Goal: Information Seeking & Learning: Learn about a topic

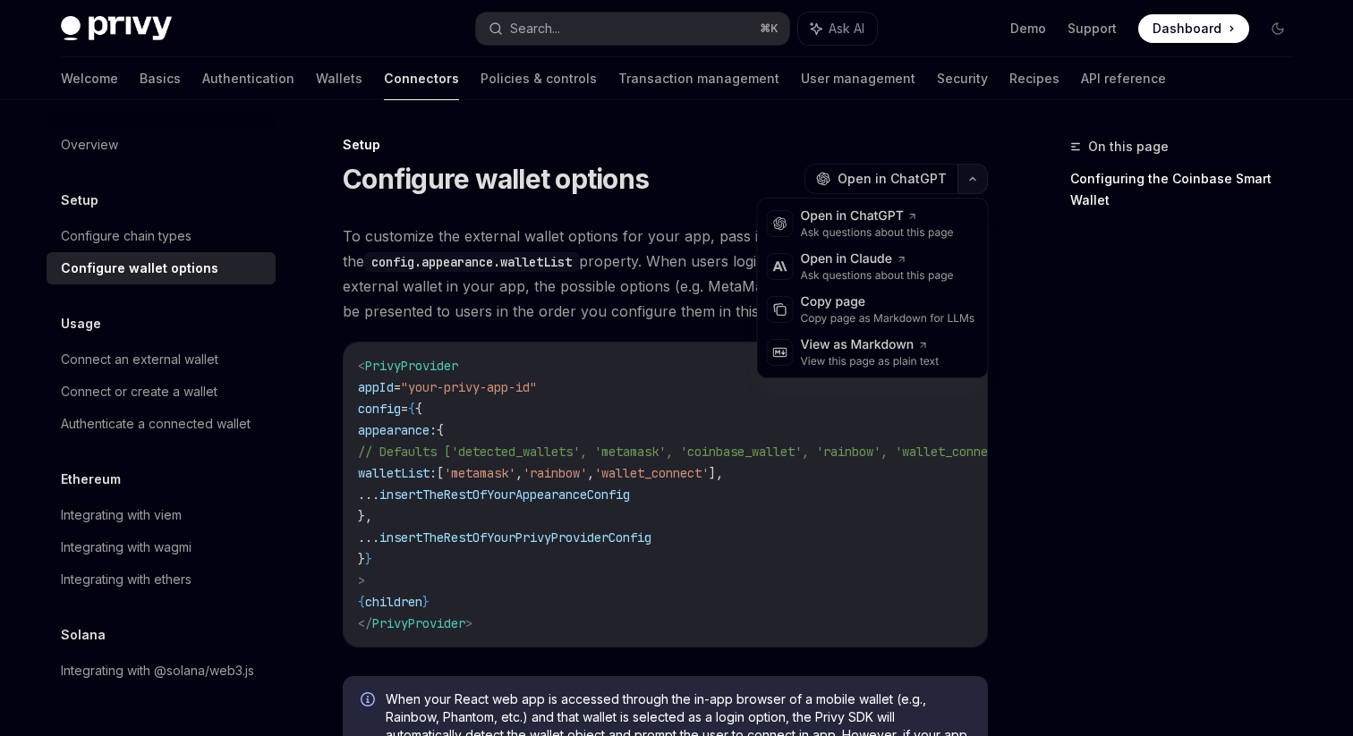
click at [977, 179] on icon "button" at bounding box center [972, 178] width 21 height 7
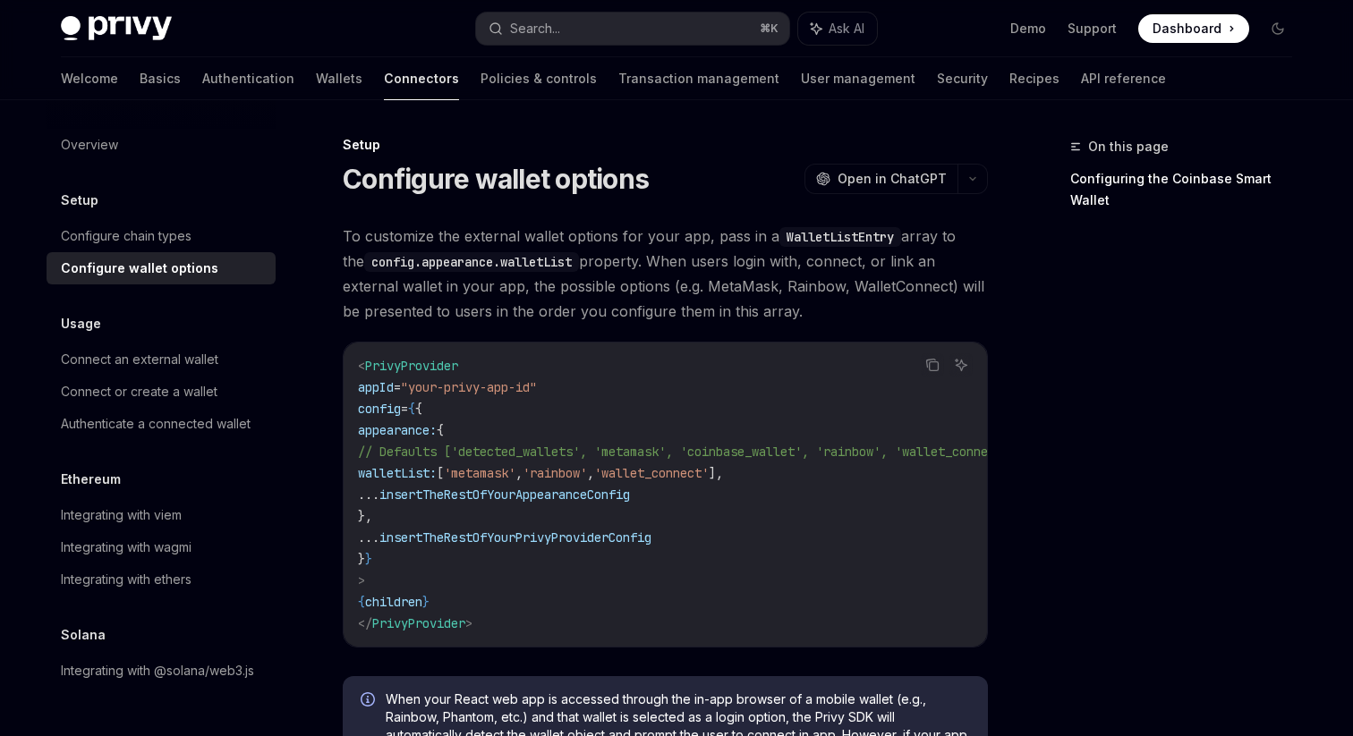
click at [507, 262] on code "config.appearance.walletList" at bounding box center [471, 262] width 215 height 20
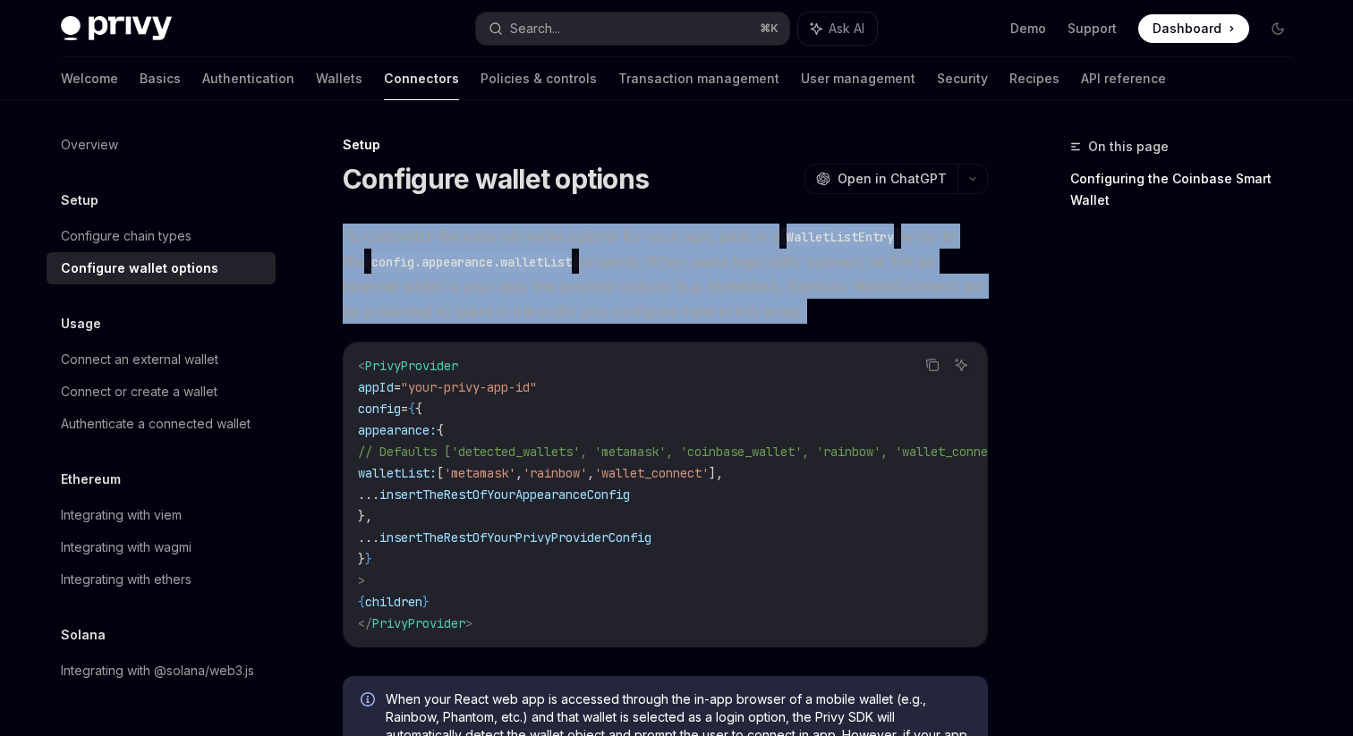
click at [599, 310] on span "To customize the external wallet options for your app, pass in a WalletListEntr…" at bounding box center [665, 274] width 645 height 100
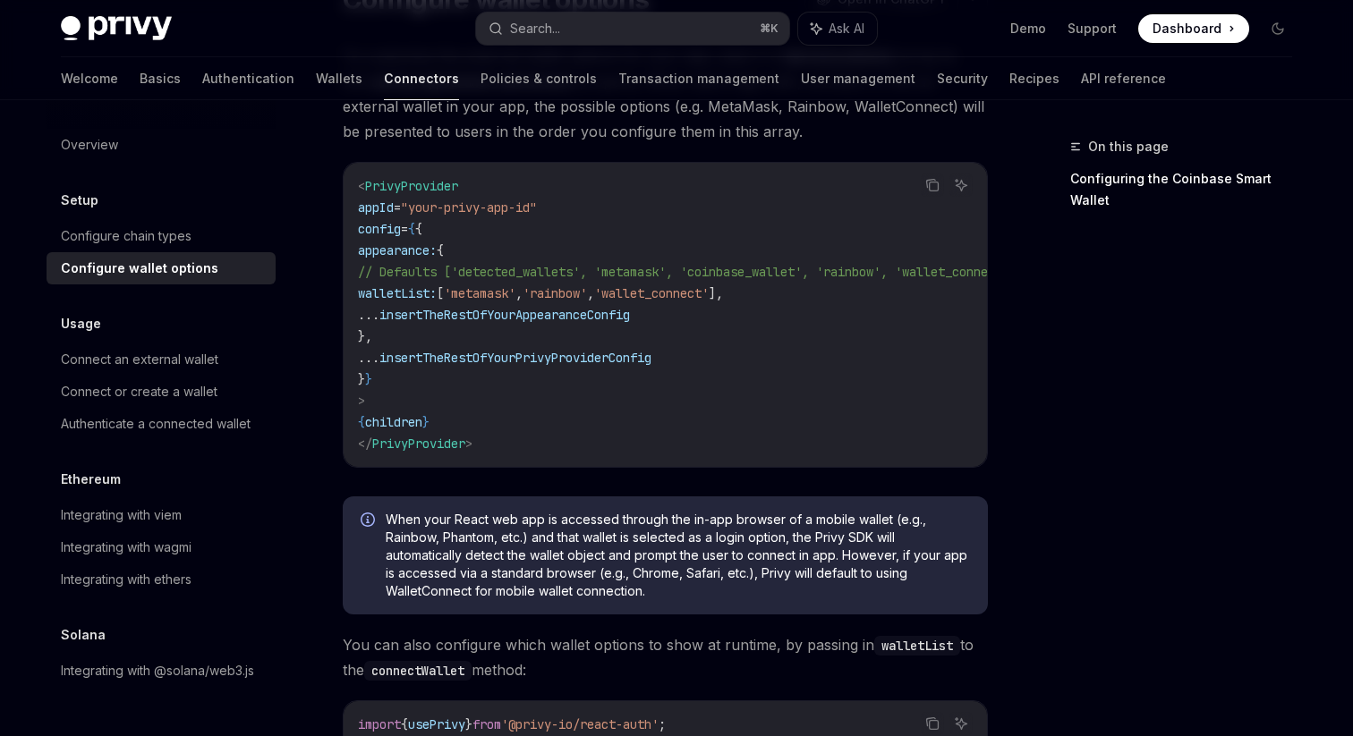
scroll to position [0, 0]
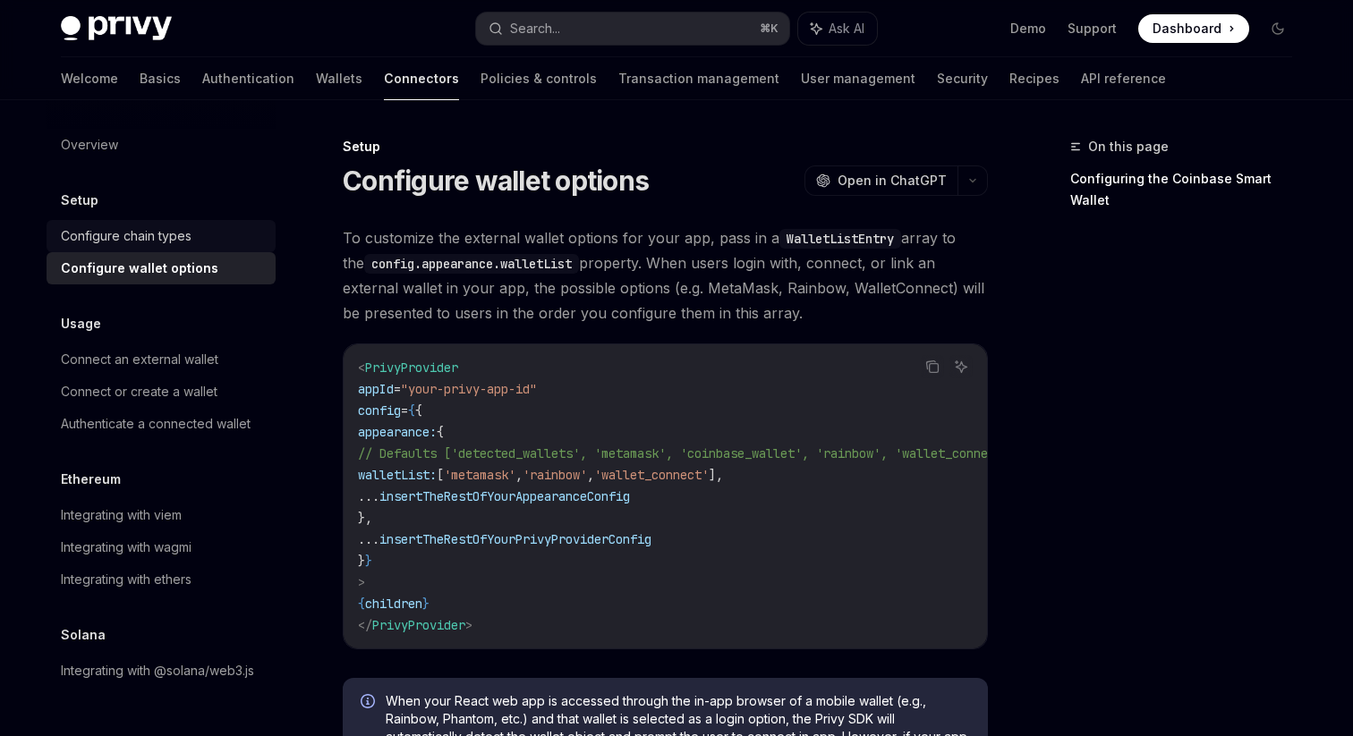
click at [128, 248] on link "Configure chain types" at bounding box center [161, 236] width 229 height 32
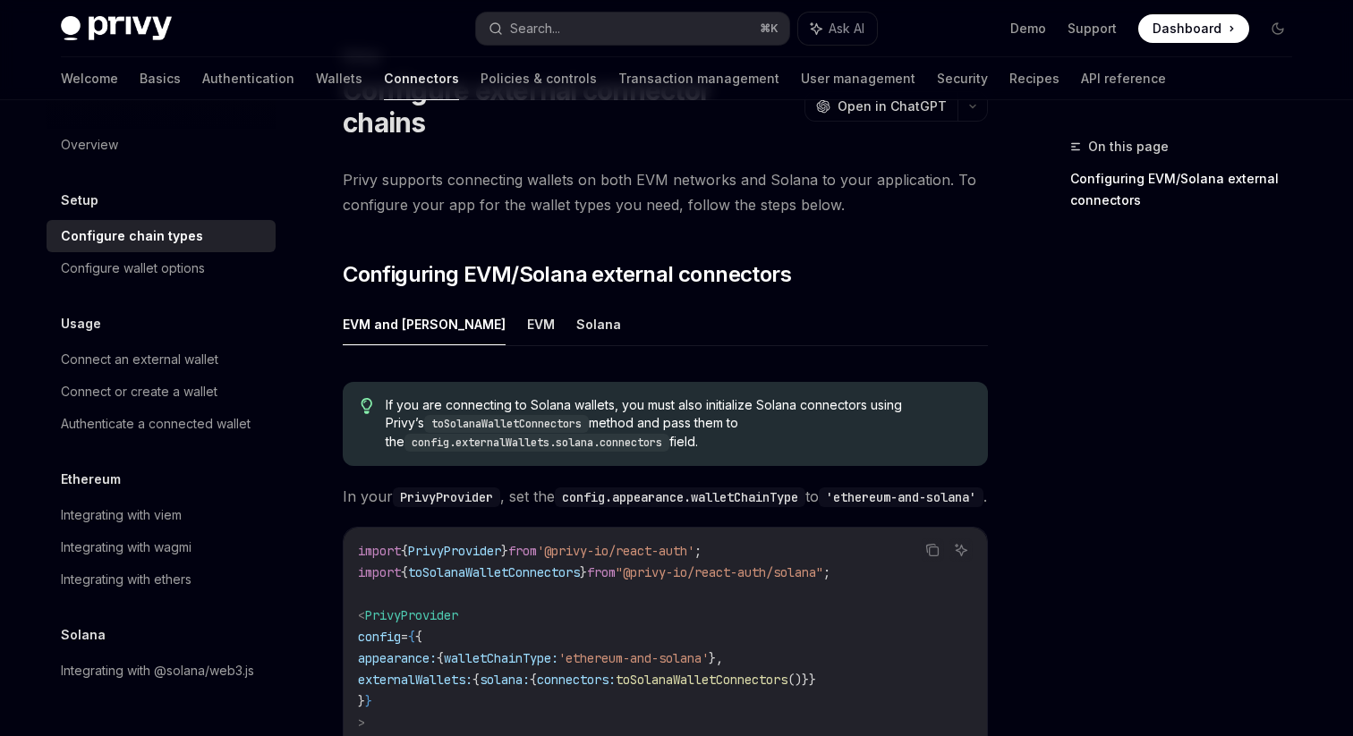
scroll to position [87, 0]
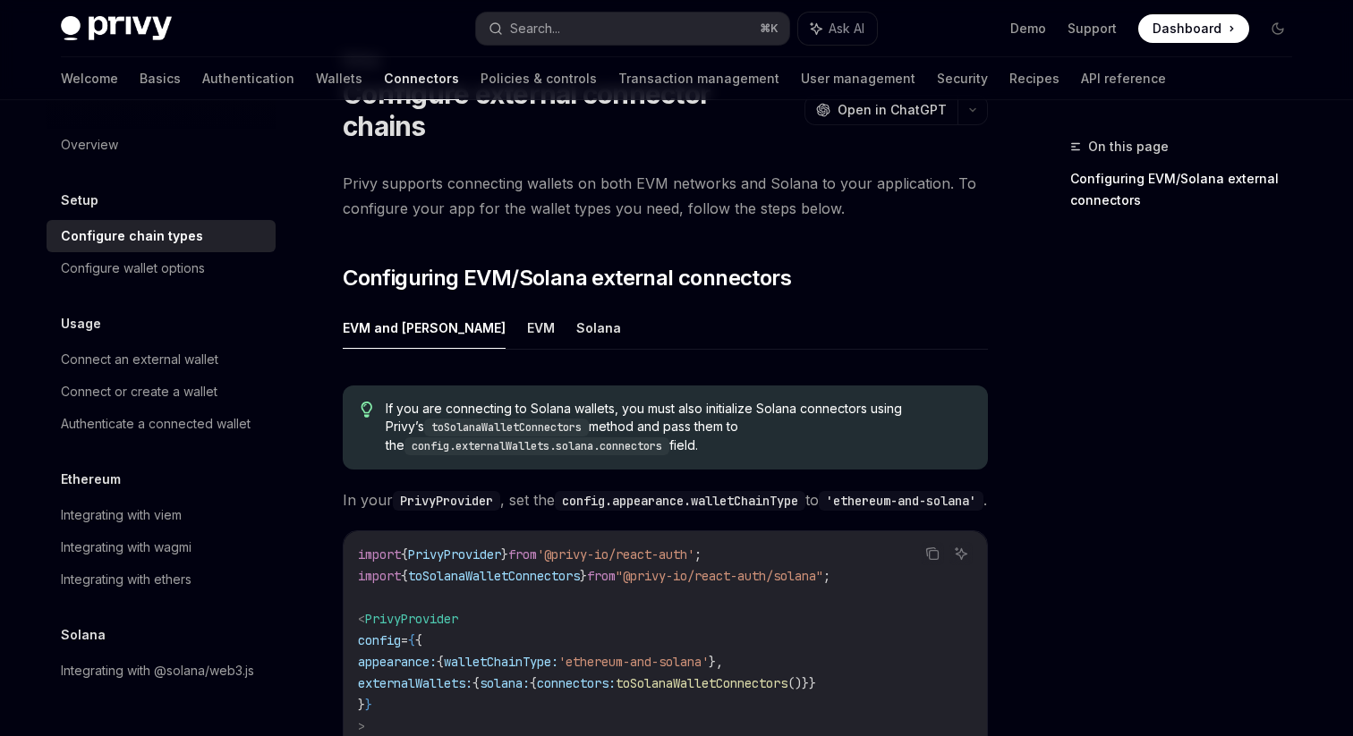
click at [632, 491] on code "config.appearance.walletChainType" at bounding box center [680, 501] width 250 height 20
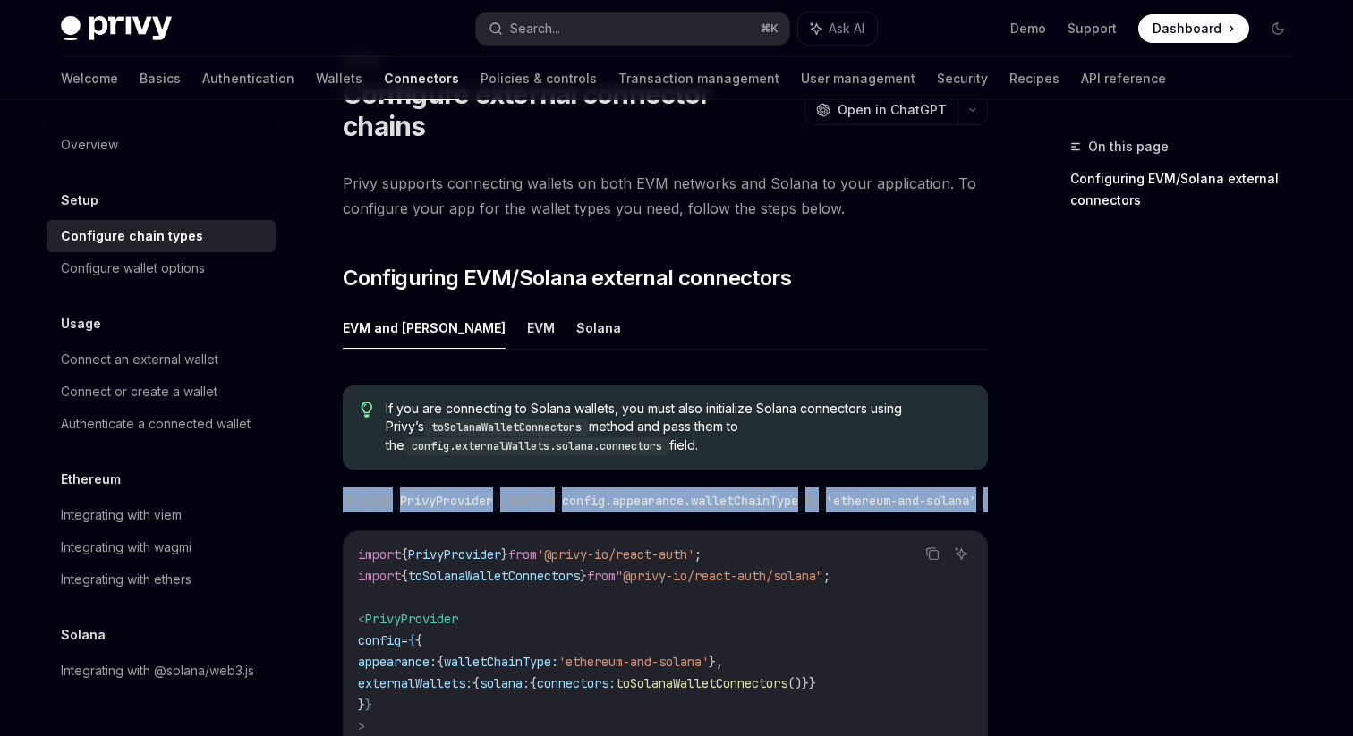
click at [652, 492] on span "In your PrivyProvider , set the config.appearance.walletChainType to 'ethereum-…" at bounding box center [665, 500] width 645 height 25
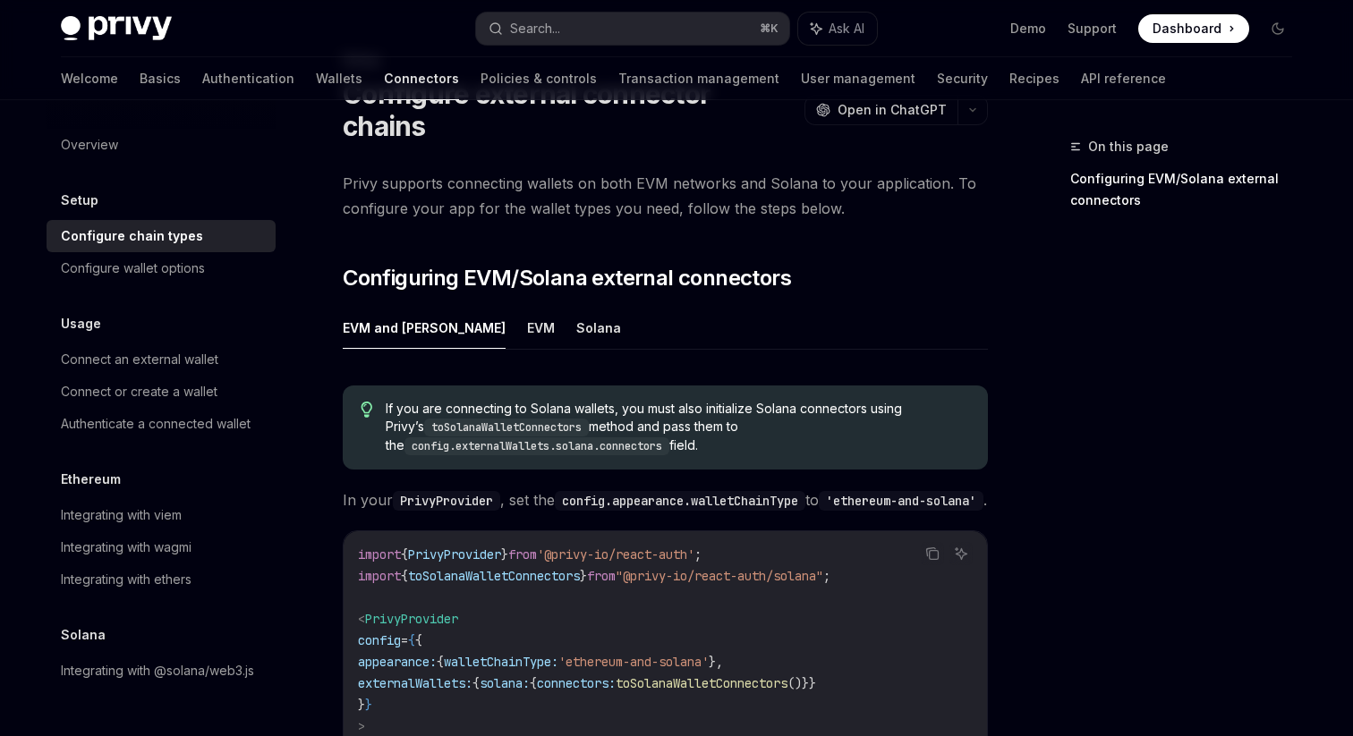
click at [656, 491] on code "config.appearance.walletChainType" at bounding box center [680, 501] width 250 height 20
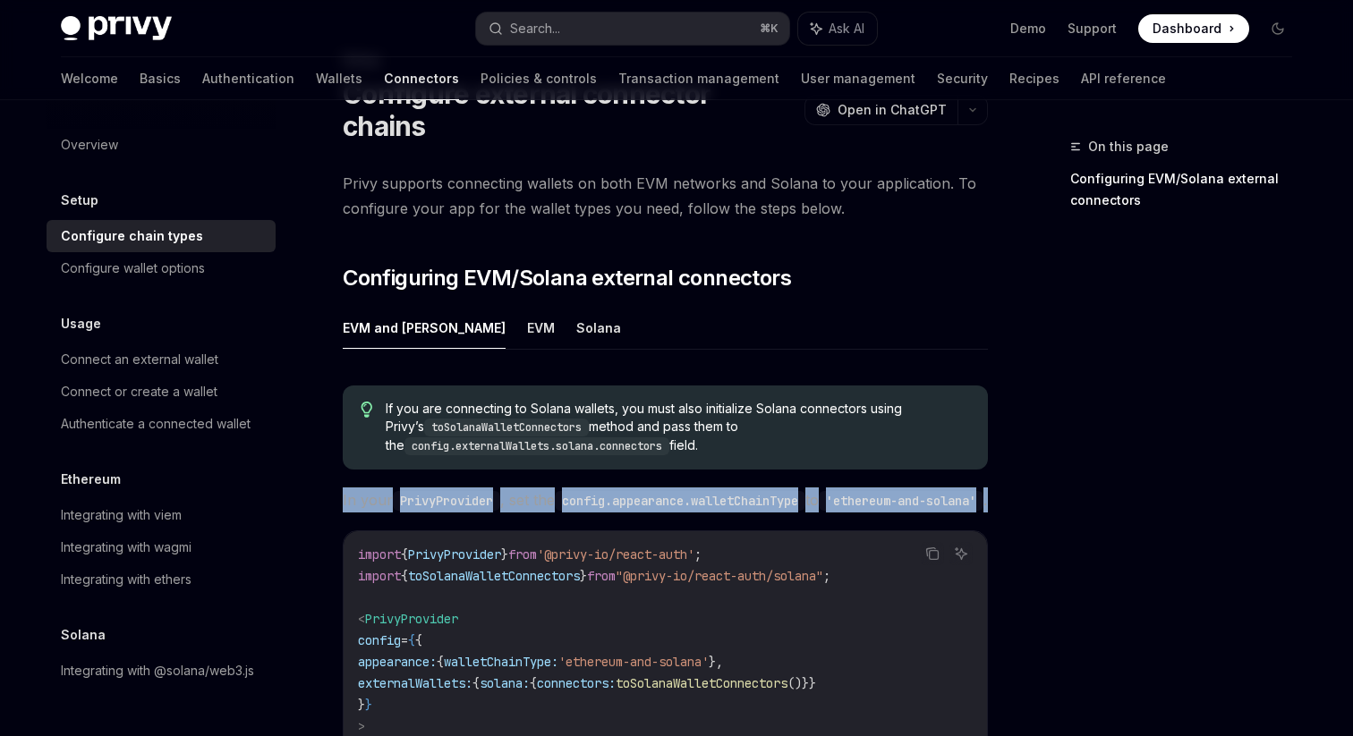
click at [651, 490] on span "In your PrivyProvider , set the config.appearance.walletChainType to 'ethereum-…" at bounding box center [665, 500] width 645 height 25
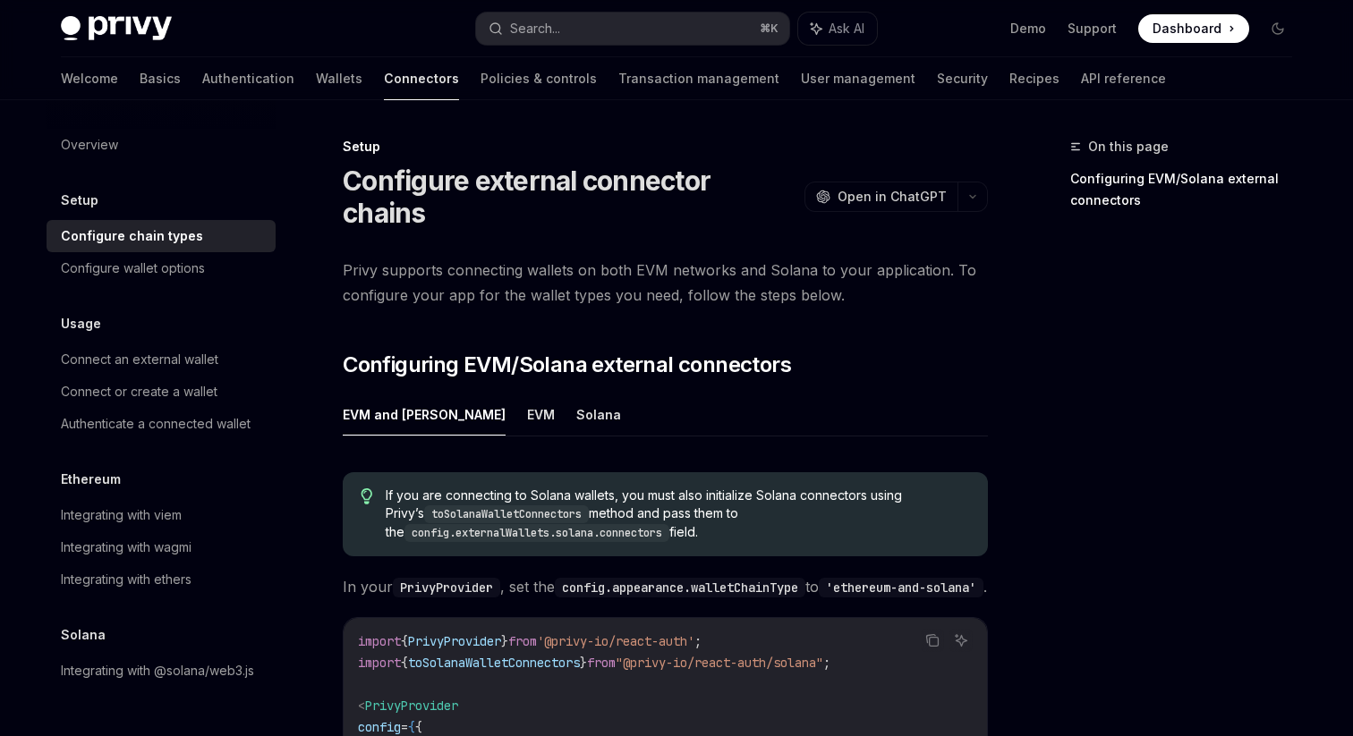
scroll to position [7, 0]
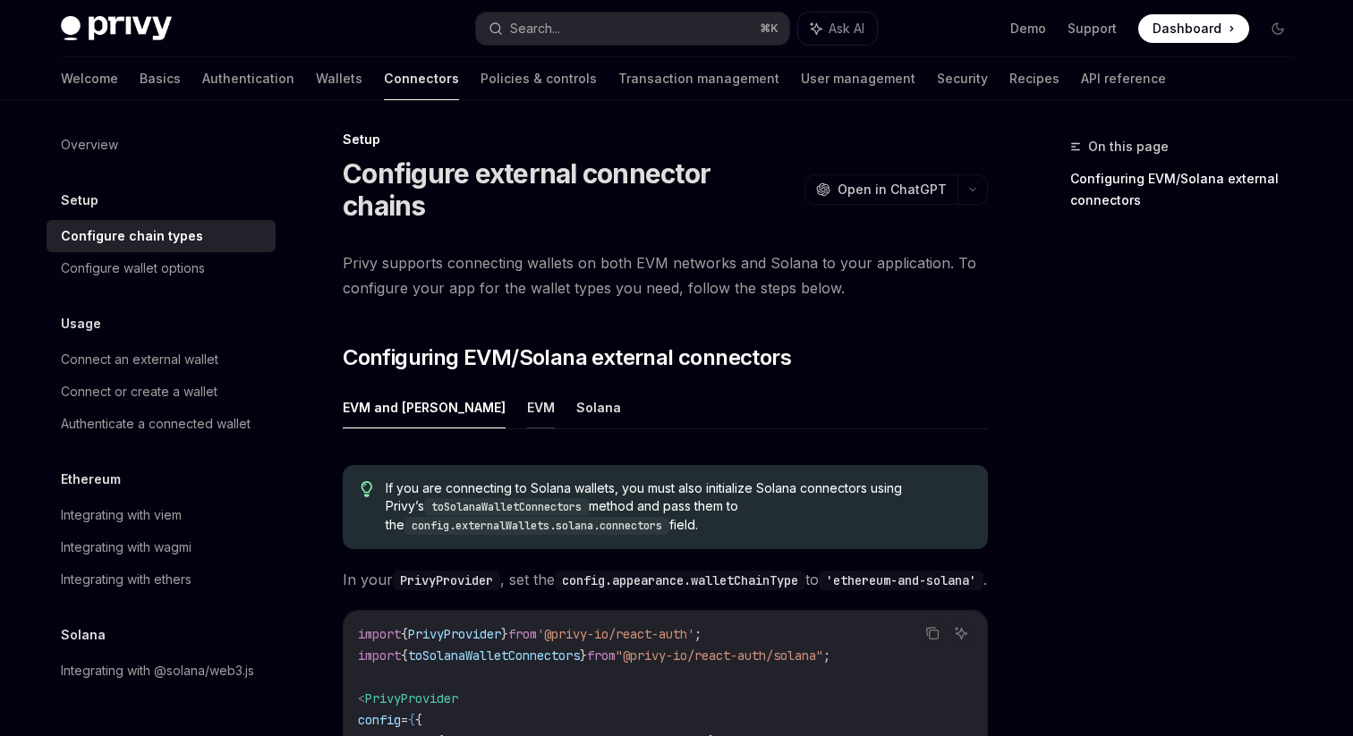
click at [527, 386] on button "EVM" at bounding box center [541, 407] width 28 height 42
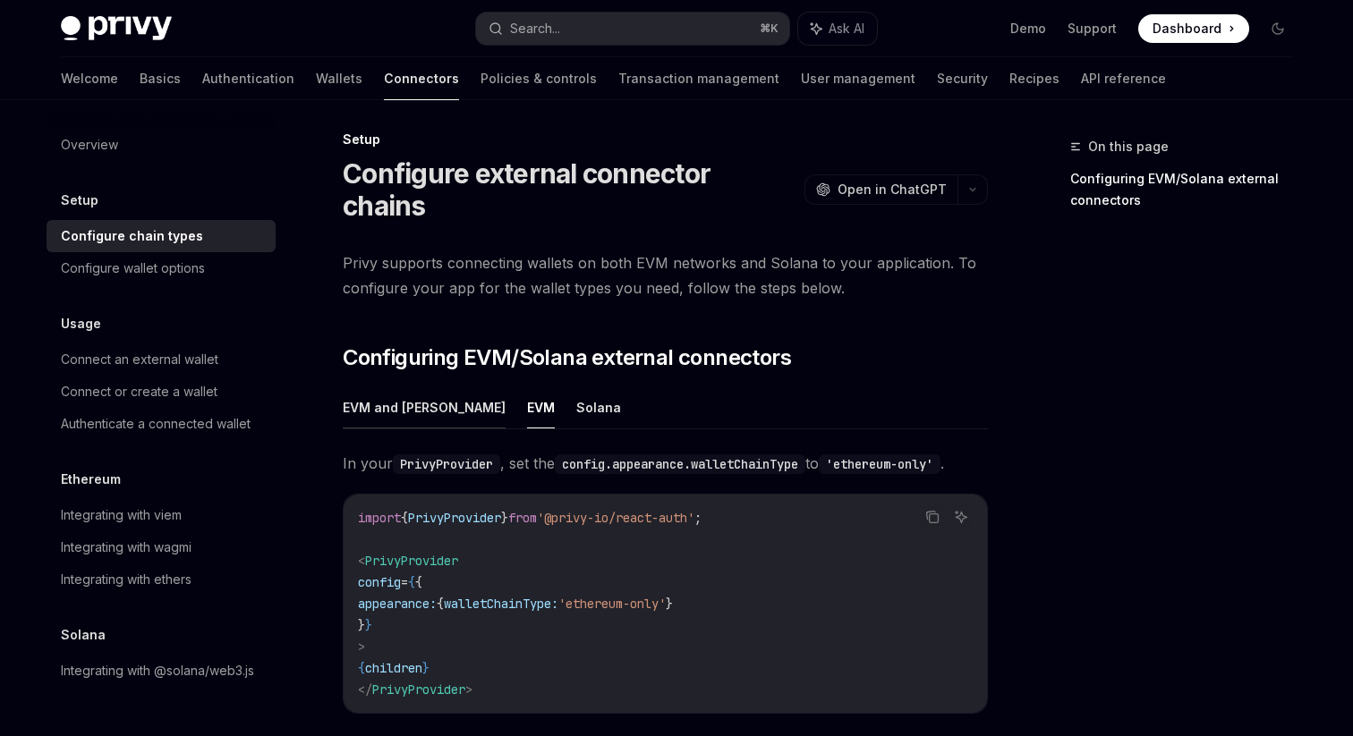
click at [396, 386] on button "EVM and [PERSON_NAME]" at bounding box center [424, 407] width 163 height 42
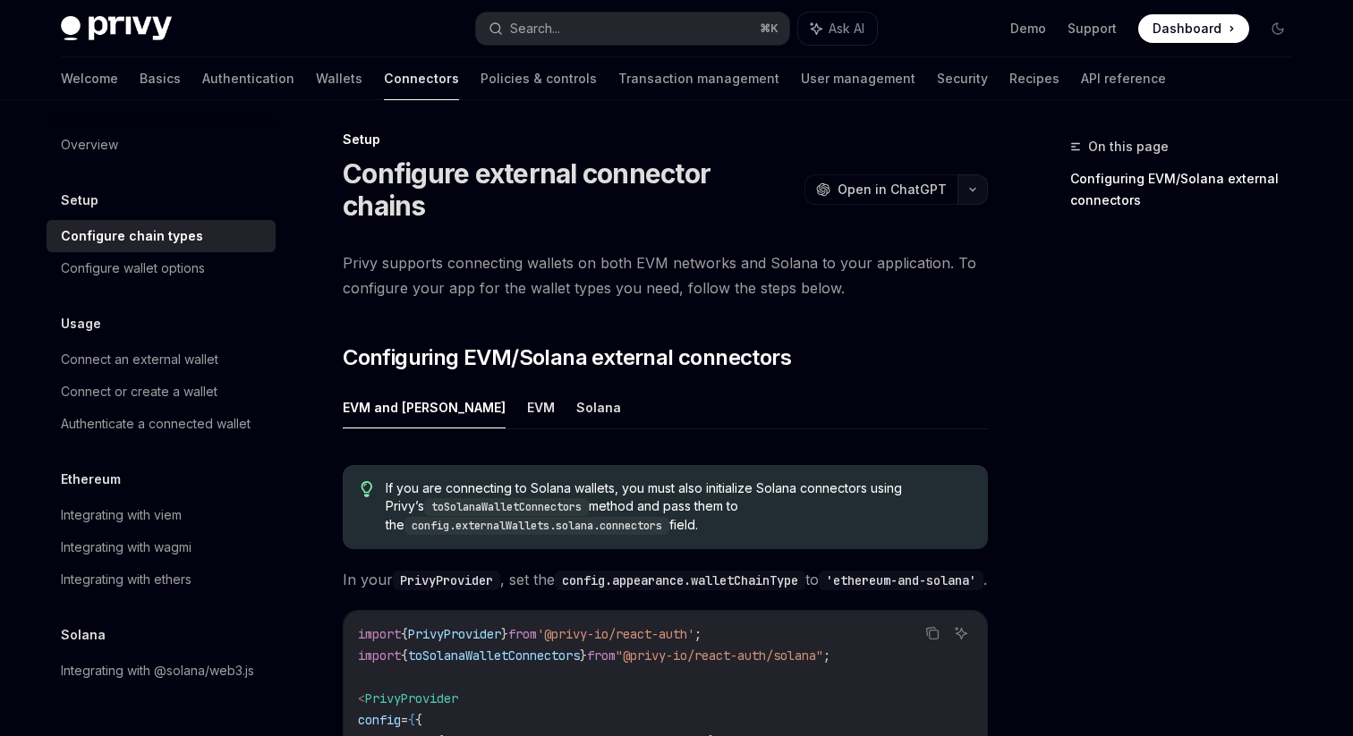
click at [983, 179] on button "button" at bounding box center [972, 189] width 30 height 30
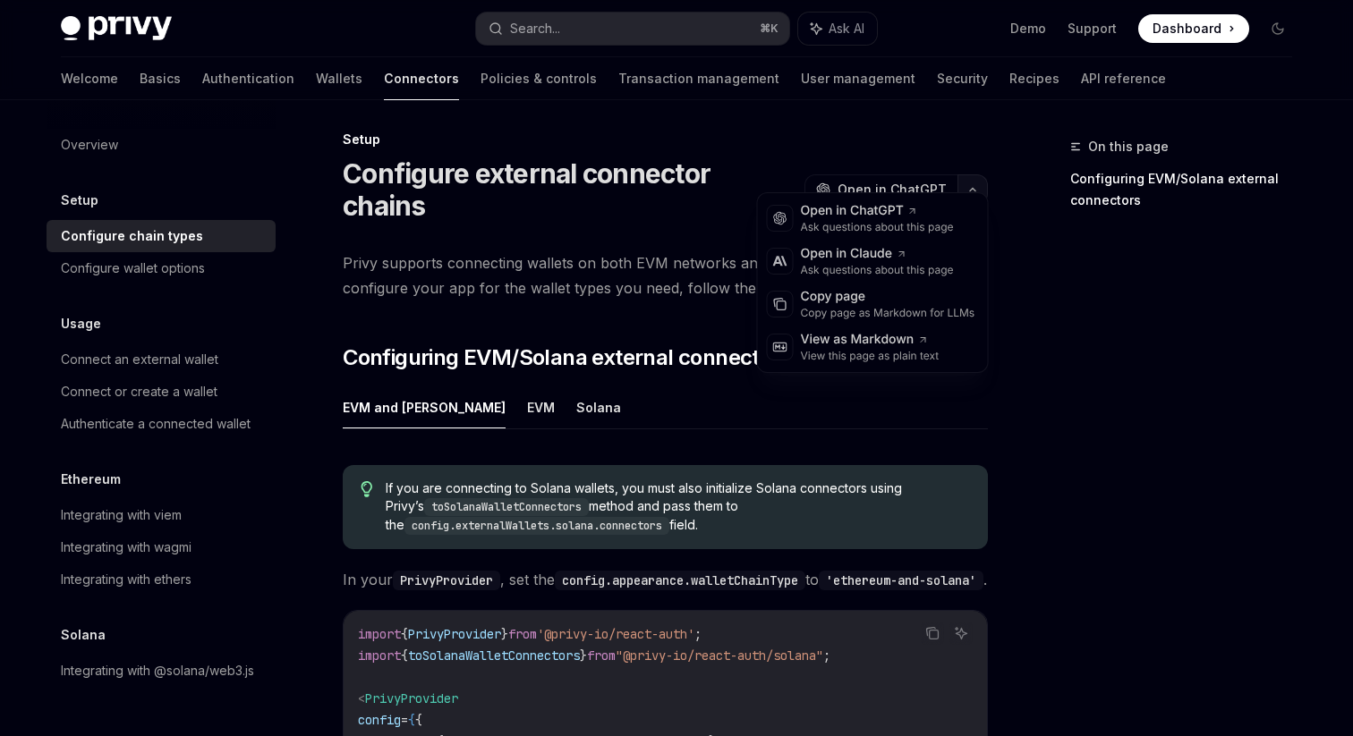
click at [982, 177] on button "button" at bounding box center [972, 189] width 30 height 30
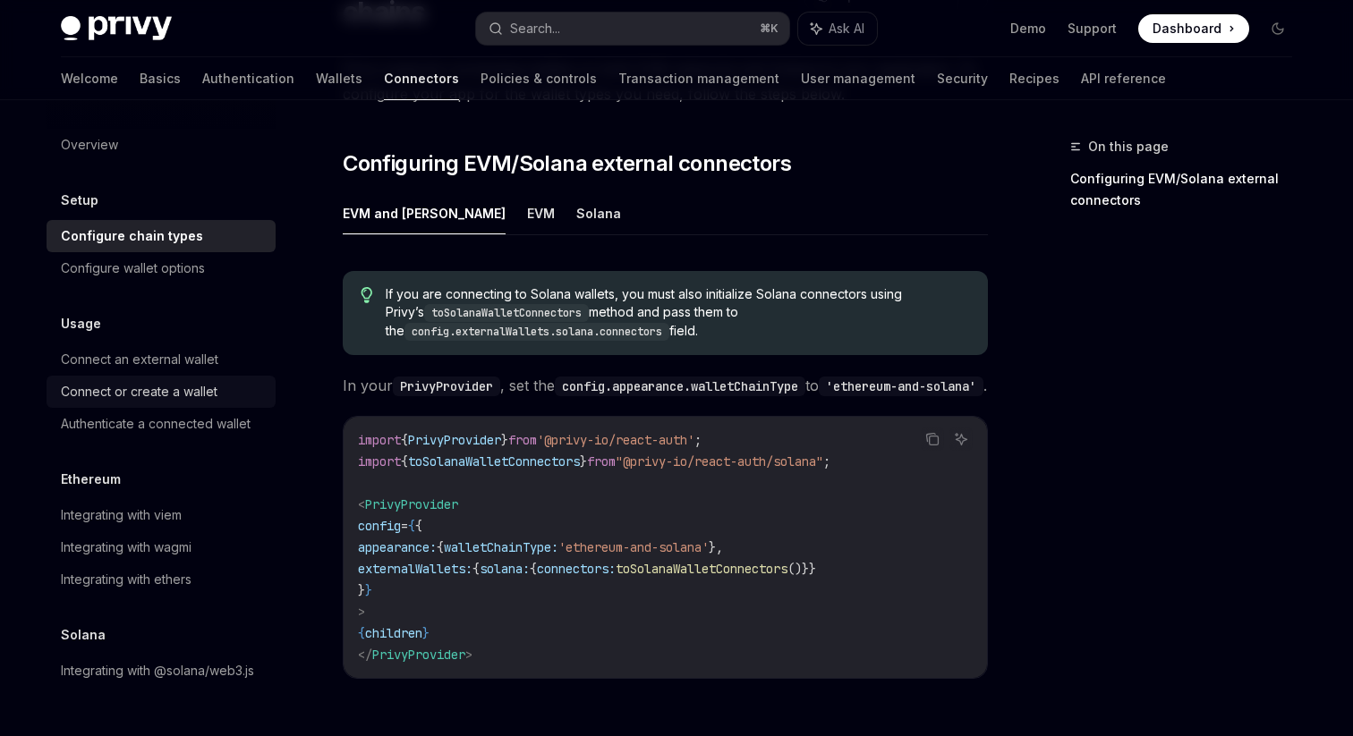
scroll to position [207, 0]
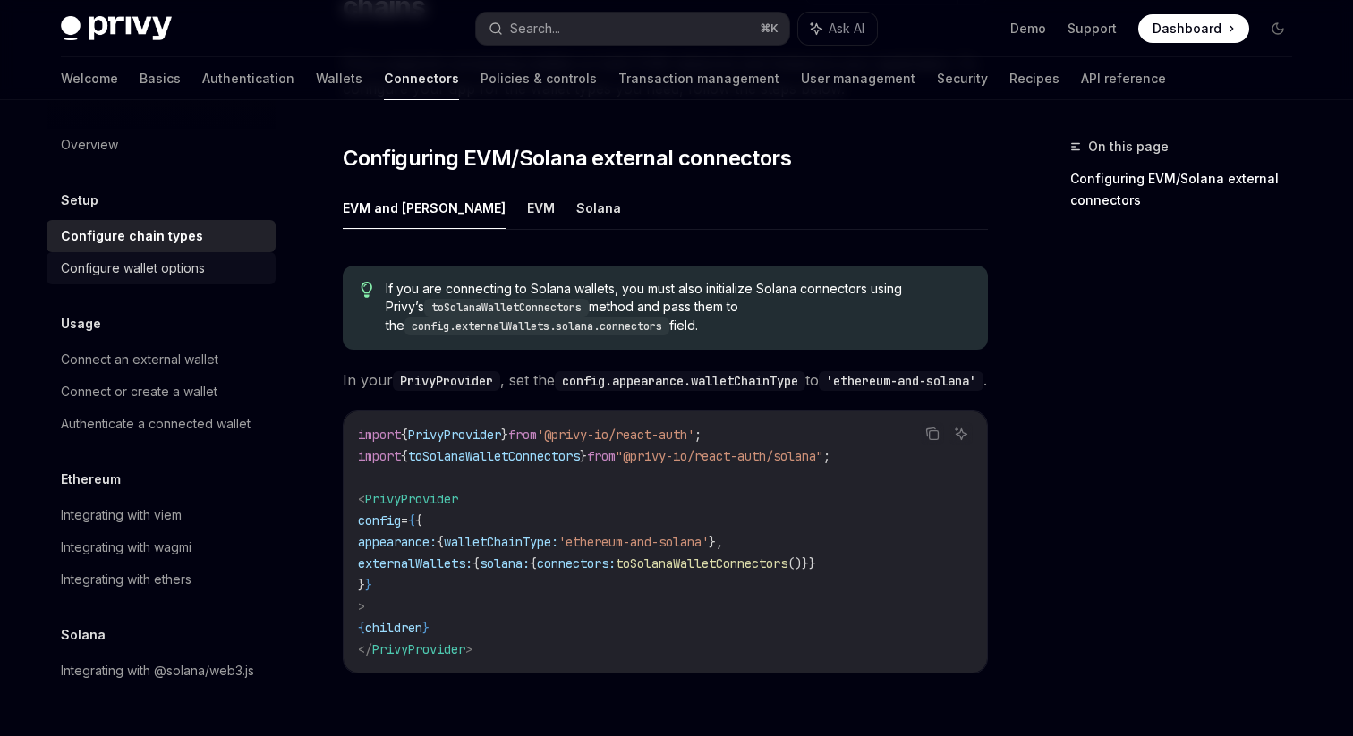
click at [132, 276] on div "Configure wallet options" at bounding box center [133, 268] width 144 height 21
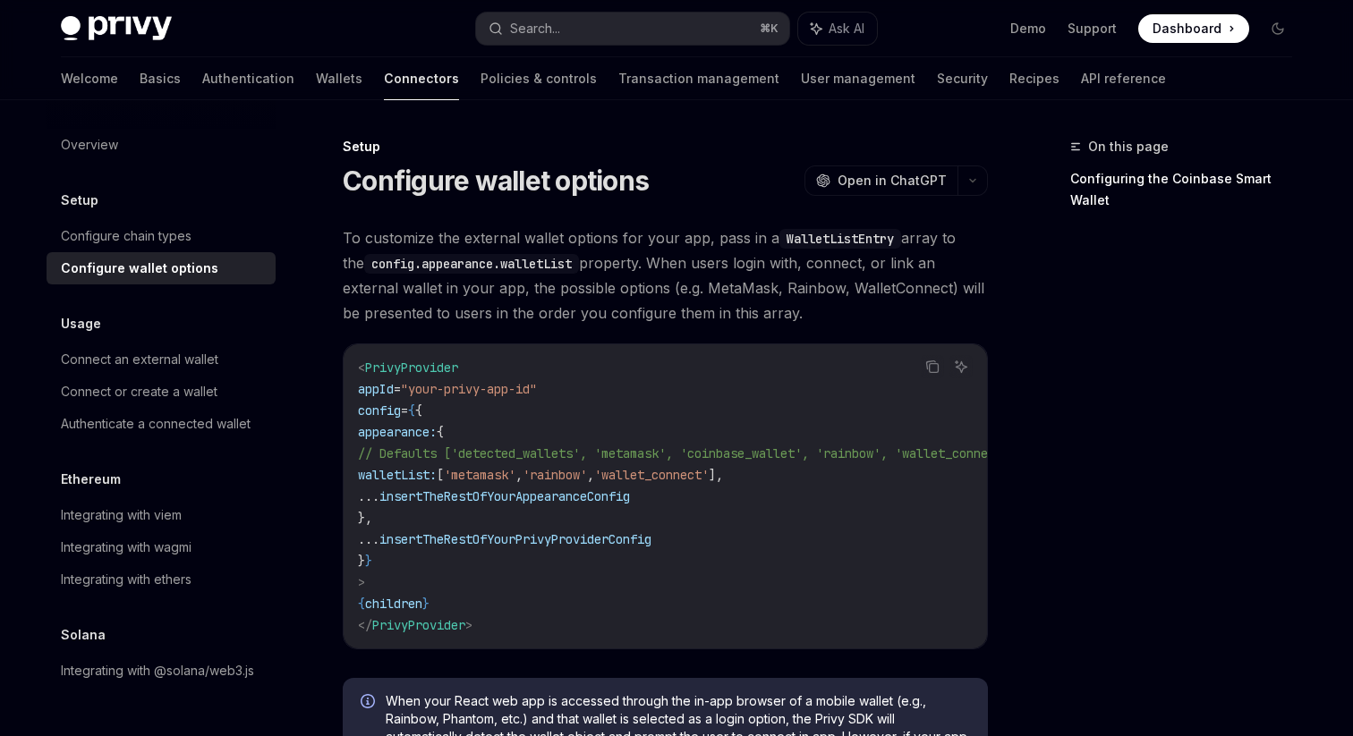
click at [655, 292] on span "To customize the external wallet options for your app, pass in a WalletListEntr…" at bounding box center [665, 275] width 645 height 100
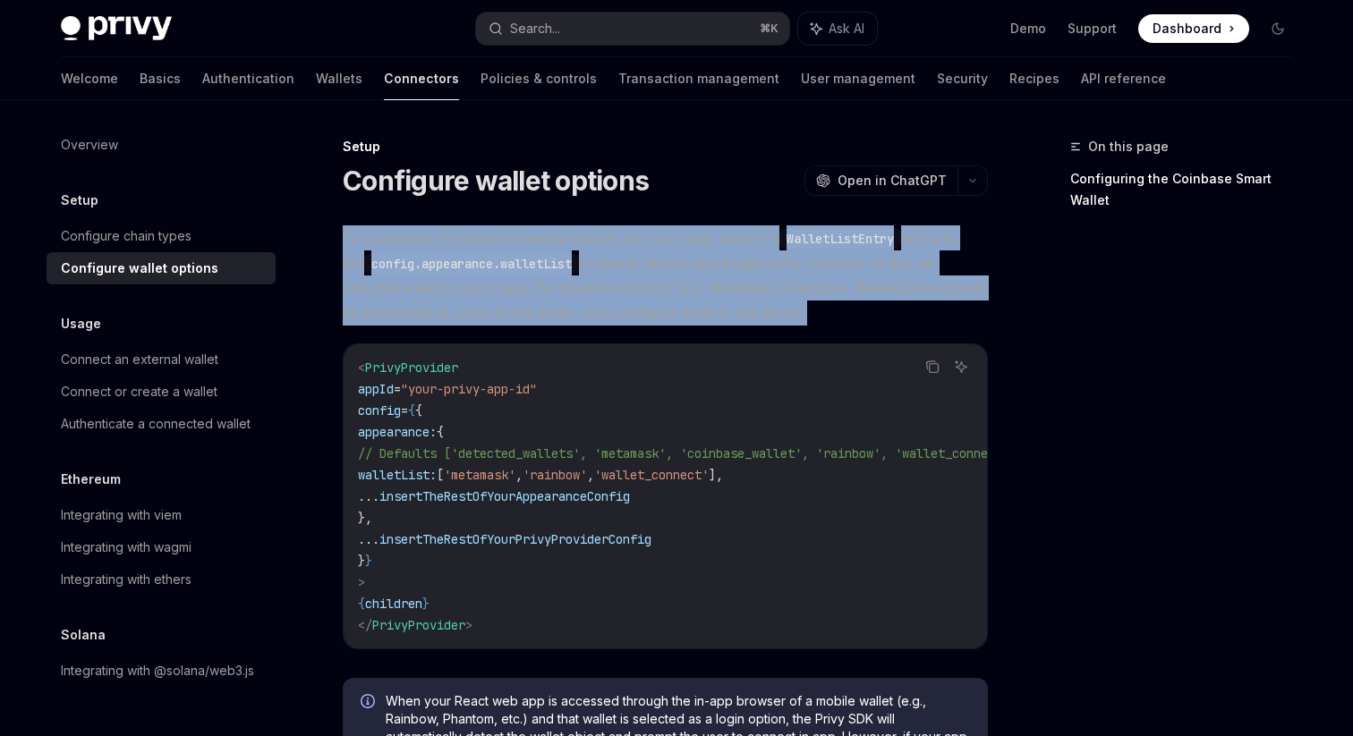
click at [655, 292] on span "To customize the external wallet options for your app, pass in a WalletListEntr…" at bounding box center [665, 275] width 645 height 100
click at [655, 267] on span "To customize the external wallet options for your app, pass in a WalletListEntr…" at bounding box center [665, 275] width 645 height 100
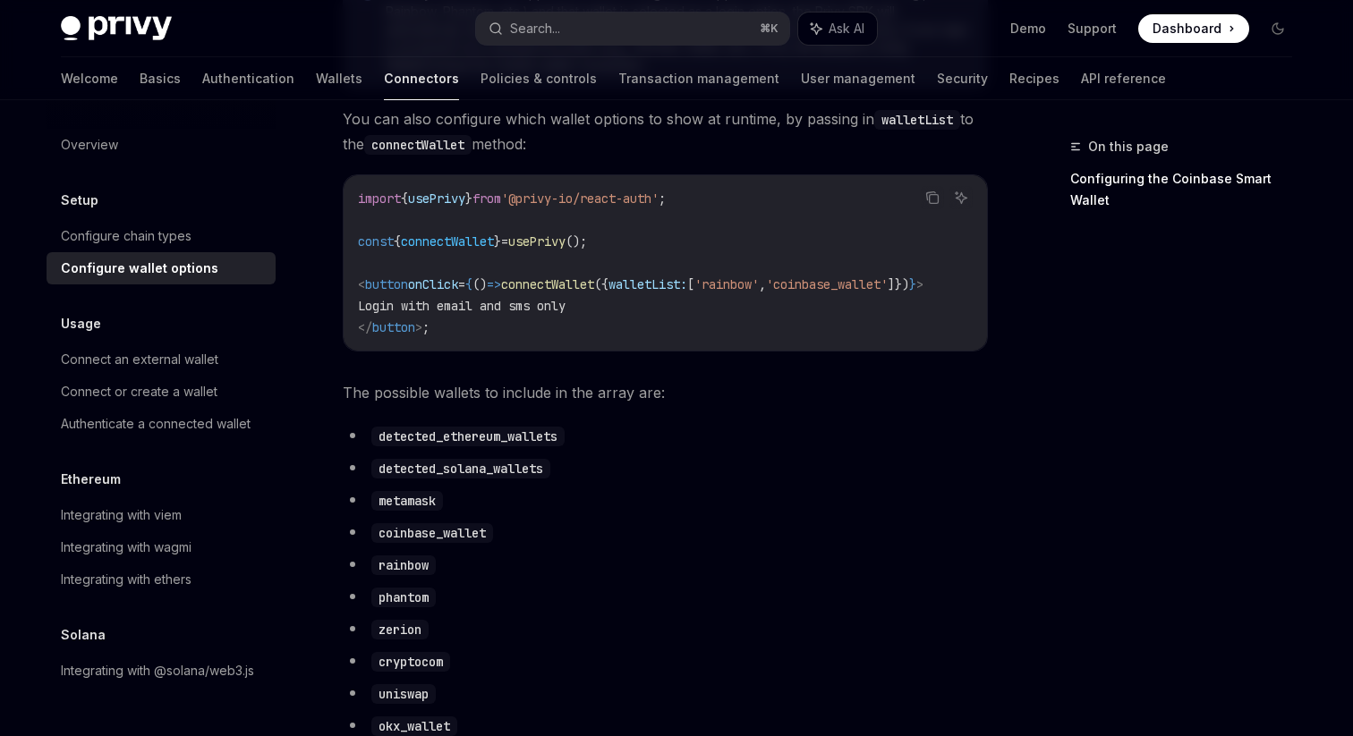
scroll to position [723, 0]
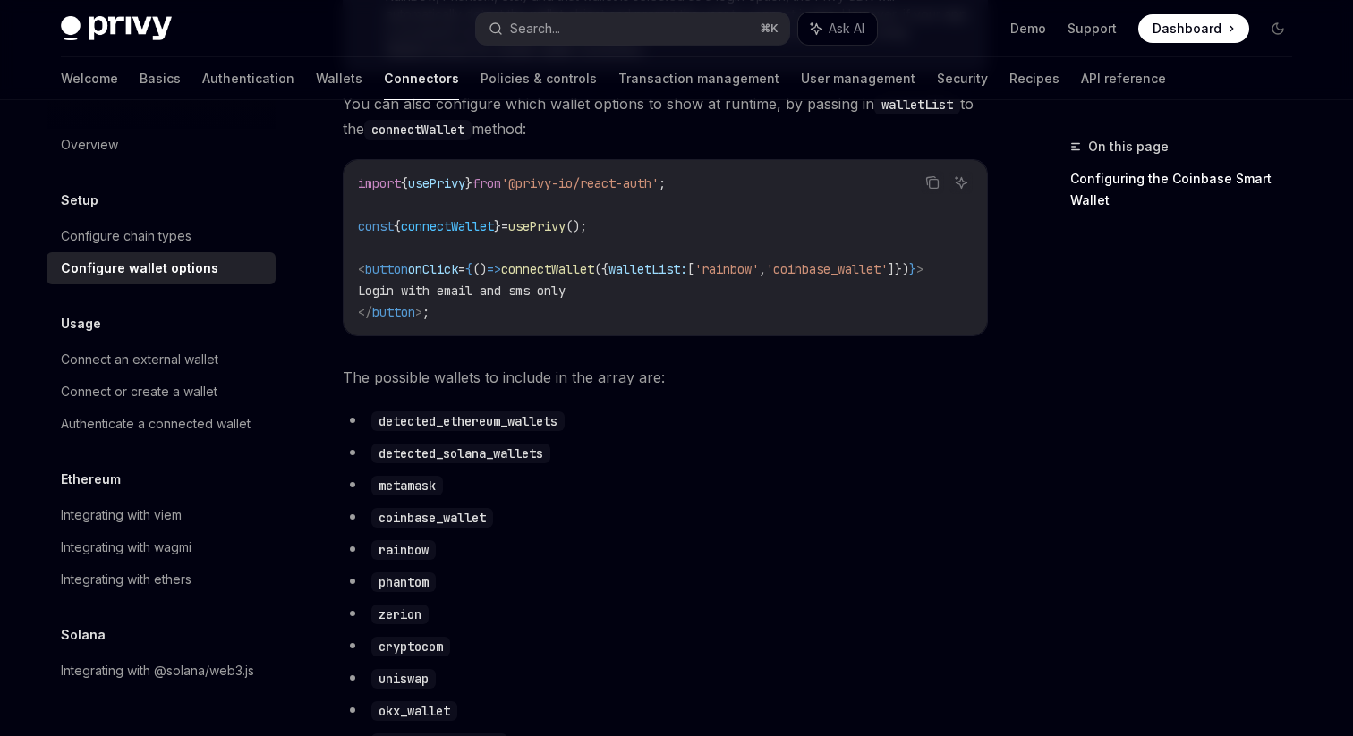
click at [656, 390] on span "The possible wallets to include in the array are:" at bounding box center [665, 377] width 645 height 25
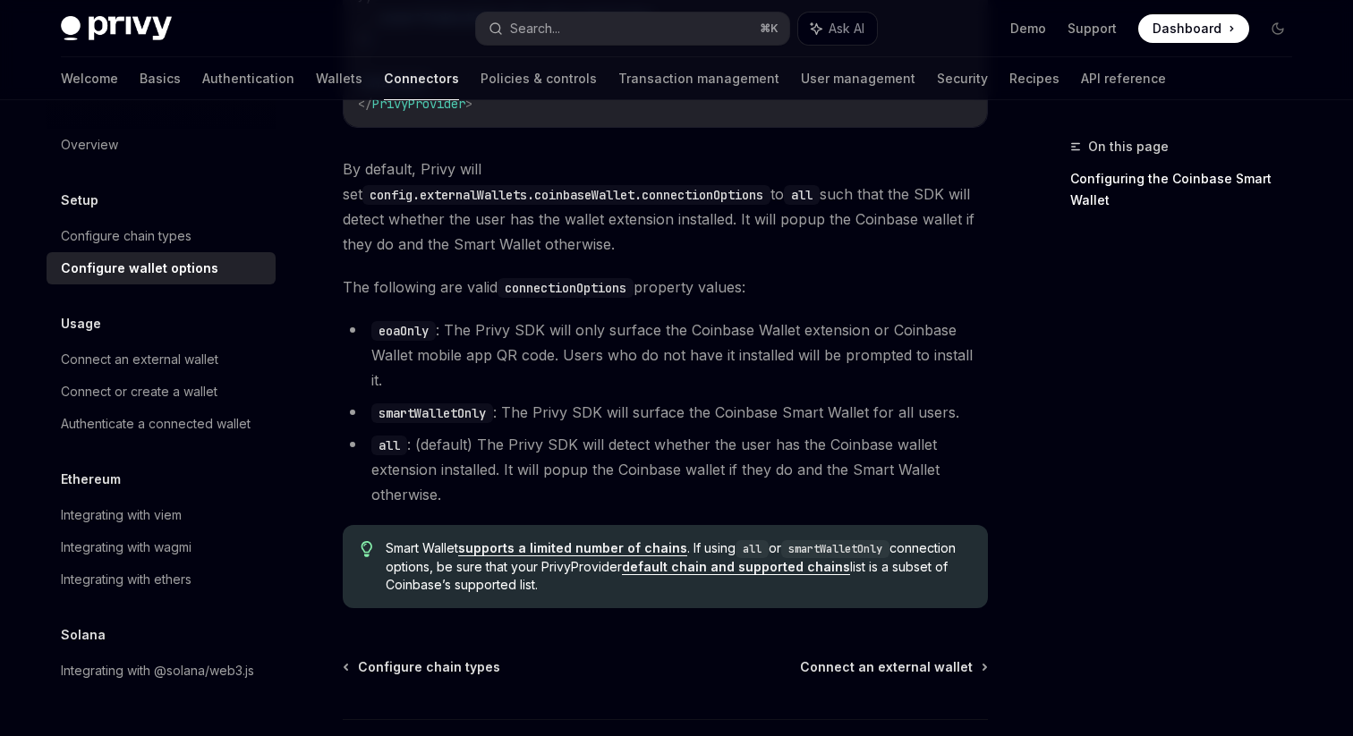
scroll to position [2616, 0]
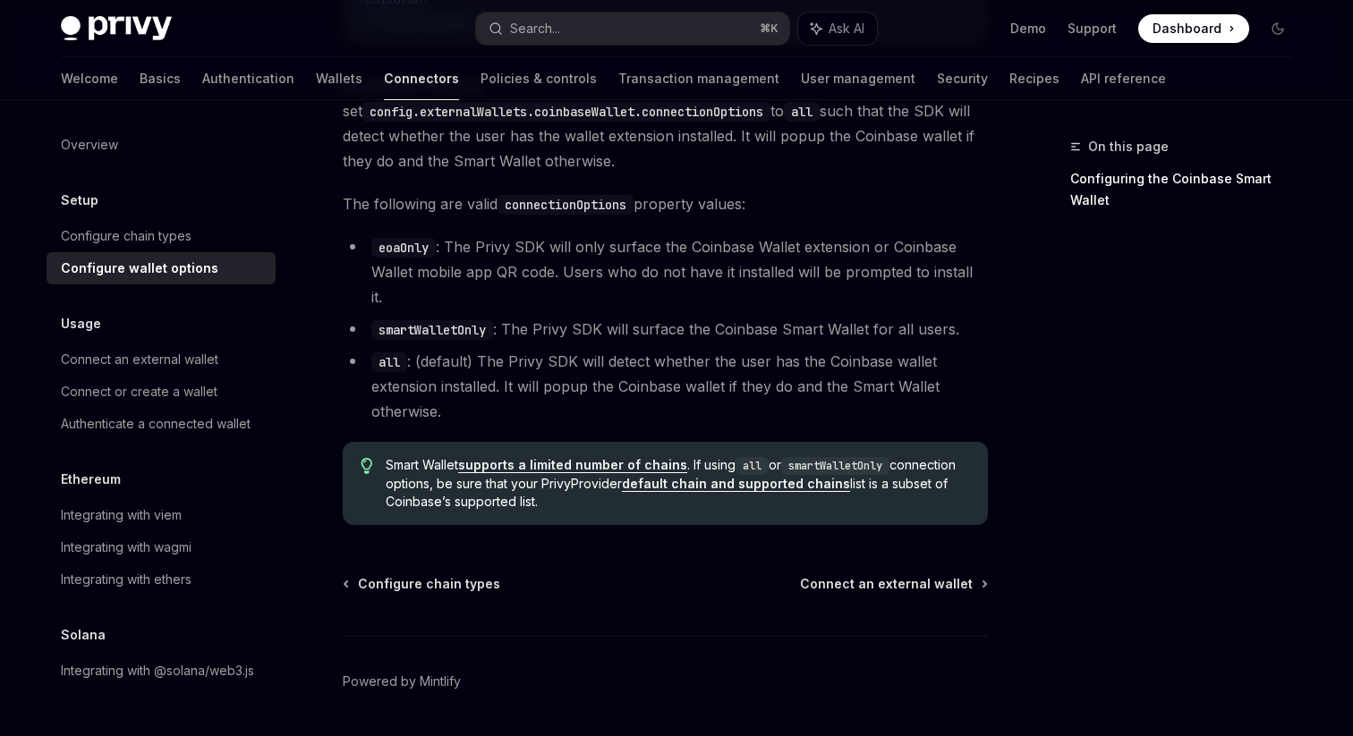
click at [558, 456] on span "Smart Wallet supports a limited number of chains . If using all or smartWalletO…" at bounding box center [678, 483] width 584 height 55
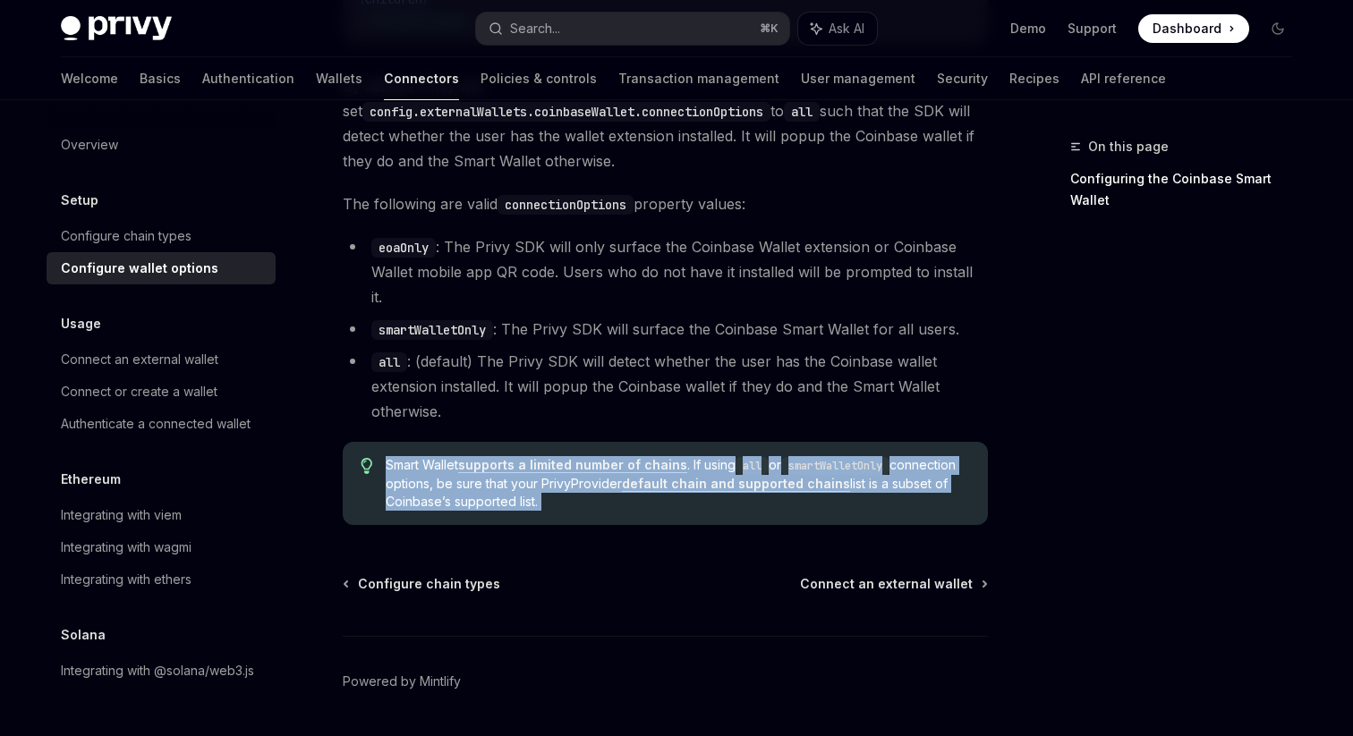
click at [590, 456] on span "Smart Wallet supports a limited number of chains . If using all or smartWalletO…" at bounding box center [678, 483] width 584 height 55
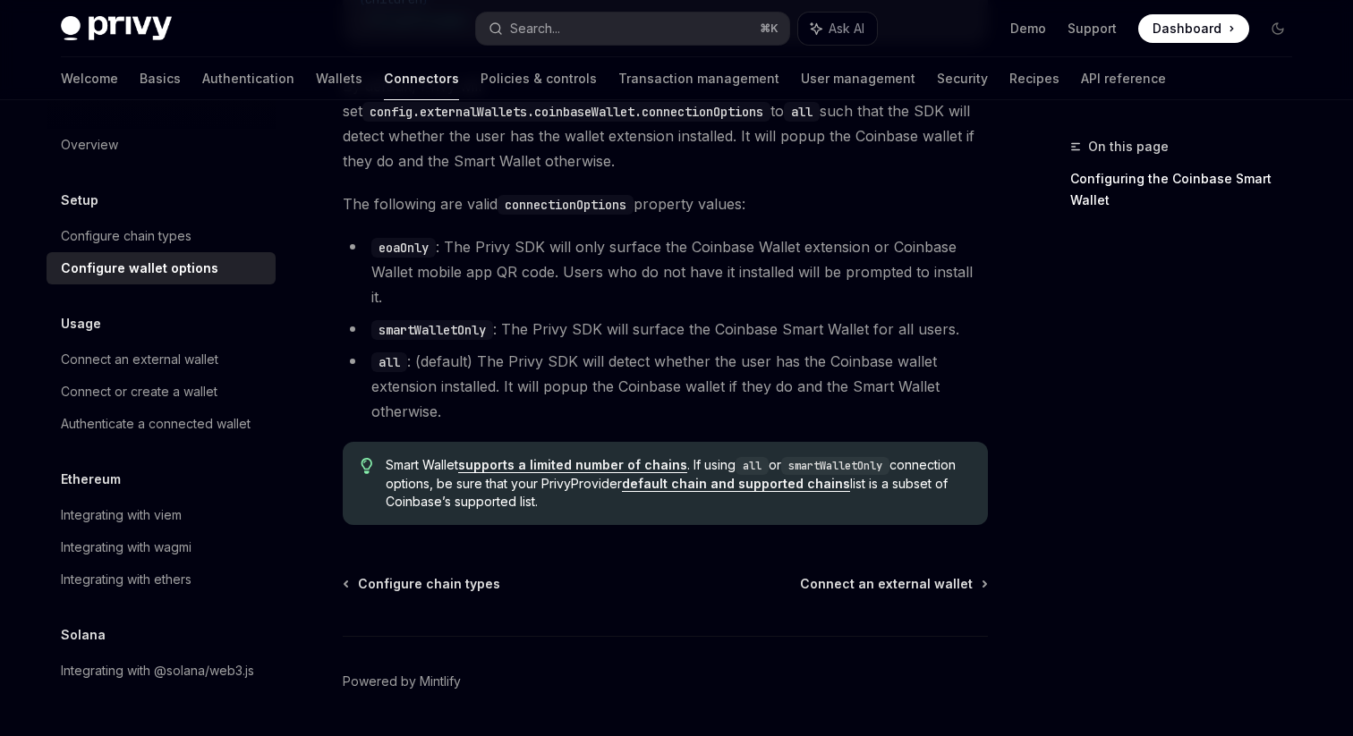
click at [642, 456] on span "Smart Wallet supports a limited number of chains . If using all or smartWalletO…" at bounding box center [678, 483] width 584 height 55
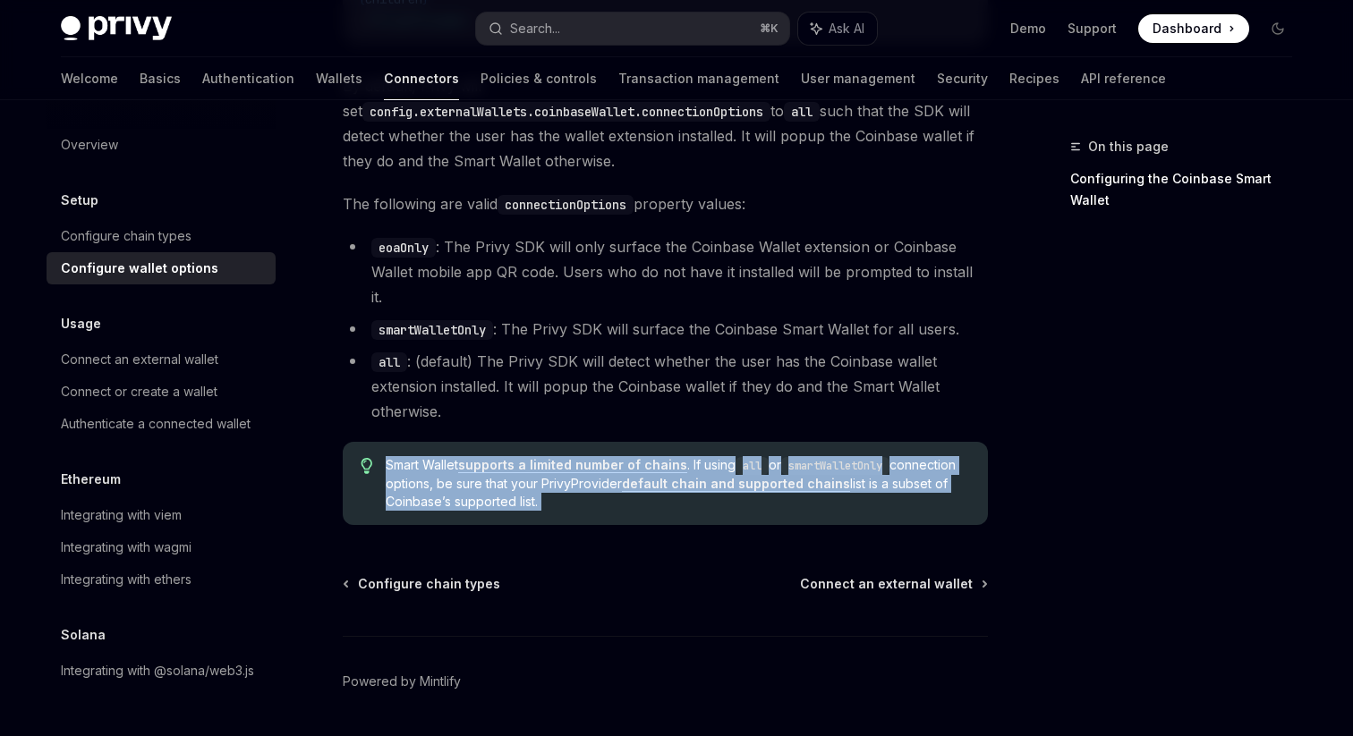
click at [664, 456] on span "Smart Wallet supports a limited number of chains . If using all or smartWalletO…" at bounding box center [678, 483] width 584 height 55
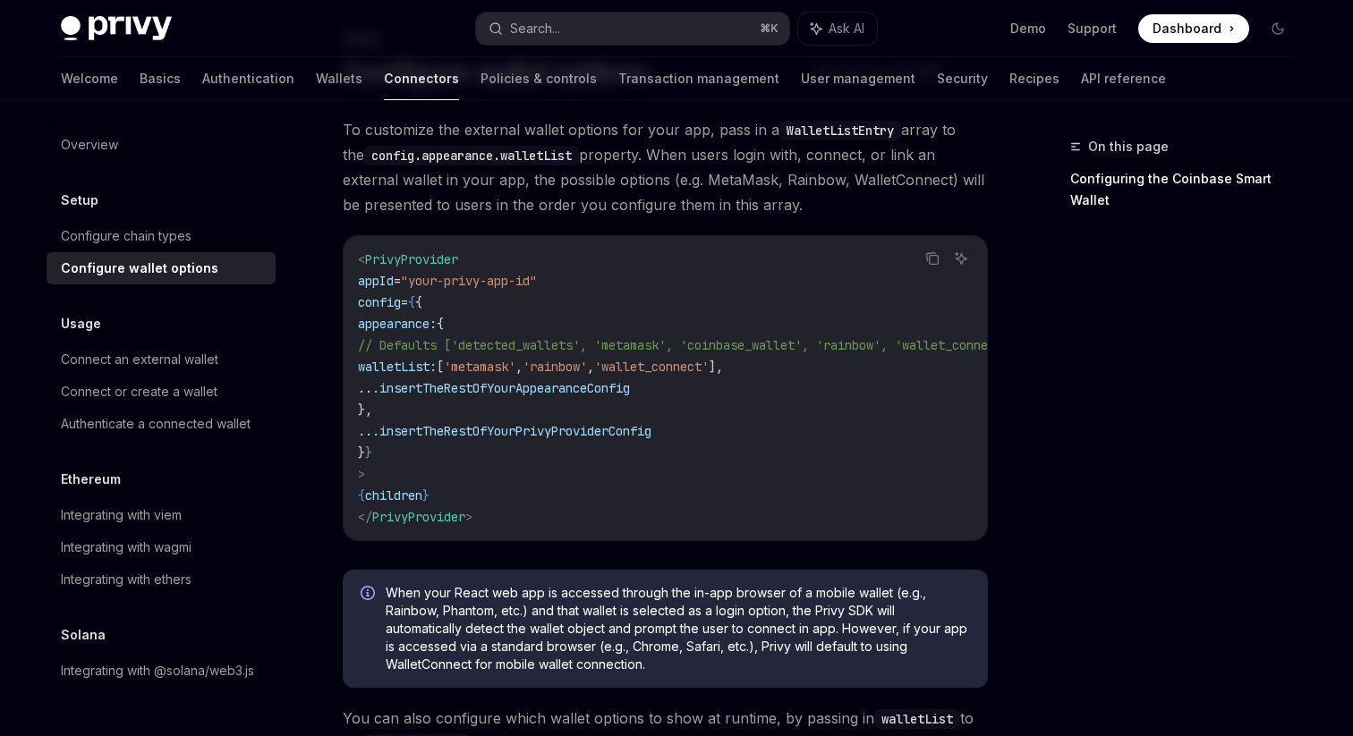
scroll to position [0, 0]
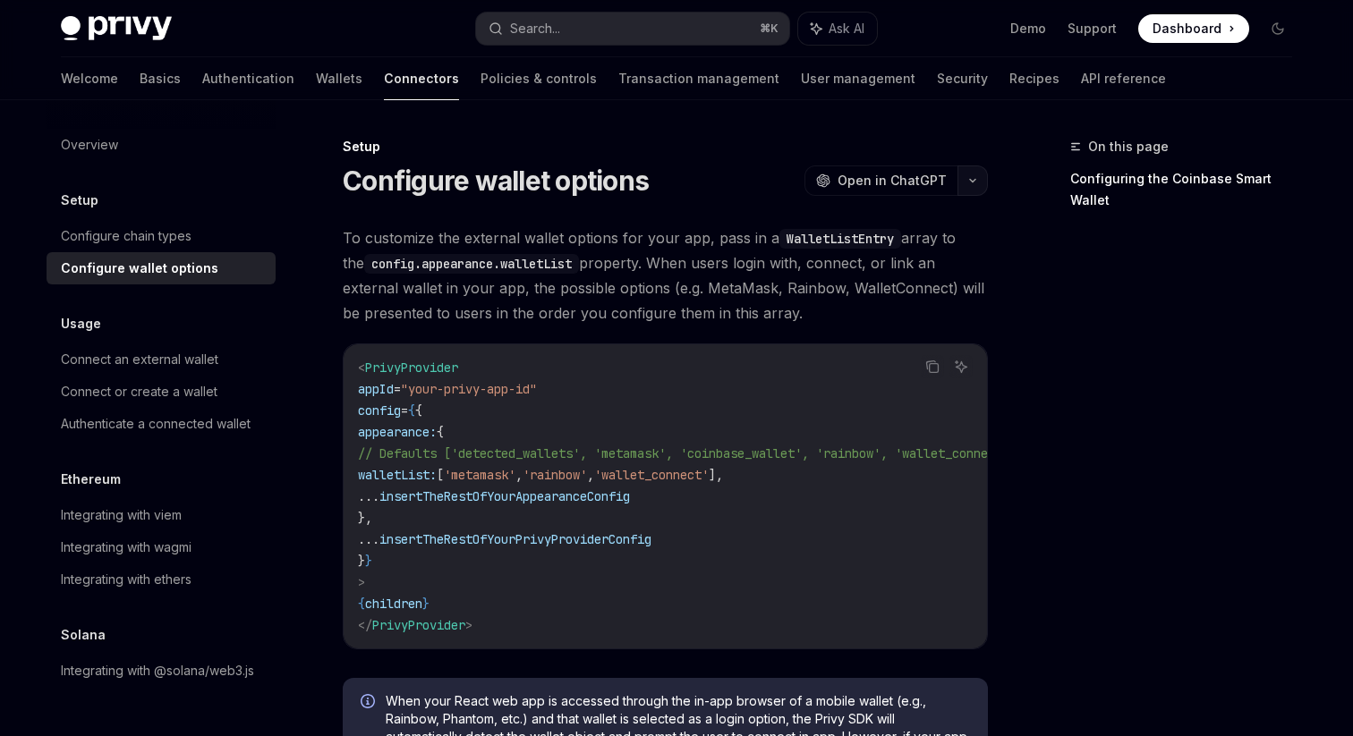
click at [965, 183] on icon "button" at bounding box center [972, 180] width 21 height 7
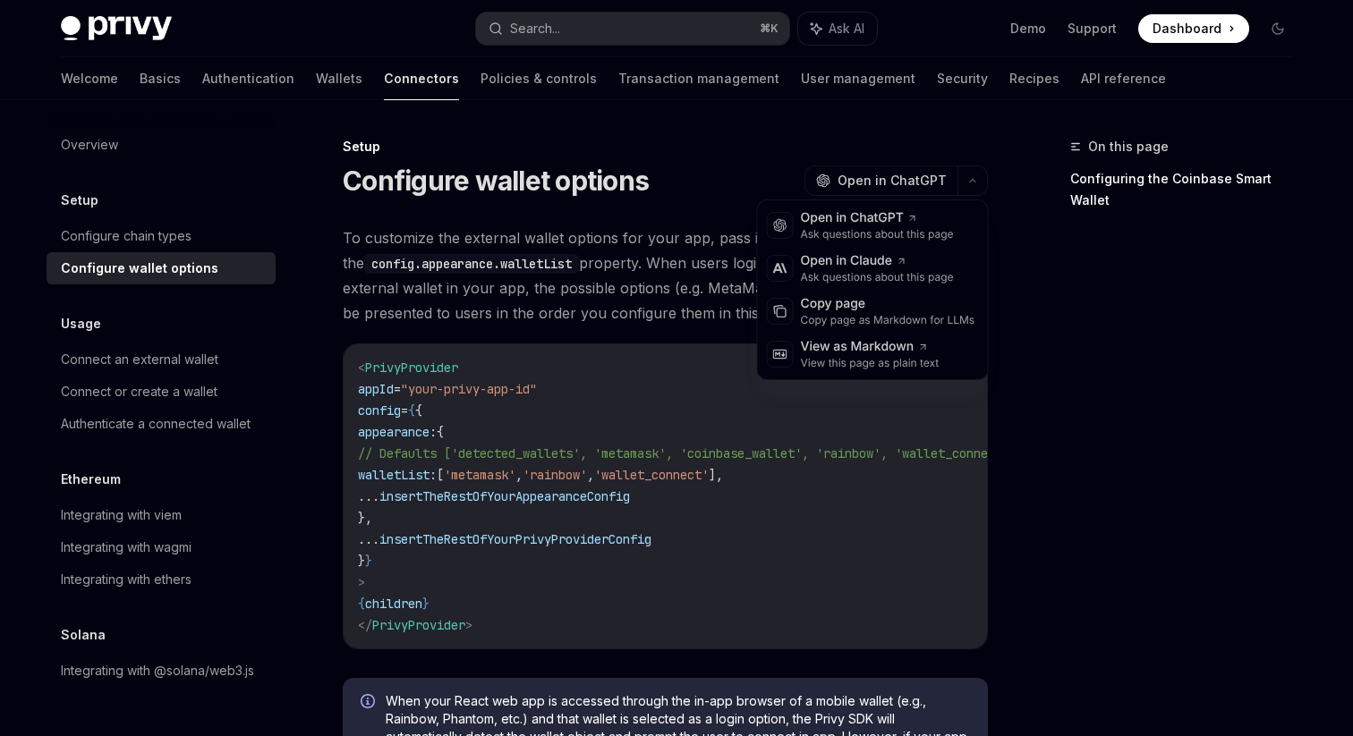
click at [683, 273] on span "To customize the external wallet options for your app, pass in a WalletListEntr…" at bounding box center [665, 275] width 645 height 100
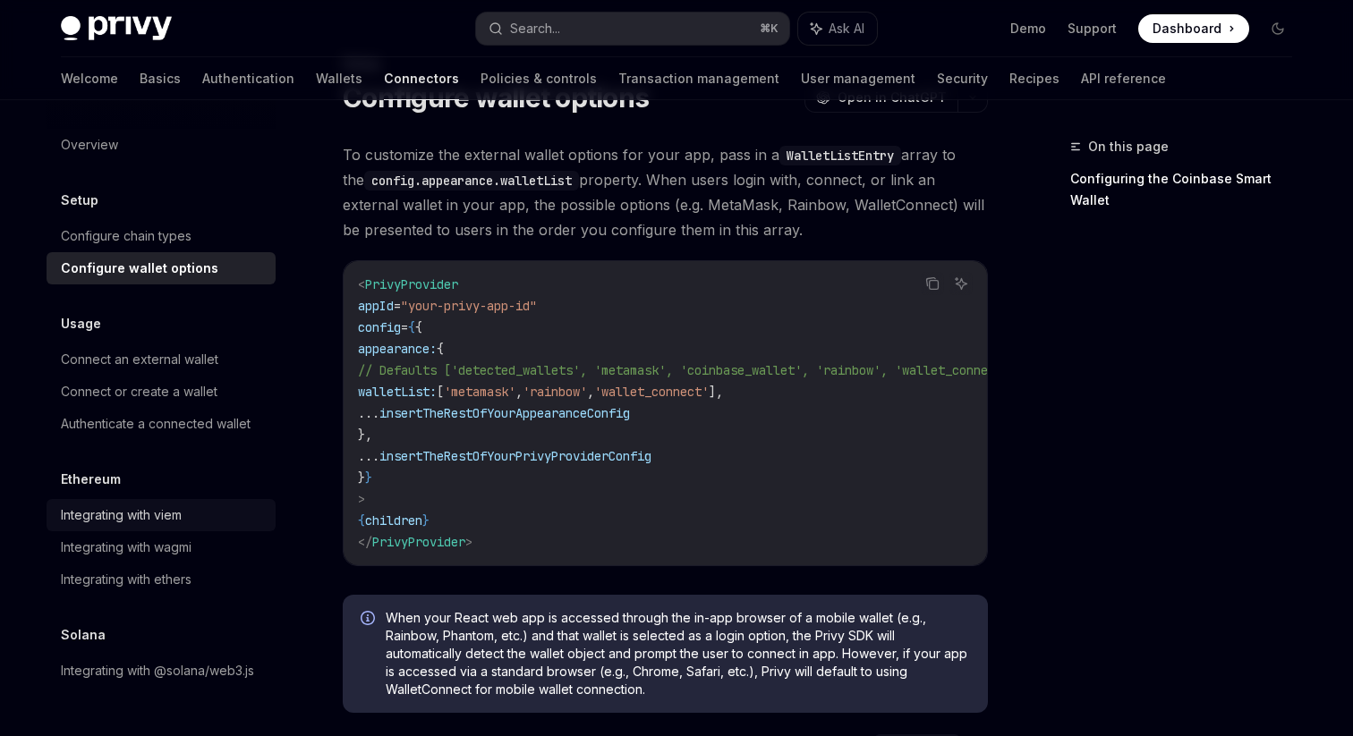
scroll to position [106, 0]
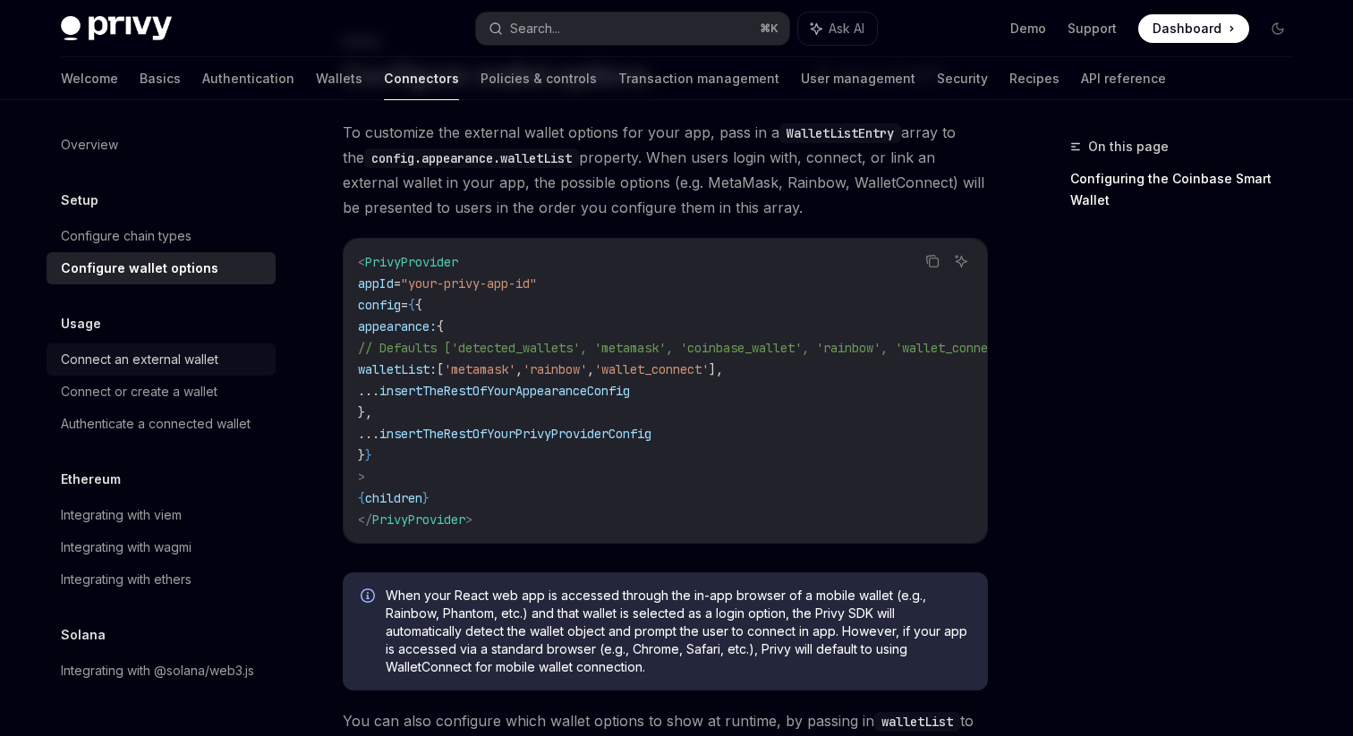
click at [148, 359] on div "Connect an external wallet" at bounding box center [139, 359] width 157 height 21
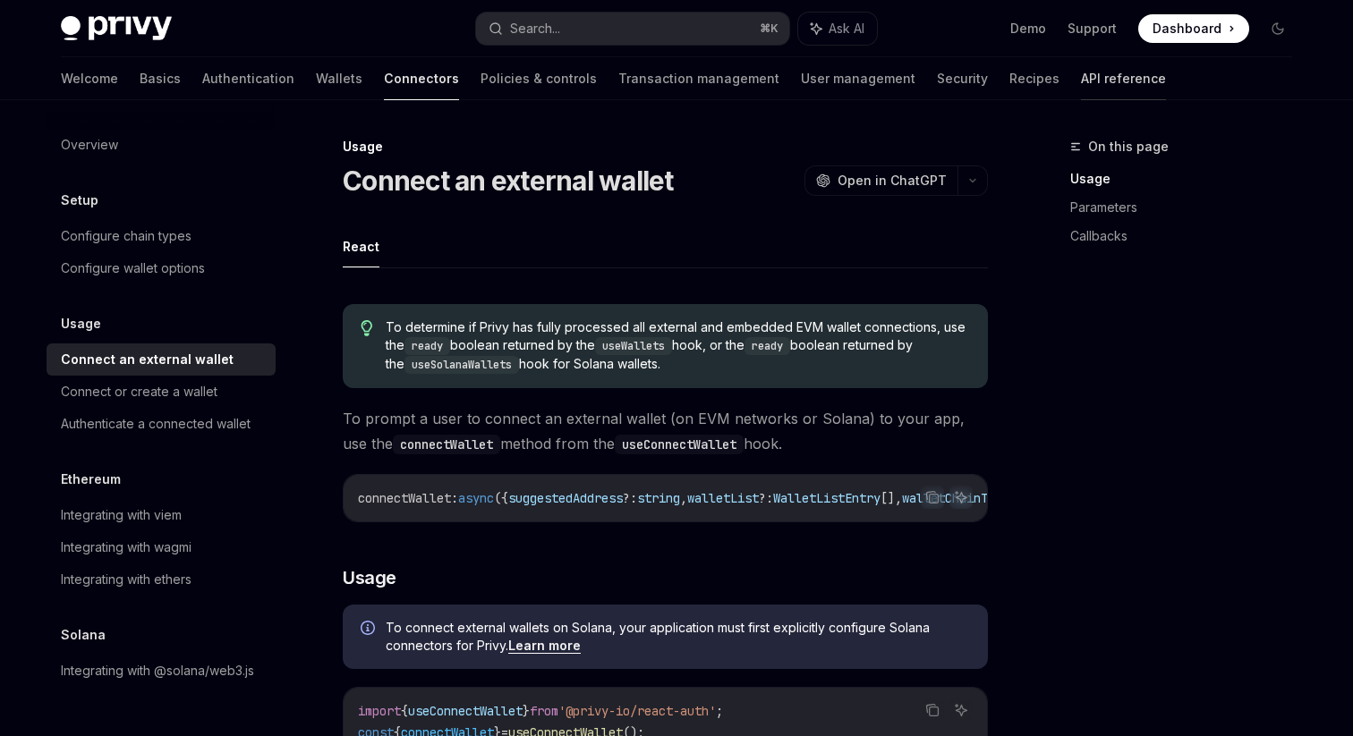
click at [1081, 77] on link "API reference" at bounding box center [1123, 78] width 85 height 43
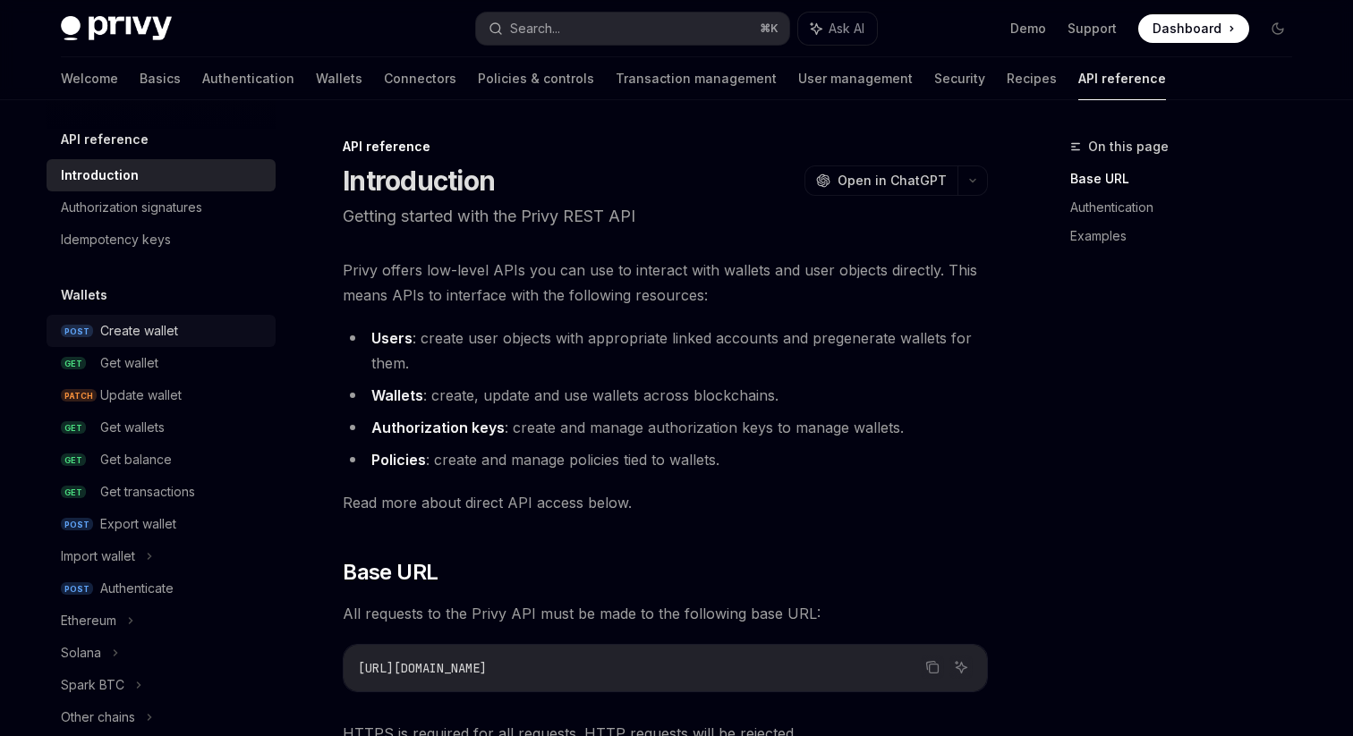
click at [136, 328] on div "Create wallet" at bounding box center [139, 330] width 78 height 21
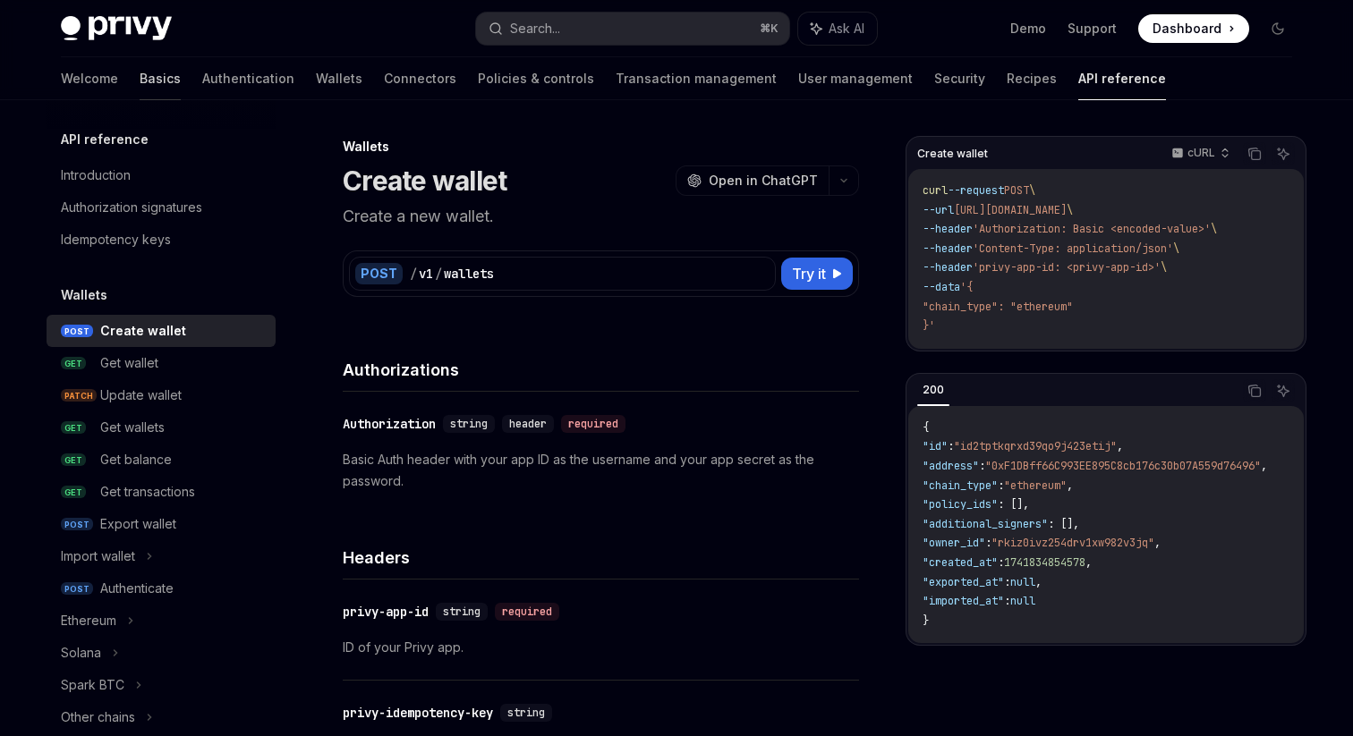
click at [140, 77] on link "Basics" at bounding box center [160, 78] width 41 height 43
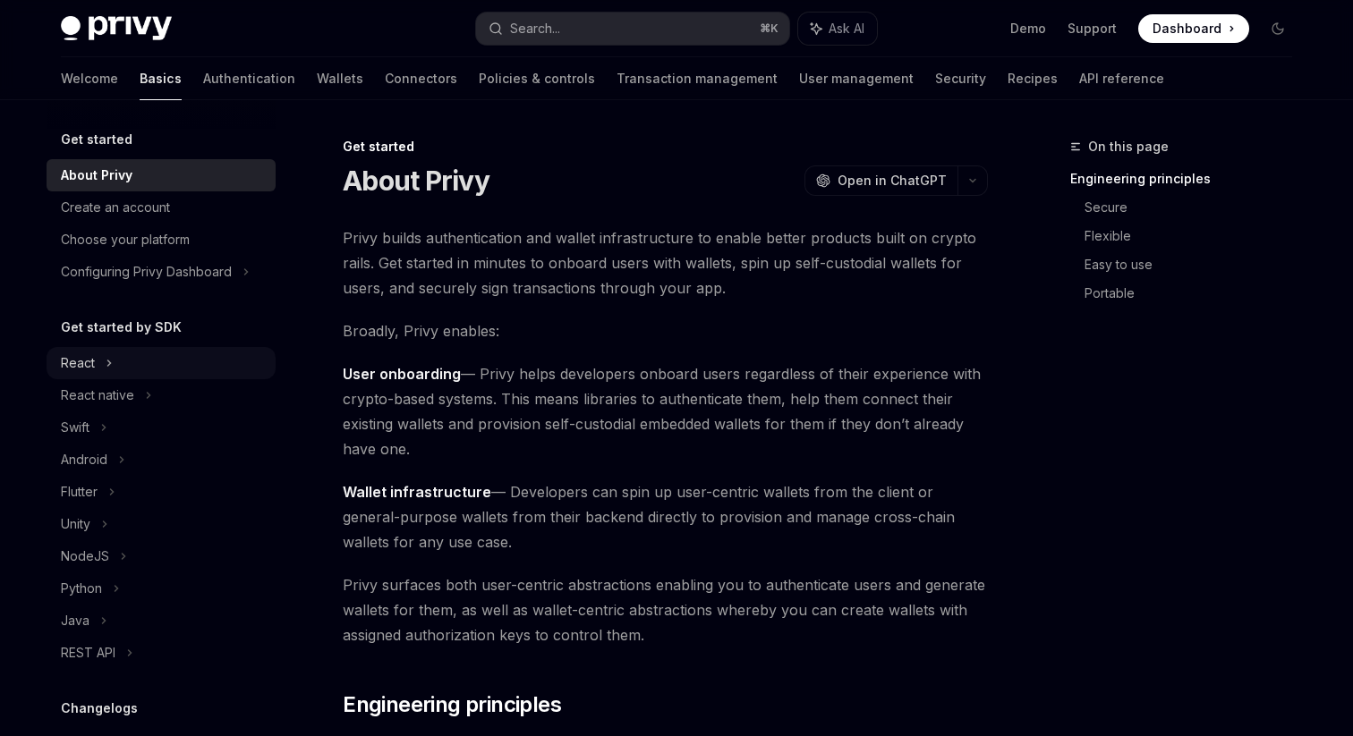
click at [90, 362] on div "React" at bounding box center [78, 362] width 34 height 21
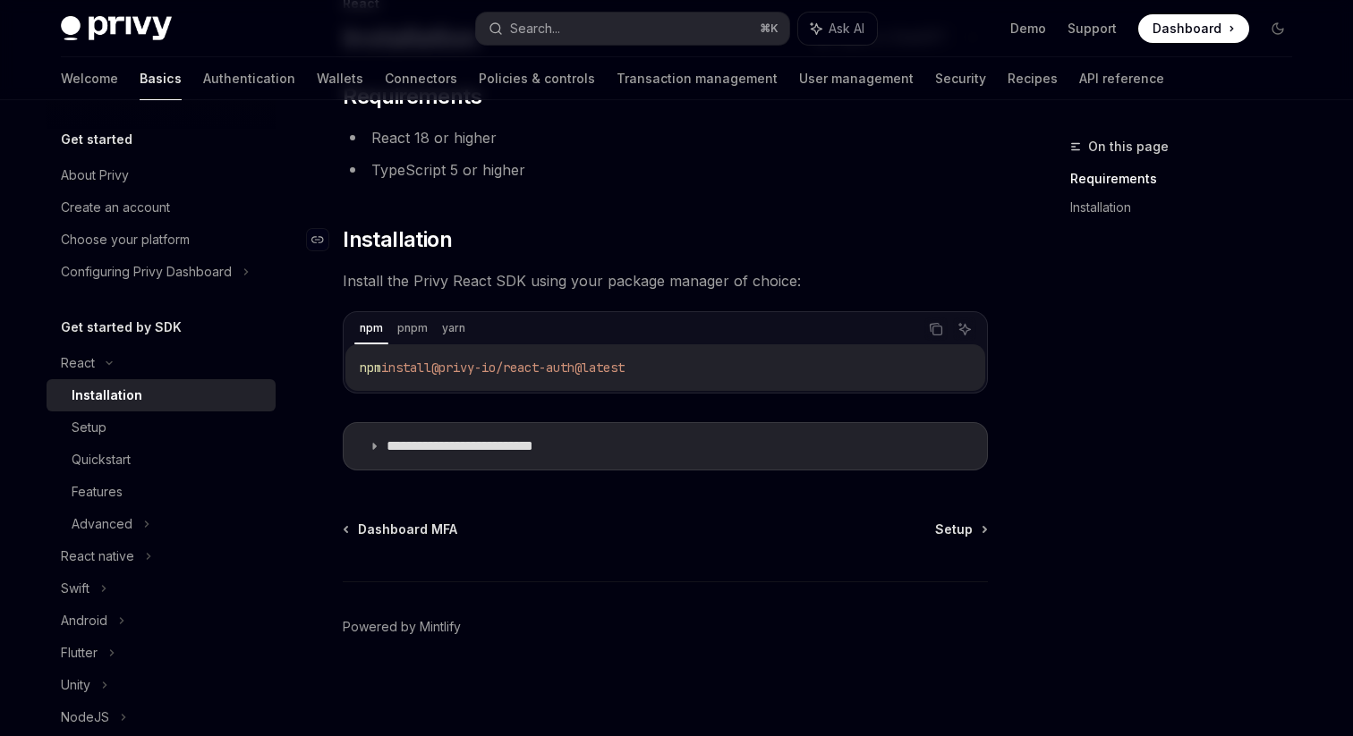
scroll to position [141, 0]
click at [940, 336] on icon "Copy the contents from the code block" at bounding box center [937, 332] width 9 height 9
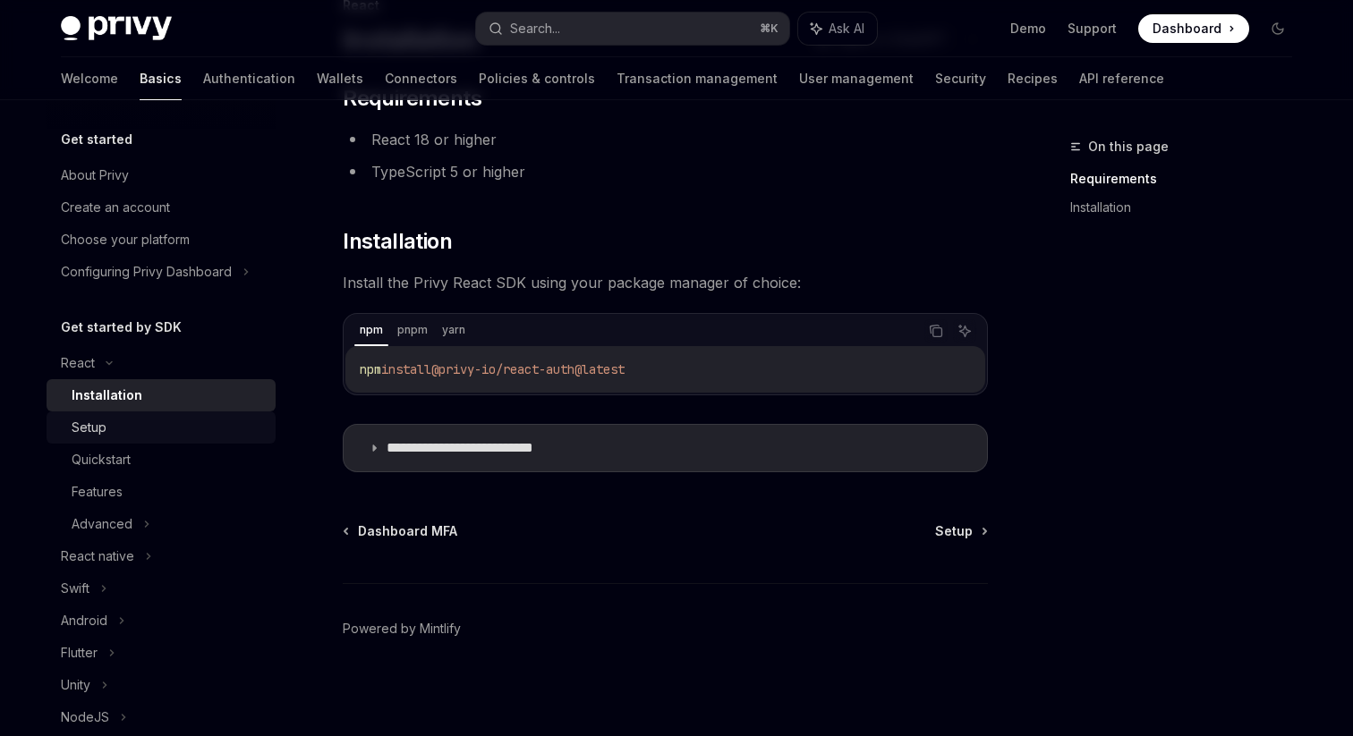
click at [100, 424] on div "Setup" at bounding box center [89, 427] width 35 height 21
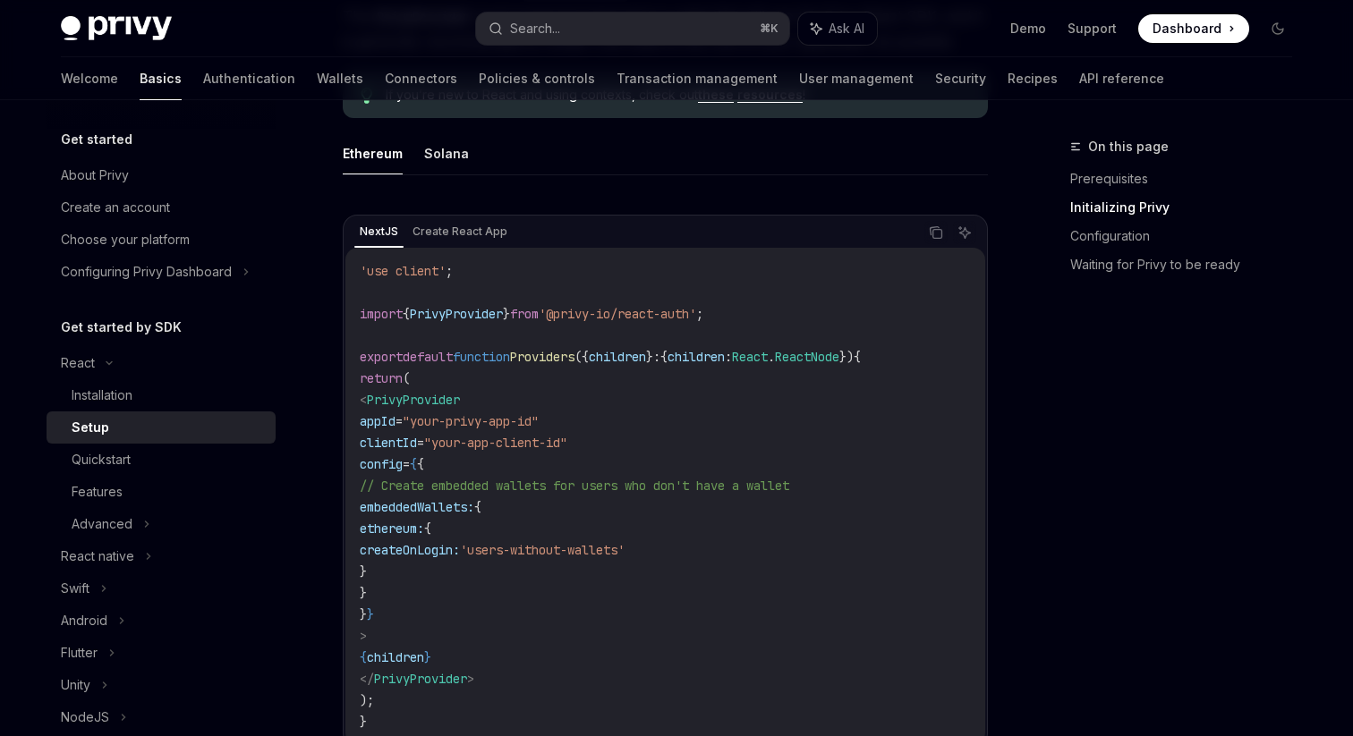
scroll to position [514, 0]
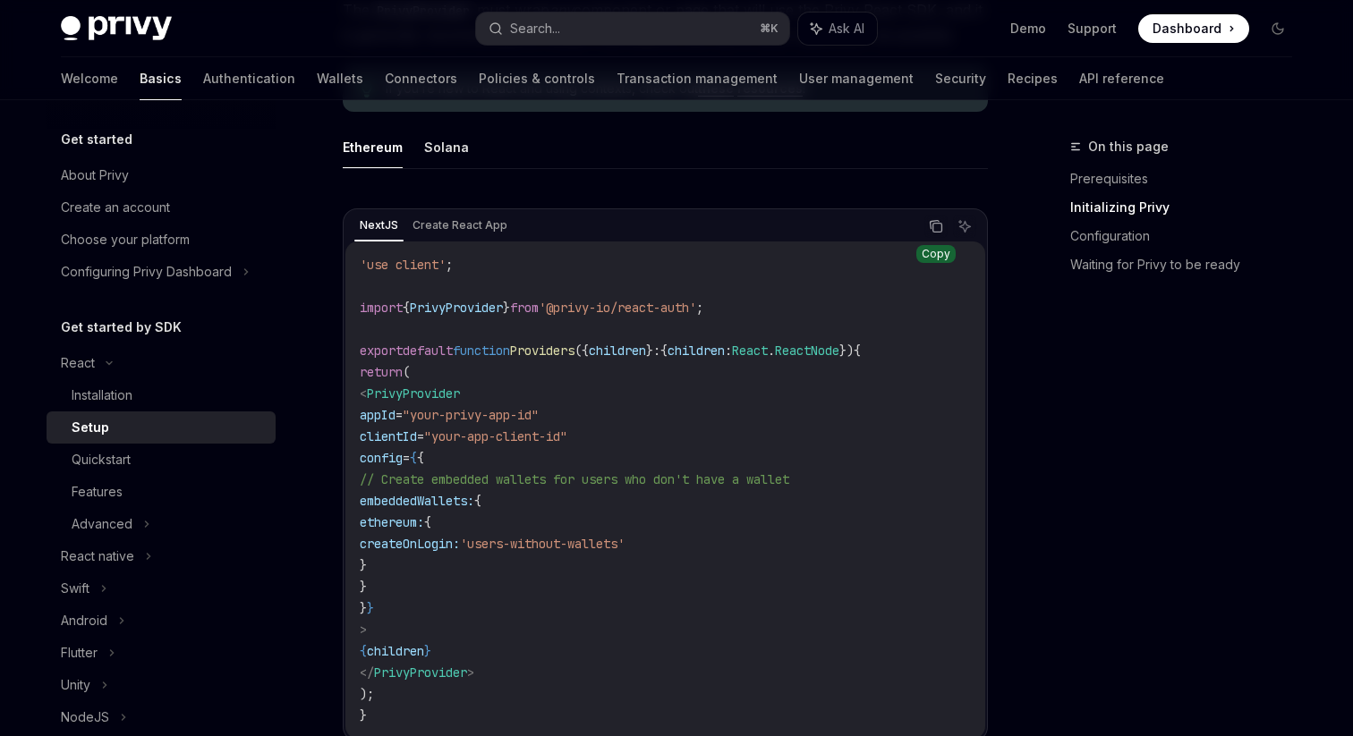
click at [940, 224] on icon "Copy the contents from the code block" at bounding box center [937, 228] width 9 height 9
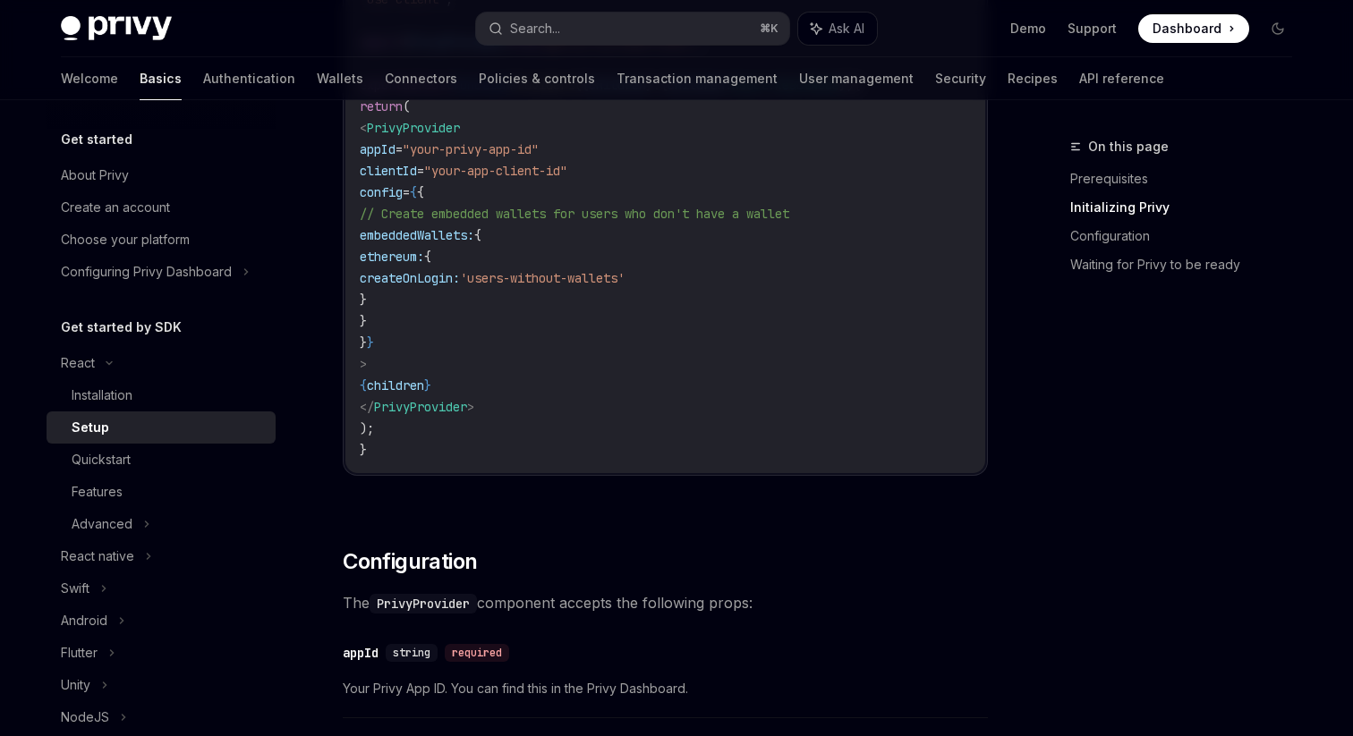
scroll to position [791, 0]
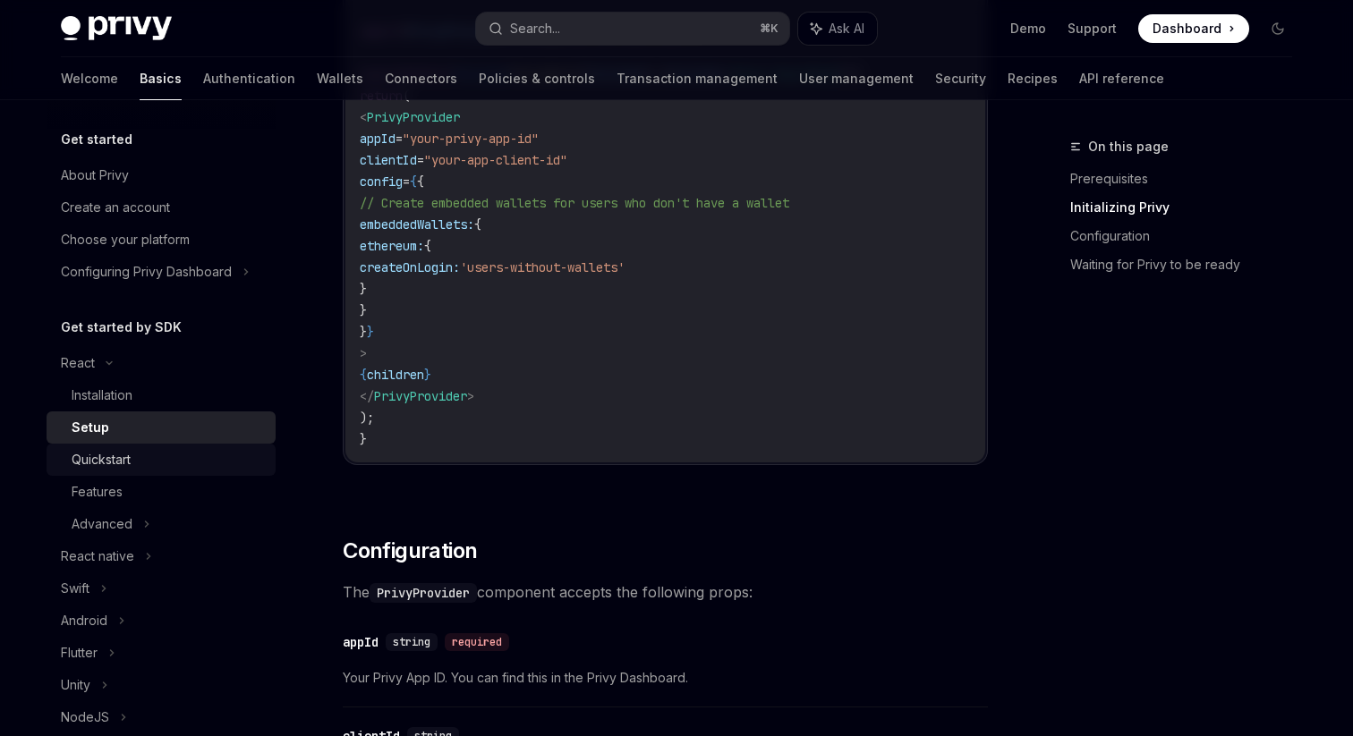
click at [102, 455] on div "Quickstart" at bounding box center [101, 459] width 59 height 21
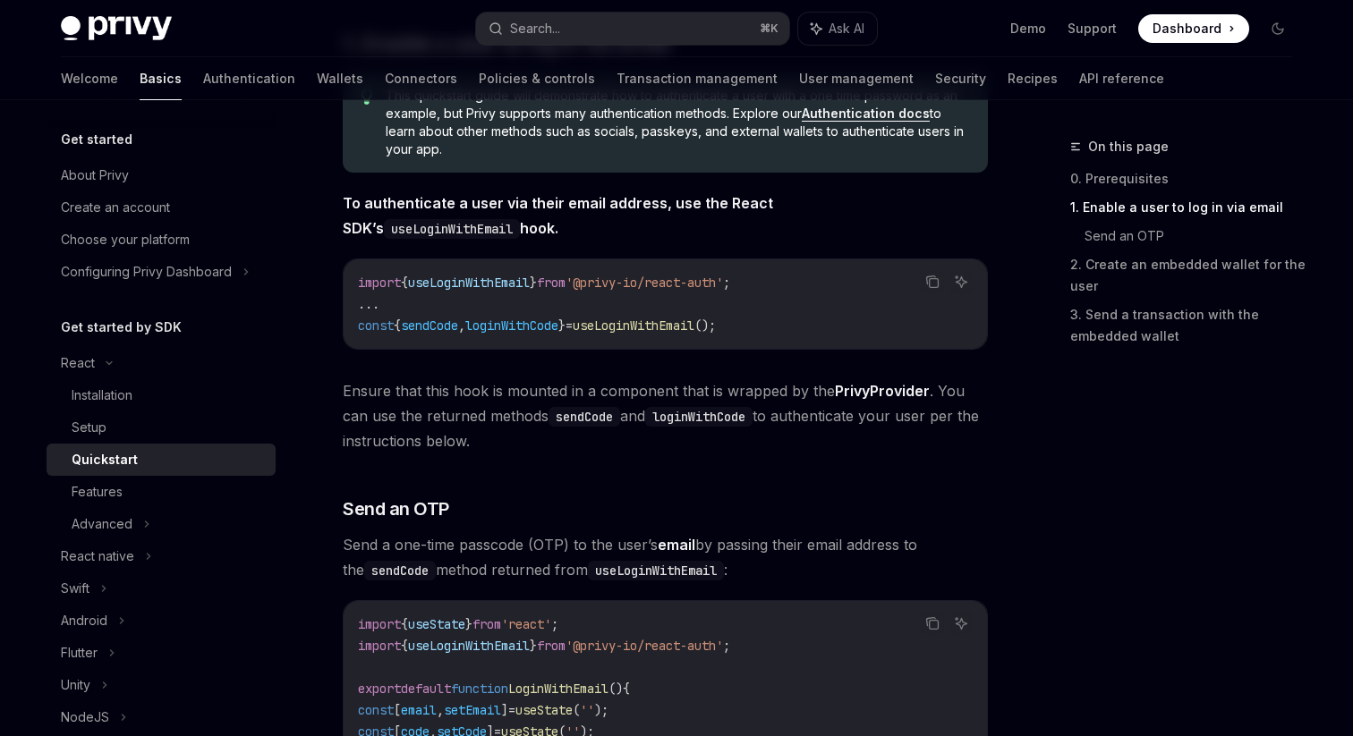
scroll to position [374, 0]
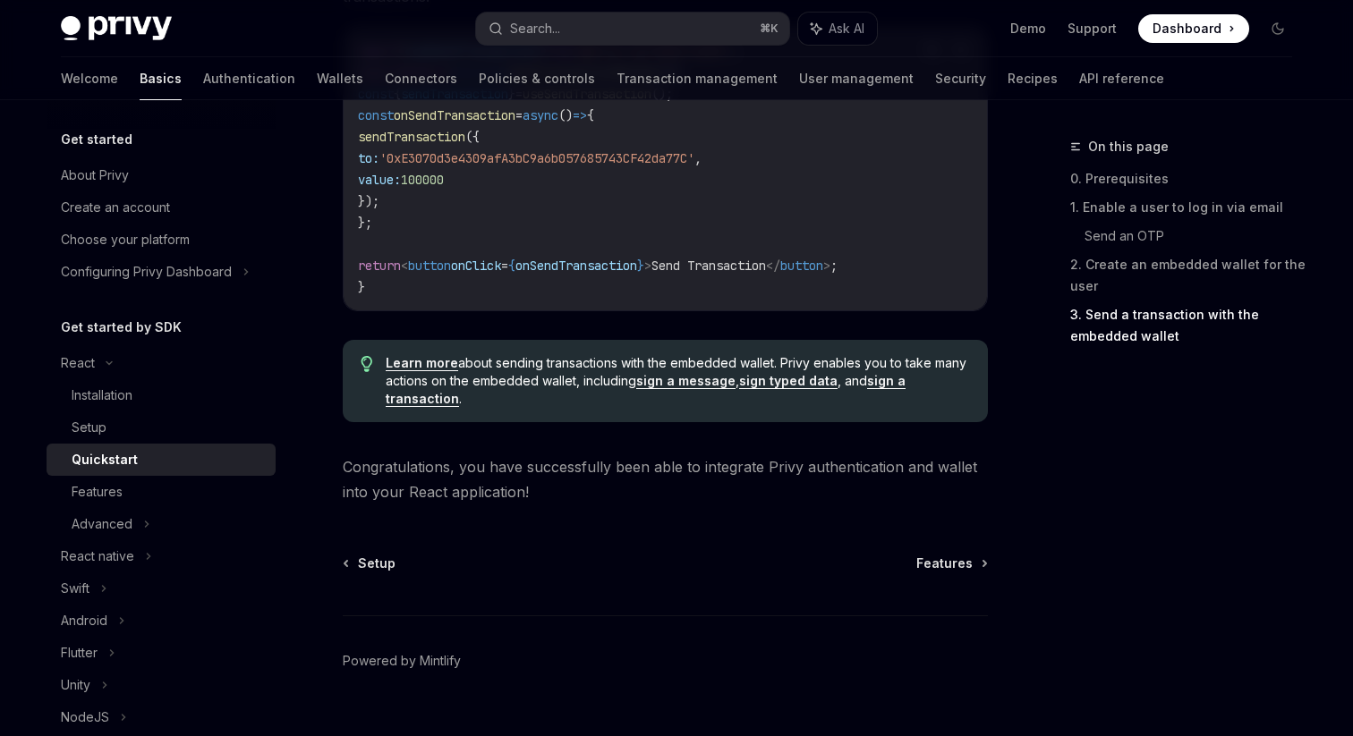
scroll to position [1859, 0]
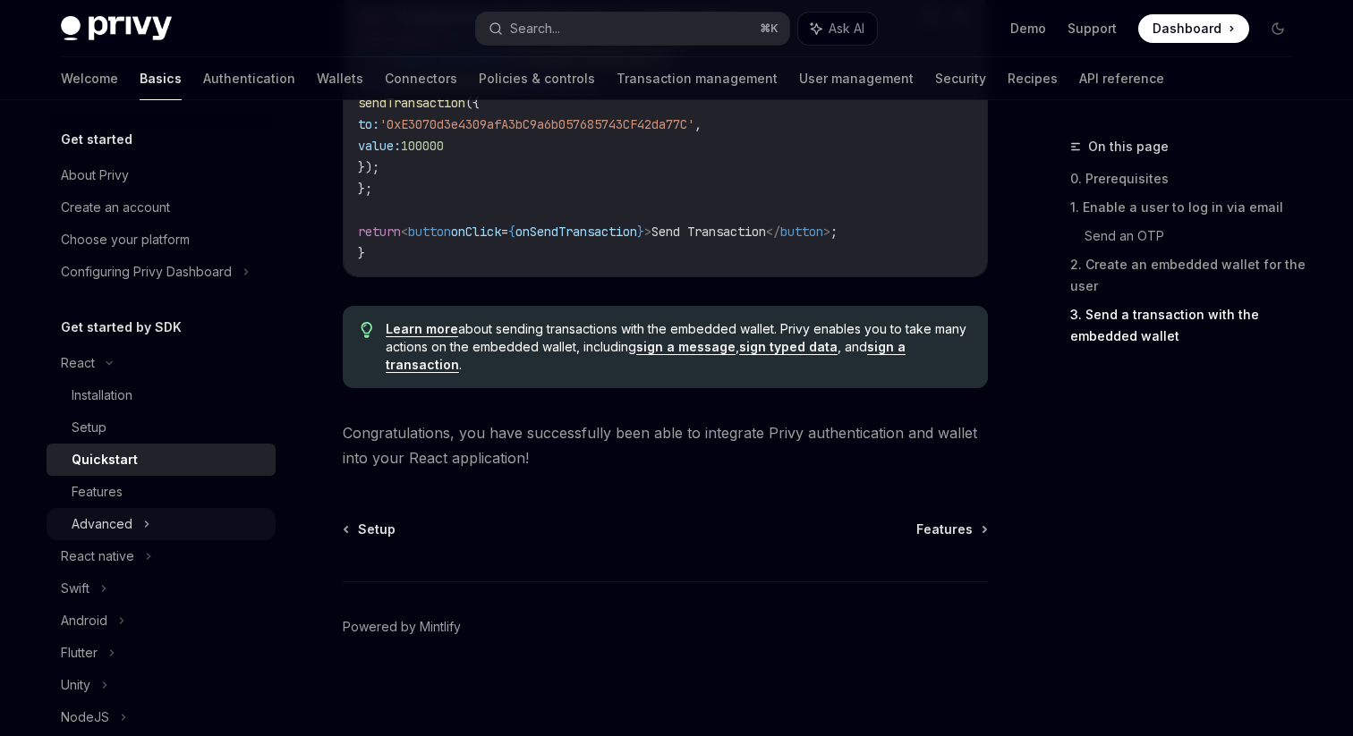
click at [114, 524] on div "Advanced" at bounding box center [102, 523] width 61 height 21
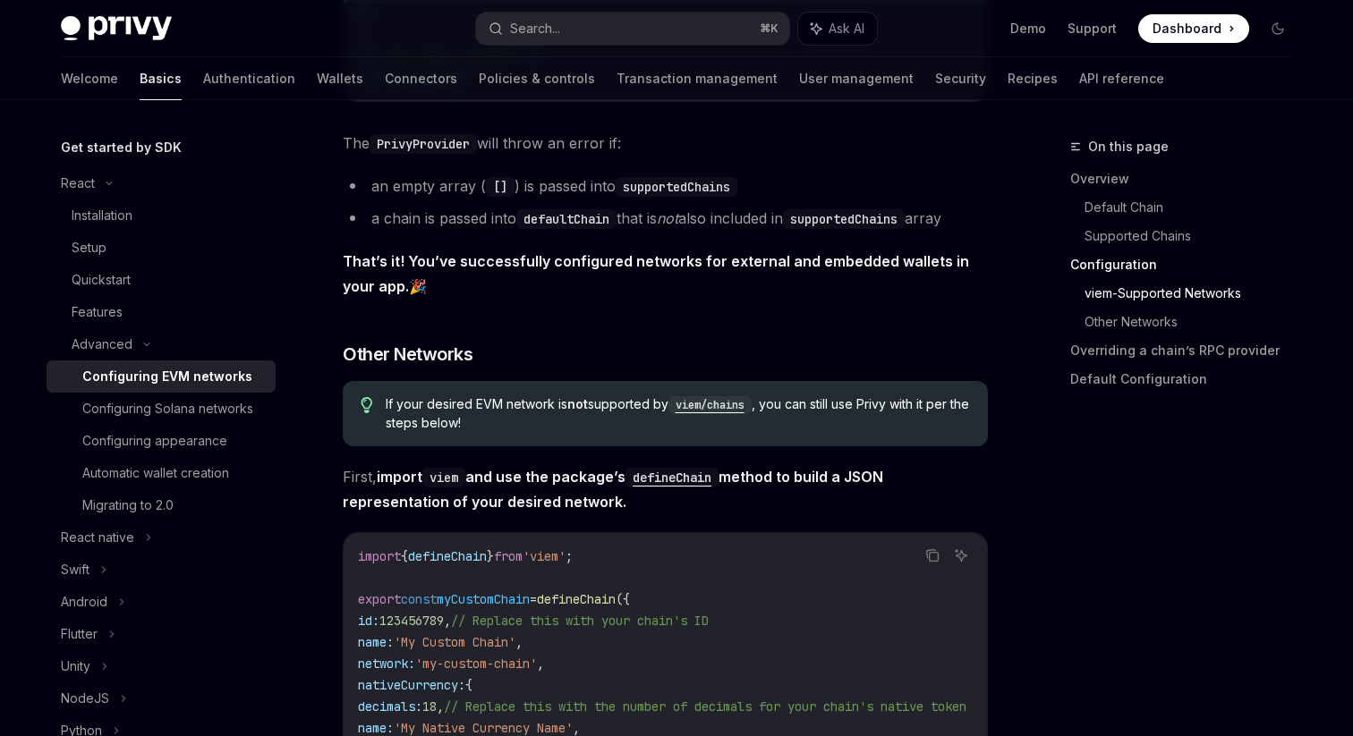
scroll to position [1978, 0]
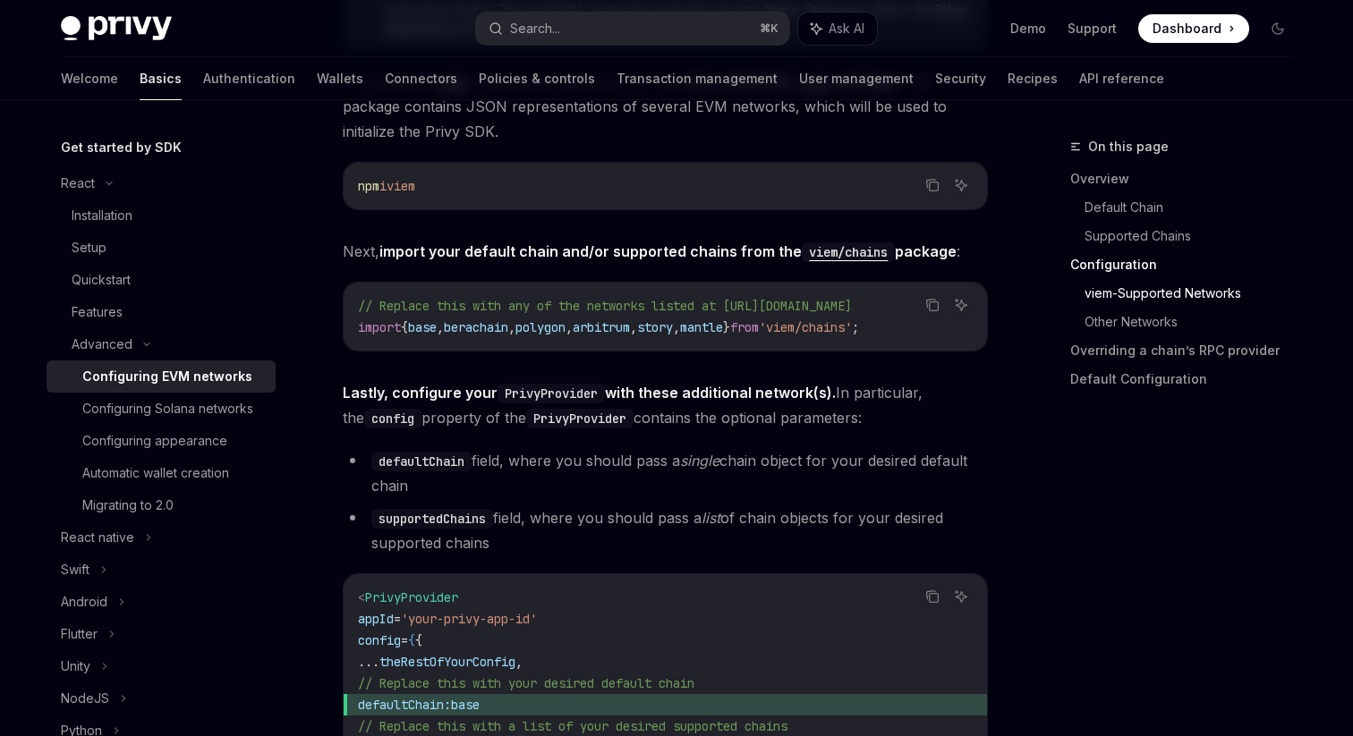
click at [1196, 28] on span "Dashboard" at bounding box center [1186, 29] width 69 height 18
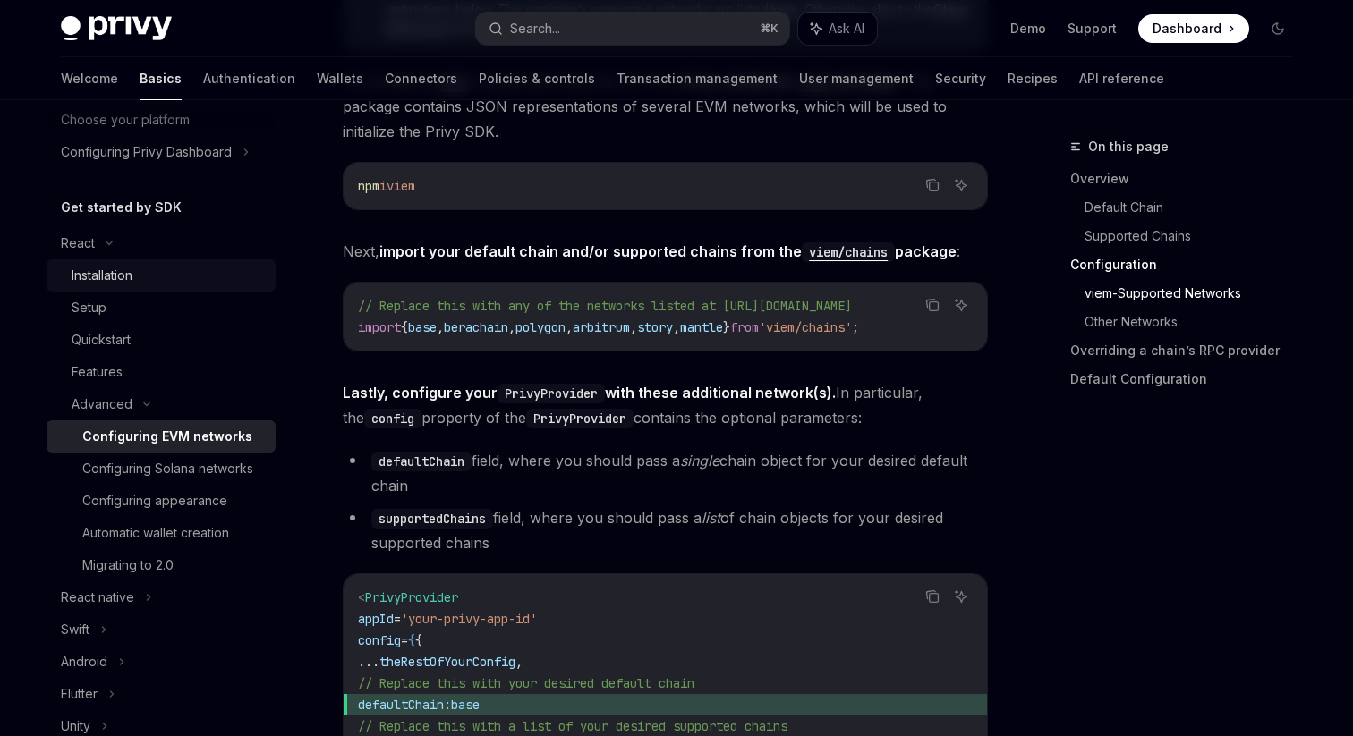
scroll to position [92, 0]
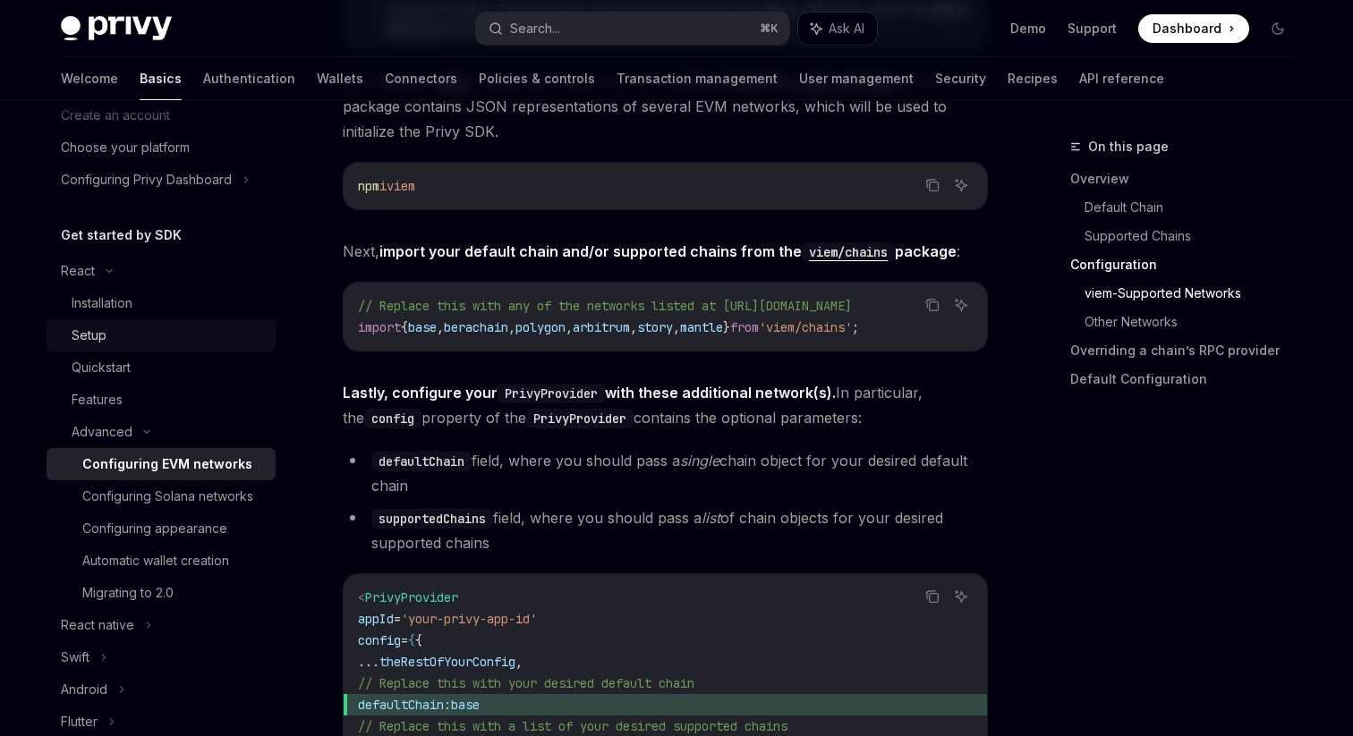
click at [97, 337] on div "Setup" at bounding box center [89, 335] width 35 height 21
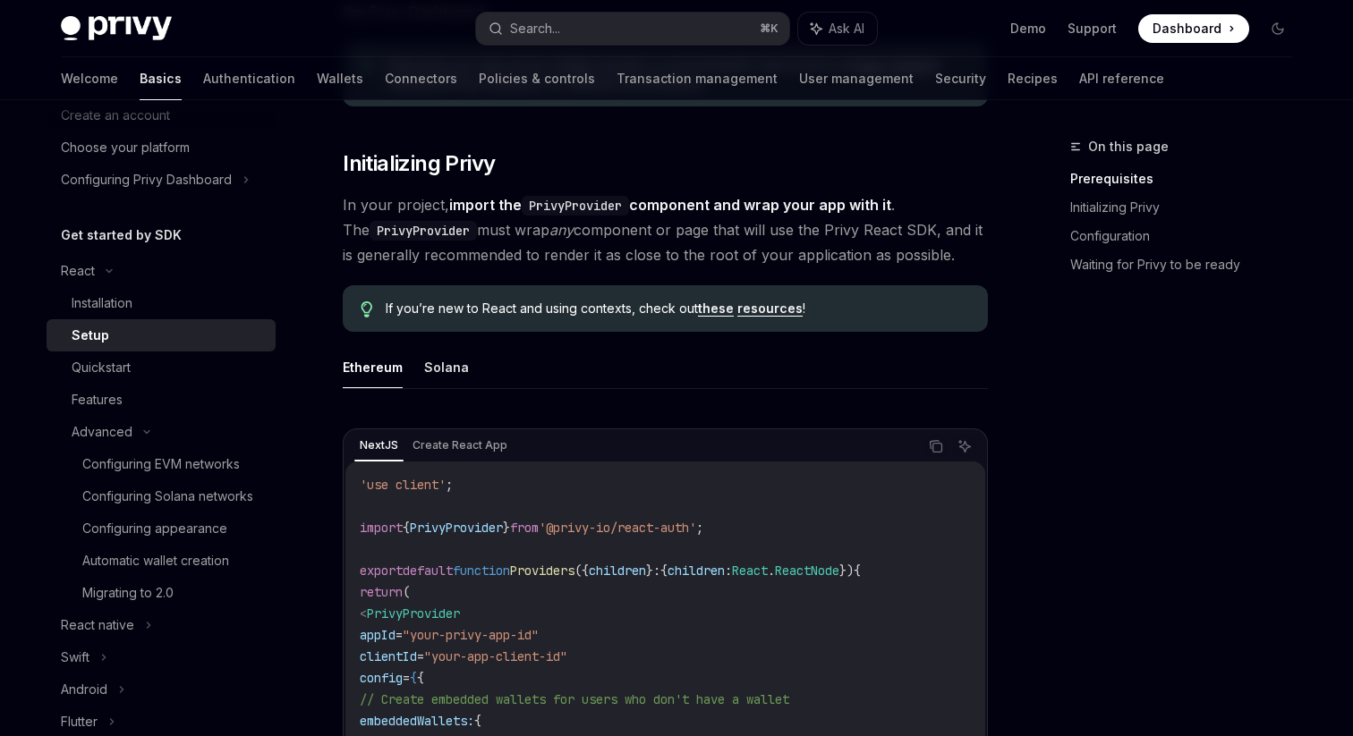
scroll to position [437, 0]
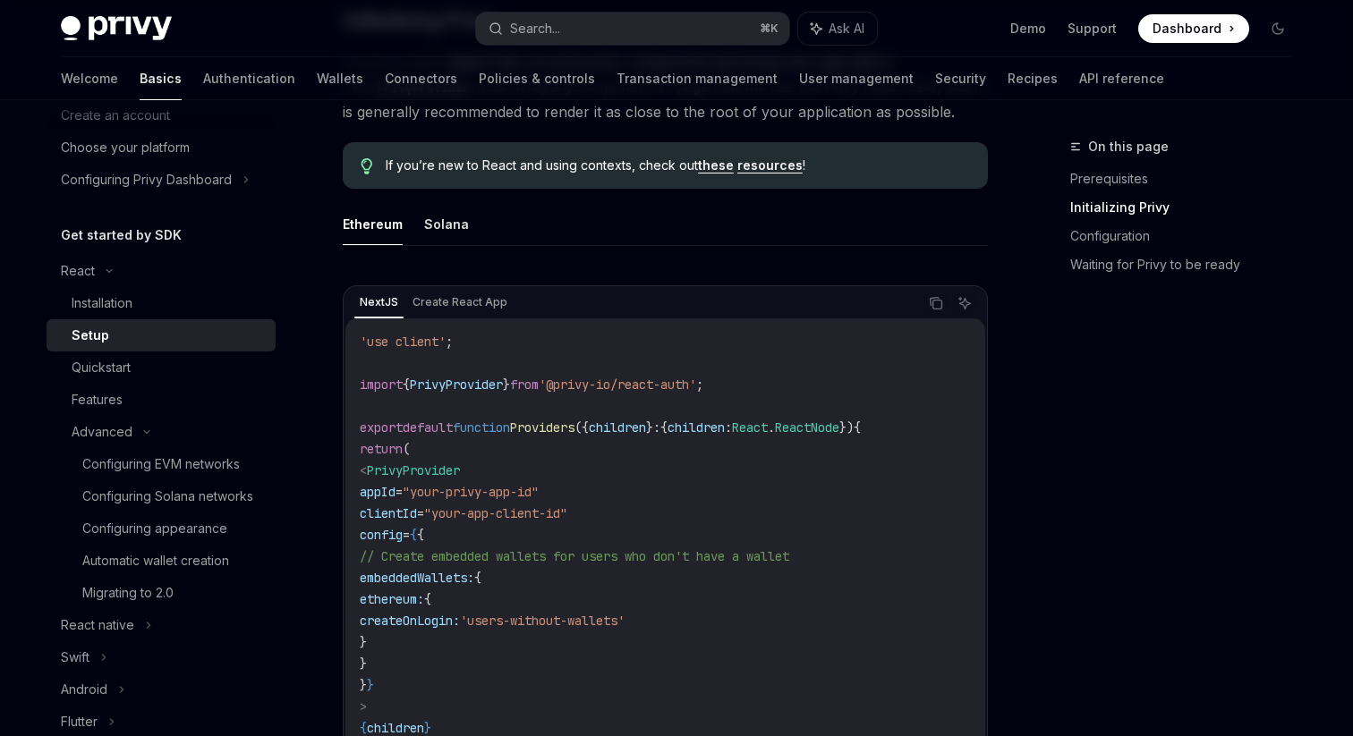
click at [607, 487] on code "'use client' ; import { PrivyProvider } from '@privy-io/react-auth' ; export de…" at bounding box center [665, 567] width 611 height 472
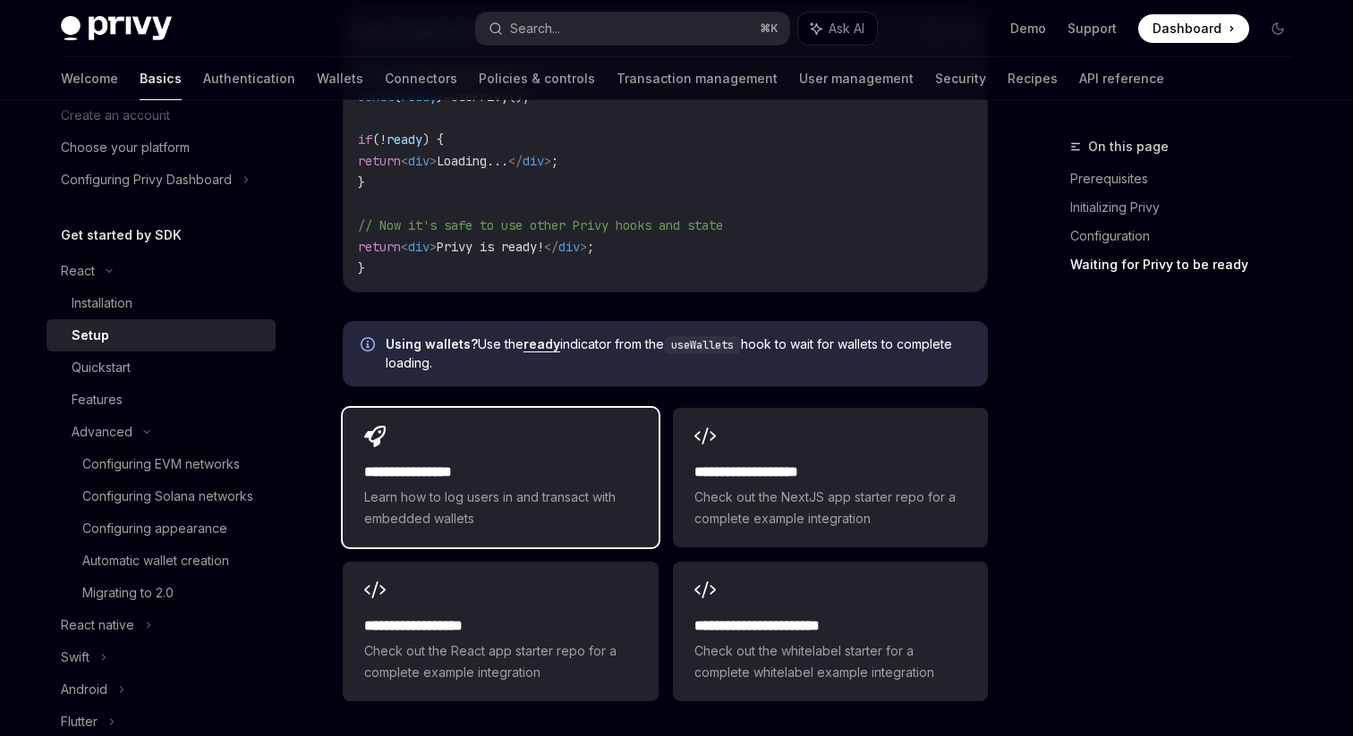
scroll to position [2104, 0]
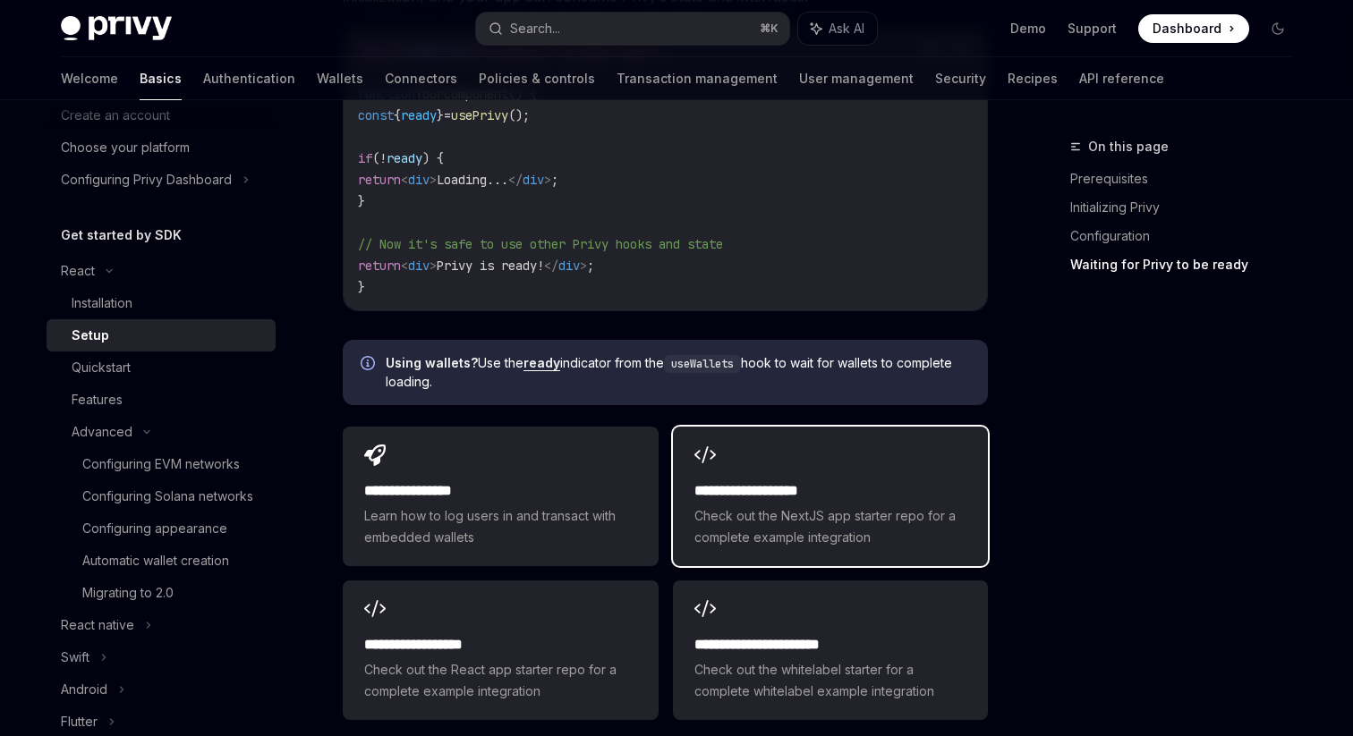
click at [800, 480] on h2 "**********" at bounding box center [830, 490] width 272 height 21
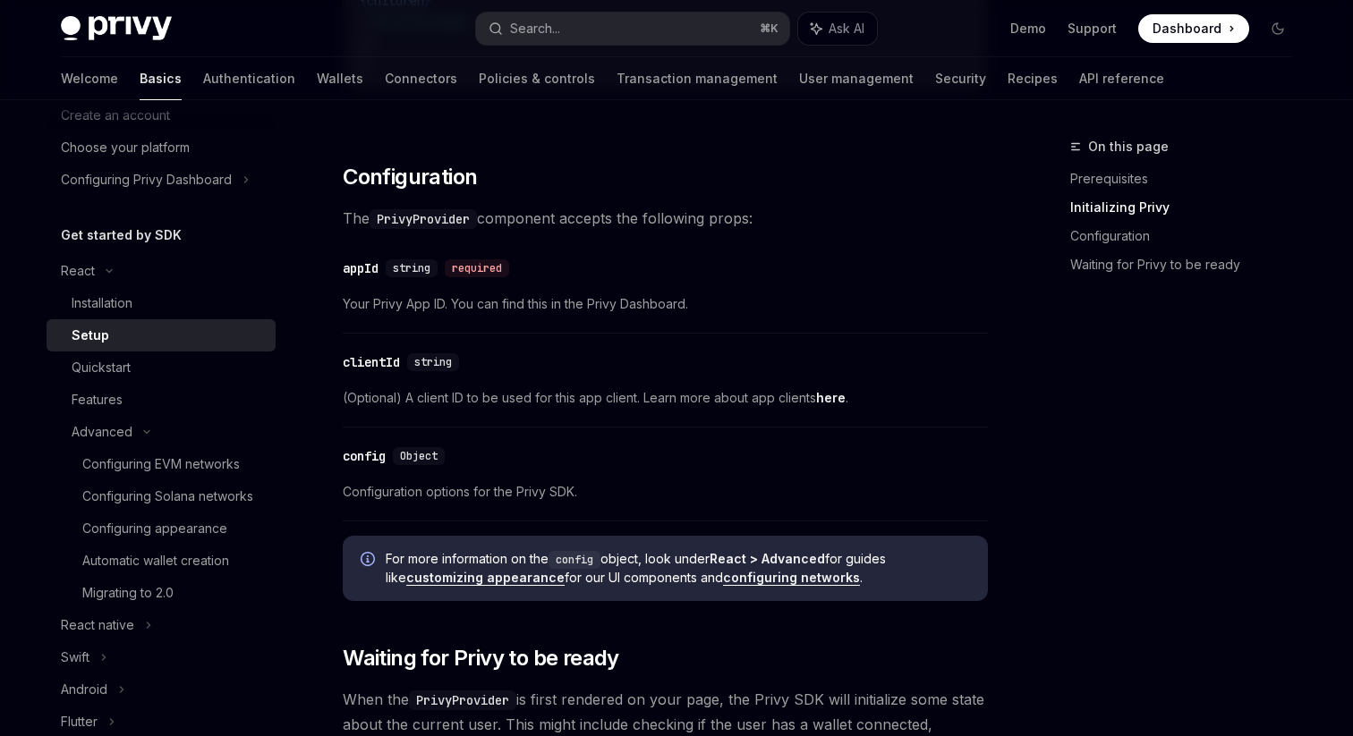
scroll to position [1039, 0]
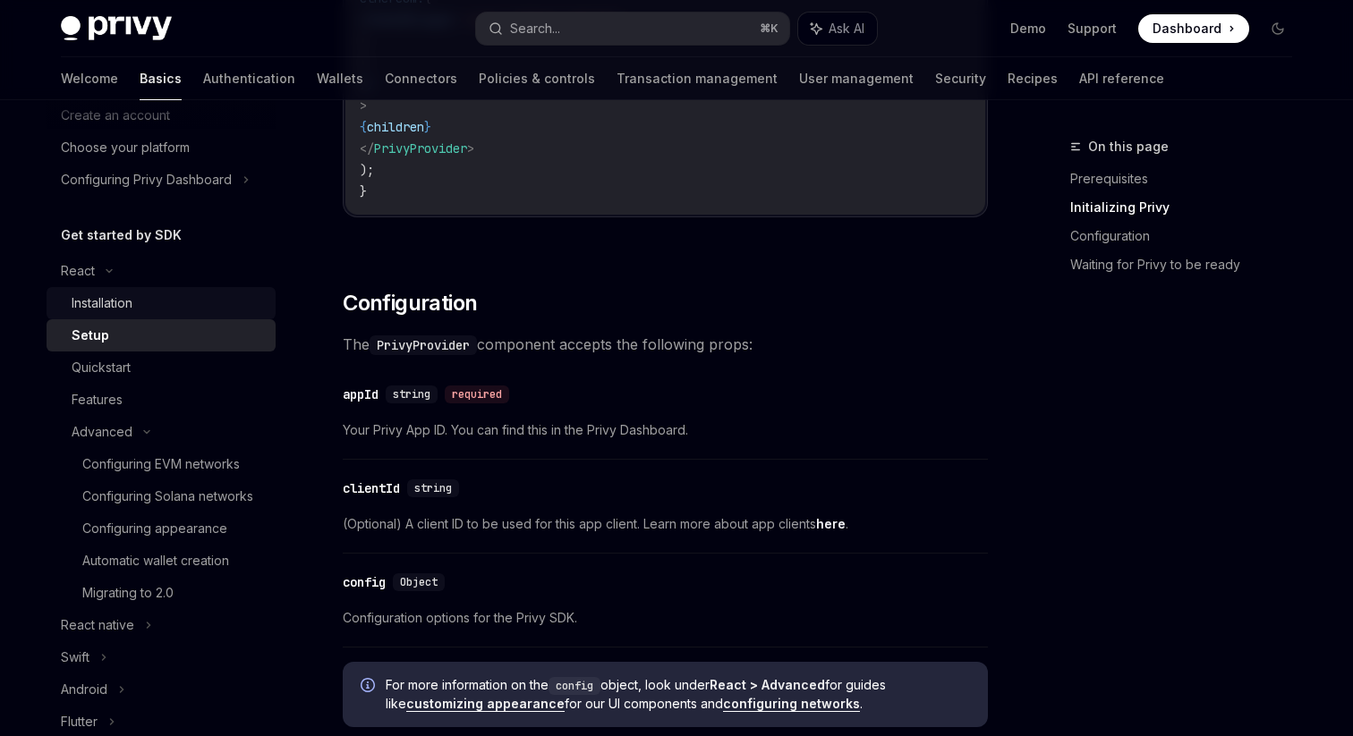
click at [104, 295] on div "Installation" at bounding box center [102, 303] width 61 height 21
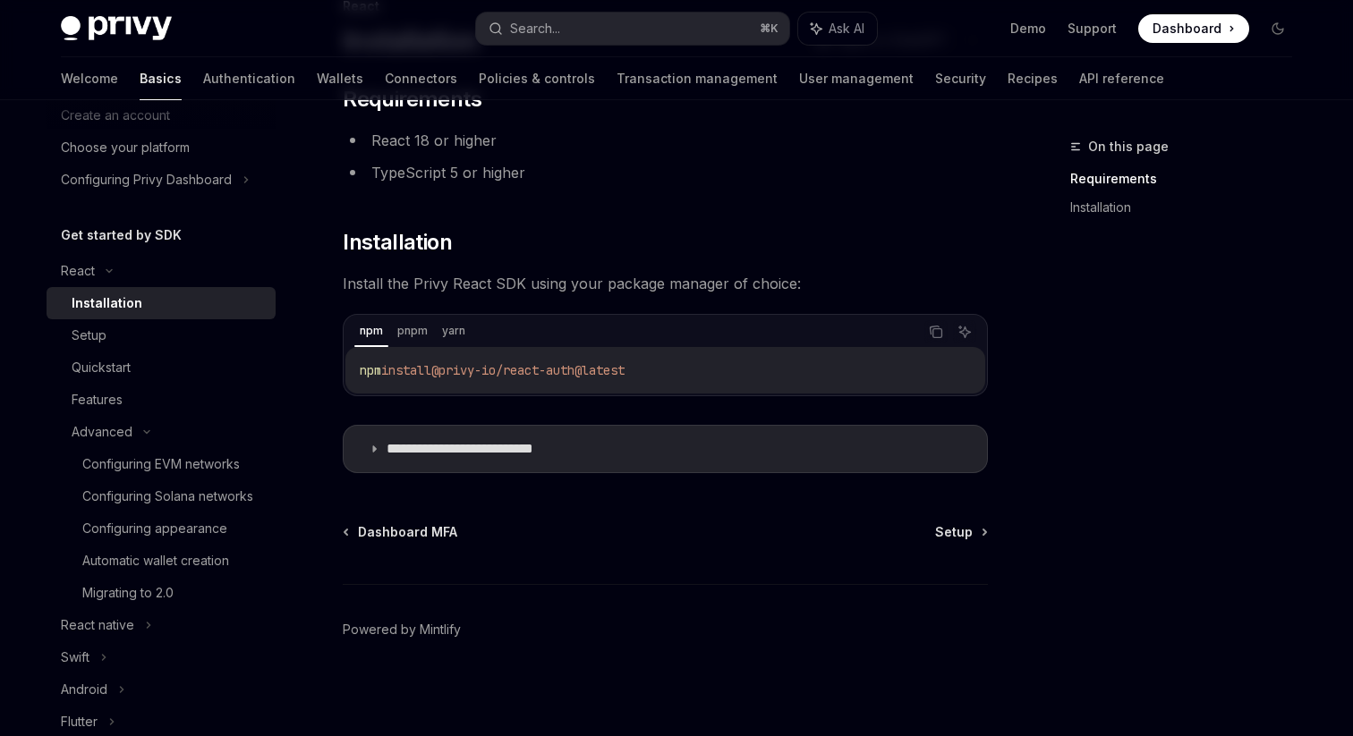
scroll to position [143, 0]
click at [582, 450] on p "**********" at bounding box center [487, 446] width 202 height 18
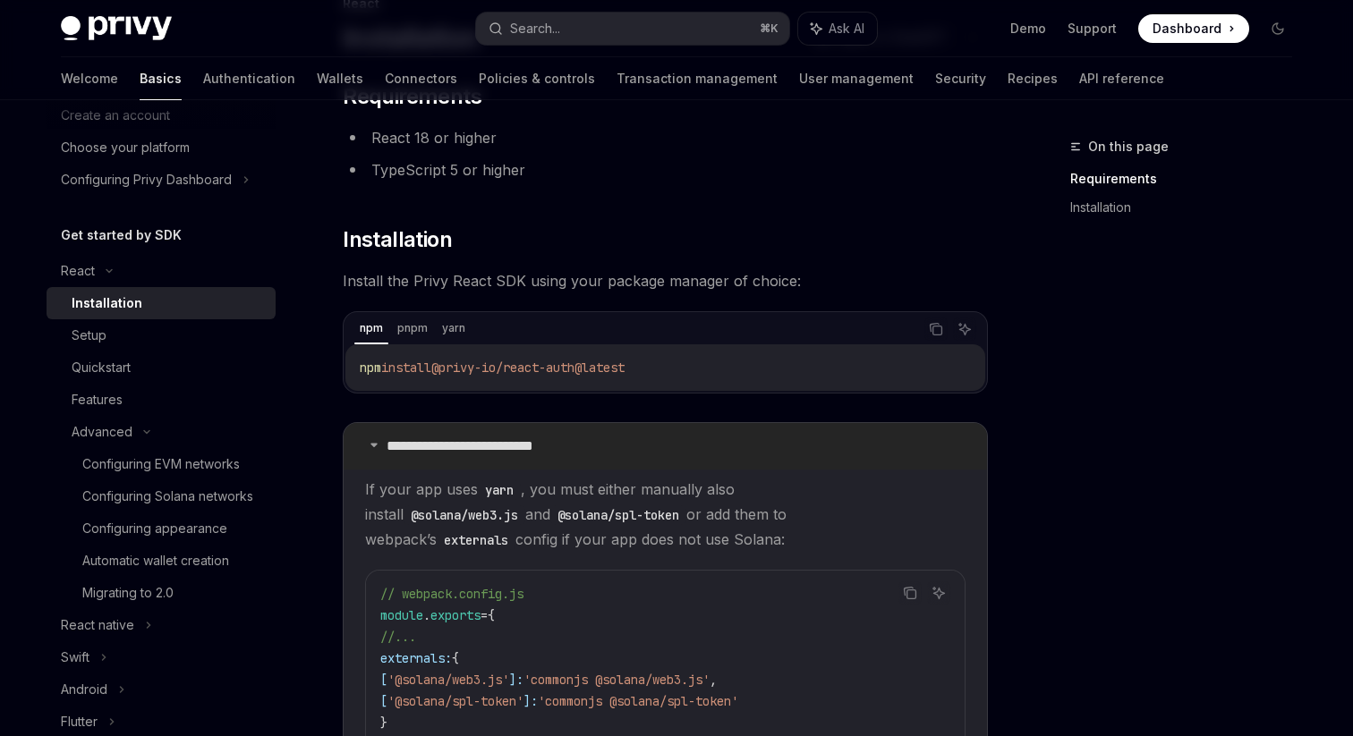
click at [582, 450] on p "**********" at bounding box center [487, 446] width 202 height 18
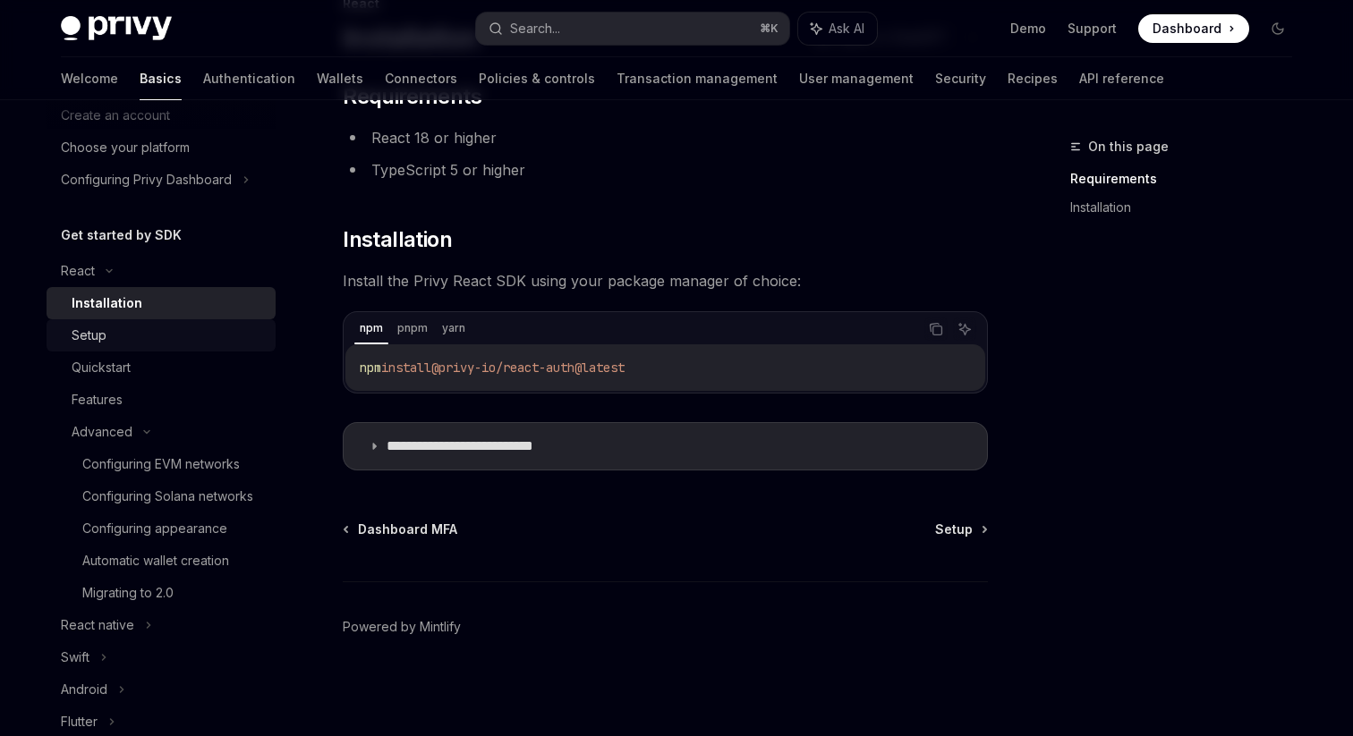
click at [104, 335] on div "Setup" at bounding box center [89, 335] width 35 height 21
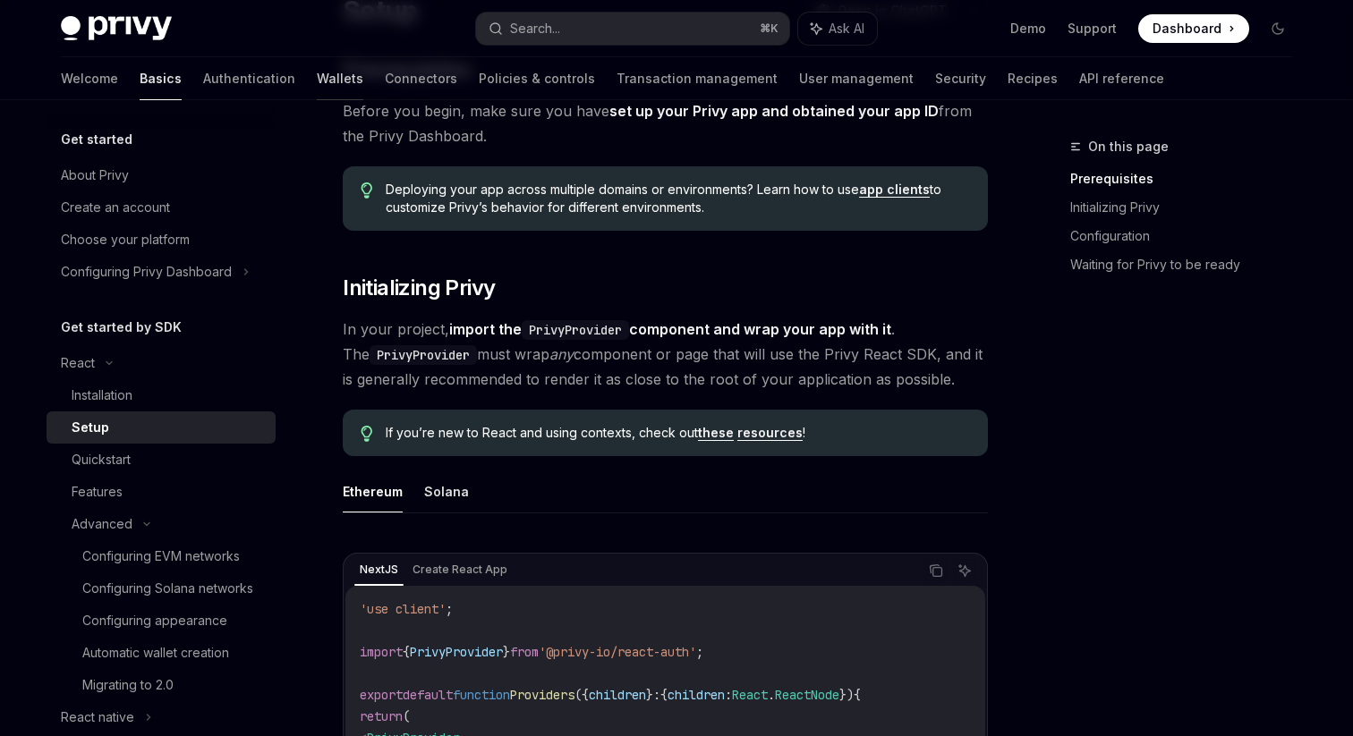
click at [317, 77] on link "Wallets" at bounding box center [340, 78] width 47 height 43
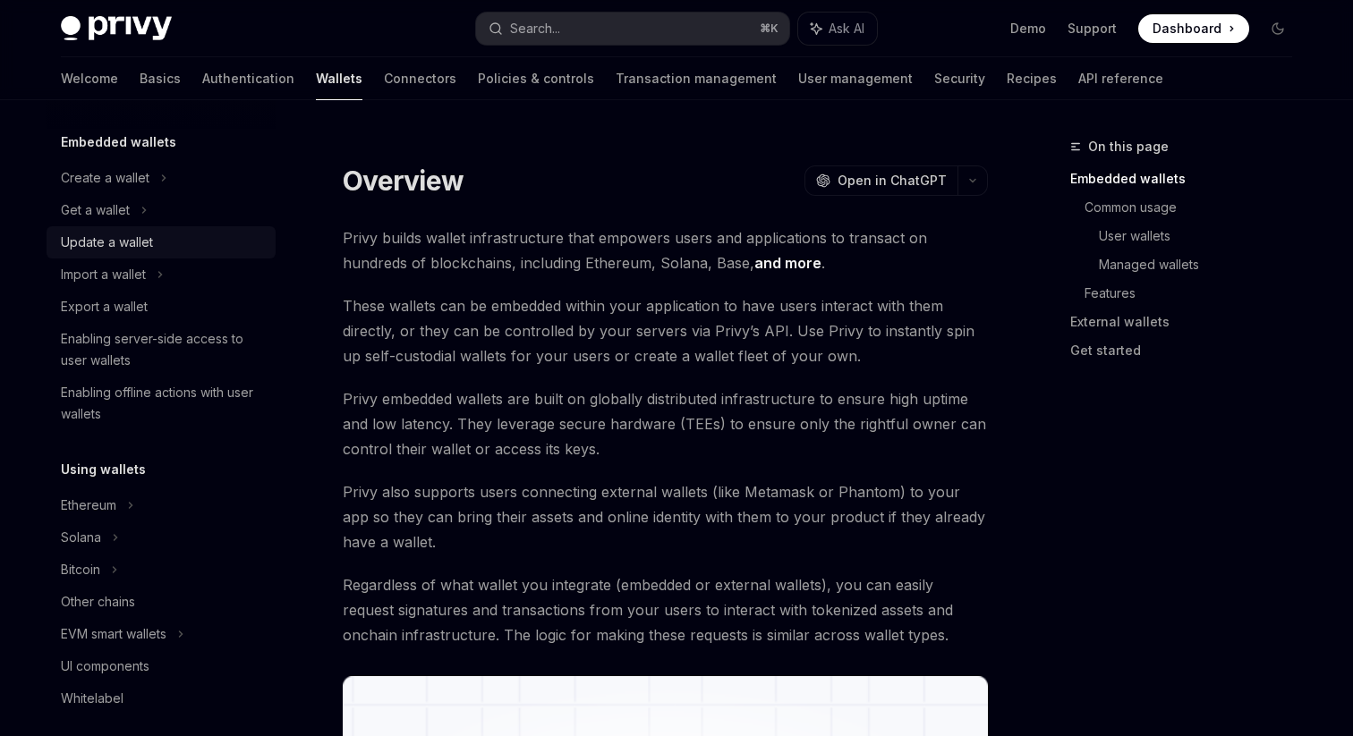
scroll to position [113, 0]
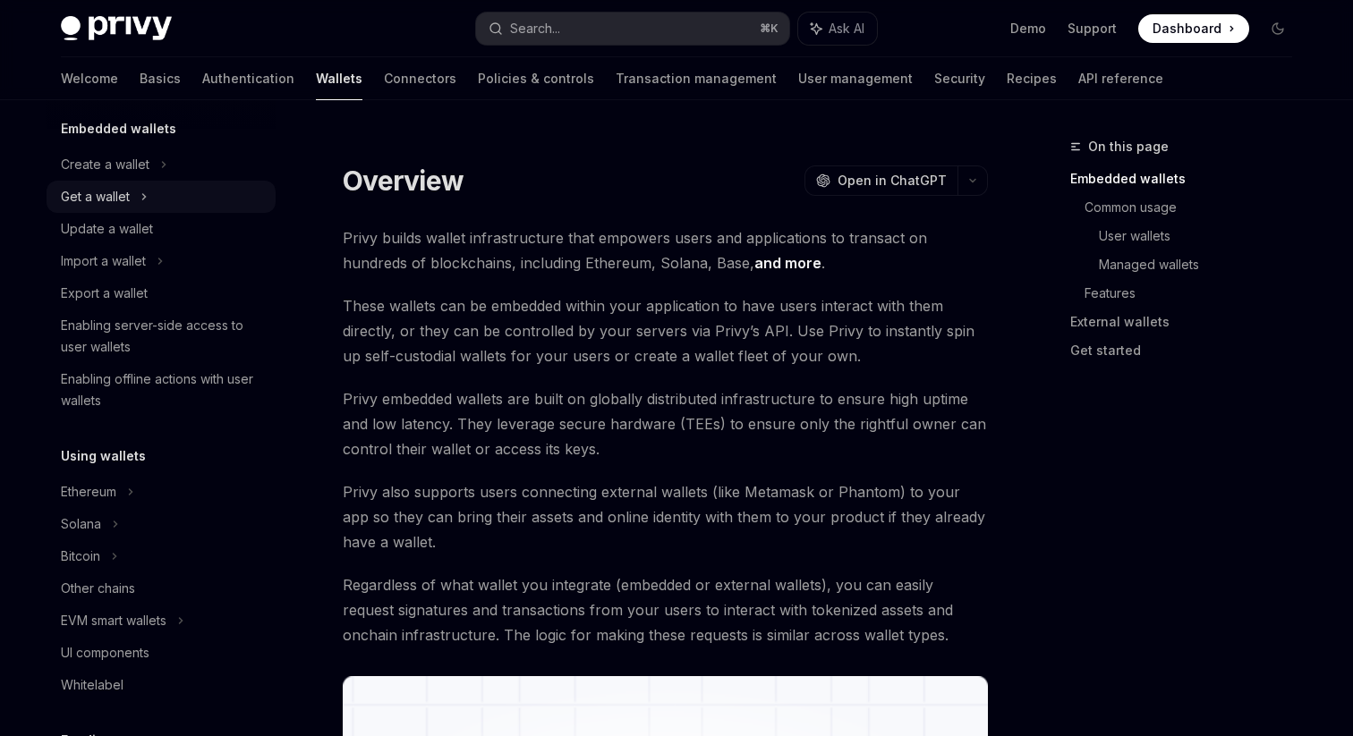
click at [106, 186] on div "Get a wallet" at bounding box center [95, 196] width 69 height 21
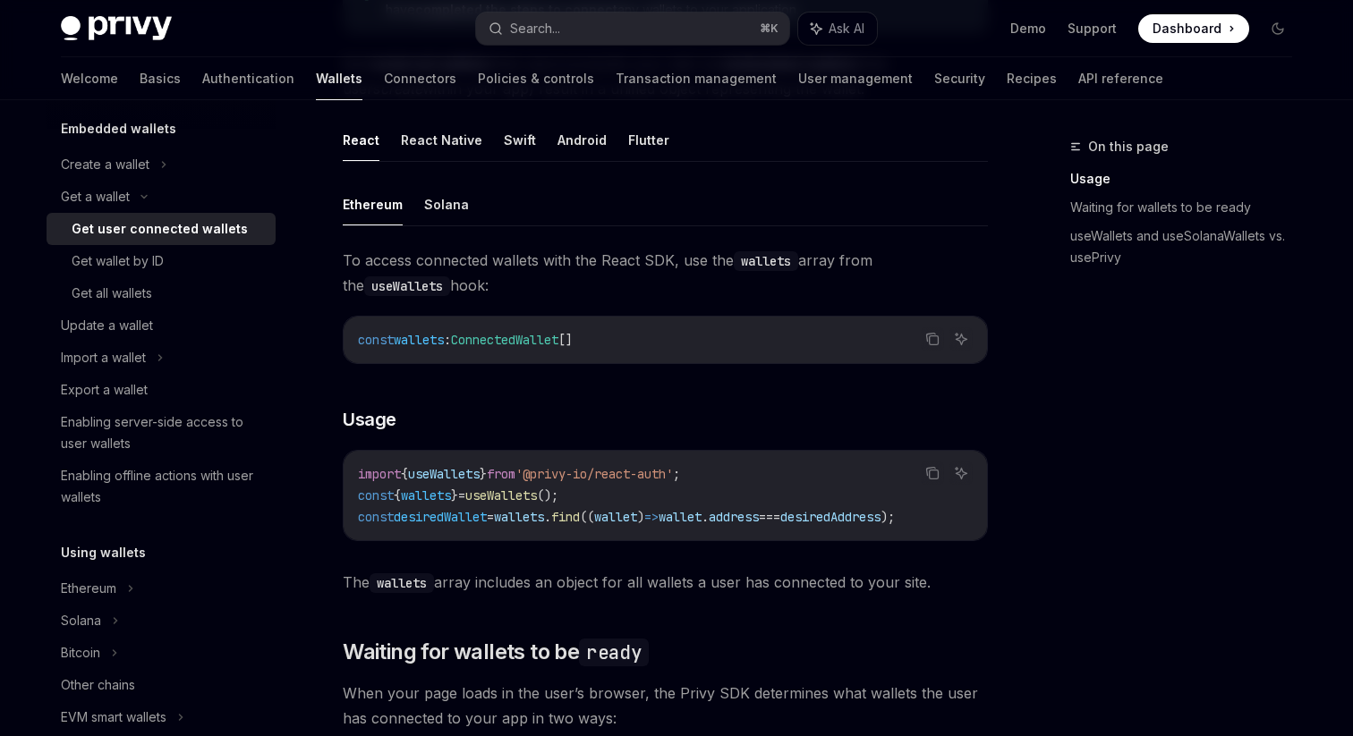
scroll to position [440, 0]
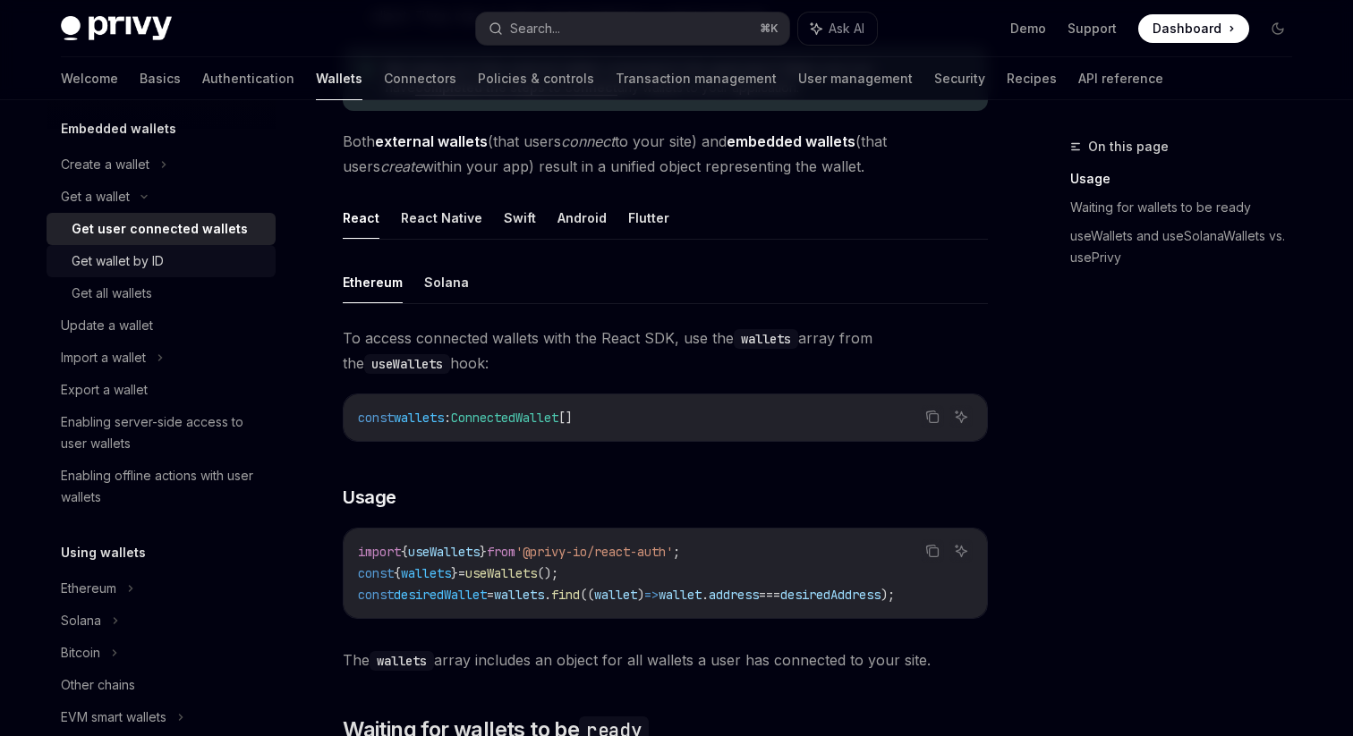
click at [119, 259] on div "Get wallet by ID" at bounding box center [118, 260] width 92 height 21
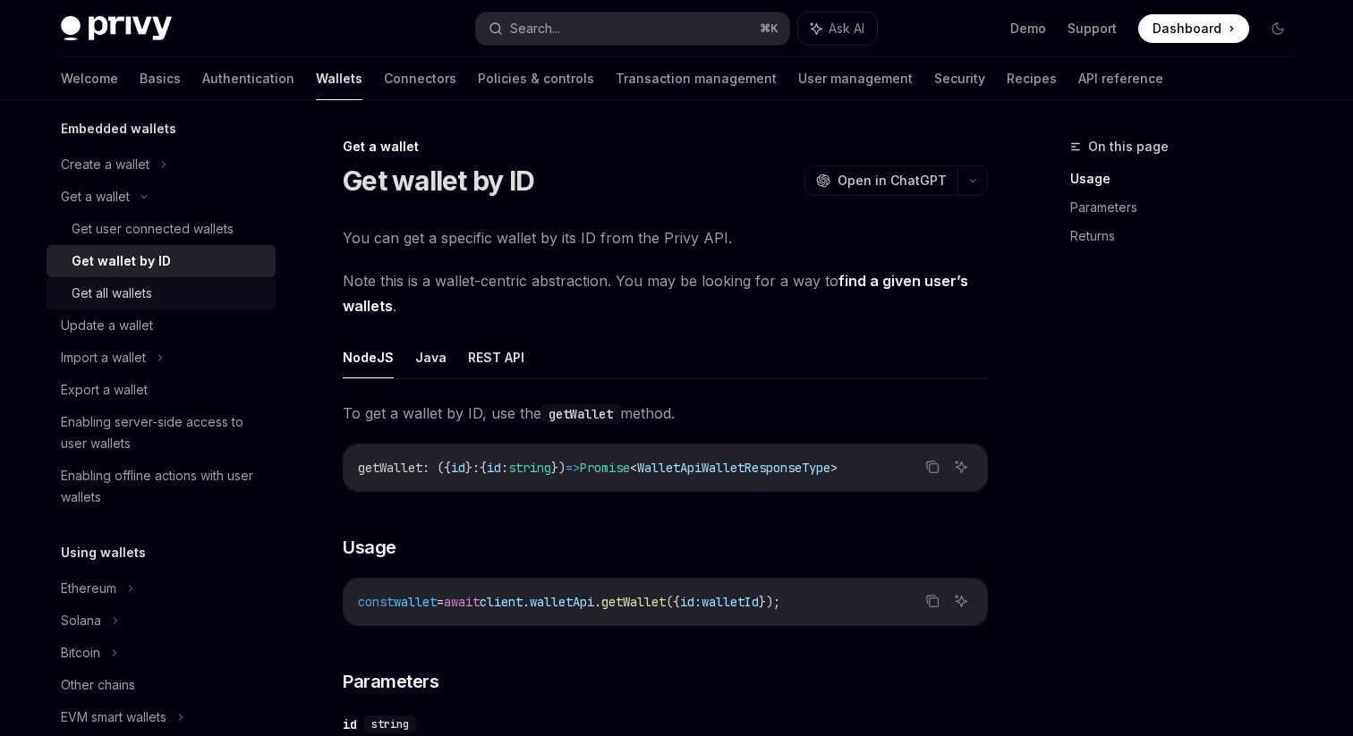
click at [133, 293] on div "Get all wallets" at bounding box center [112, 293] width 81 height 21
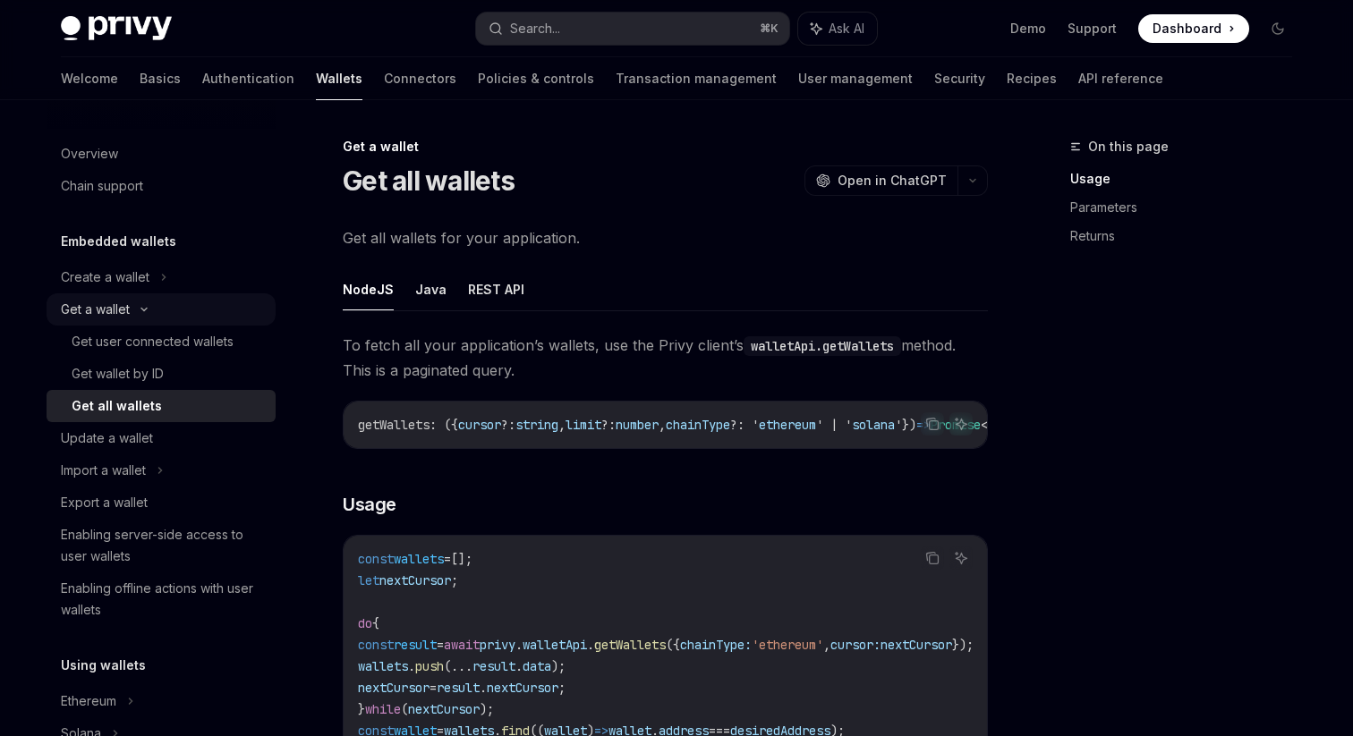
click at [113, 307] on div "Get a wallet" at bounding box center [95, 309] width 69 height 21
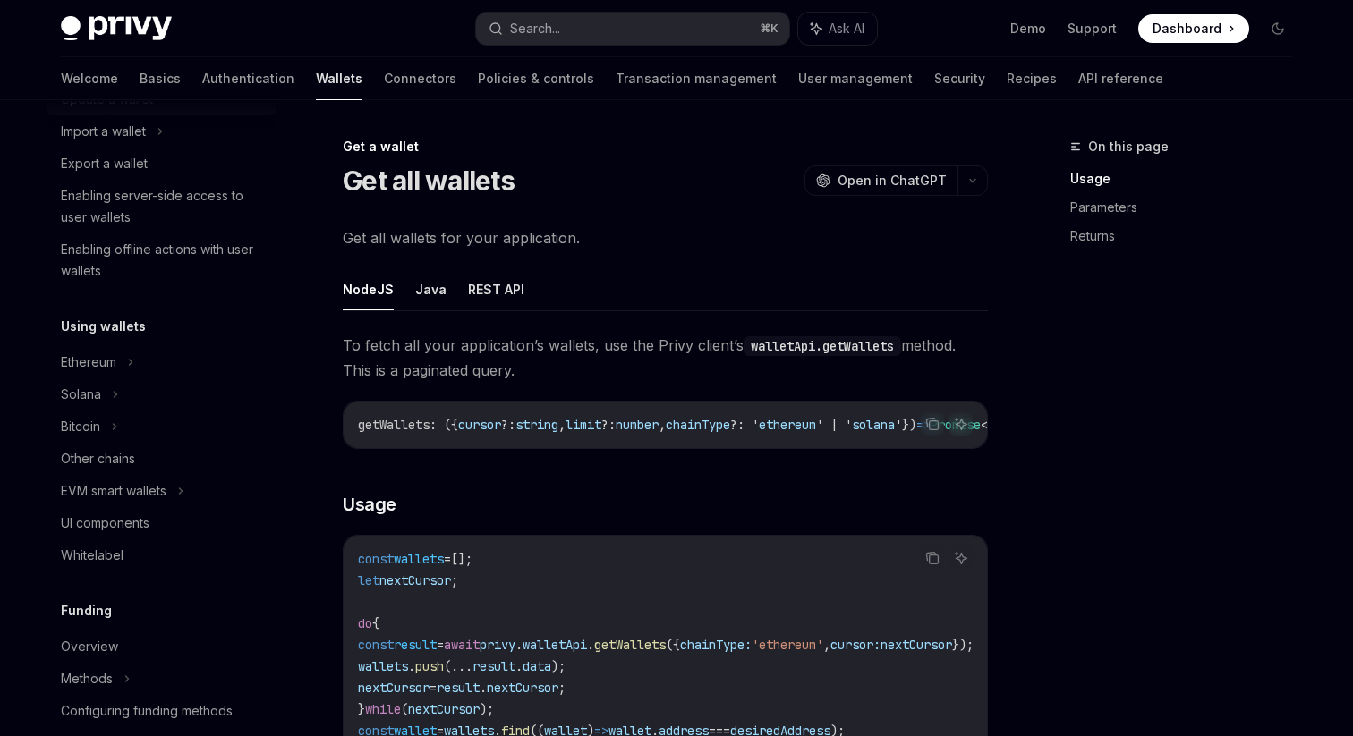
scroll to position [245, 0]
click at [99, 43] on div "Ethereum" at bounding box center [105, 31] width 89 height 21
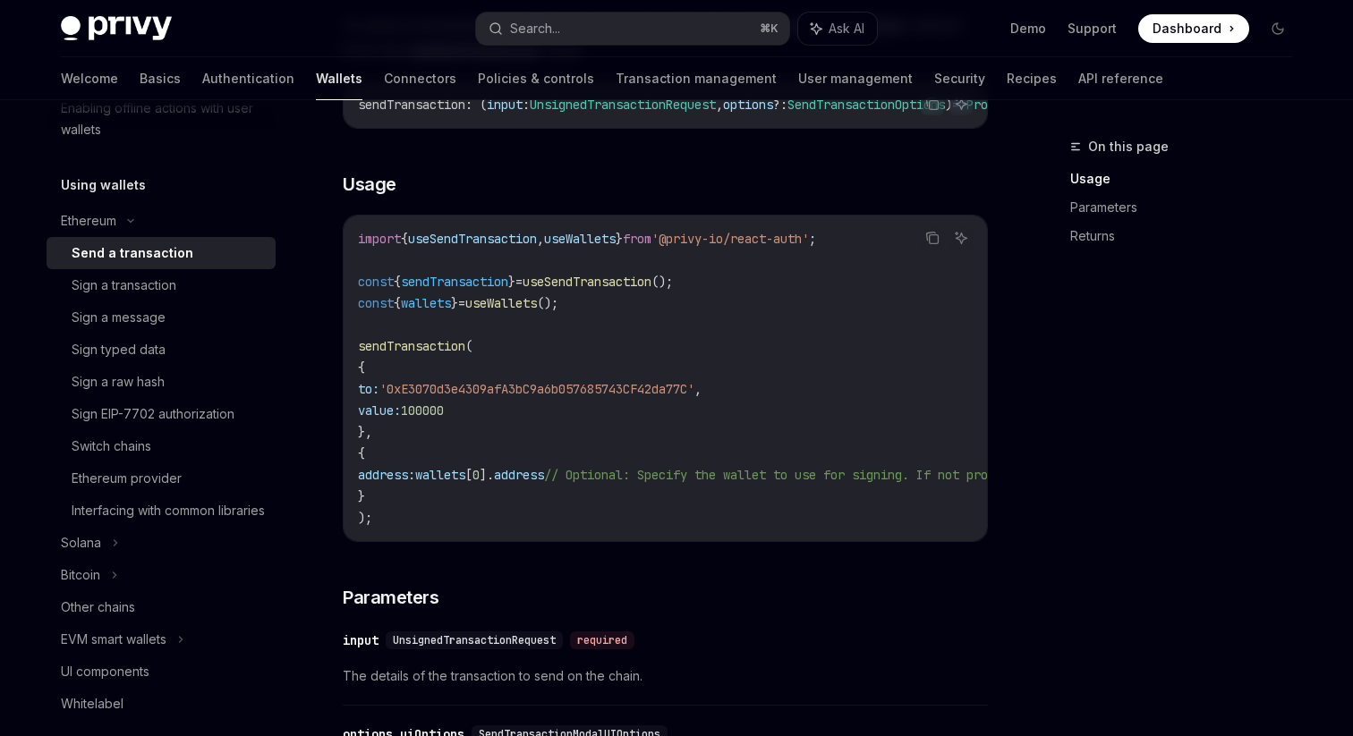
scroll to position [255, 0]
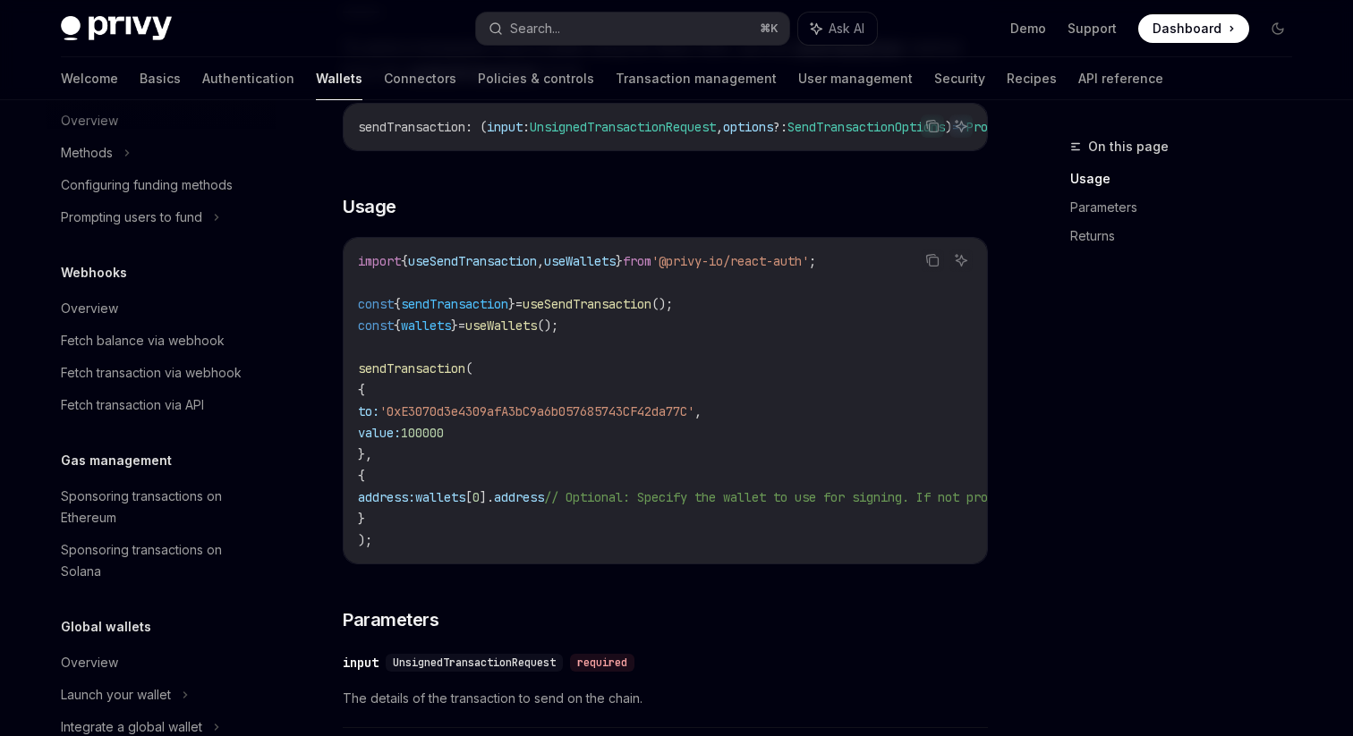
scroll to position [811, 0]
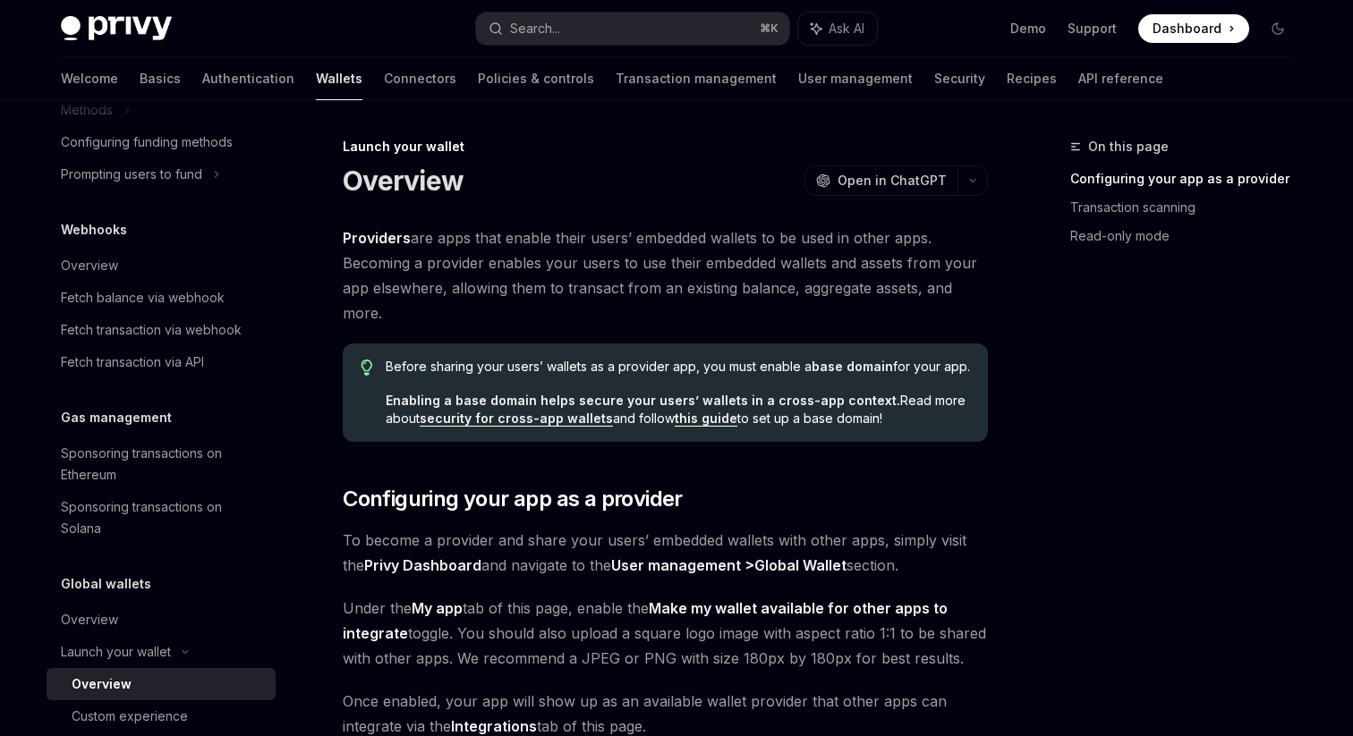
click at [599, 238] on span "Providers are apps that enable their users’ embedded wallets to be used in othe…" at bounding box center [665, 275] width 645 height 100
click at [674, 233] on span "Providers are apps that enable their users’ embedded wallets to be used in othe…" at bounding box center [665, 275] width 645 height 100
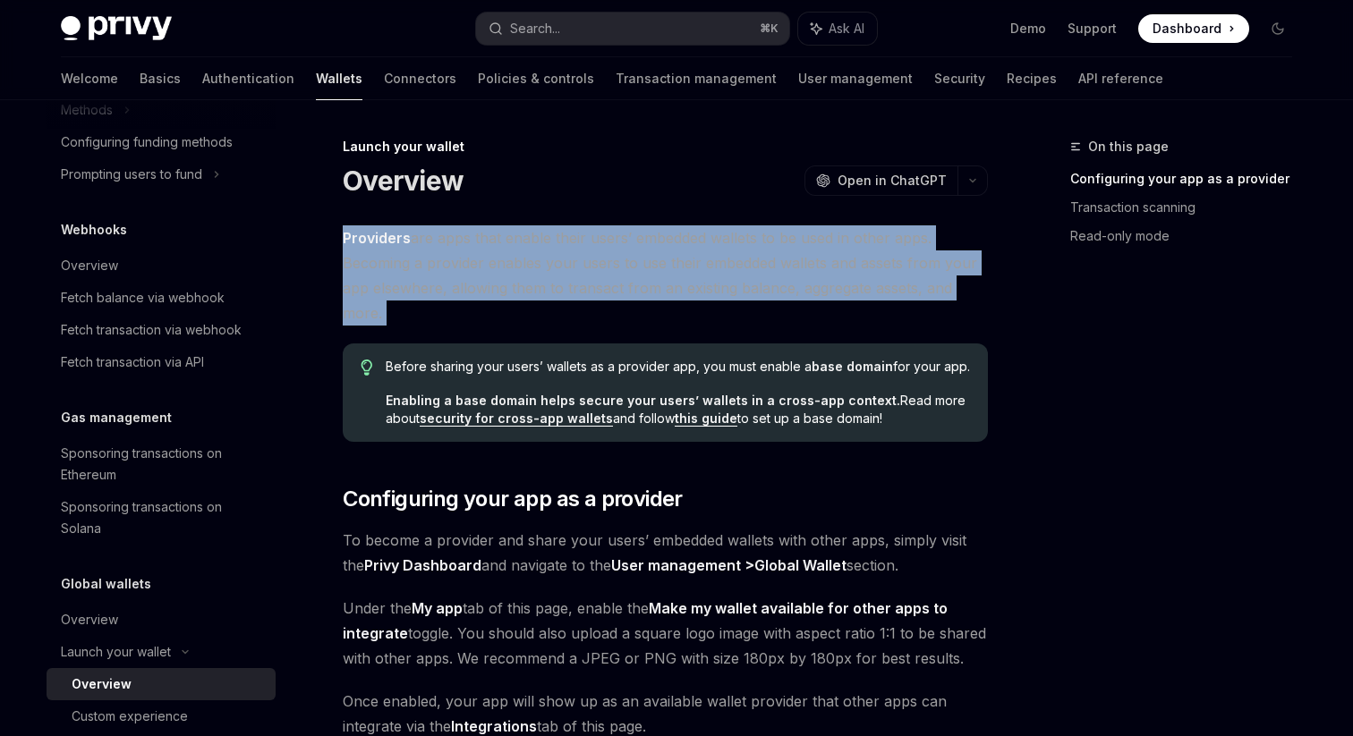
click at [598, 283] on span "Providers are apps that enable their users’ embedded wallets to be used in othe…" at bounding box center [665, 275] width 645 height 100
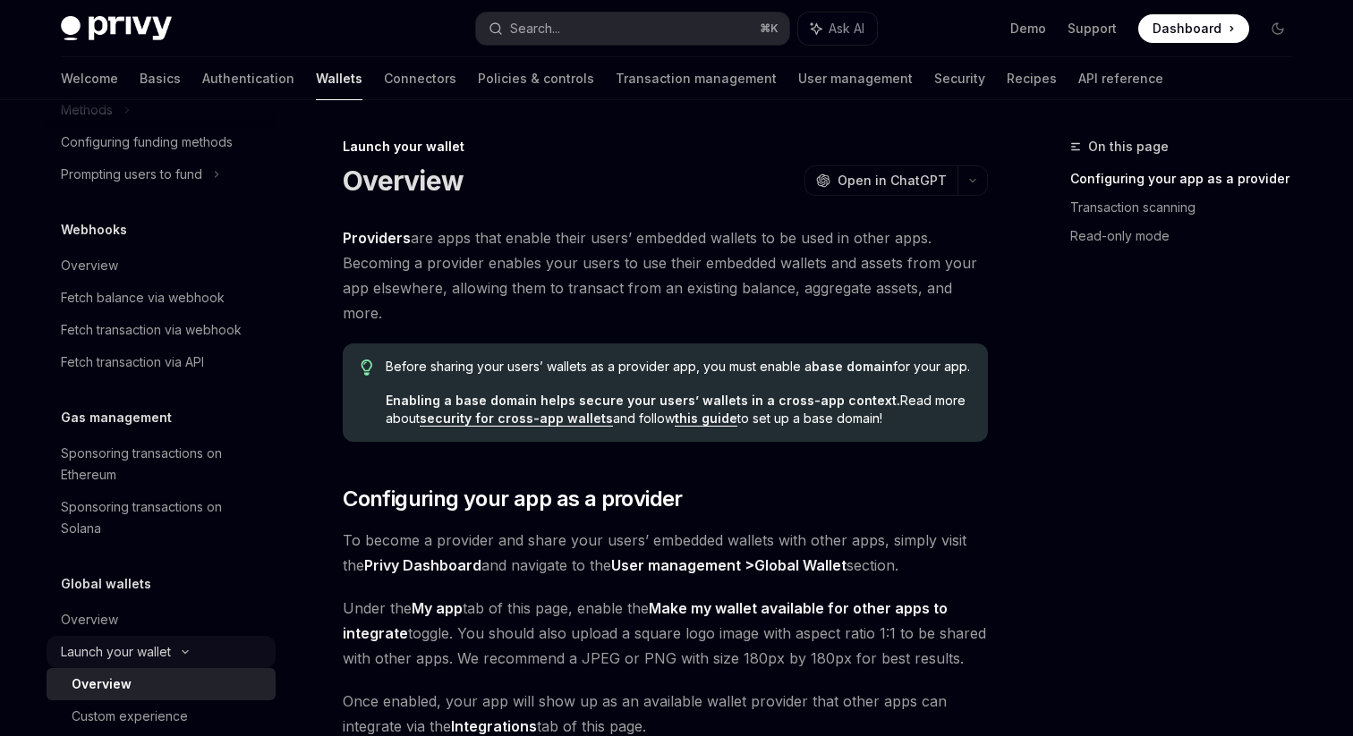
scroll to position [876, 0]
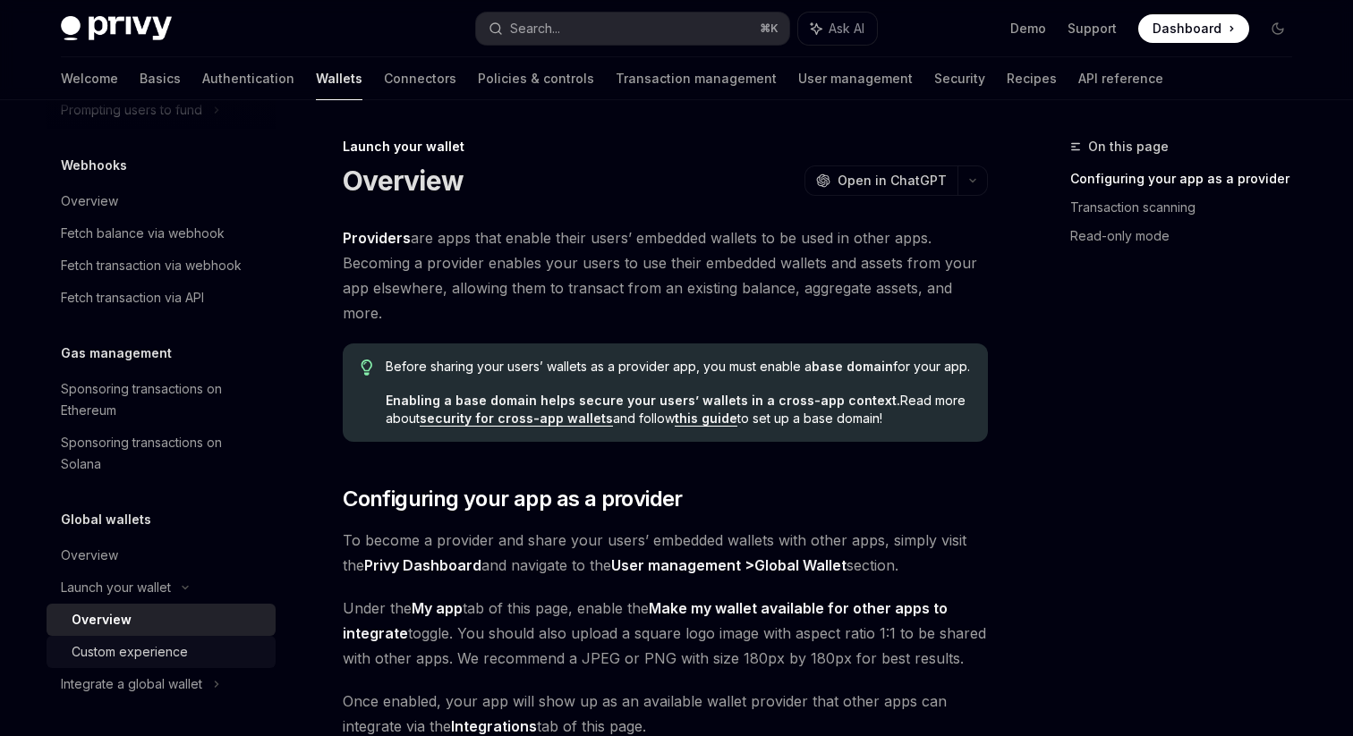
click at [150, 649] on div "Custom experience" at bounding box center [130, 651] width 116 height 21
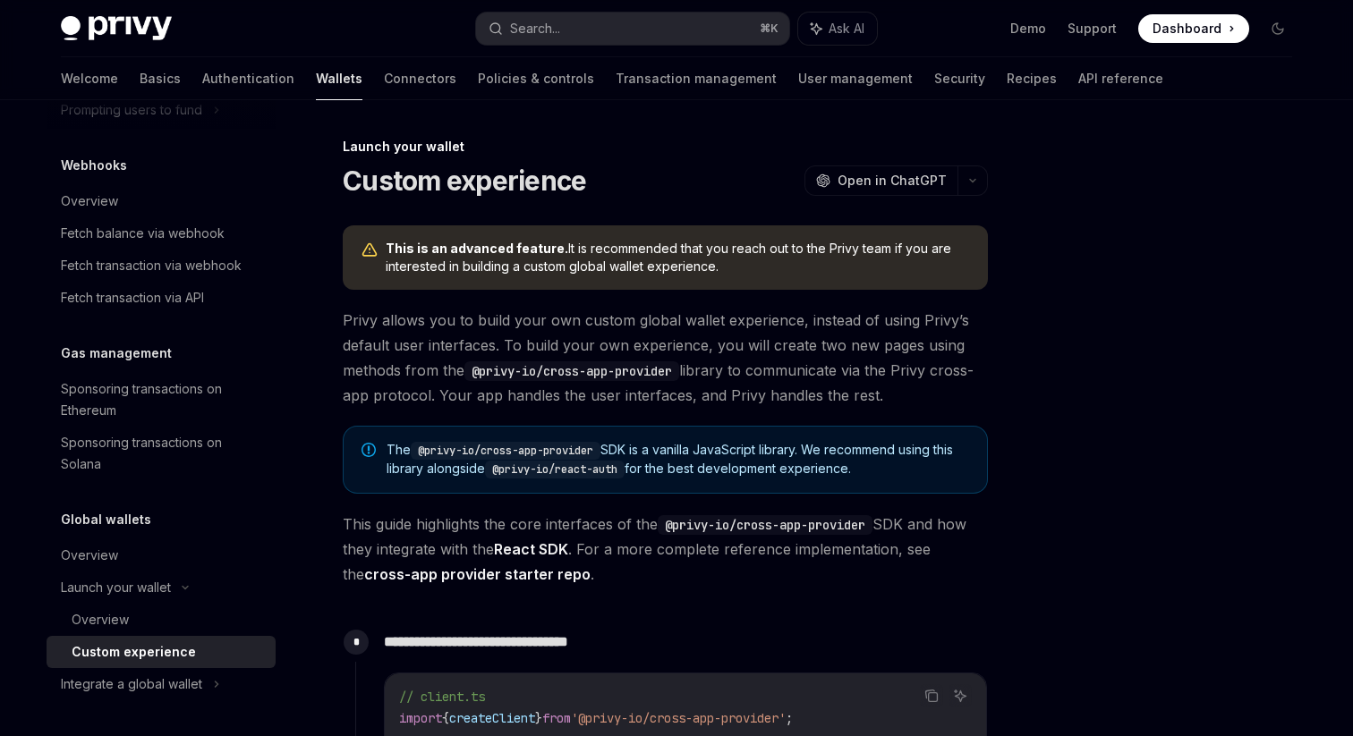
click at [735, 325] on span "Privy allows you to build your own custom global wallet experience, instead of …" at bounding box center [665, 358] width 645 height 100
click at [472, 337] on span "Privy allows you to build your own custom global wallet experience, instead of …" at bounding box center [665, 358] width 645 height 100
click at [547, 334] on span "Privy allows you to build your own custom global wallet experience, instead of …" at bounding box center [665, 358] width 645 height 100
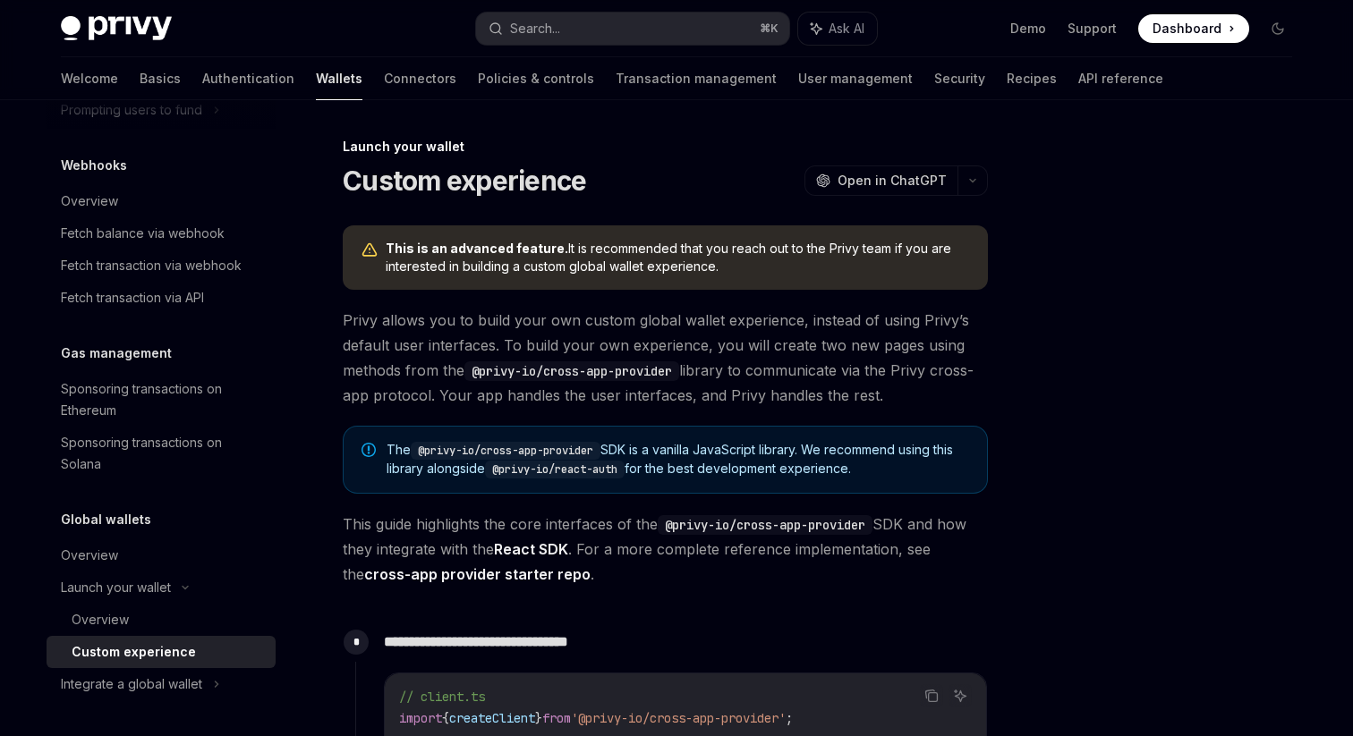
click at [547, 334] on span "Privy allows you to build your own custom global wallet experience, instead of …" at bounding box center [665, 358] width 645 height 100
click at [671, 336] on span "Privy allows you to build your own custom global wallet experience, instead of …" at bounding box center [665, 358] width 645 height 100
click at [787, 349] on span "Privy allows you to build your own custom global wallet experience, instead of …" at bounding box center [665, 358] width 645 height 100
click at [416, 372] on span "Privy allows you to build your own custom global wallet experience, instead of …" at bounding box center [665, 358] width 645 height 100
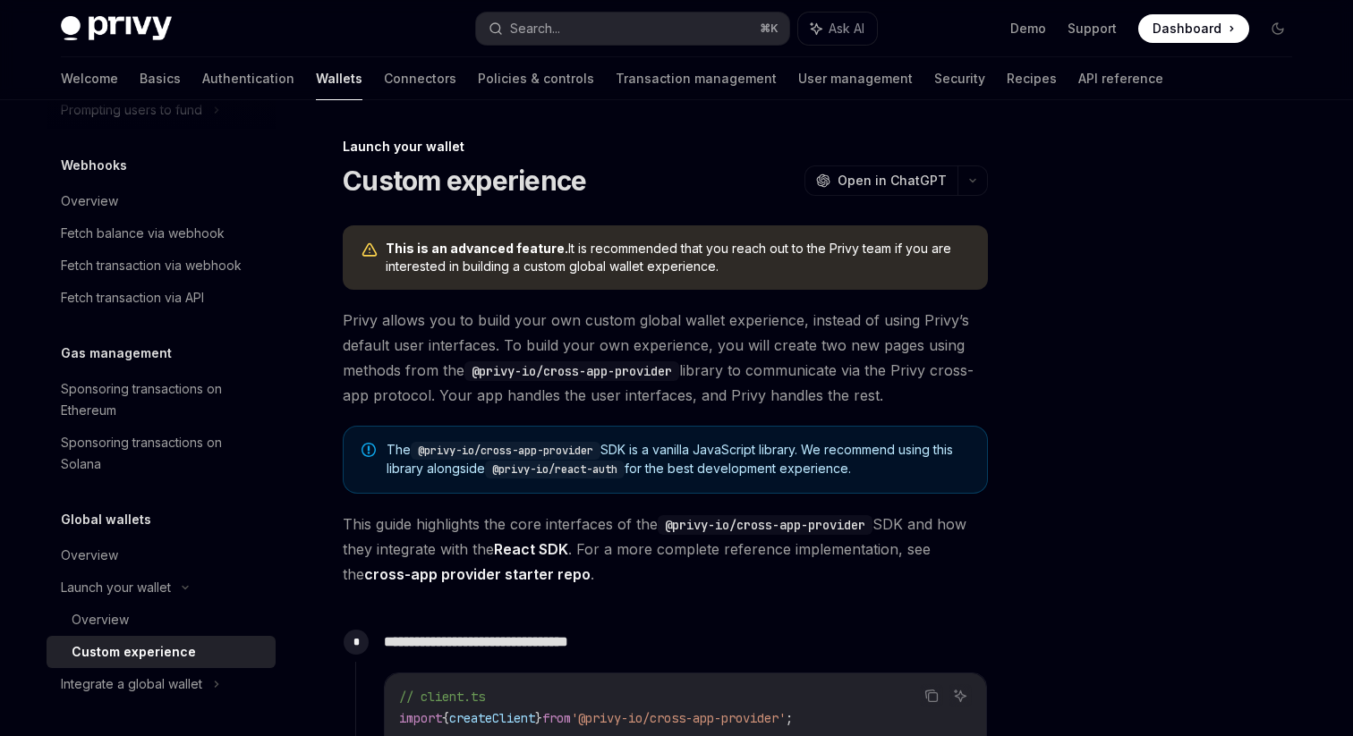
click at [416, 372] on span "Privy allows you to build your own custom global wallet experience, instead of …" at bounding box center [665, 358] width 645 height 100
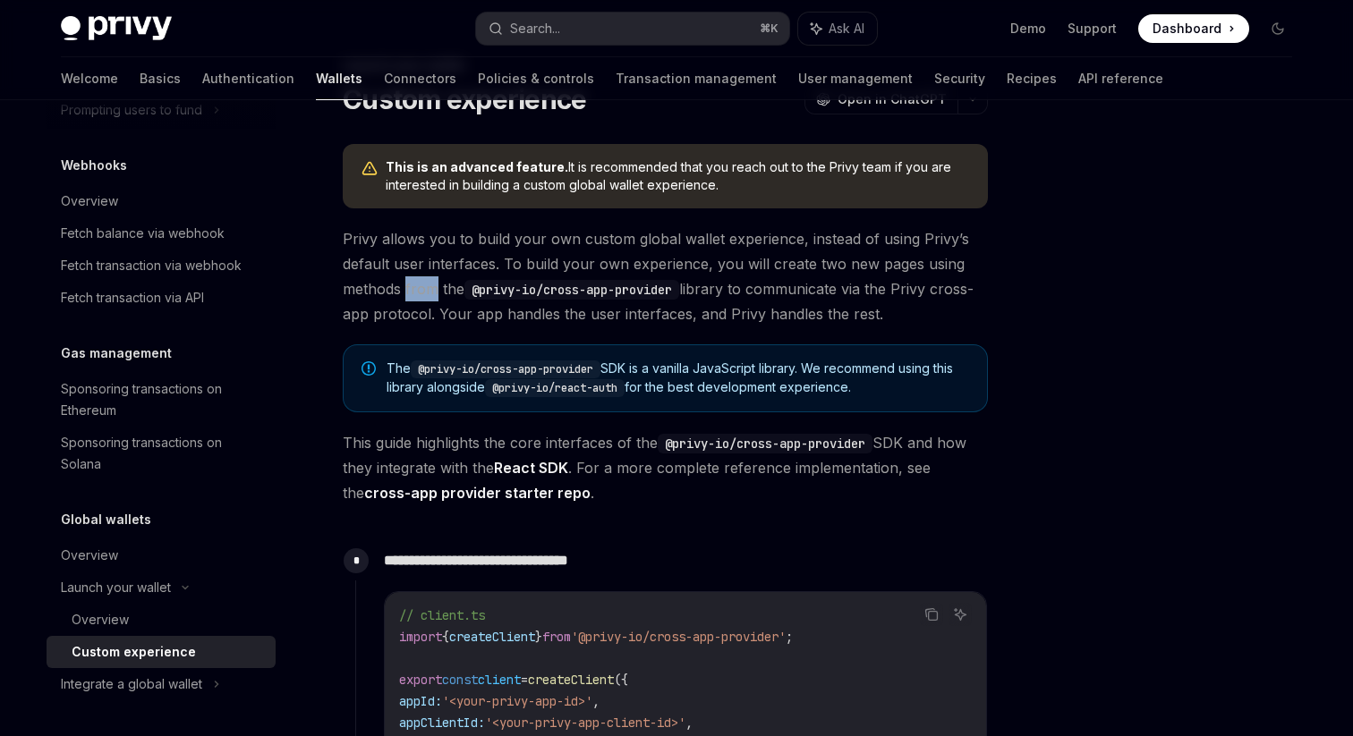
scroll to position [85, 0]
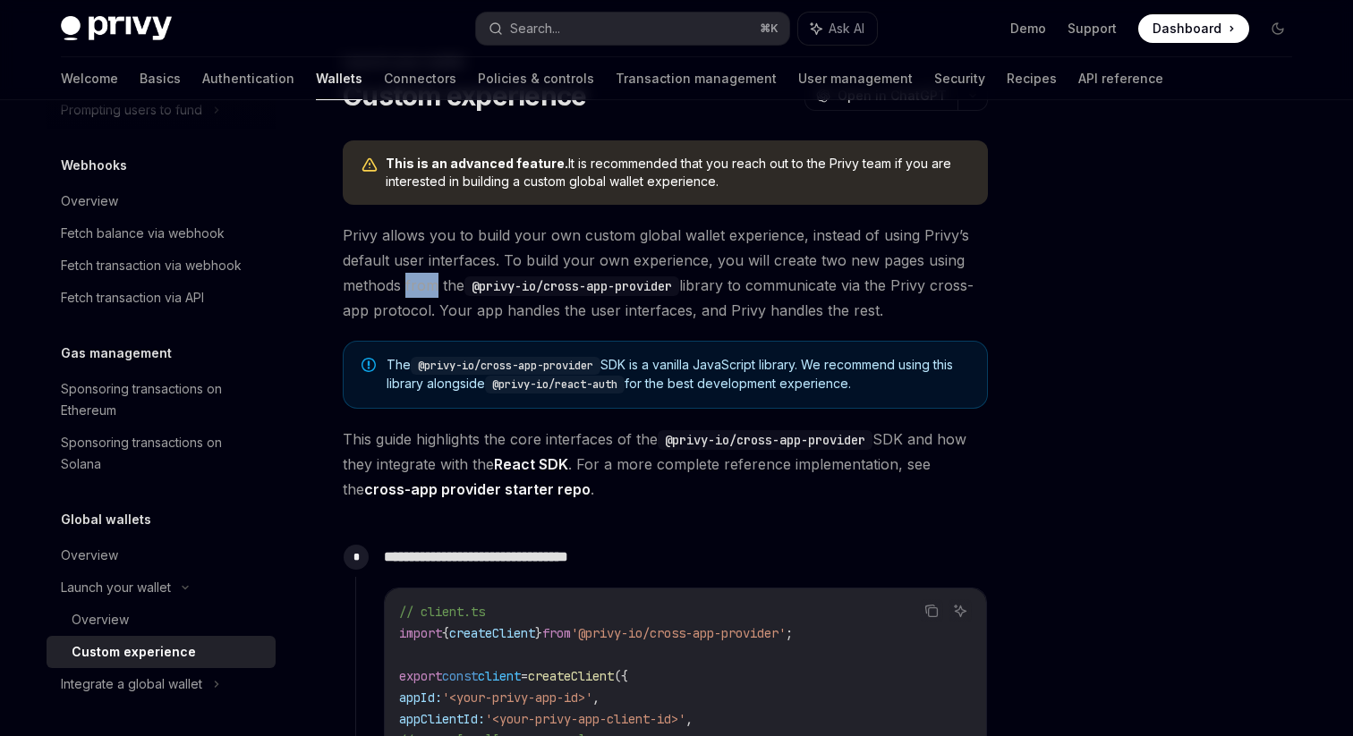
click at [646, 286] on code "@privy-io/cross-app-provider" at bounding box center [571, 286] width 215 height 20
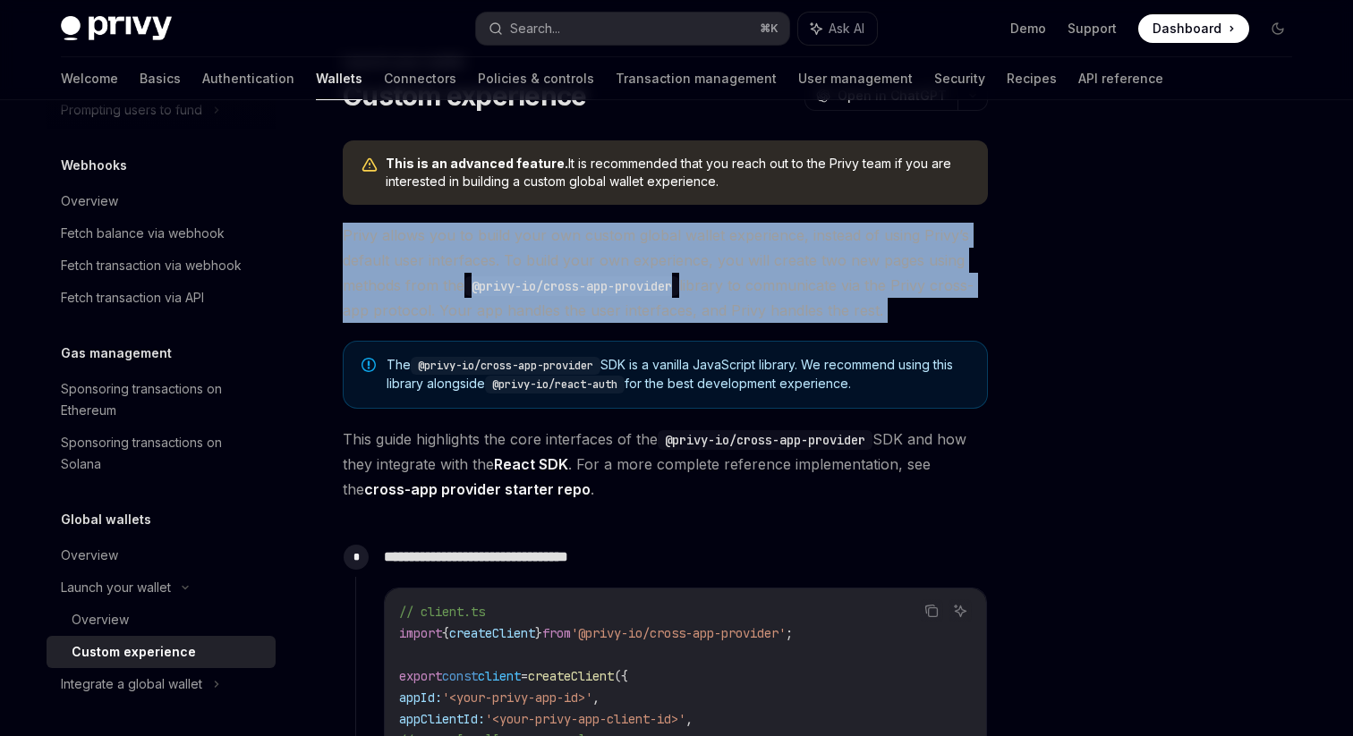
click at [657, 318] on span "Privy allows you to build your own custom global wallet experience, instead of …" at bounding box center [665, 273] width 645 height 100
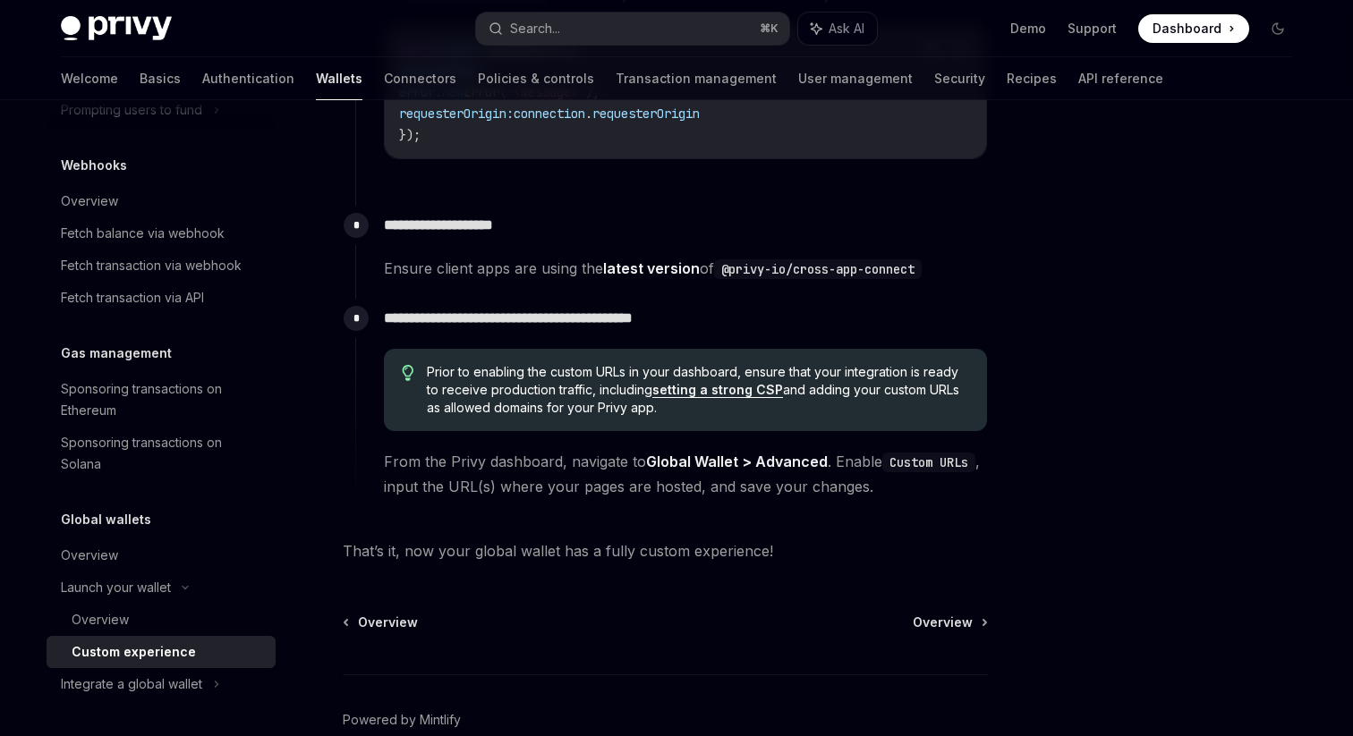
scroll to position [2839, 0]
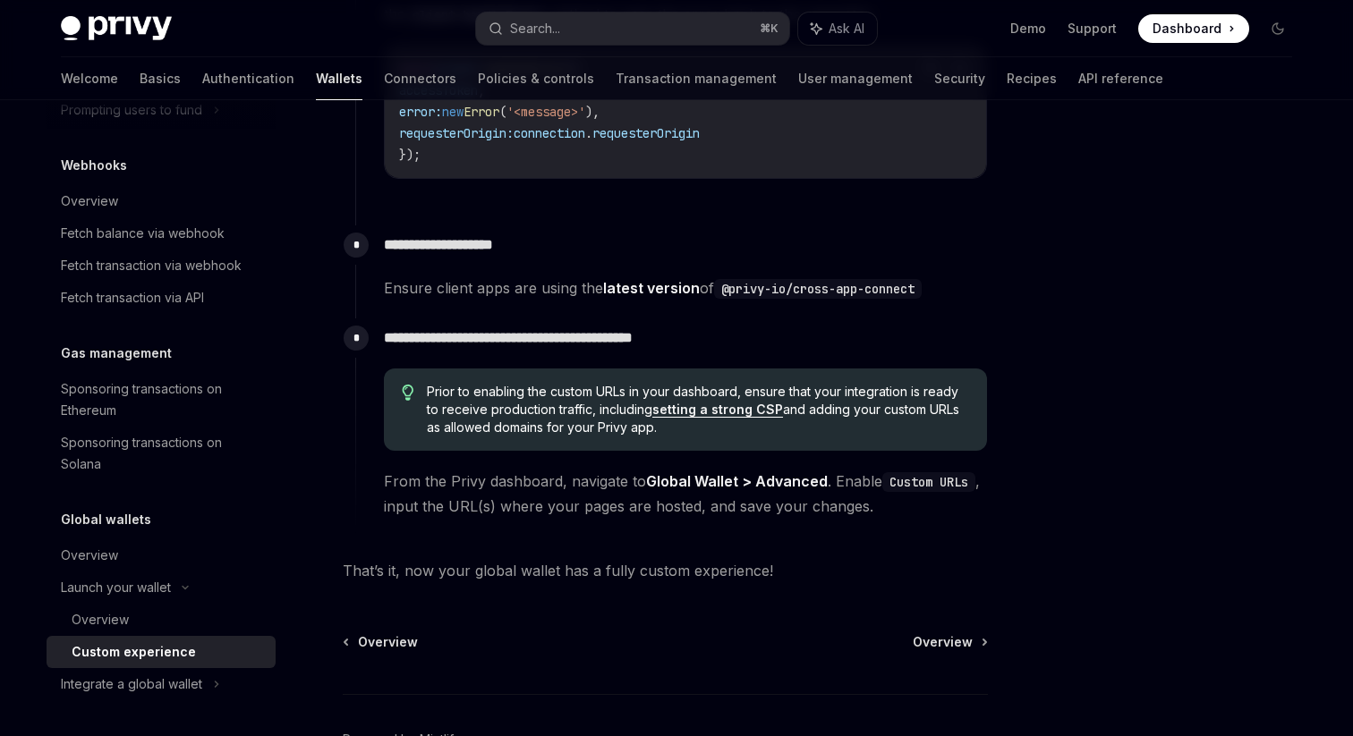
click at [498, 289] on span "Ensure client apps are using the latest version of @privy-io/cross-app-connect" at bounding box center [685, 288] width 603 height 25
click at [550, 292] on span "Ensure client apps are using the latest version of @privy-io/cross-app-connect" at bounding box center [685, 288] width 603 height 25
click at [449, 339] on p "**********" at bounding box center [685, 338] width 603 height 25
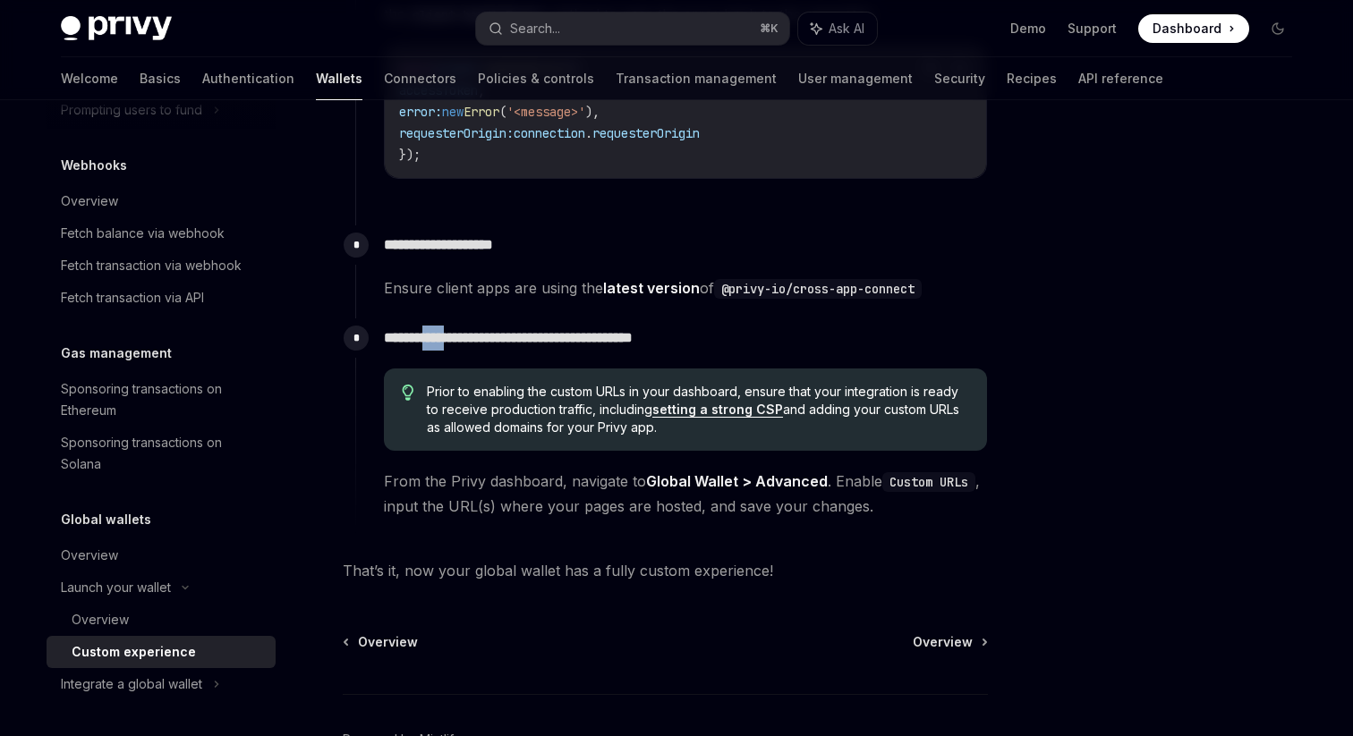
click at [501, 338] on p "**********" at bounding box center [685, 338] width 603 height 25
click at [539, 339] on p "**********" at bounding box center [685, 338] width 603 height 25
click at [494, 335] on p "**********" at bounding box center [685, 338] width 603 height 25
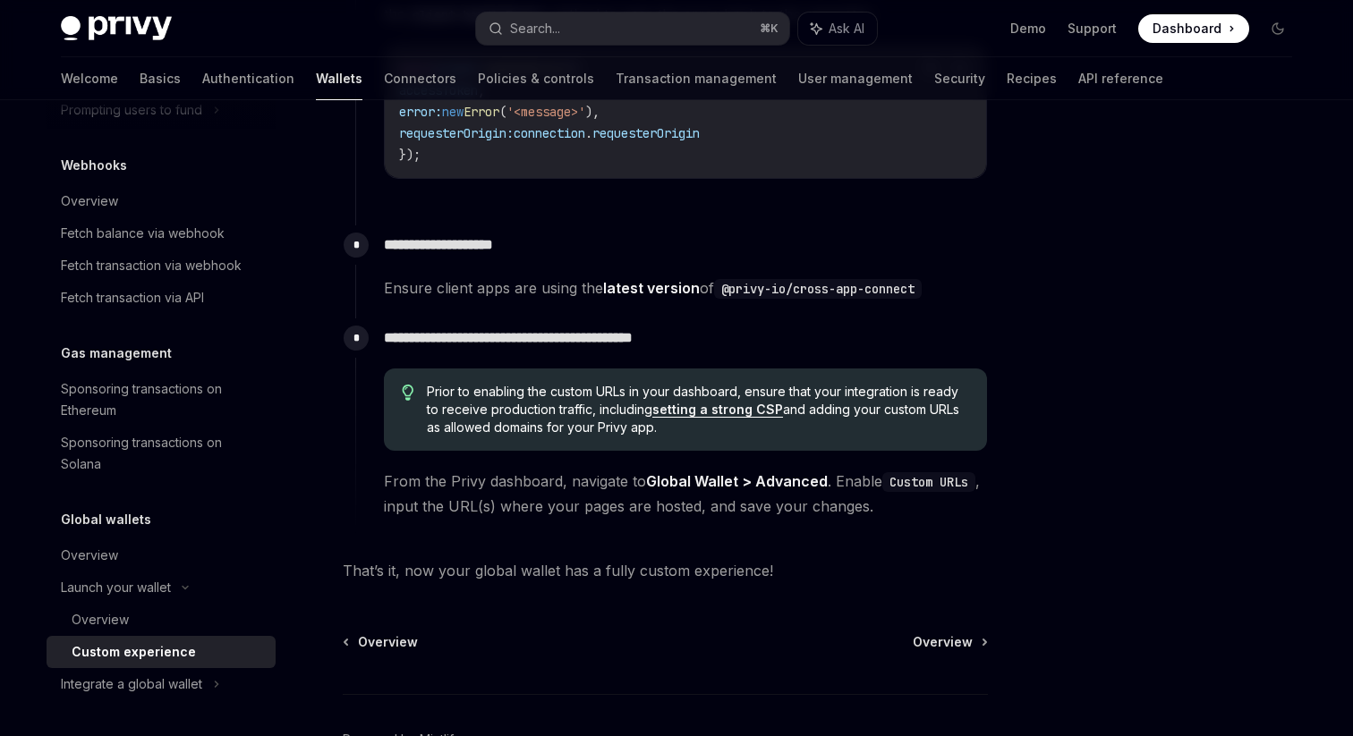
click at [494, 335] on p "**********" at bounding box center [685, 338] width 603 height 25
click at [535, 337] on p "**********" at bounding box center [685, 338] width 603 height 25
click at [519, 483] on span "From the Privy dashboard, navigate to Global Wallet > Advanced . Enable Custom …" at bounding box center [685, 494] width 603 height 50
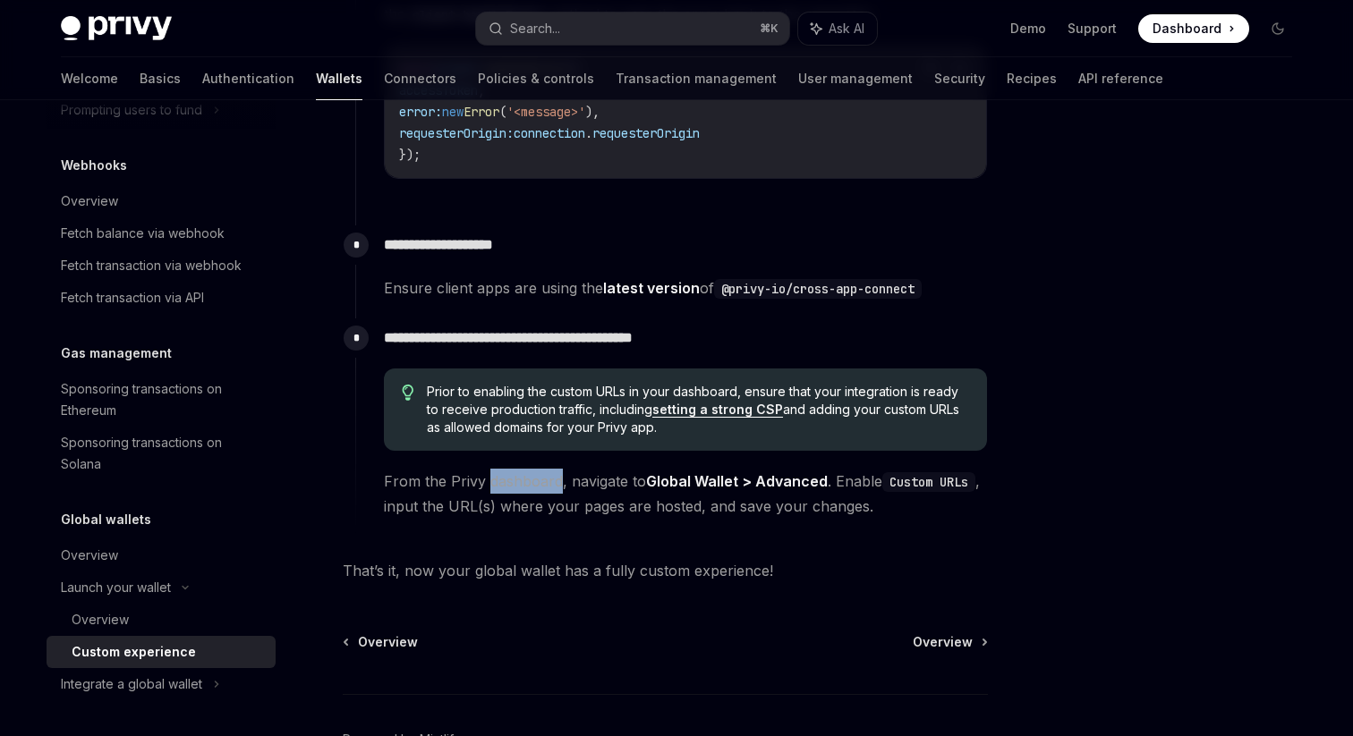
click at [590, 487] on span "From the Privy dashboard, navigate to Global Wallet > Advanced . Enable Custom …" at bounding box center [685, 494] width 603 height 50
click at [522, 504] on span "From the Privy dashboard, navigate to Global Wallet > Advanced . Enable Custom …" at bounding box center [685, 494] width 603 height 50
click at [603, 513] on span "From the Privy dashboard, navigate to Global Wallet > Advanced . Enable Custom …" at bounding box center [685, 494] width 603 height 50
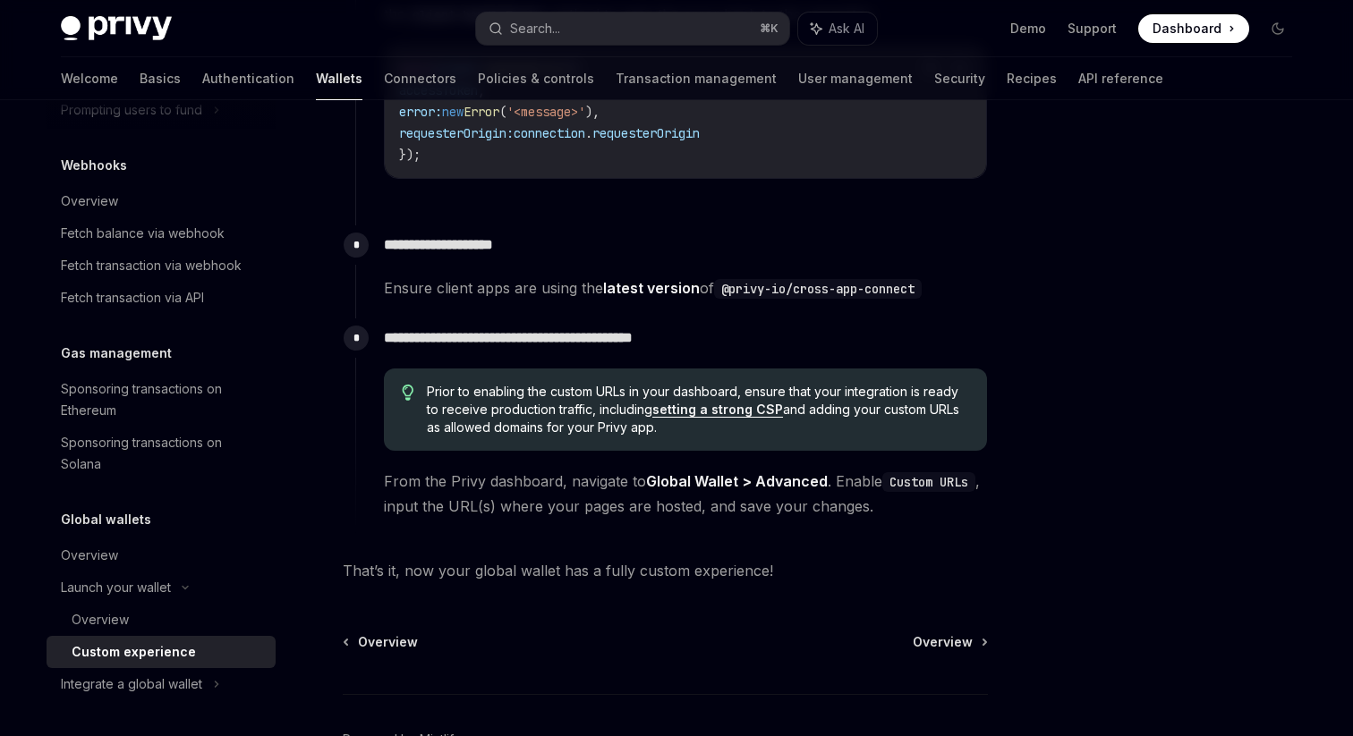
click at [603, 513] on span "From the Privy dashboard, navigate to Global Wallet > Advanced . Enable Custom …" at bounding box center [685, 494] width 603 height 50
click at [674, 512] on span "From the Privy dashboard, navigate to Global Wallet > Advanced . Enable Custom …" at bounding box center [685, 494] width 603 height 50
click at [739, 510] on span "From the Privy dashboard, navigate to Global Wallet > Advanced . Enable Custom …" at bounding box center [685, 494] width 603 height 50
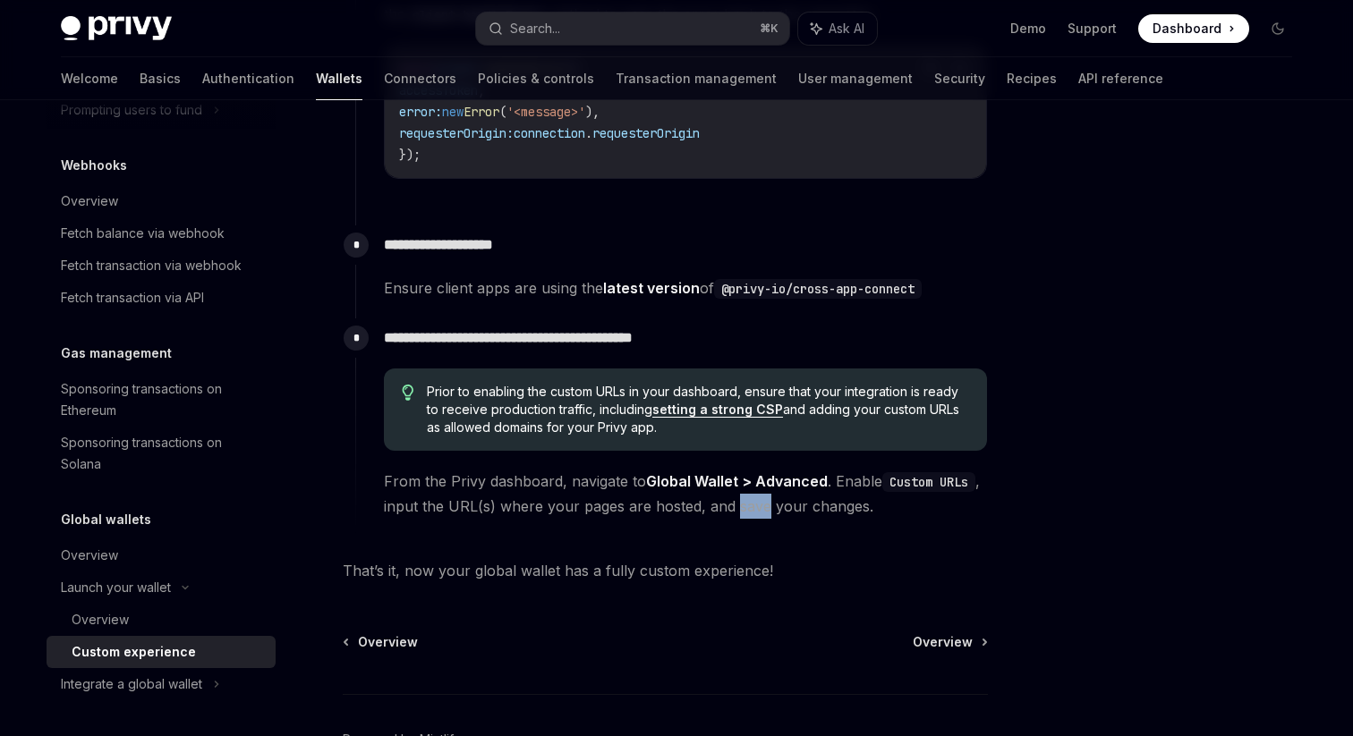
click at [831, 511] on span "From the Privy dashboard, navigate to Global Wallet > Advanced . Enable Custom …" at bounding box center [685, 494] width 603 height 50
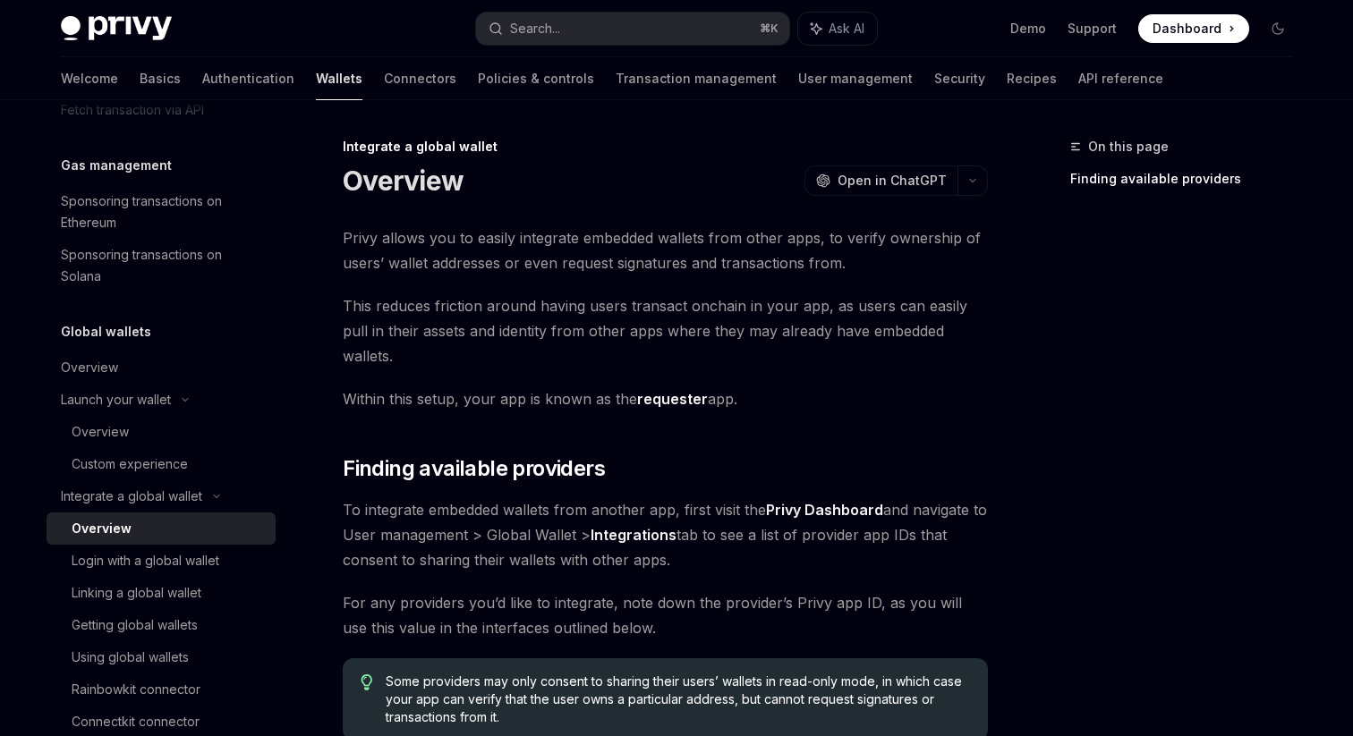
scroll to position [1042, 0]
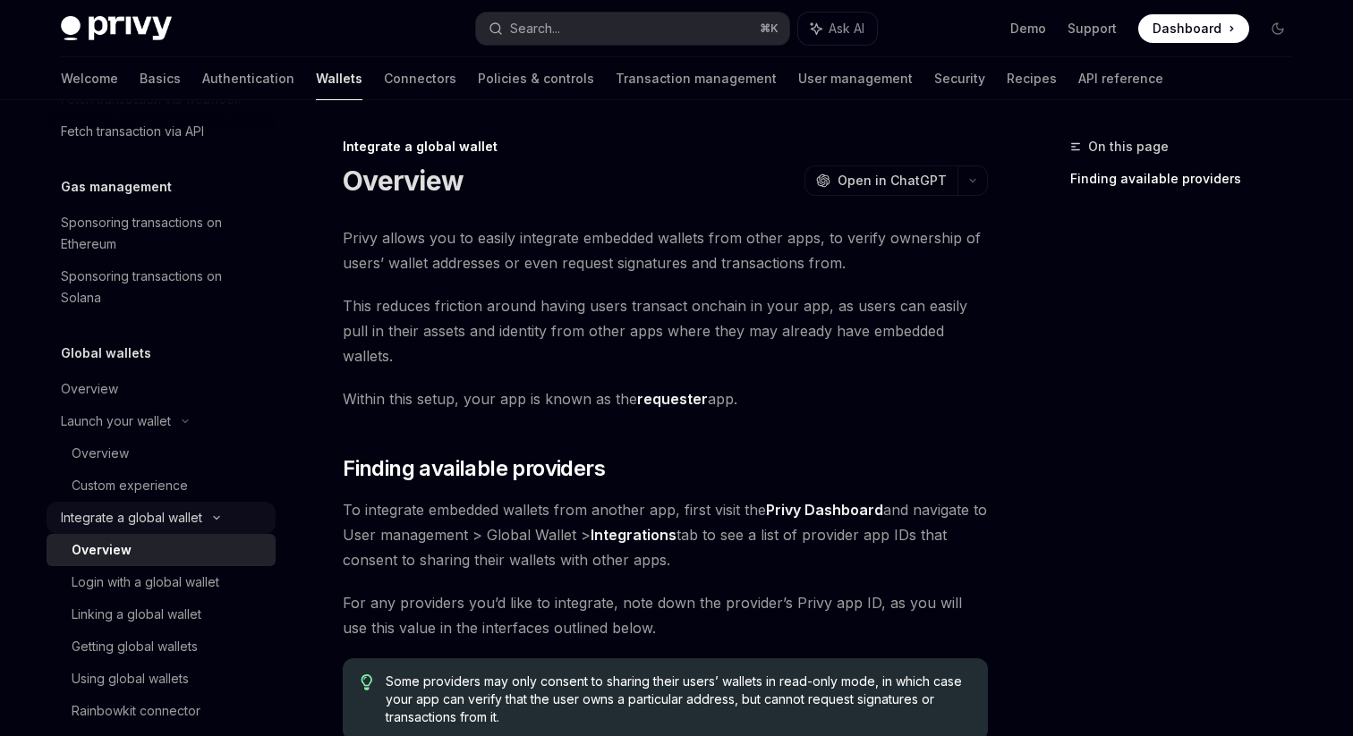
click at [215, 518] on icon at bounding box center [216, 518] width 5 height 3
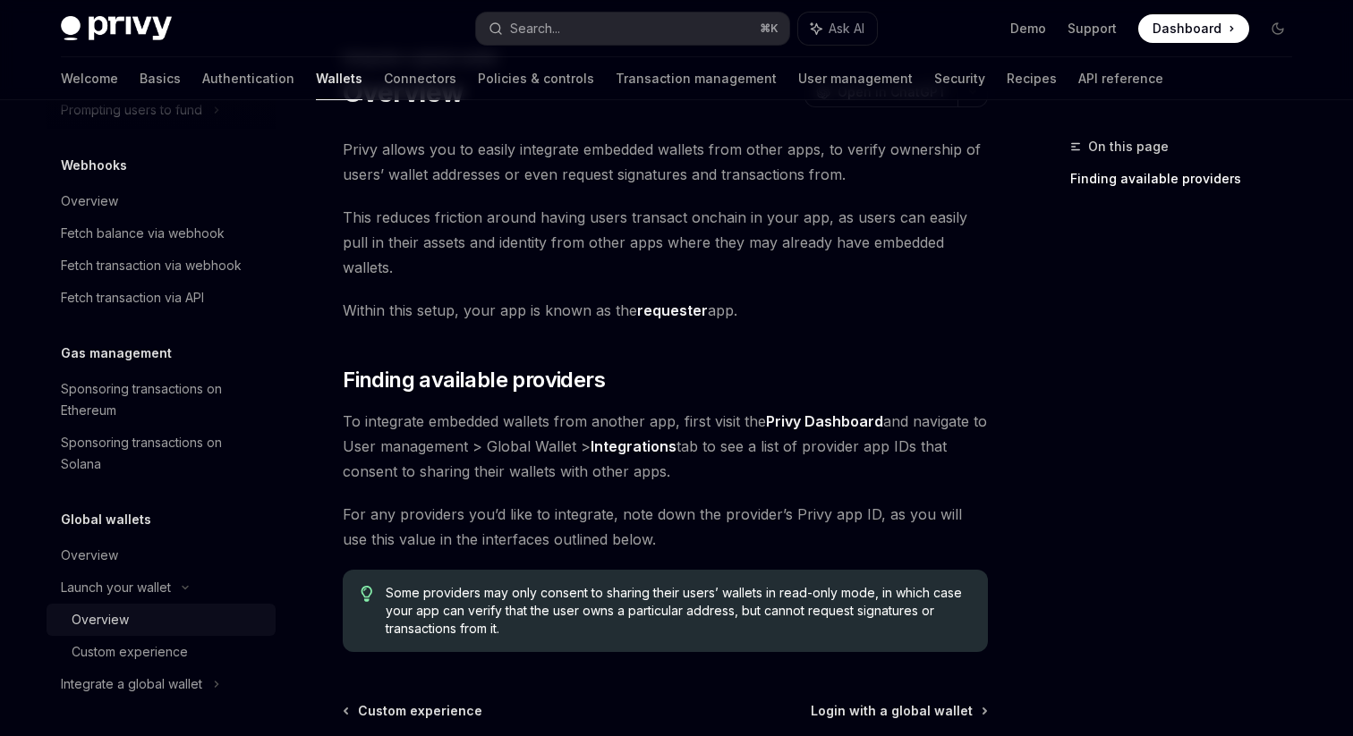
scroll to position [91, 0]
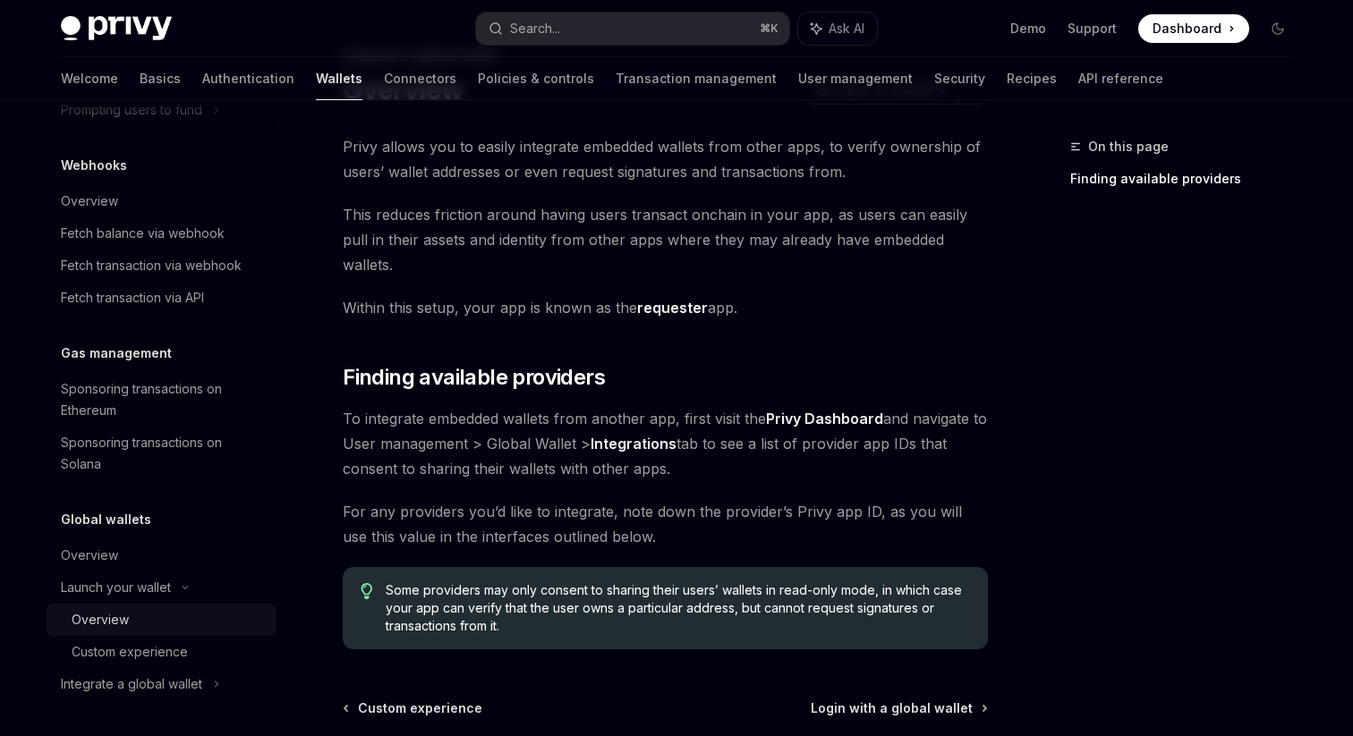
click at [98, 626] on div "Overview" at bounding box center [100, 619] width 57 height 21
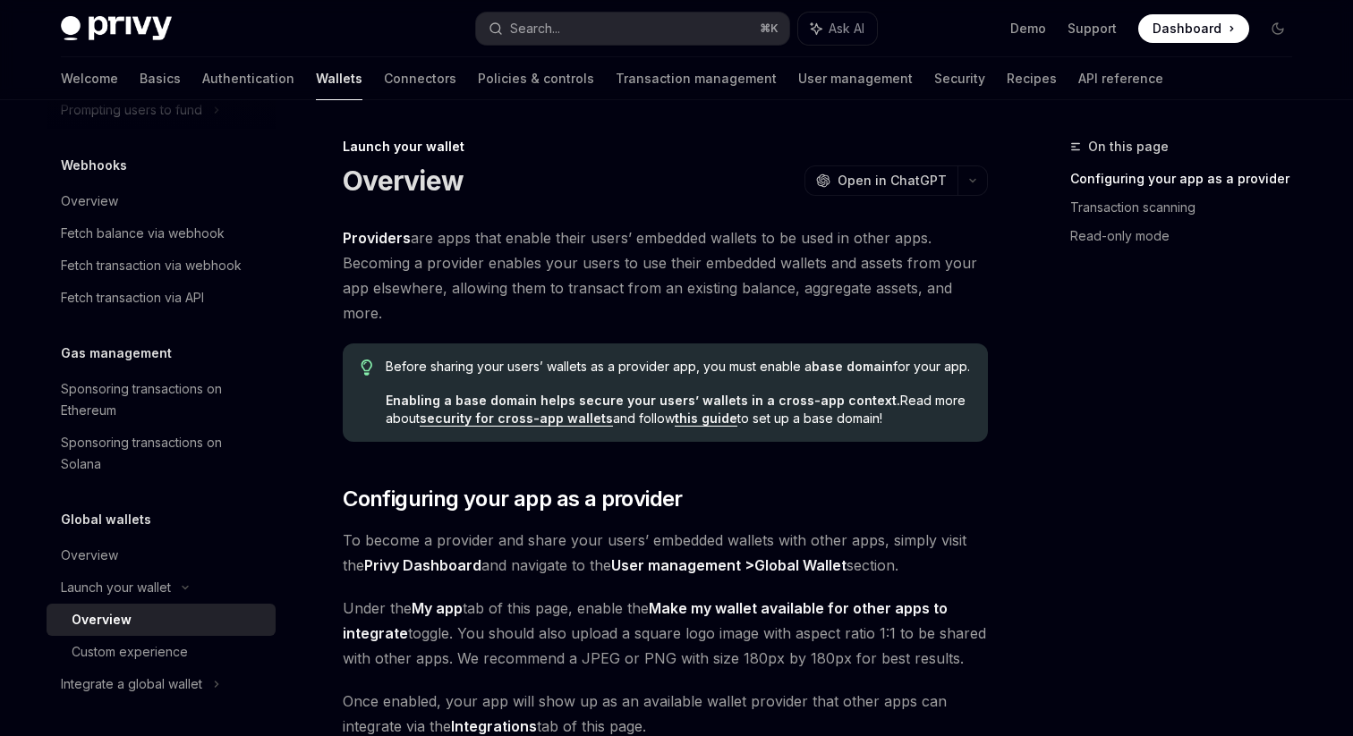
click at [610, 238] on span "Providers are apps that enable their users’ embedded wallets to be used in othe…" at bounding box center [665, 275] width 645 height 100
click at [665, 242] on span "Providers are apps that enable their users’ embedded wallets to be used in othe…" at bounding box center [665, 275] width 645 height 100
click at [750, 241] on span "Providers are apps that enable their users’ embedded wallets to be used in othe…" at bounding box center [665, 275] width 645 height 100
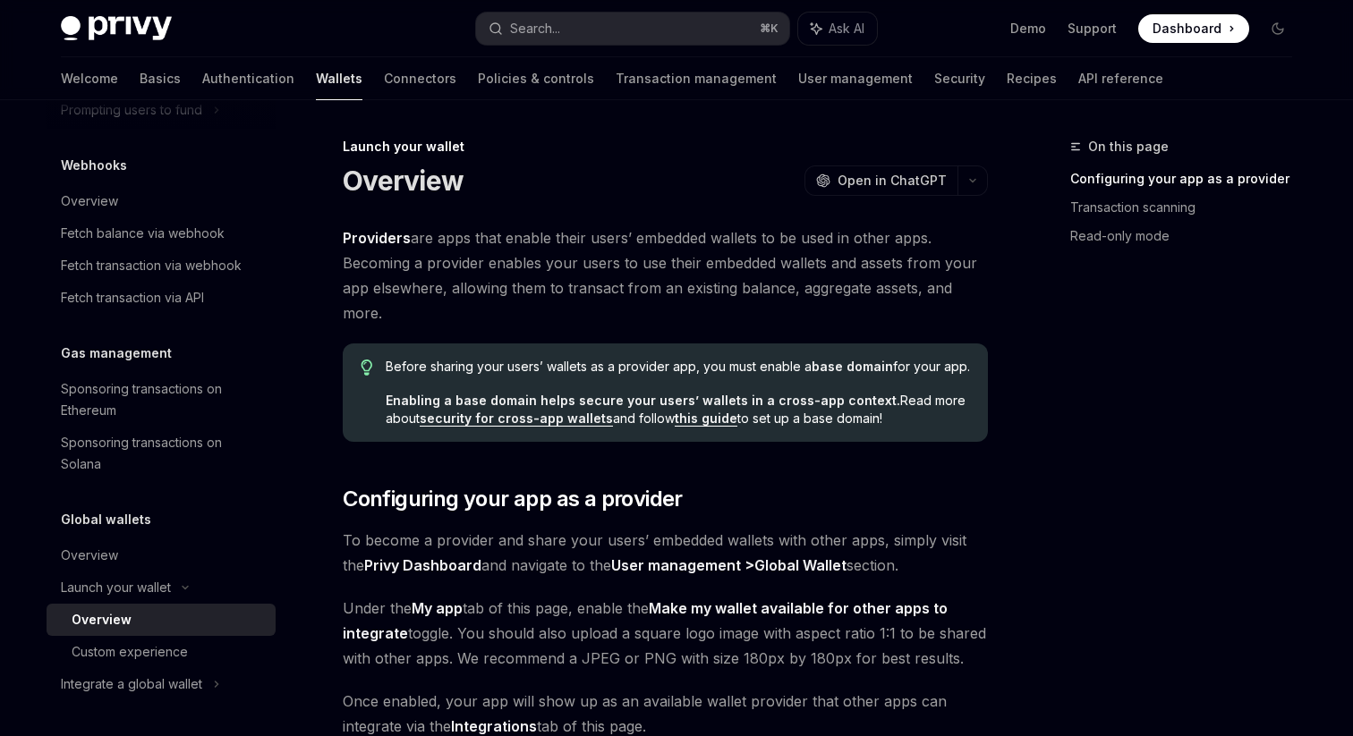
click at [750, 241] on span "Providers are apps that enable their users’ embedded wallets to be used in othe…" at bounding box center [665, 275] width 645 height 100
click at [877, 242] on span "Providers are apps that enable their users’ embedded wallets to be used in othe…" at bounding box center [665, 275] width 645 height 100
click at [519, 260] on span "Providers are apps that enable their users’ embedded wallets to be used in othe…" at bounding box center [665, 275] width 645 height 100
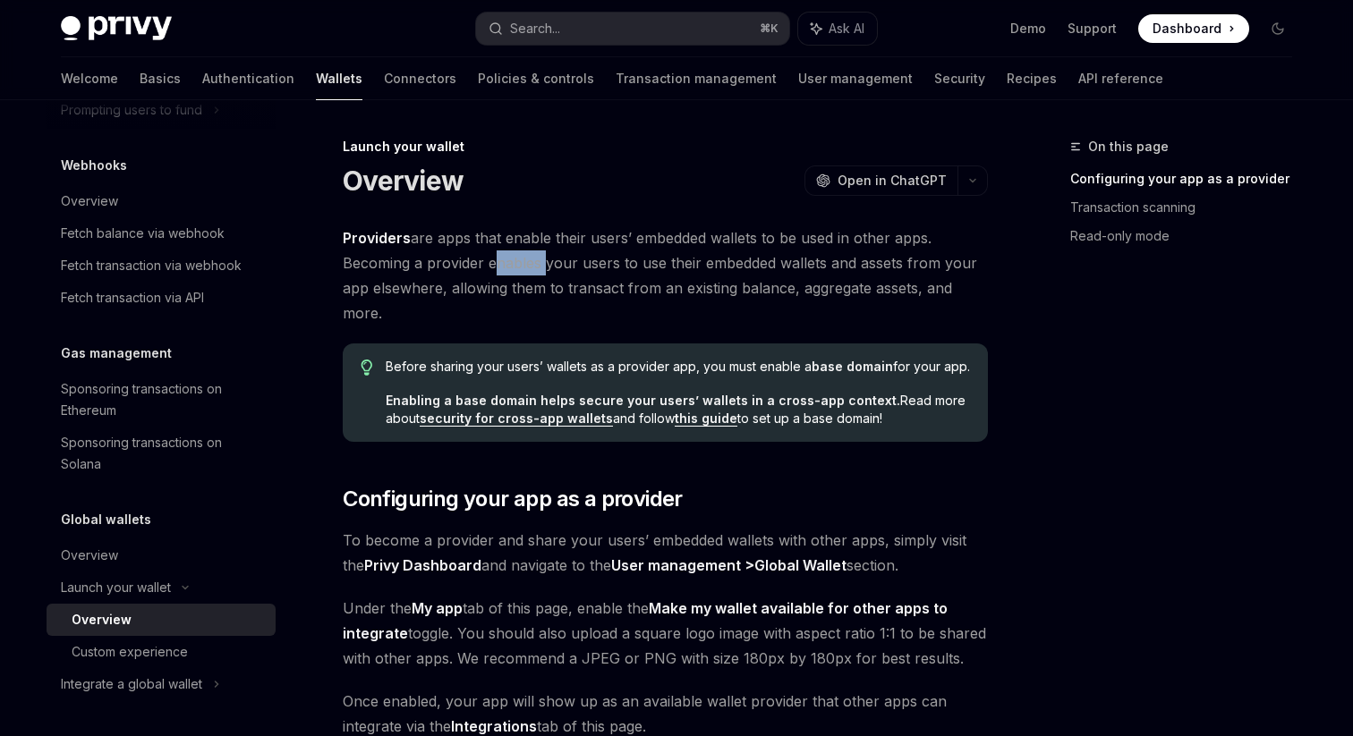
click at [536, 318] on span "Providers are apps that enable their users’ embedded wallets to be used in othe…" at bounding box center [665, 275] width 645 height 100
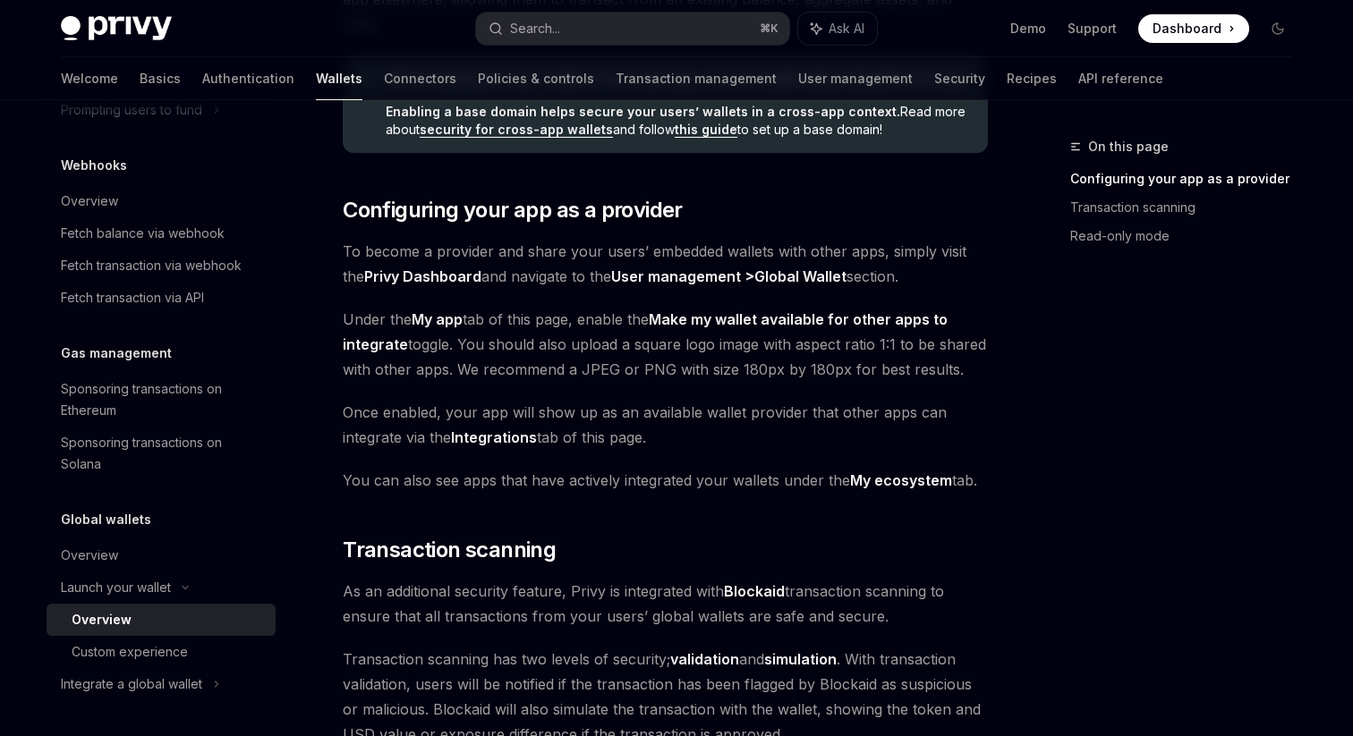
scroll to position [290, 0]
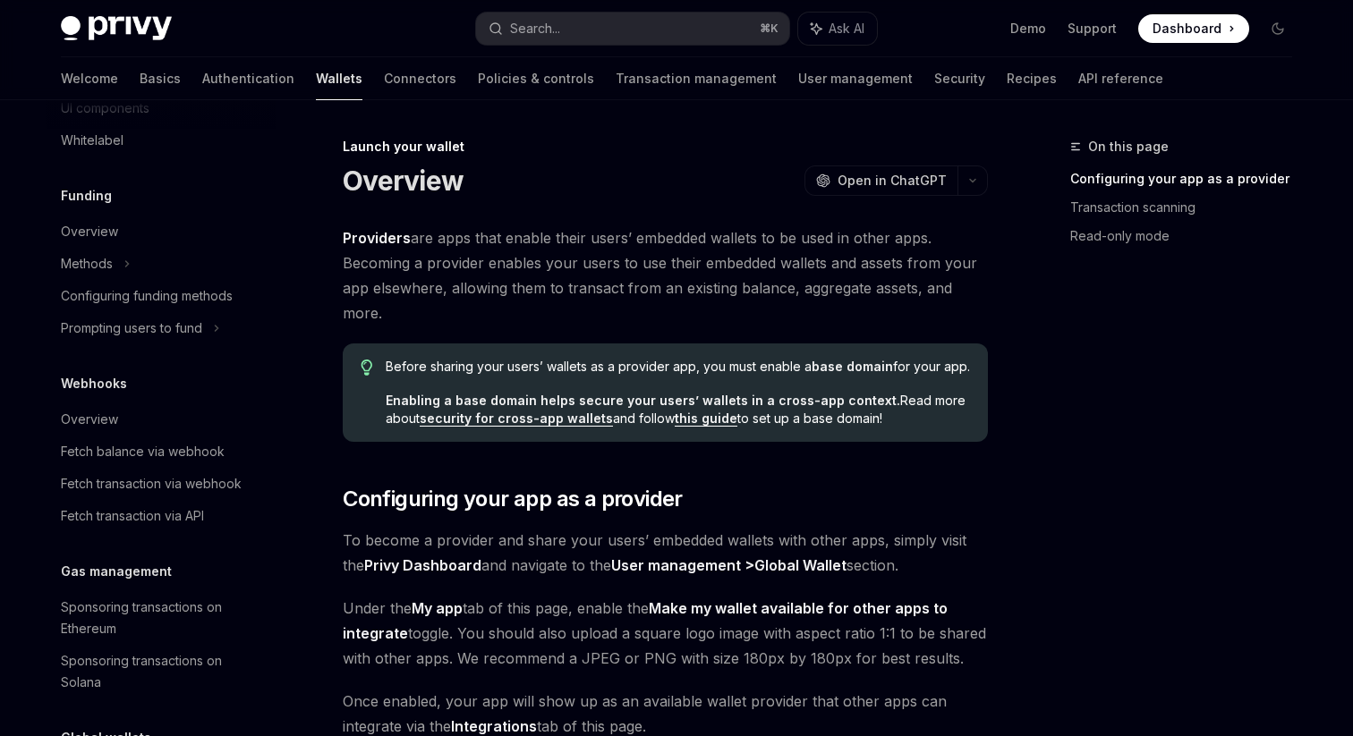
scroll to position [655, 0]
click at [106, 420] on div "Overview" at bounding box center [89, 421] width 57 height 21
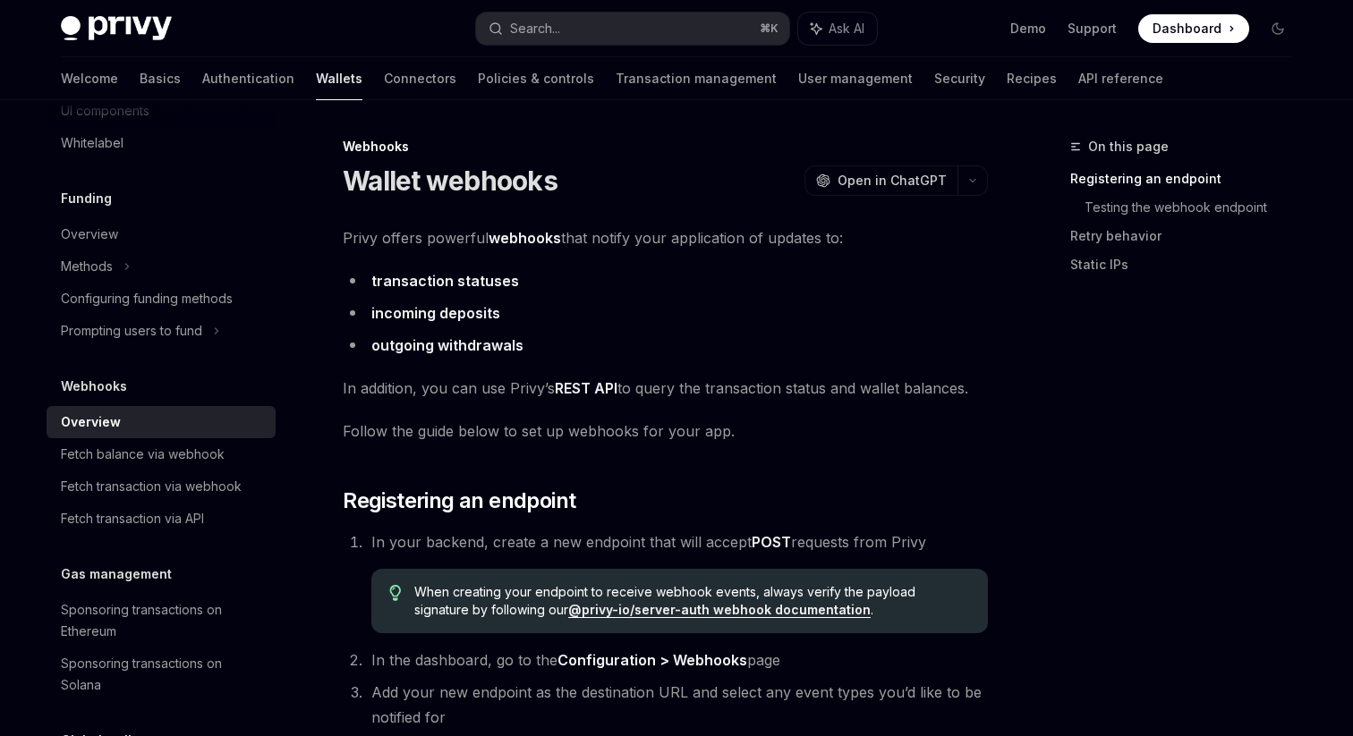
click at [592, 238] on span "Privy offers powerful webhooks that notify your application of updates to:" at bounding box center [665, 237] width 645 height 25
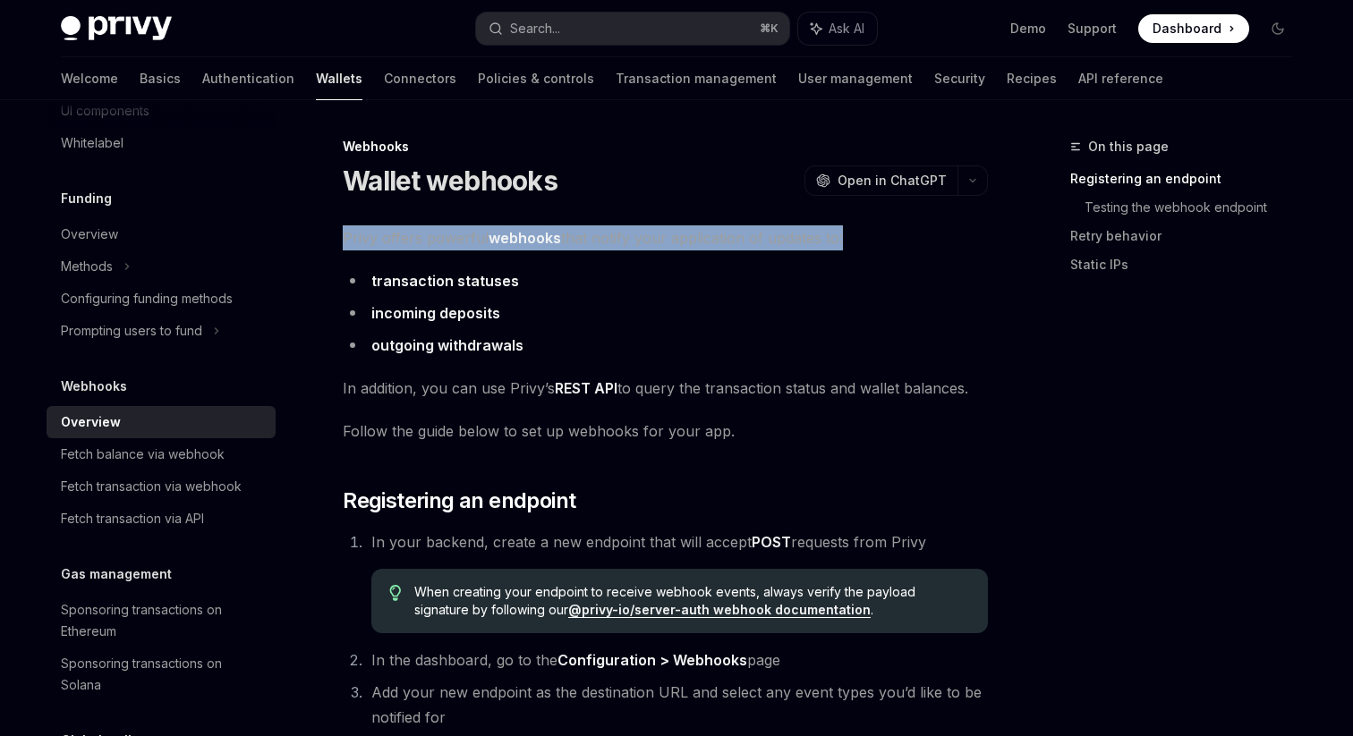
click at [608, 238] on span "Privy offers powerful webhooks that notify your application of updates to:" at bounding box center [665, 237] width 645 height 25
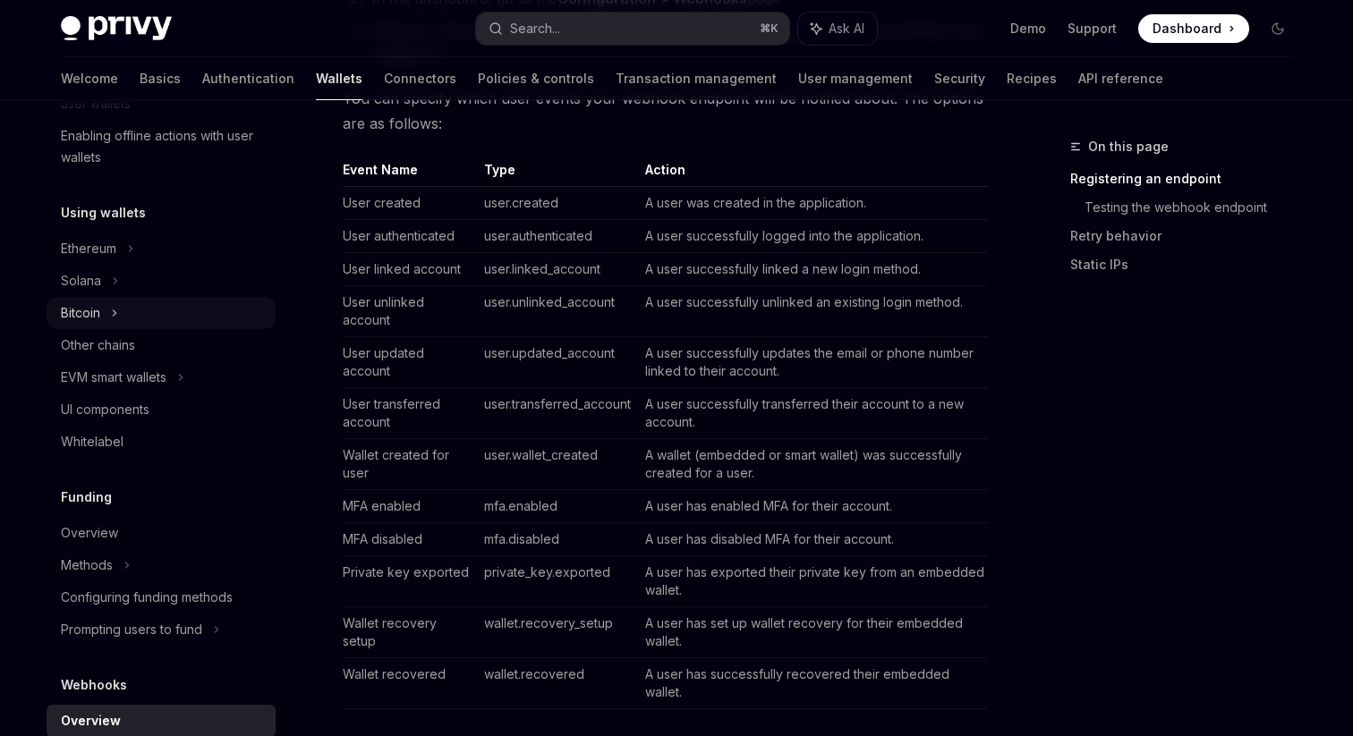
scroll to position [316, 0]
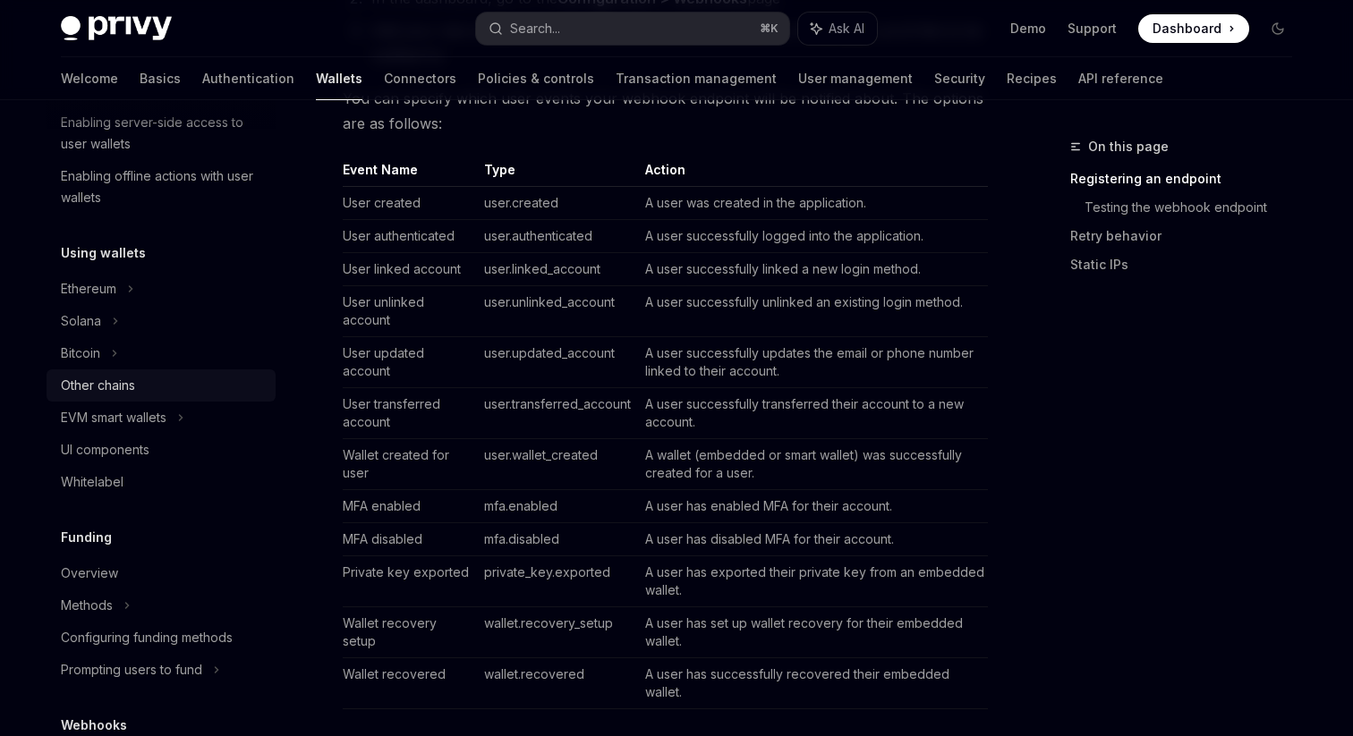
click at [119, 385] on div "Other chains" at bounding box center [98, 385] width 74 height 21
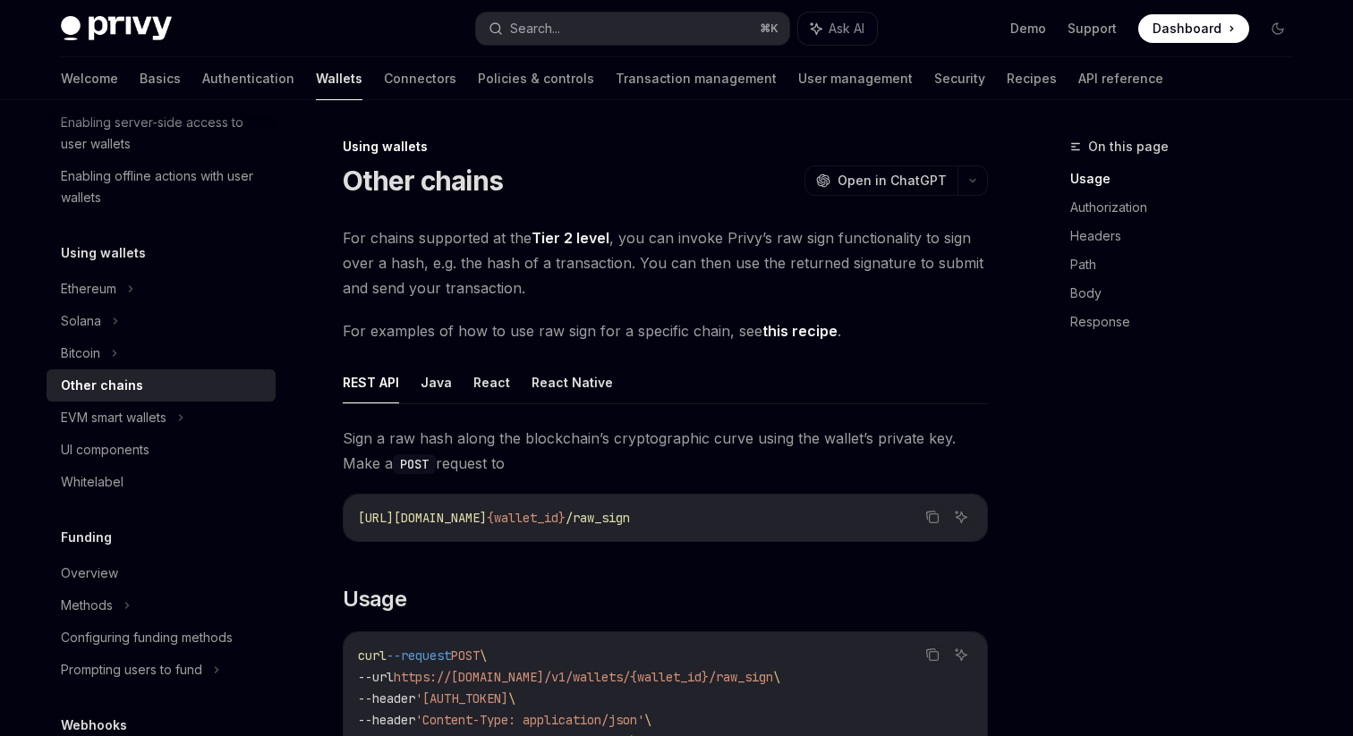
click at [658, 259] on span "For chains supported at the Tier 2 level , you can invoke Privy’s raw sign func…" at bounding box center [665, 262] width 645 height 75
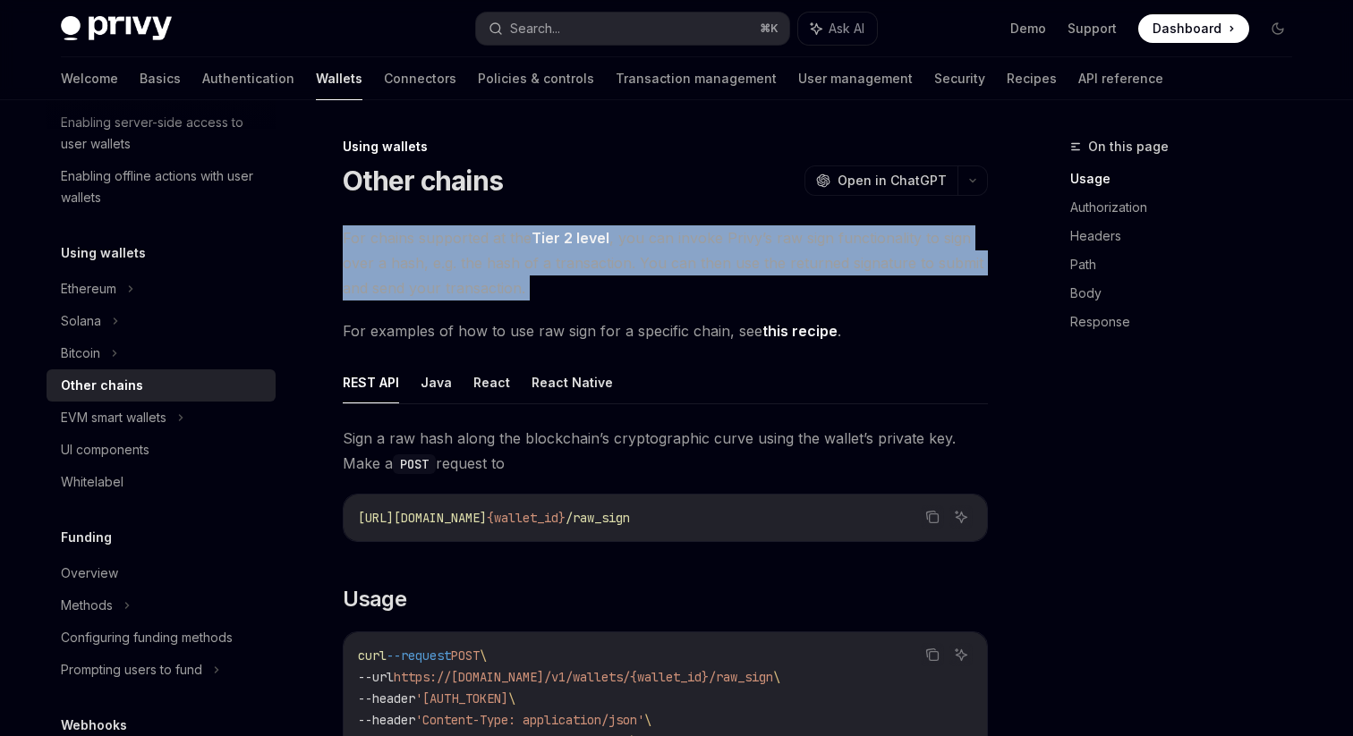
click at [664, 288] on span "For chains supported at the Tier 2 level , you can invoke Privy’s raw sign func…" at bounding box center [665, 262] width 645 height 75
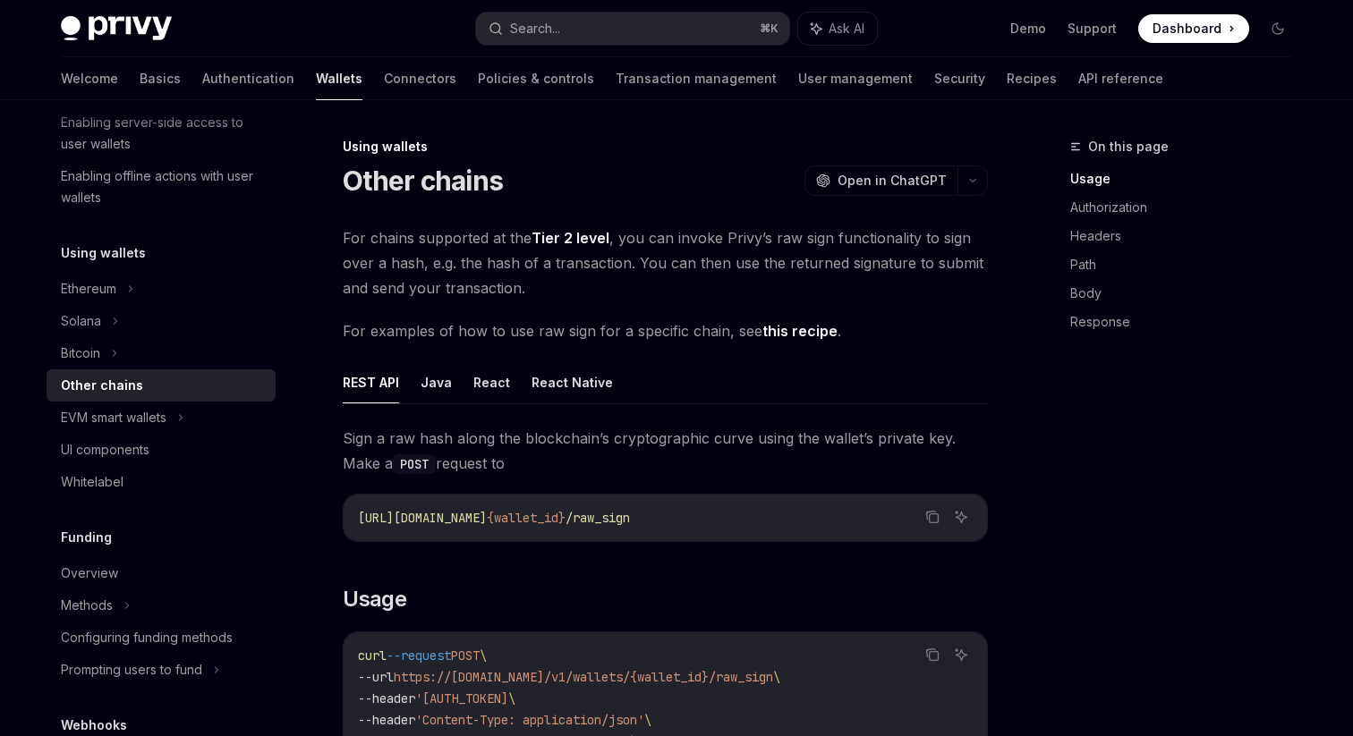
click at [788, 235] on span "For chains supported at the Tier 2 level , you can invoke Privy’s raw sign func…" at bounding box center [665, 262] width 645 height 75
click at [824, 242] on span "For chains supported at the Tier 2 level , you can invoke Privy’s raw sign func…" at bounding box center [665, 262] width 645 height 75
click at [884, 242] on span "For chains supported at the Tier 2 level , you can invoke Privy’s raw sign func…" at bounding box center [665, 262] width 645 height 75
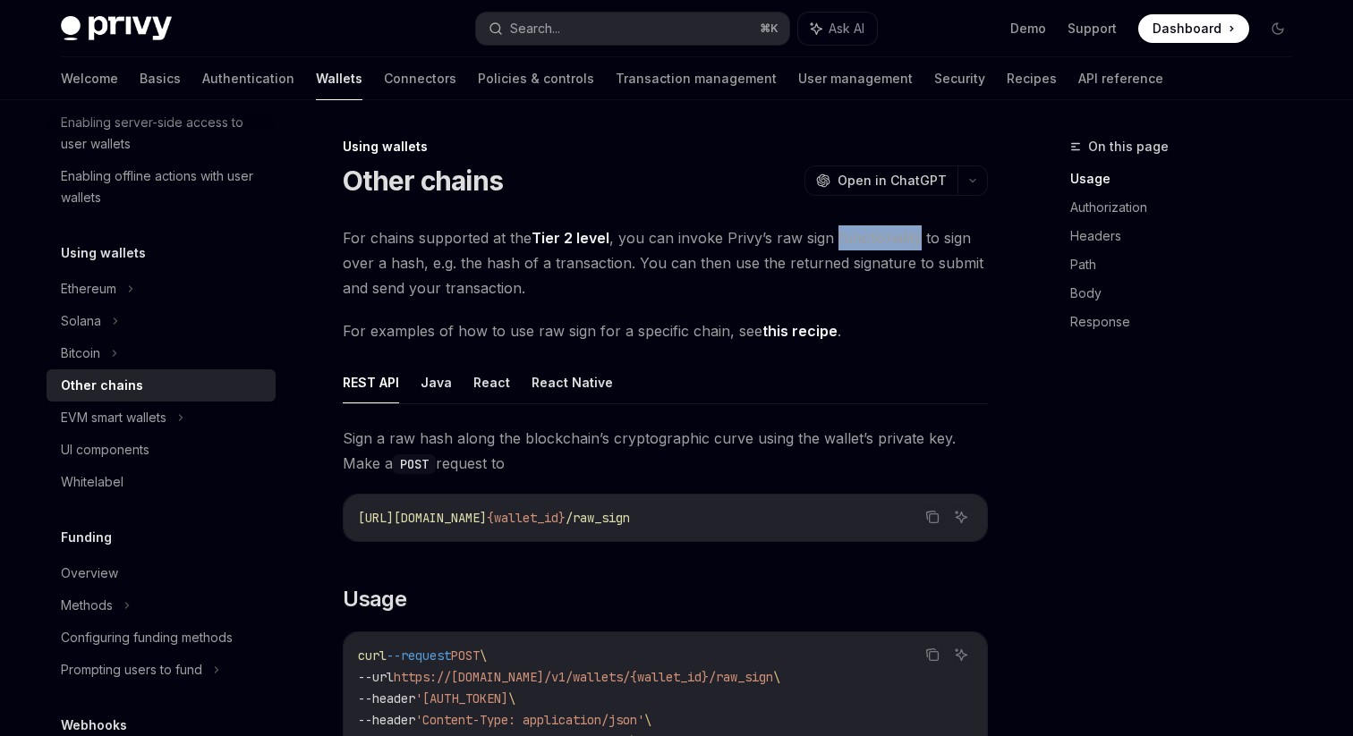
click at [581, 299] on span "For chains supported at the Tier 2 level , you can invoke Privy’s raw sign func…" at bounding box center [665, 262] width 645 height 75
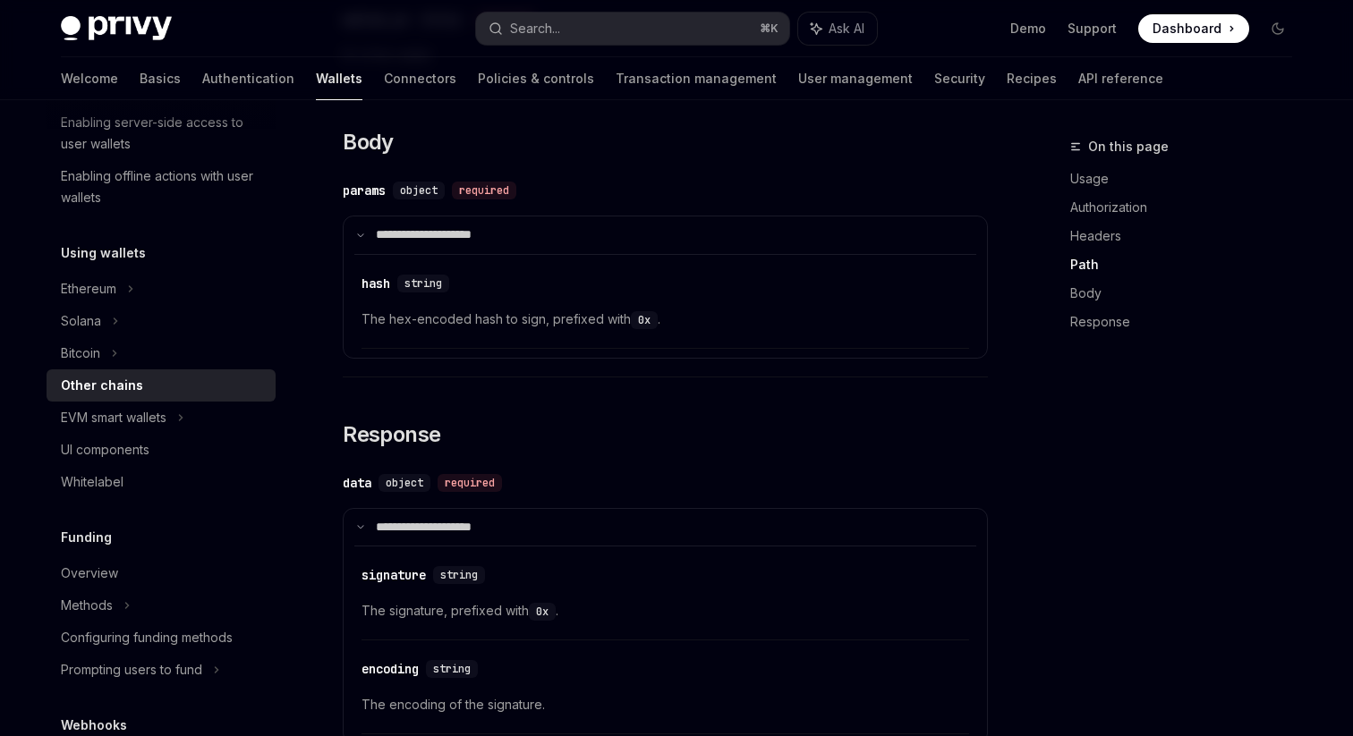
scroll to position [1650, 0]
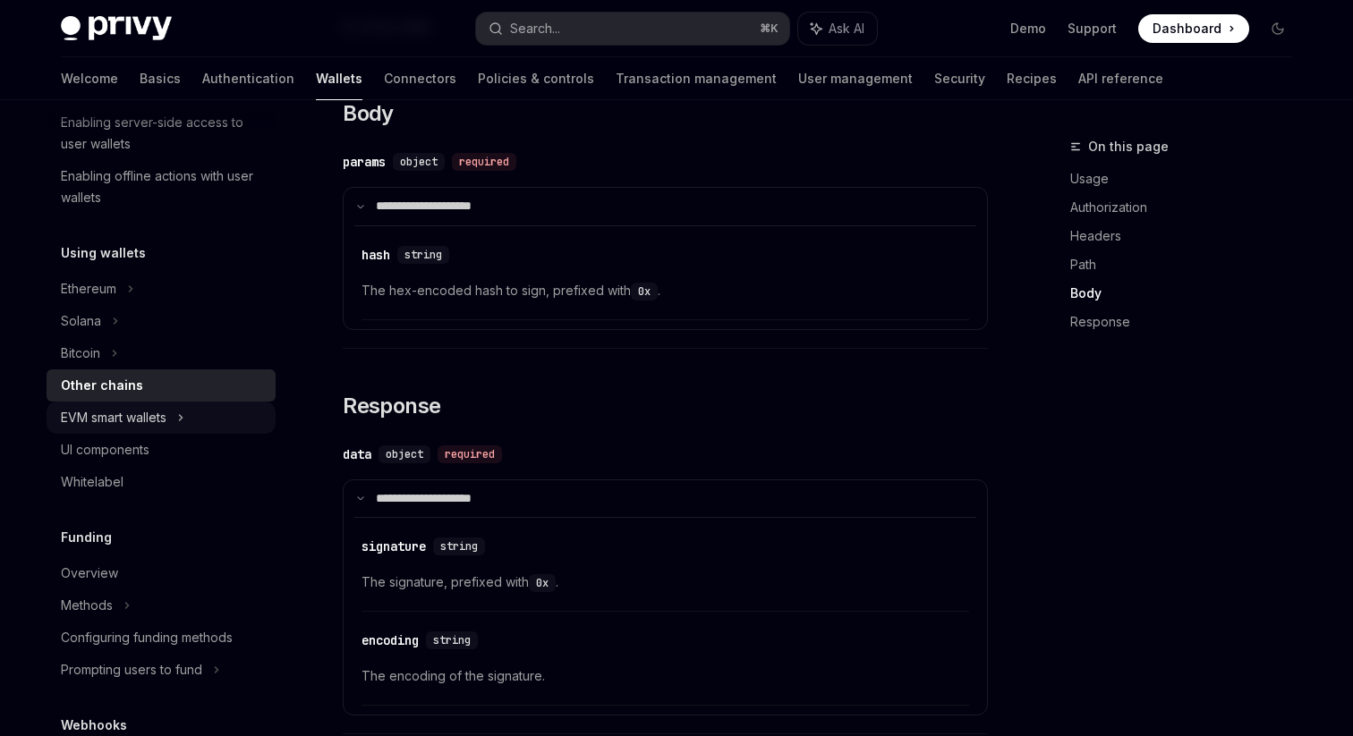
click at [148, 422] on div "EVM smart wallets" at bounding box center [114, 417] width 106 height 21
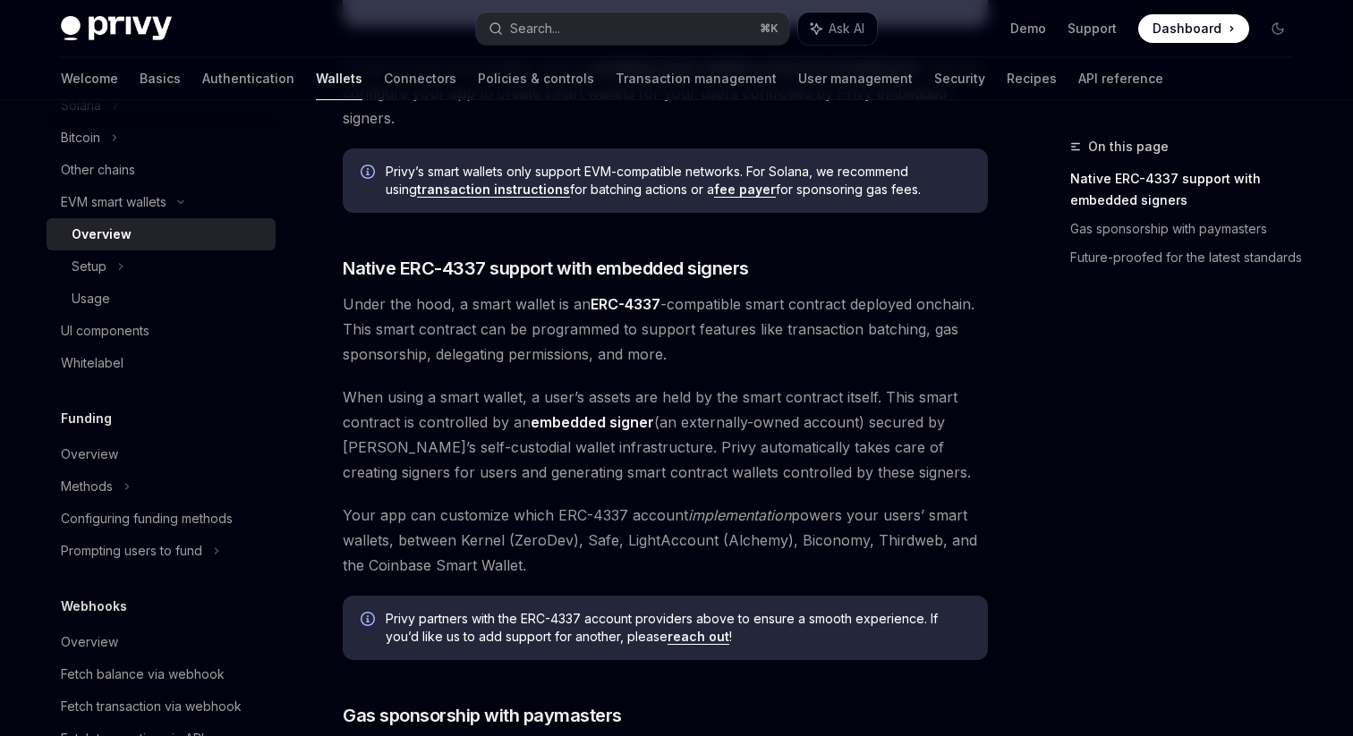
scroll to position [846, 0]
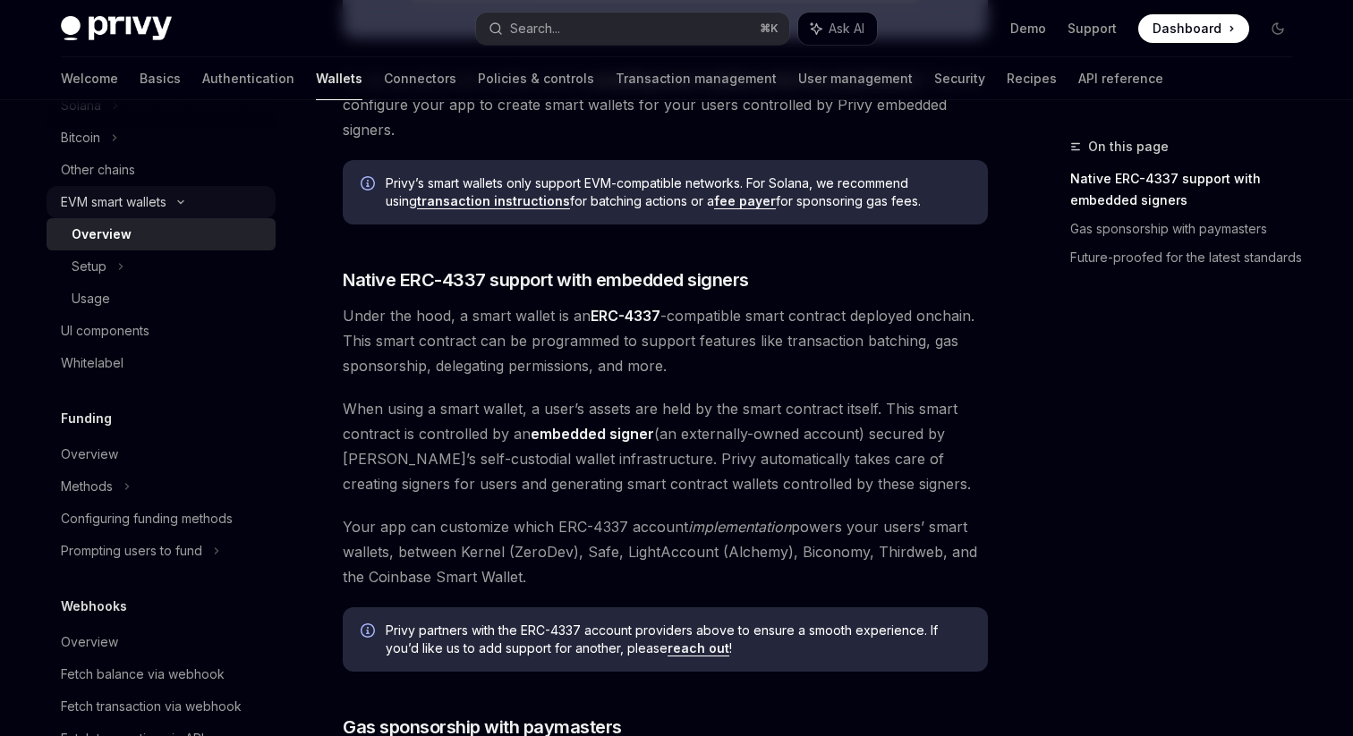
click at [182, 203] on icon at bounding box center [180, 202] width 21 height 7
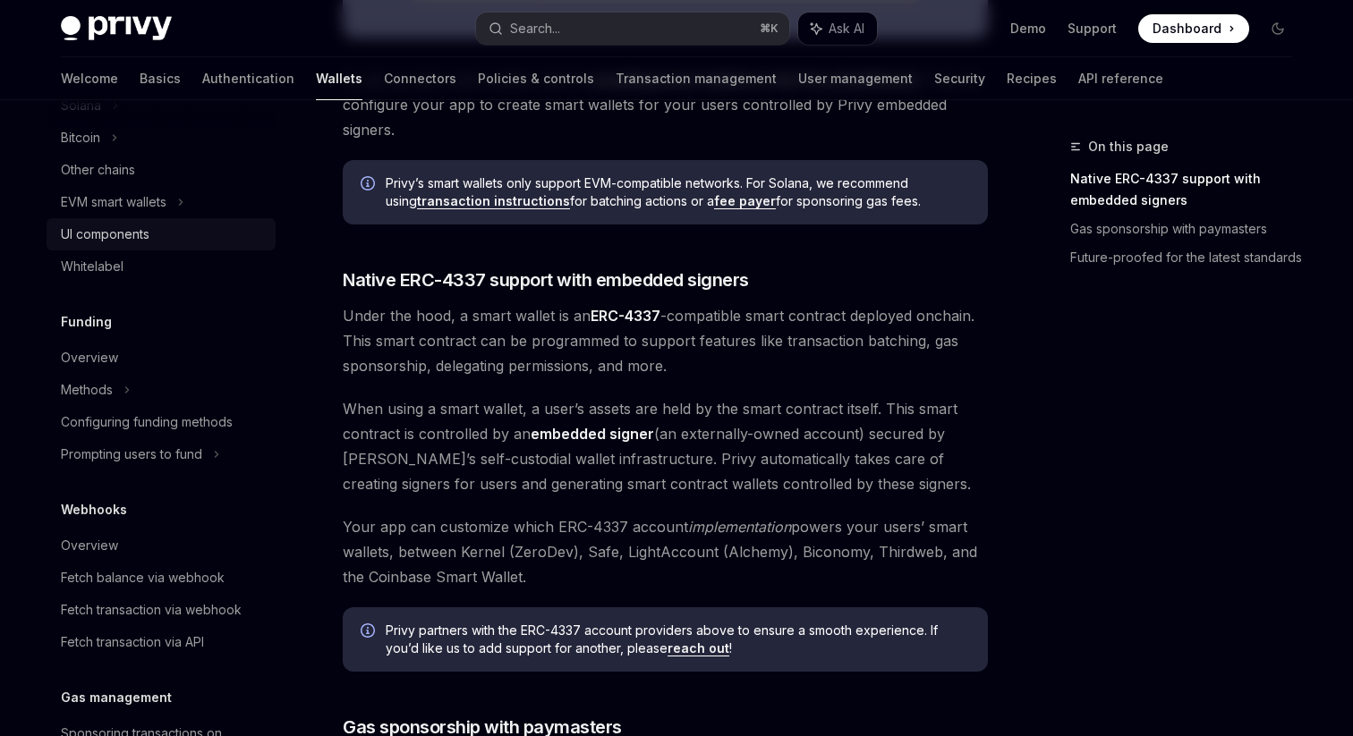
click at [131, 237] on div "UI components" at bounding box center [105, 234] width 89 height 21
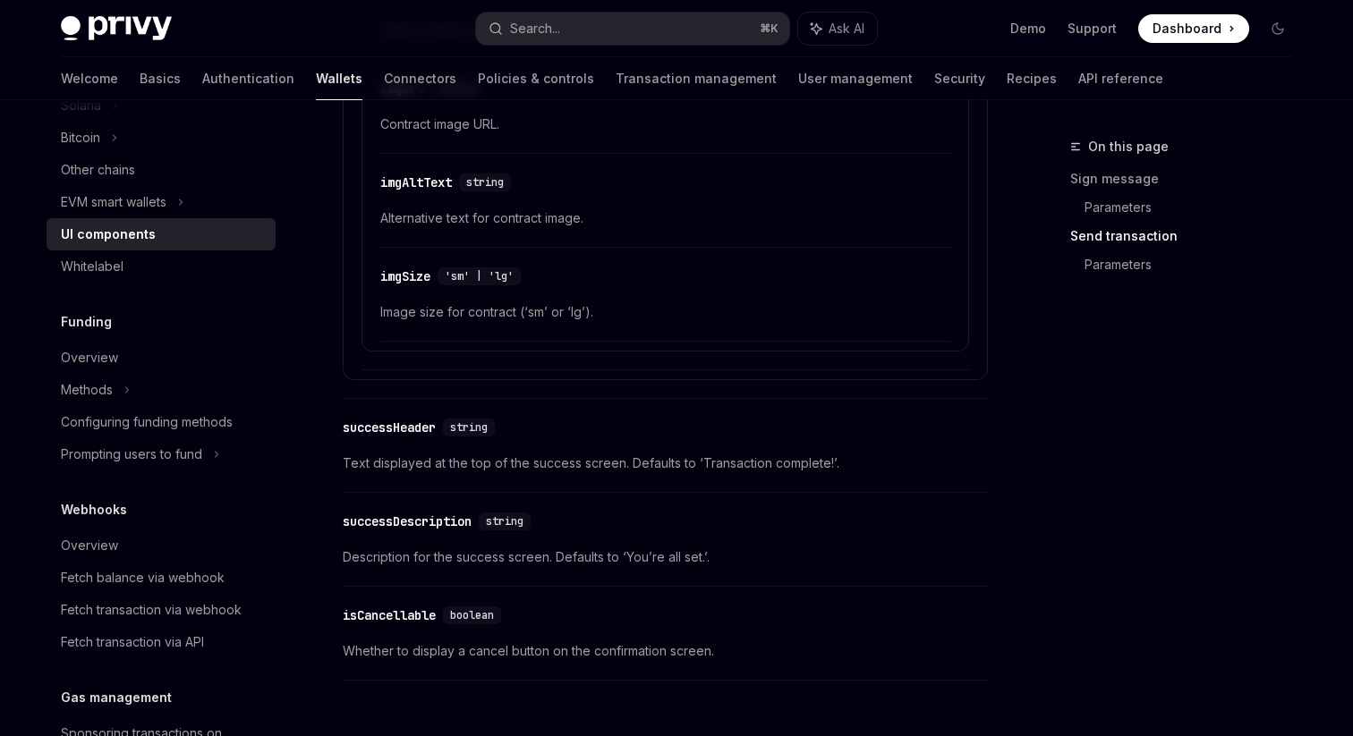
scroll to position [3279, 0]
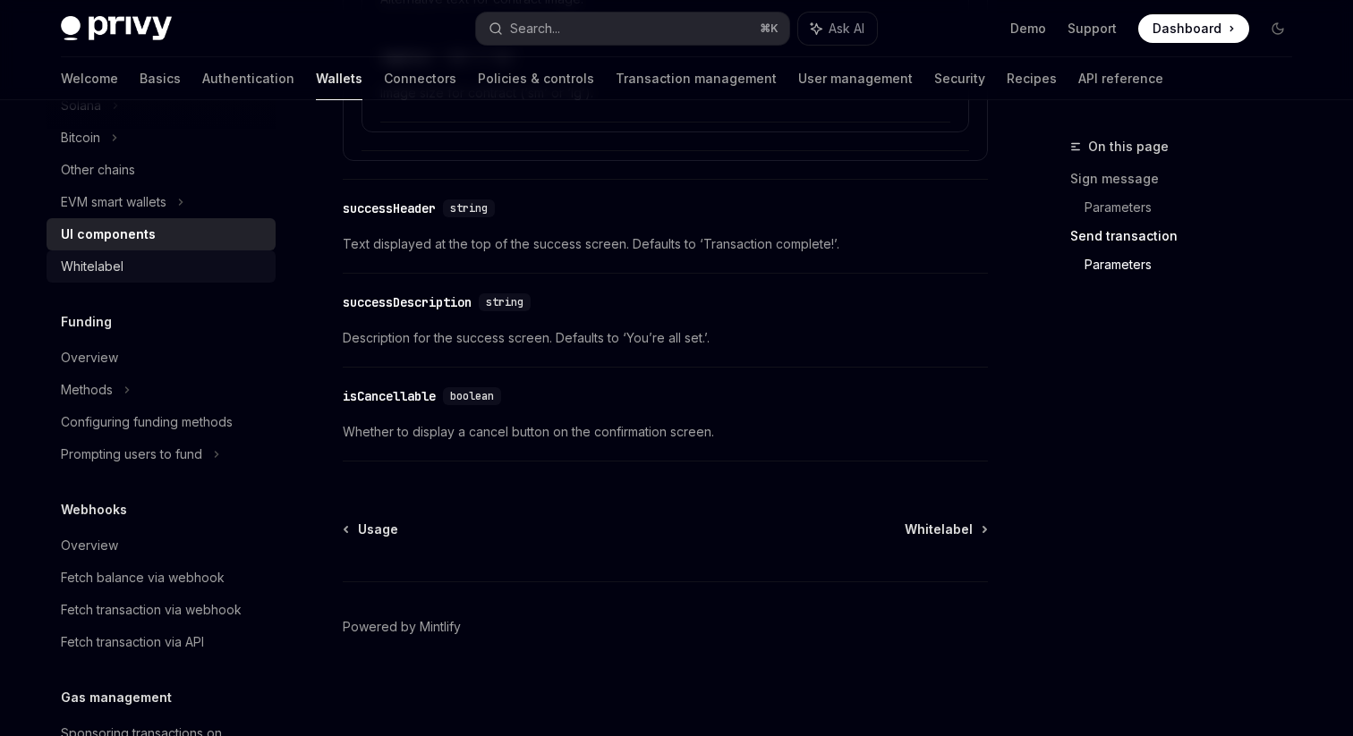
click at [98, 269] on div "Whitelabel" at bounding box center [92, 266] width 63 height 21
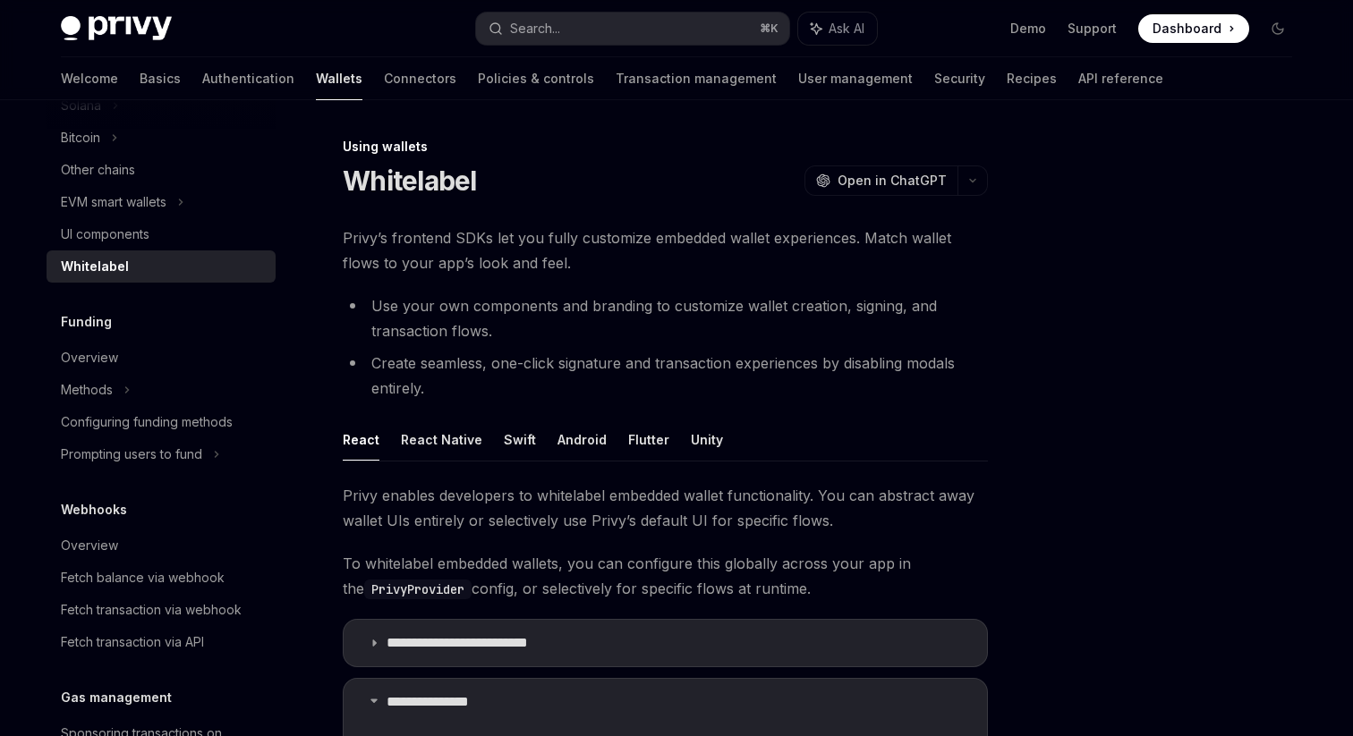
click at [472, 236] on span "Privy’s frontend SDKs let you fully customize embedded wallet experiences. Matc…" at bounding box center [665, 250] width 645 height 50
click at [569, 243] on span "Privy’s frontend SDKs let you fully customize embedded wallet experiences. Matc…" at bounding box center [665, 250] width 645 height 50
click at [611, 242] on span "Privy’s frontend SDKs let you fully customize embedded wallet experiences. Matc…" at bounding box center [665, 250] width 645 height 50
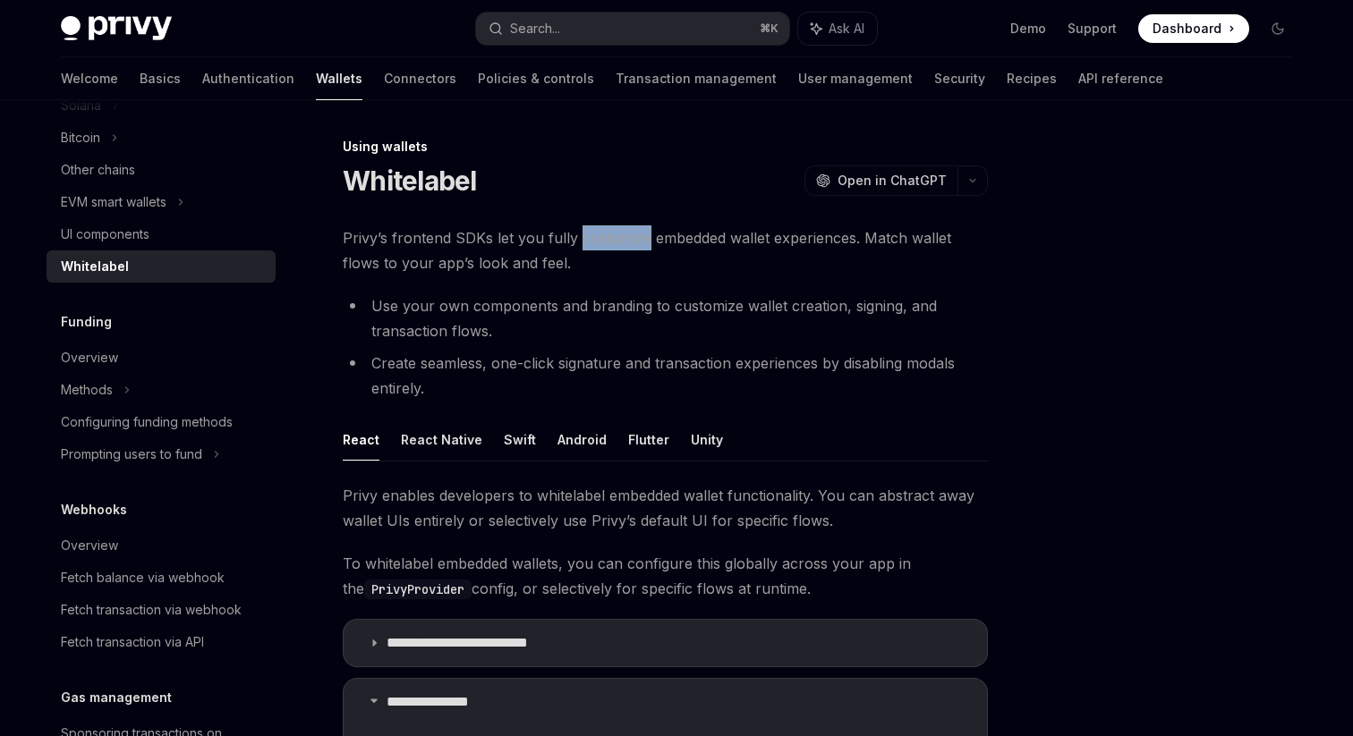
click at [824, 237] on span "Privy’s frontend SDKs let you fully customize embedded wallet experiences. Matc…" at bounding box center [665, 250] width 645 height 50
click at [791, 271] on span "Privy’s frontend SDKs let you fully customize embedded wallet experiences. Matc…" at bounding box center [665, 250] width 645 height 50
click at [574, 340] on li "Use your own components and branding to customize wallet creation, signing, and…" at bounding box center [665, 318] width 645 height 50
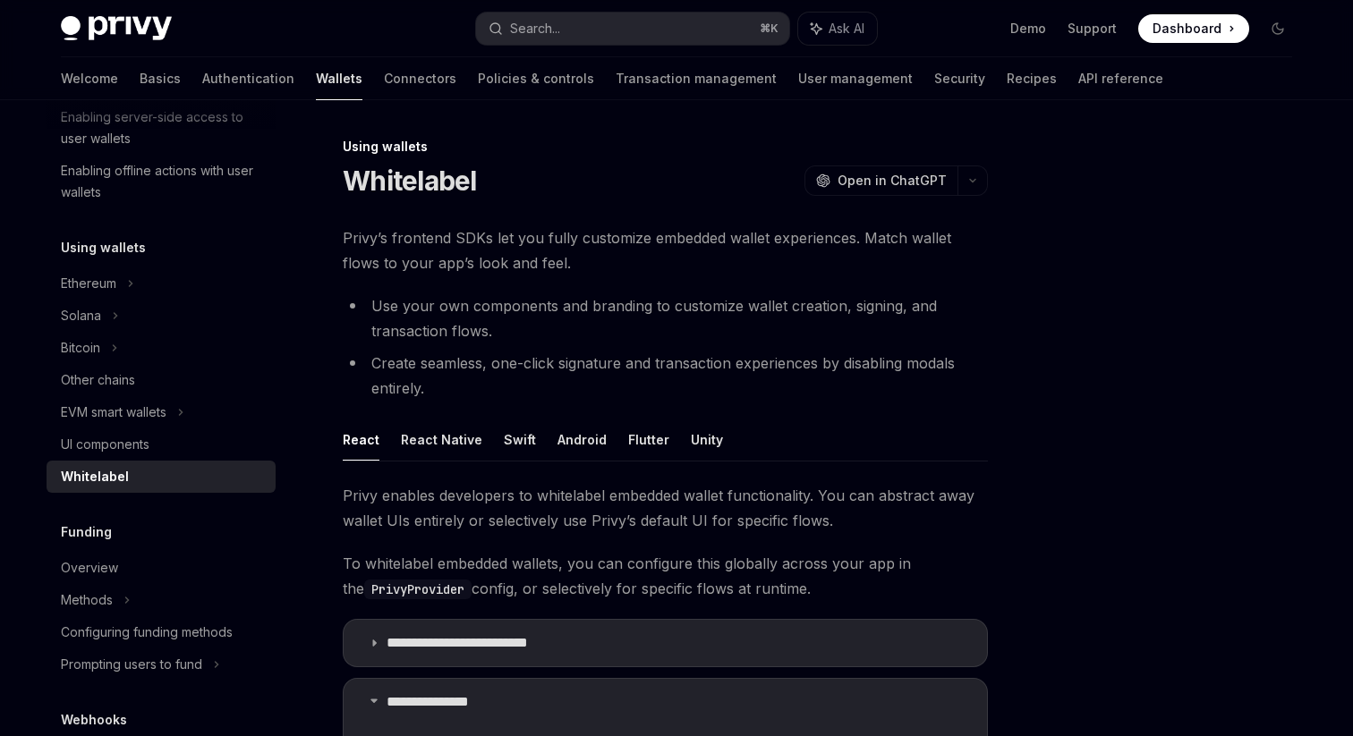
scroll to position [318, 0]
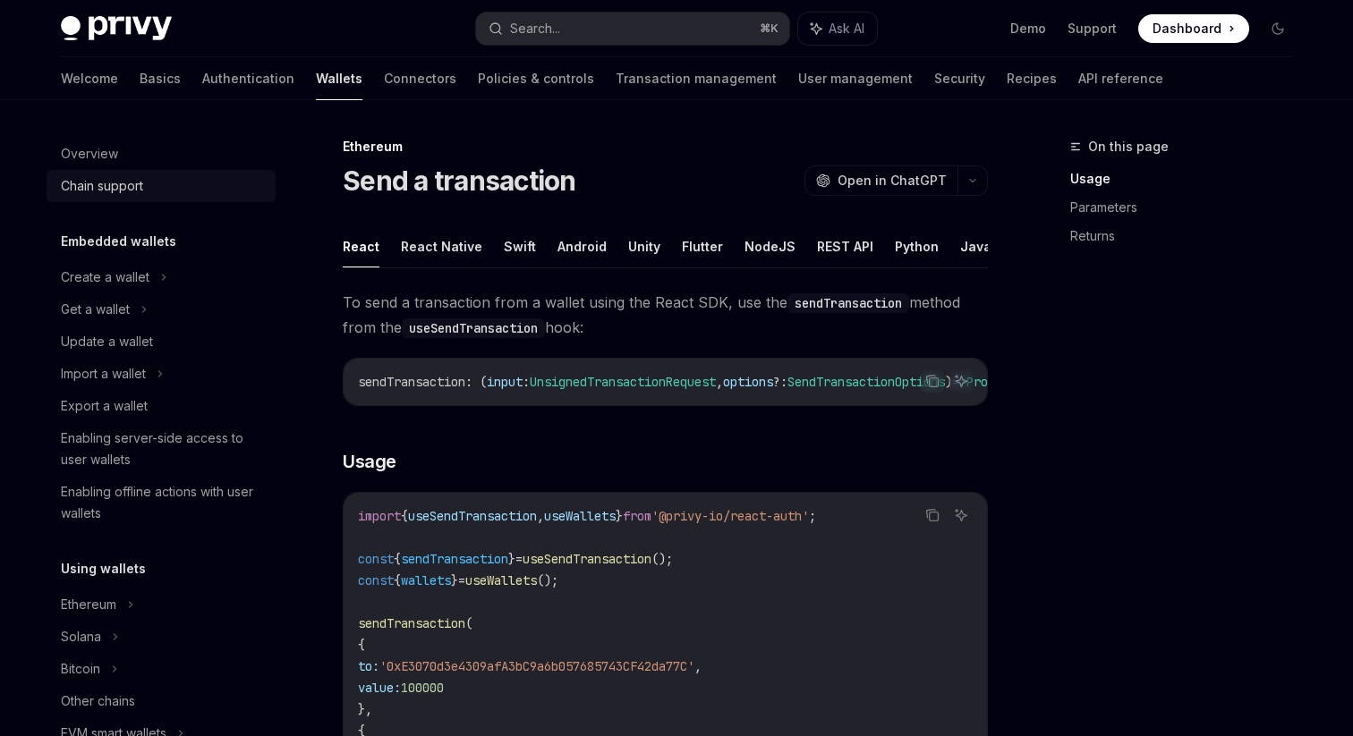
click at [122, 185] on div "Chain support" at bounding box center [102, 185] width 82 height 21
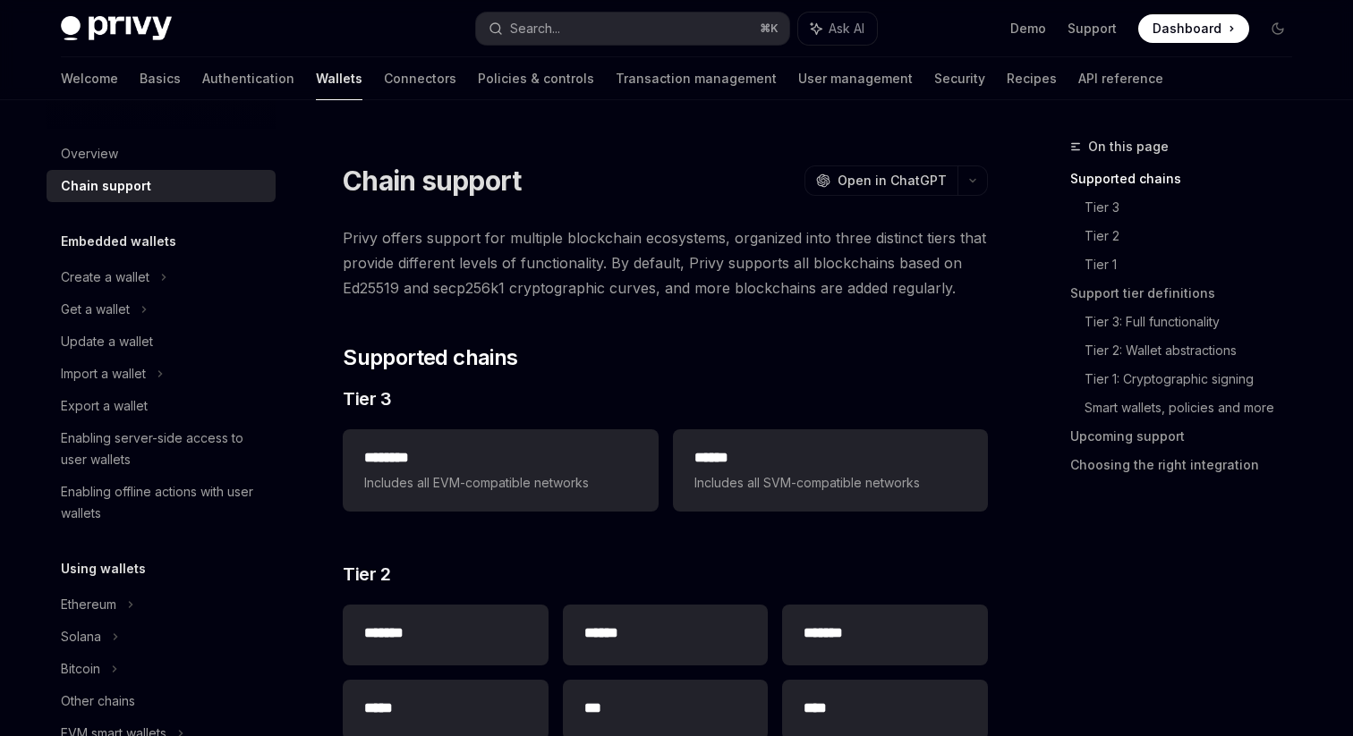
click at [465, 238] on span "Privy offers support for multiple blockchain ecosystems, organized into three d…" at bounding box center [665, 262] width 645 height 75
click at [778, 240] on span "Privy offers support for multiple blockchain ecosystems, organized into three d…" at bounding box center [665, 262] width 645 height 75
click at [774, 274] on span "Privy offers support for multiple blockchain ecosystems, organized into three d…" at bounding box center [665, 262] width 645 height 75
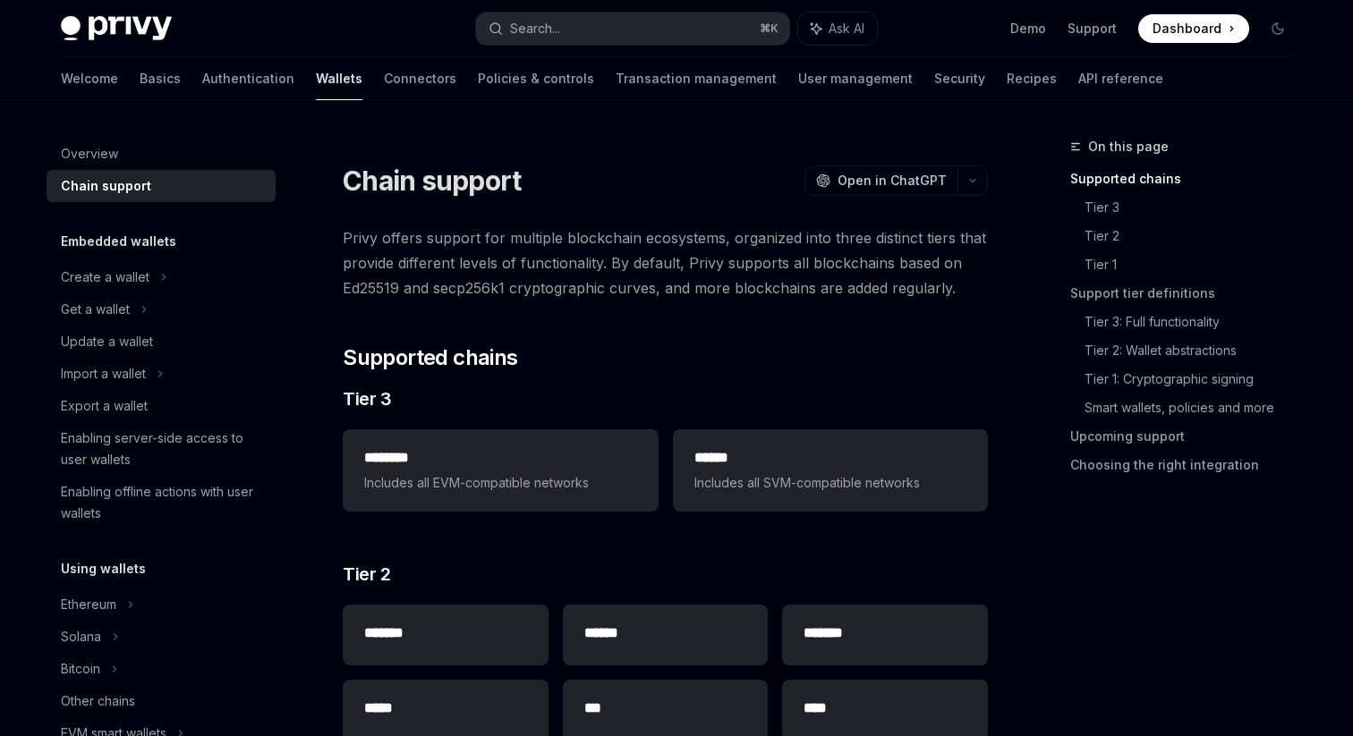
click at [848, 268] on span "Privy offers support for multiple blockchain ecosystems, organized into three d…" at bounding box center [665, 262] width 645 height 75
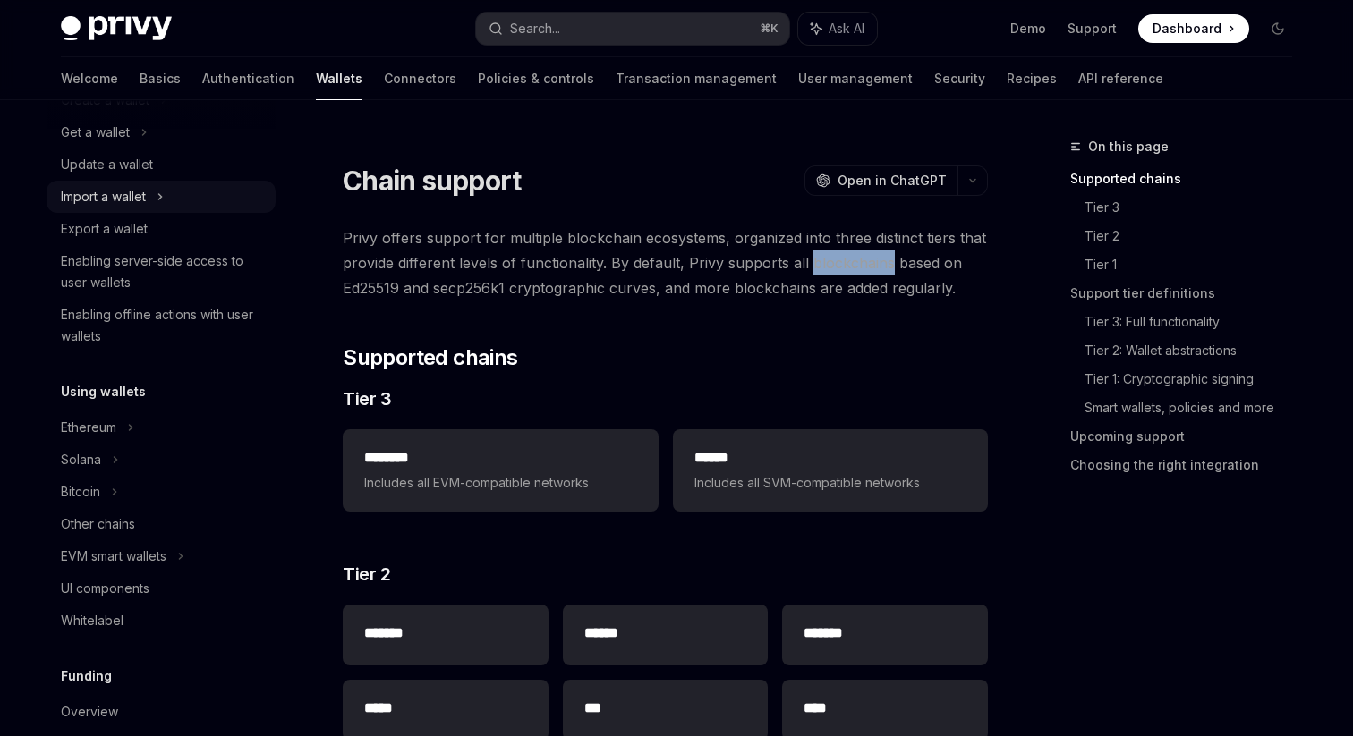
scroll to position [180, 0]
click at [109, 108] on div "Ethereum" at bounding box center [105, 97] width 89 height 21
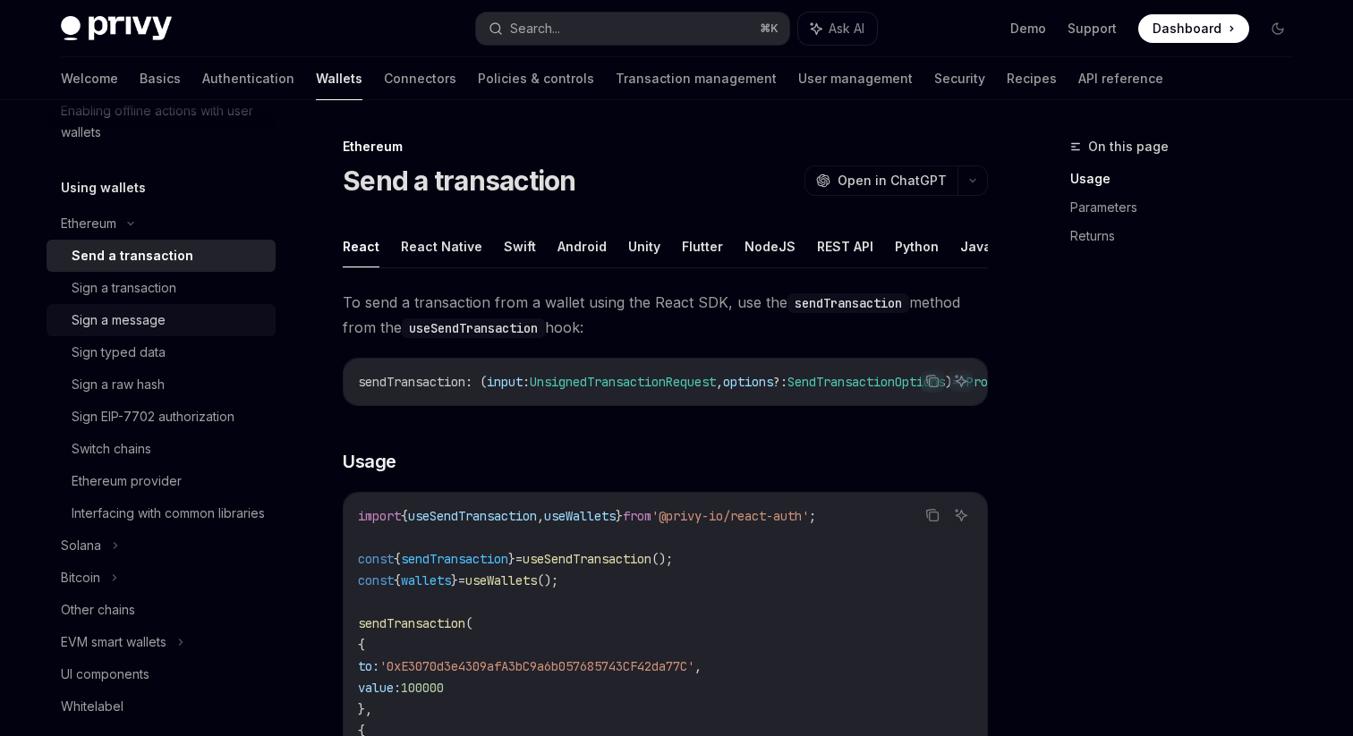
scroll to position [386, 0]
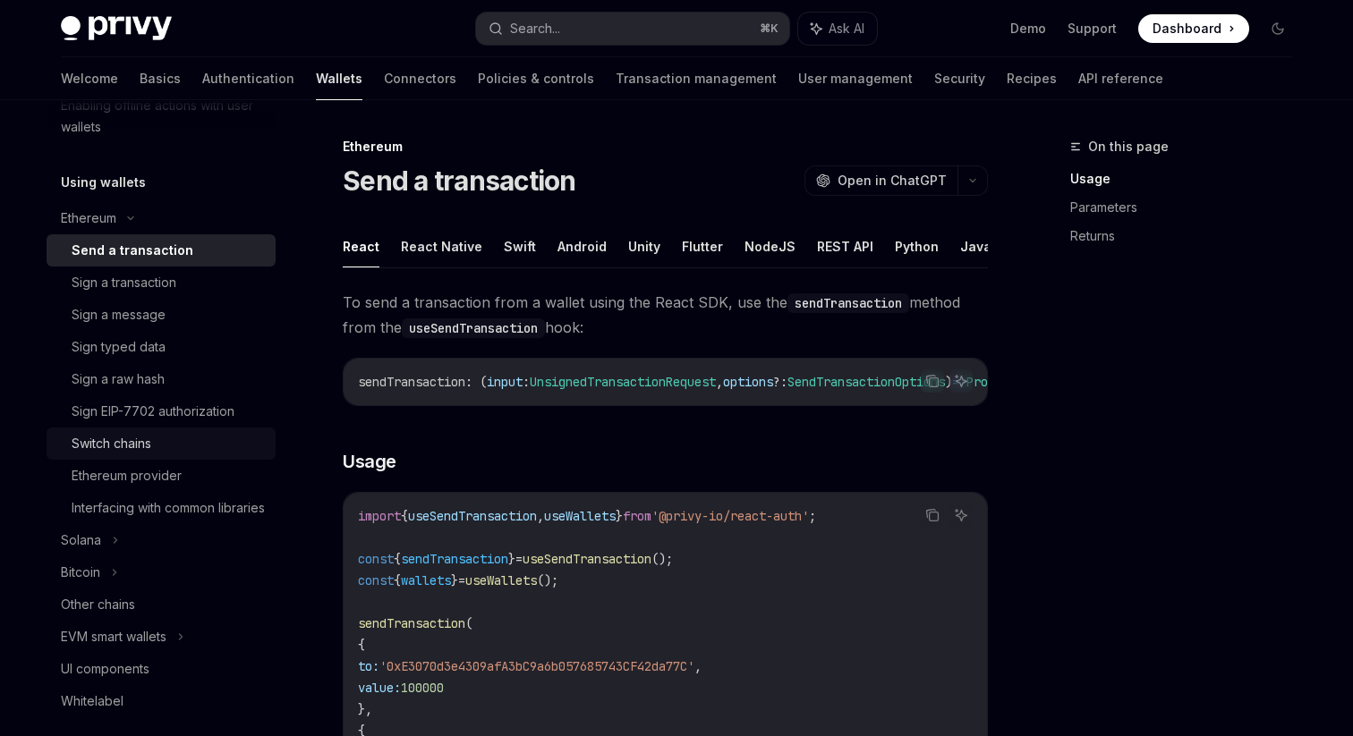
click at [116, 444] on div "Switch chains" at bounding box center [112, 443] width 80 height 21
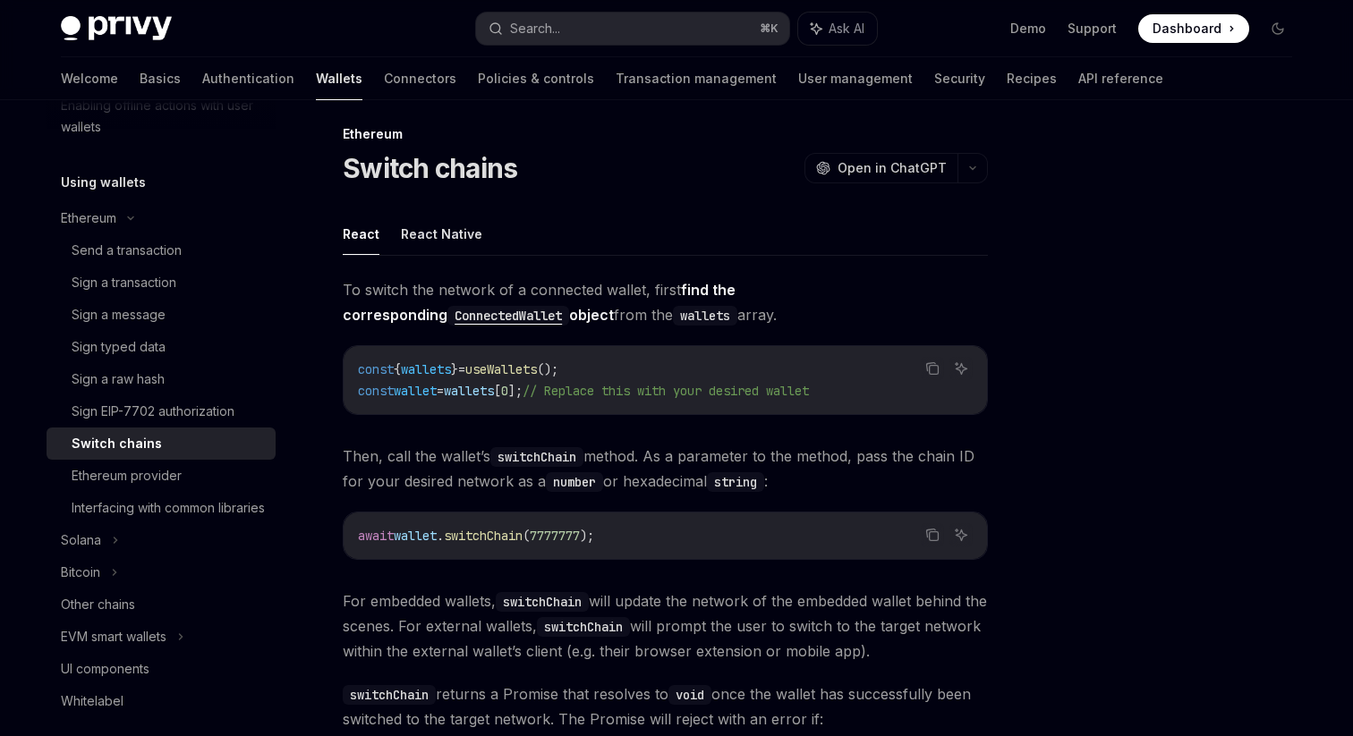
scroll to position [20, 0]
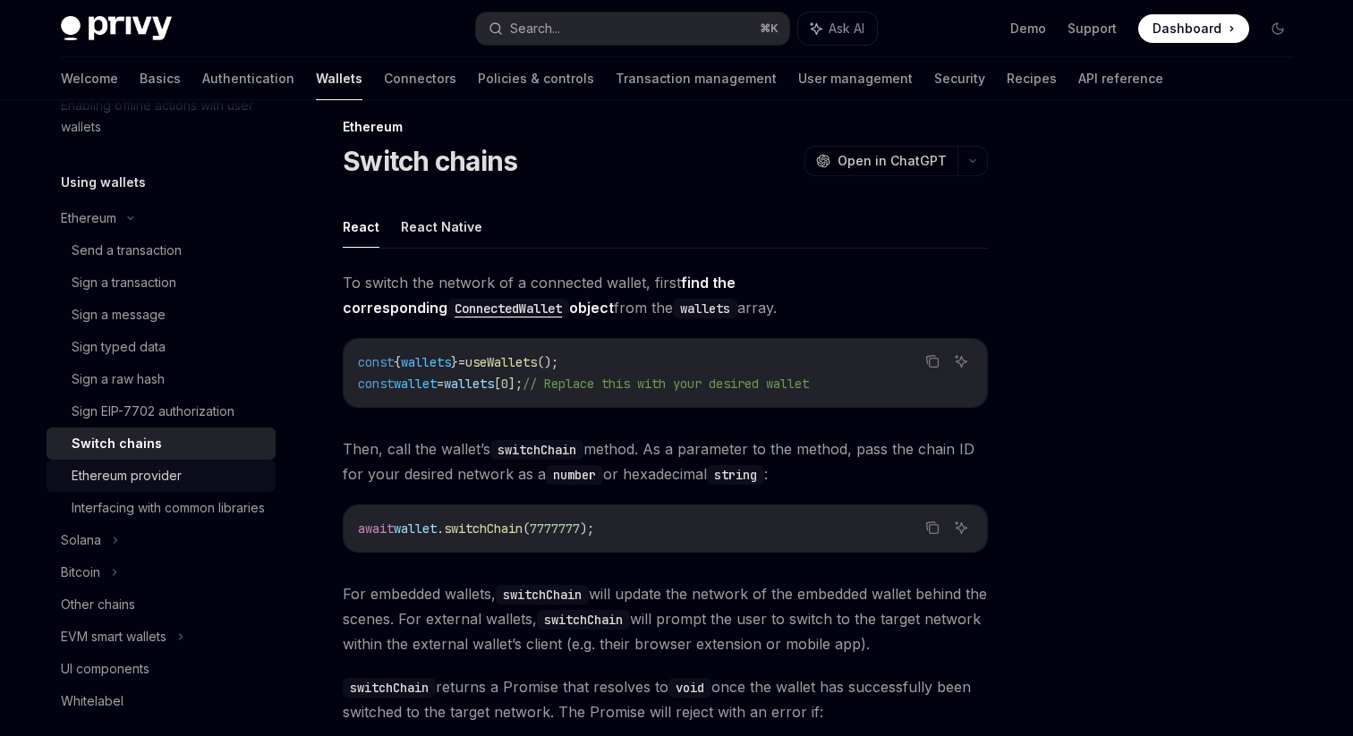
click at [139, 473] on div "Ethereum provider" at bounding box center [127, 475] width 110 height 21
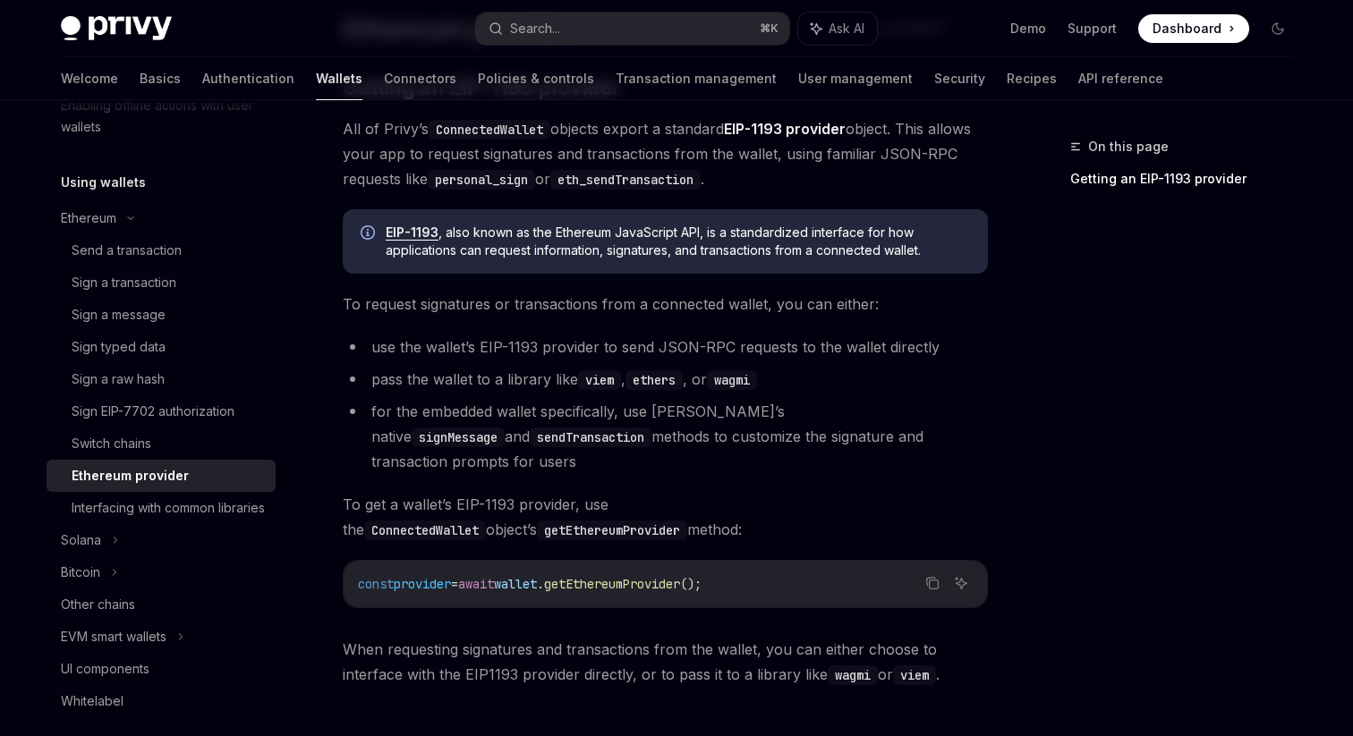
scroll to position [136, 0]
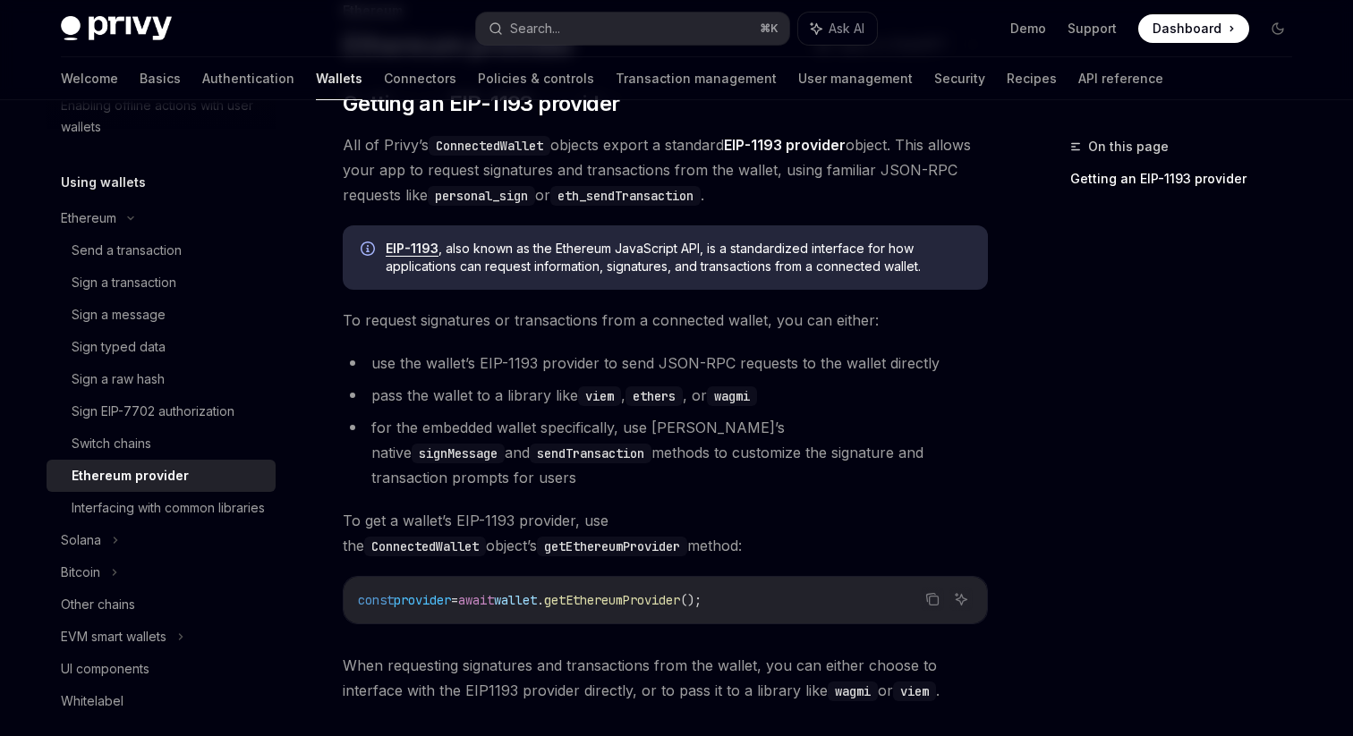
click at [411, 430] on li "for the embedded wallet specifically, use [PERSON_NAME]’s native signMessage an…" at bounding box center [665, 452] width 645 height 75
click at [465, 429] on li "for the embedded wallet specifically, use [PERSON_NAME]’s native signMessage an…" at bounding box center [665, 452] width 645 height 75
click at [566, 431] on li "for the embedded wallet specifically, use [PERSON_NAME]’s native signMessage an…" at bounding box center [665, 452] width 645 height 75
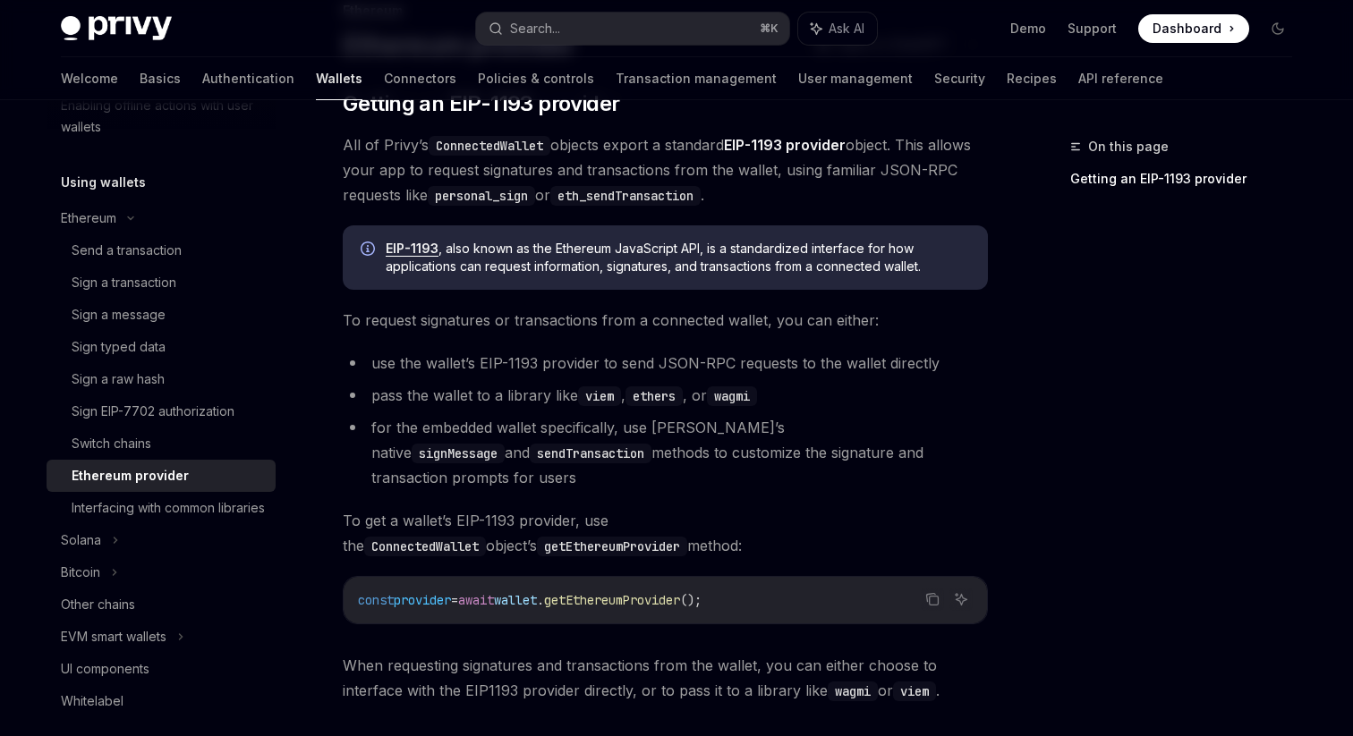
click at [583, 508] on span "To get a wallet’s EIP-1193 provider, use the ConnectedWallet object’s getEthere…" at bounding box center [665, 533] width 645 height 50
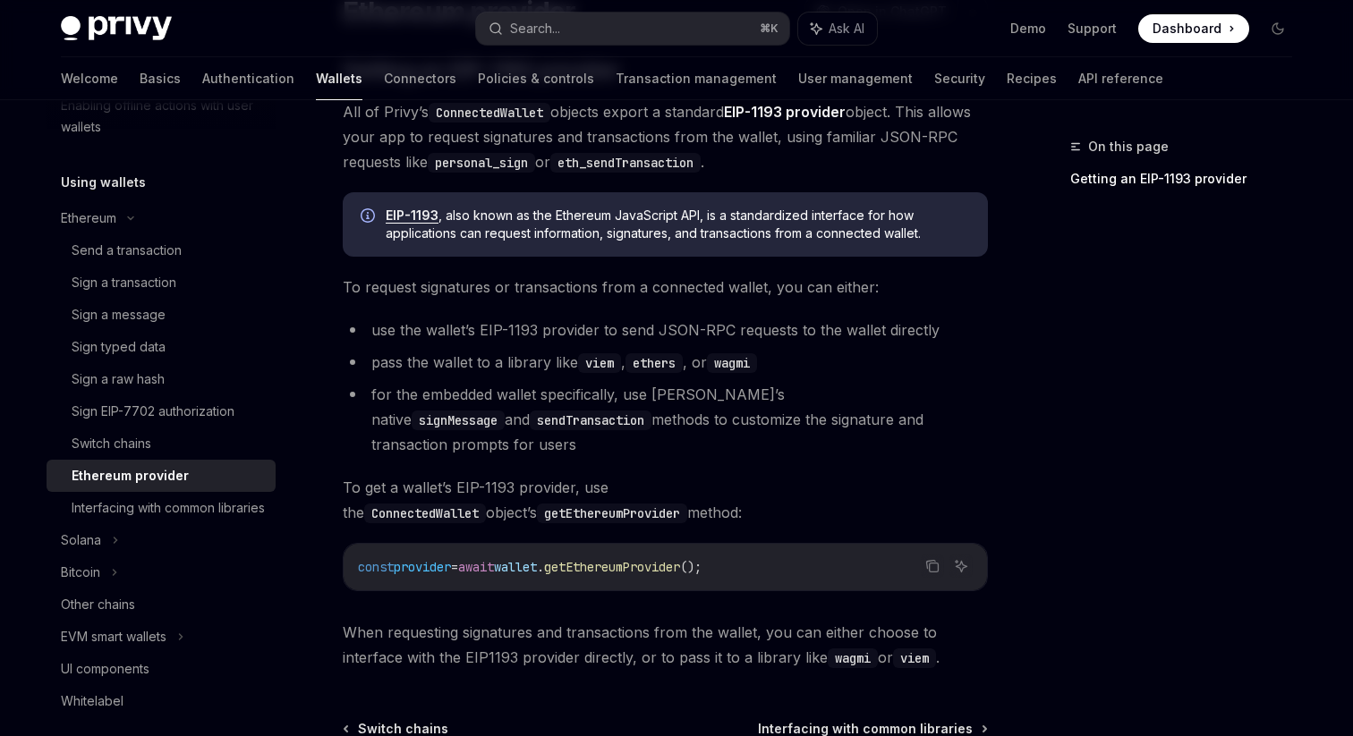
scroll to position [167, 0]
click at [674, 335] on li "use the wallet’s EIP-1193 provider to send JSON-RPC requests to the wallet dire…" at bounding box center [665, 331] width 645 height 25
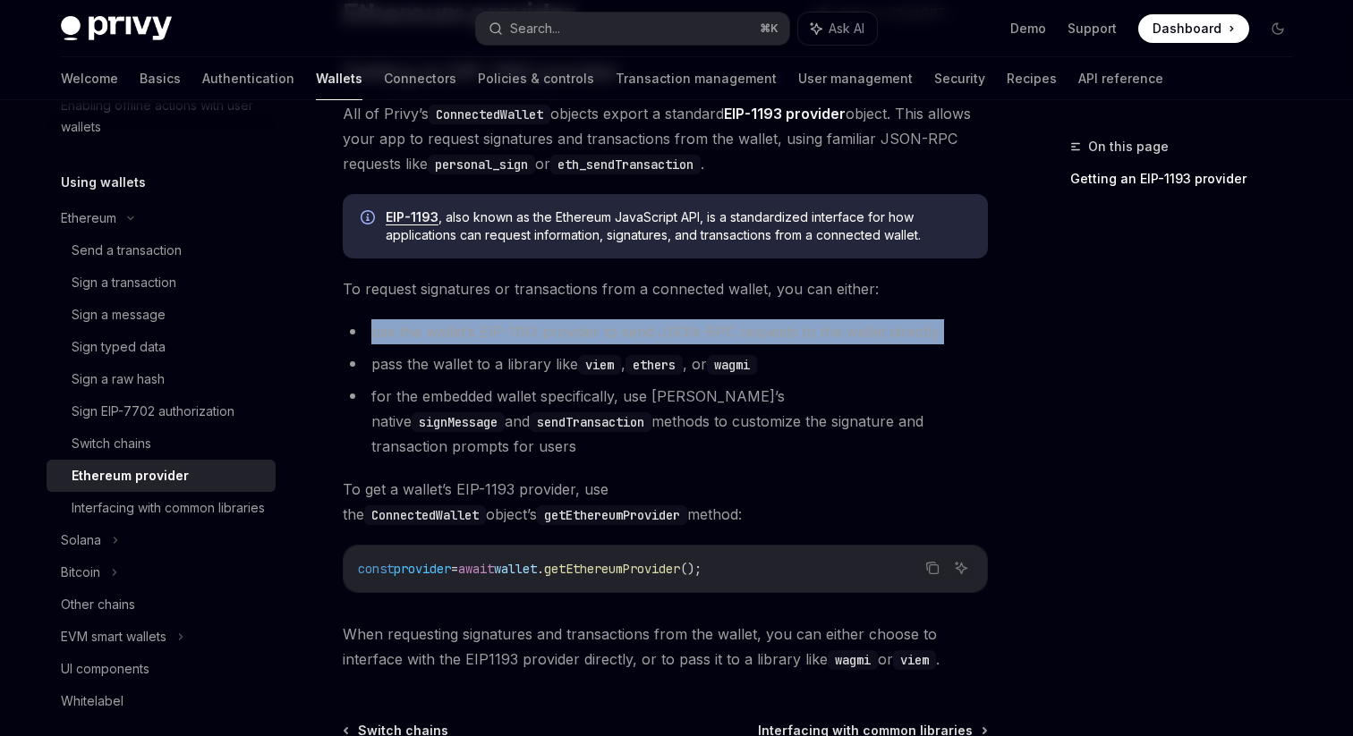
click at [605, 313] on div "​ Getting an EIP-1193 provider All of Privy’s ConnectedWallet objects export a …" at bounding box center [665, 365] width 645 height 614
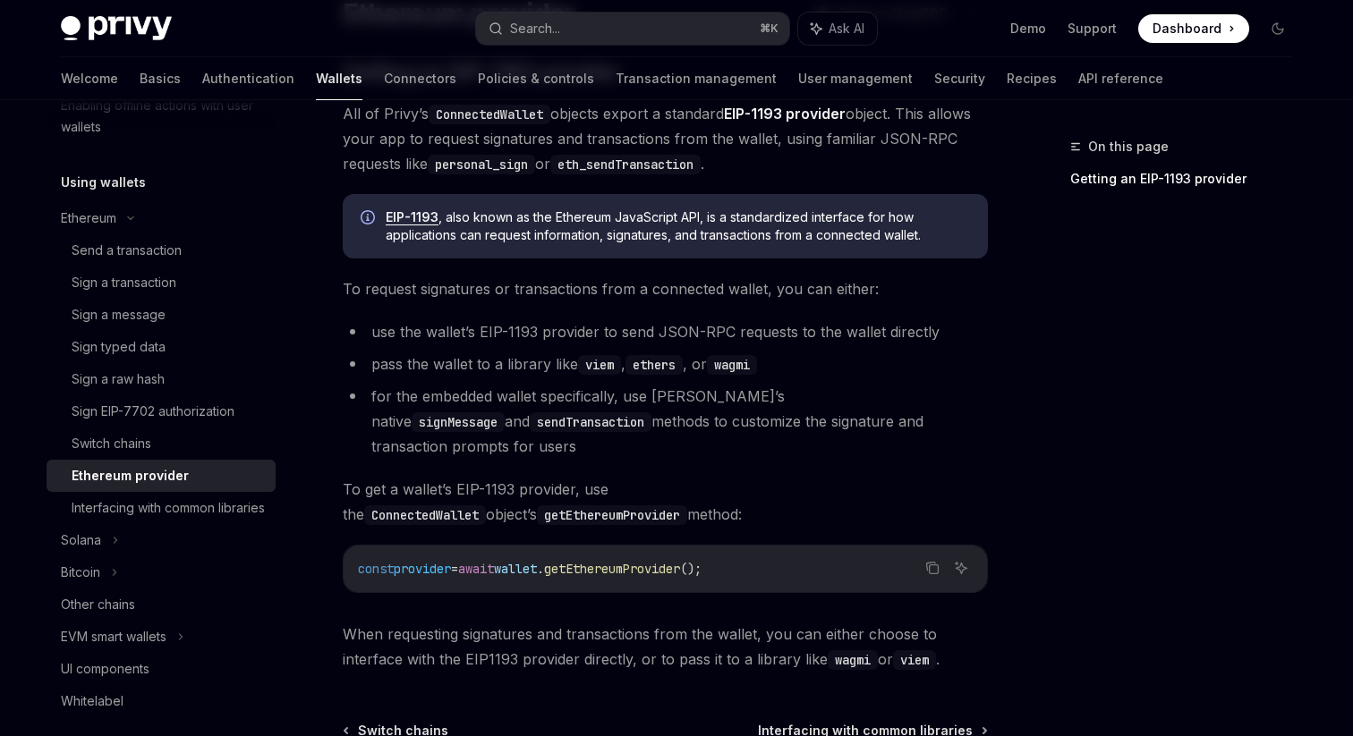
click at [587, 300] on span "To request signatures or transactions from a connected wallet, you can either:" at bounding box center [665, 288] width 645 height 25
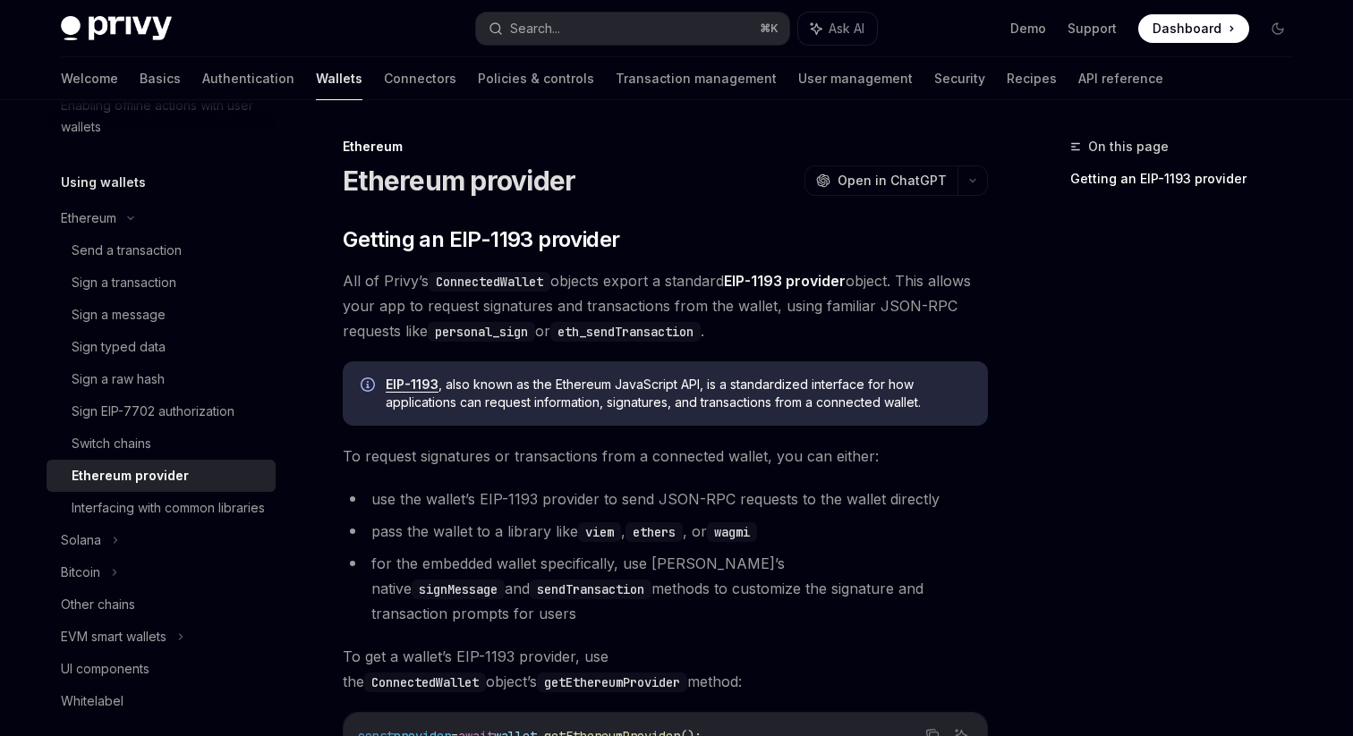
click at [511, 385] on span "EIP-1193 , also known as the Ethereum JavaScript API, is a standardized interfa…" at bounding box center [678, 394] width 584 height 36
click at [572, 390] on span "EIP-1193 , also known as the Ethereum JavaScript API, is a standardized interfa…" at bounding box center [678, 394] width 584 height 36
click at [603, 388] on span "EIP-1193 , also known as the Ethereum JavaScript API, is a standardized interfa…" at bounding box center [678, 394] width 584 height 36
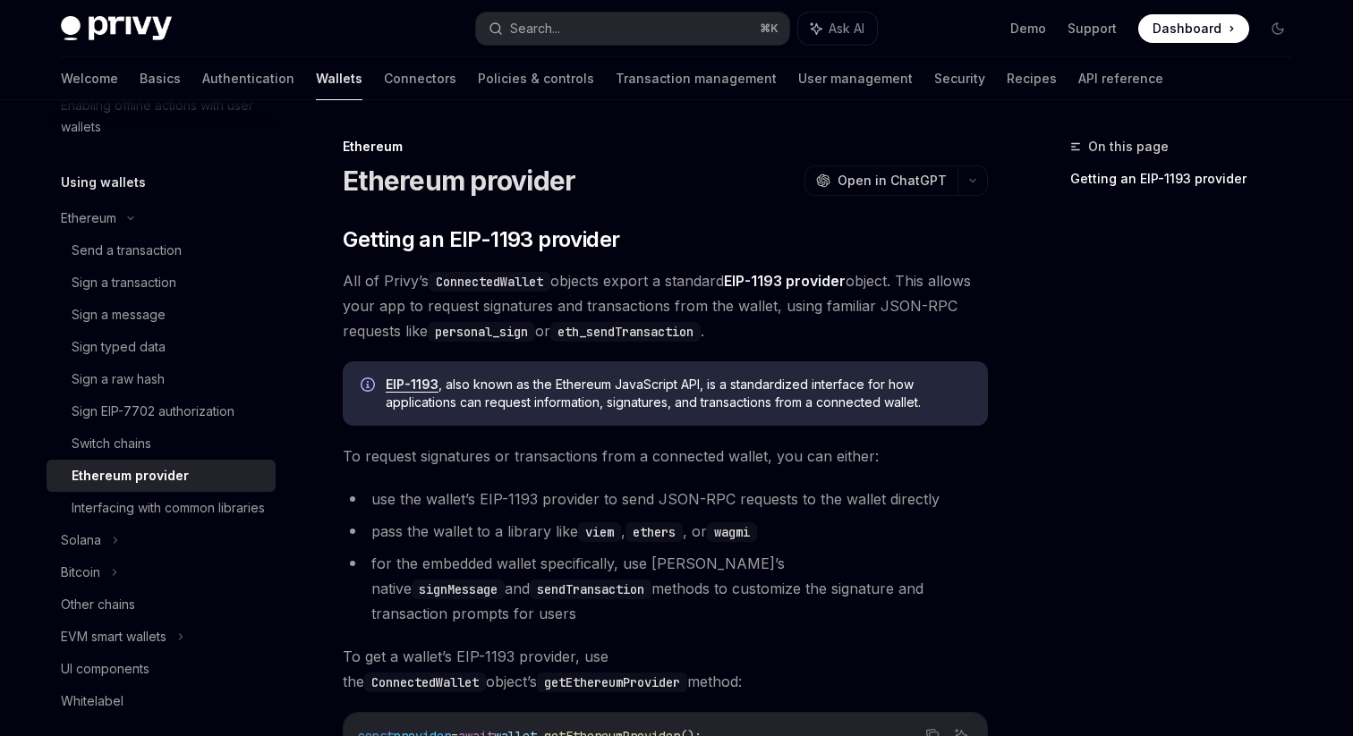
click at [603, 388] on span "EIP-1193 , also known as the Ethereum JavaScript API, is a standardized interfa…" at bounding box center [678, 394] width 584 height 36
click at [647, 385] on span "EIP-1193 , also known as the Ethereum JavaScript API, is a standardized interfa…" at bounding box center [678, 394] width 584 height 36
click at [691, 384] on span "EIP-1193 , also known as the Ethereum JavaScript API, is a standardized interfa…" at bounding box center [678, 394] width 584 height 36
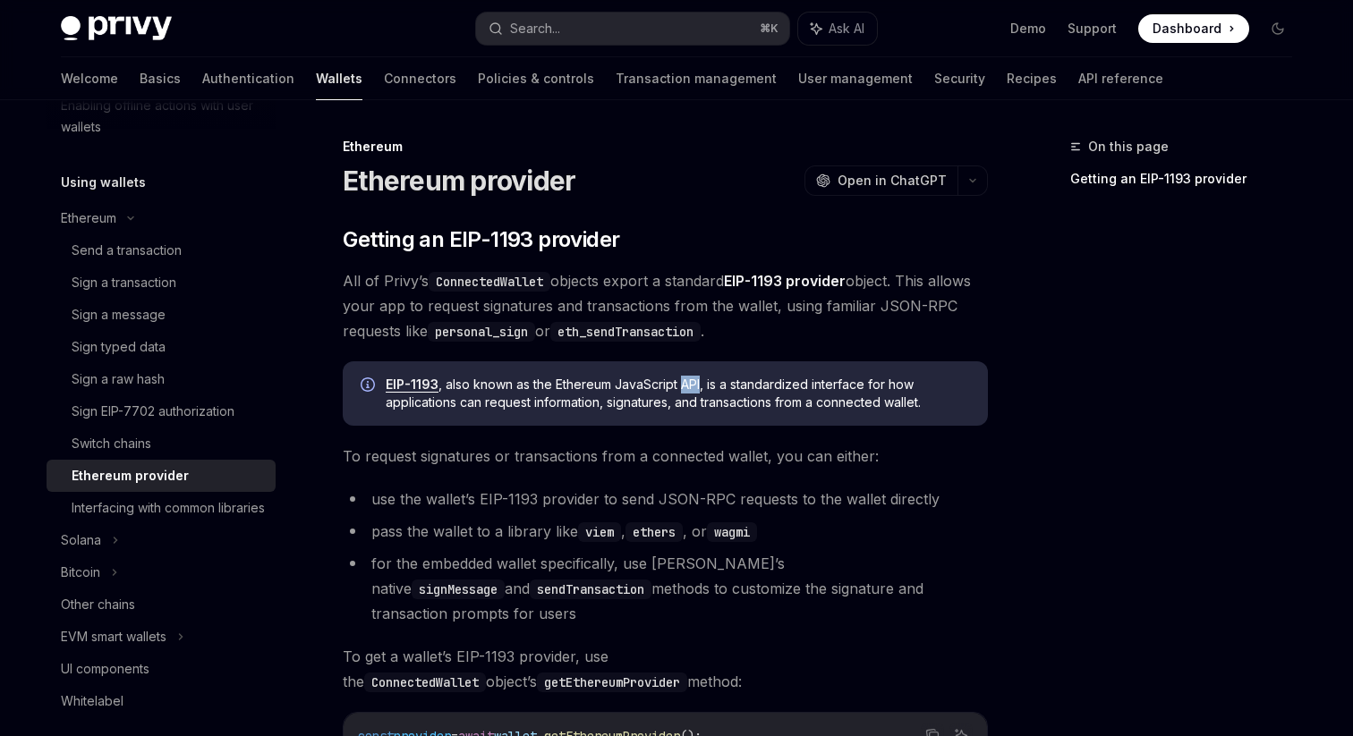
click at [755, 387] on span "EIP-1193 , also known as the Ethereum JavaScript API, is a standardized interfa…" at bounding box center [678, 394] width 584 height 36
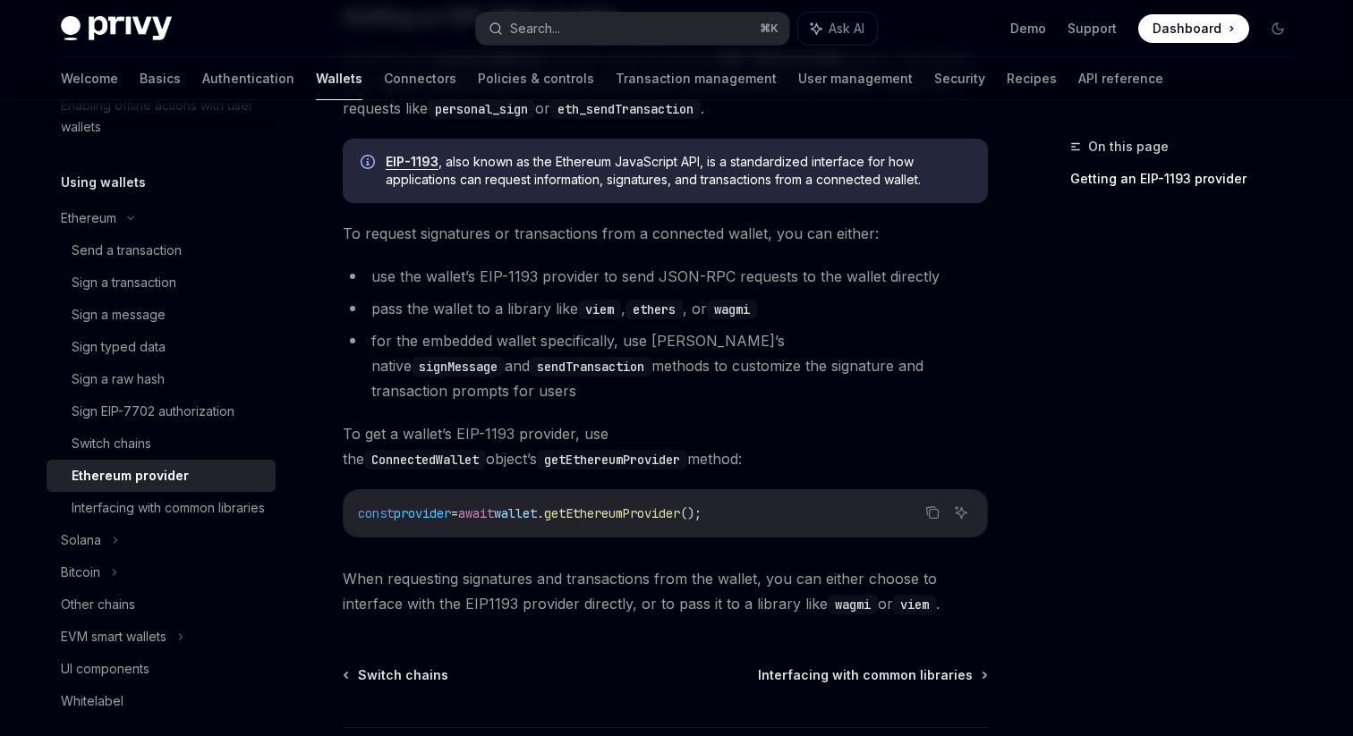
scroll to position [228, 0]
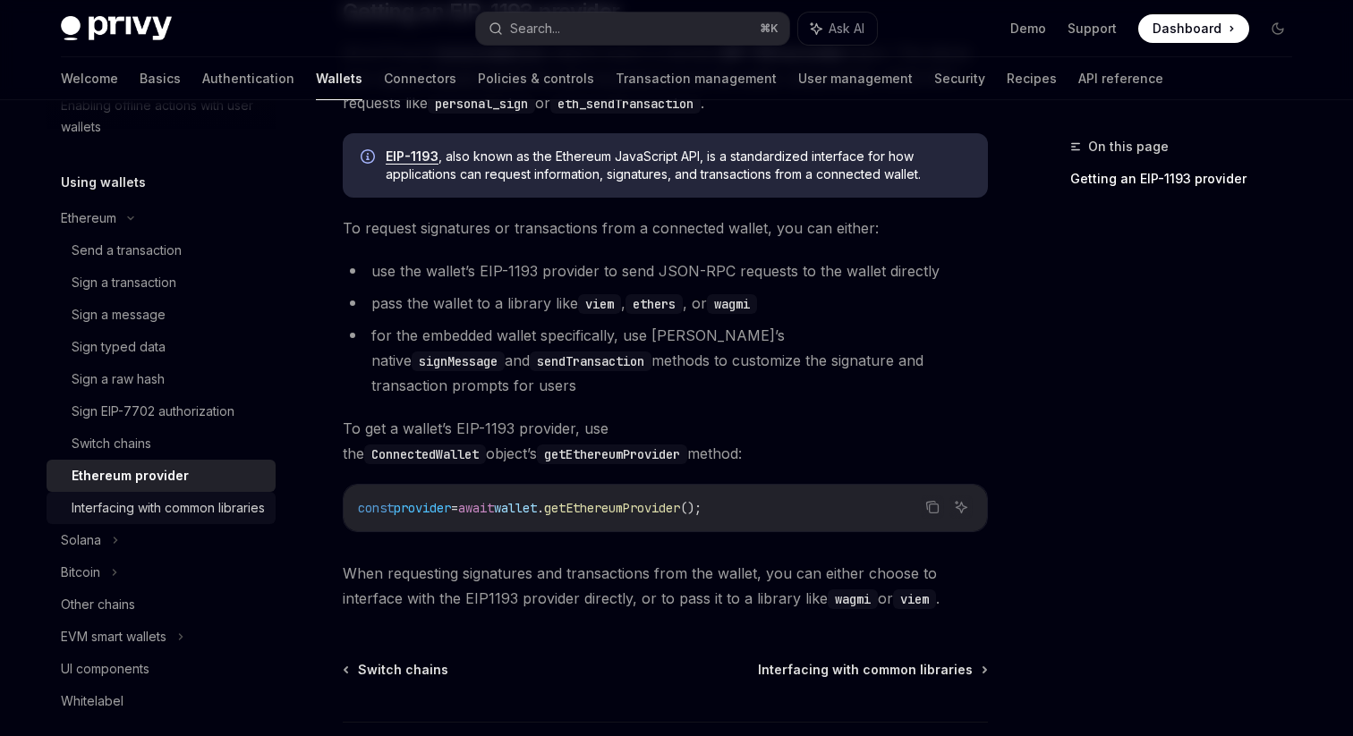
click at [130, 509] on div "Interfacing with common libraries" at bounding box center [168, 507] width 193 height 21
type textarea "*"
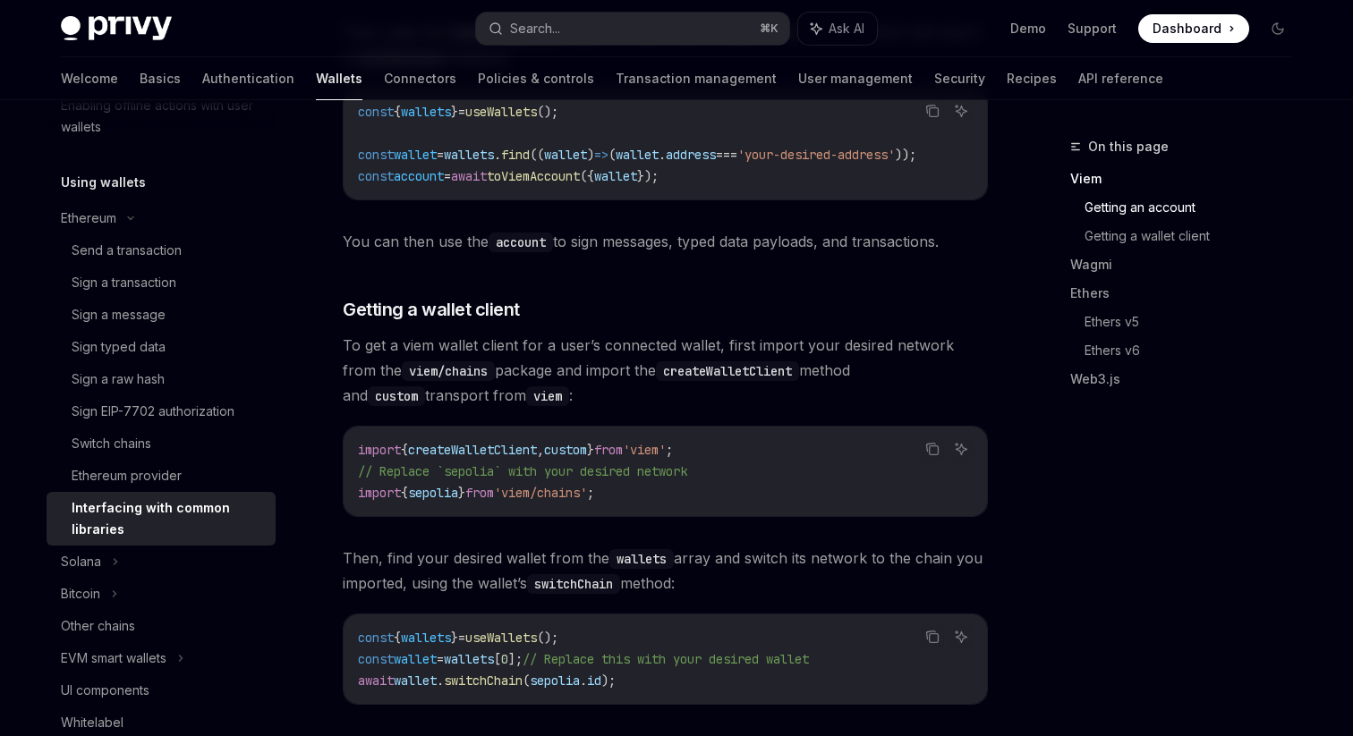
scroll to position [758, 0]
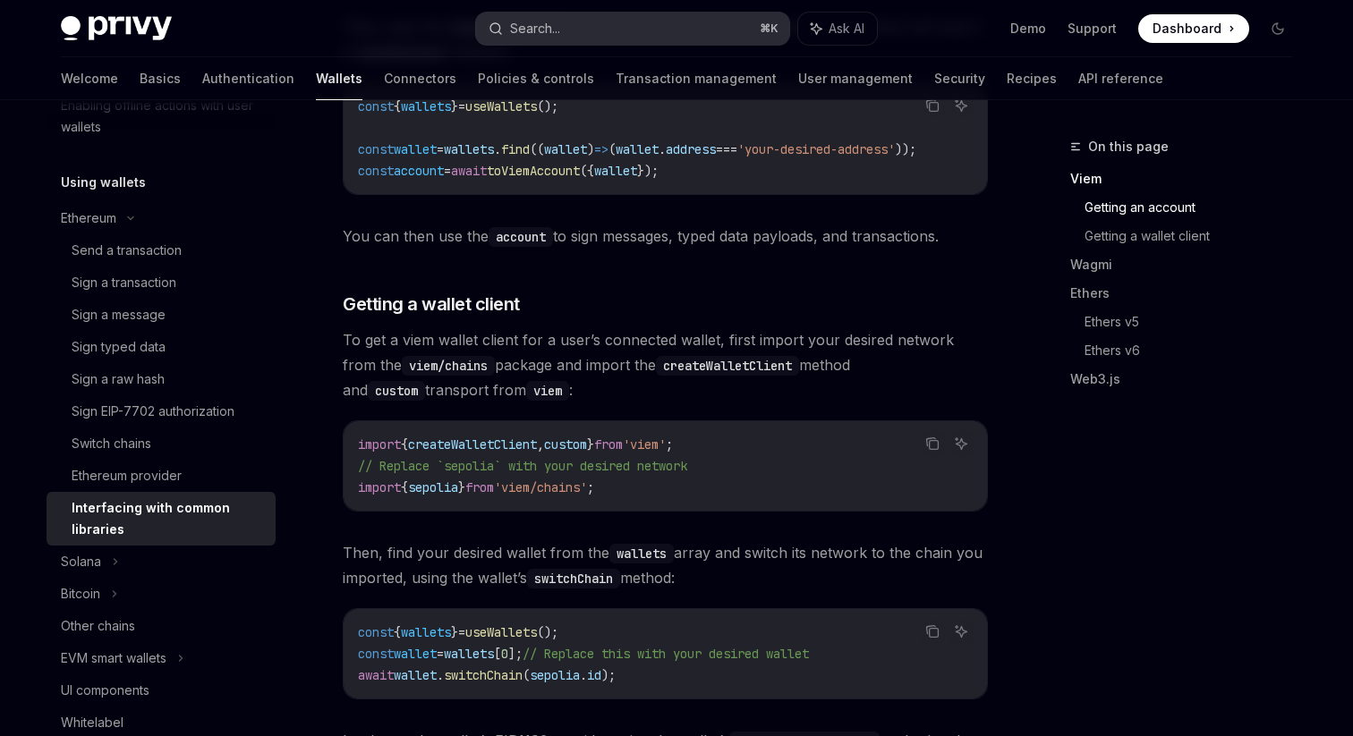
click at [586, 27] on button "Search... ⌘ K" at bounding box center [632, 29] width 313 height 32
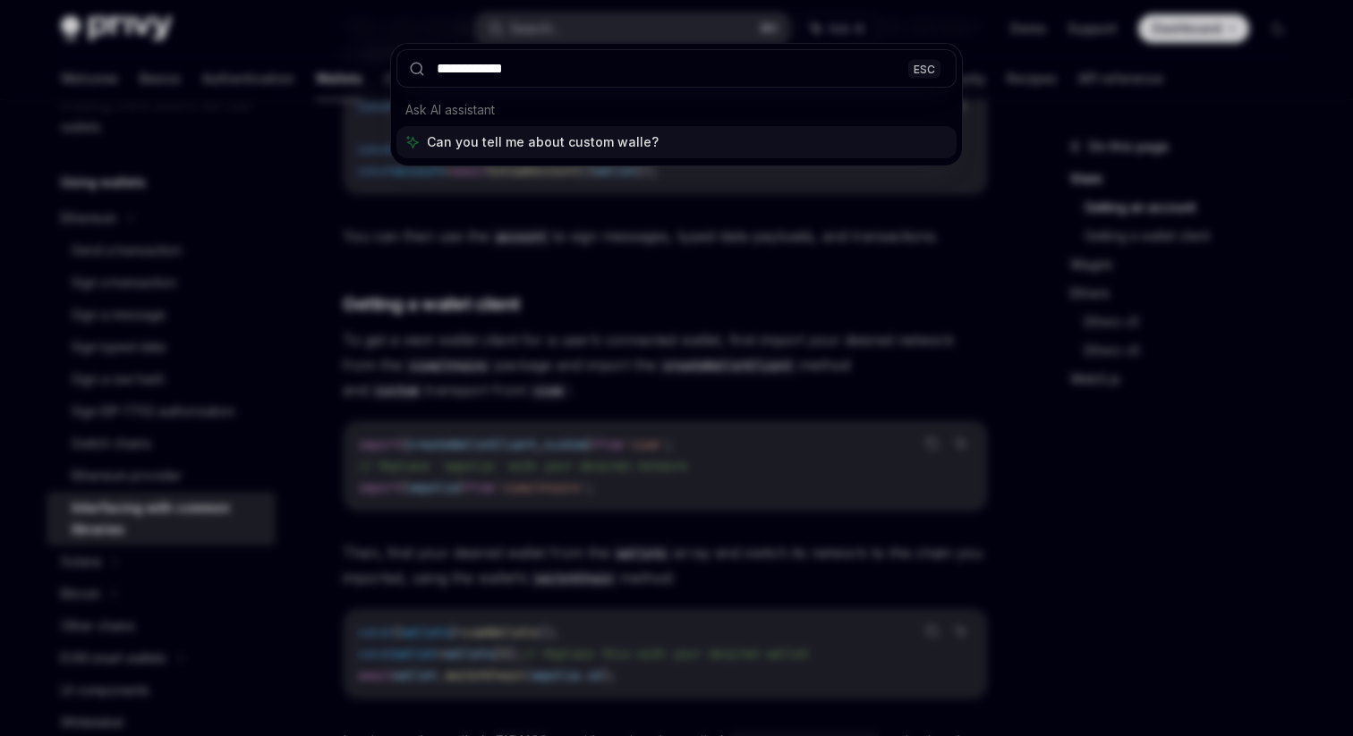
type input "**********"
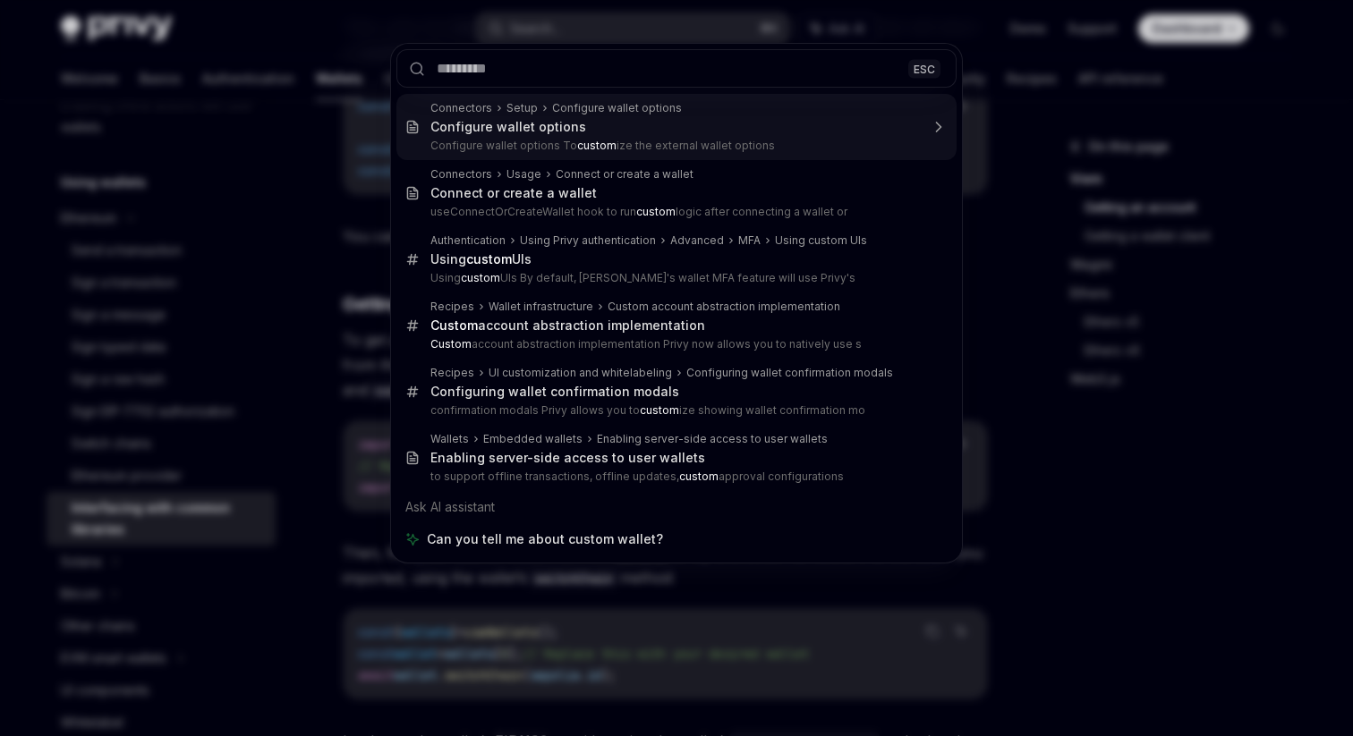
type textarea "*"
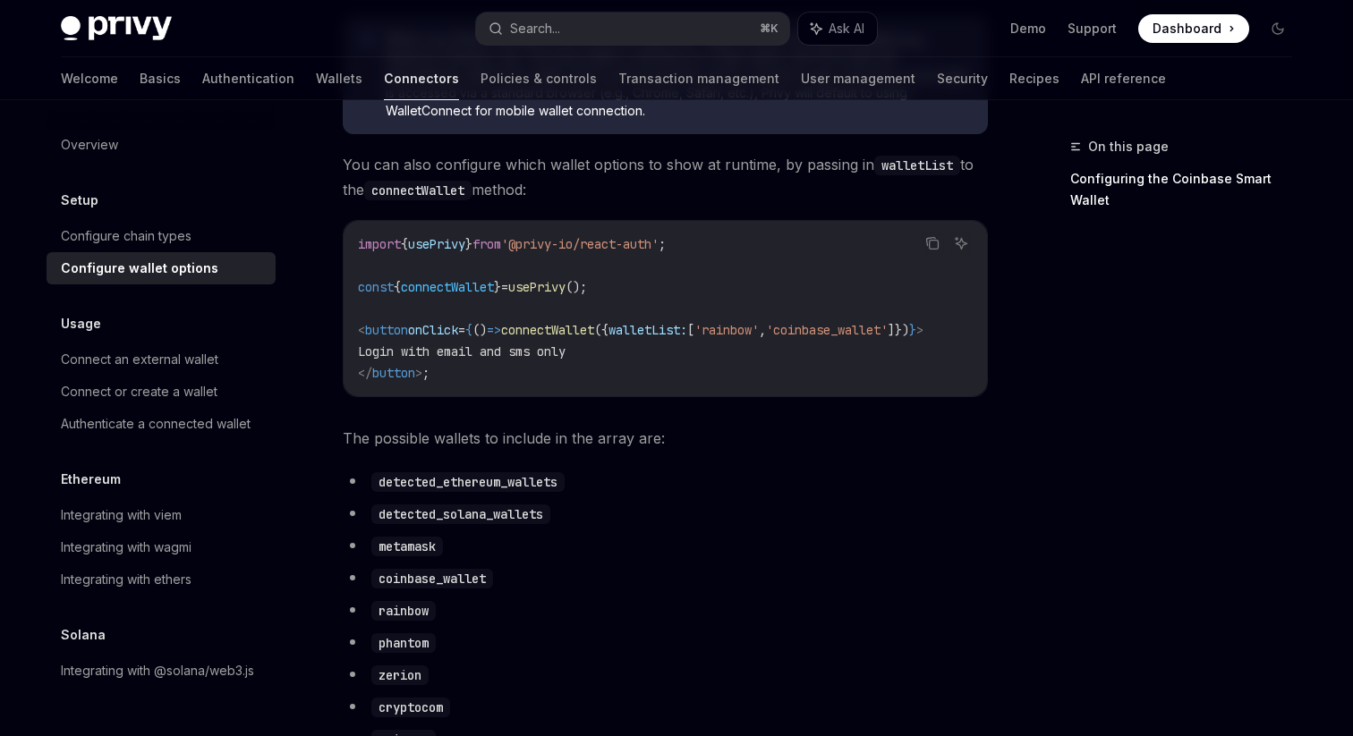
scroll to position [683, 0]
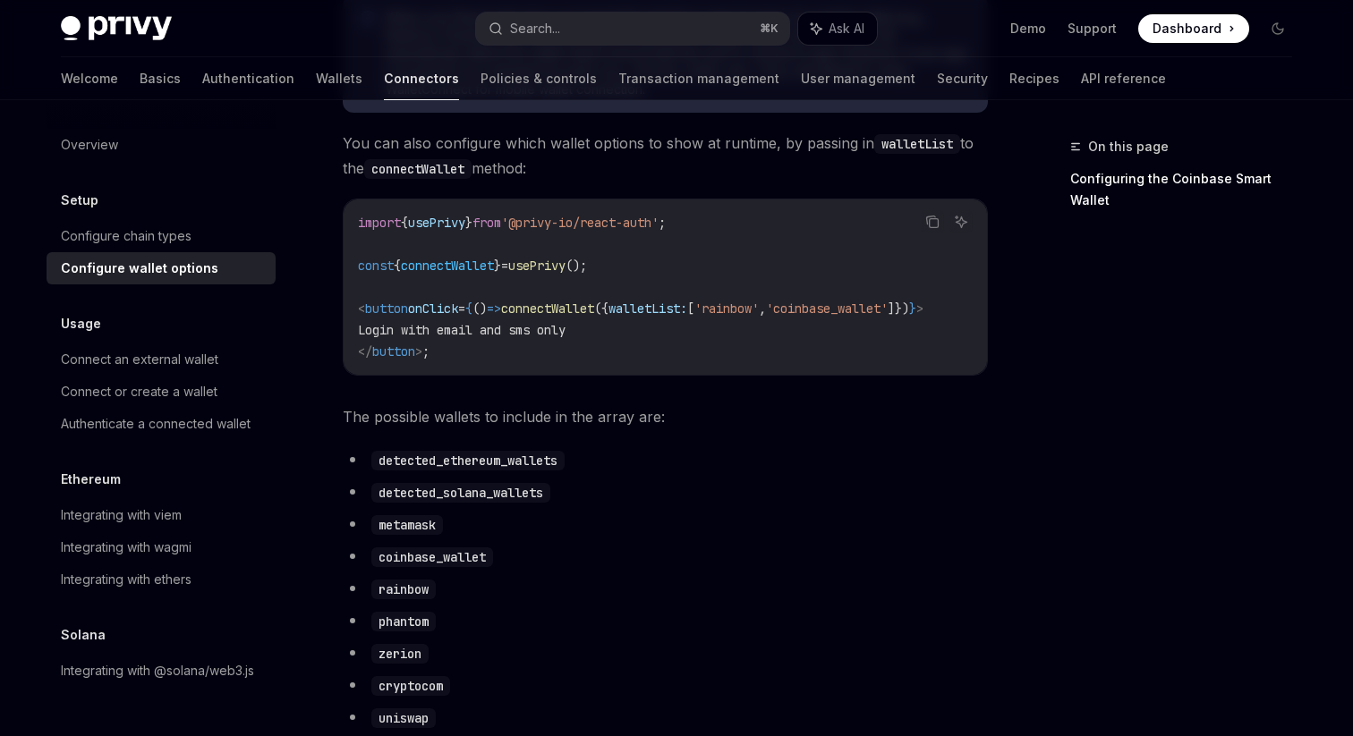
click at [617, 429] on span "The possible wallets to include in the array are:" at bounding box center [665, 416] width 645 height 25
click at [641, 429] on span "The possible wallets to include in the array are:" at bounding box center [665, 416] width 645 height 25
click at [632, 429] on span "The possible wallets to include in the array are:" at bounding box center [665, 416] width 645 height 25
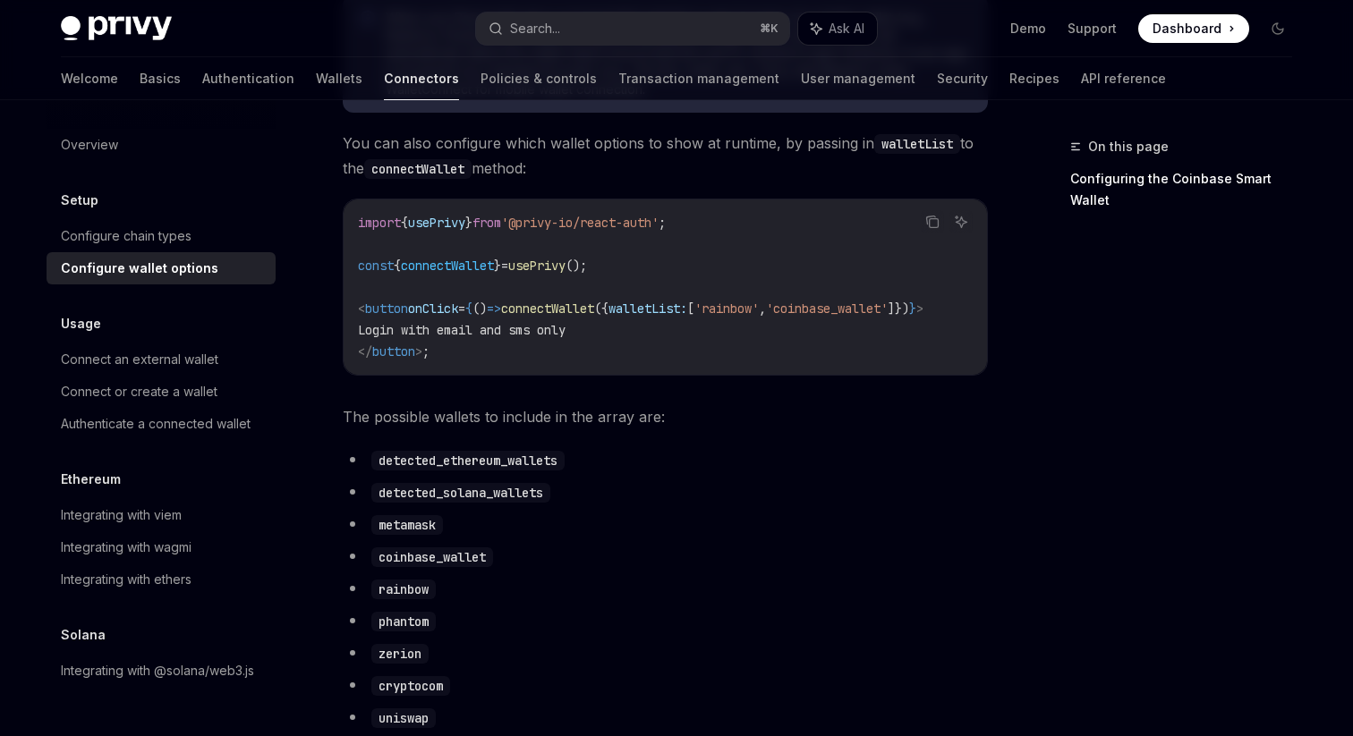
click at [632, 429] on span "The possible wallets to include in the array are:" at bounding box center [665, 416] width 645 height 25
click at [618, 429] on span "The possible wallets to include in the array are:" at bounding box center [665, 416] width 645 height 25
click at [632, 429] on span "The possible wallets to include in the array are:" at bounding box center [665, 416] width 645 height 25
click at [561, 471] on code "detected_ethereum_wallets" at bounding box center [467, 461] width 193 height 20
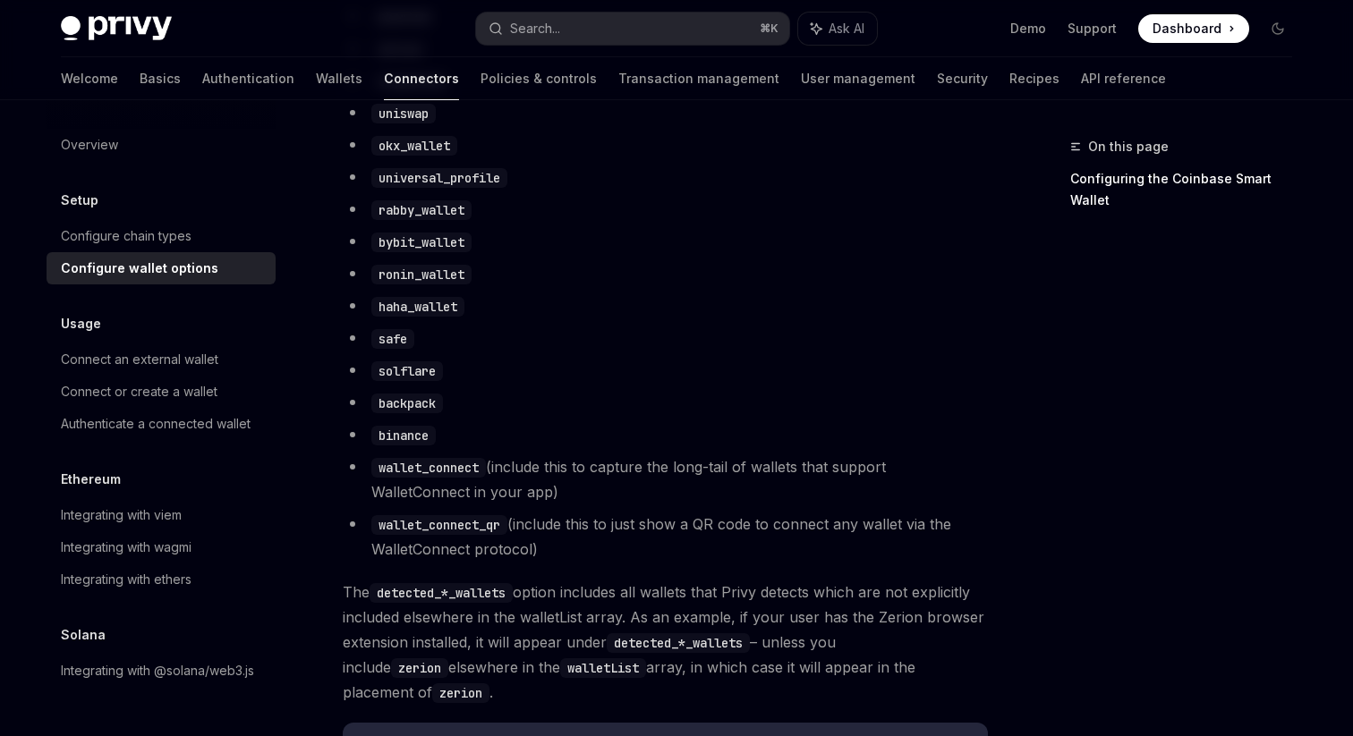
scroll to position [1368, 0]
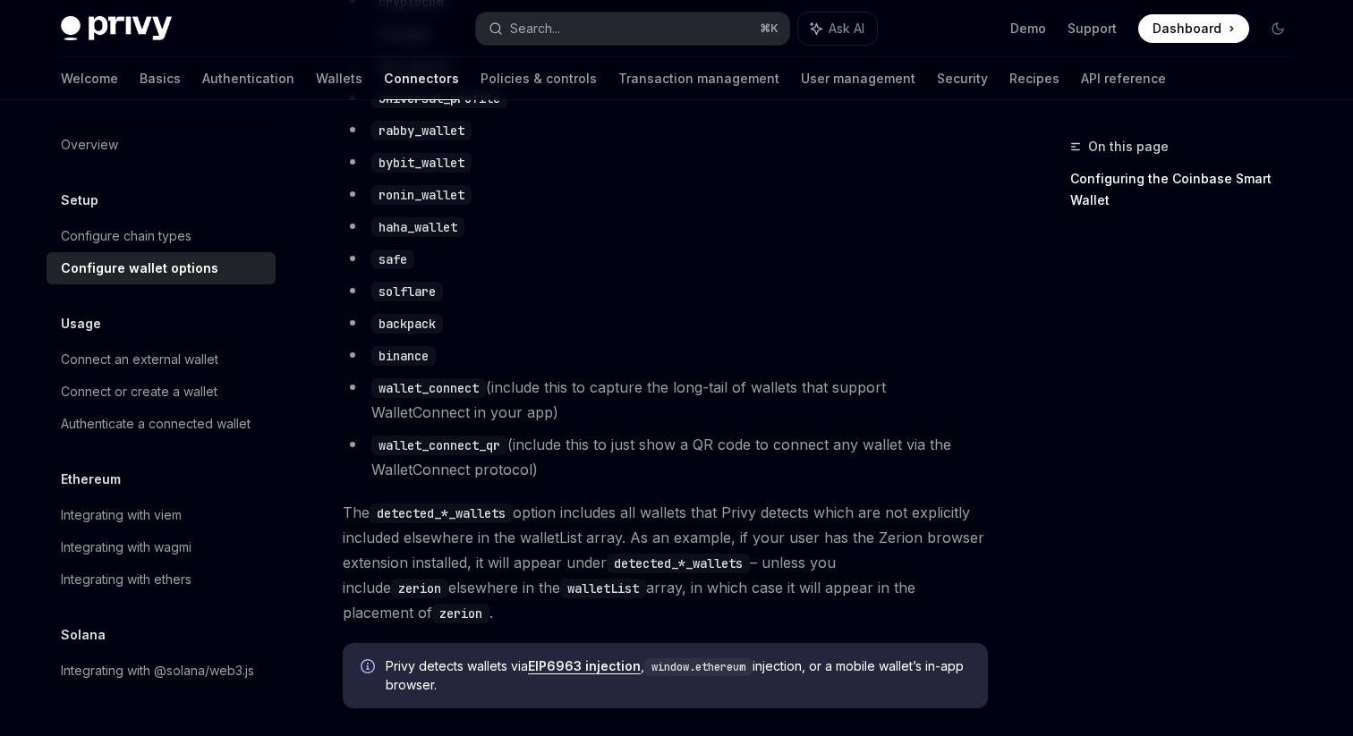
click at [623, 400] on li "wallet_connect (include this to capture the long-tail of wallets that support W…" at bounding box center [665, 400] width 645 height 50
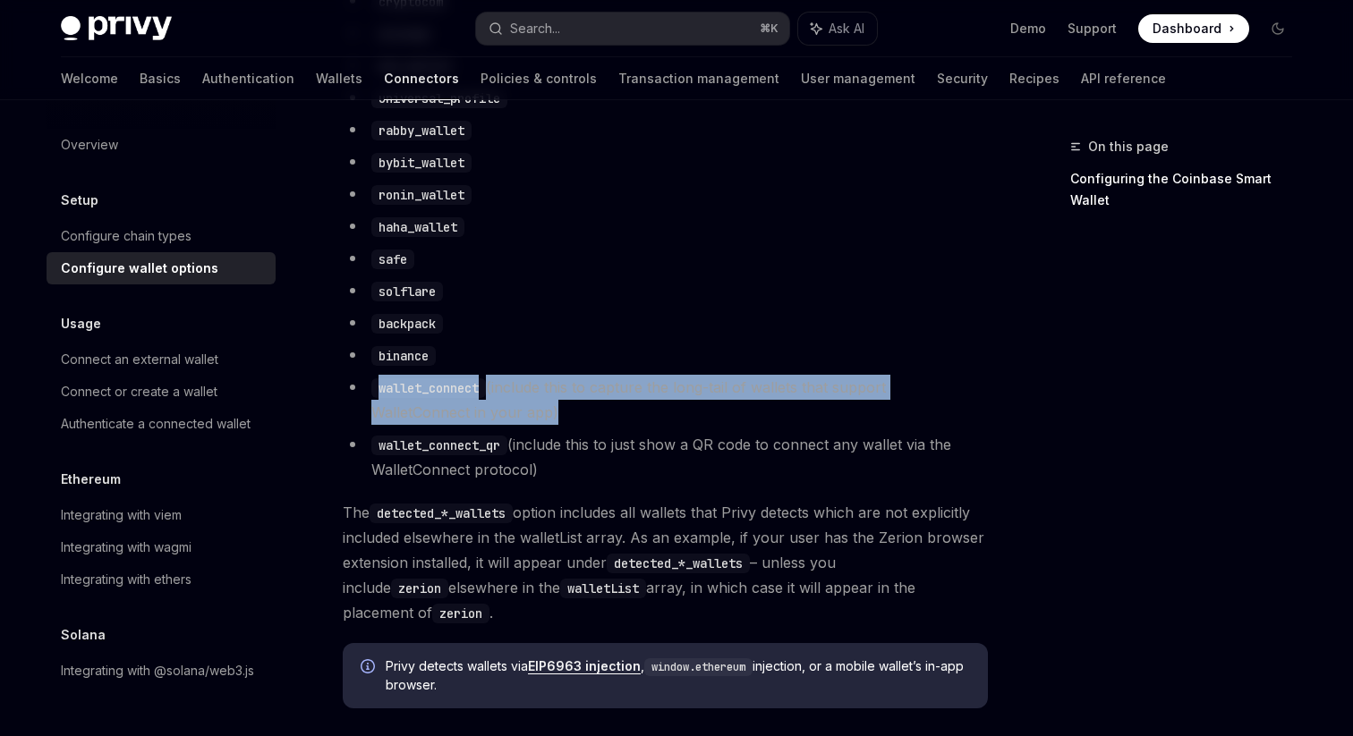
click at [648, 473] on li "wallet_connect_qr (include this to just show a QR code to connect any wallet vi…" at bounding box center [665, 457] width 645 height 50
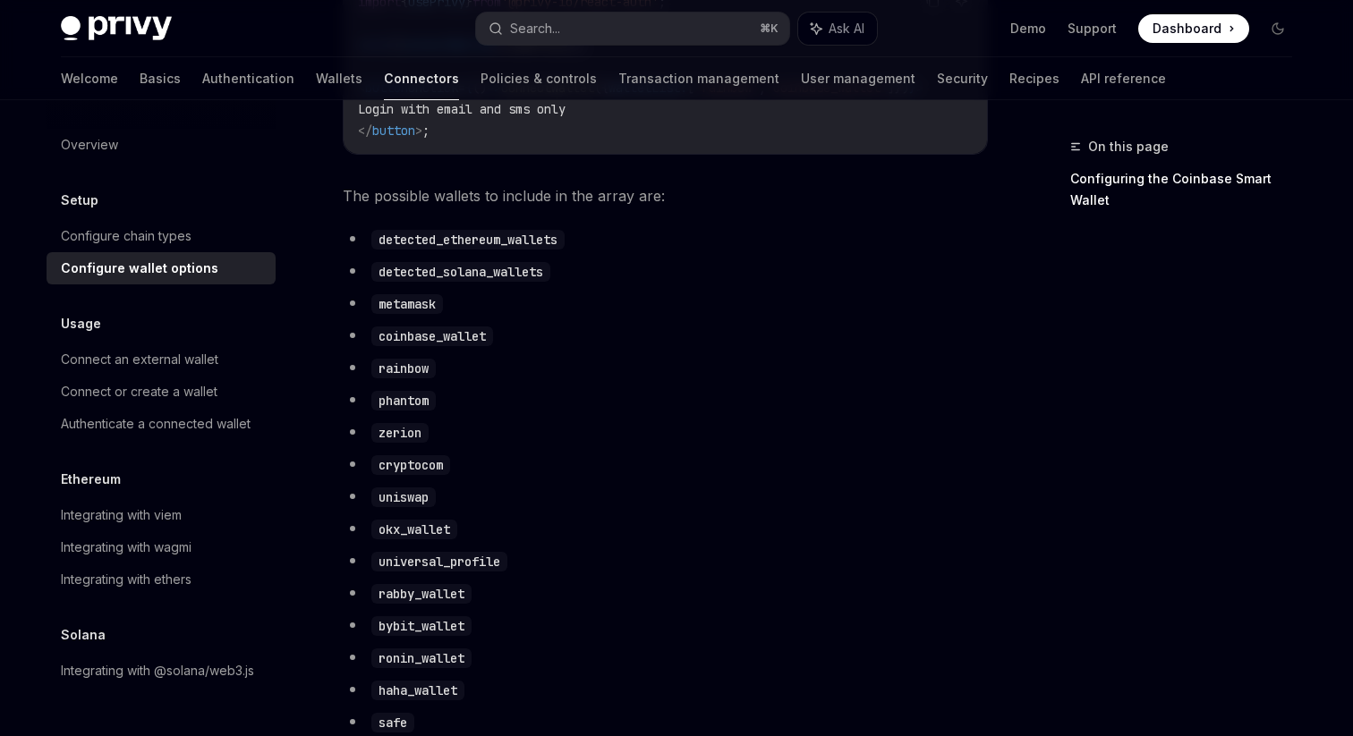
scroll to position [725, 0]
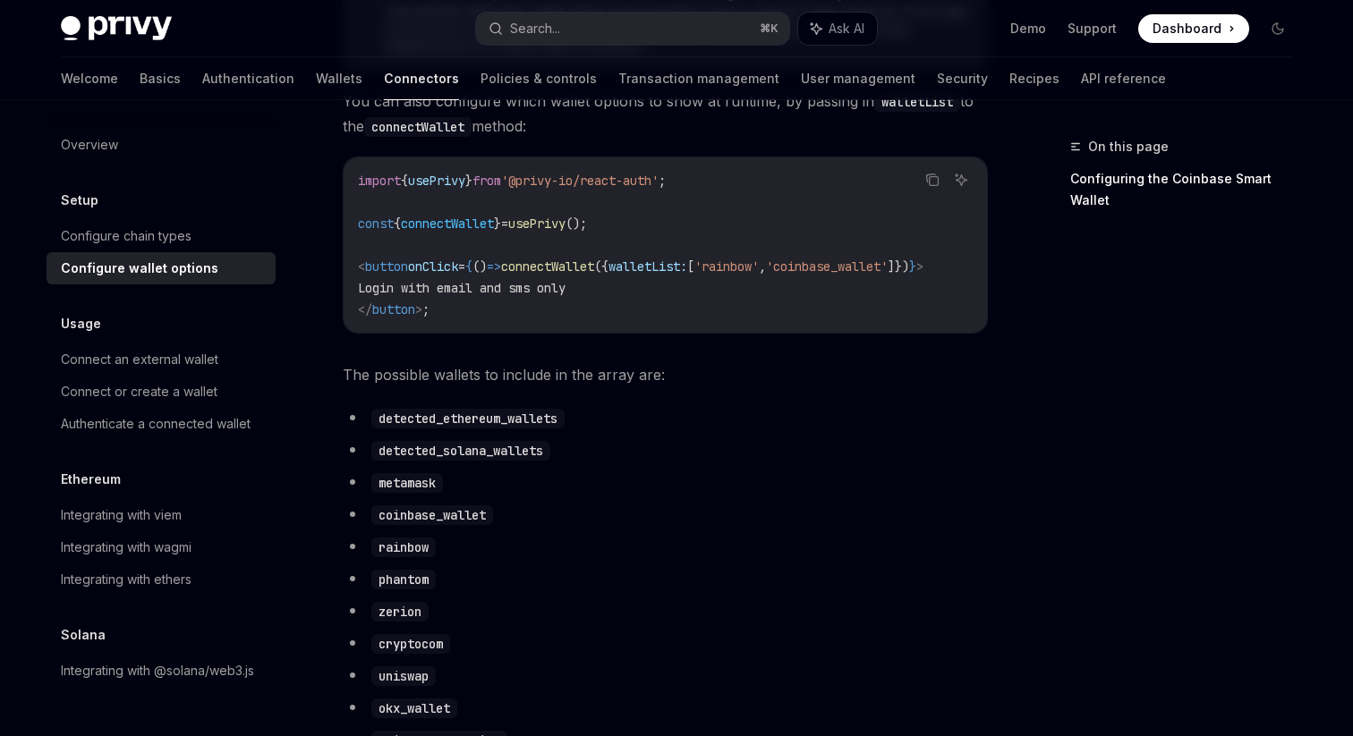
click at [656, 387] on span "The possible wallets to include in the array are:" at bounding box center [665, 374] width 645 height 25
click at [680, 483] on li "metamask" at bounding box center [665, 482] width 645 height 25
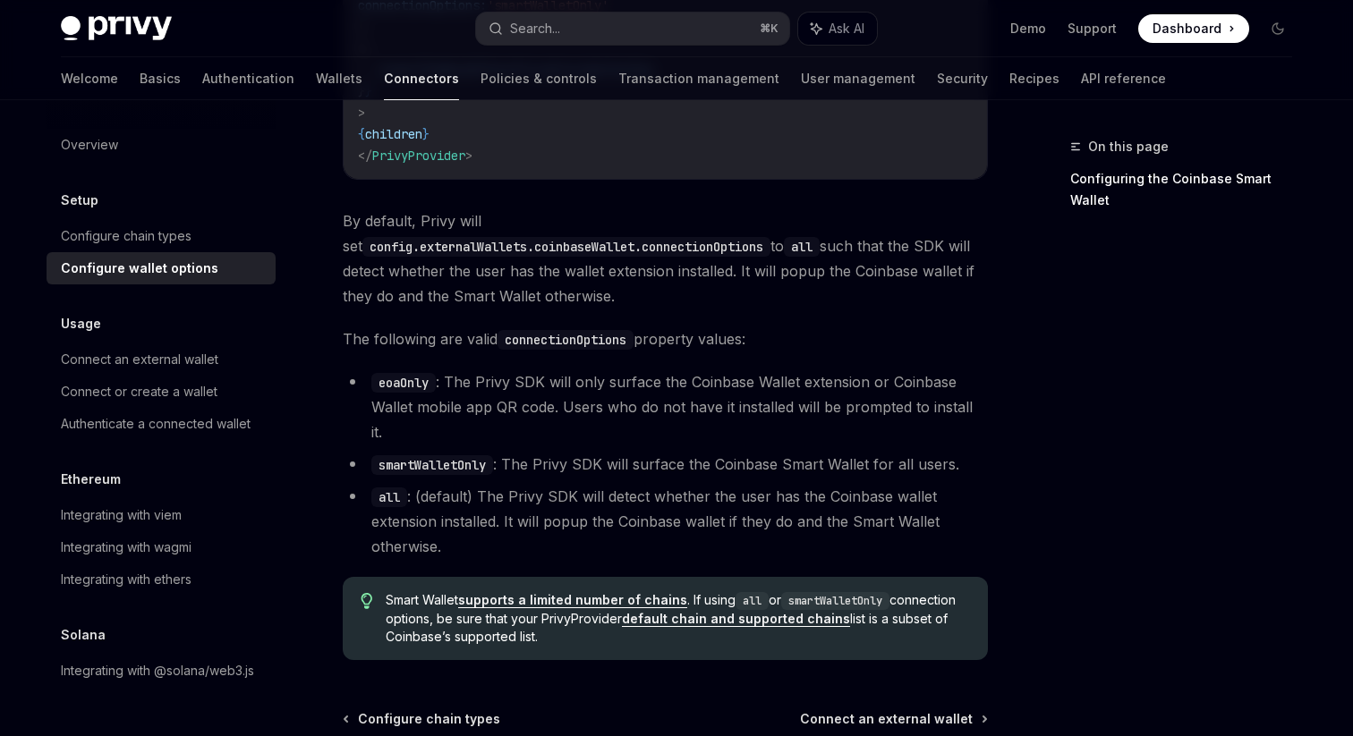
scroll to position [2452, 0]
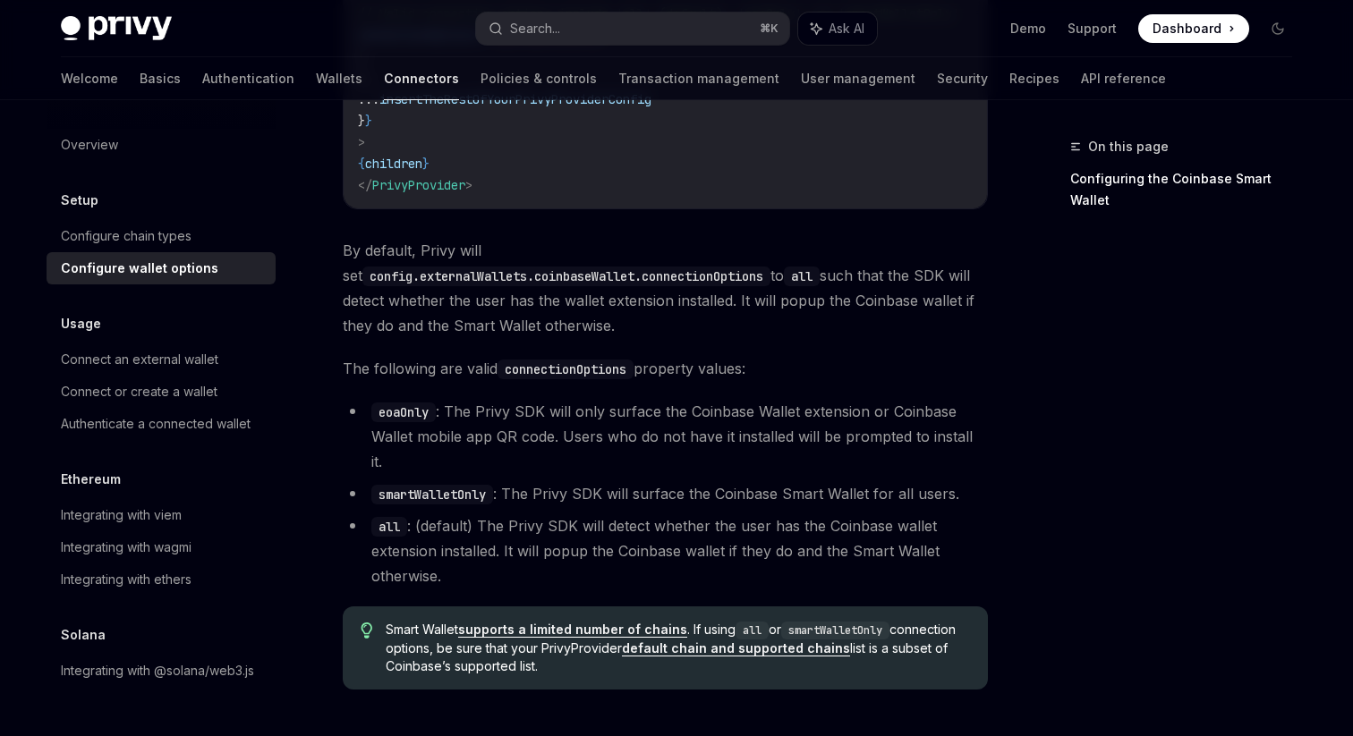
click at [591, 399] on li "eoaOnly : The Privy SDK will only surface the Coinbase Wallet extension or Coin…" at bounding box center [665, 436] width 645 height 75
click at [642, 399] on li "eoaOnly : The Privy SDK will only surface the Coinbase Wallet extension or Coin…" at bounding box center [665, 436] width 645 height 75
click at [751, 399] on li "eoaOnly : The Privy SDK will only surface the Coinbase Wallet extension or Coin…" at bounding box center [665, 436] width 645 height 75
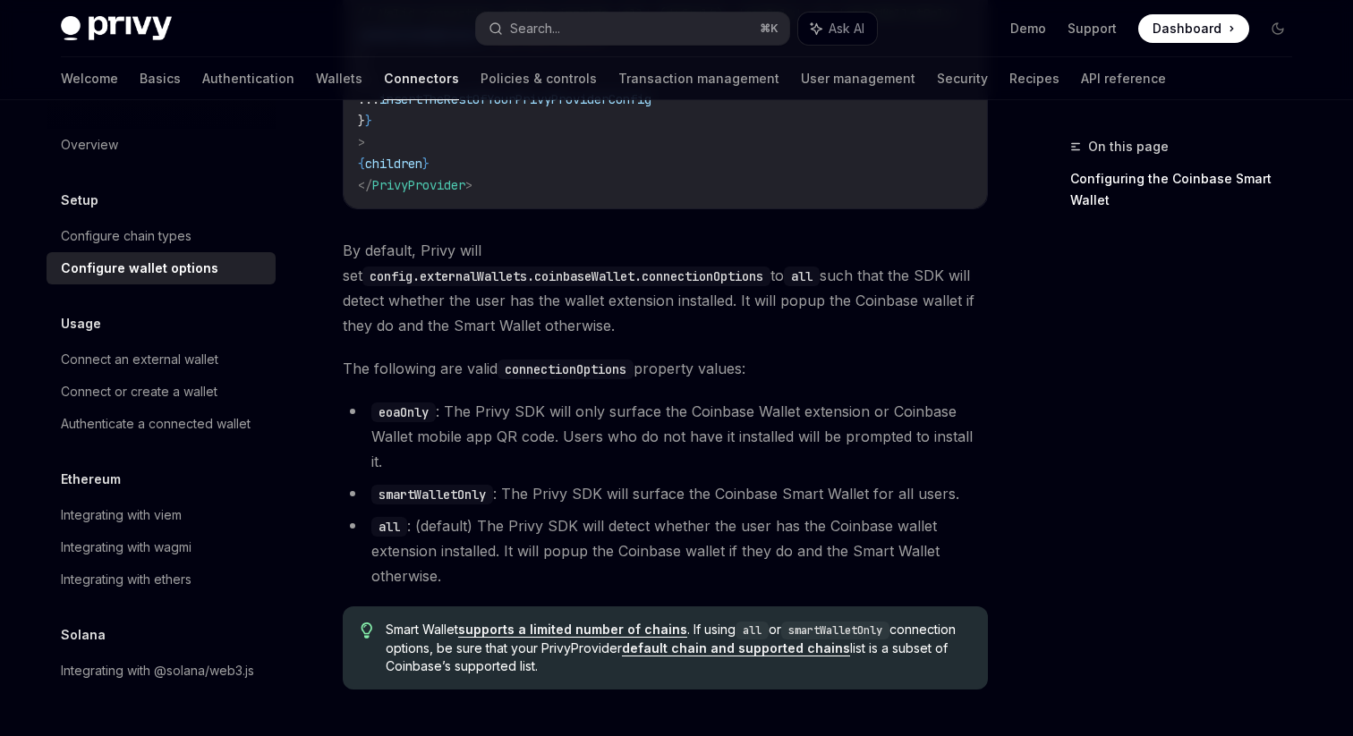
click at [850, 399] on li "eoaOnly : The Privy SDK will only surface the Coinbase Wallet extension or Coin…" at bounding box center [665, 436] width 645 height 75
click at [742, 414] on li "eoaOnly : The Privy SDK will only surface the Coinbase Wallet extension or Coin…" at bounding box center [665, 436] width 645 height 75
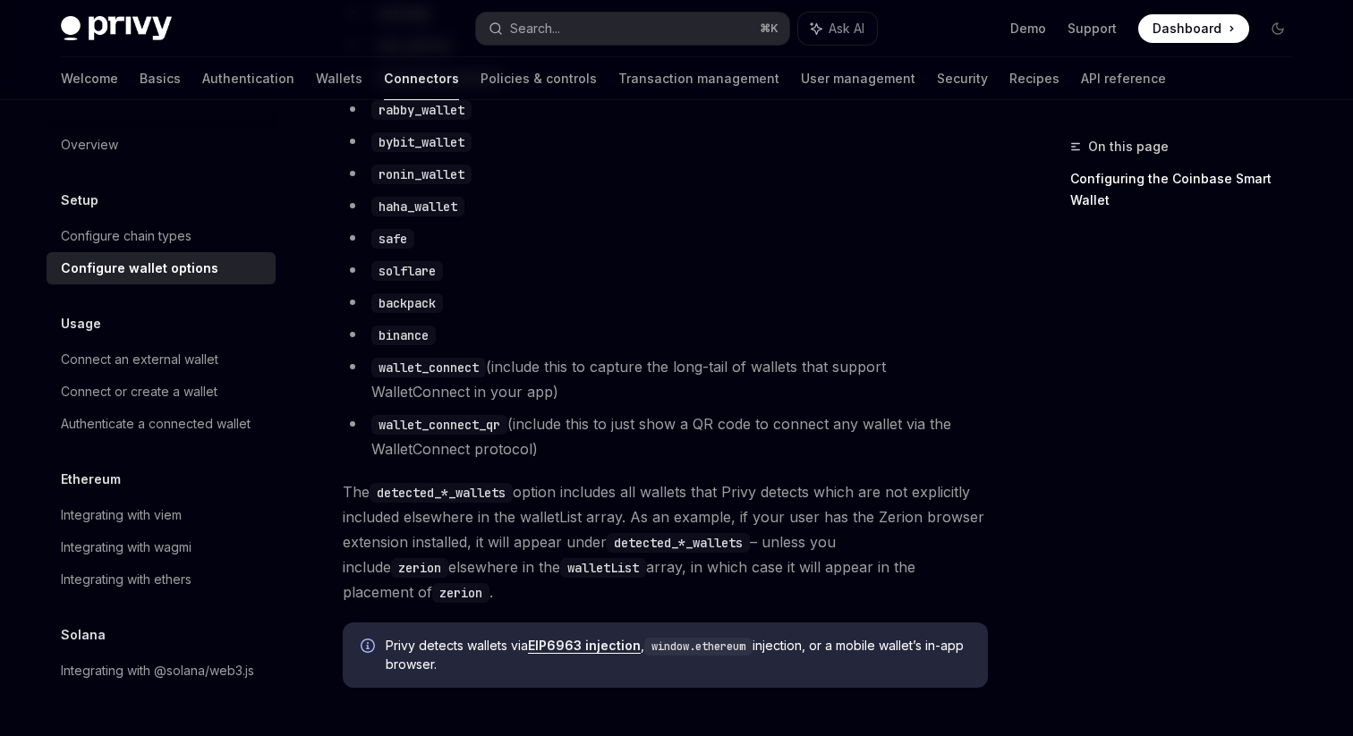
scroll to position [1390, 0]
click at [594, 386] on li "wallet_connect (include this to capture the long-tail of wallets that support W…" at bounding box center [665, 377] width 645 height 50
click at [634, 384] on li "wallet_connect (include this to capture the long-tail of wallets that support W…" at bounding box center [665, 377] width 645 height 50
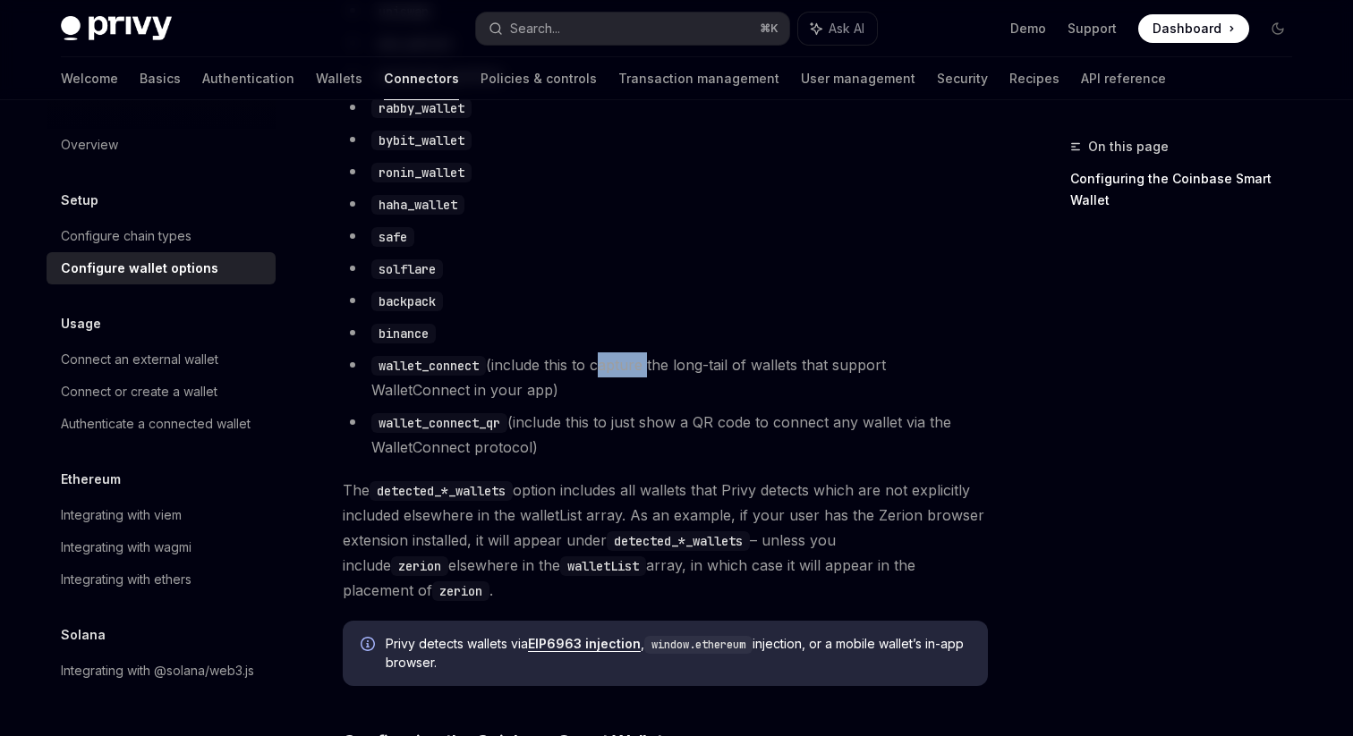
click at [634, 384] on li "wallet_connect (include this to capture the long-tail of wallets that support W…" at bounding box center [665, 377] width 645 height 50
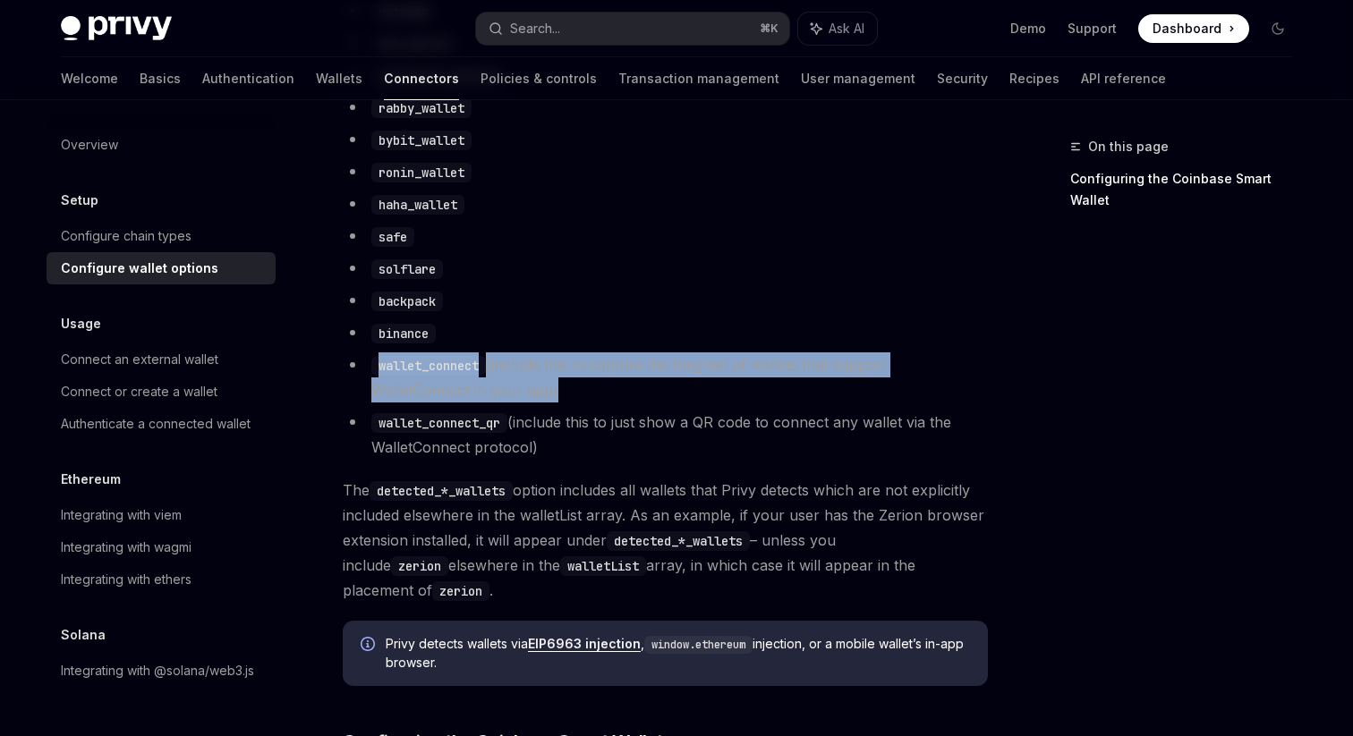
click at [654, 403] on li "wallet_connect (include this to capture the long-tail of wallets that support W…" at bounding box center [665, 377] width 645 height 50
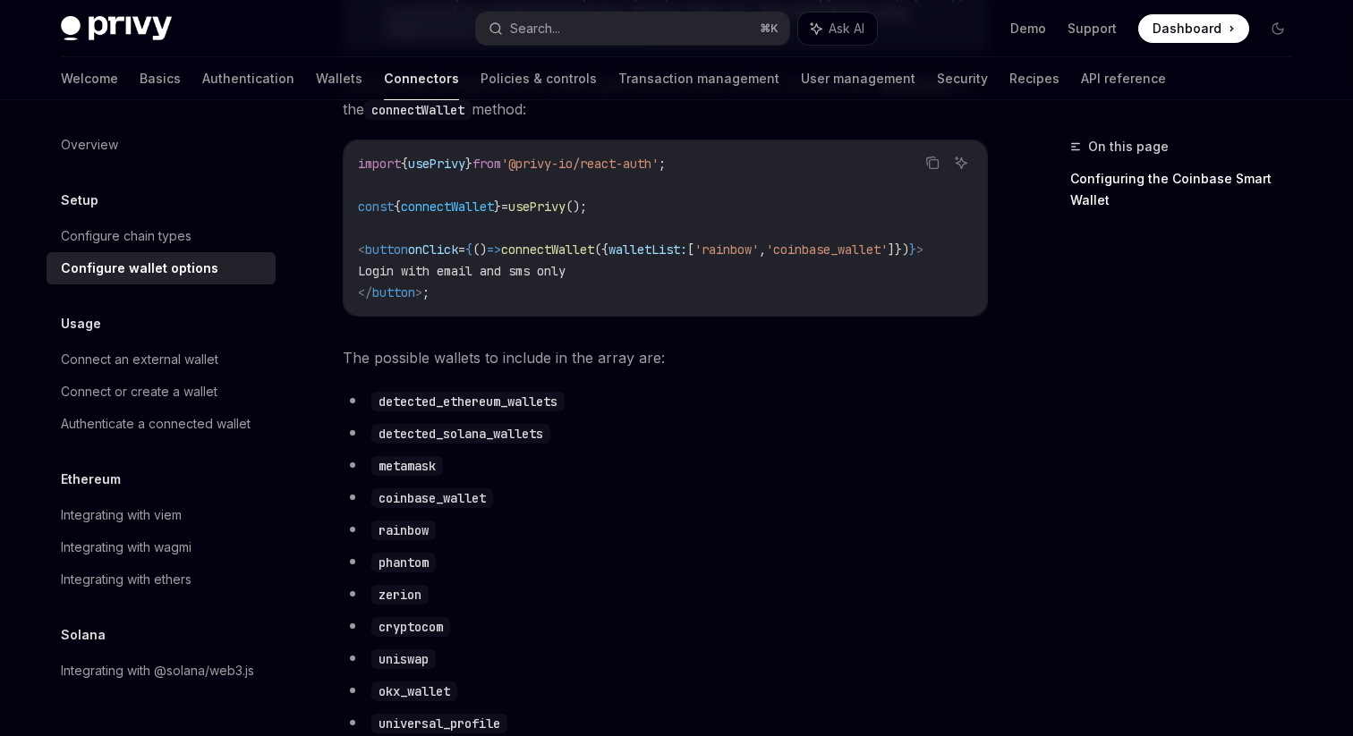
scroll to position [746, 0]
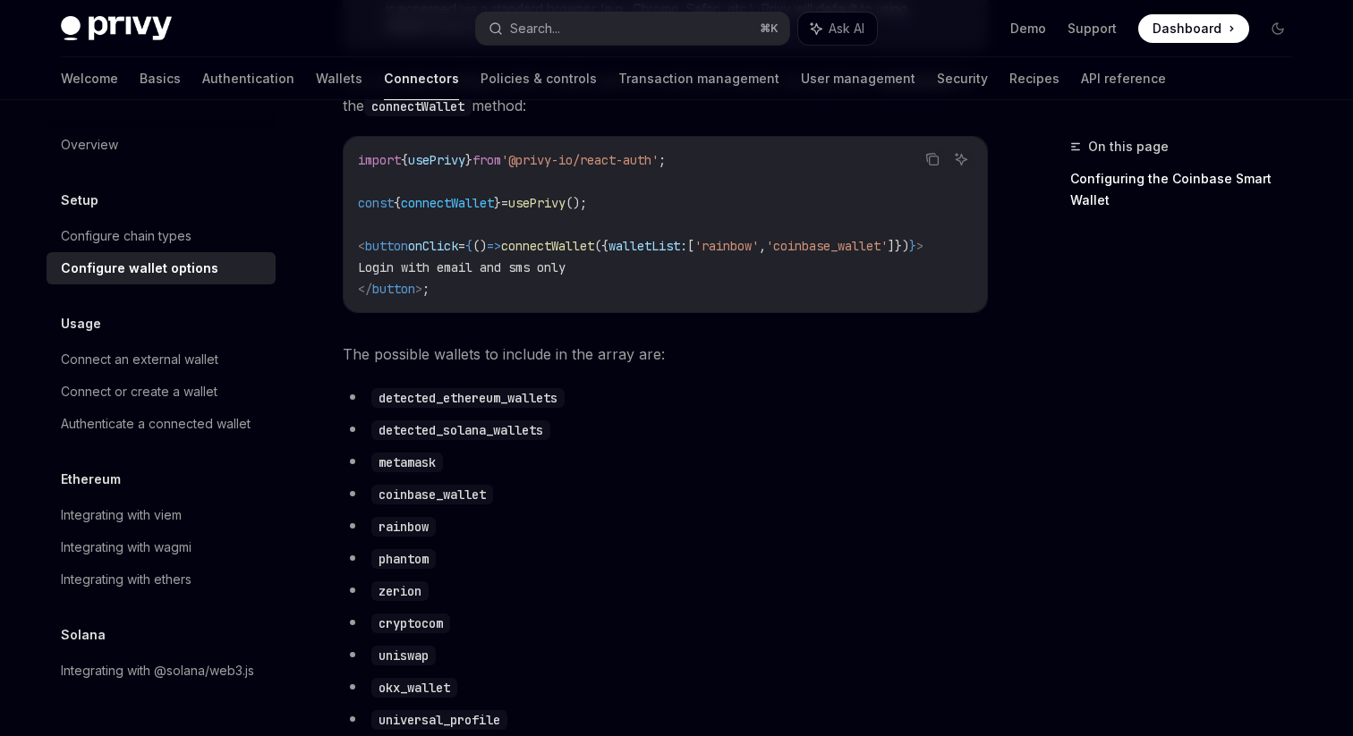
click at [660, 367] on span "The possible wallets to include in the array are:" at bounding box center [665, 354] width 645 height 25
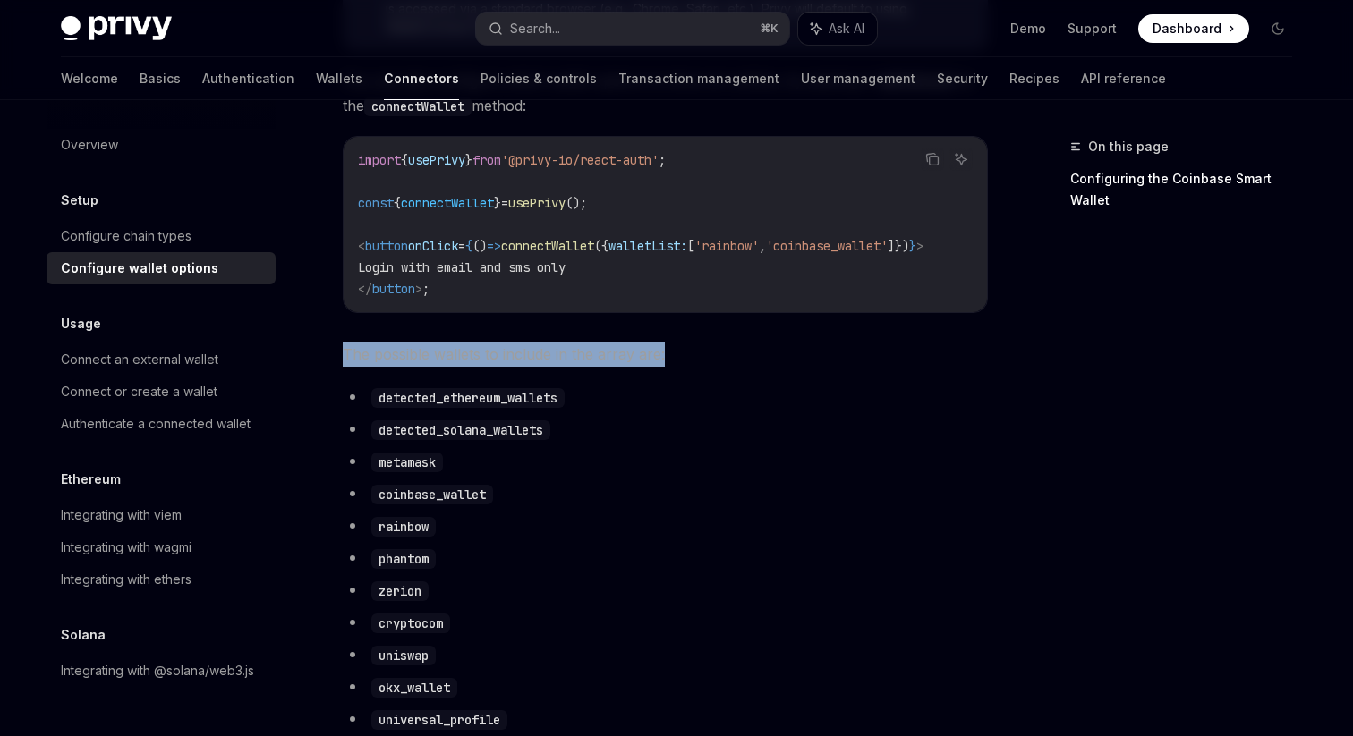
click at [652, 367] on span "The possible wallets to include in the array are:" at bounding box center [665, 354] width 645 height 25
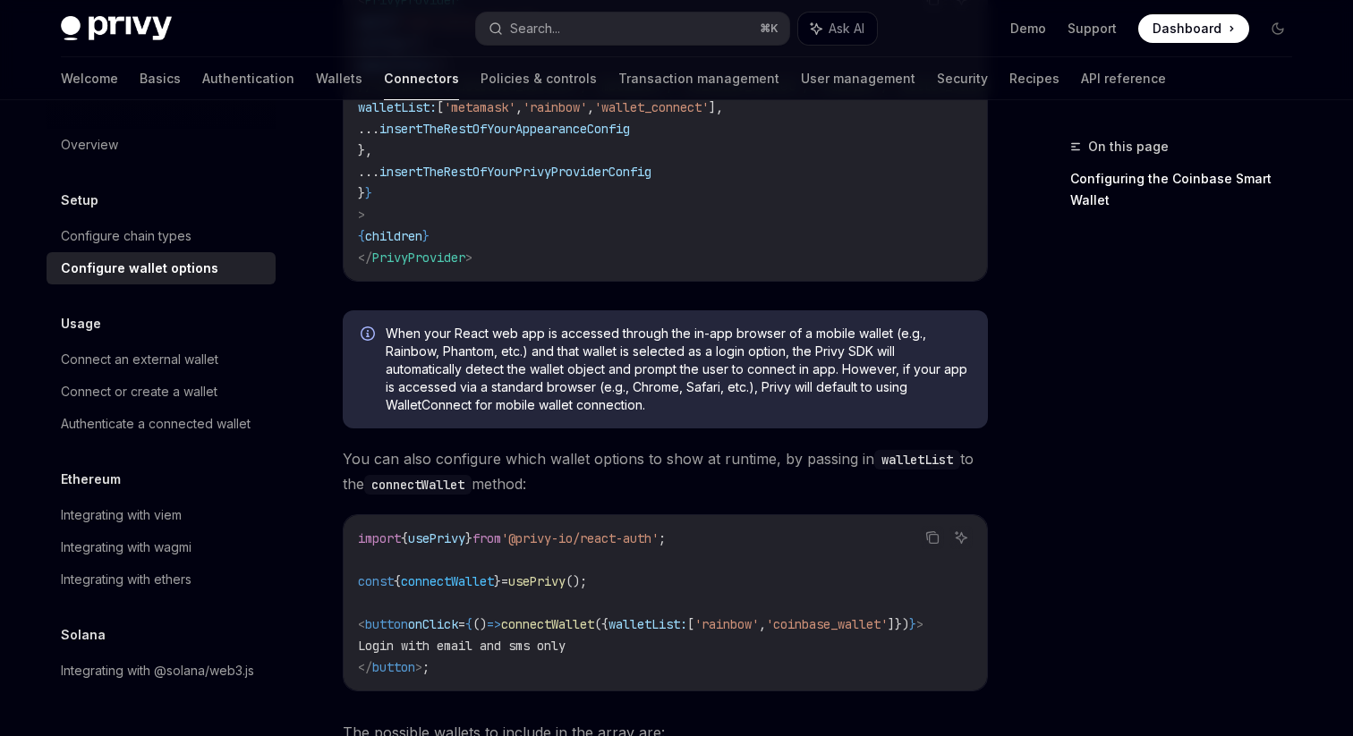
scroll to position [370, 0]
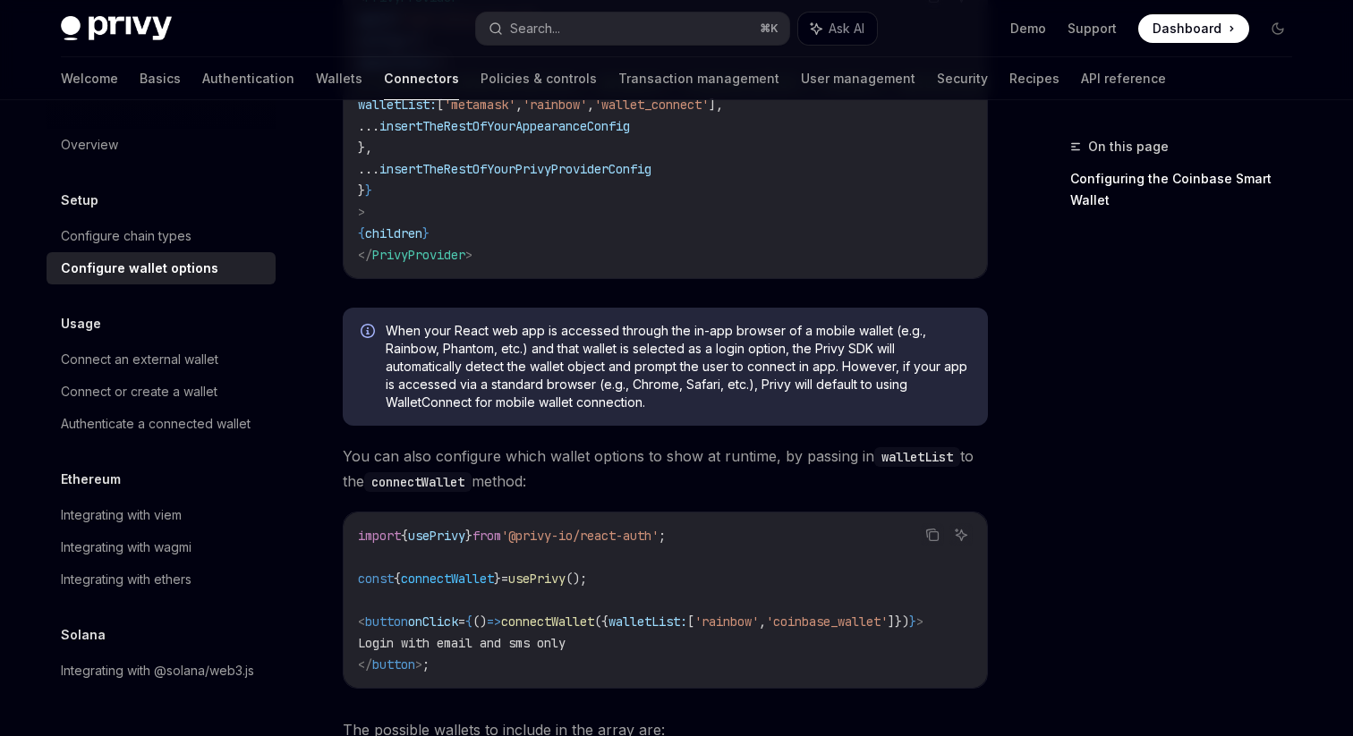
click at [666, 465] on span "You can also configure which wallet options to show at runtime, by passing in w…" at bounding box center [665, 469] width 645 height 50
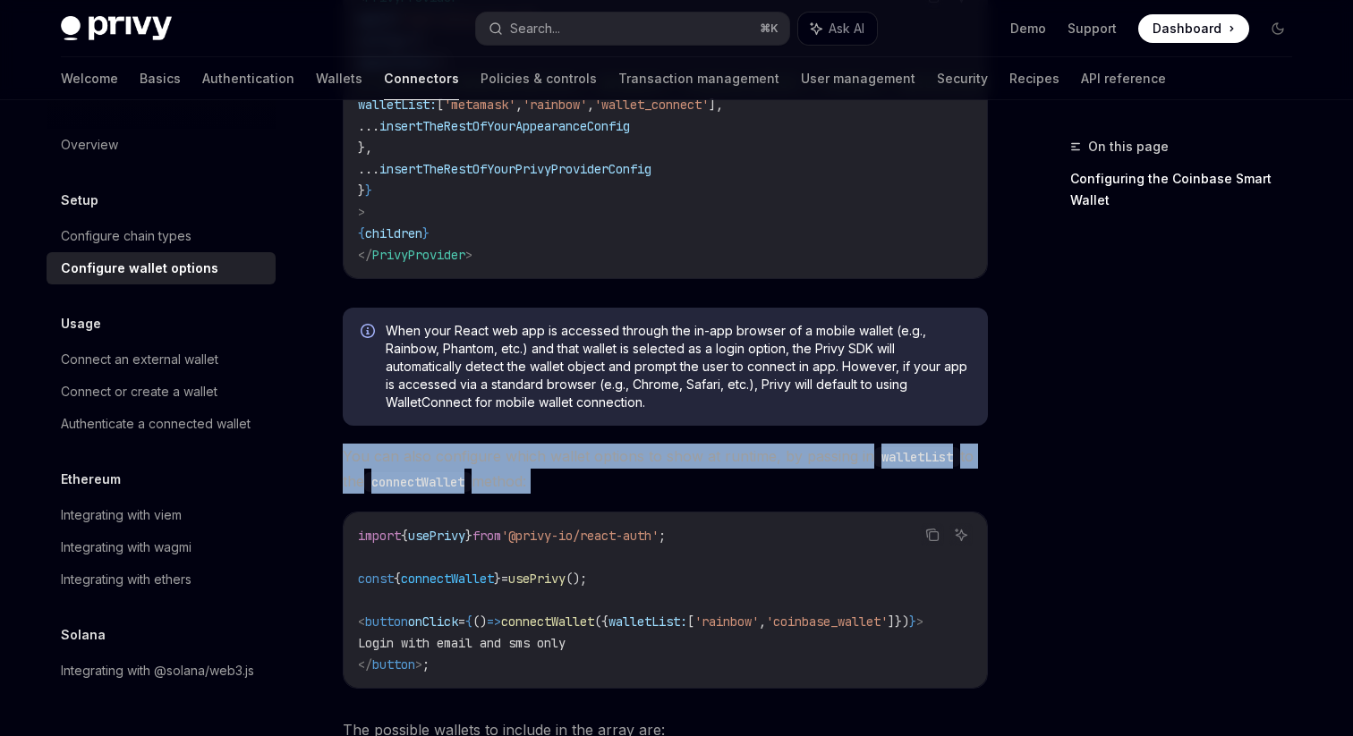
click at [666, 465] on span "You can also configure which wallet options to show at runtime, by passing in w…" at bounding box center [665, 469] width 645 height 50
click at [661, 474] on span "You can also configure which wallet options to show at runtime, by passing in w…" at bounding box center [665, 469] width 645 height 50
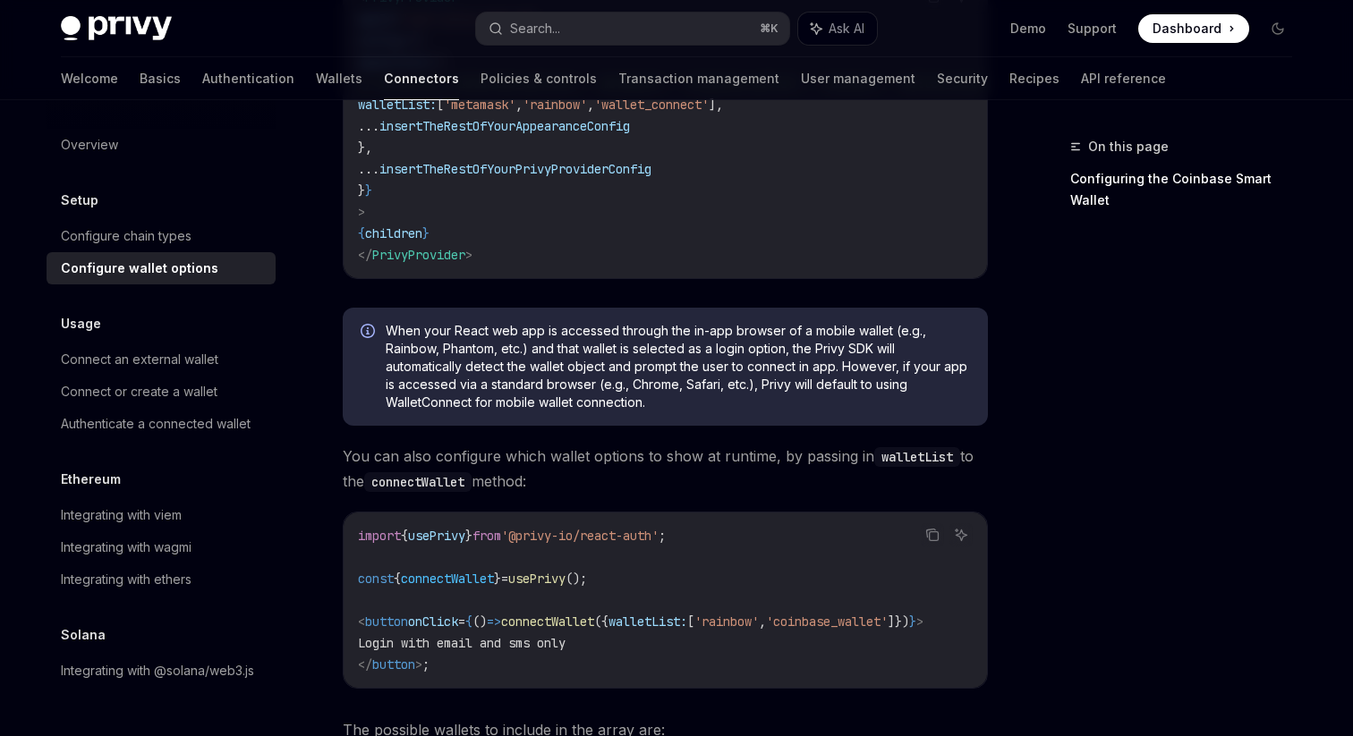
click at [658, 465] on span "You can also configure which wallet options to show at runtime, by passing in w…" at bounding box center [665, 469] width 645 height 50
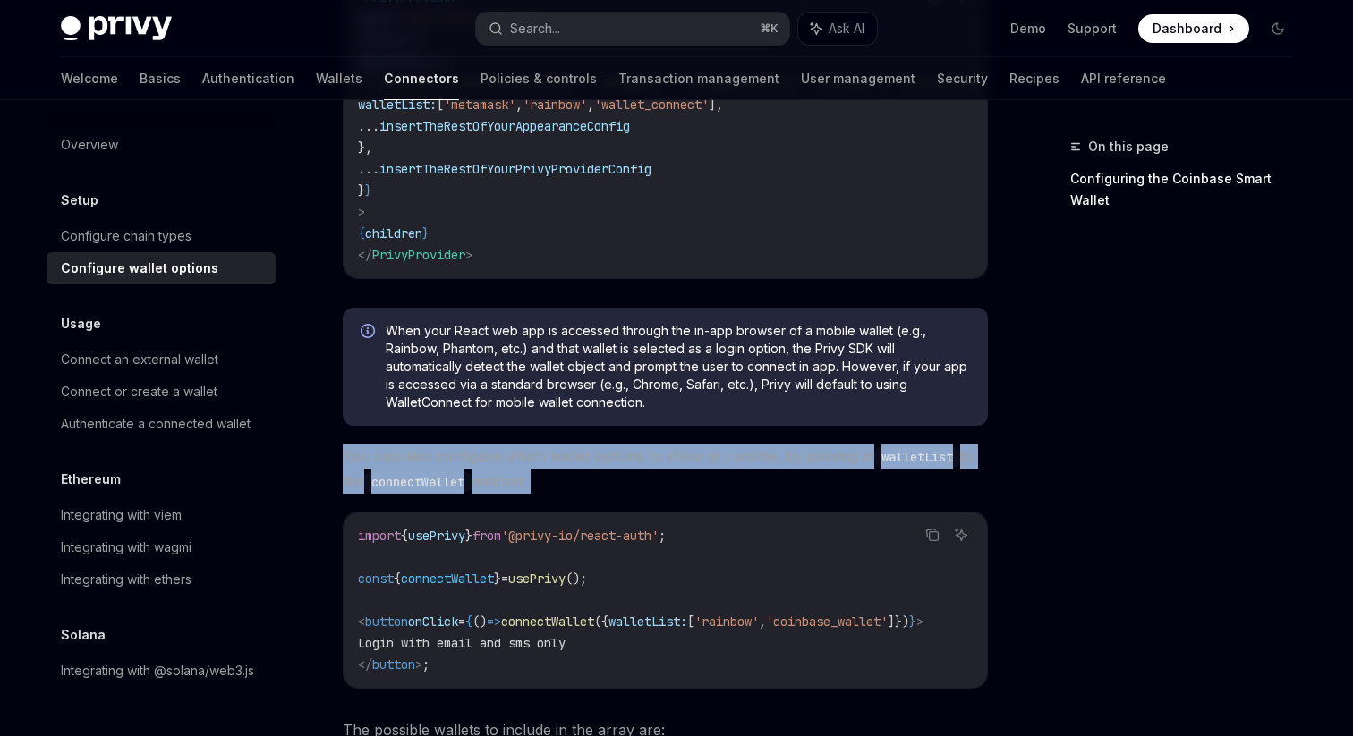
click at [658, 465] on span "You can also configure which wallet options to show at runtime, by passing in w…" at bounding box center [665, 469] width 645 height 50
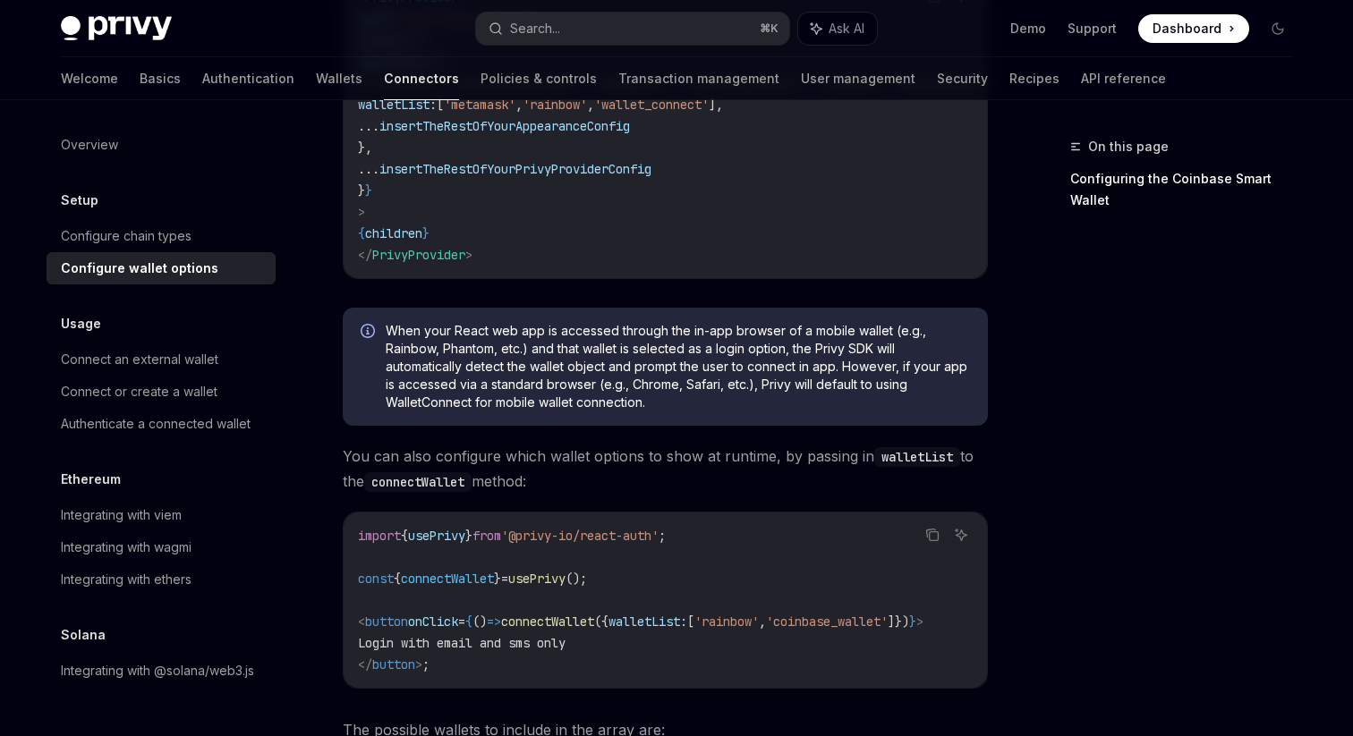
click at [658, 465] on span "You can also configure which wallet options to show at runtime, by passing in w…" at bounding box center [665, 469] width 645 height 50
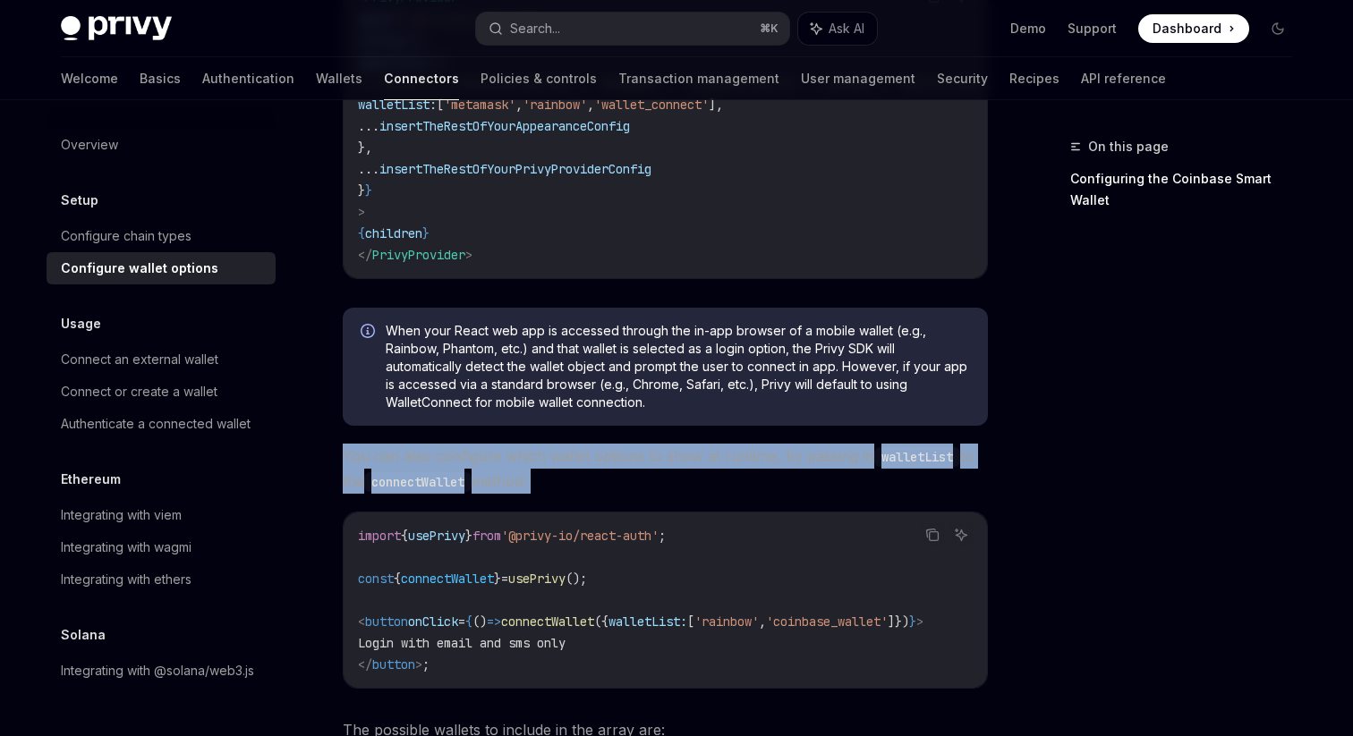
click at [658, 465] on span "You can also configure which wallet options to show at runtime, by passing in w…" at bounding box center [665, 469] width 645 height 50
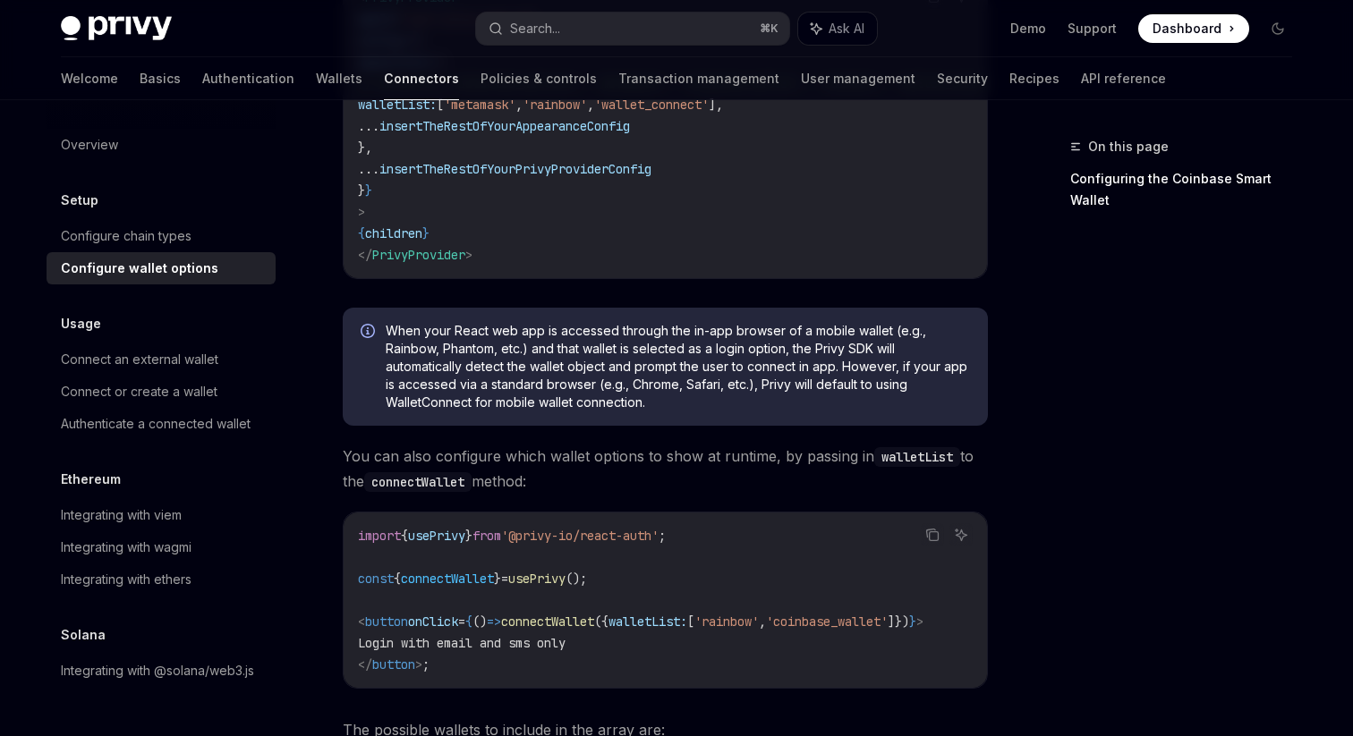
click at [657, 465] on span "You can also configure which wallet options to show at runtime, by passing in w…" at bounding box center [665, 469] width 645 height 50
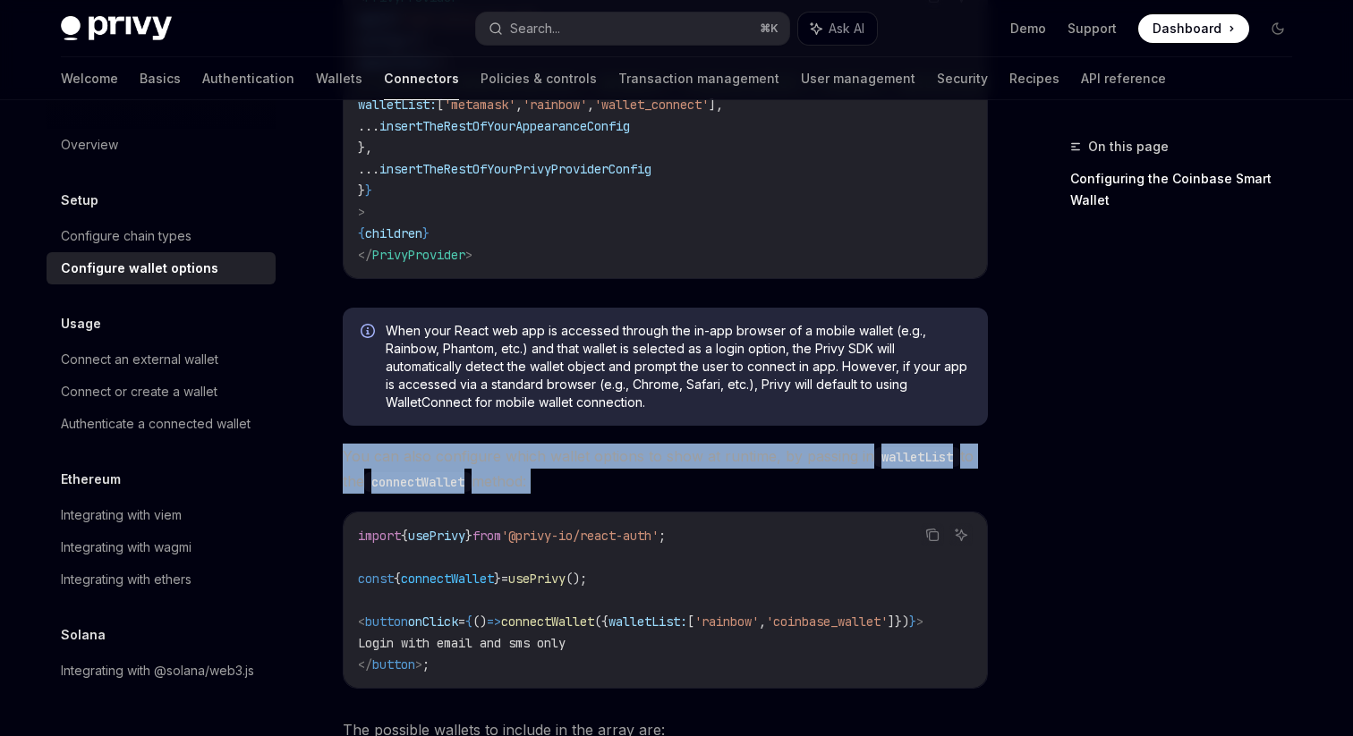
click at [659, 464] on span "You can also configure which wallet options to show at runtime, by passing in w…" at bounding box center [665, 469] width 645 height 50
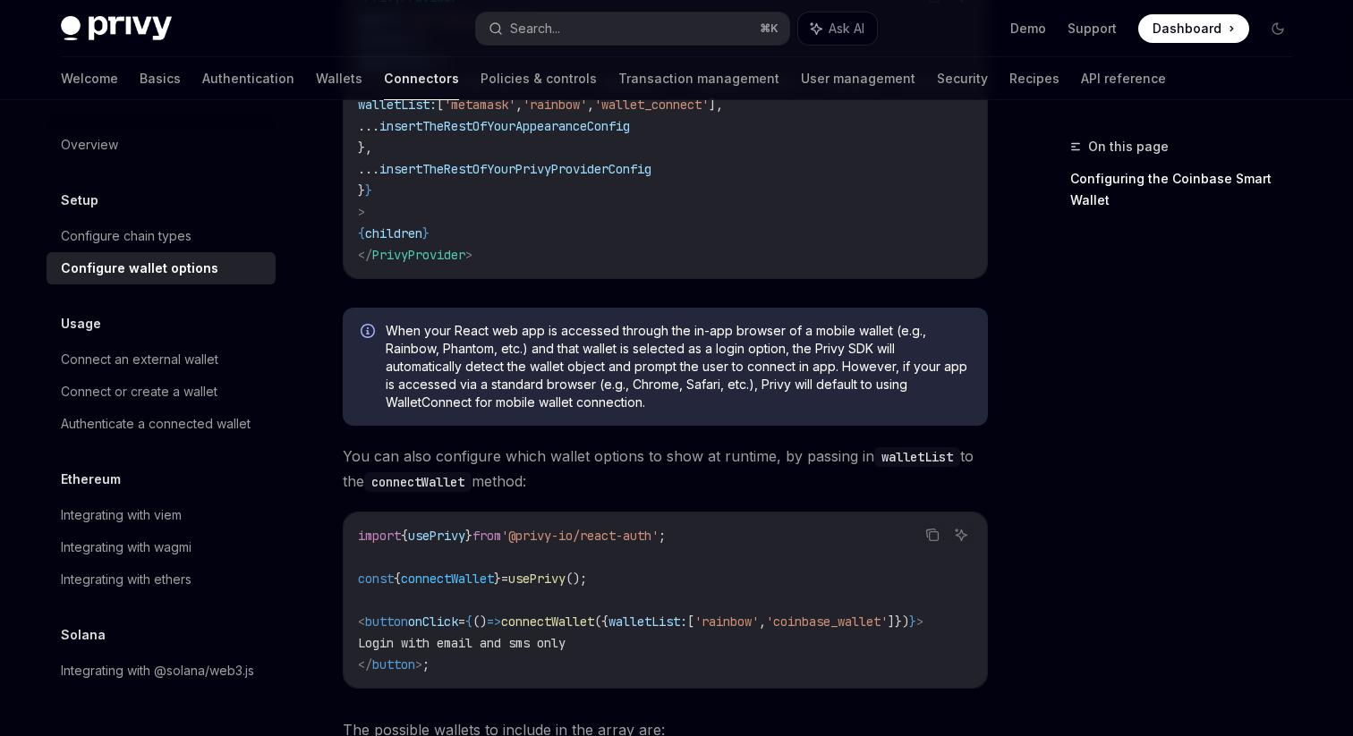
click at [659, 464] on span "You can also configure which wallet options to show at runtime, by passing in w…" at bounding box center [665, 469] width 645 height 50
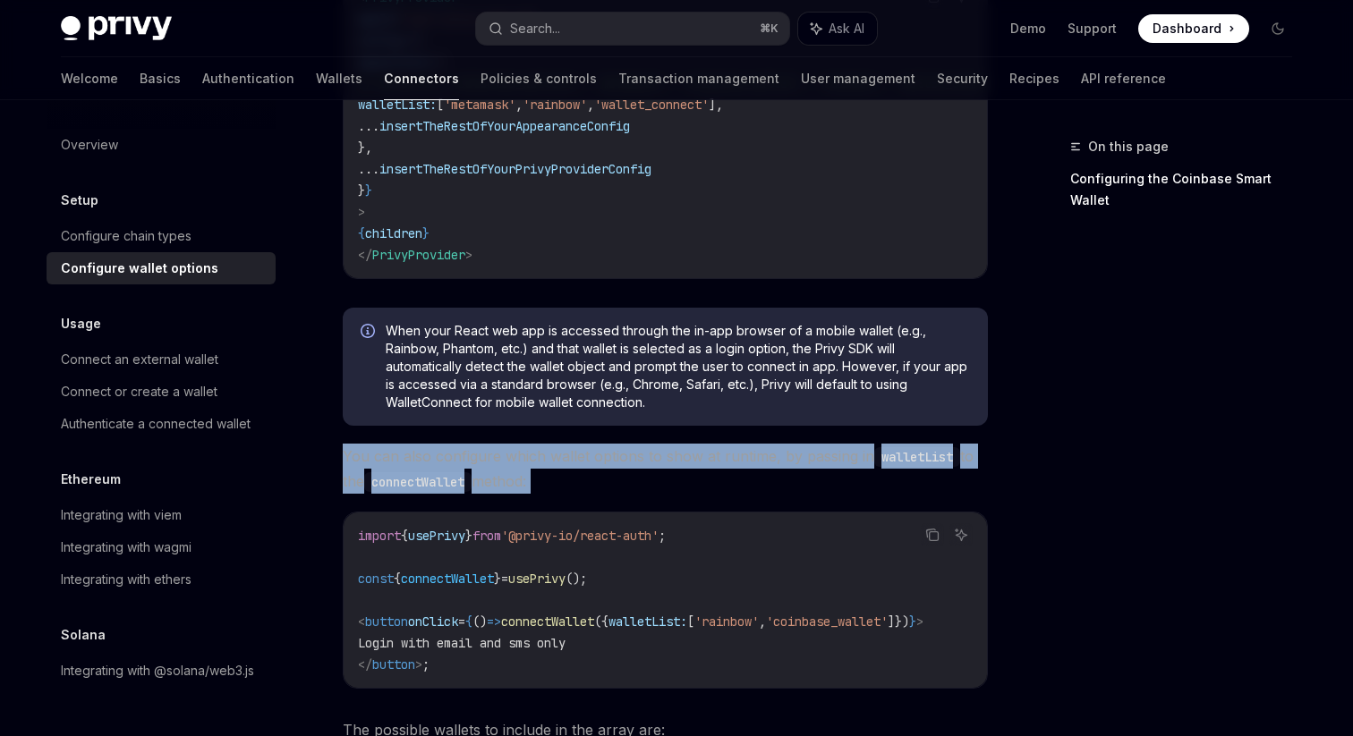
click at [659, 464] on span "You can also configure which wallet options to show at runtime, by passing in w…" at bounding box center [665, 469] width 645 height 50
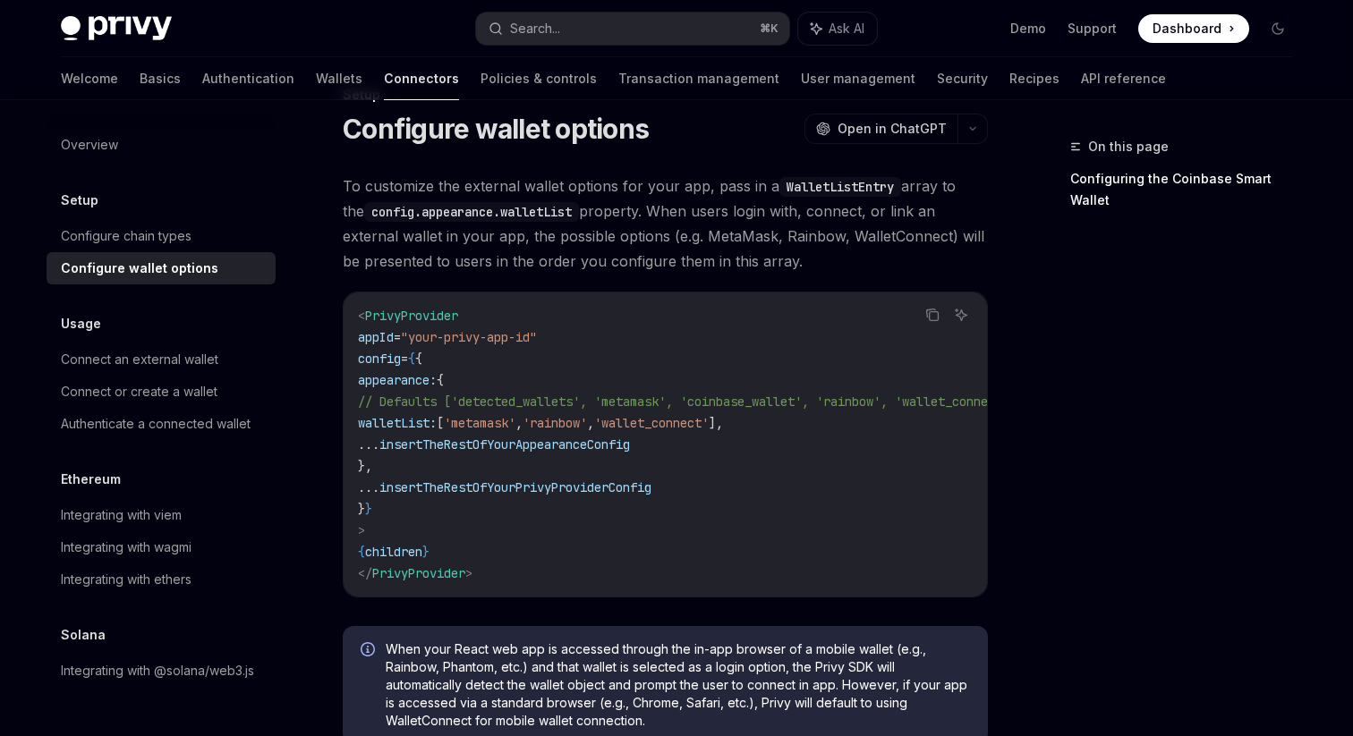
scroll to position [35, 0]
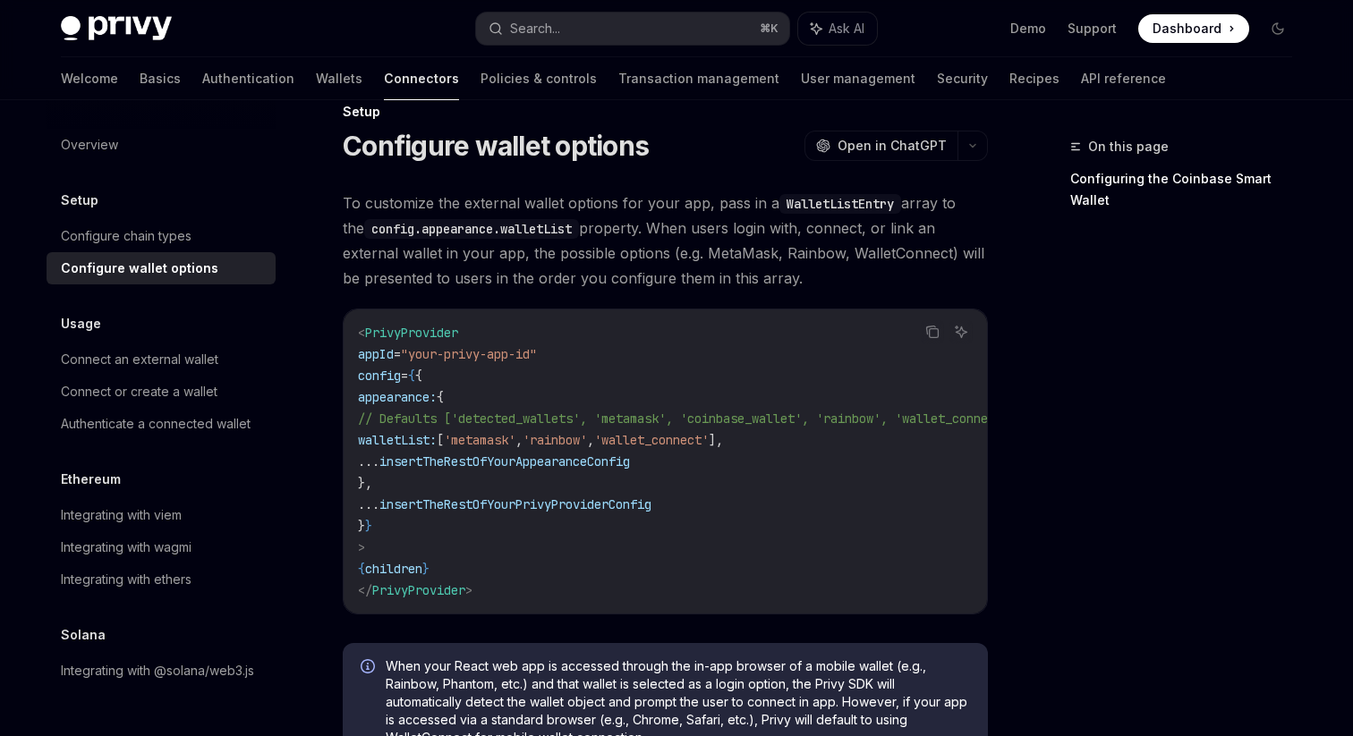
click at [621, 284] on span "To customize the external wallet options for your app, pass in a WalletListEntr…" at bounding box center [665, 241] width 645 height 100
click at [726, 278] on span "To customize the external wallet options for your app, pass in a WalletListEntr…" at bounding box center [665, 241] width 645 height 100
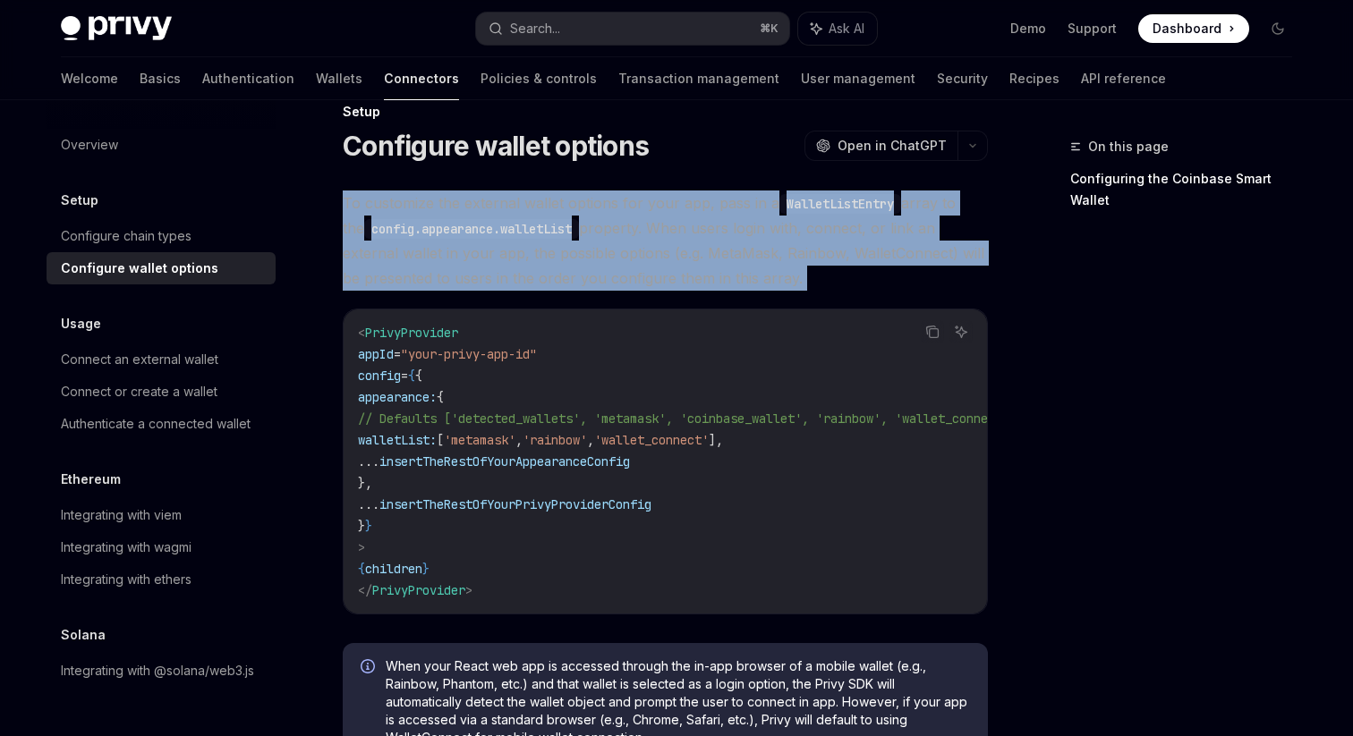
click at [665, 276] on span "To customize the external wallet options for your app, pass in a WalletListEntr…" at bounding box center [665, 241] width 645 height 100
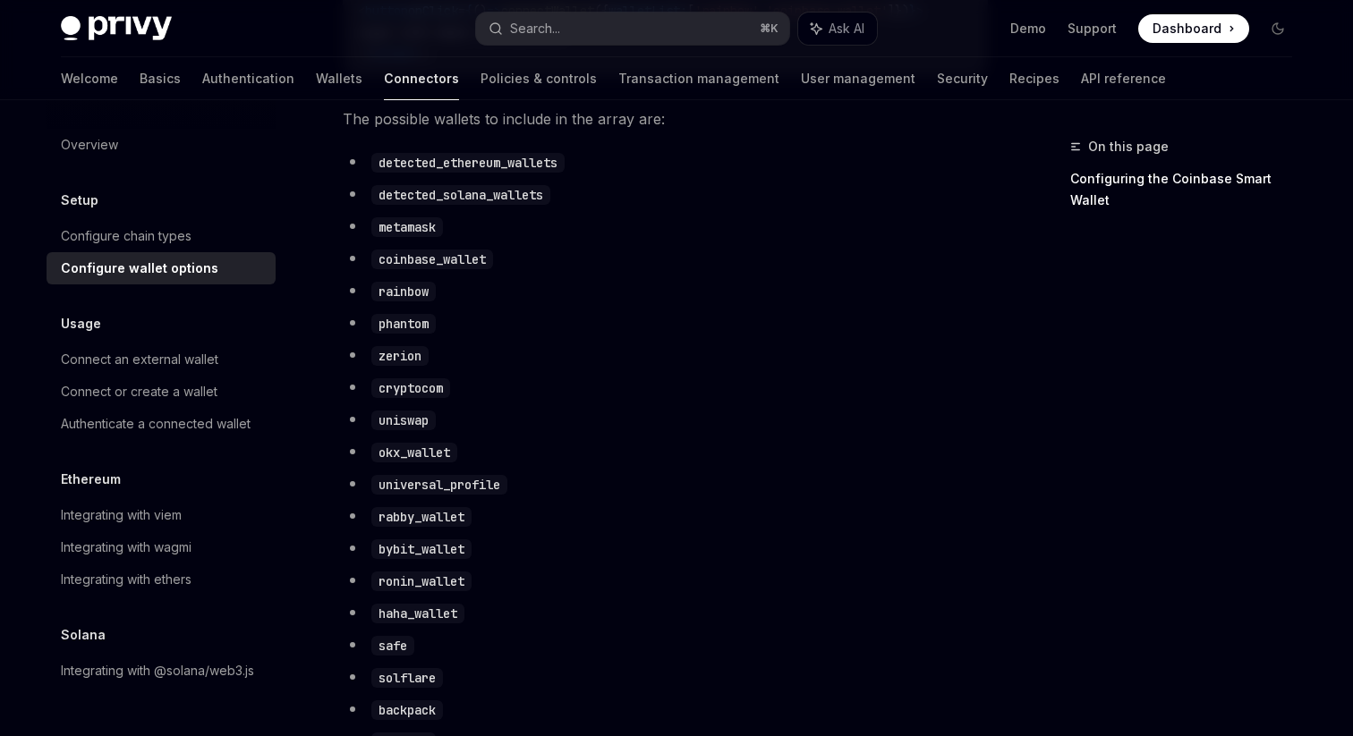
scroll to position [979, 0]
click at [416, 465] on code "okx_wallet" at bounding box center [414, 455] width 86 height 20
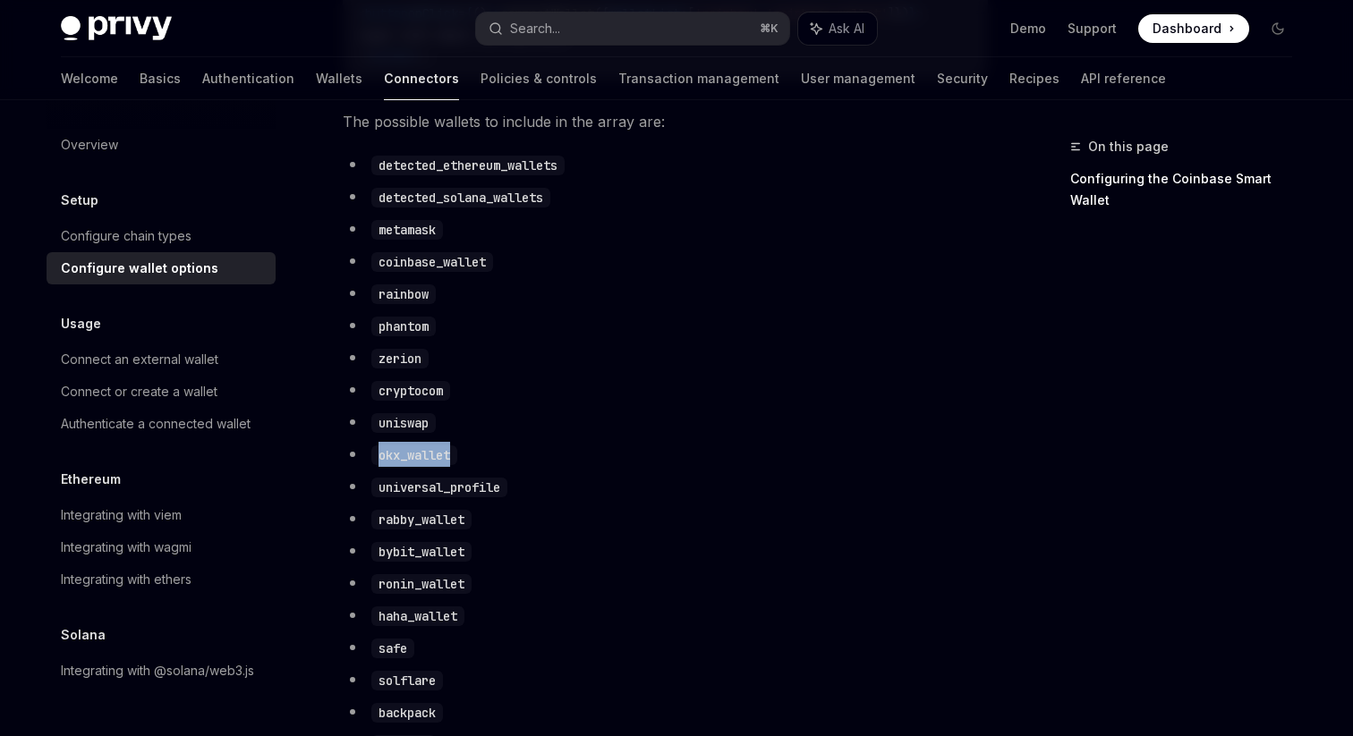
click at [698, 354] on ul "detected_ethereum_wallets detected_solana_wallets metamask coinbase_wallet rain…" at bounding box center [665, 511] width 645 height 719
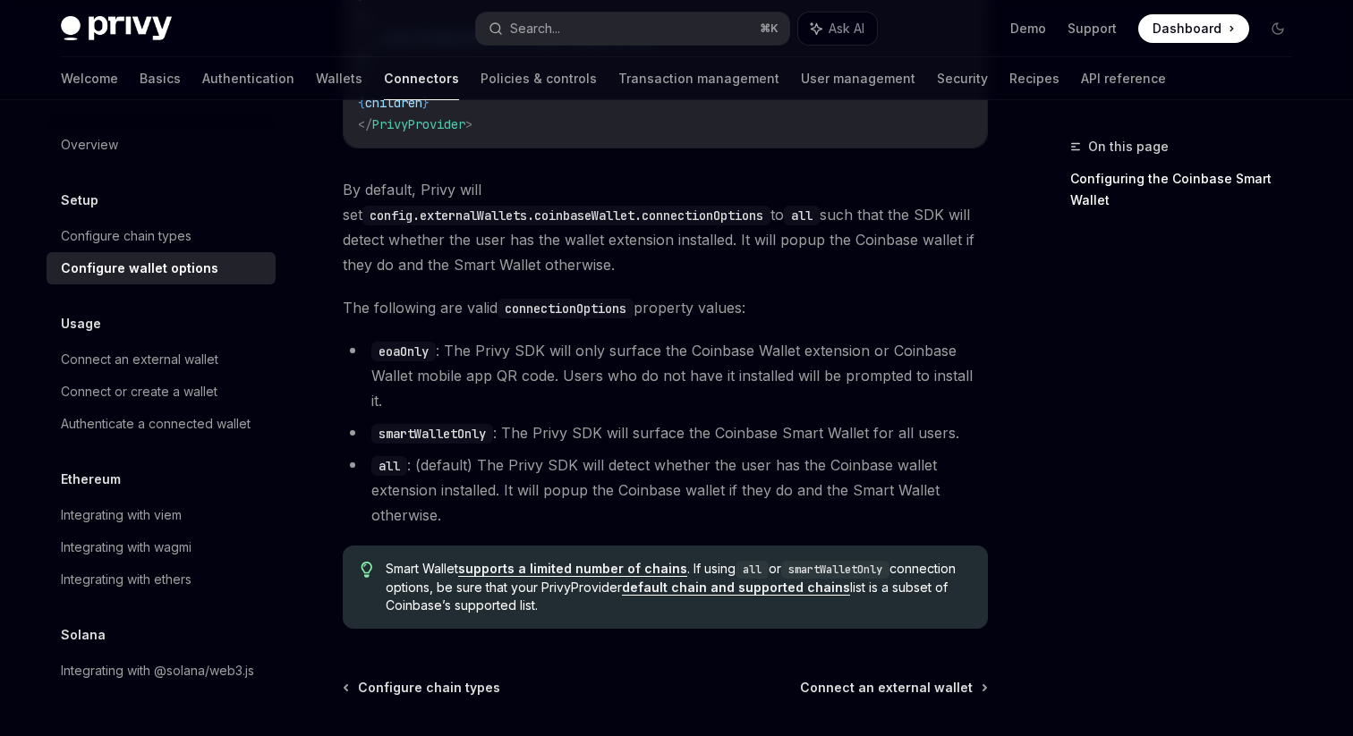
scroll to position [2545, 0]
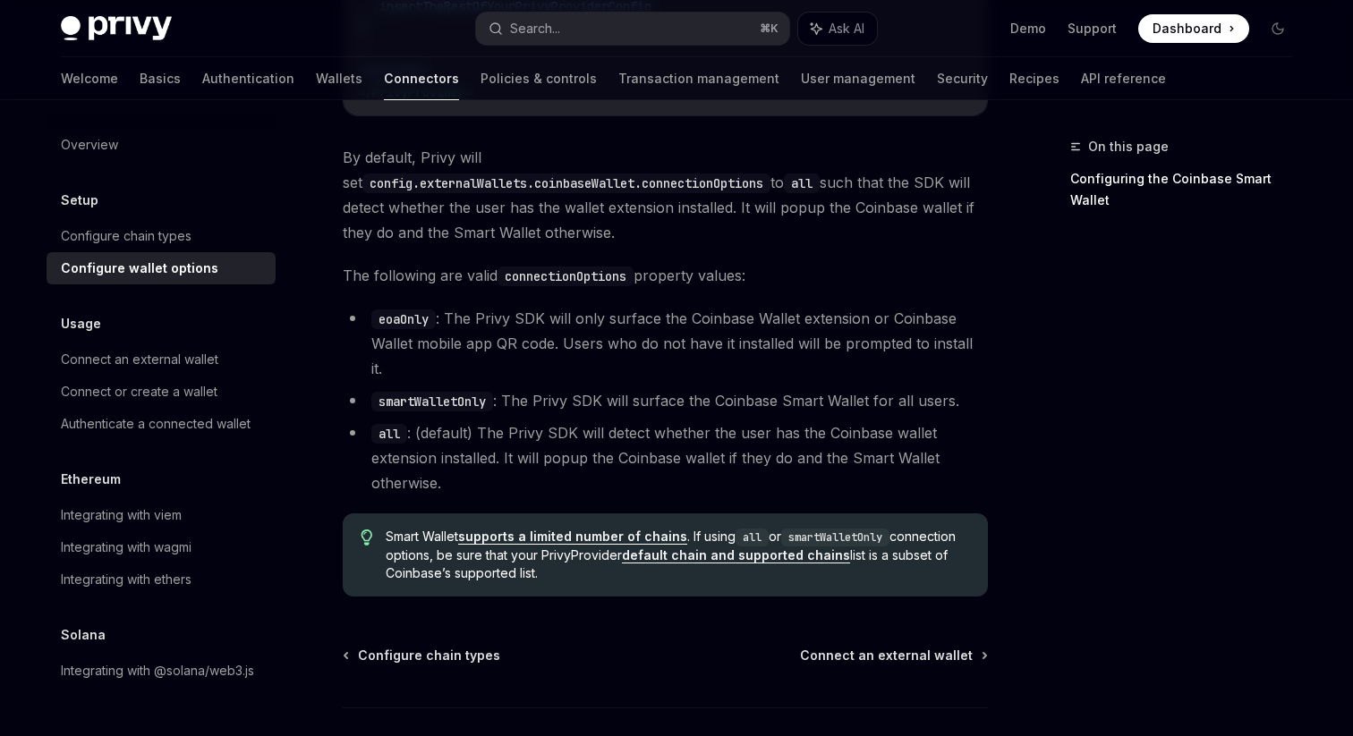
click at [526, 420] on li "all : (default) The Privy SDK will detect whether the user has the Coinbase wal…" at bounding box center [665, 457] width 645 height 75
click at [622, 420] on li "all : (default) The Privy SDK will detect whether the user has the Coinbase wal…" at bounding box center [665, 457] width 645 height 75
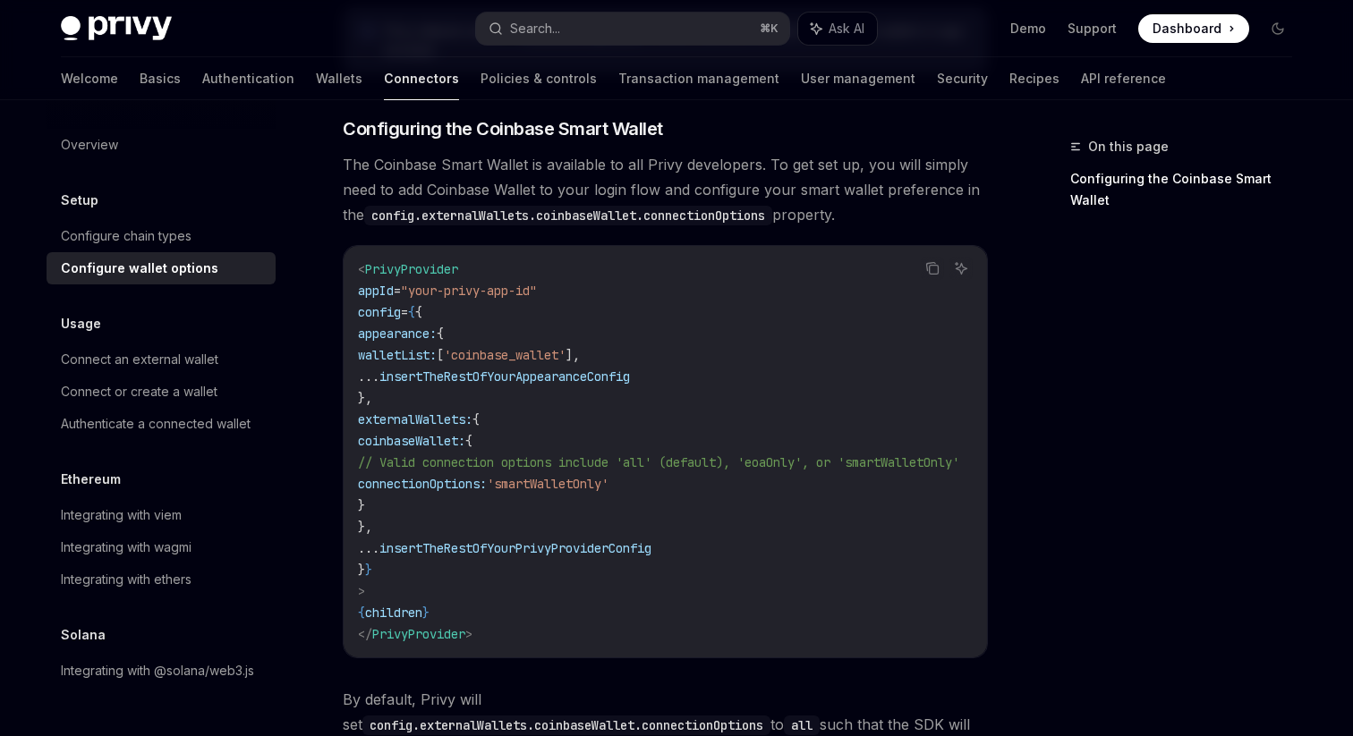
scroll to position [2001, 0]
drag, startPoint x: 423, startPoint y: 392, endPoint x: 390, endPoint y: 333, distance: 67.7
click at [390, 333] on code "< PrivyProvider appId = "your-privy-app-id" config = { { appearance: { walletLi…" at bounding box center [680, 453] width 644 height 386
copy code "appearance: { walletList: [ 'coinbase_wallet' ], ... insertTheRestOfYourAppeara…"
click at [630, 35] on button "Search... ⌘ K" at bounding box center [632, 29] width 313 height 32
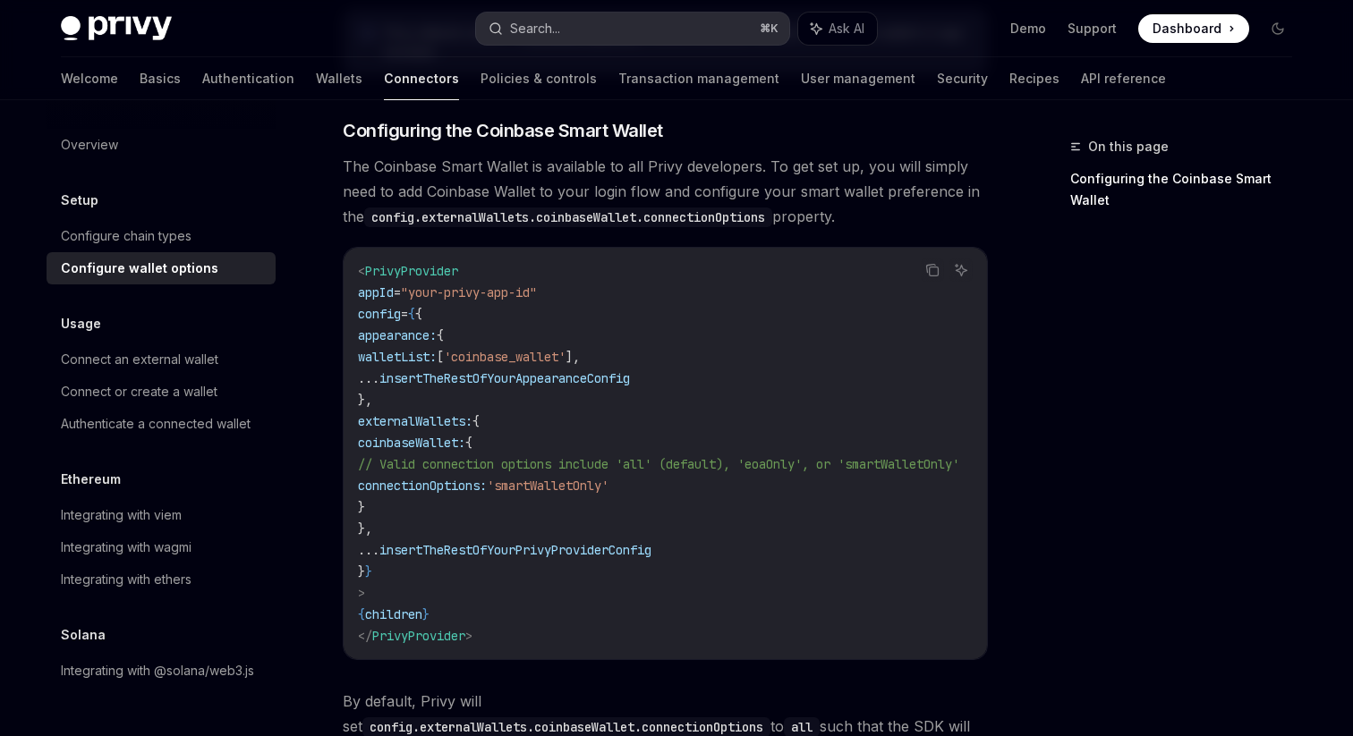
click at [613, 28] on button "Search... ⌘ K" at bounding box center [632, 29] width 313 height 32
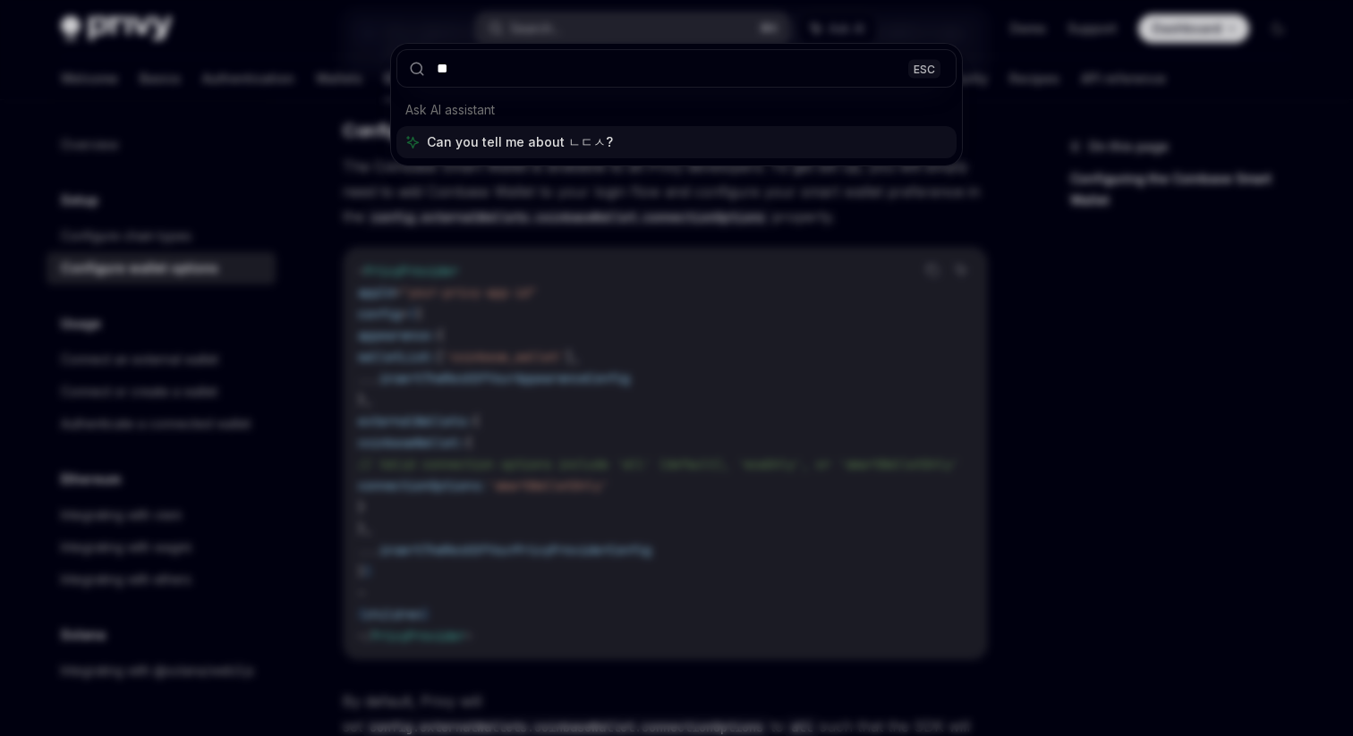
type input "*"
type input "**********"
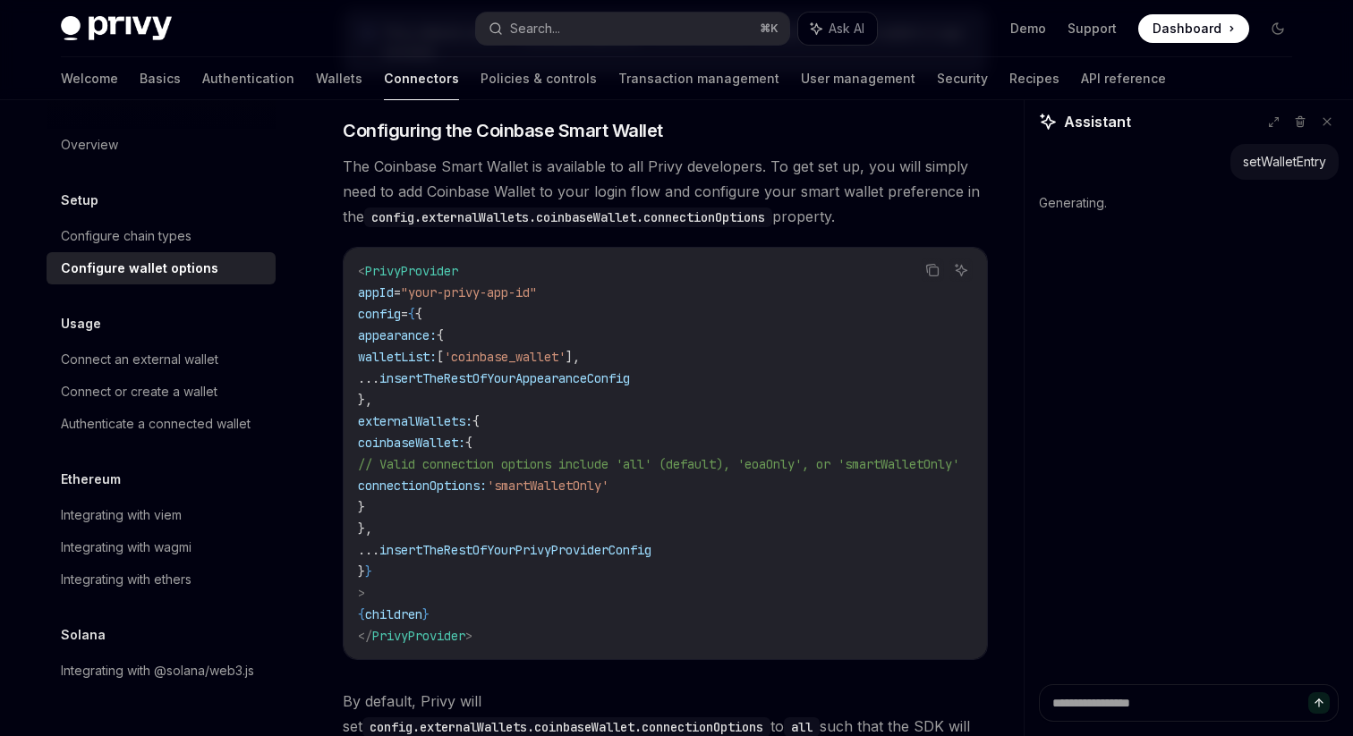
type textarea "*"
click at [606, 40] on button "Search... ⌘ K" at bounding box center [632, 29] width 313 height 32
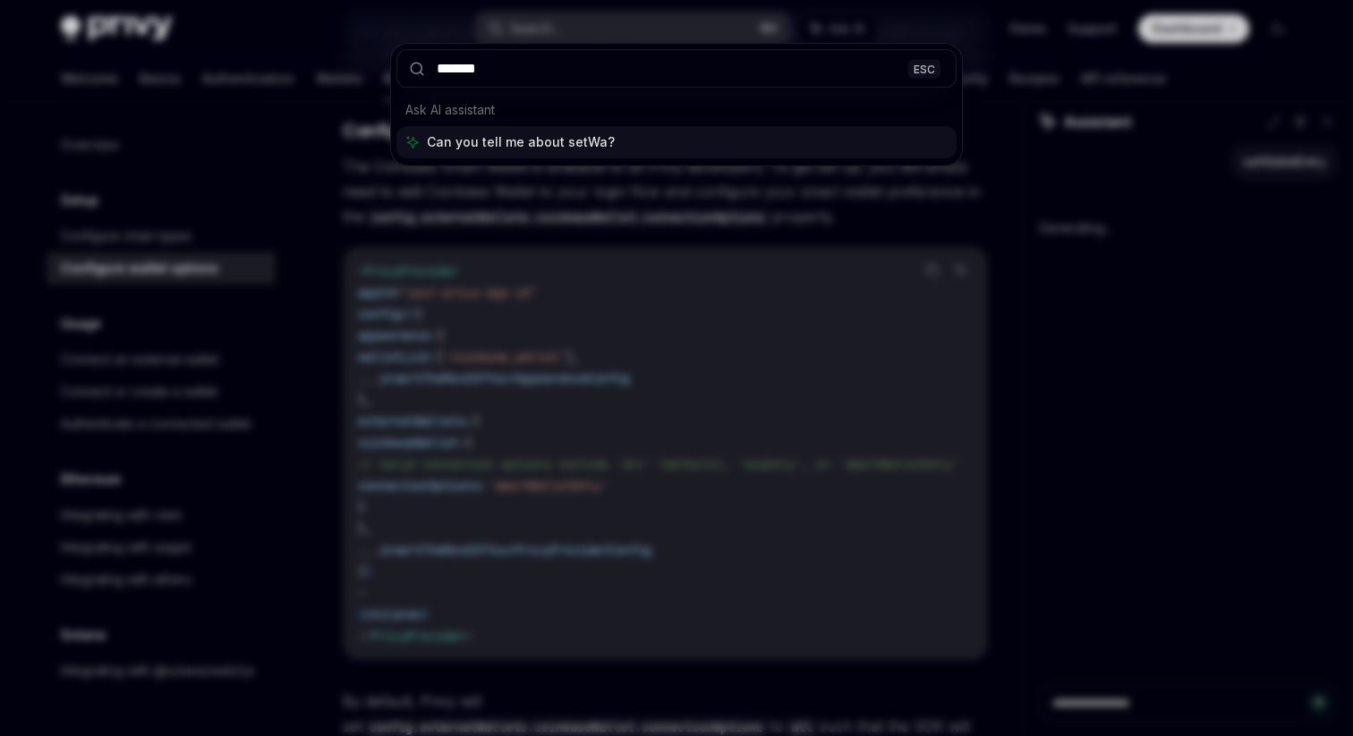
type input "********"
type textarea "*"
type input "*********"
type textarea "*"
type input "**********"
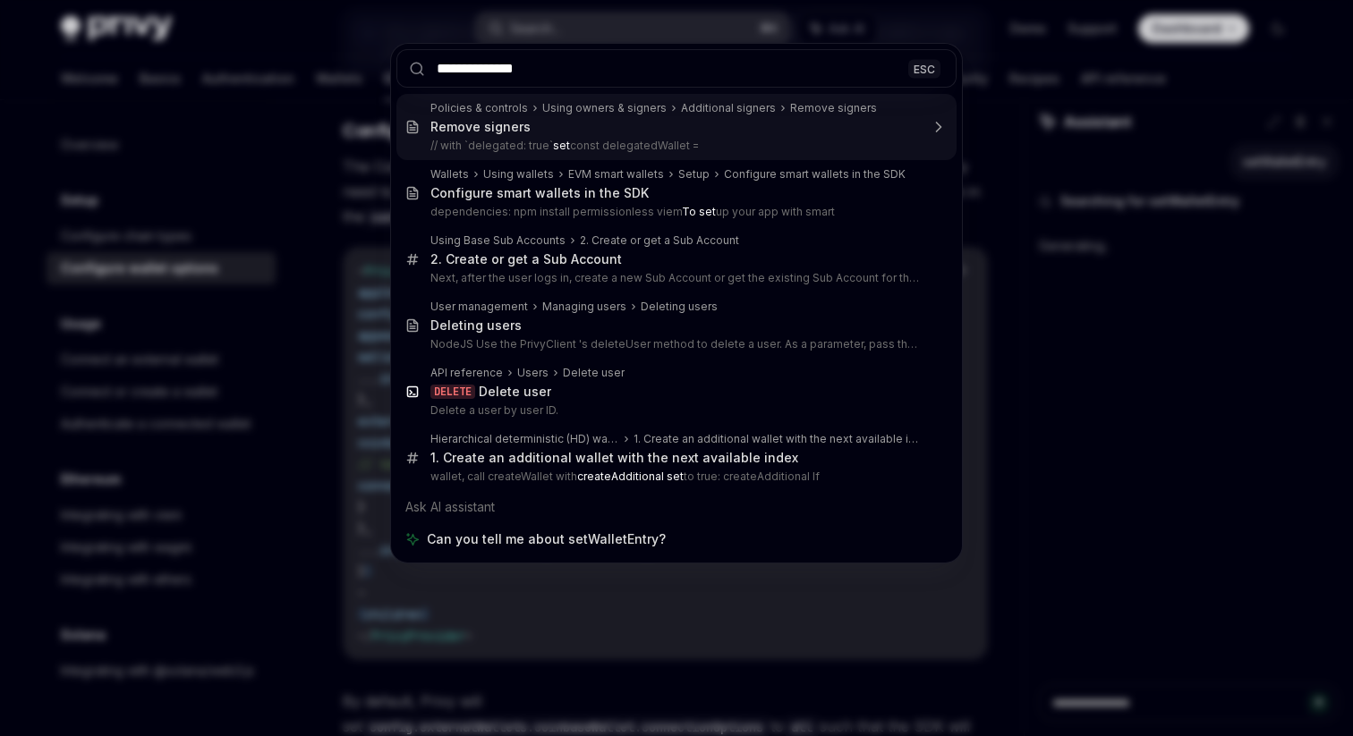
type textarea "*"
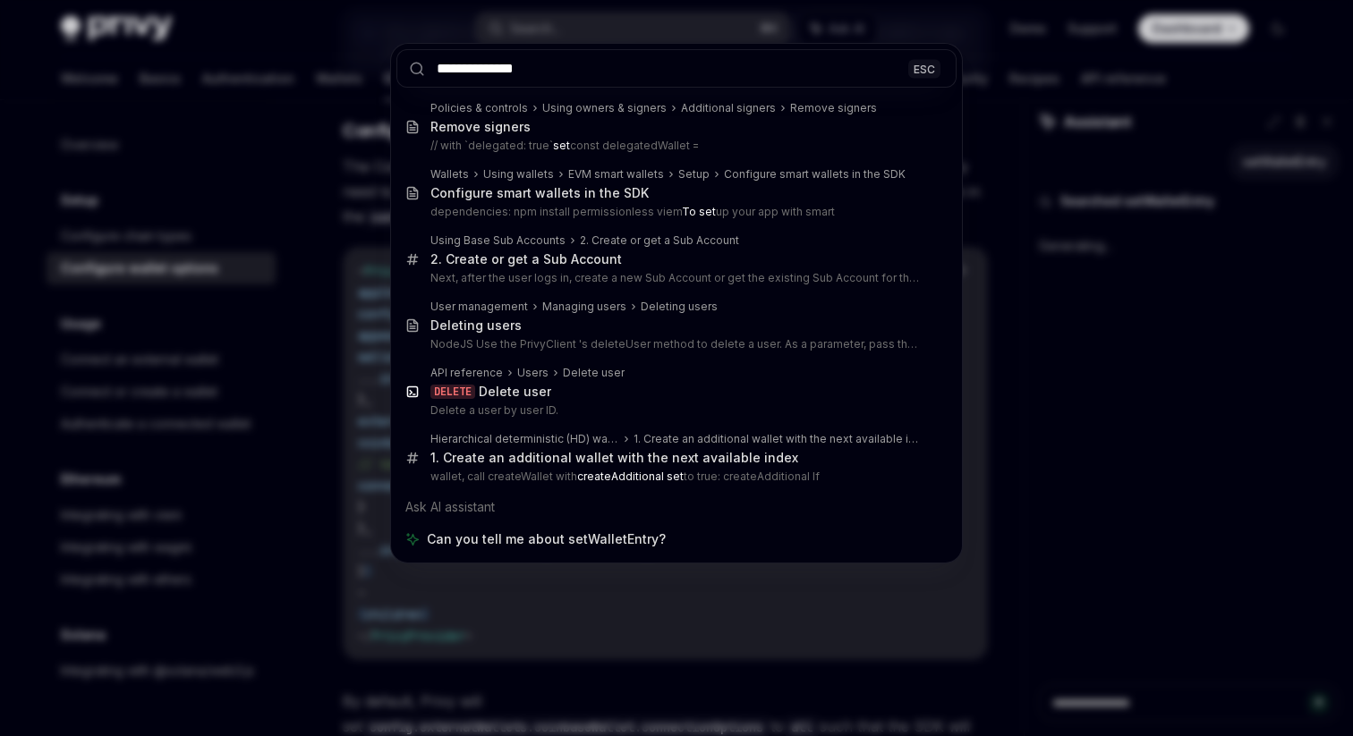
click at [1120, 518] on div "**********" at bounding box center [676, 368] width 1353 height 736
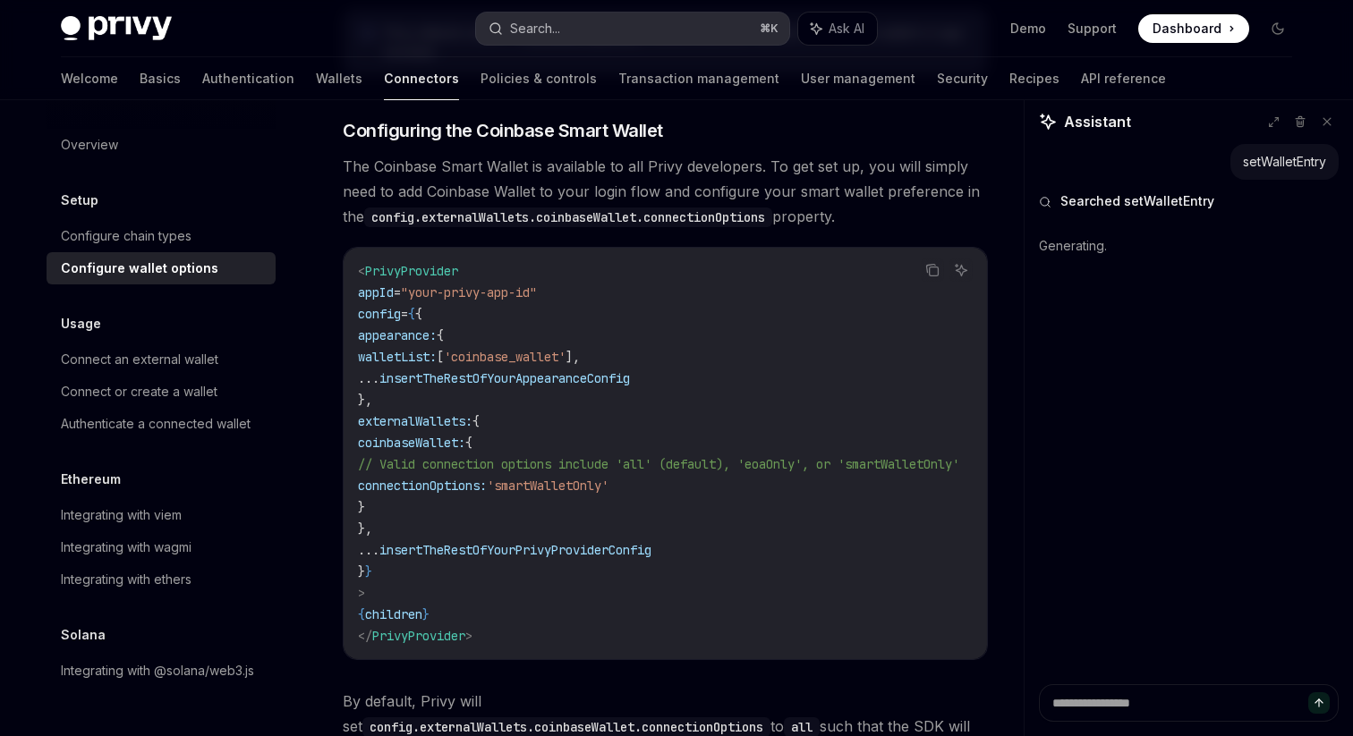
click at [643, 33] on button "Search... ⌘ K" at bounding box center [632, 29] width 313 height 32
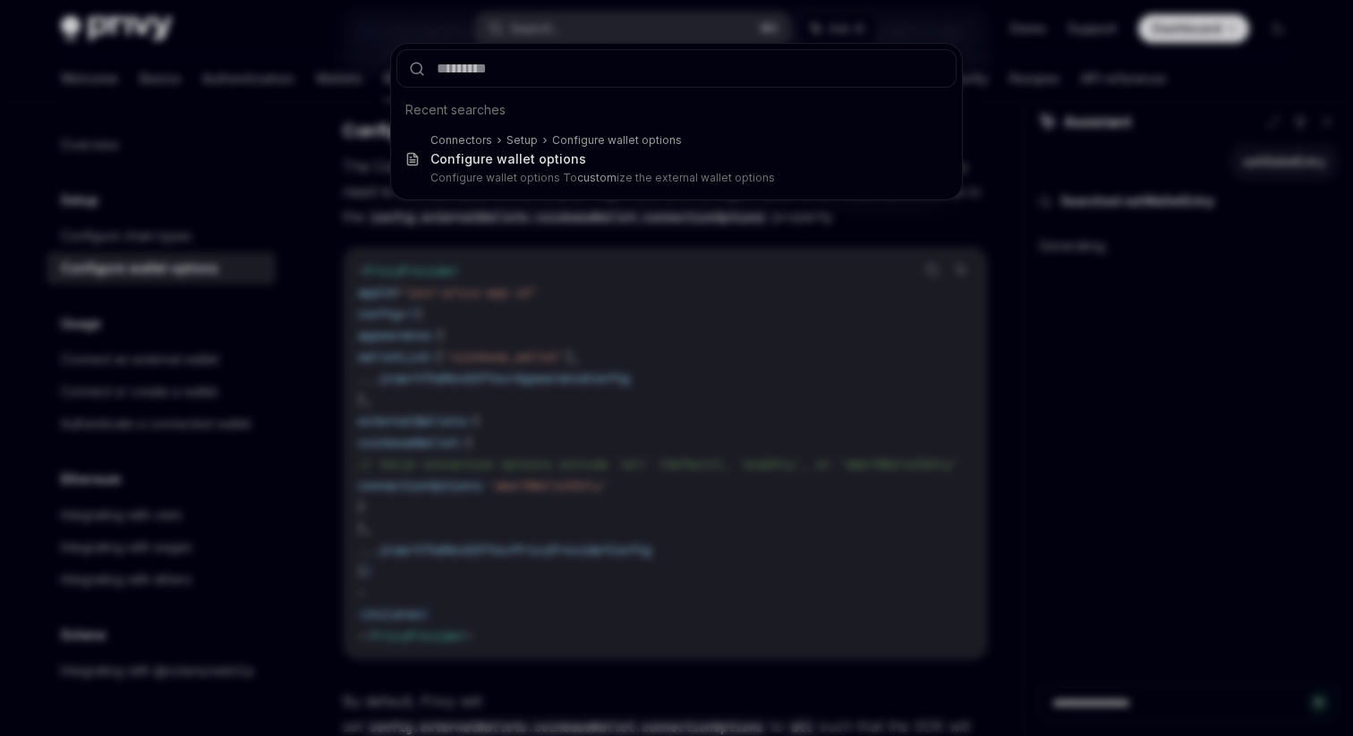
type input "*"
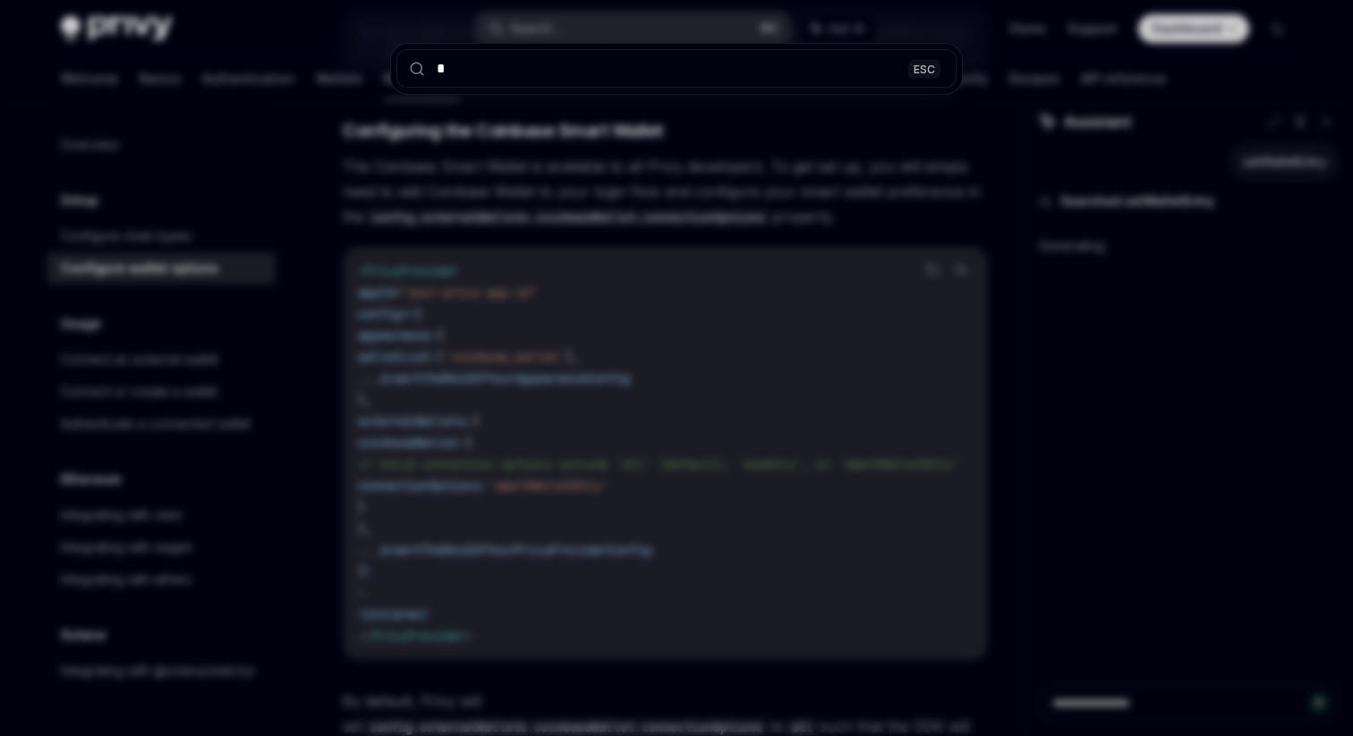
type textarea "*"
type input "**"
type textarea "*"
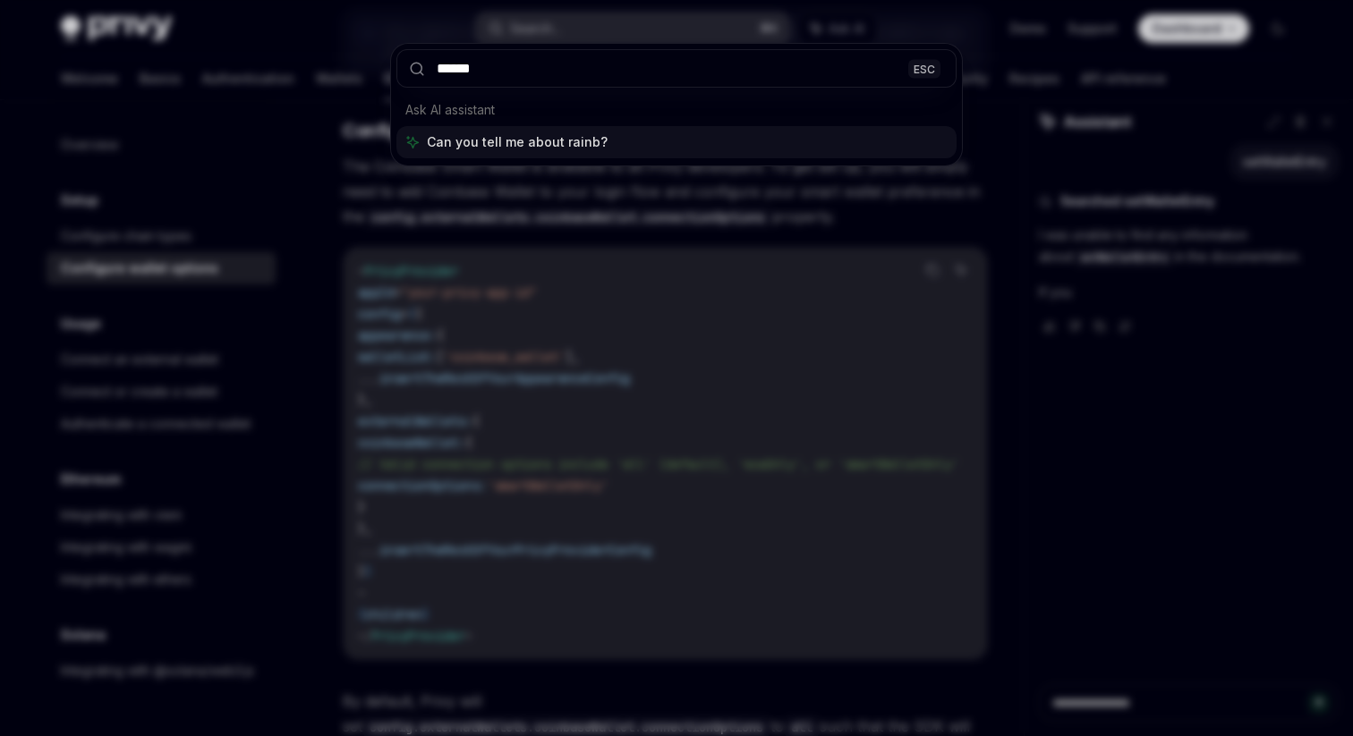
type input "*******"
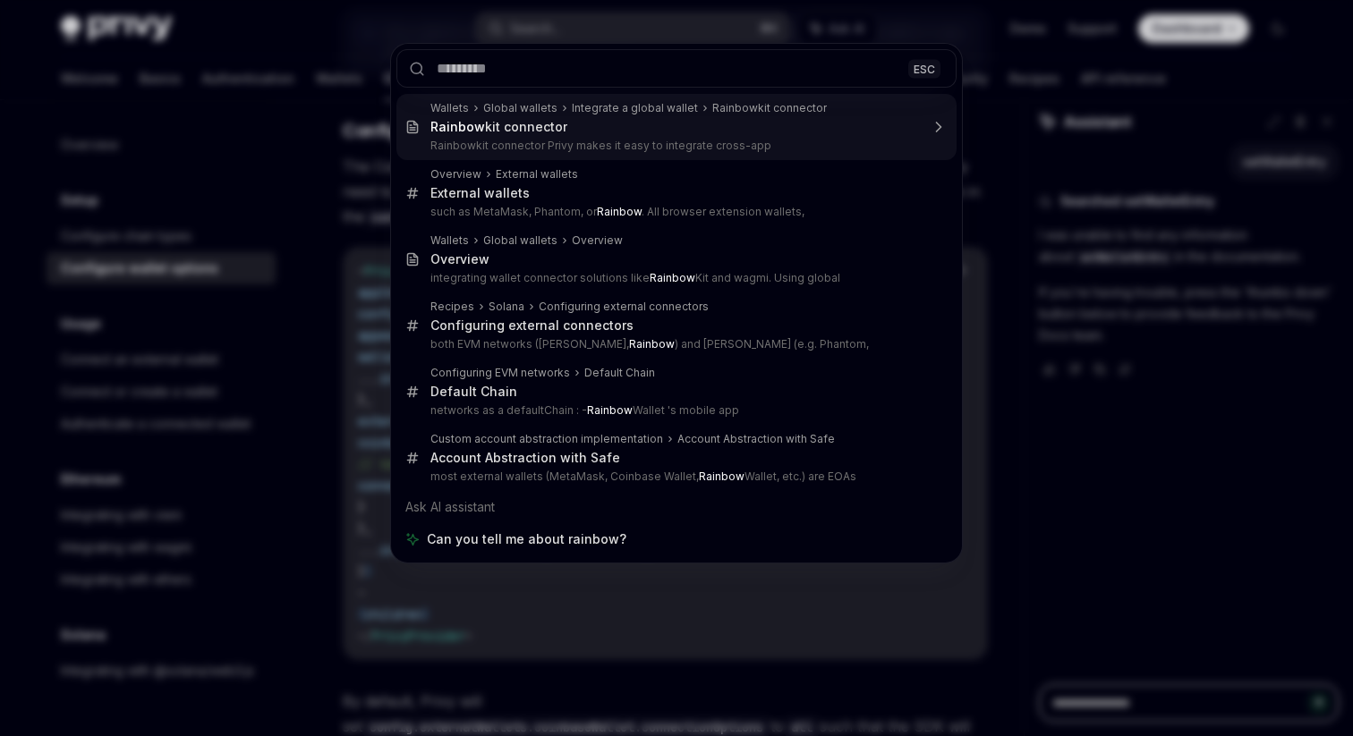
type textarea "*"
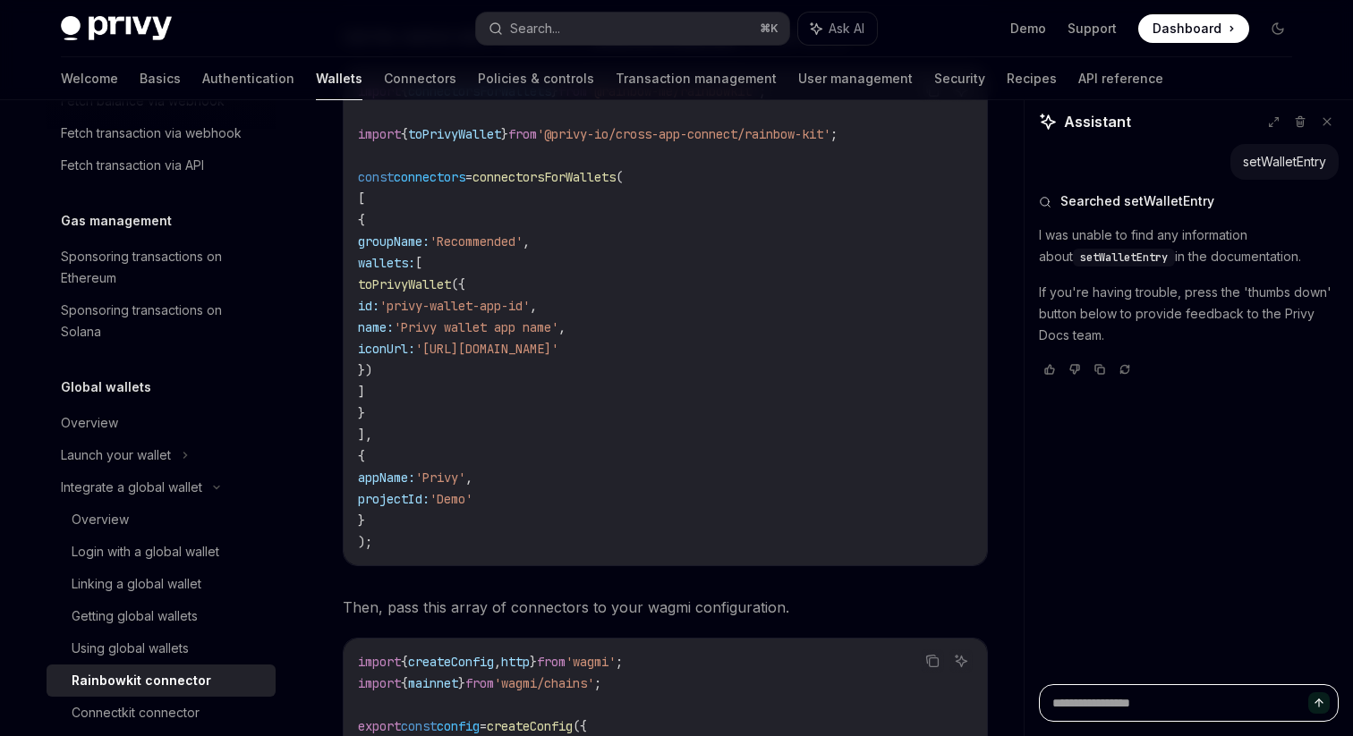
scroll to position [858, 0]
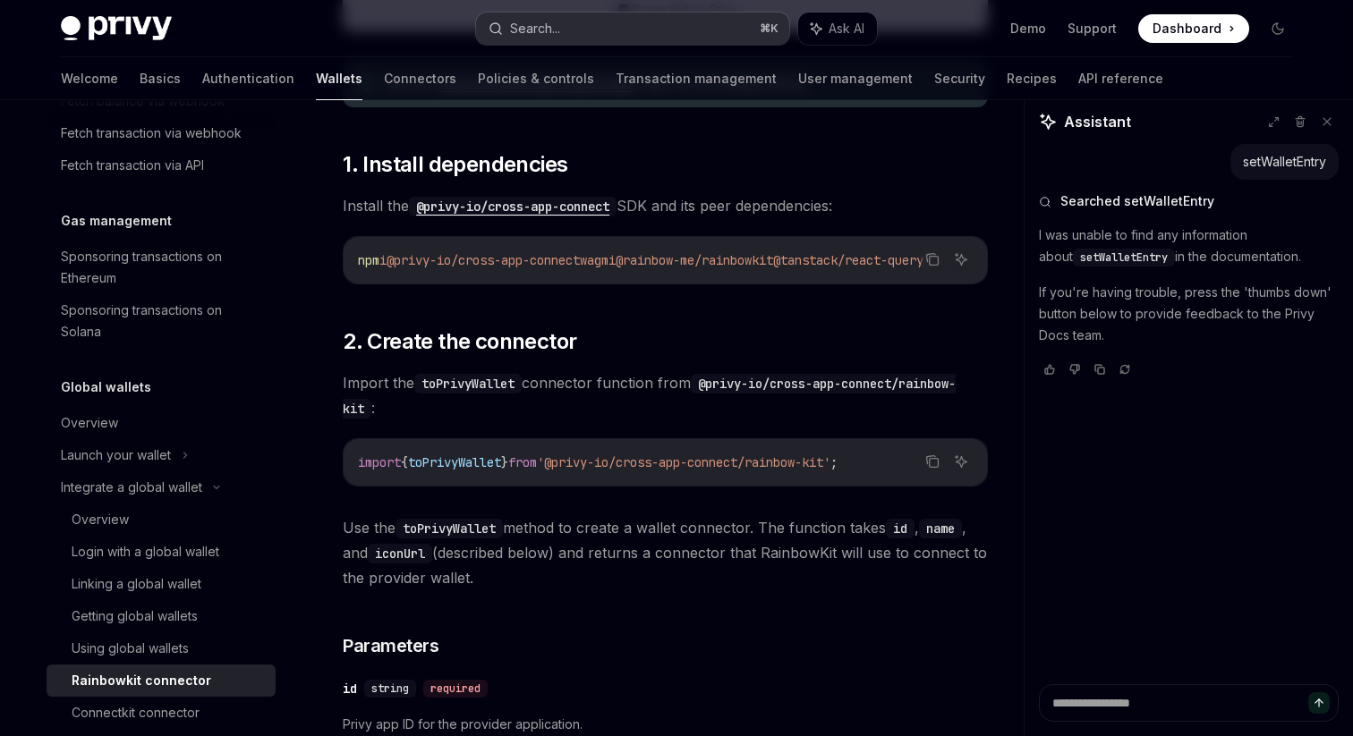
click at [586, 38] on button "Search... ⌘ K" at bounding box center [632, 29] width 313 height 32
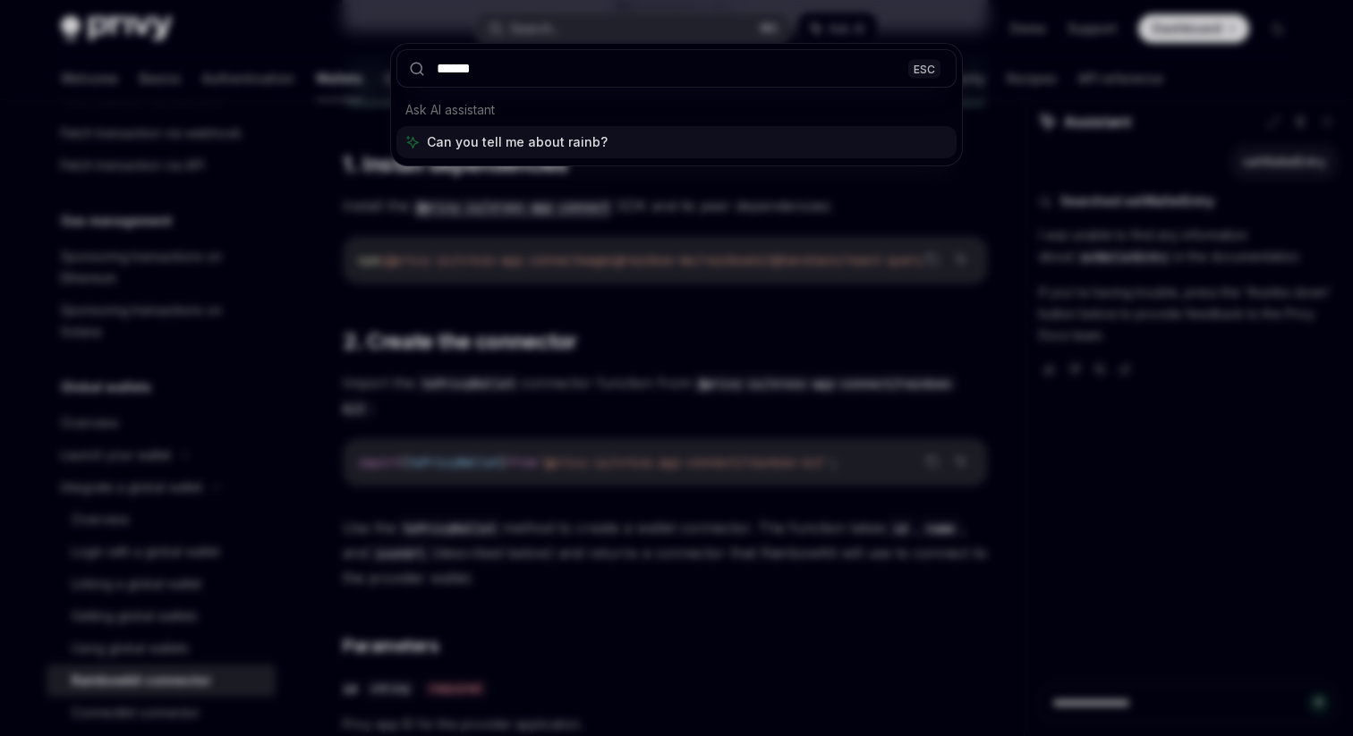
type input "*******"
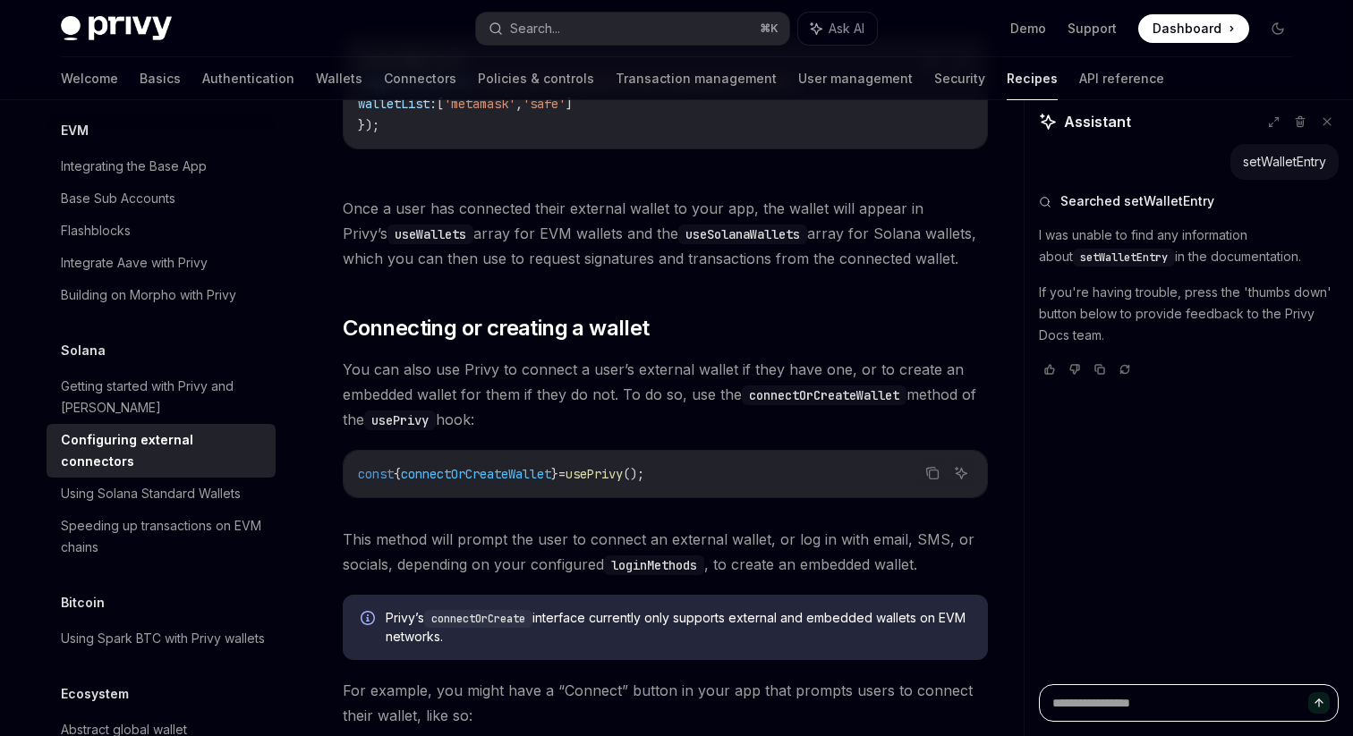
scroll to position [1329, 0]
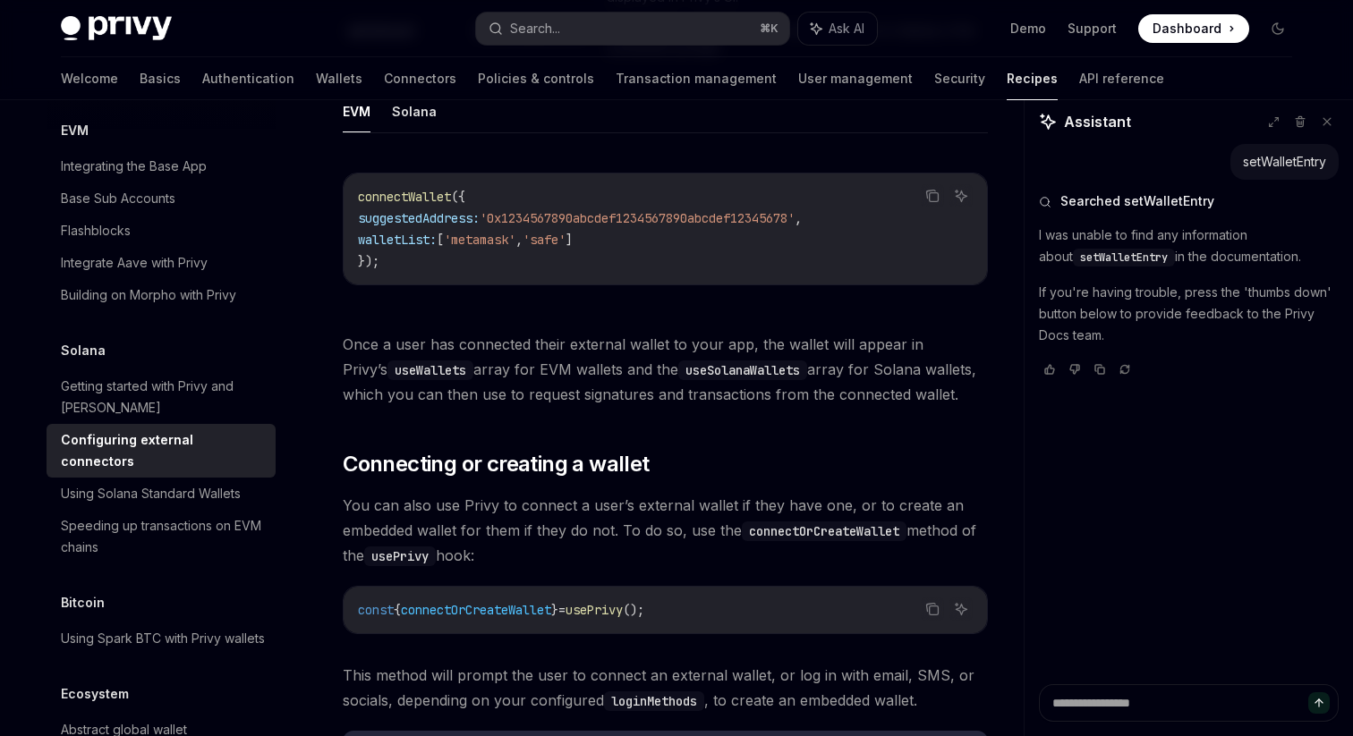
click at [516, 602] on span "connectOrCreateWallet" at bounding box center [476, 610] width 150 height 16
copy span "connectOrCreateWallet"
click at [627, 494] on span "You can also use Privy to connect a user’s external wallet if they have one, or…" at bounding box center [665, 530] width 645 height 75
click at [625, 510] on span "You can also use Privy to connect a user’s external wallet if they have one, or…" at bounding box center [665, 530] width 645 height 75
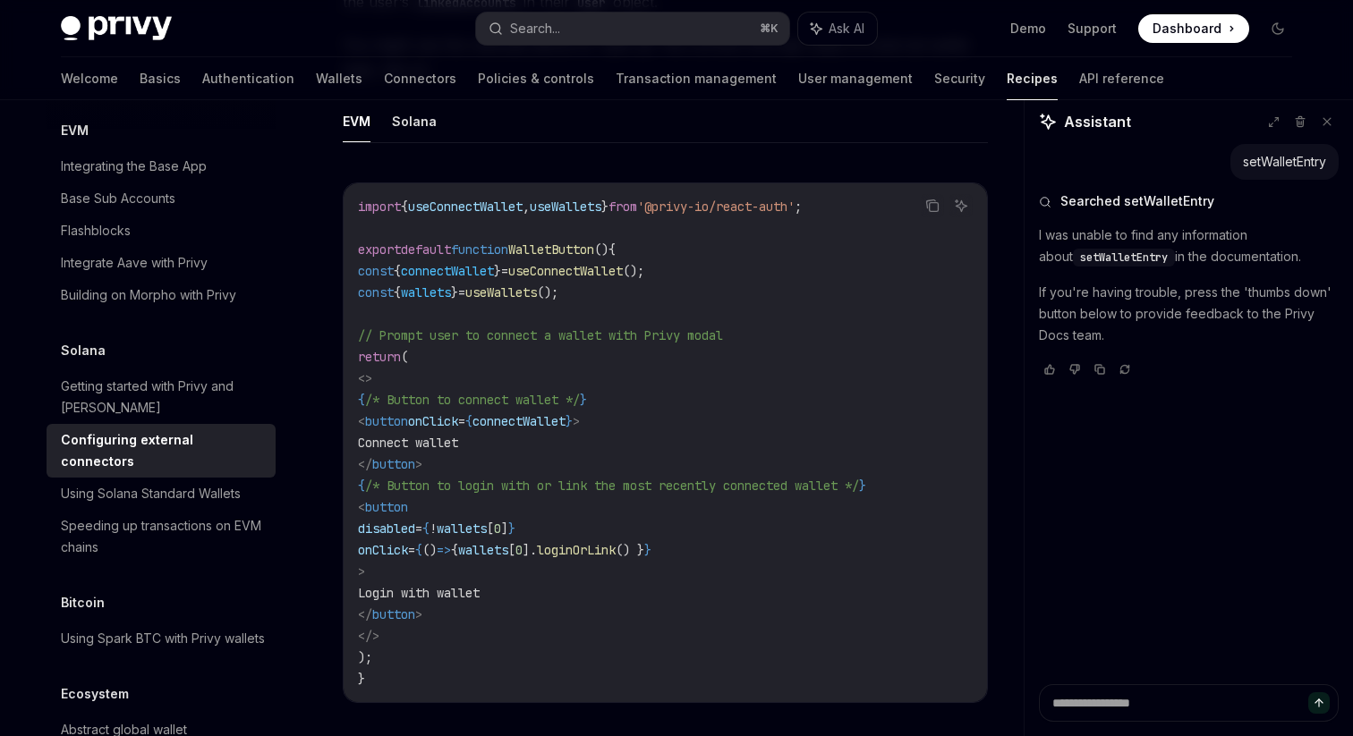
scroll to position [3238, 0]
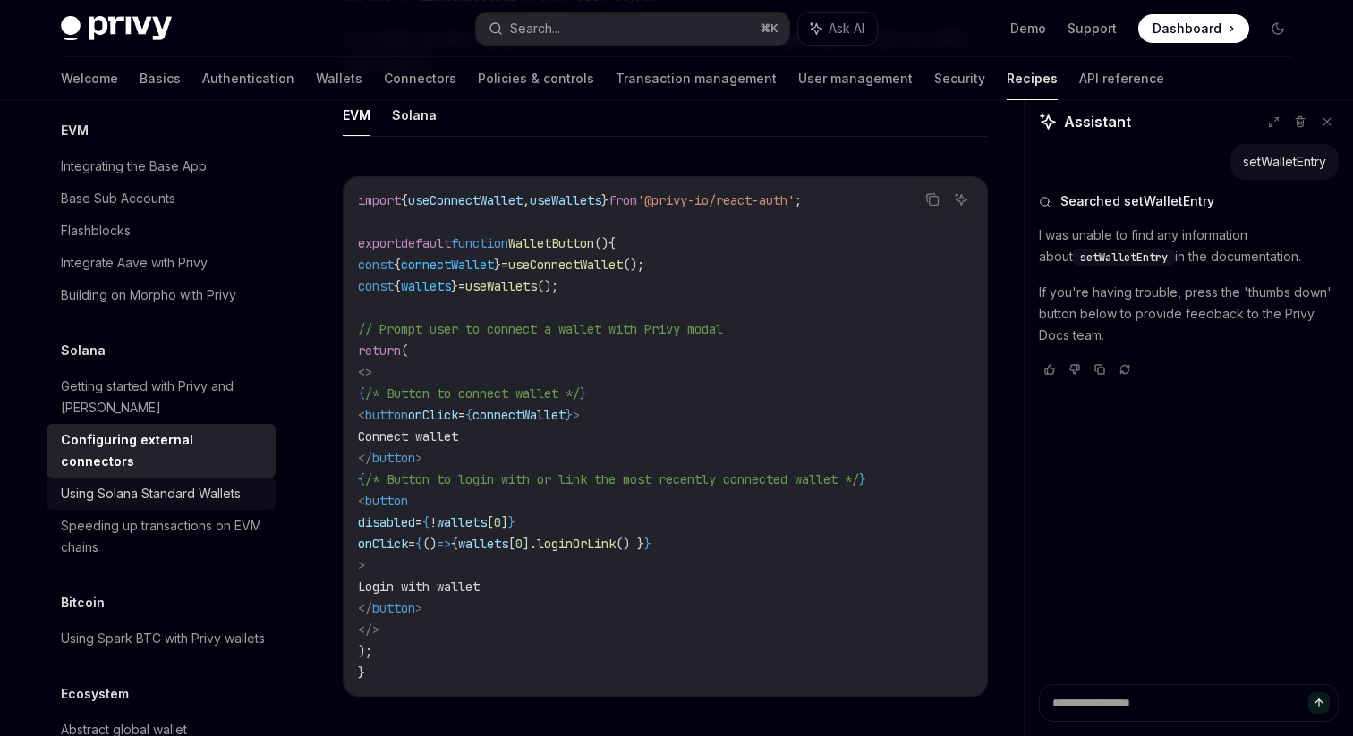
click at [157, 483] on div "Using Solana Standard Wallets" at bounding box center [151, 493] width 180 height 21
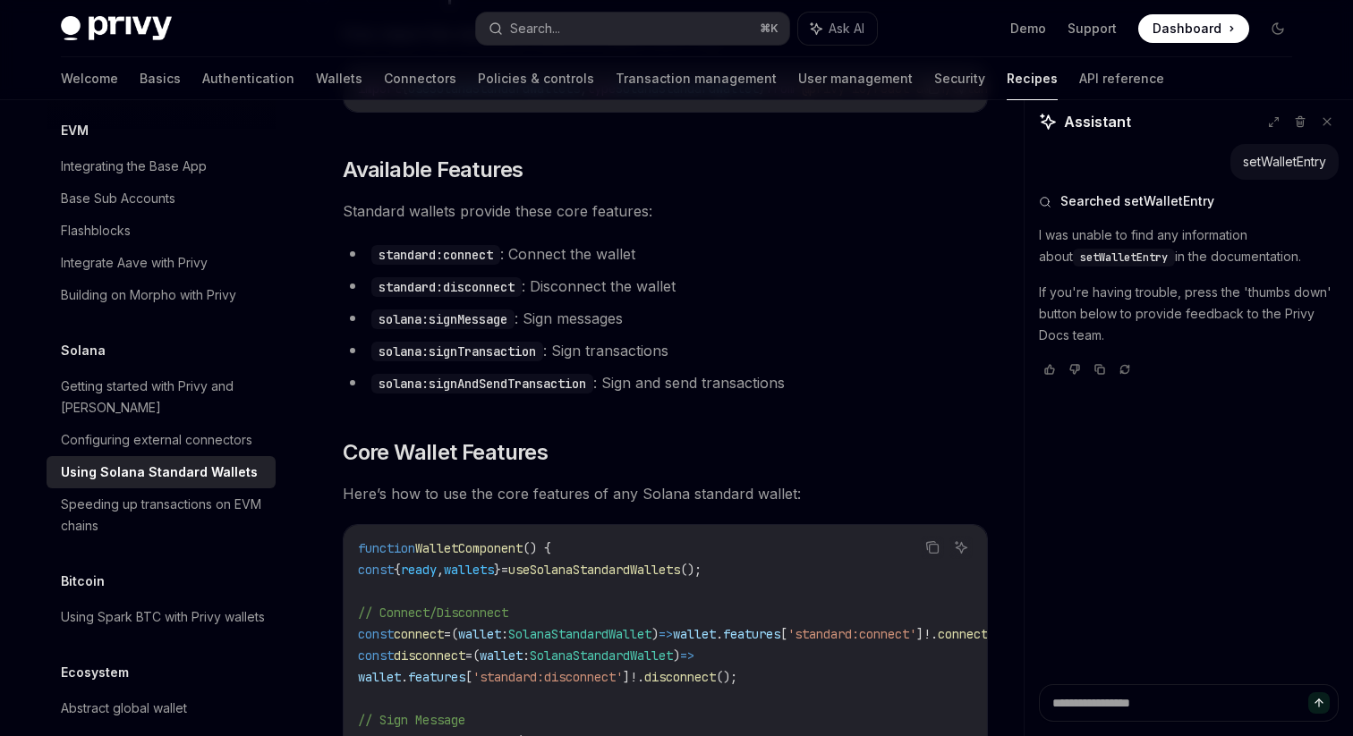
scroll to position [522, 0]
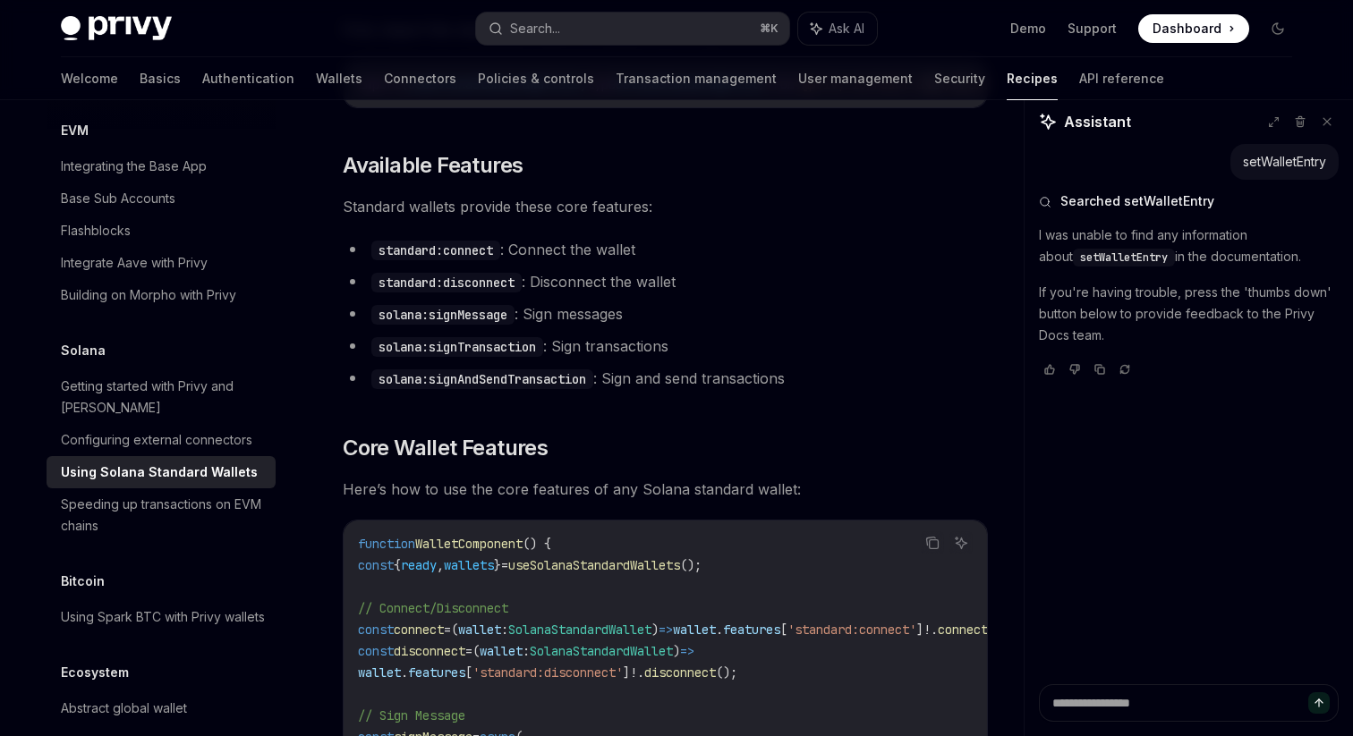
click at [712, 318] on li "solana:signMessage : Sign messages" at bounding box center [665, 313] width 645 height 25
click at [720, 292] on li "standard:disconnect : Disconnect the wallet" at bounding box center [665, 281] width 645 height 25
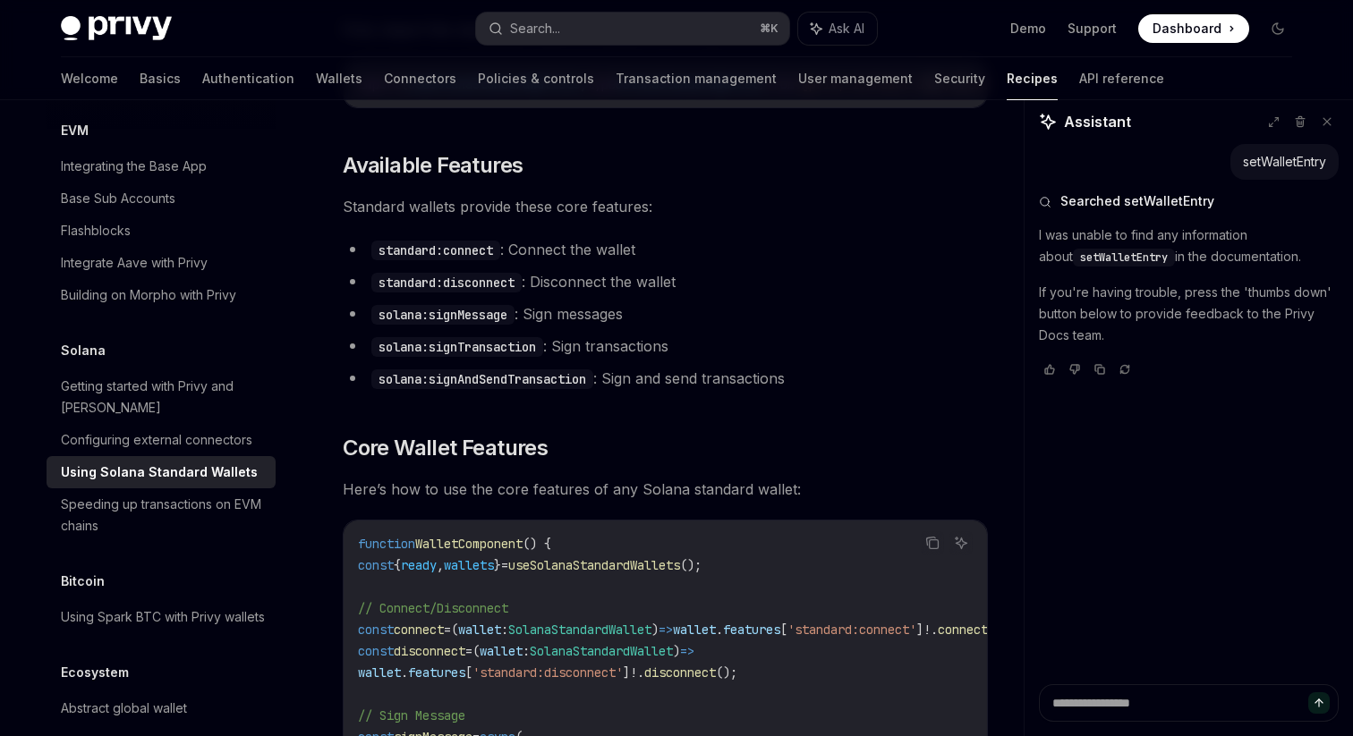
click at [720, 292] on li "standard:disconnect : Disconnect the wallet" at bounding box center [665, 281] width 645 height 25
click at [708, 260] on li "standard:connect : Connect the wallet" at bounding box center [665, 249] width 645 height 25
click at [711, 279] on li "standard:disconnect : Disconnect the wallet" at bounding box center [665, 281] width 645 height 25
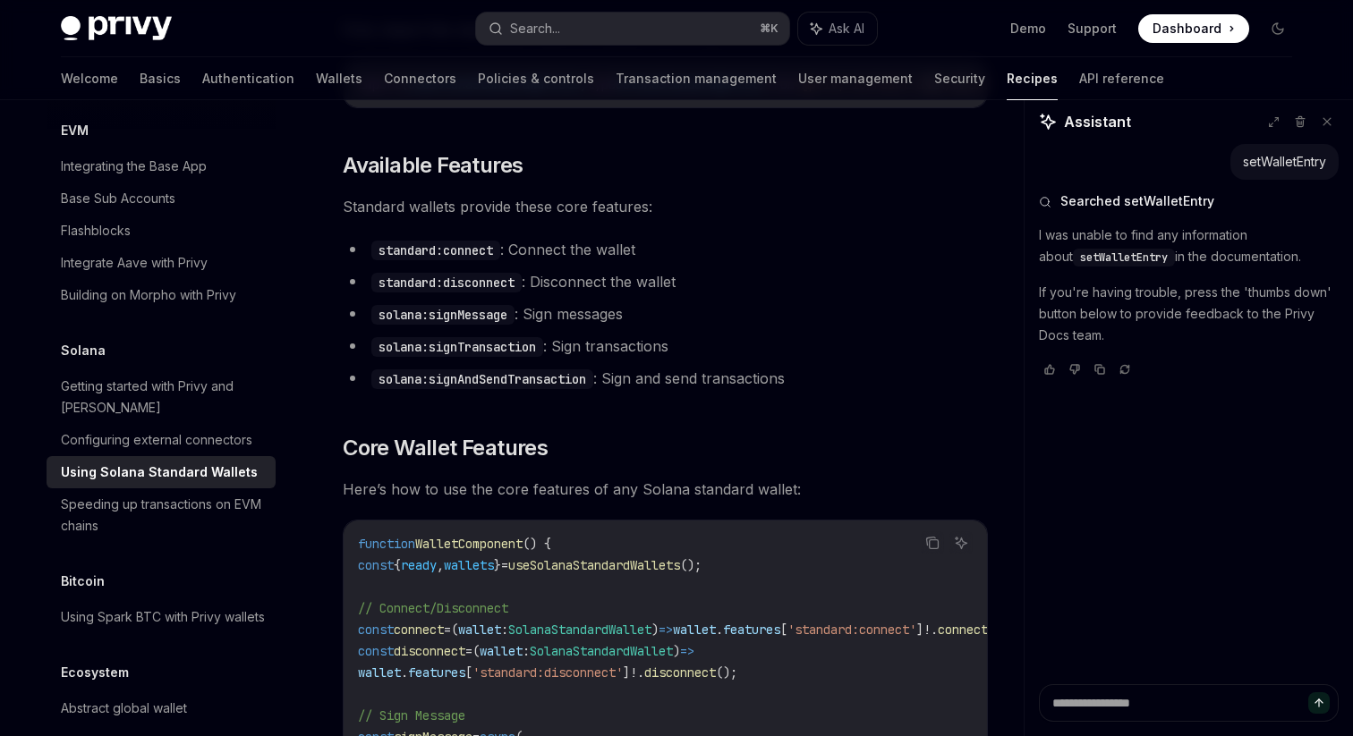
click at [711, 279] on li "standard:disconnect : Disconnect the wallet" at bounding box center [665, 281] width 645 height 25
click at [717, 317] on li "solana:signMessage : Sign messages" at bounding box center [665, 313] width 645 height 25
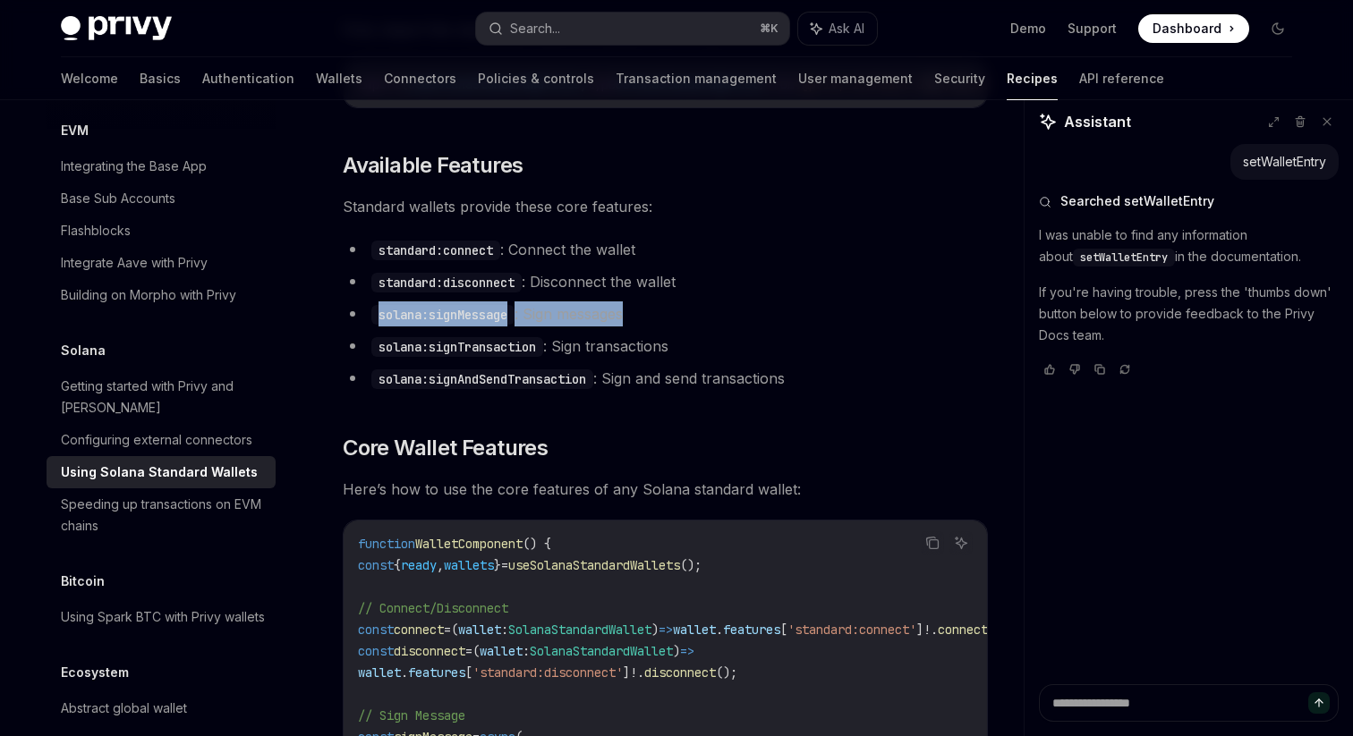
click at [728, 370] on ul "standard:connect : Connect the wallet standard:disconnect : Disconnect the wall…" at bounding box center [665, 314] width 645 height 154
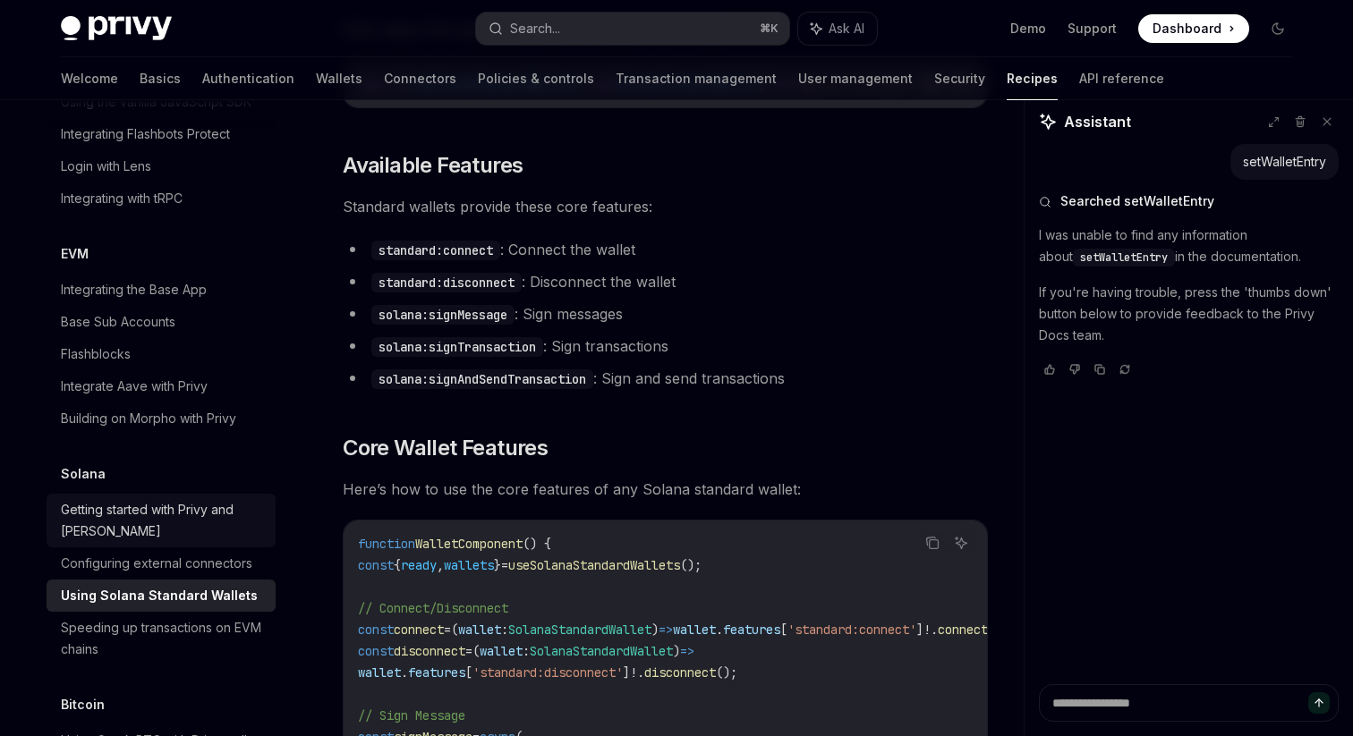
scroll to position [2525, 0]
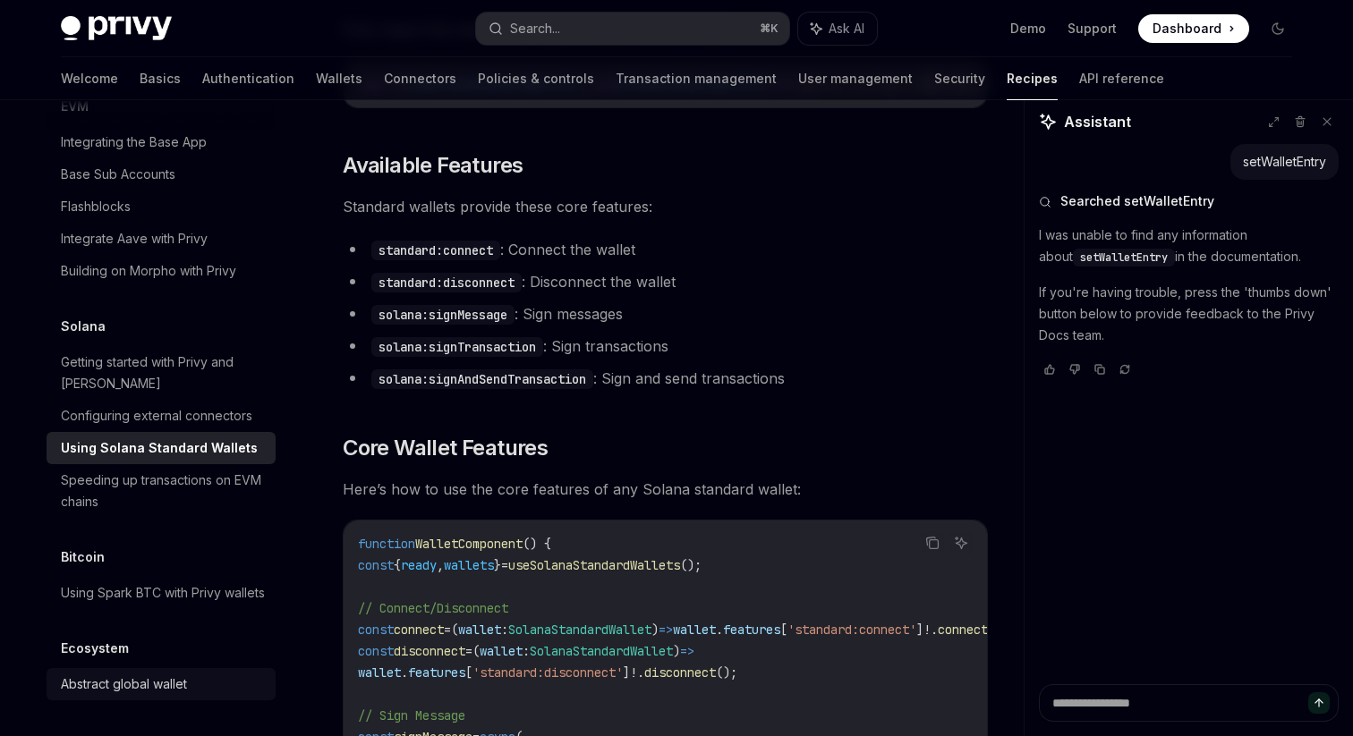
click at [125, 685] on div "Abstract global wallet" at bounding box center [124, 684] width 126 height 21
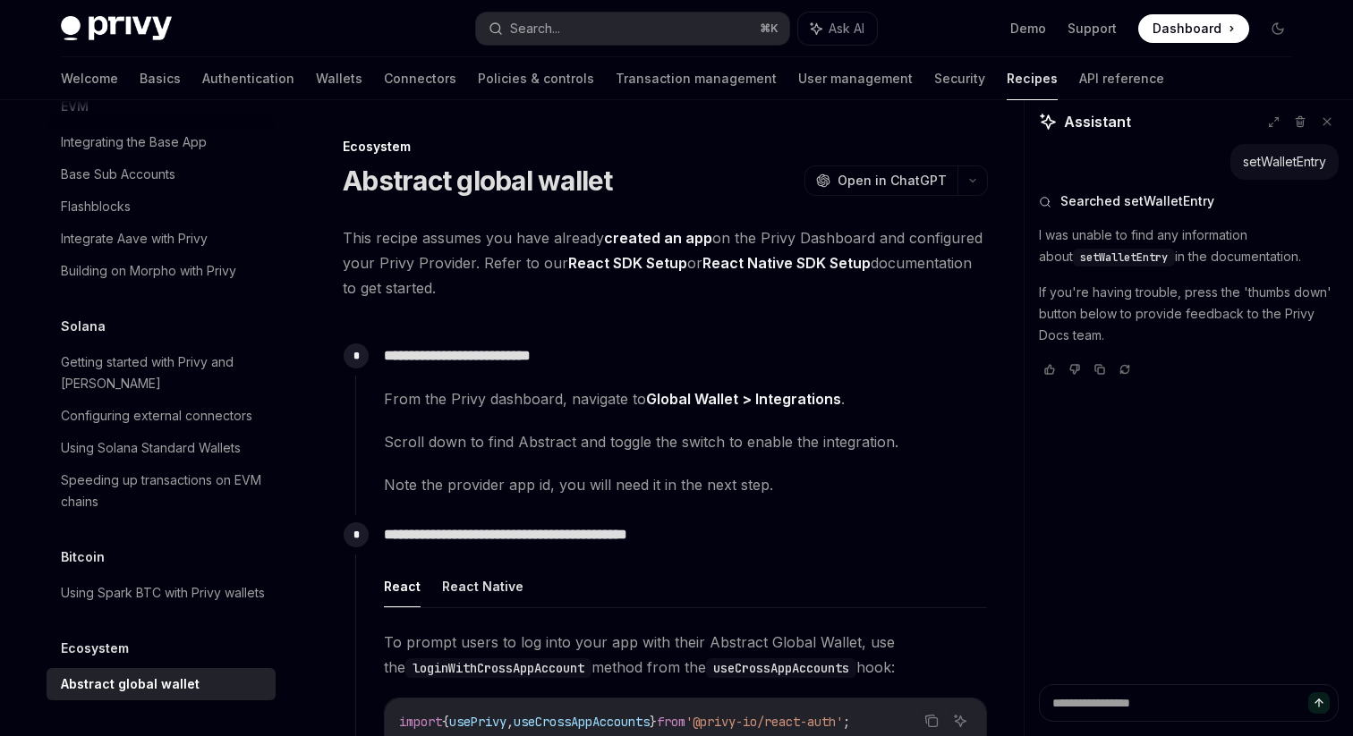
click at [500, 263] on span "This recipe assumes you have already created an app on the Privy Dashboard and …" at bounding box center [665, 262] width 645 height 75
click at [564, 290] on span "This recipe assumes you have already created an app on the Privy Dashboard and …" at bounding box center [665, 262] width 645 height 75
click at [648, 285] on span "This recipe assumes you have already created an app on the Privy Dashboard and …" at bounding box center [665, 262] width 645 height 75
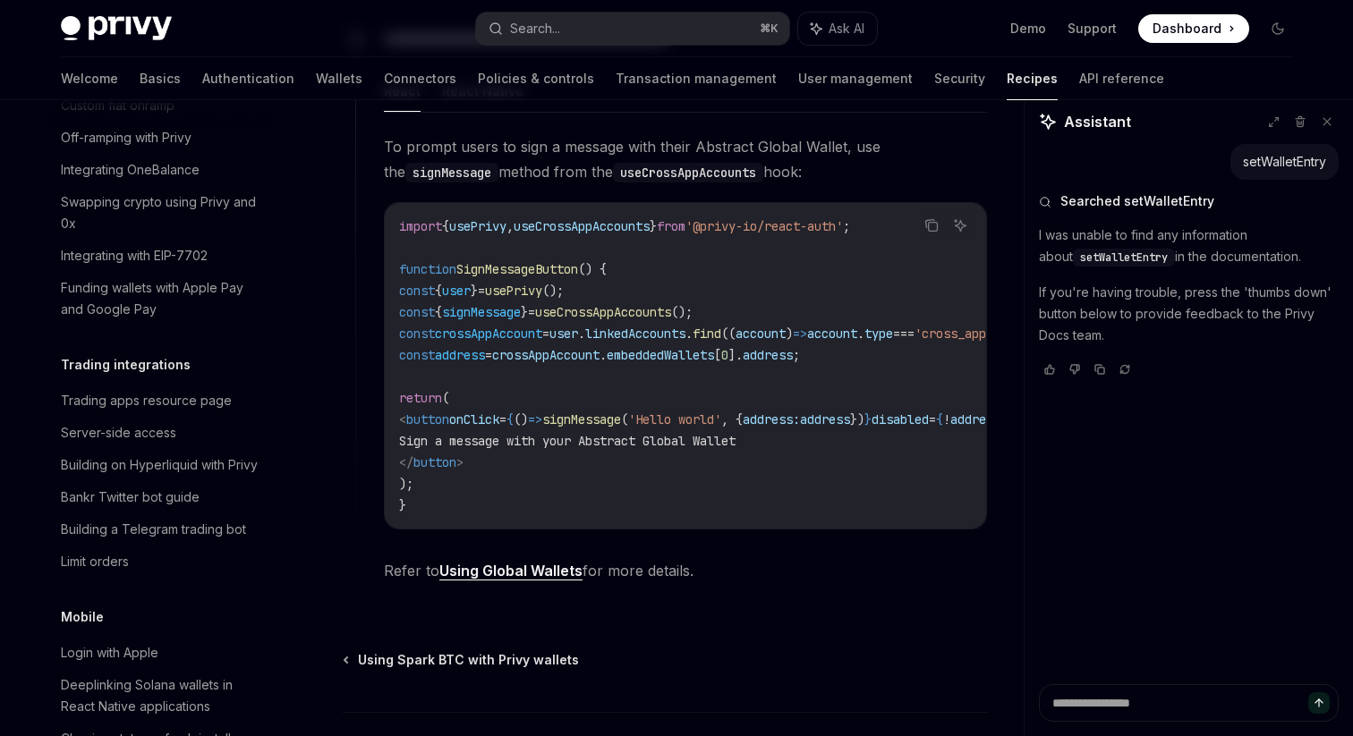
scroll to position [1622, 0]
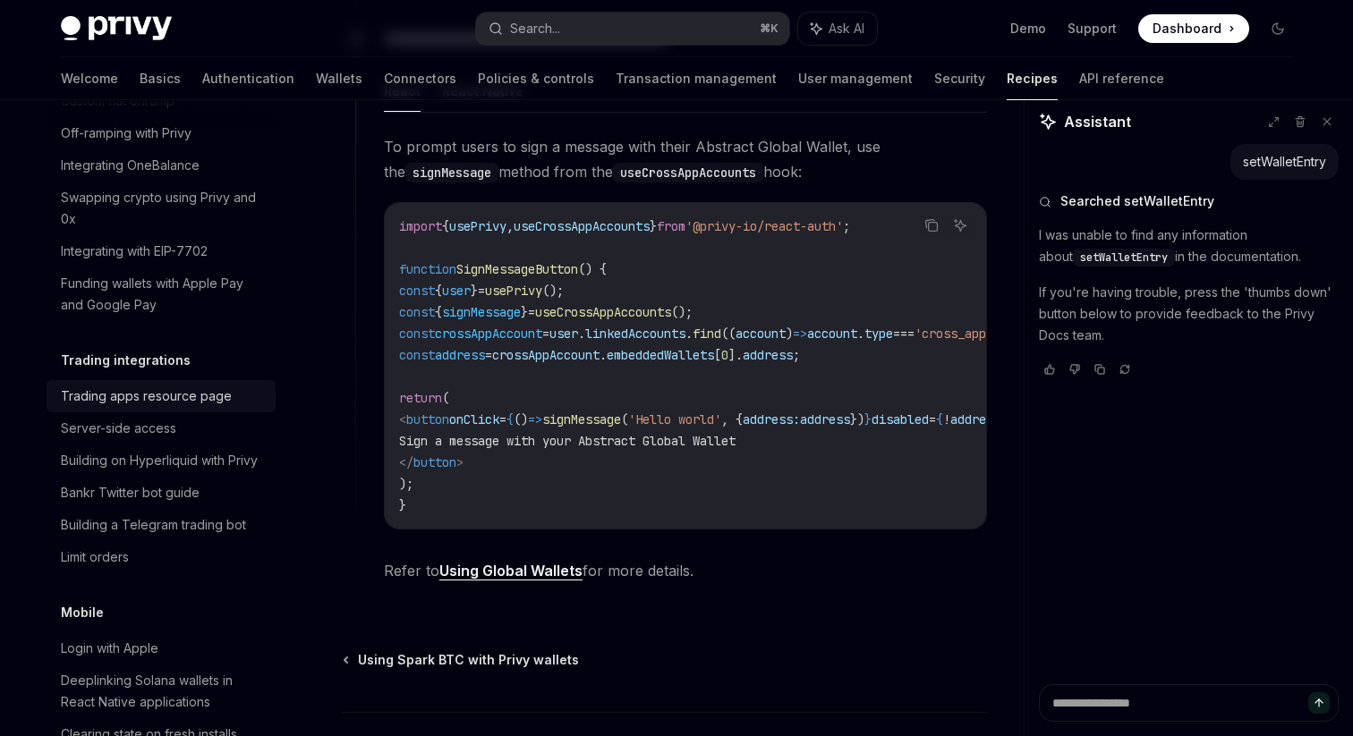
click at [147, 386] on div "Trading apps resource page" at bounding box center [146, 396] width 171 height 21
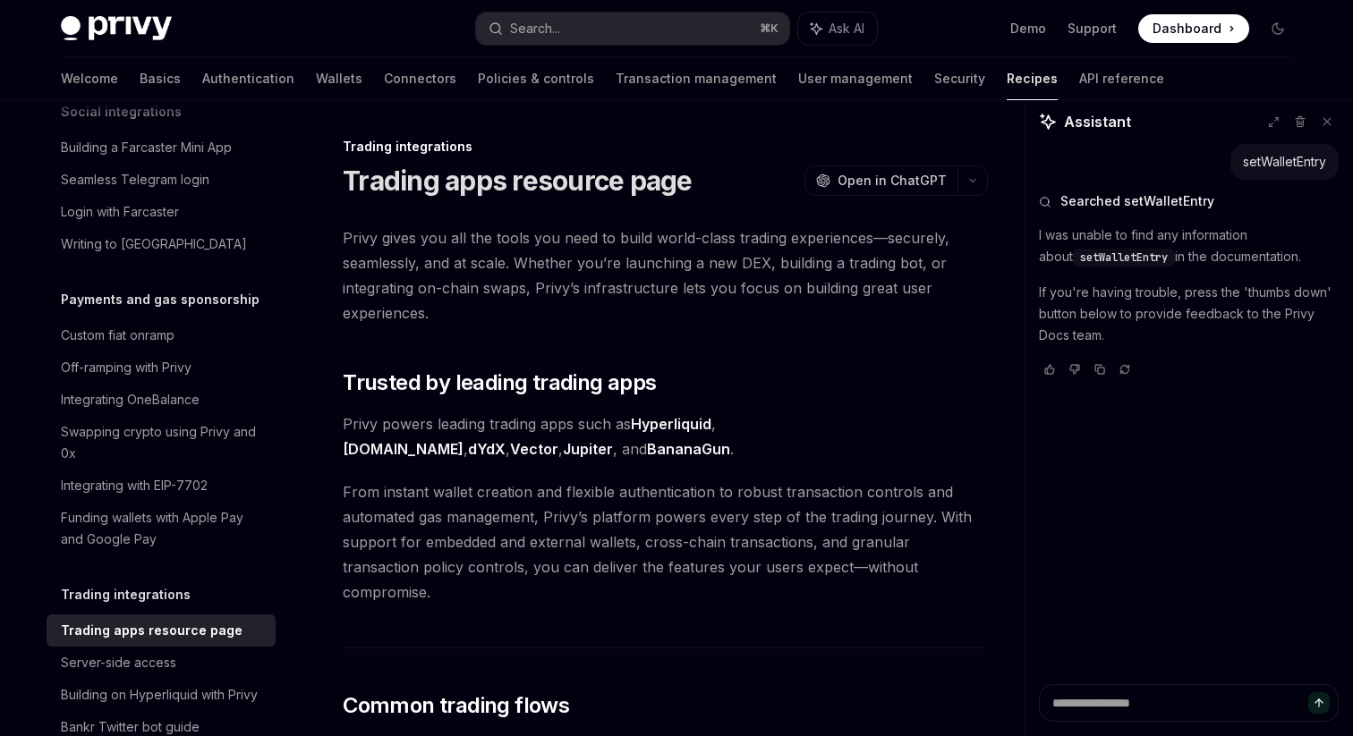
scroll to position [1395, 0]
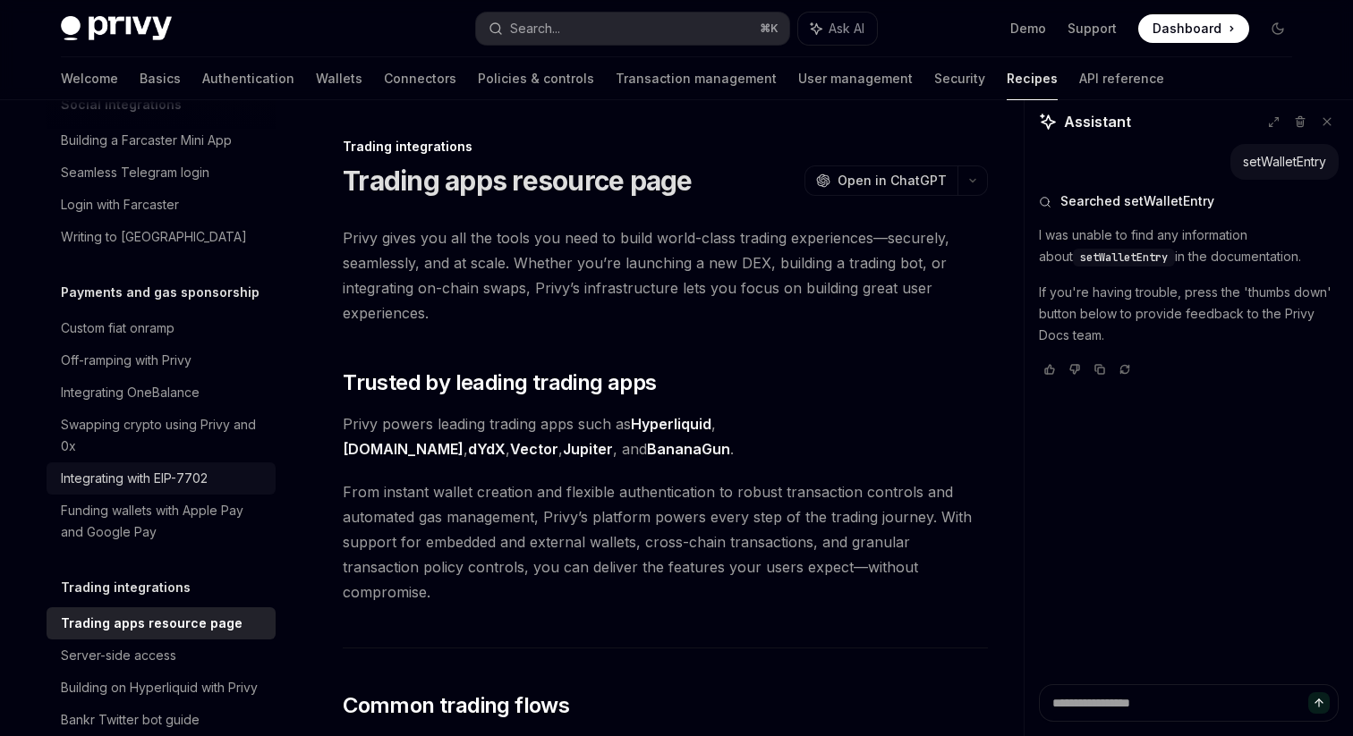
click at [151, 468] on div "Integrating with EIP-7702" at bounding box center [134, 478] width 147 height 21
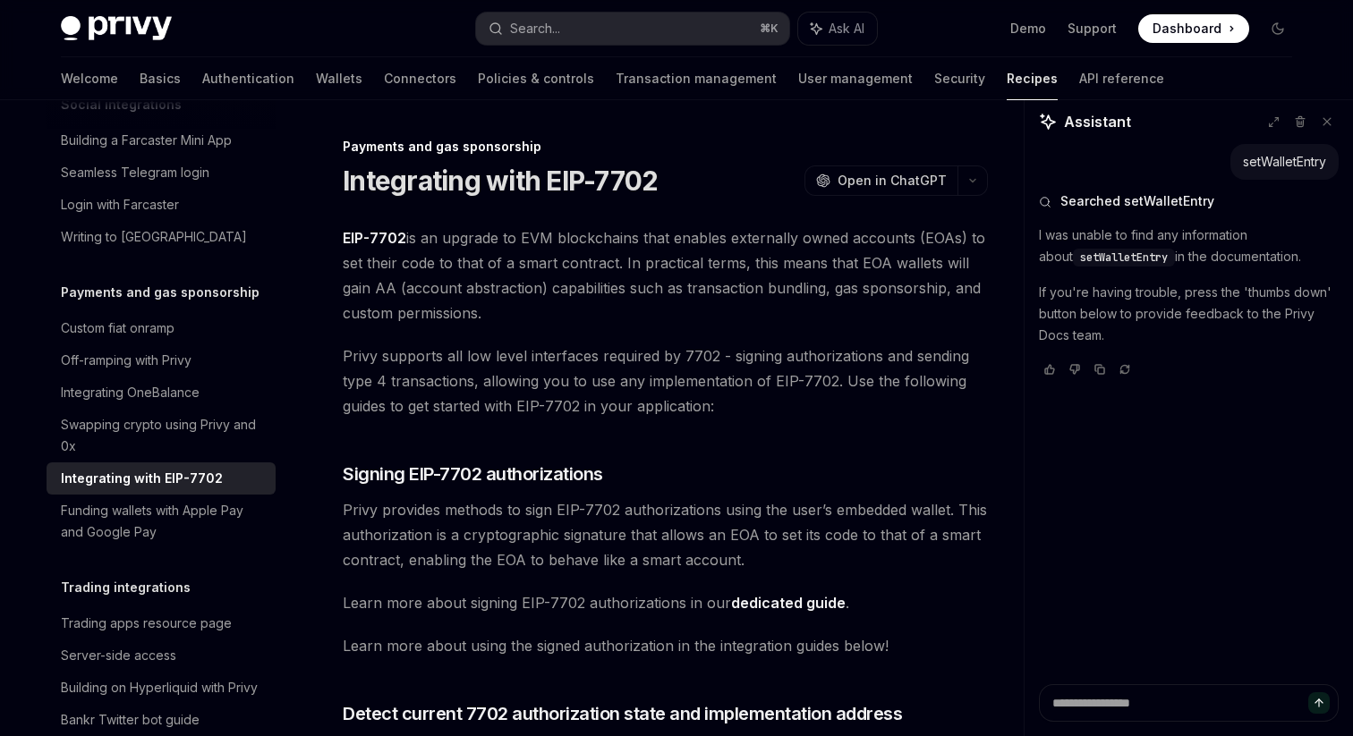
click at [572, 259] on span "EIP-7702 is an upgrade to EVM blockchains that enables externally owned account…" at bounding box center [665, 275] width 645 height 100
click at [575, 267] on span "EIP-7702 is an upgrade to EVM blockchains that enables externally owned account…" at bounding box center [665, 275] width 645 height 100
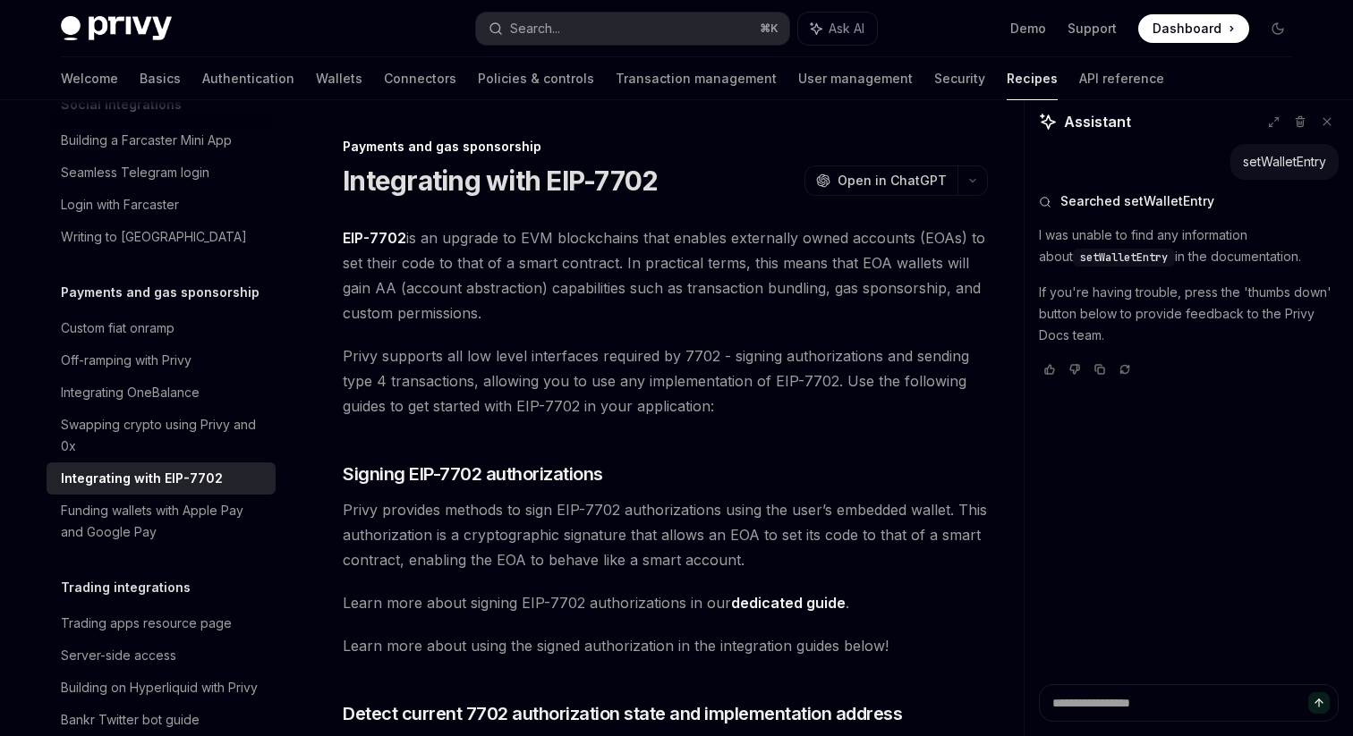
click at [586, 375] on span "Privy supports all low level interfaces required by 7702 - signing authorizatio…" at bounding box center [665, 380] width 645 height 75
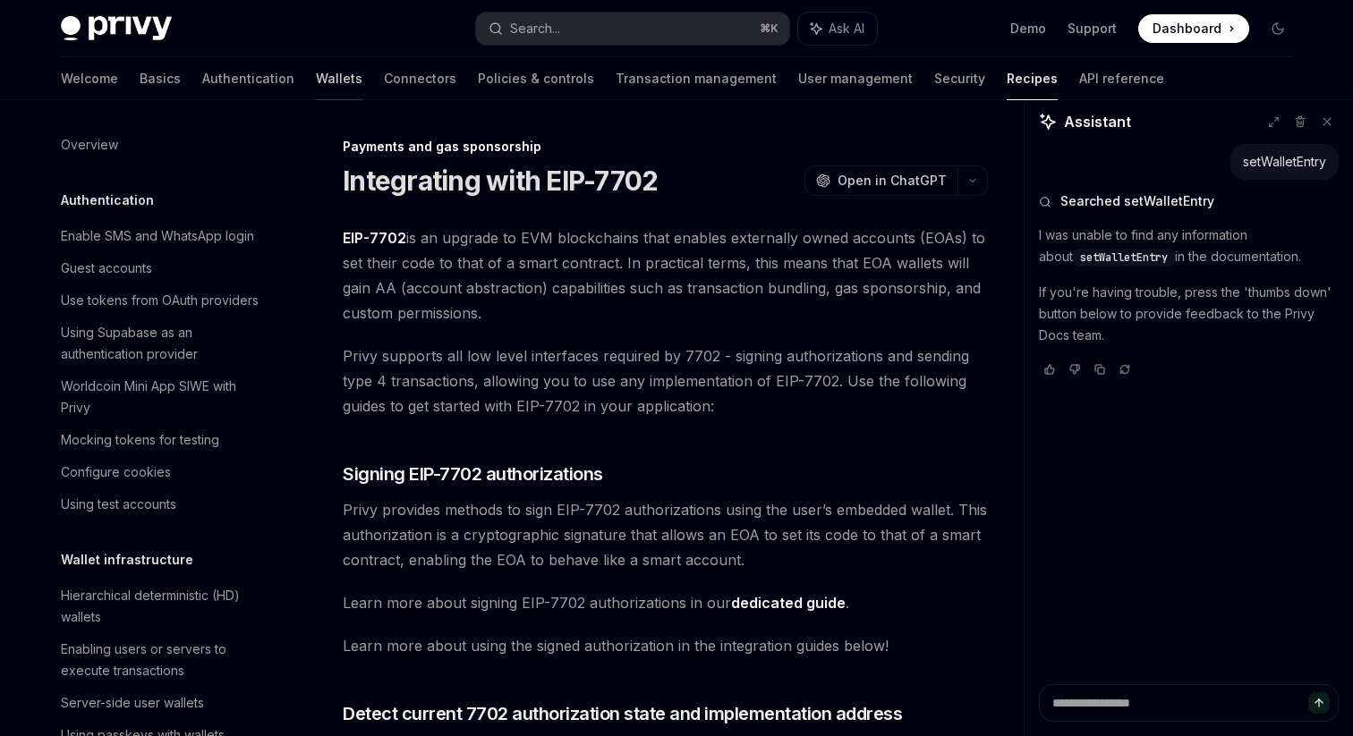
click at [316, 89] on link "Wallets" at bounding box center [339, 78] width 47 height 43
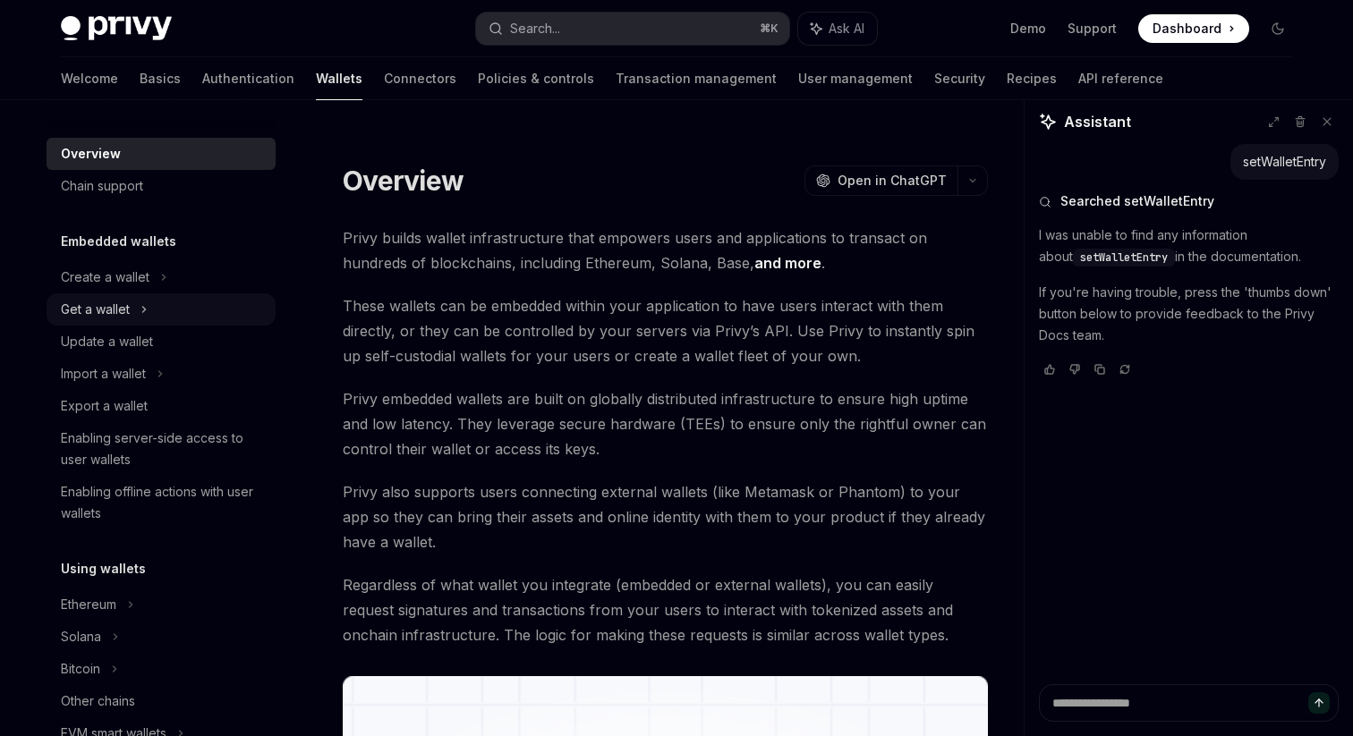
click at [113, 308] on div "Get a wallet" at bounding box center [95, 309] width 69 height 21
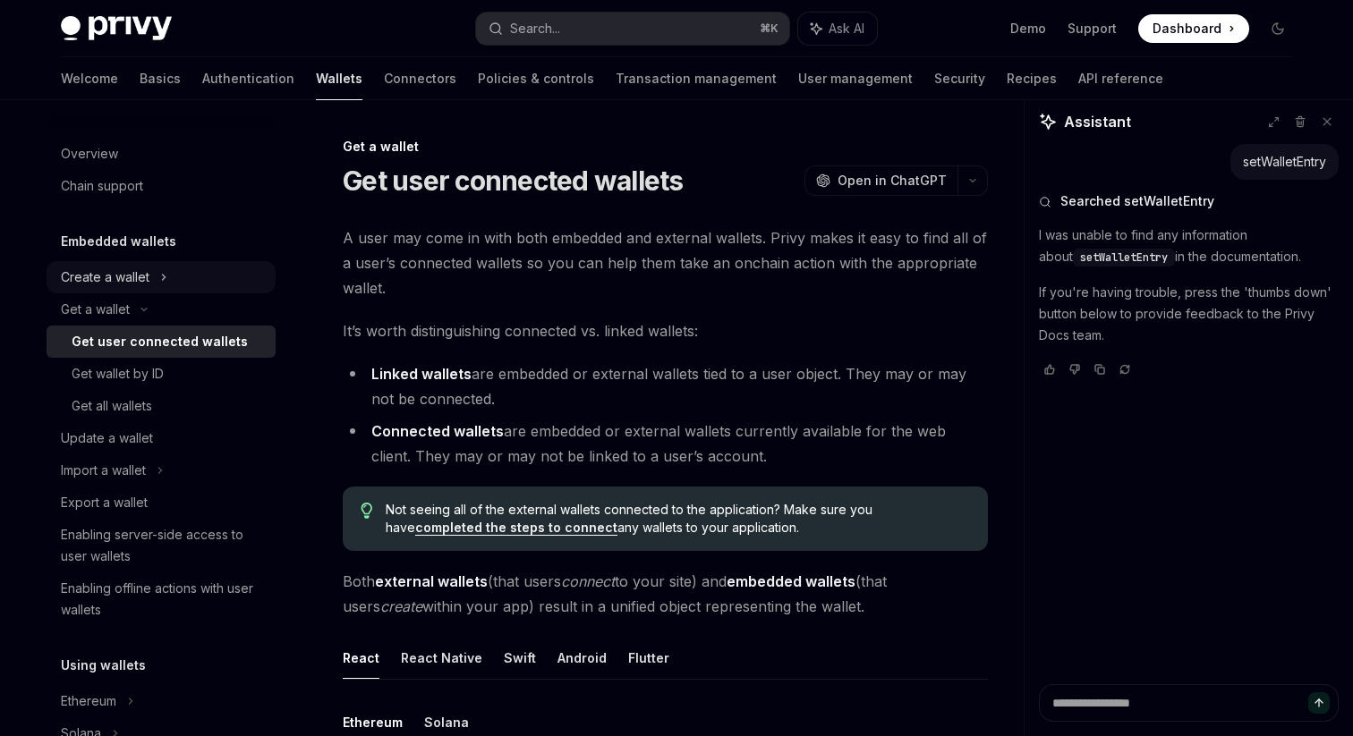
click at [117, 280] on div "Create a wallet" at bounding box center [105, 277] width 89 height 21
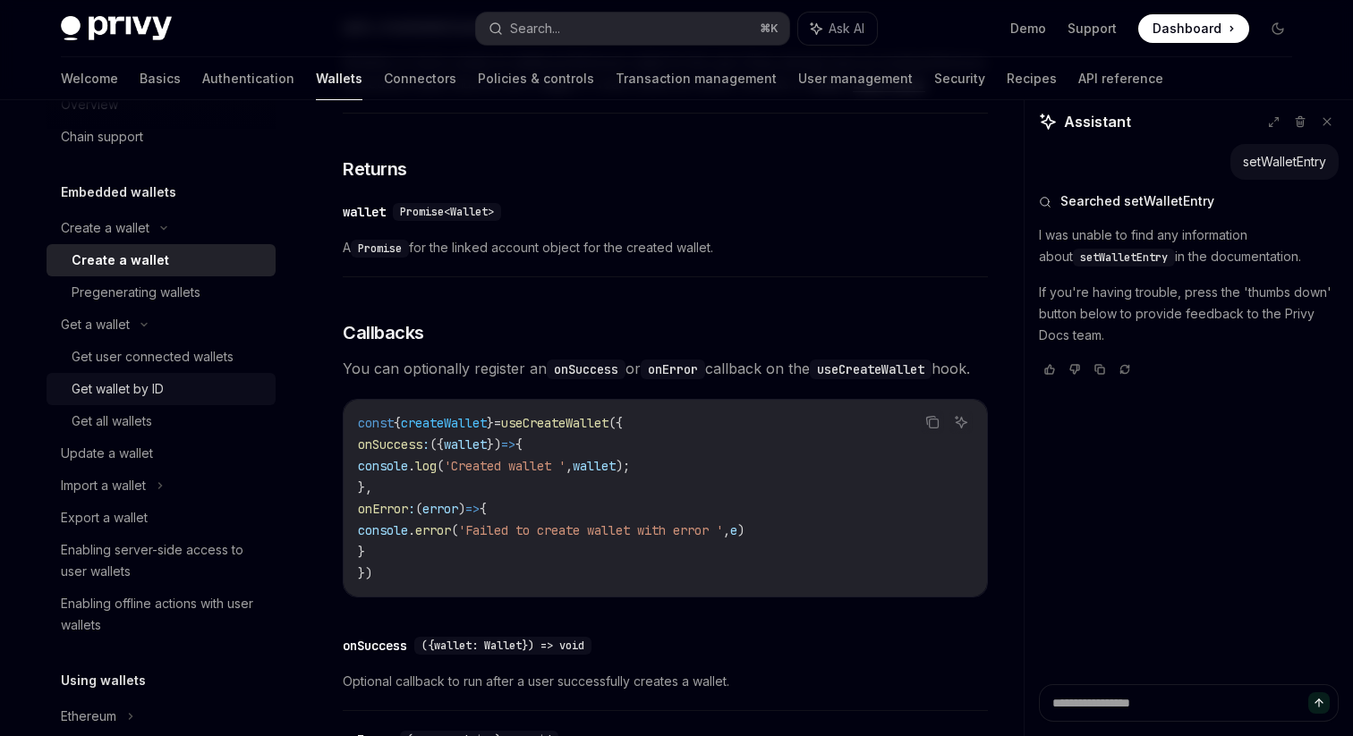
scroll to position [48, 0]
click at [106, 422] on div "Get all wallets" at bounding box center [112, 421] width 81 height 21
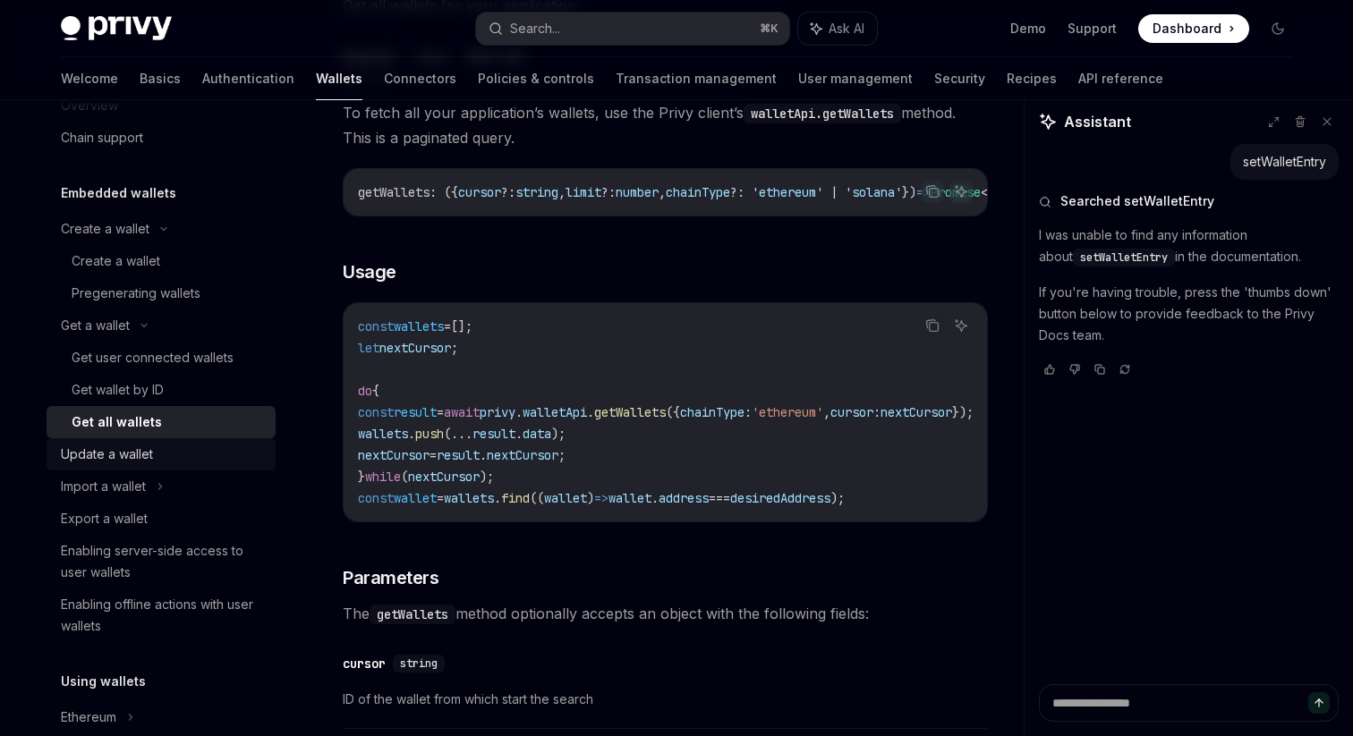
click at [115, 461] on div "Update a wallet" at bounding box center [107, 454] width 92 height 21
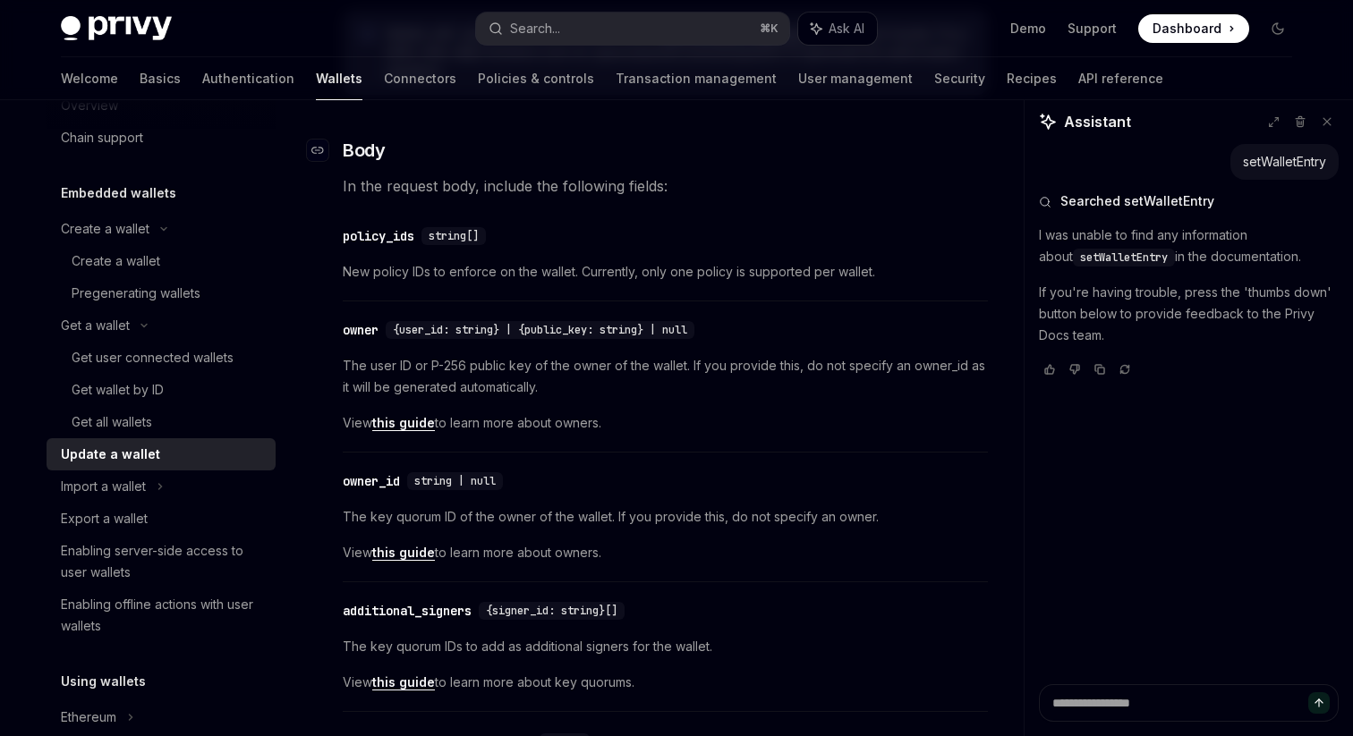
scroll to position [497, 0]
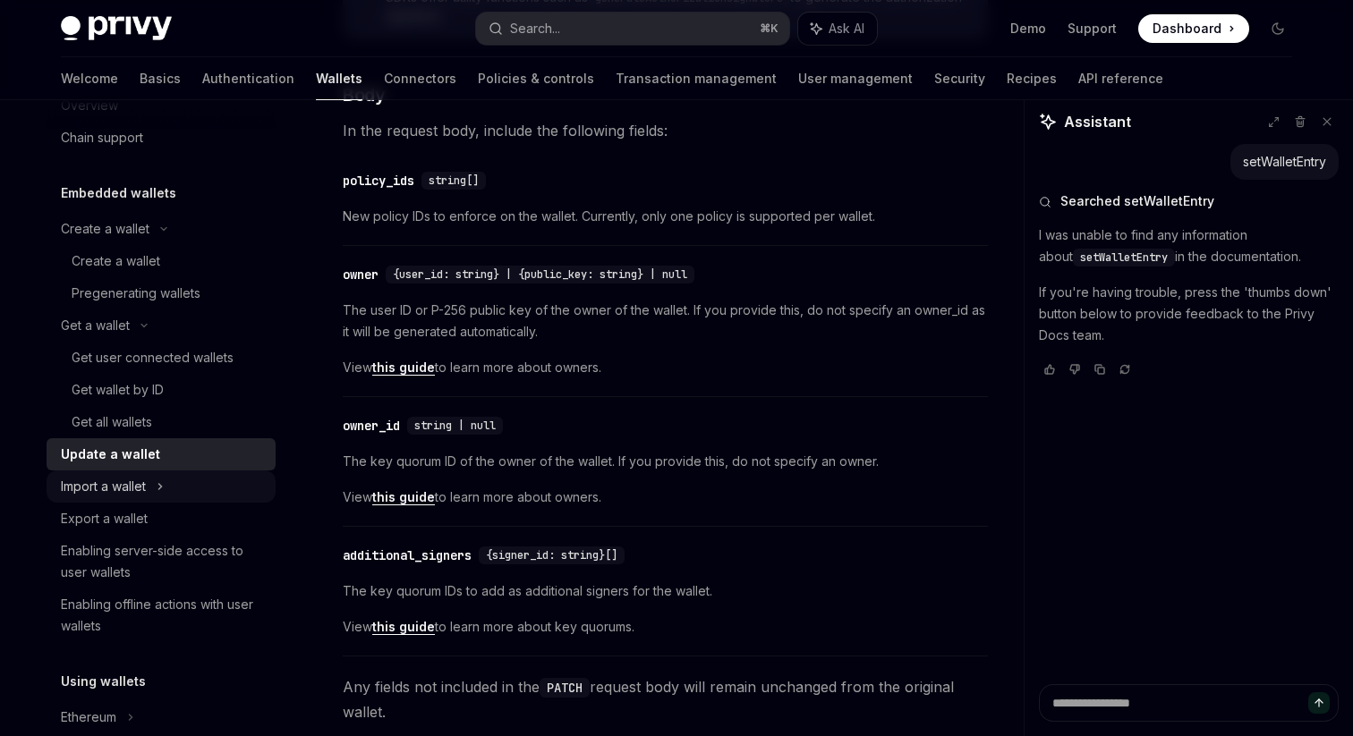
click at [137, 492] on div "Import a wallet" at bounding box center [103, 486] width 85 height 21
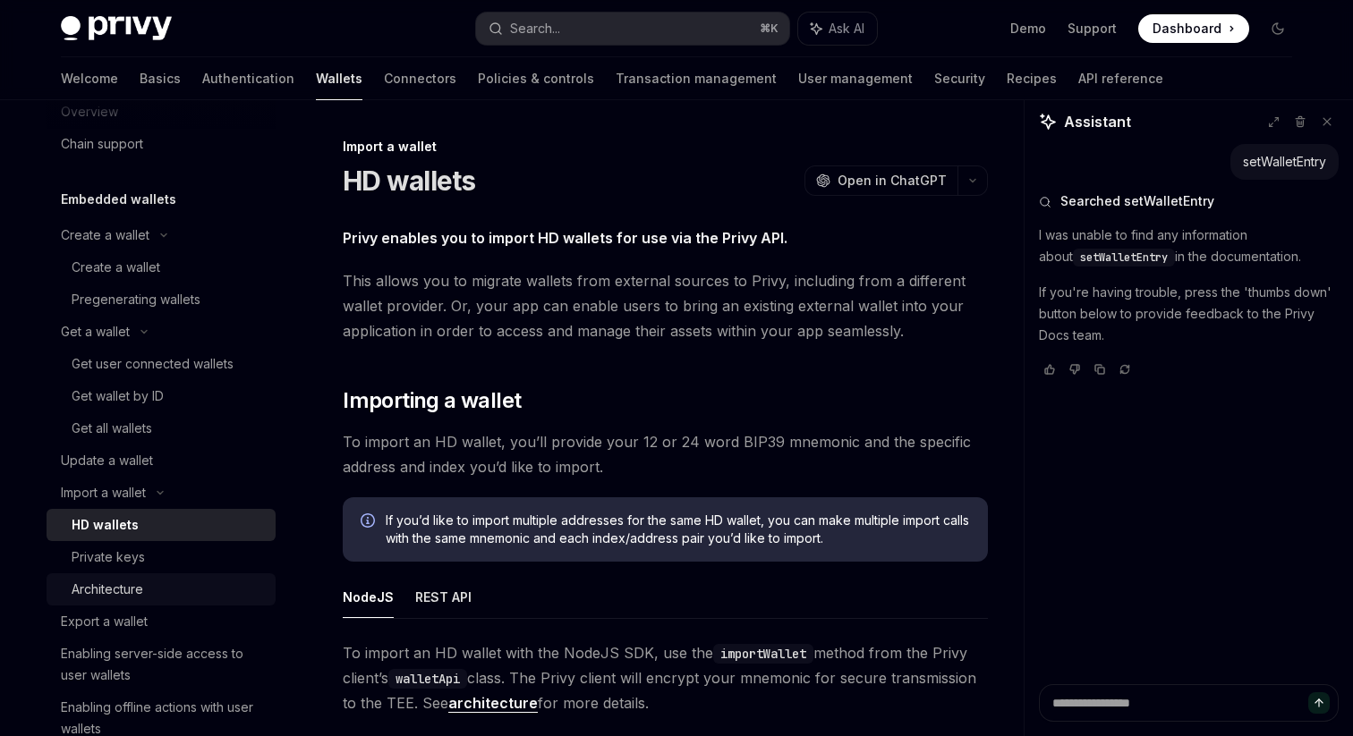
scroll to position [39, 0]
click at [124, 341] on div "Get a wallet" at bounding box center [95, 334] width 69 height 21
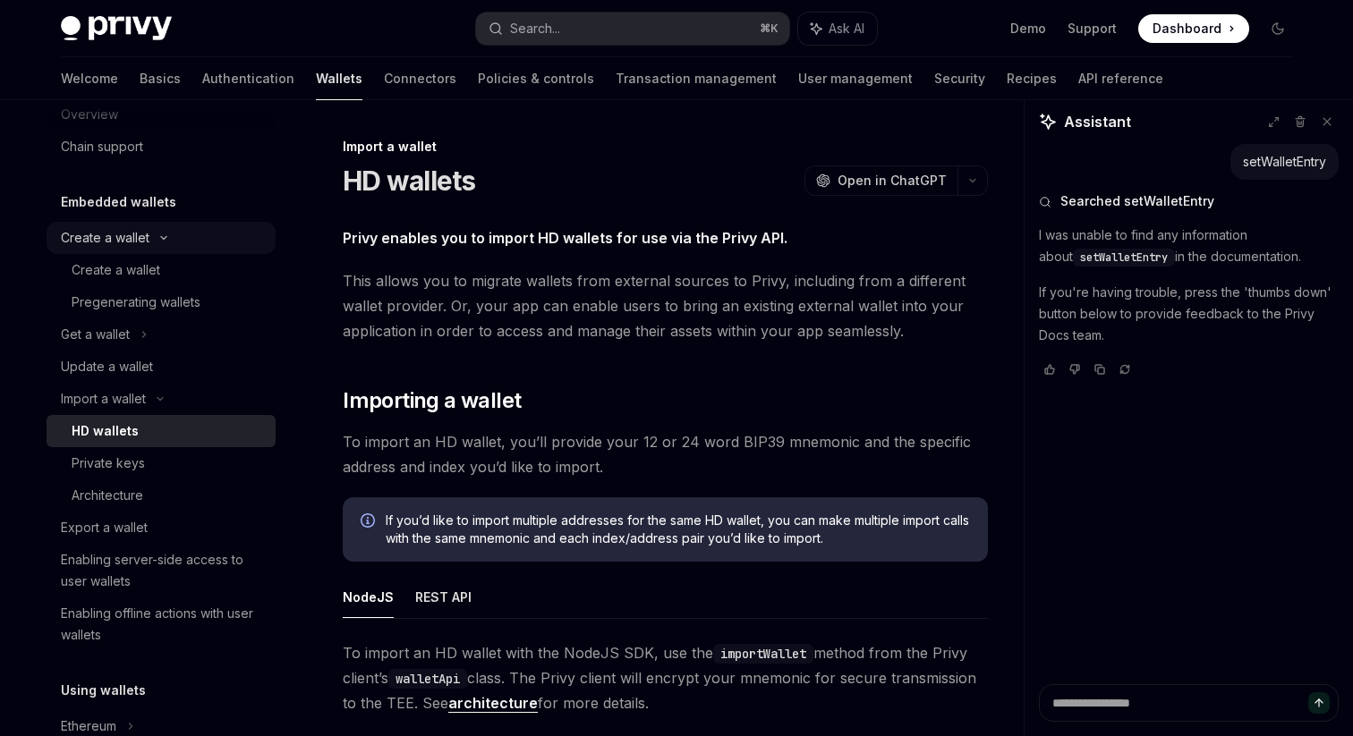
click at [135, 233] on div "Create a wallet" at bounding box center [105, 237] width 89 height 21
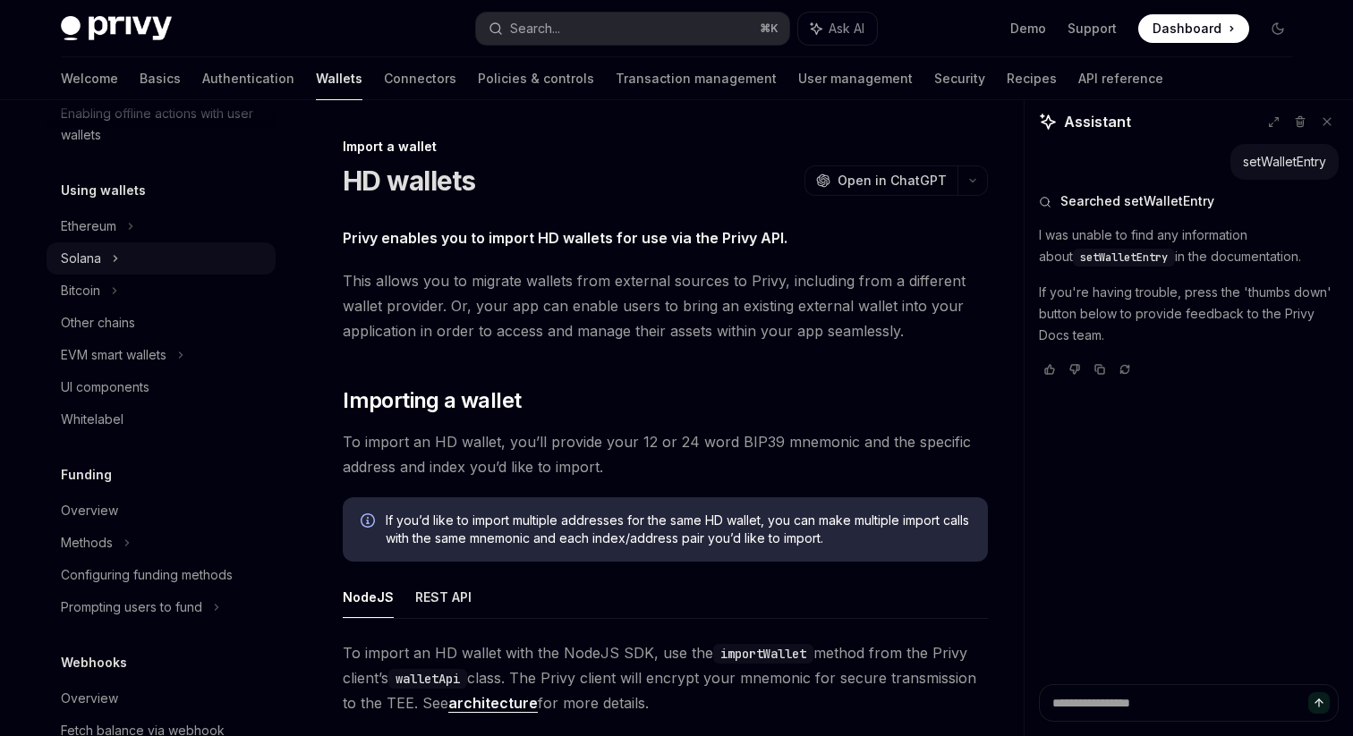
scroll to position [477, 0]
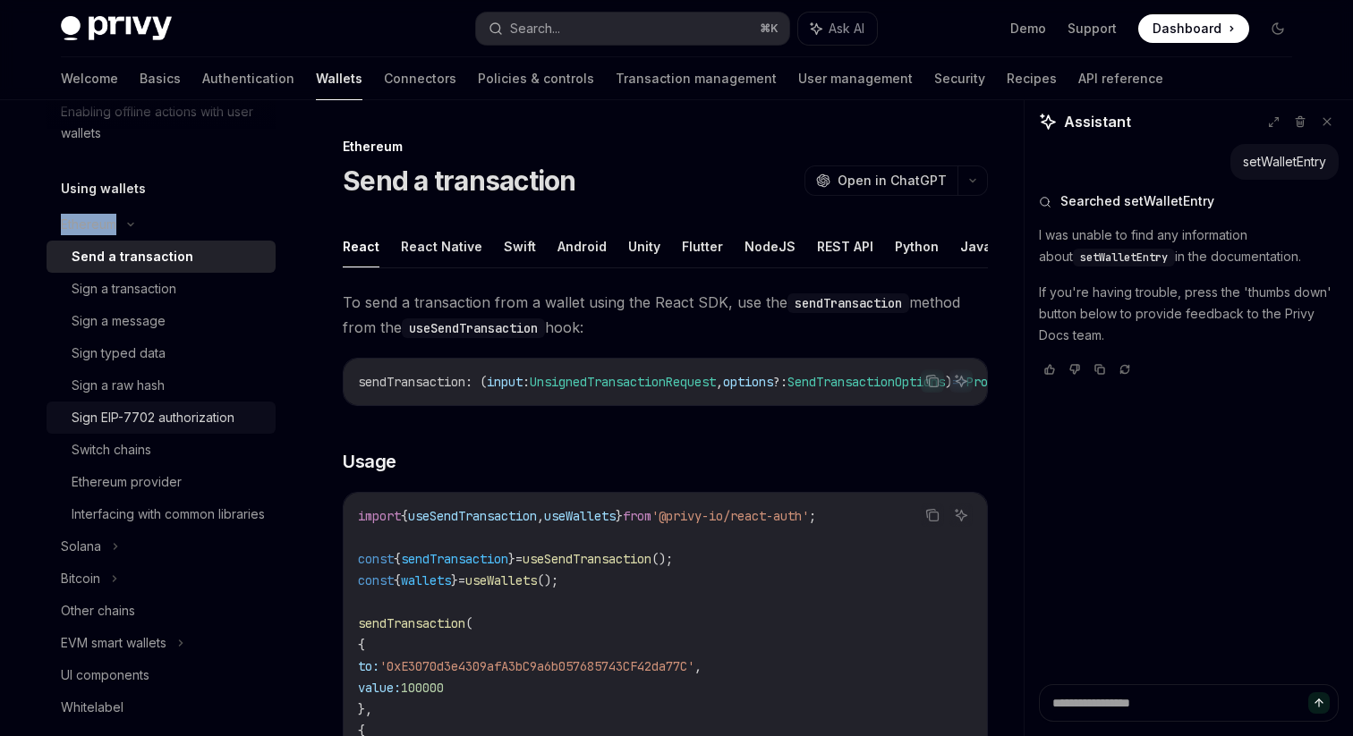
click at [146, 421] on div "Sign EIP-7702 authorization" at bounding box center [153, 417] width 163 height 21
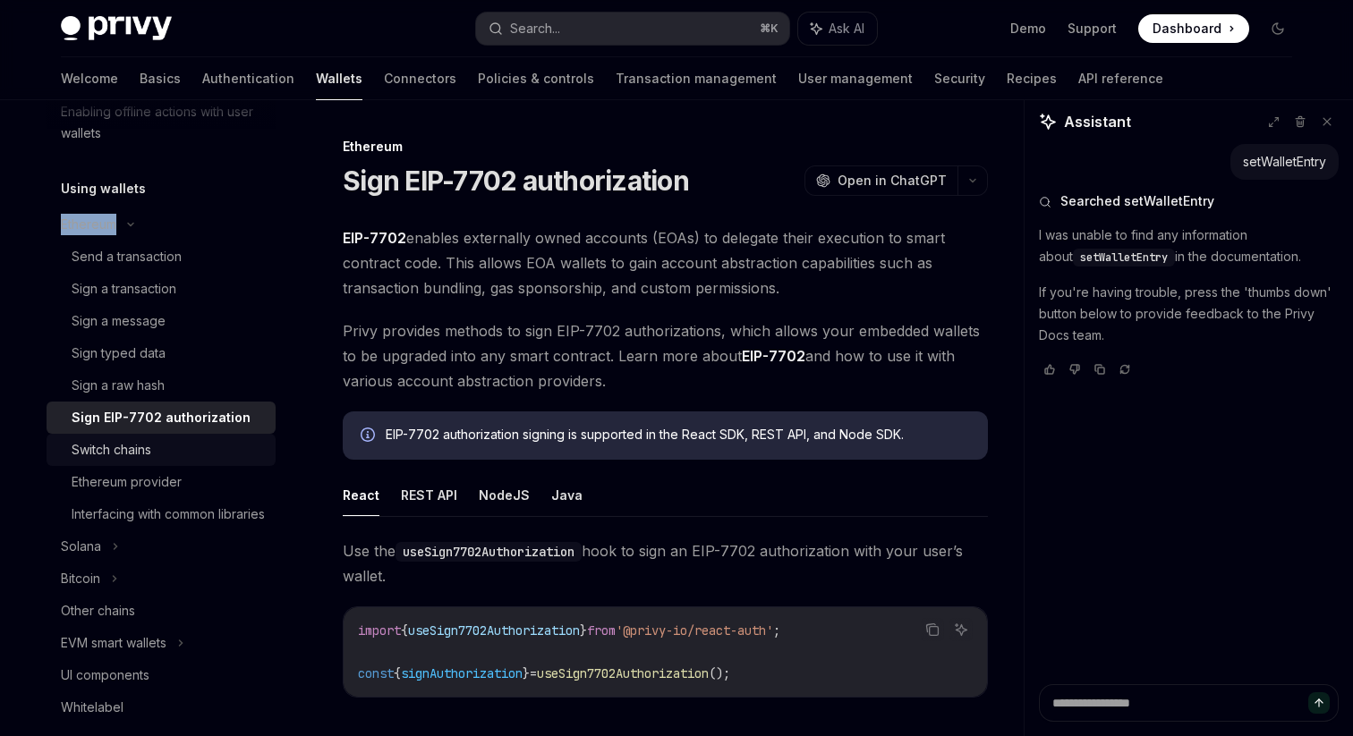
click at [114, 451] on div "Switch chains" at bounding box center [112, 449] width 80 height 21
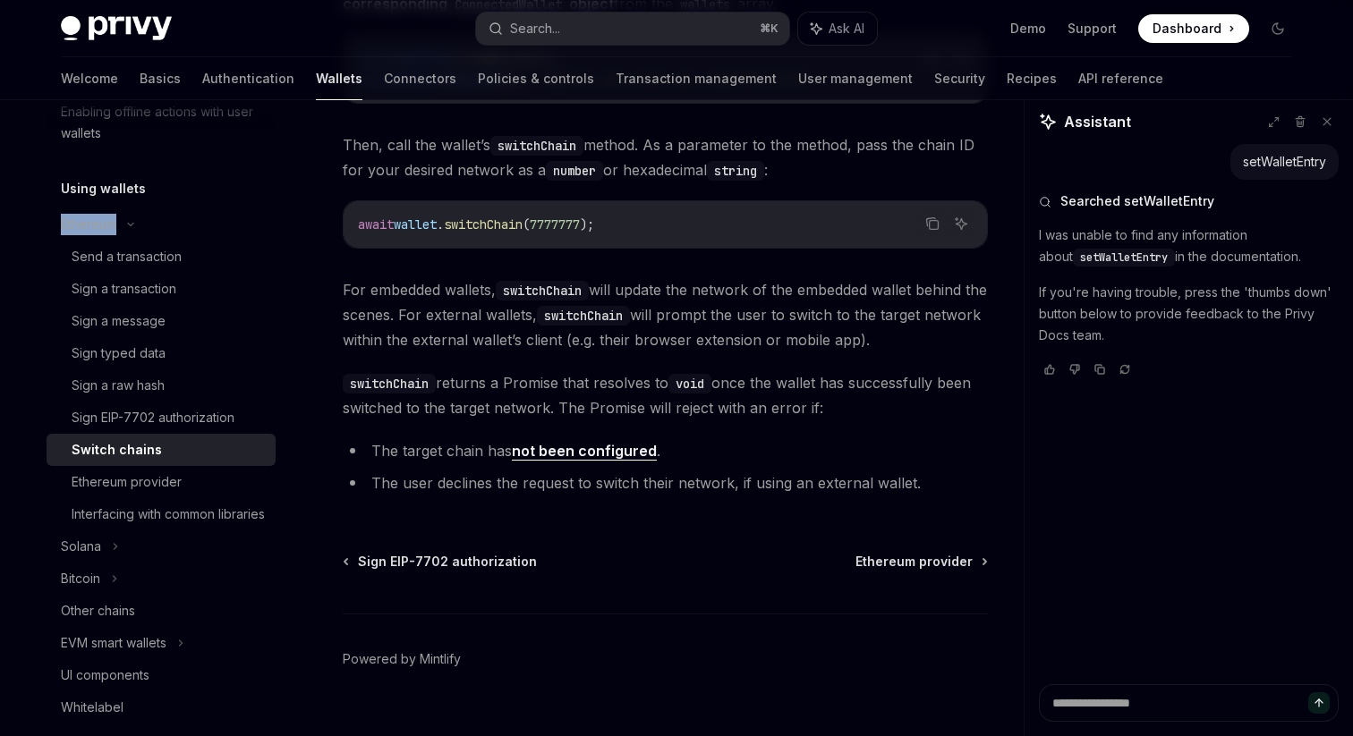
scroll to position [356, 0]
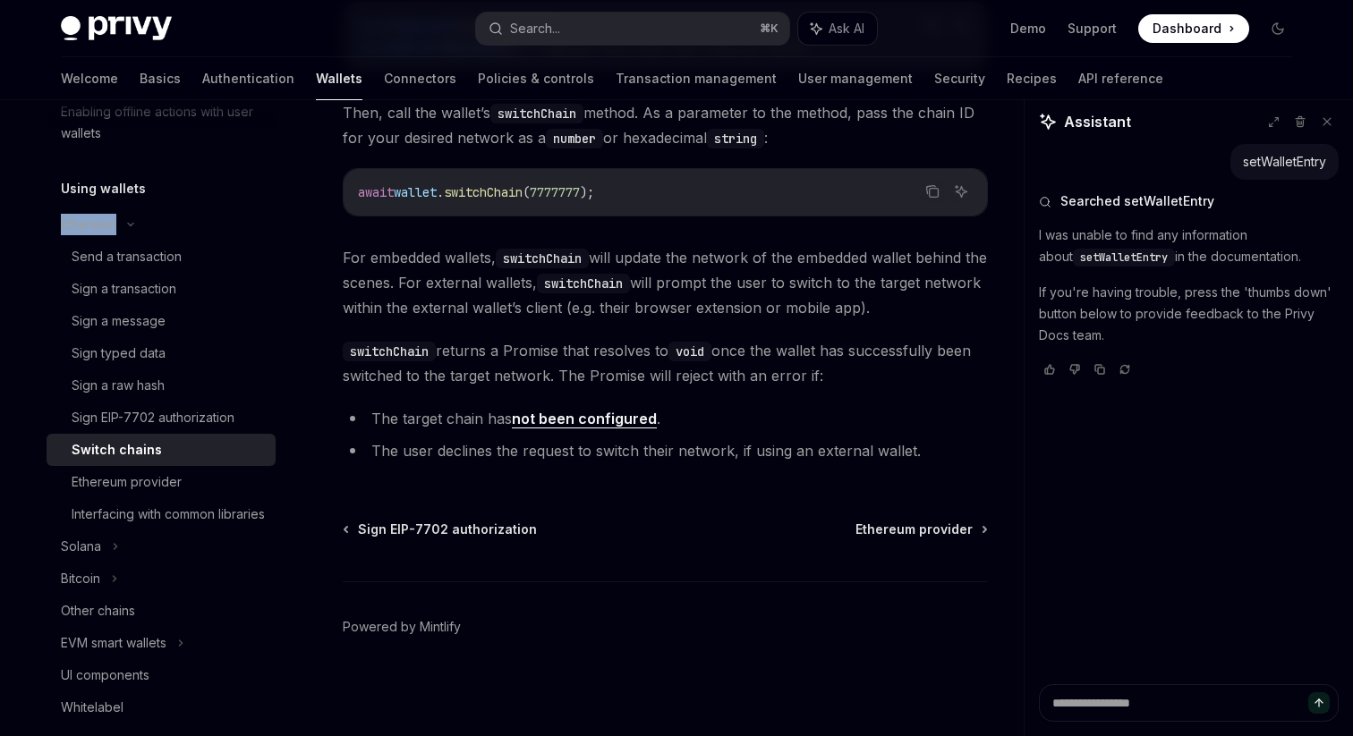
click at [472, 281] on span "For embedded wallets, switchChain will update the network of the embedded walle…" at bounding box center [665, 282] width 645 height 75
click at [537, 280] on span "For embedded wallets, switchChain will update the network of the embedded walle…" at bounding box center [665, 282] width 645 height 75
click at [749, 267] on span "For embedded wallets, switchChain will update the network of the embedded walle…" at bounding box center [665, 282] width 645 height 75
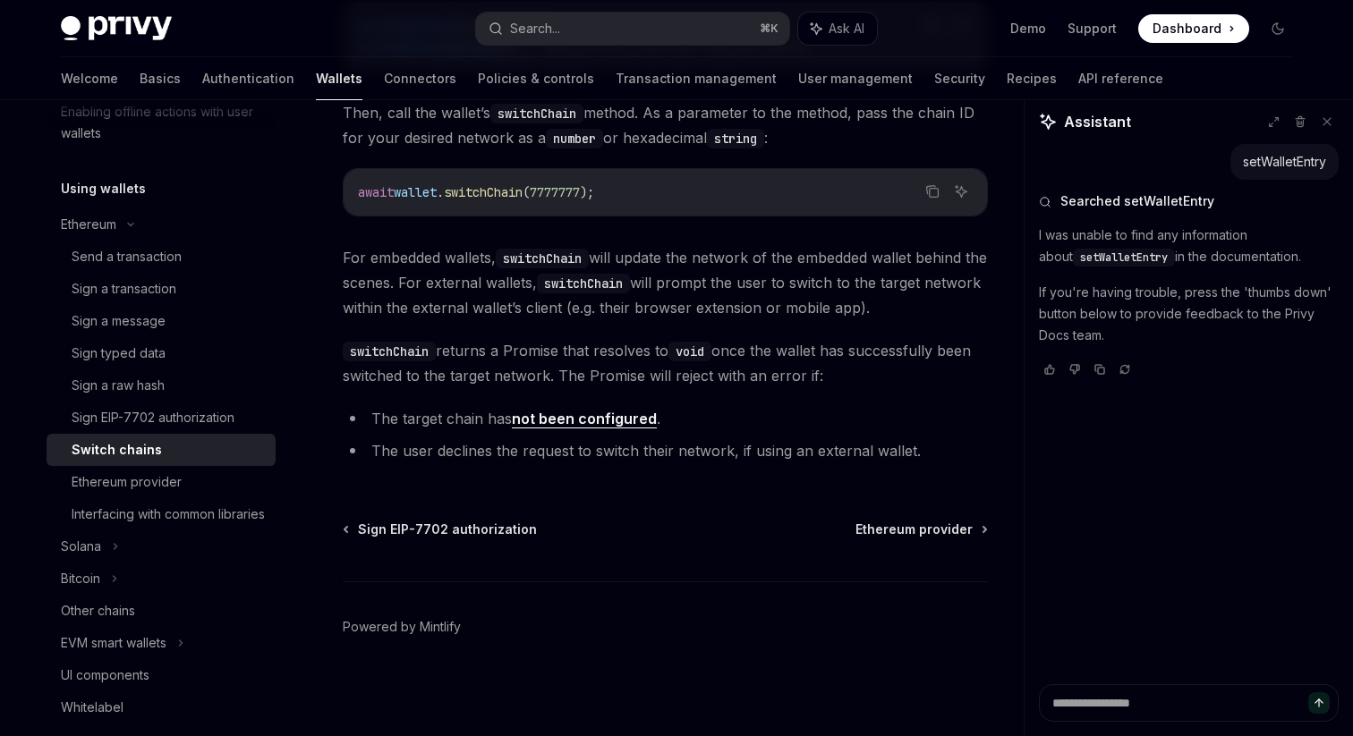
click at [749, 272] on span "For embedded wallets, switchChain will update the network of the embedded walle…" at bounding box center [665, 282] width 645 height 75
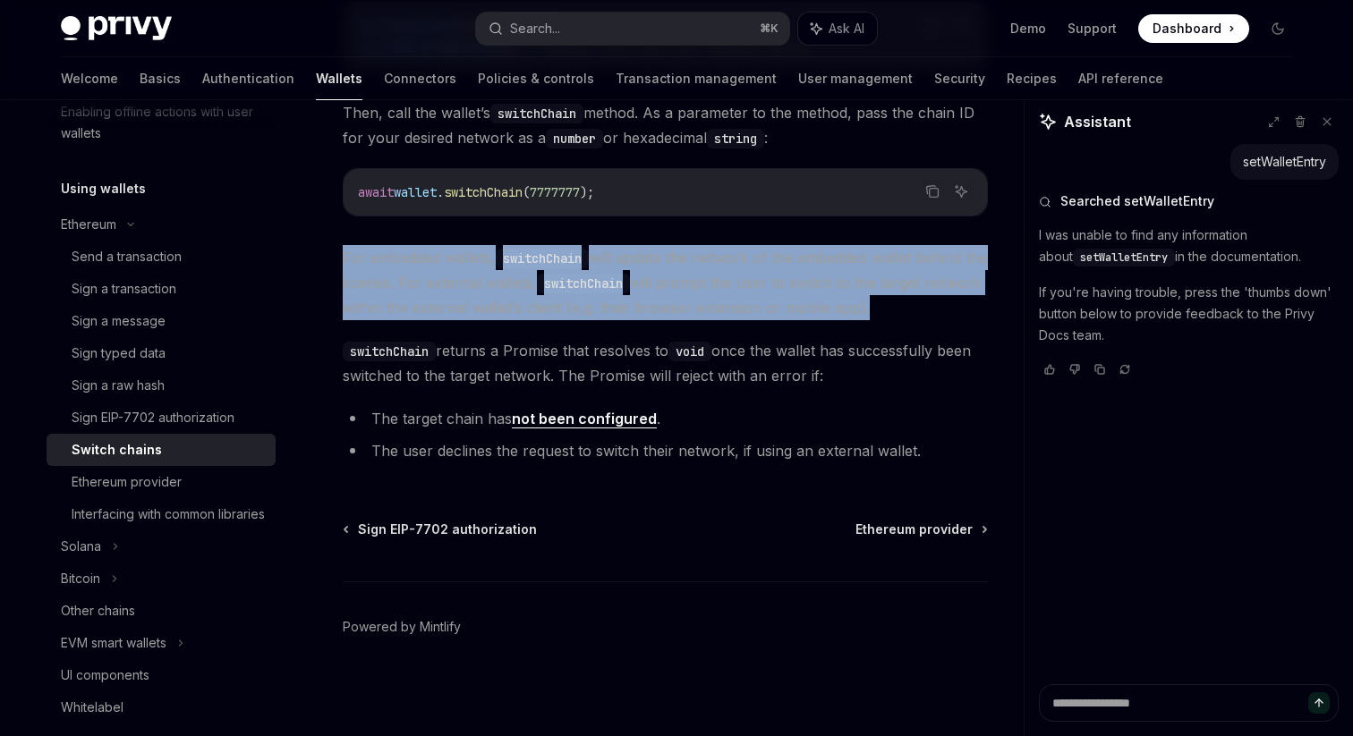
click at [733, 328] on div "To switch the network of a connected wallet, first find the corresponding Conne…" at bounding box center [665, 202] width 645 height 537
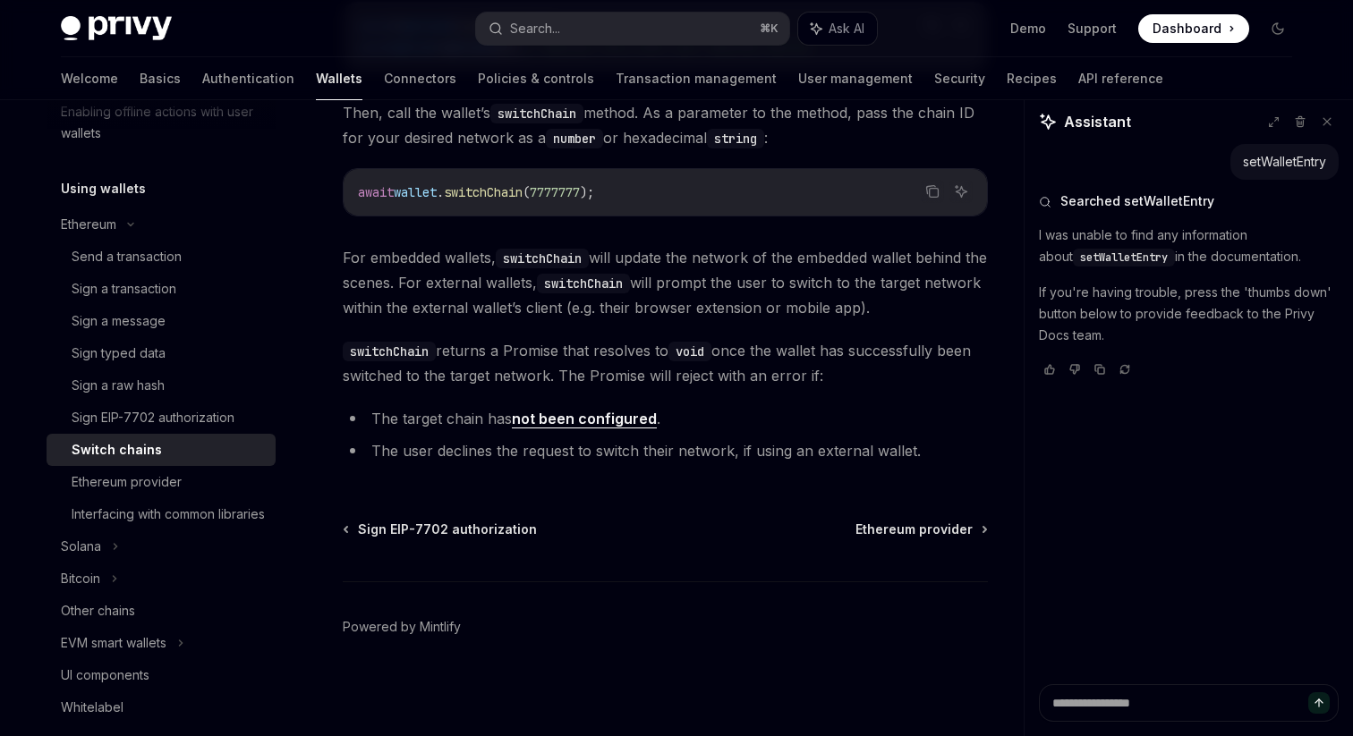
click at [632, 305] on span "For embedded wallets, switchChain will update the network of the embedded walle…" at bounding box center [665, 282] width 645 height 75
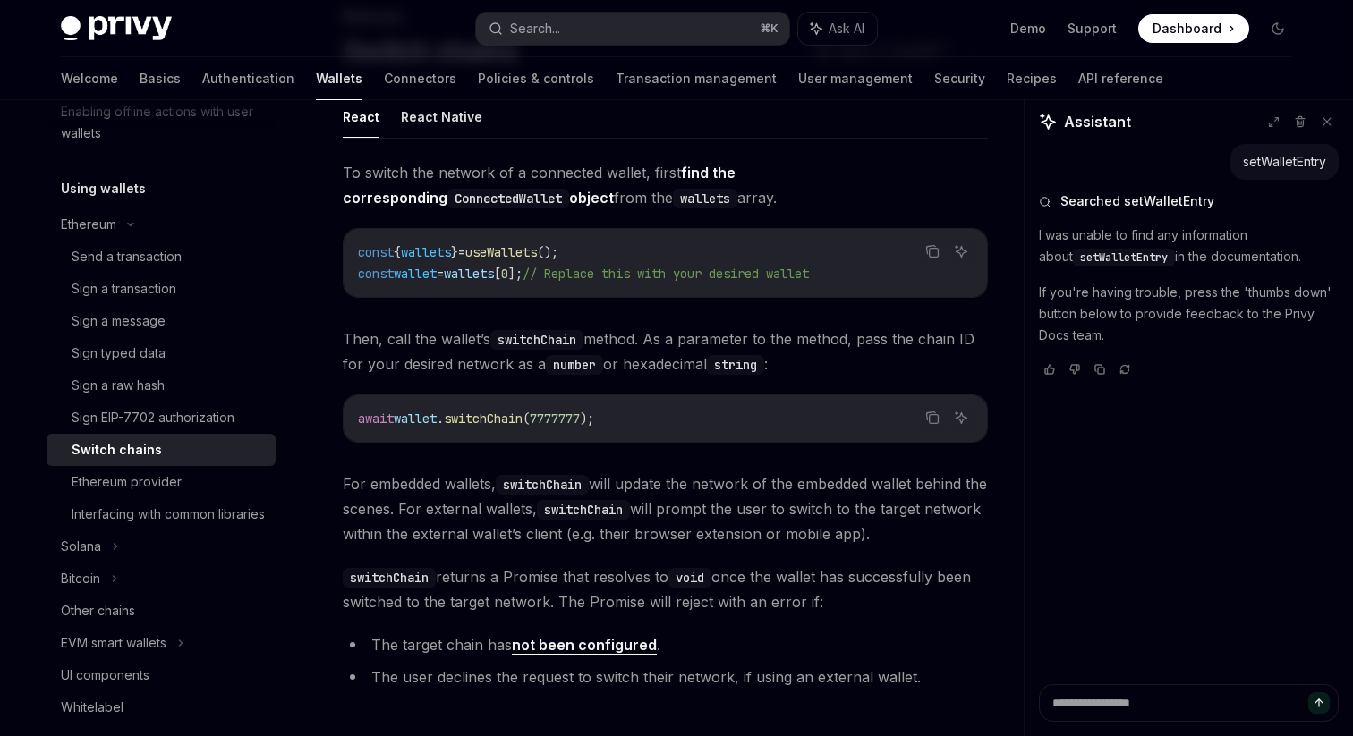
scroll to position [131, 0]
click at [129, 481] on div "Ethereum provider" at bounding box center [127, 481] width 110 height 21
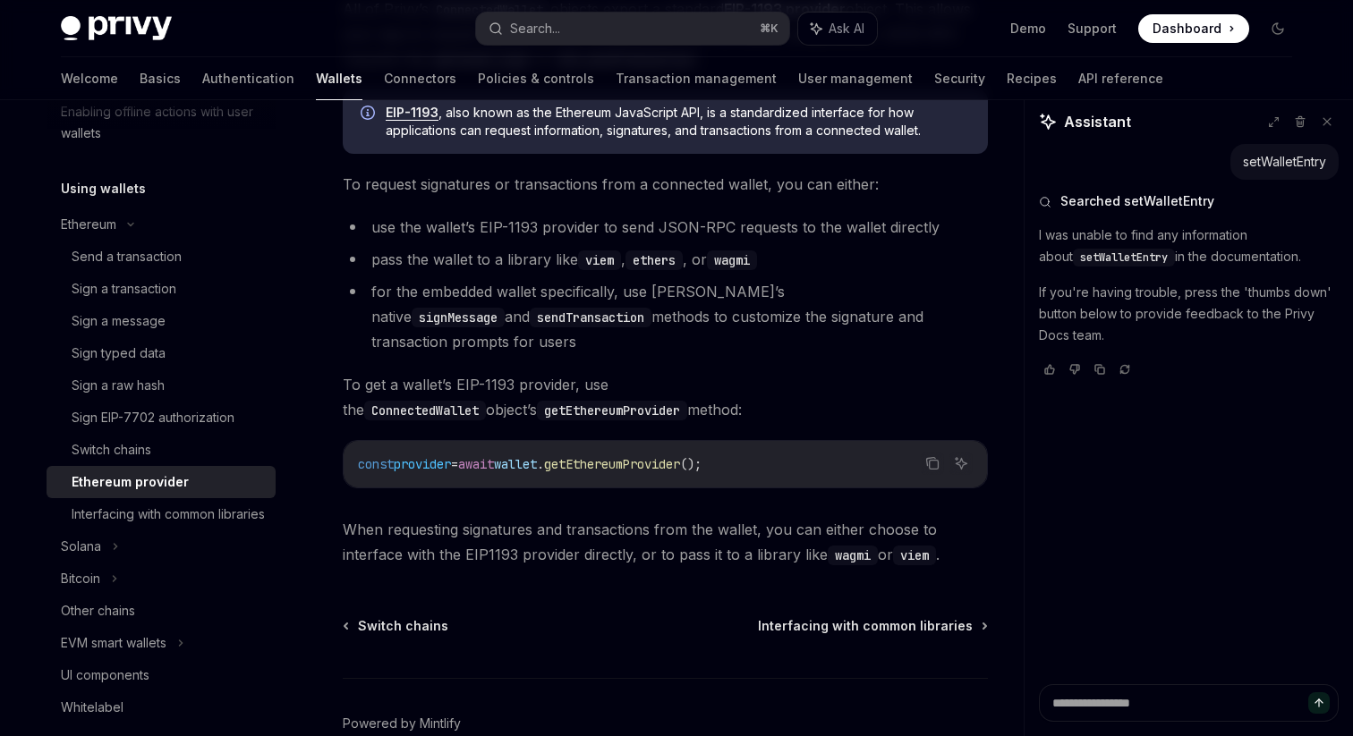
scroll to position [273, 0]
click at [654, 385] on span "To get a wallet’s EIP-1193 provider, use the ConnectedWallet object’s getEthere…" at bounding box center [665, 396] width 645 height 50
click at [607, 383] on span "To get a wallet’s EIP-1193 provider, use the ConnectedWallet object’s getEthere…" at bounding box center [665, 396] width 645 height 50
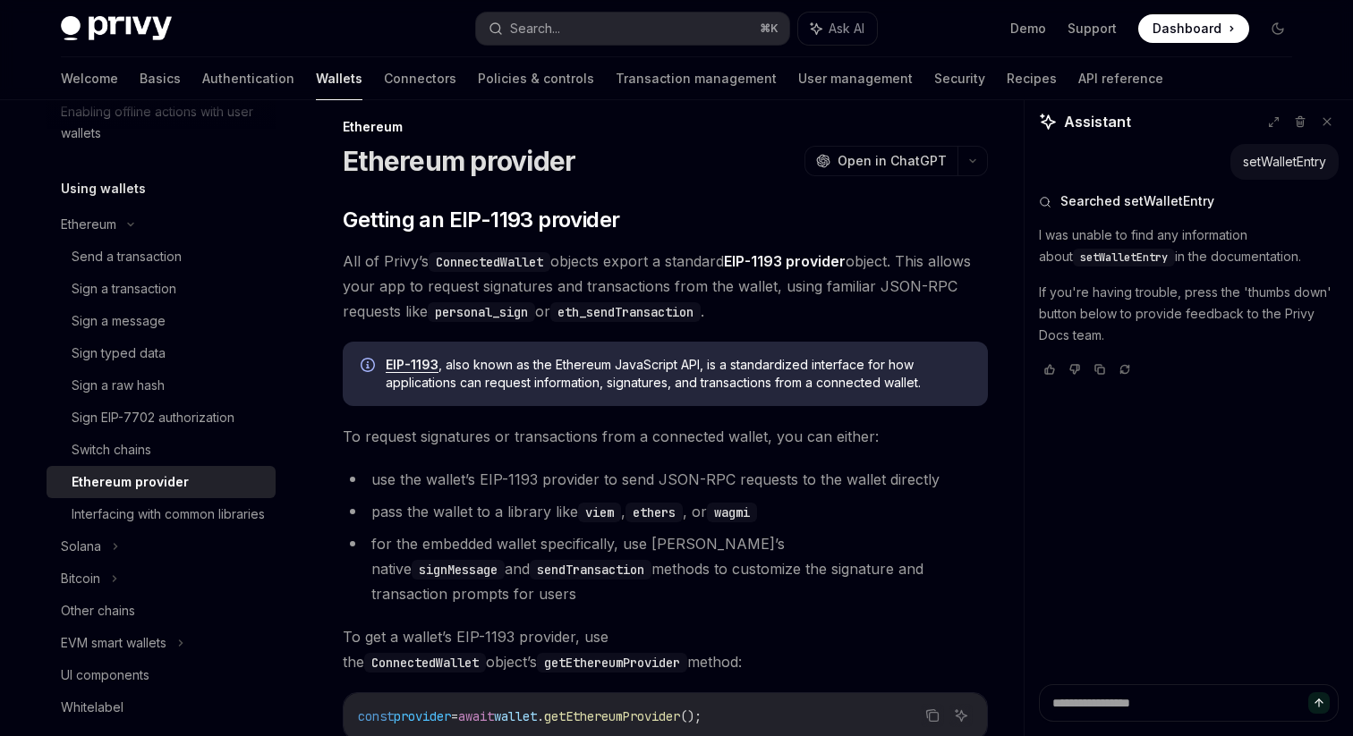
scroll to position [24, 0]
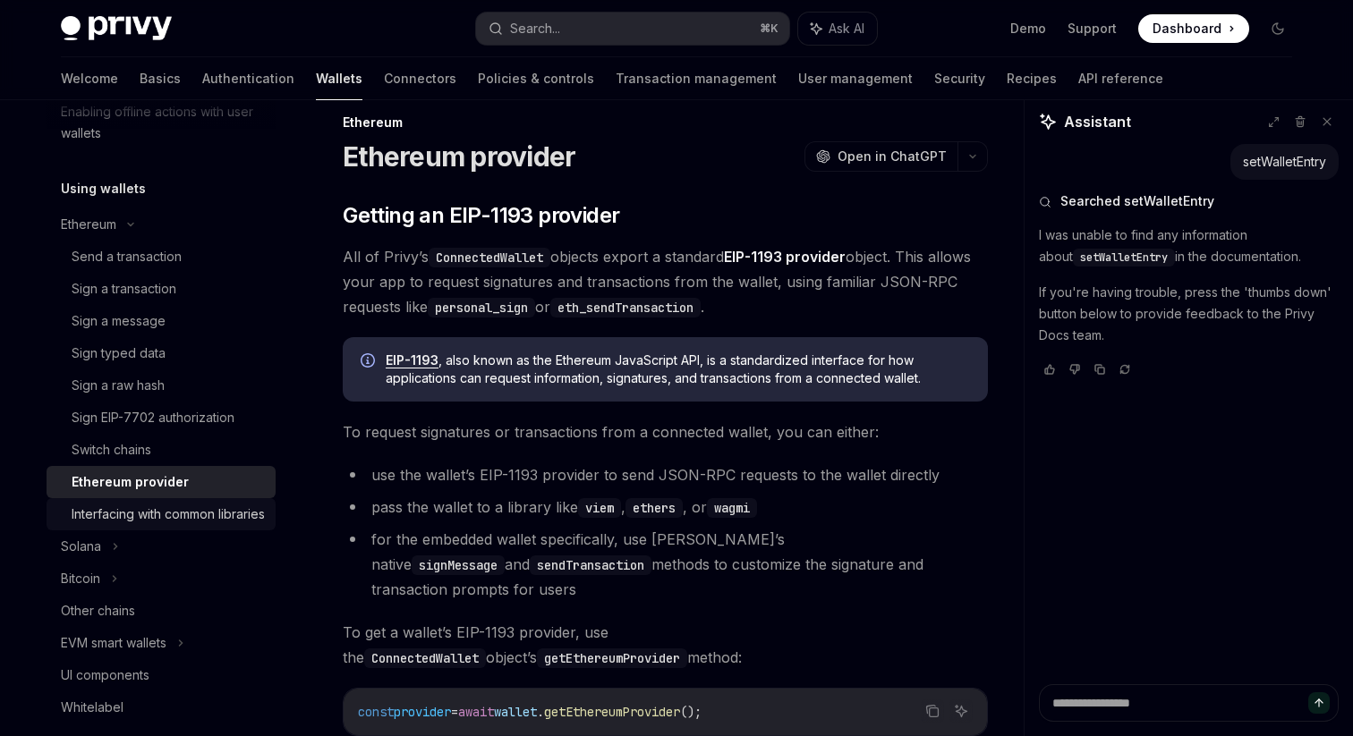
click at [192, 514] on div "Interfacing with common libraries" at bounding box center [168, 514] width 193 height 21
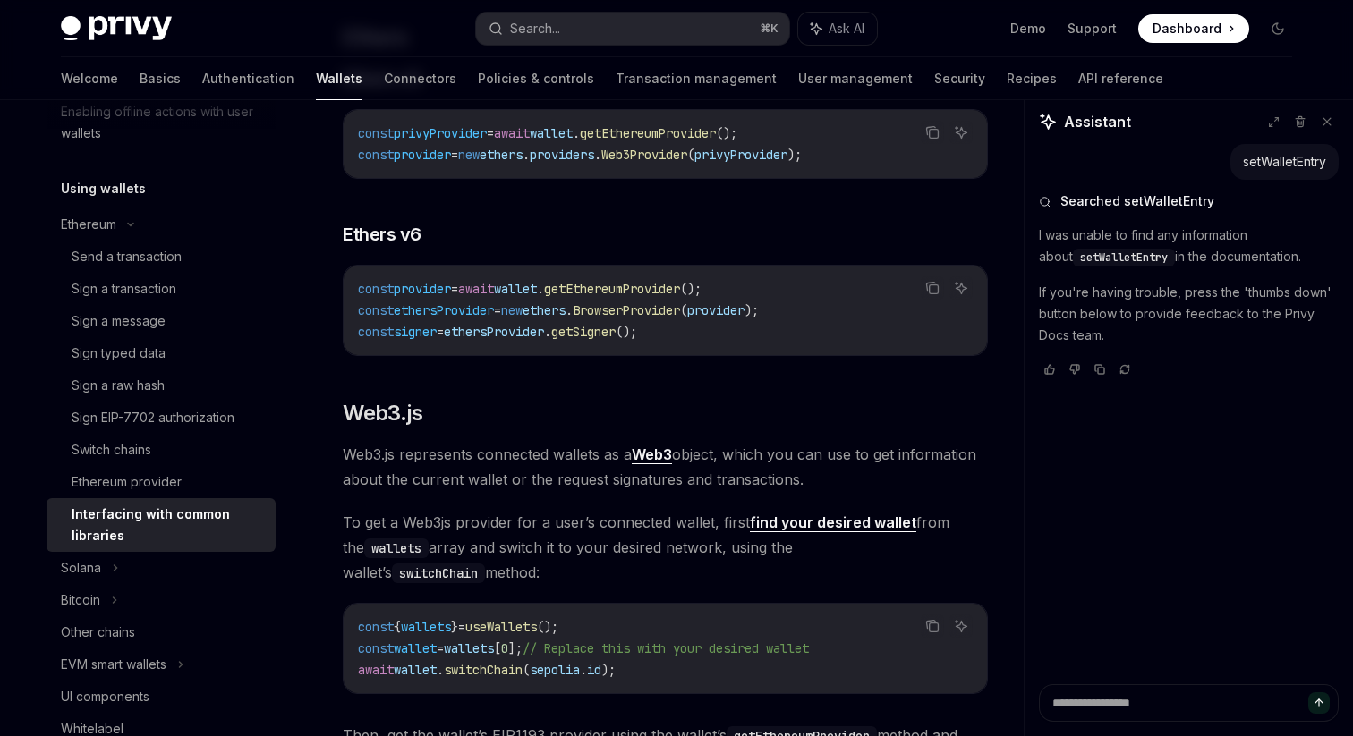
scroll to position [1921, 0]
click at [606, 426] on h2 "​ Web3.js" at bounding box center [665, 411] width 645 height 29
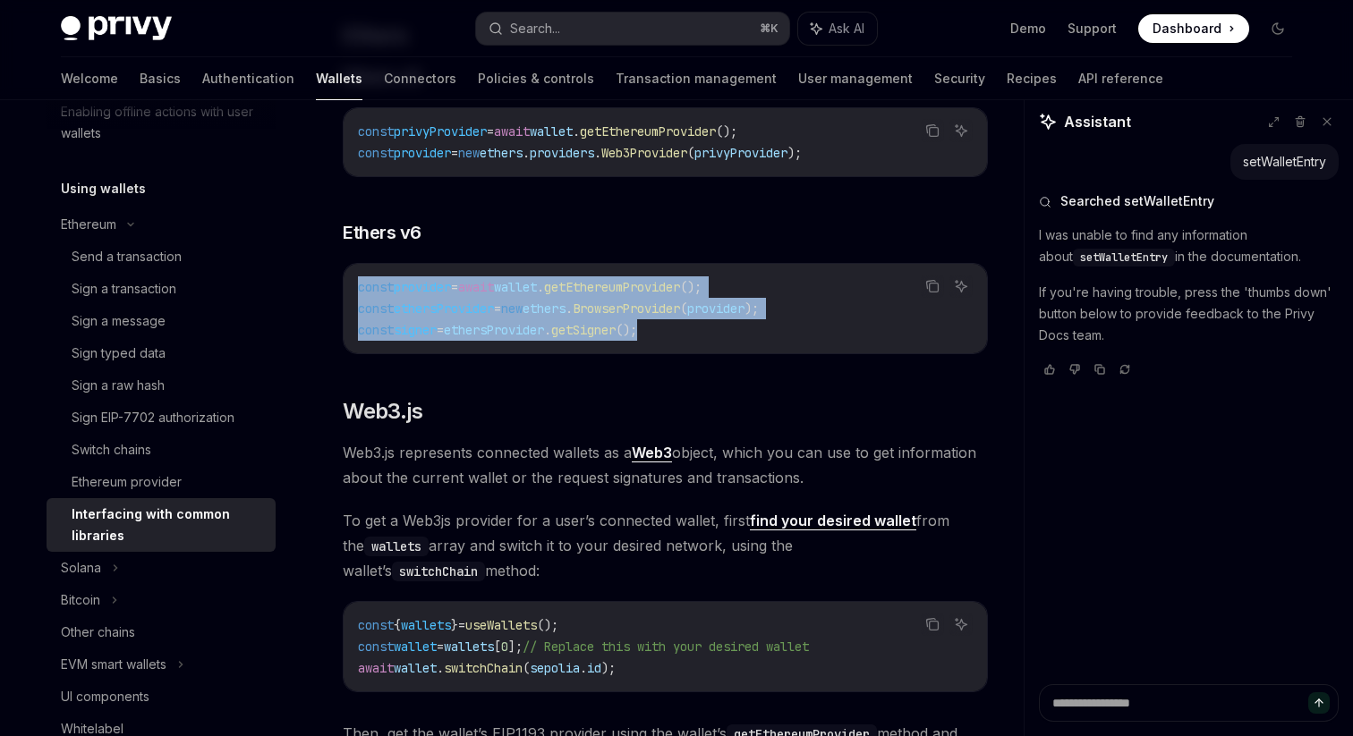
drag, startPoint x: 705, startPoint y: 363, endPoint x: 356, endPoint y: 321, distance: 351.4
click at [356, 321] on div "const provider = await wallet . getEthereumProvider (); const ethersProvider = …" at bounding box center [664, 308] width 643 height 89
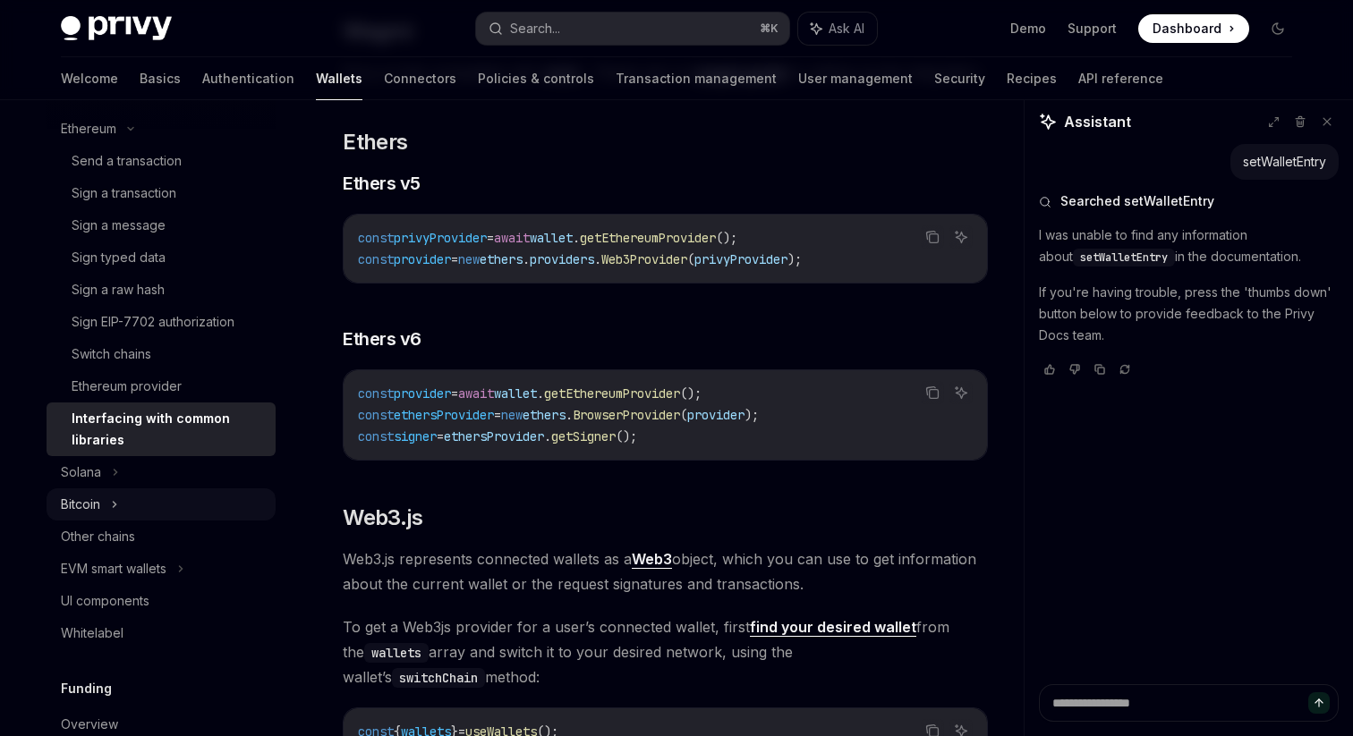
scroll to position [608, 0]
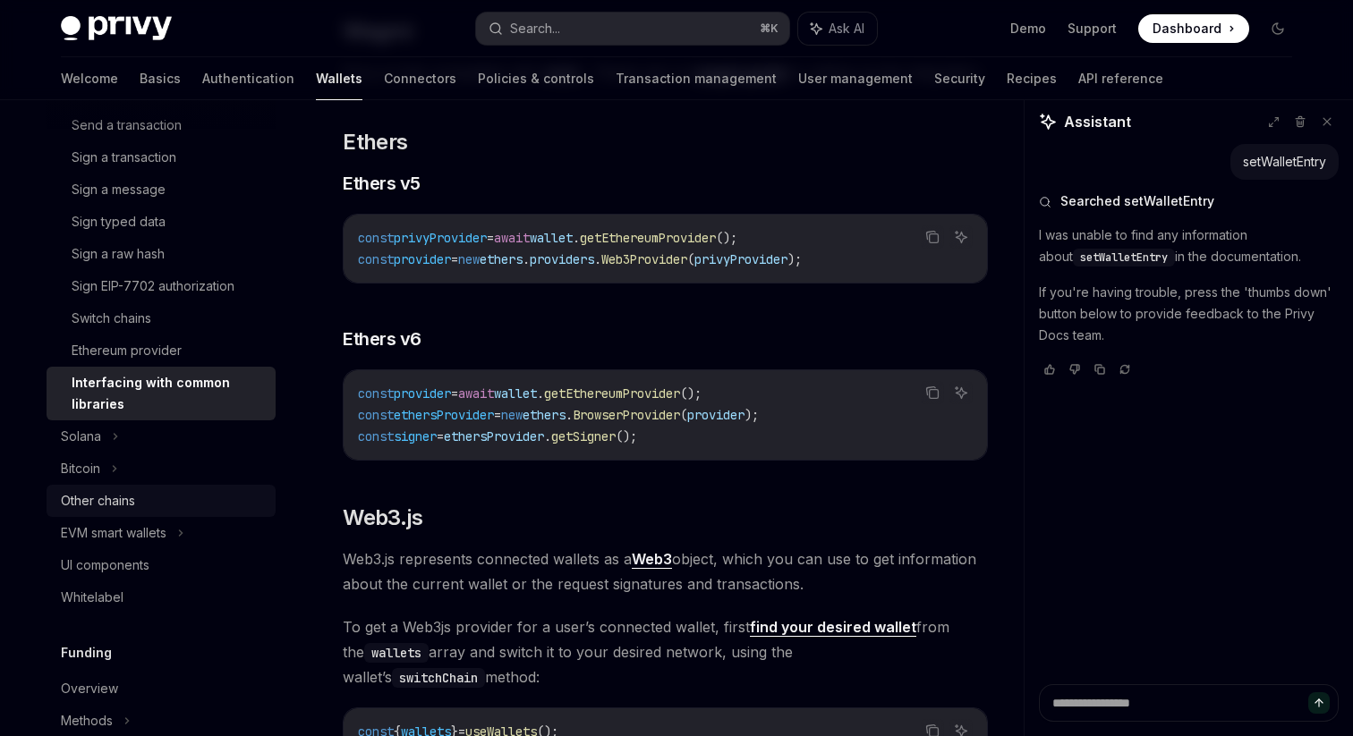
click at [111, 507] on div "Other chains" at bounding box center [98, 500] width 74 height 21
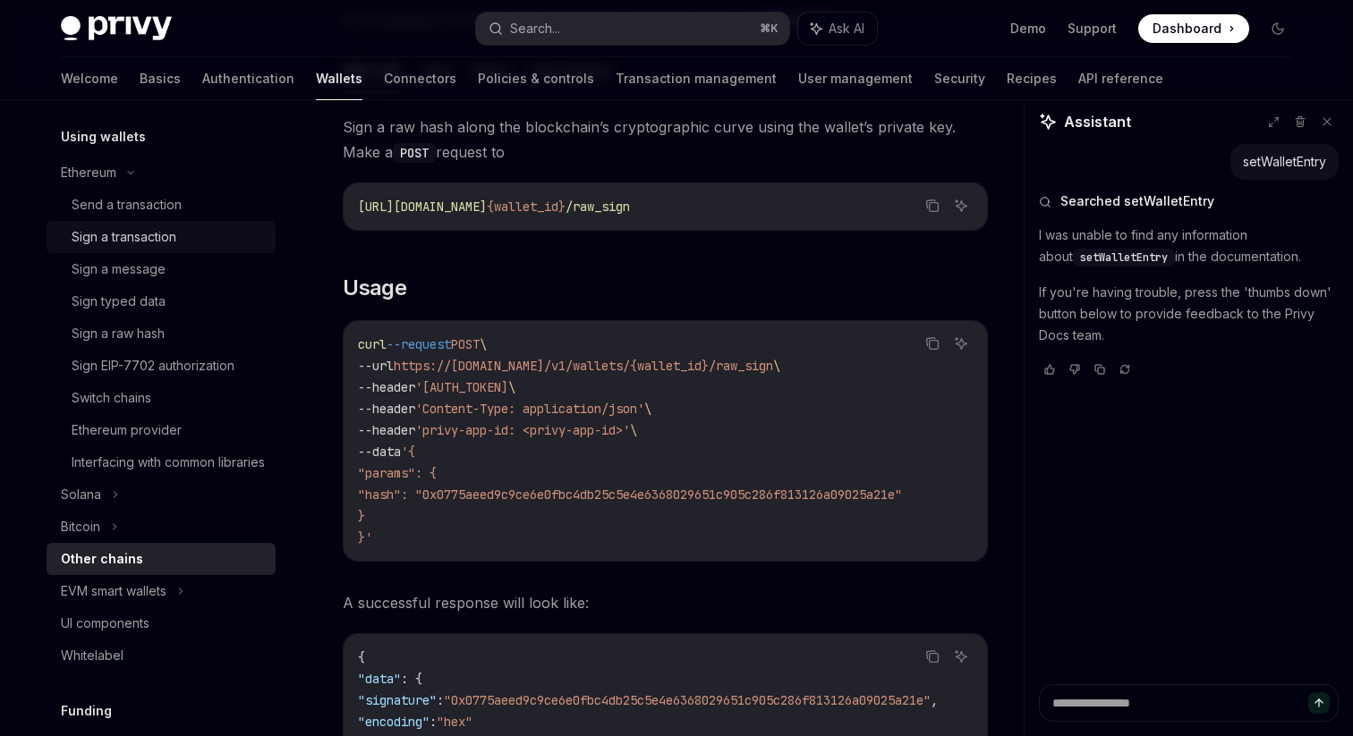
scroll to position [531, 0]
click at [105, 431] on div "Ethereum provider" at bounding box center [127, 427] width 110 height 21
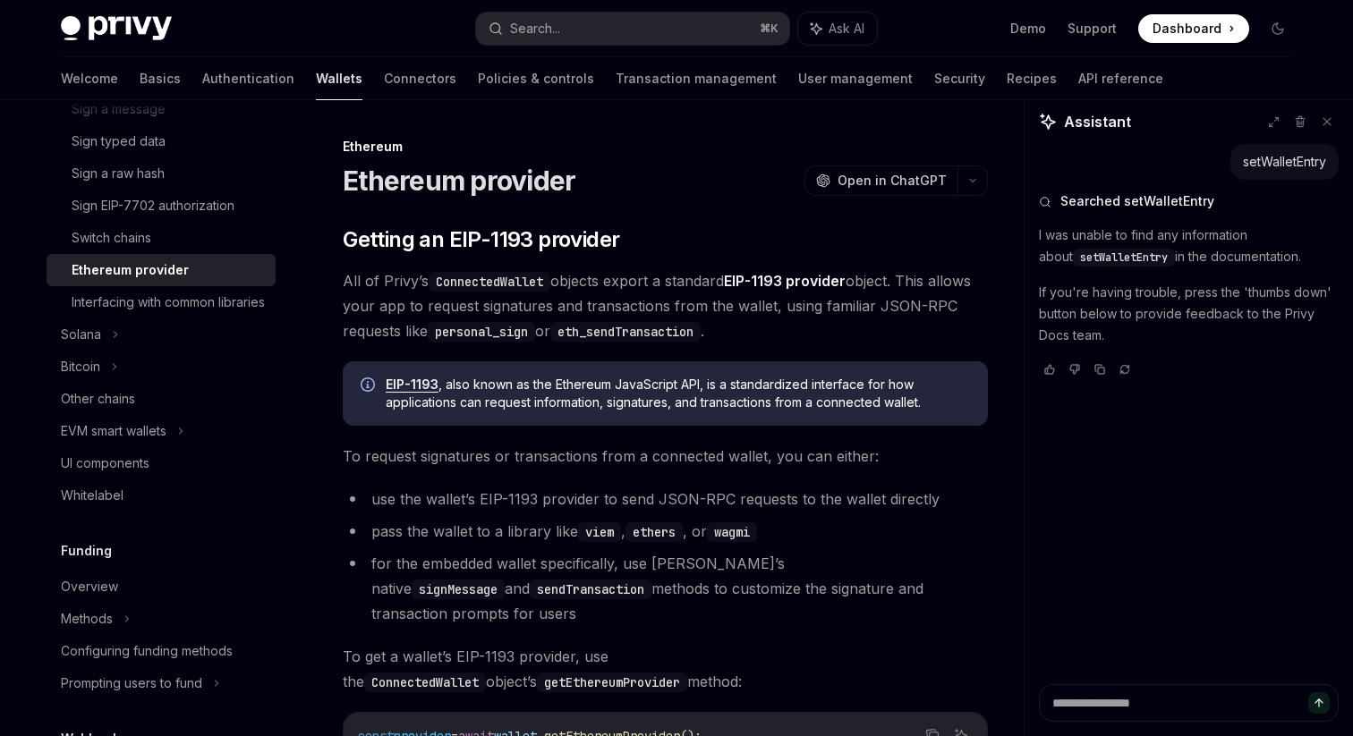
scroll to position [690, 0]
click at [119, 409] on div "Other chains" at bounding box center [98, 397] width 74 height 21
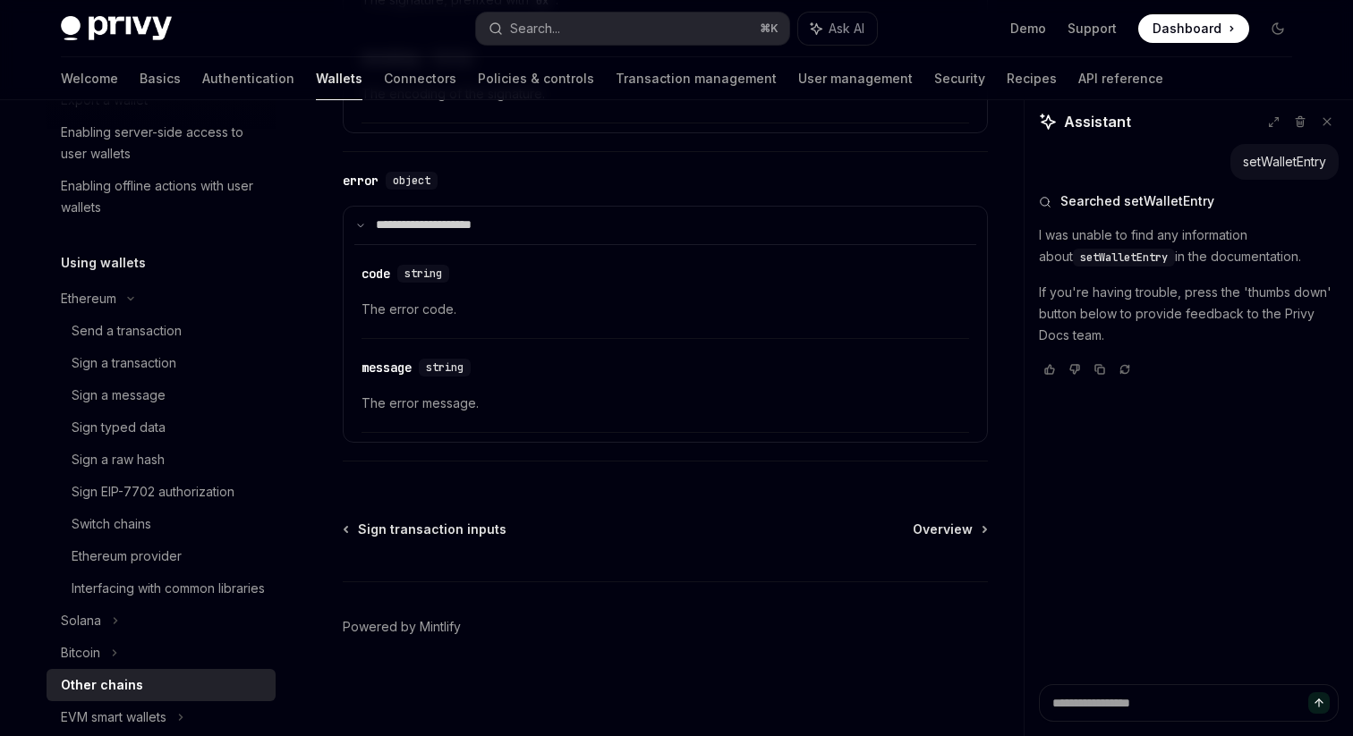
scroll to position [394, 0]
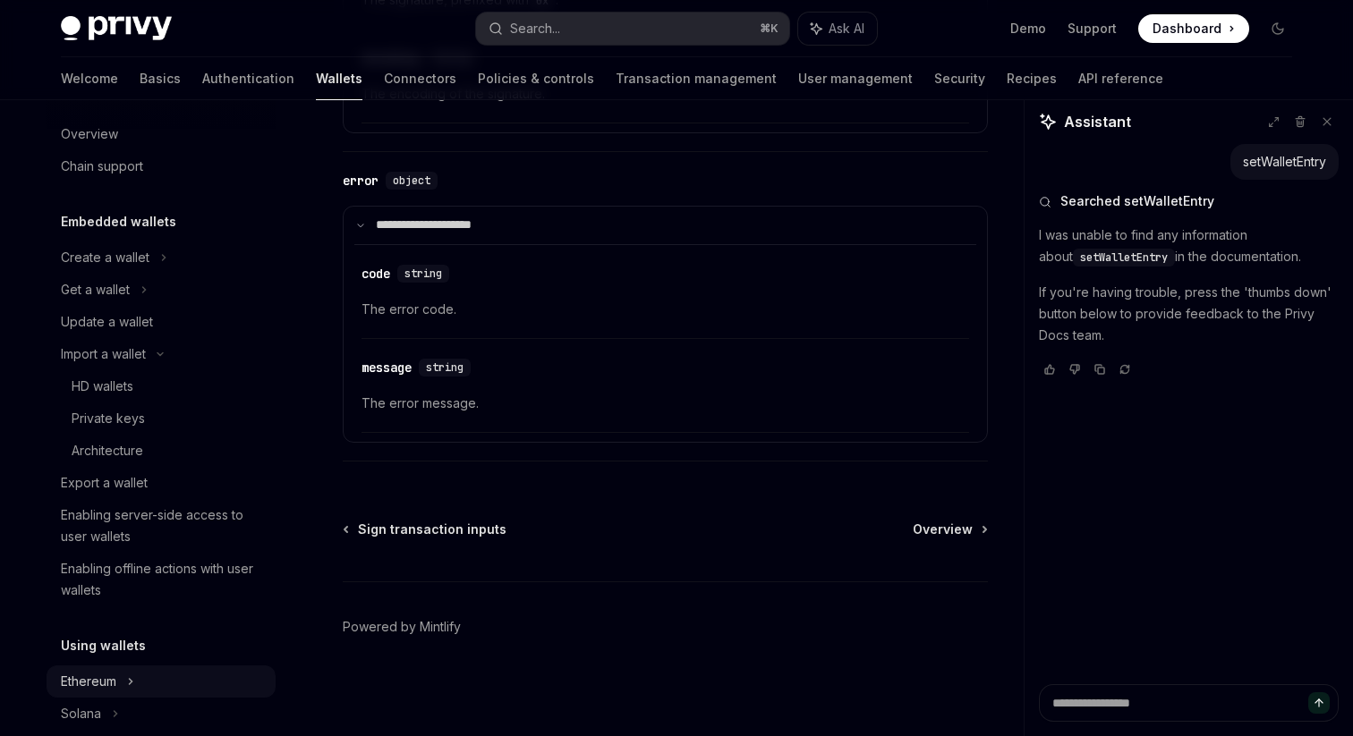
scroll to position [0, 0]
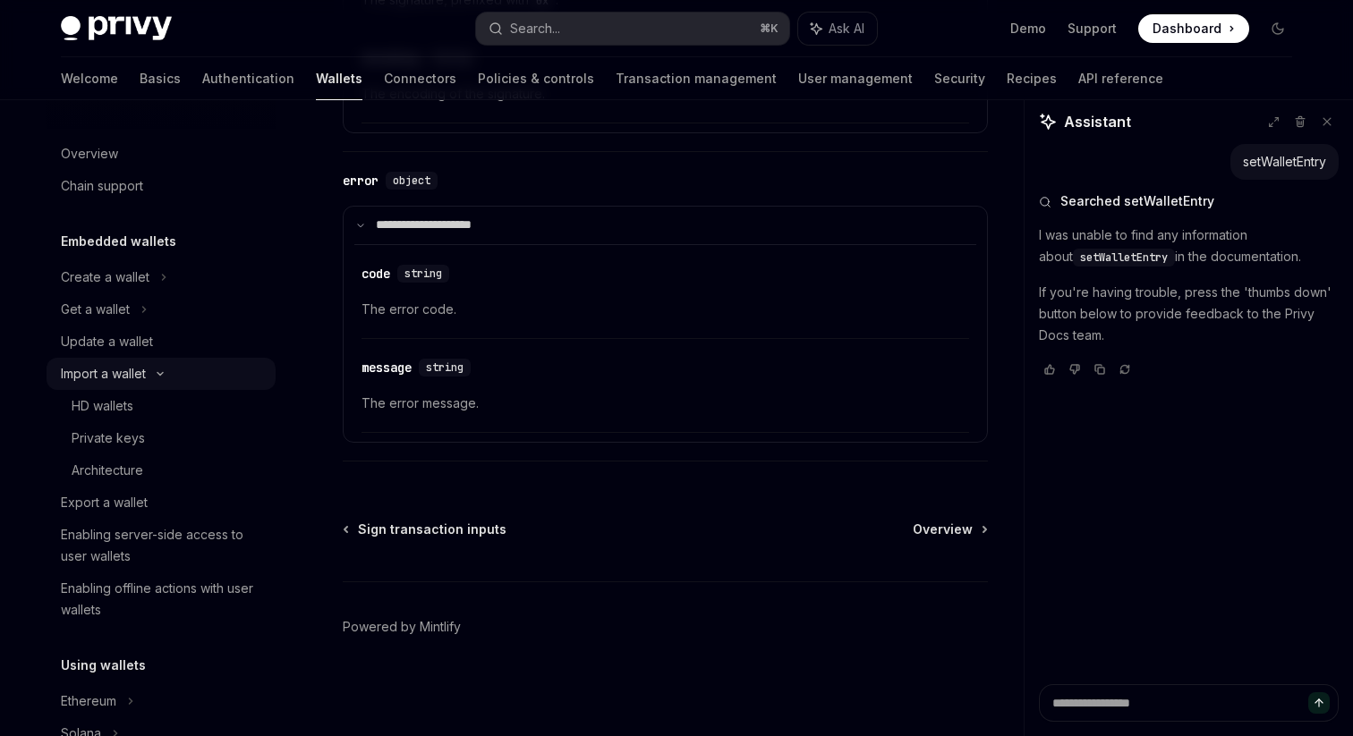
click at [125, 373] on div "Import a wallet" at bounding box center [103, 373] width 85 height 21
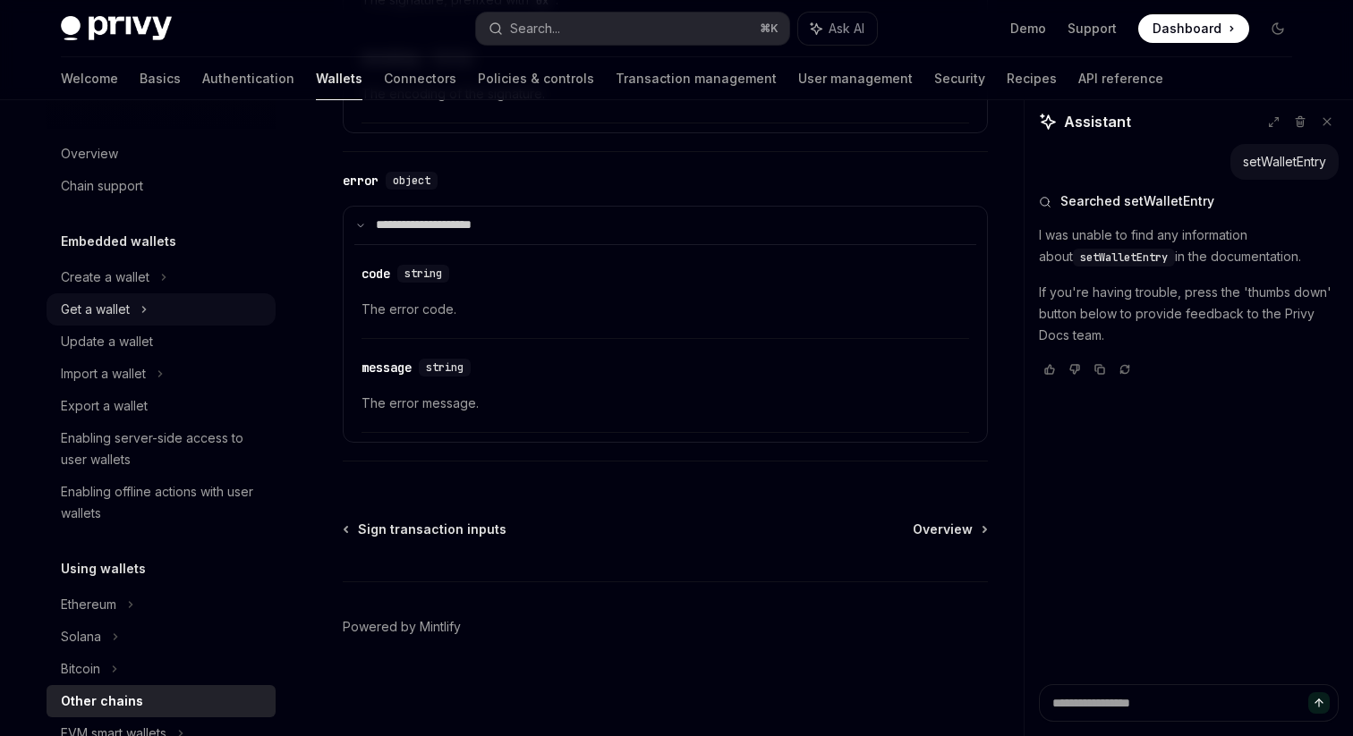
click at [117, 306] on div "Get a wallet" at bounding box center [95, 309] width 69 height 21
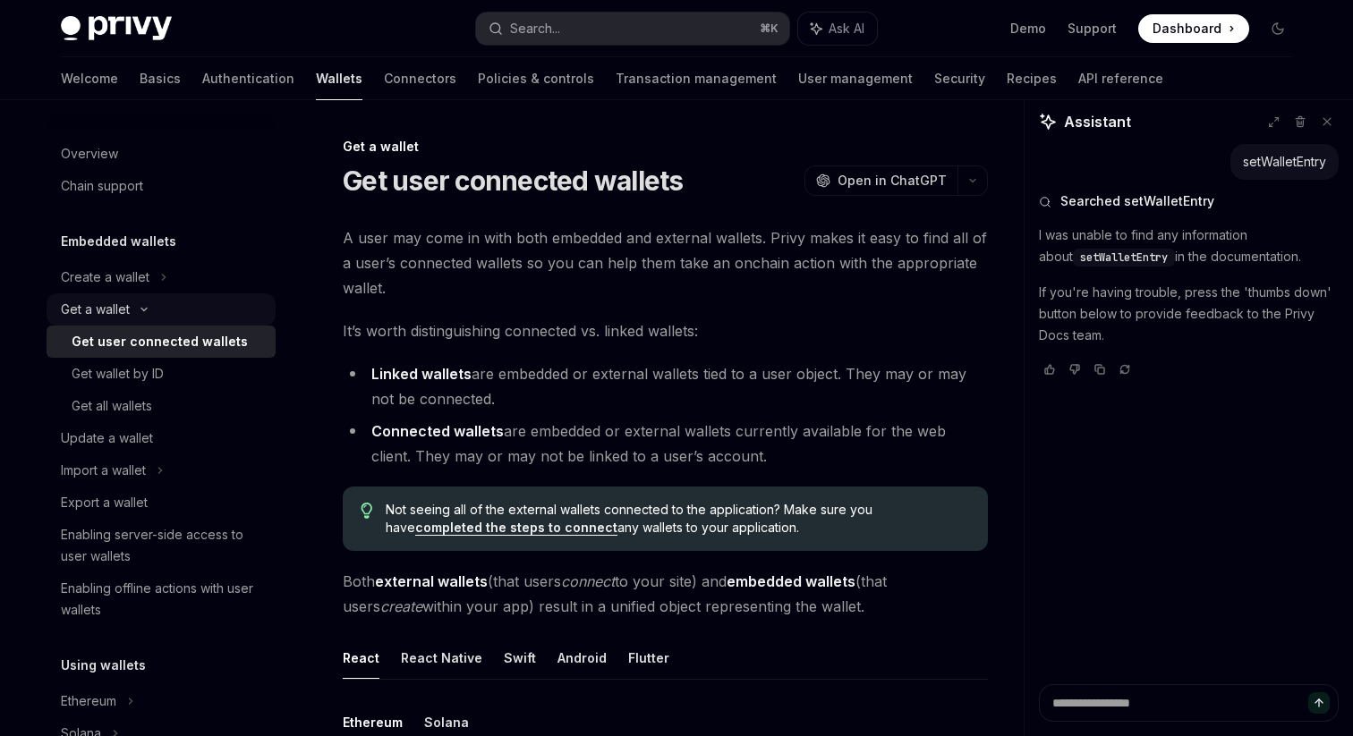
click at [117, 306] on div "Get a wallet" at bounding box center [95, 309] width 69 height 21
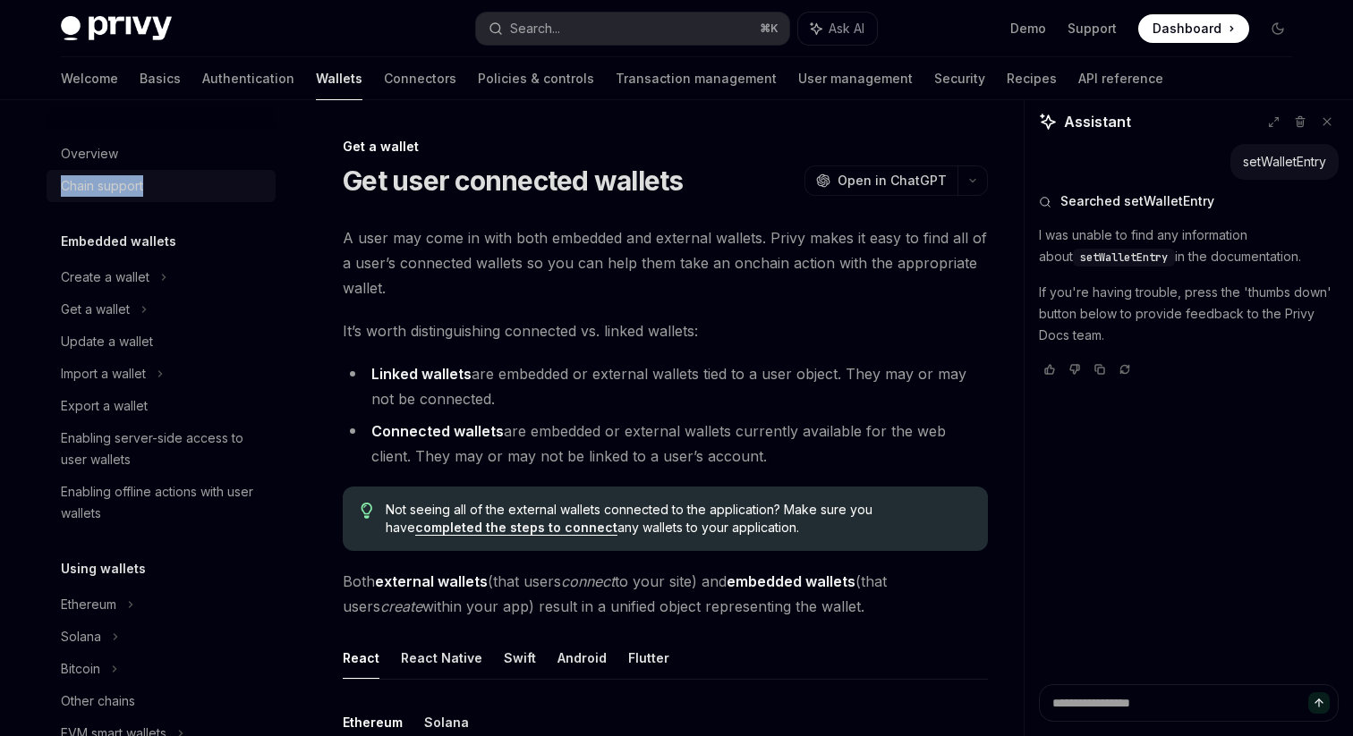
click at [138, 189] on div "Chain support" at bounding box center [102, 185] width 82 height 21
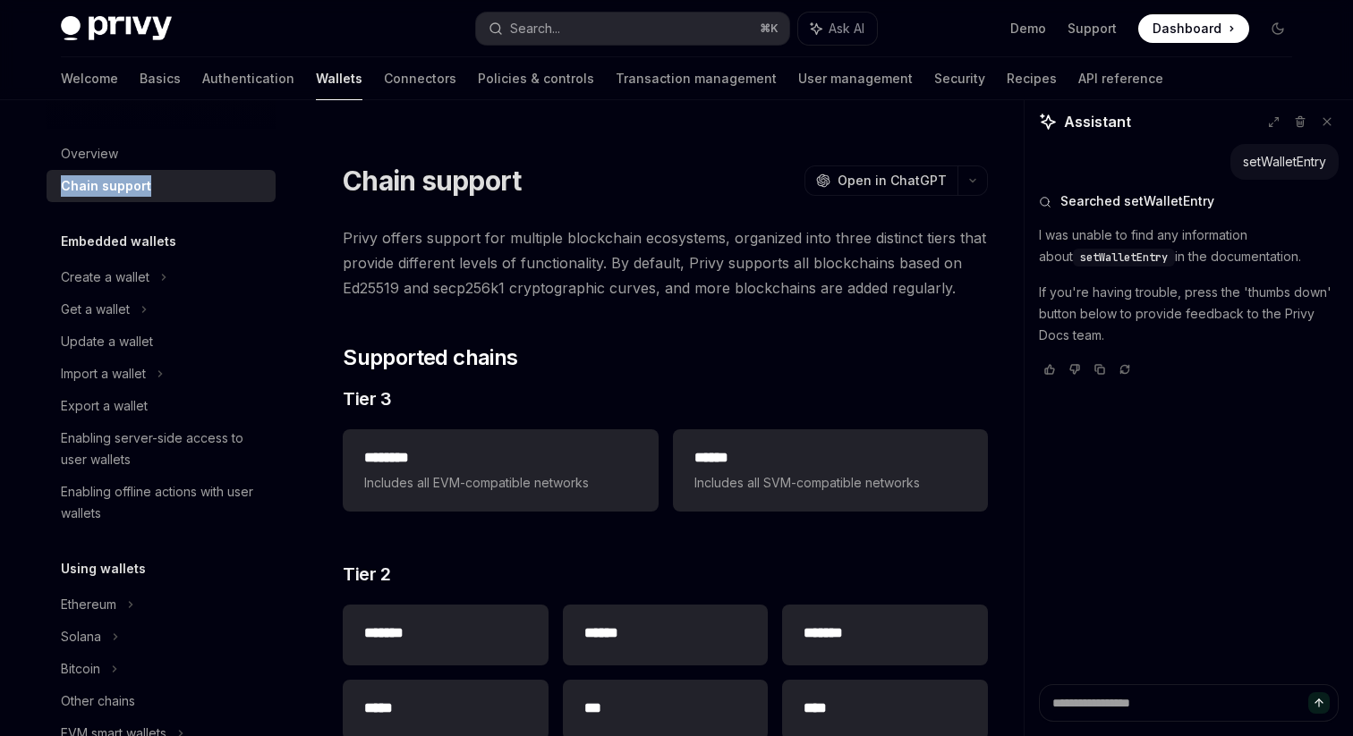
click at [901, 230] on span "Privy offers support for multiple blockchain ecosystems, organized into three d…" at bounding box center [665, 262] width 645 height 75
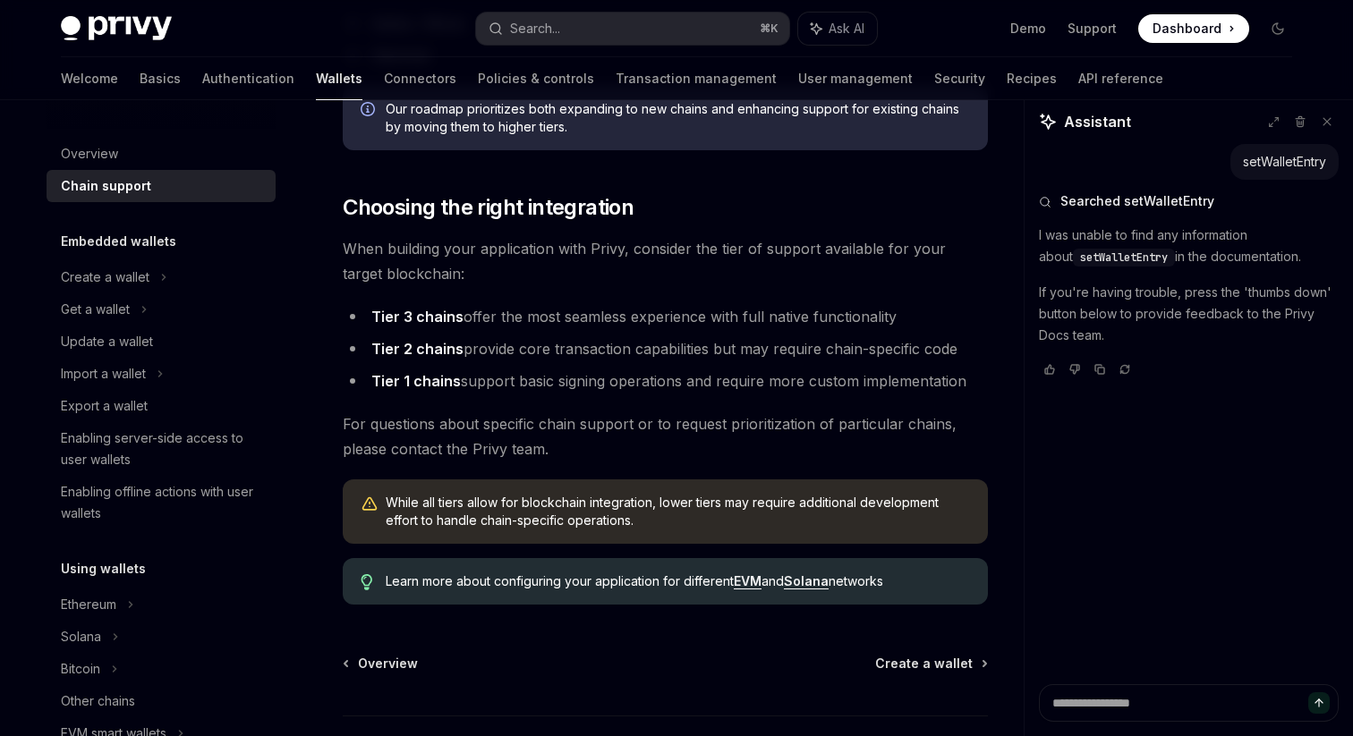
scroll to position [2069, 0]
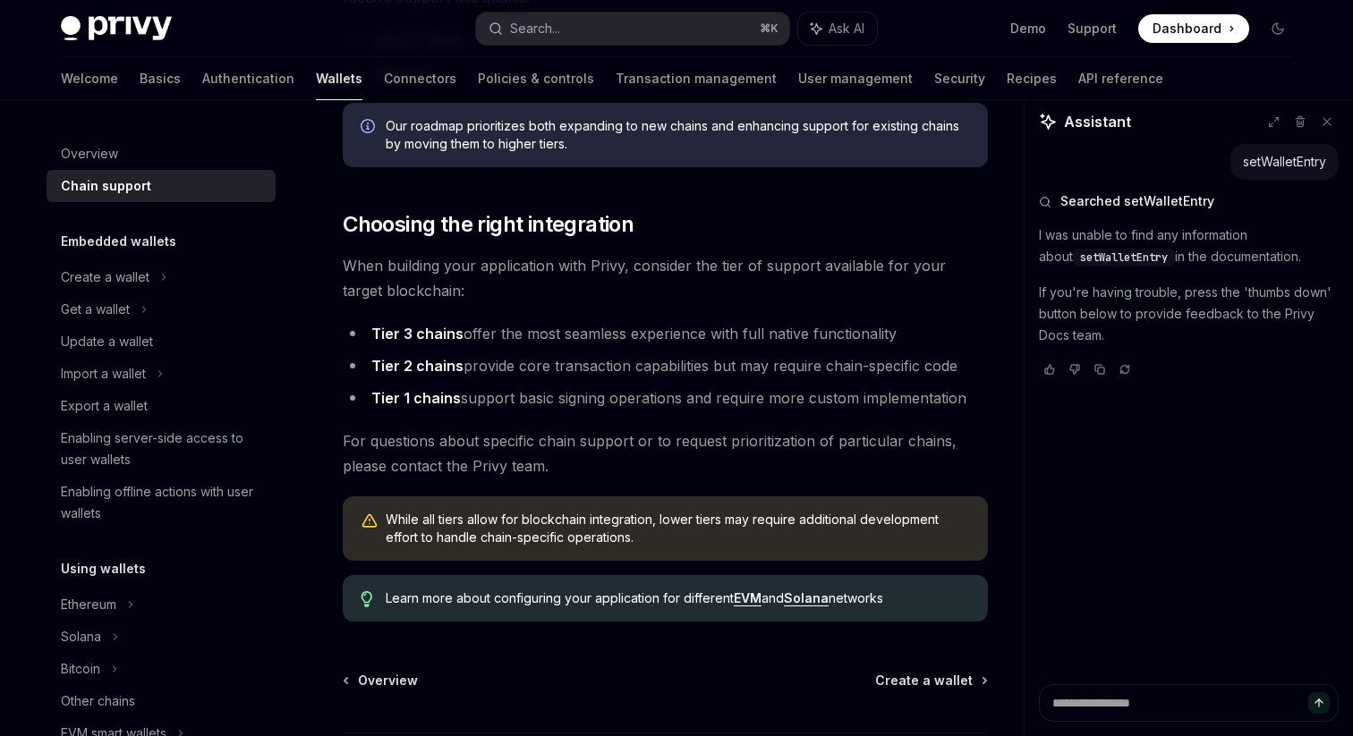
click at [750, 603] on link "EVM" at bounding box center [748, 598] width 28 height 16
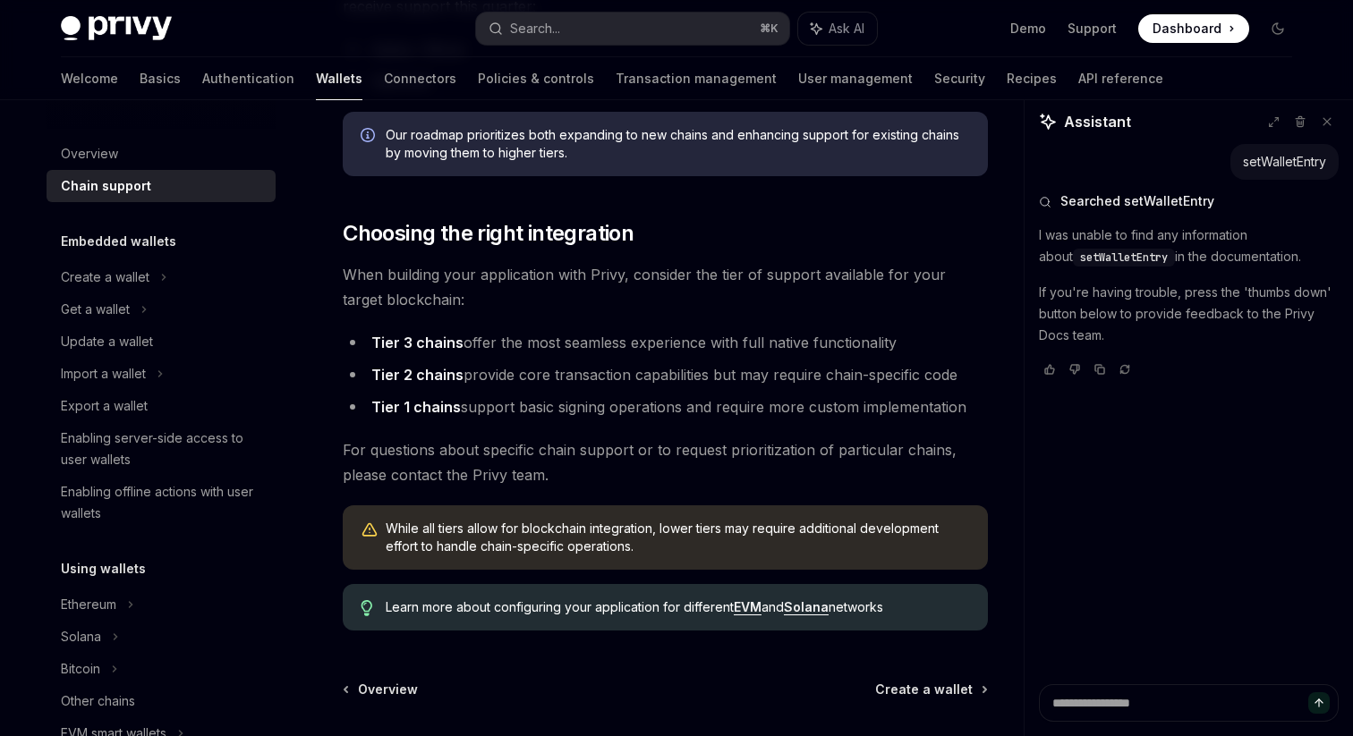
scroll to position [2069, 0]
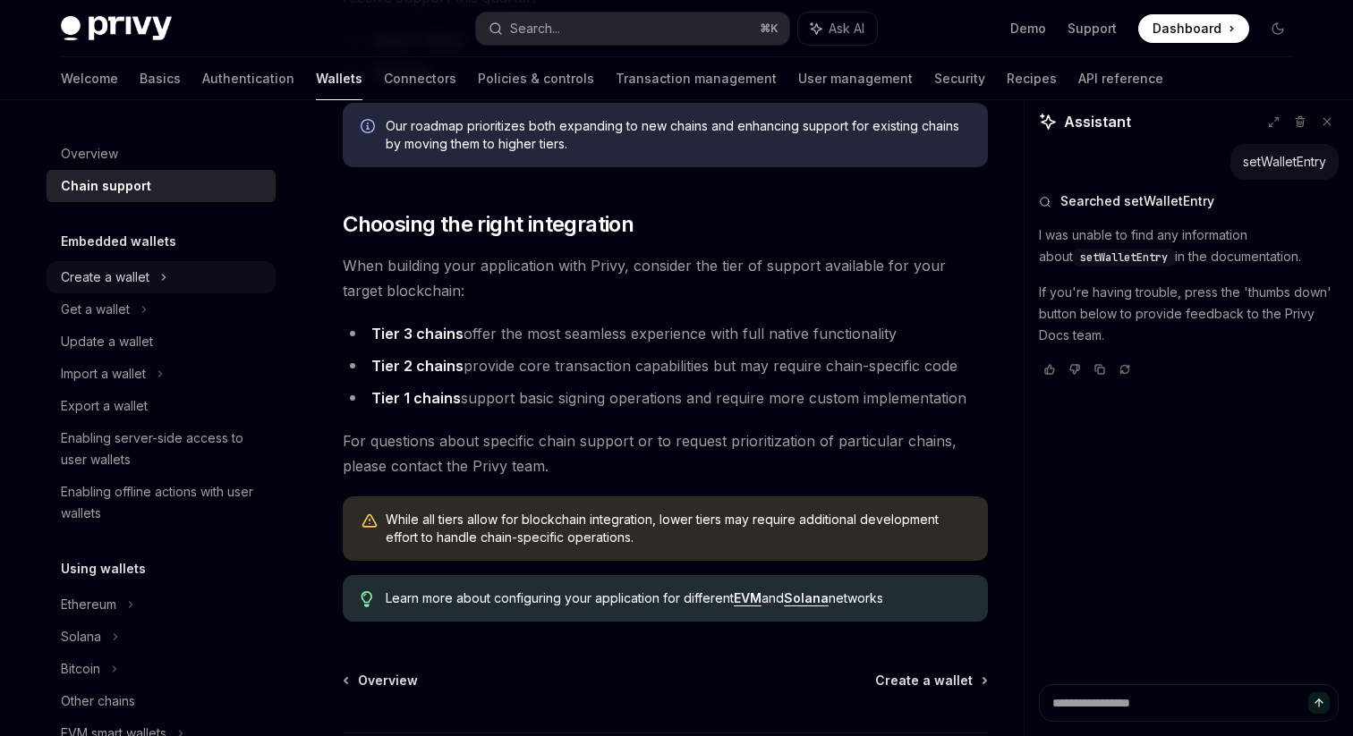
click at [123, 278] on div "Create a wallet" at bounding box center [105, 277] width 89 height 21
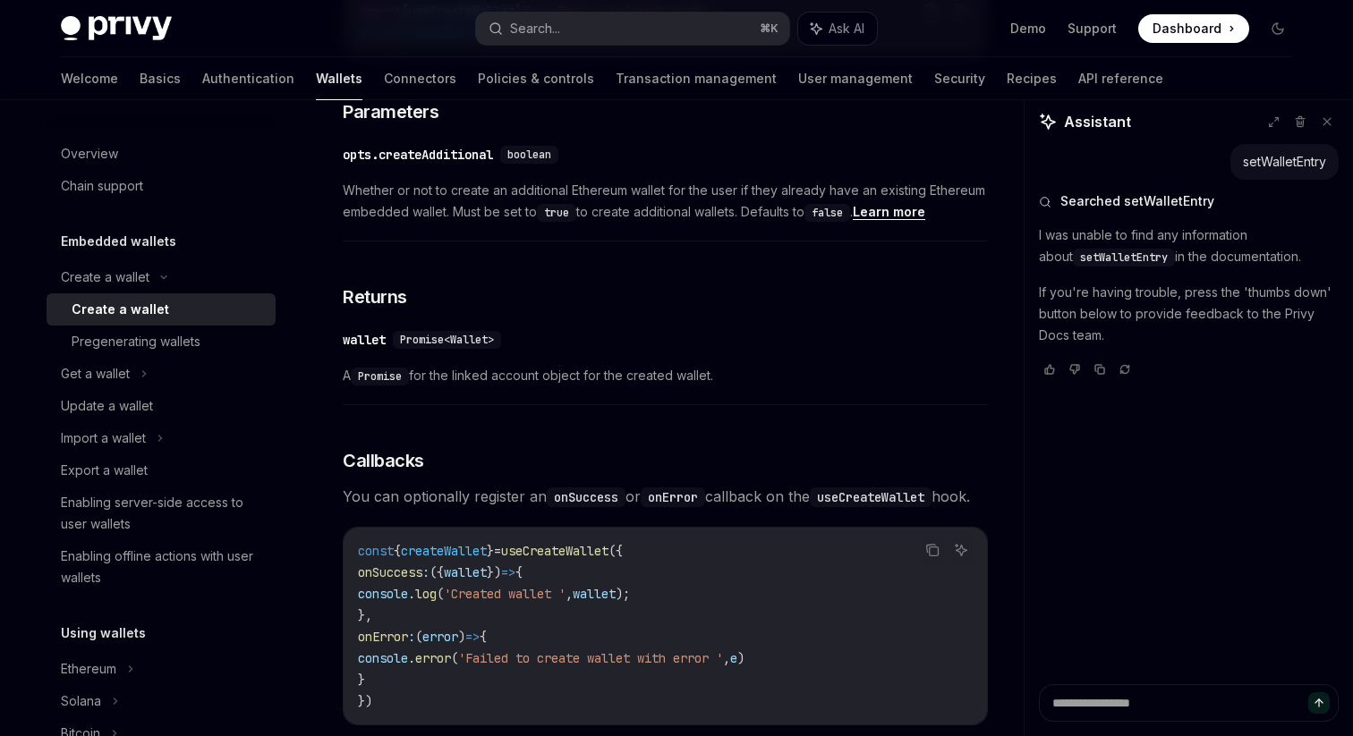
scroll to position [1403, 0]
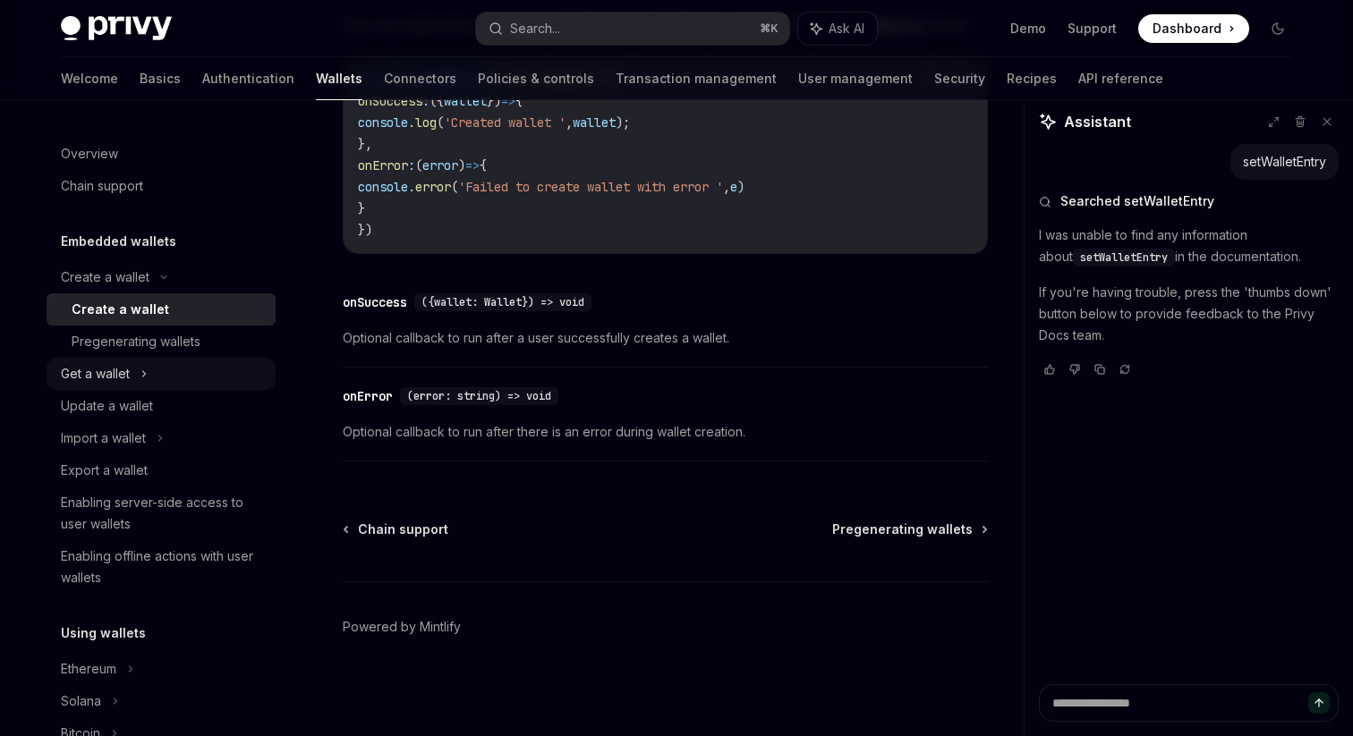
click at [123, 367] on div "Get a wallet" at bounding box center [95, 373] width 69 height 21
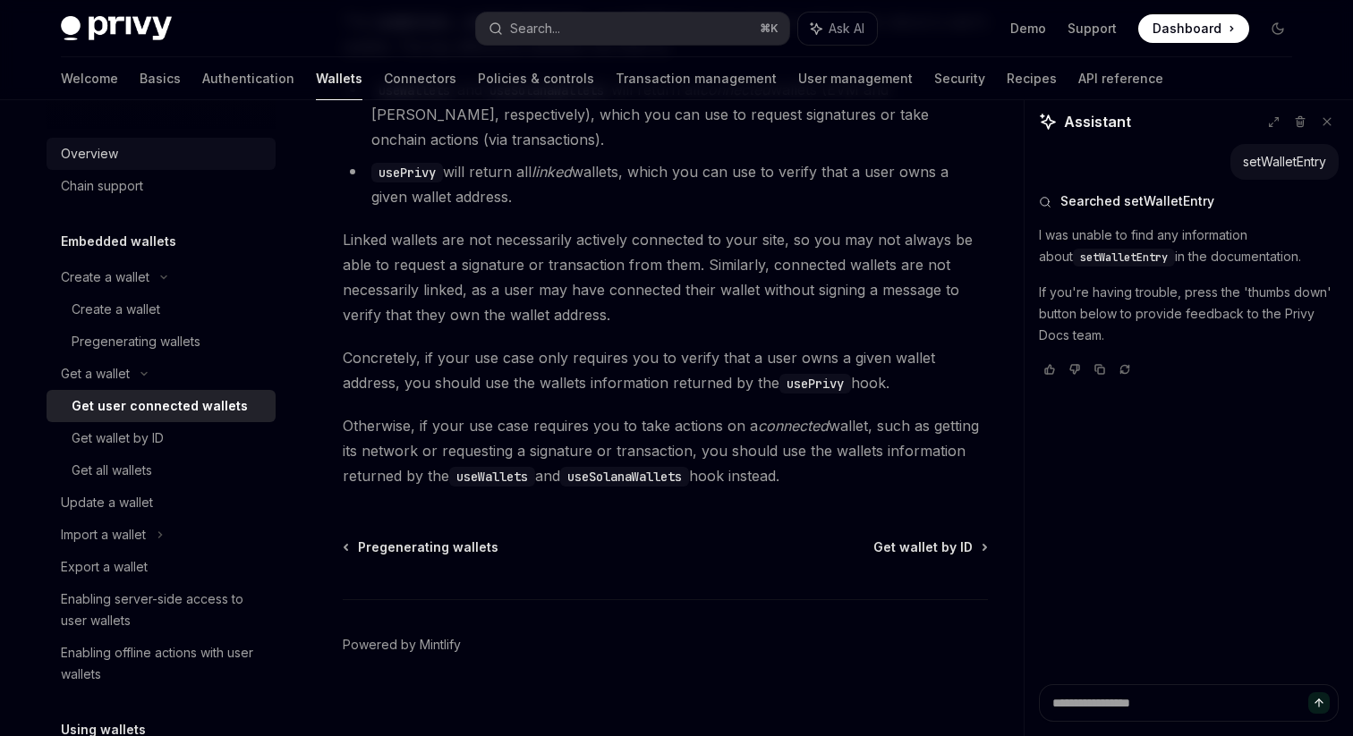
click at [95, 162] on div "Overview" at bounding box center [89, 153] width 57 height 21
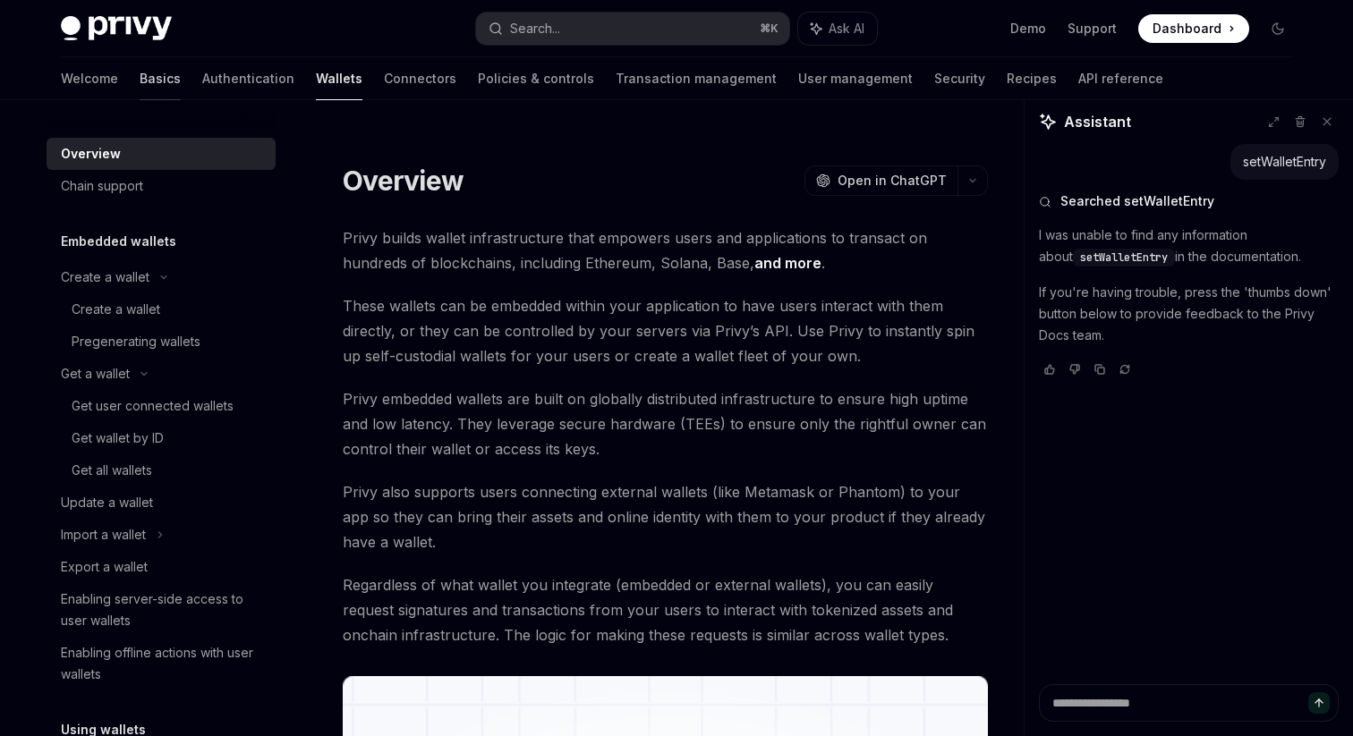
click at [140, 80] on link "Basics" at bounding box center [160, 78] width 41 height 43
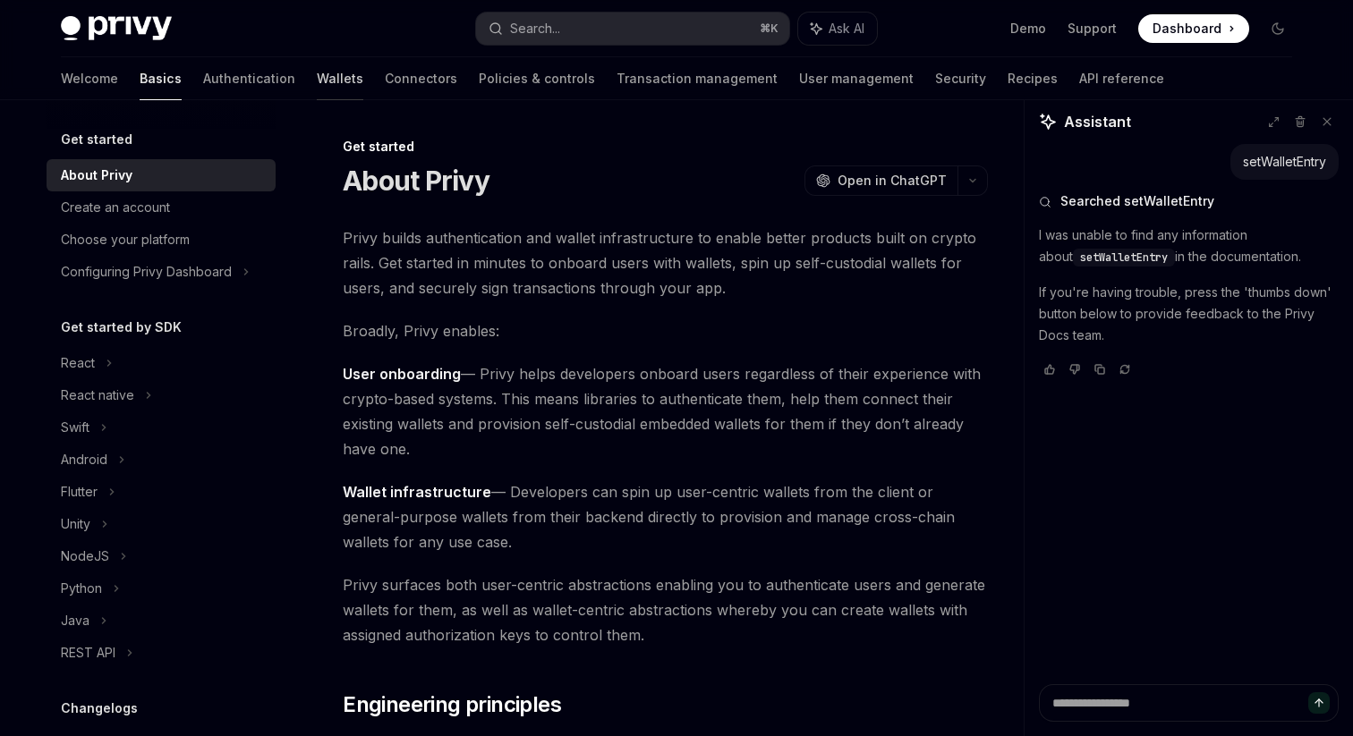
click at [317, 83] on link "Wallets" at bounding box center [340, 78] width 47 height 43
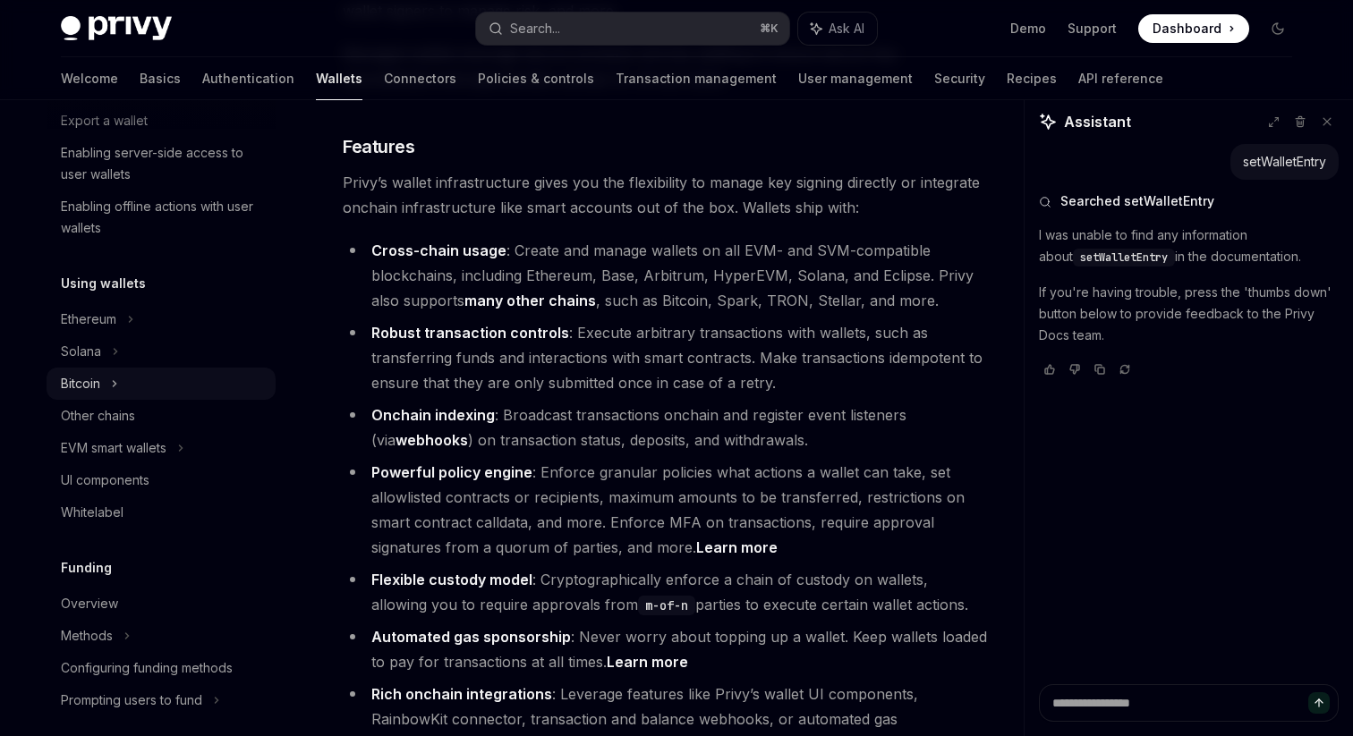
scroll to position [292, 0]
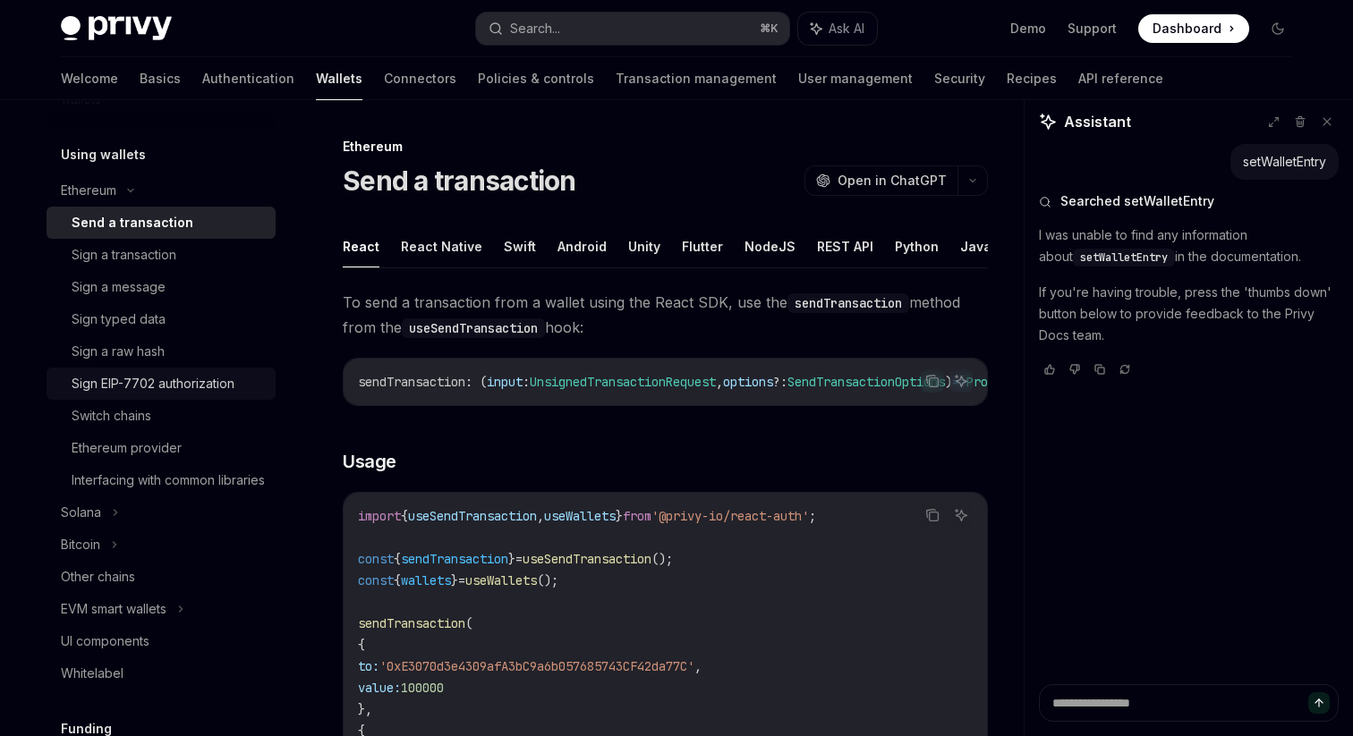
scroll to position [416, 0]
click at [135, 445] on div "Ethereum provider" at bounding box center [127, 446] width 110 height 21
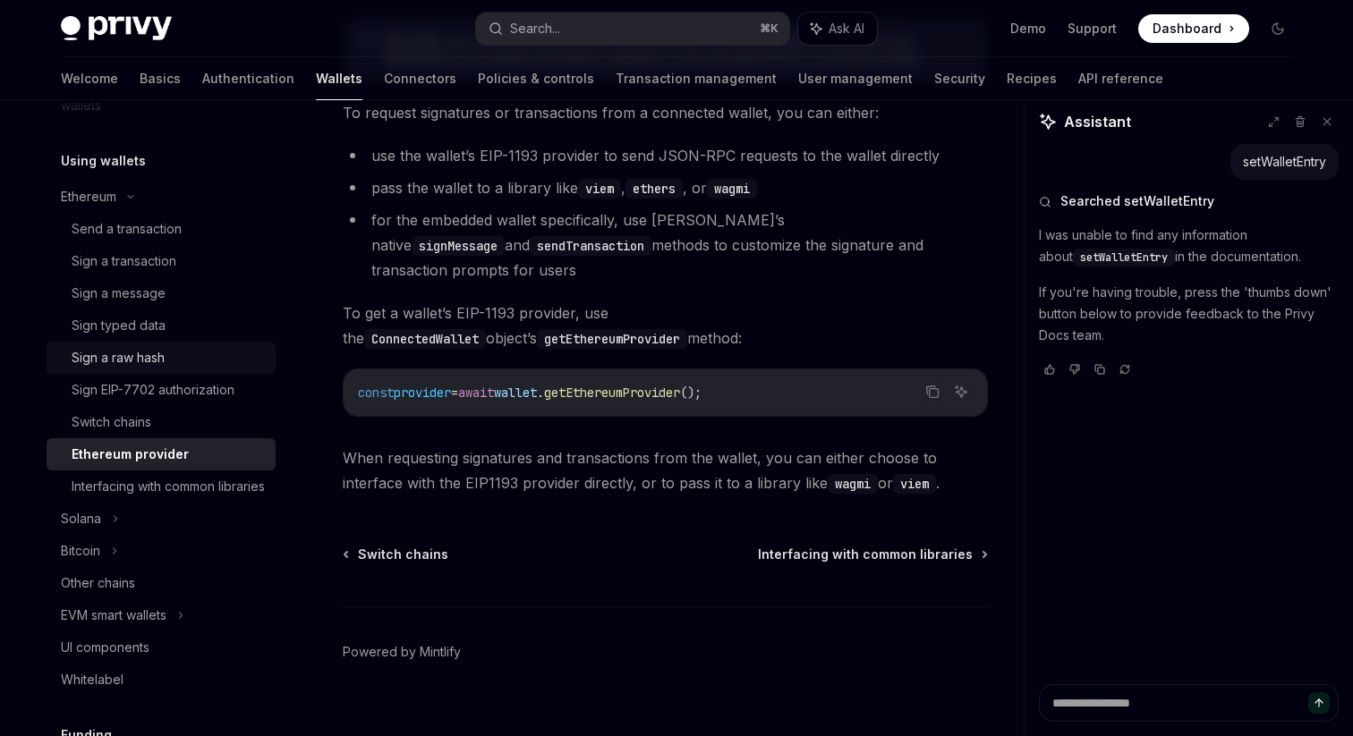
scroll to position [437, 0]
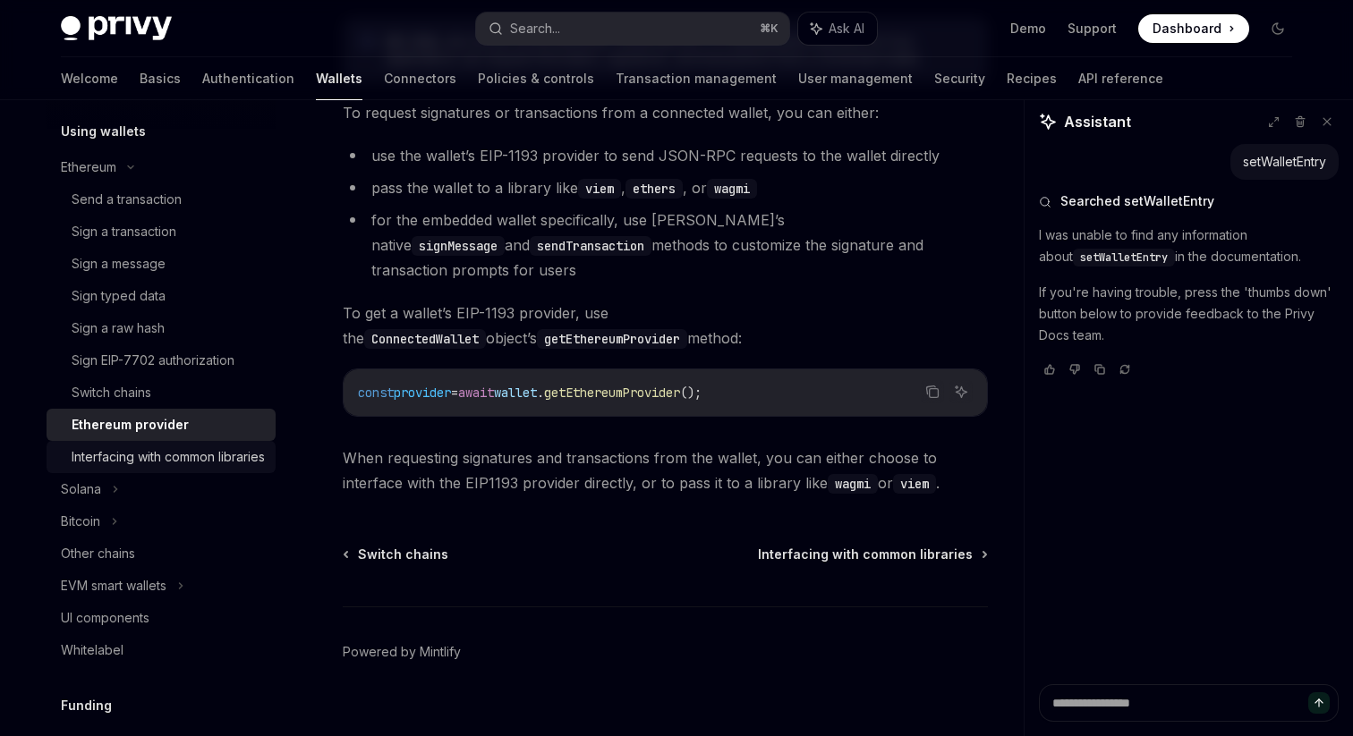
click at [137, 464] on div "Interfacing with common libraries" at bounding box center [168, 456] width 193 height 21
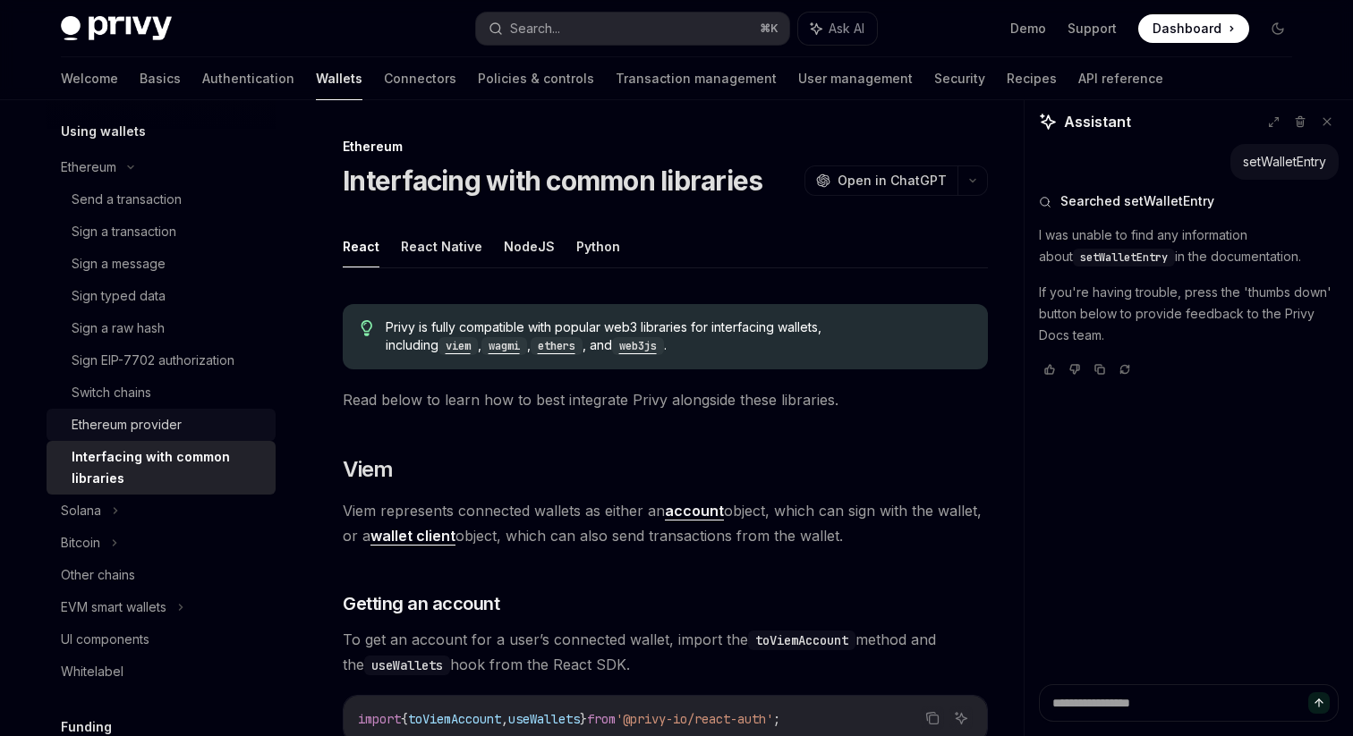
click at [135, 417] on div "Ethereum provider" at bounding box center [127, 424] width 110 height 21
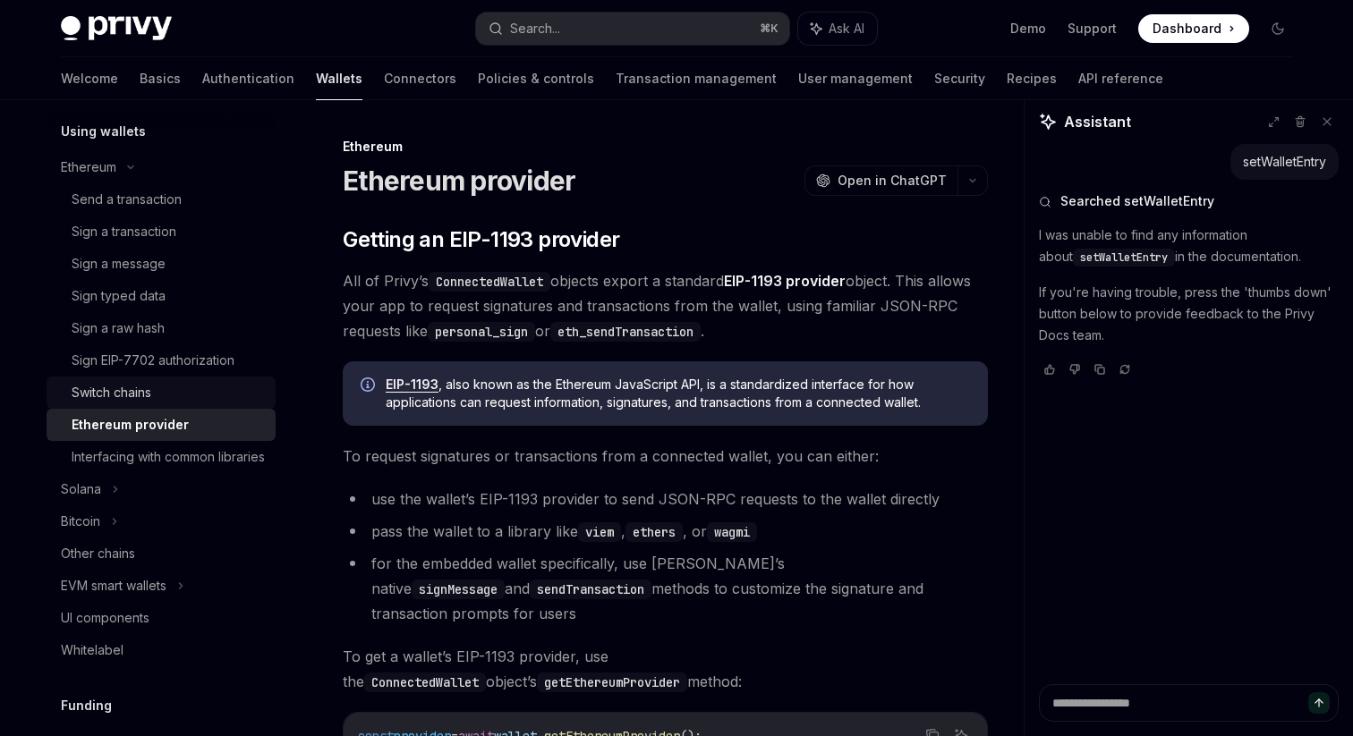
click at [129, 400] on div "Switch chains" at bounding box center [112, 392] width 80 height 21
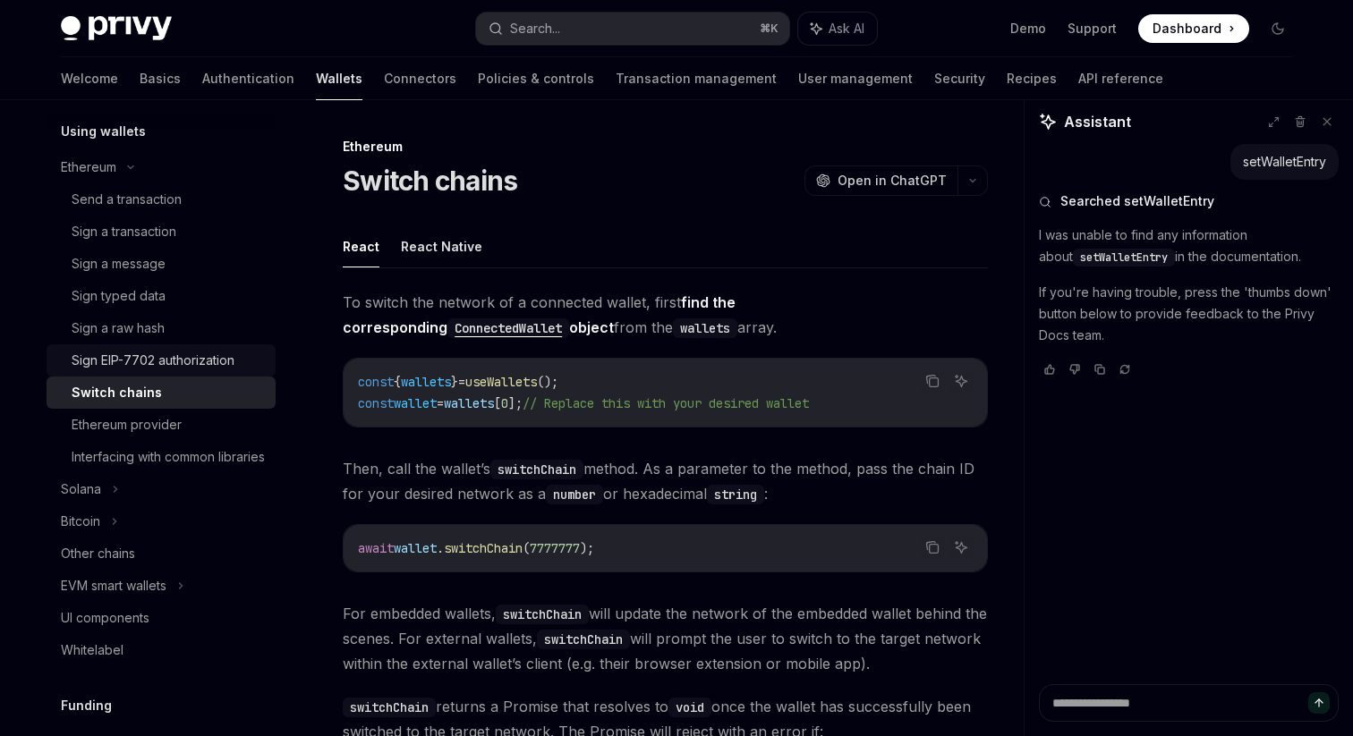
click at [129, 354] on div "Sign EIP-7702 authorization" at bounding box center [153, 360] width 163 height 21
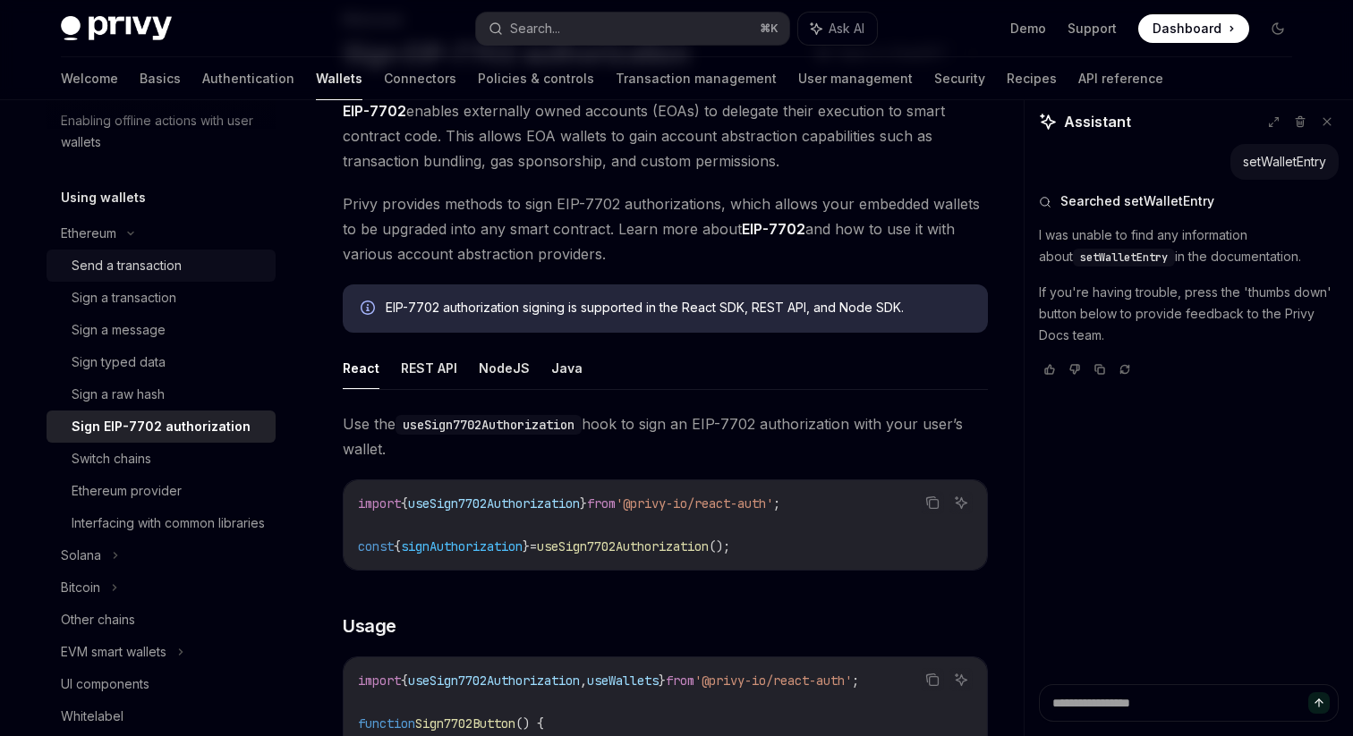
scroll to position [388, 0]
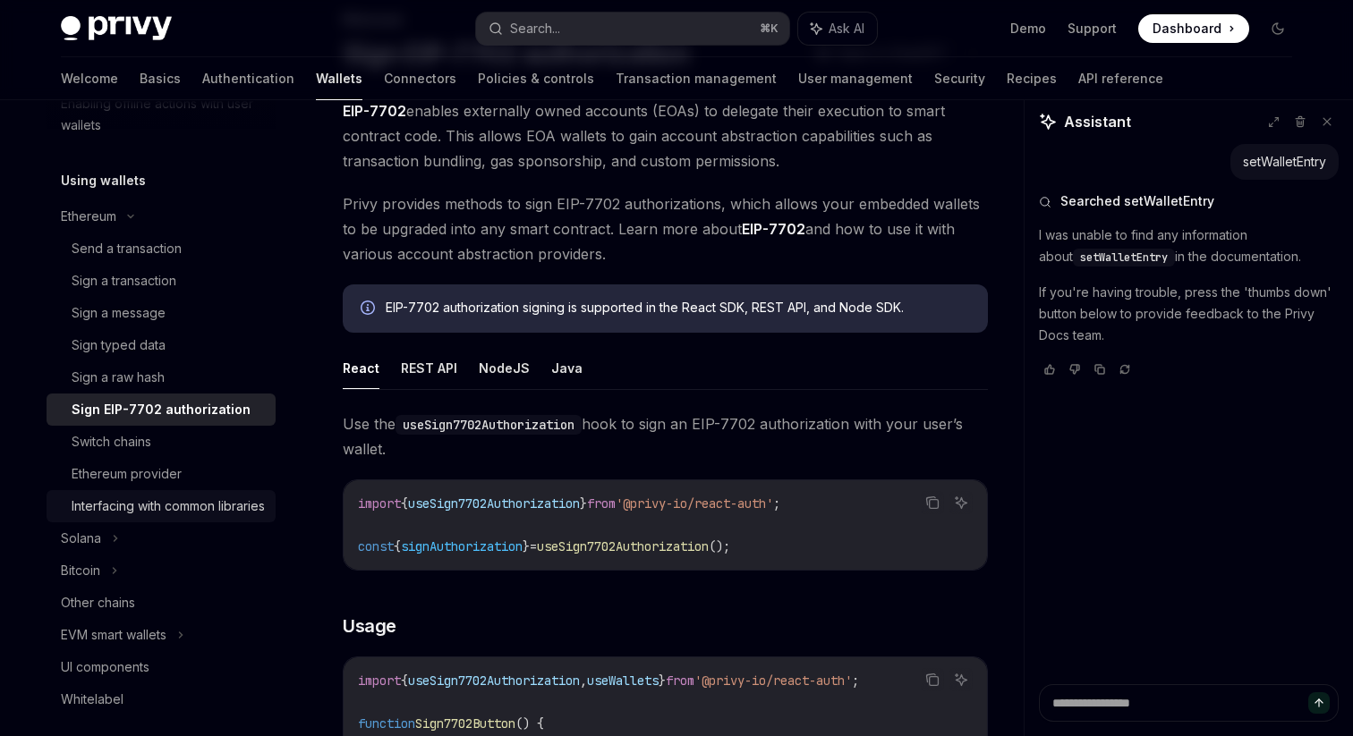
click at [104, 517] on div "Interfacing with common libraries" at bounding box center [168, 506] width 193 height 21
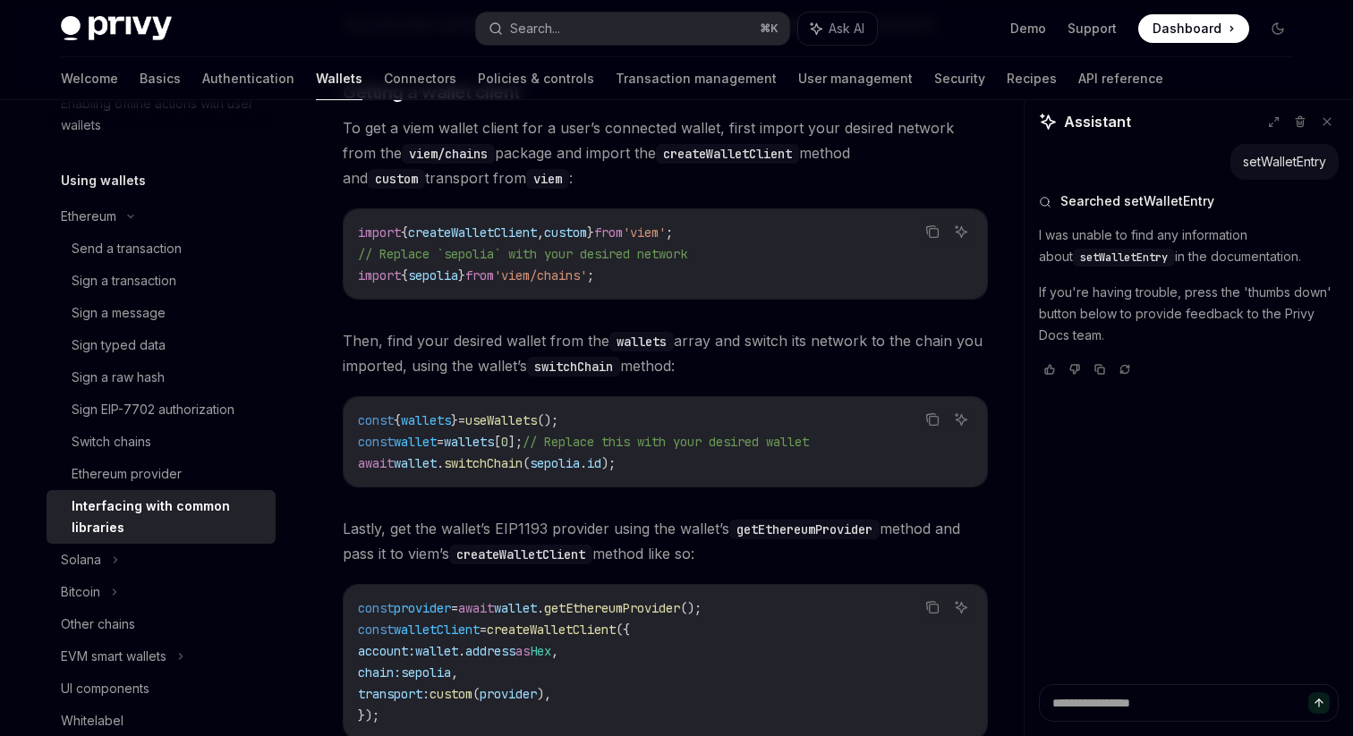
scroll to position [963, 0]
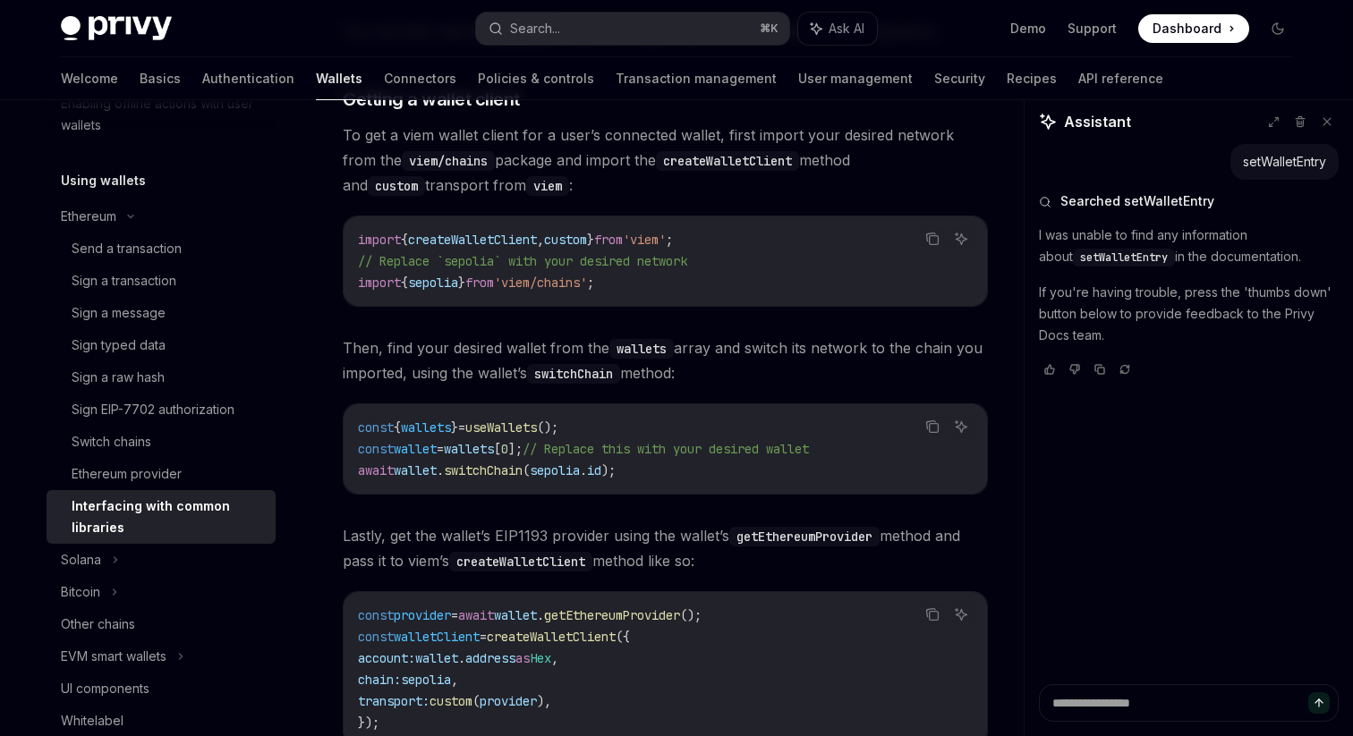
click at [779, 454] on span "// Replace this with your desired wallet" at bounding box center [665, 449] width 286 height 16
click at [809, 454] on span "// Replace this with your desired wallet" at bounding box center [665, 449] width 286 height 16
click at [737, 457] on span "// Replace this with your desired wallet" at bounding box center [665, 449] width 286 height 16
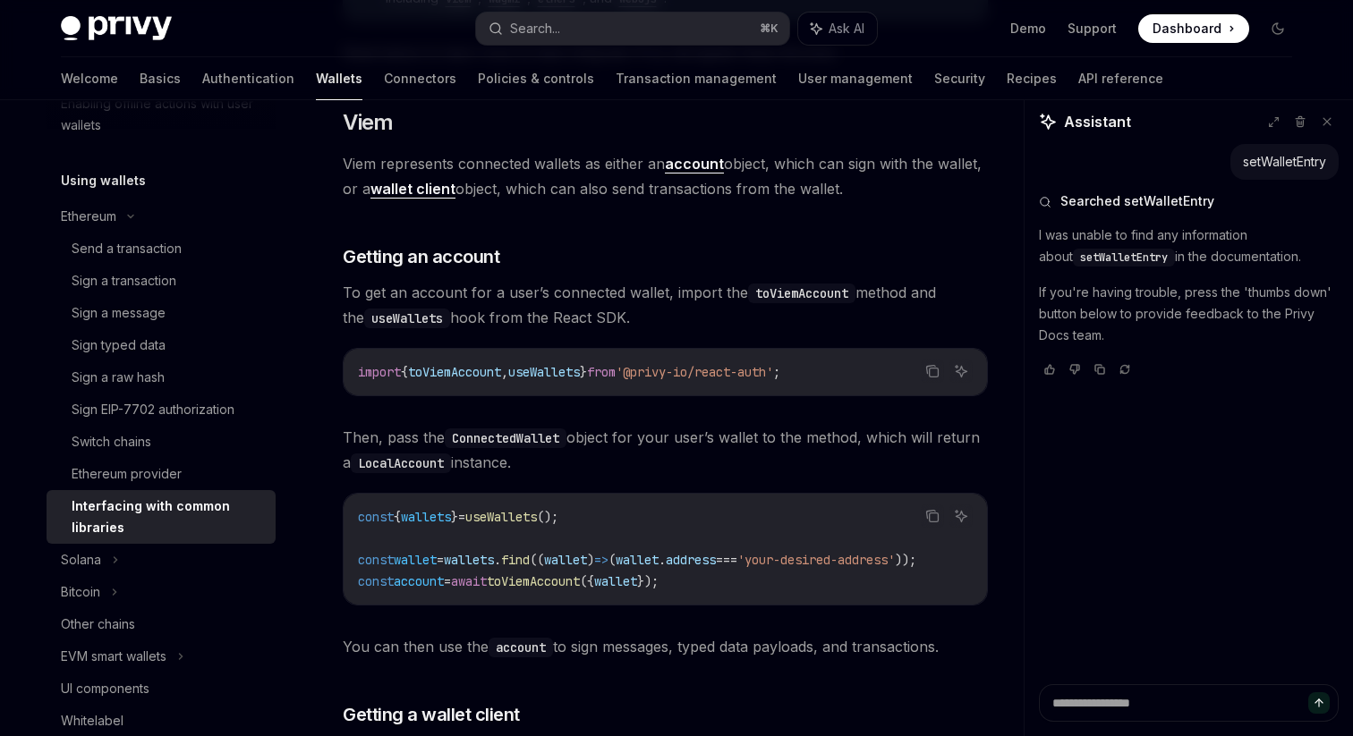
scroll to position [336, 0]
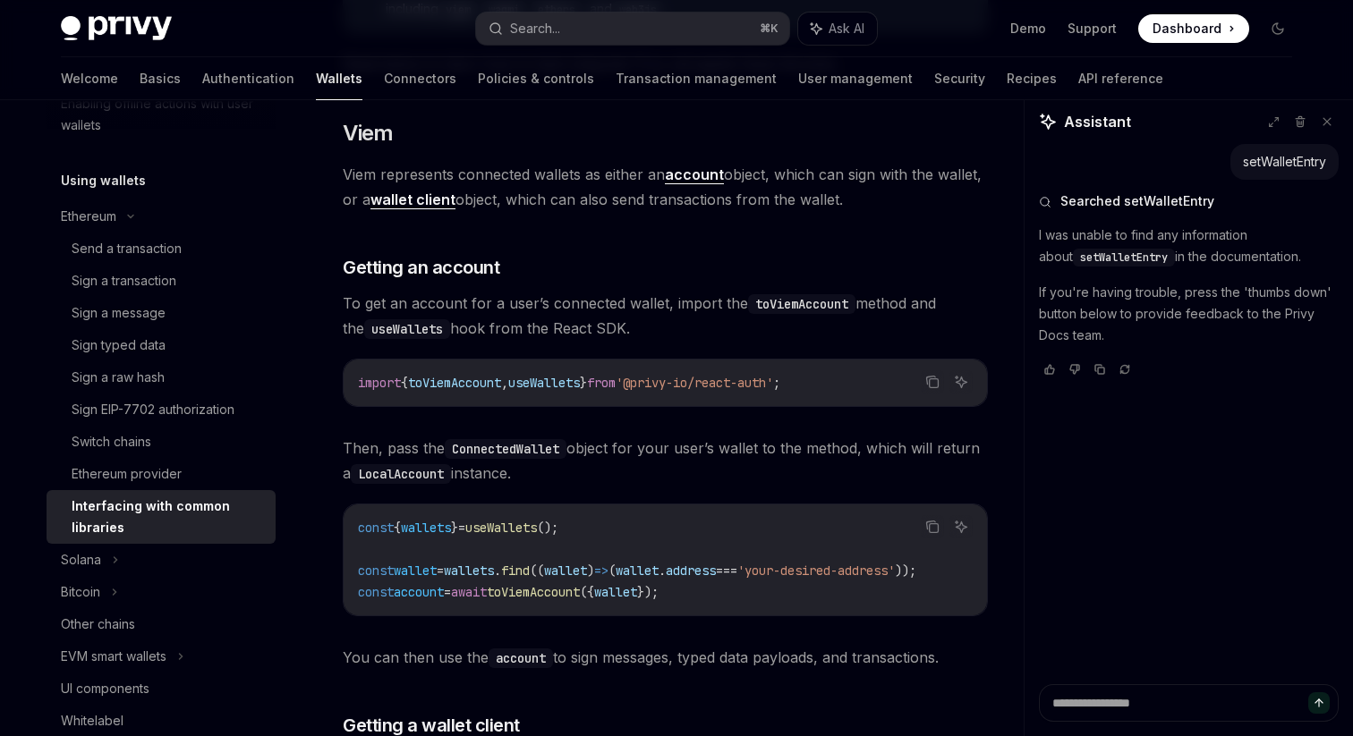
click at [589, 301] on span "To get an account for a user’s connected wallet, import the toViemAccount metho…" at bounding box center [665, 316] width 645 height 50
click at [651, 303] on span "To get an account for a user’s connected wallet, import the toViemAccount metho…" at bounding box center [665, 316] width 645 height 50
click at [706, 310] on span "To get an account for a user’s connected wallet, import the toViemAccount metho…" at bounding box center [665, 316] width 645 height 50
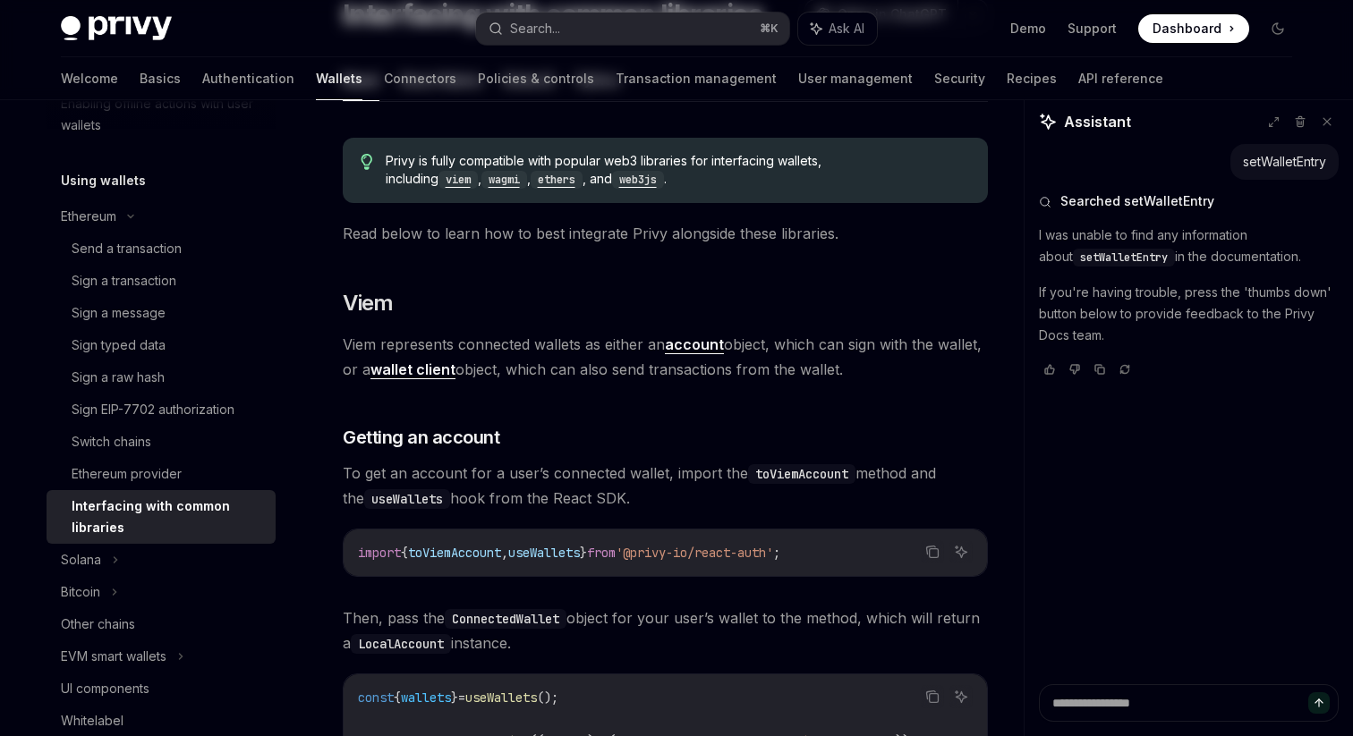
scroll to position [170, 0]
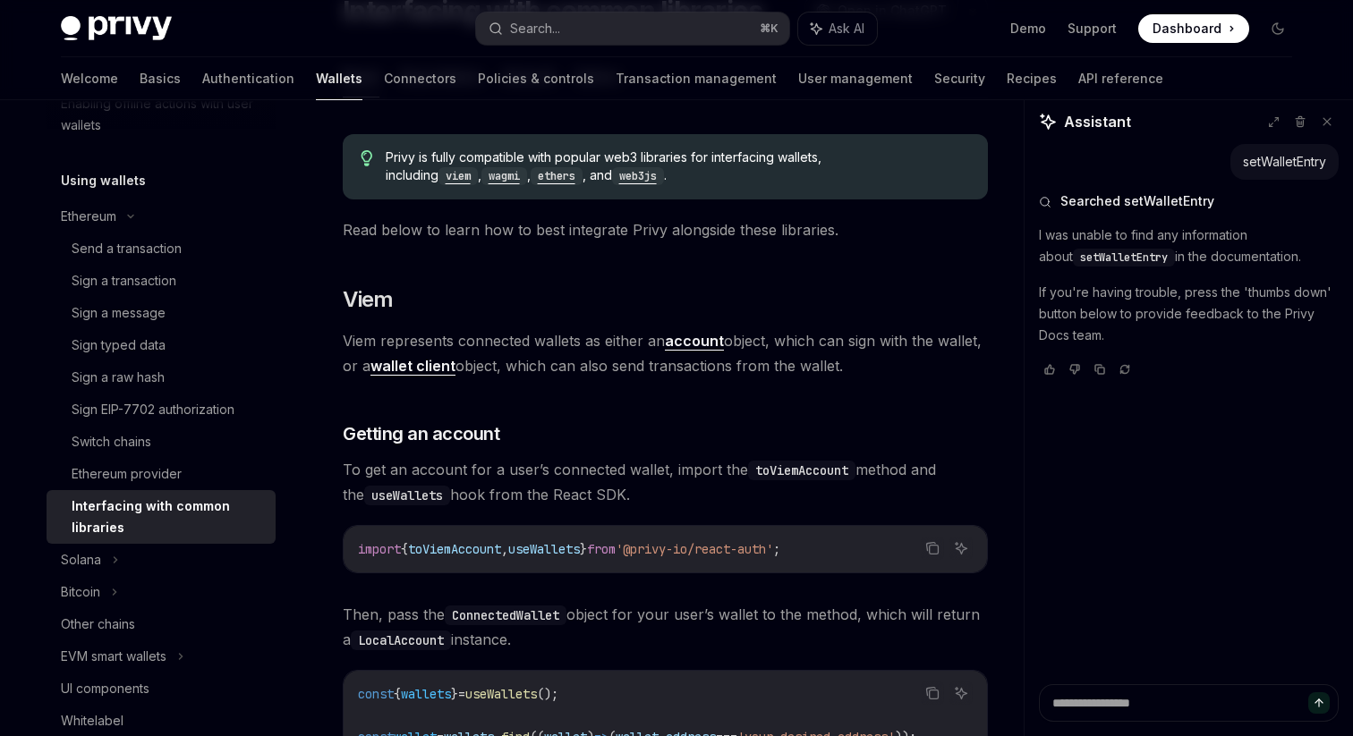
click at [404, 368] on strong "wallet client" at bounding box center [412, 366] width 85 height 18
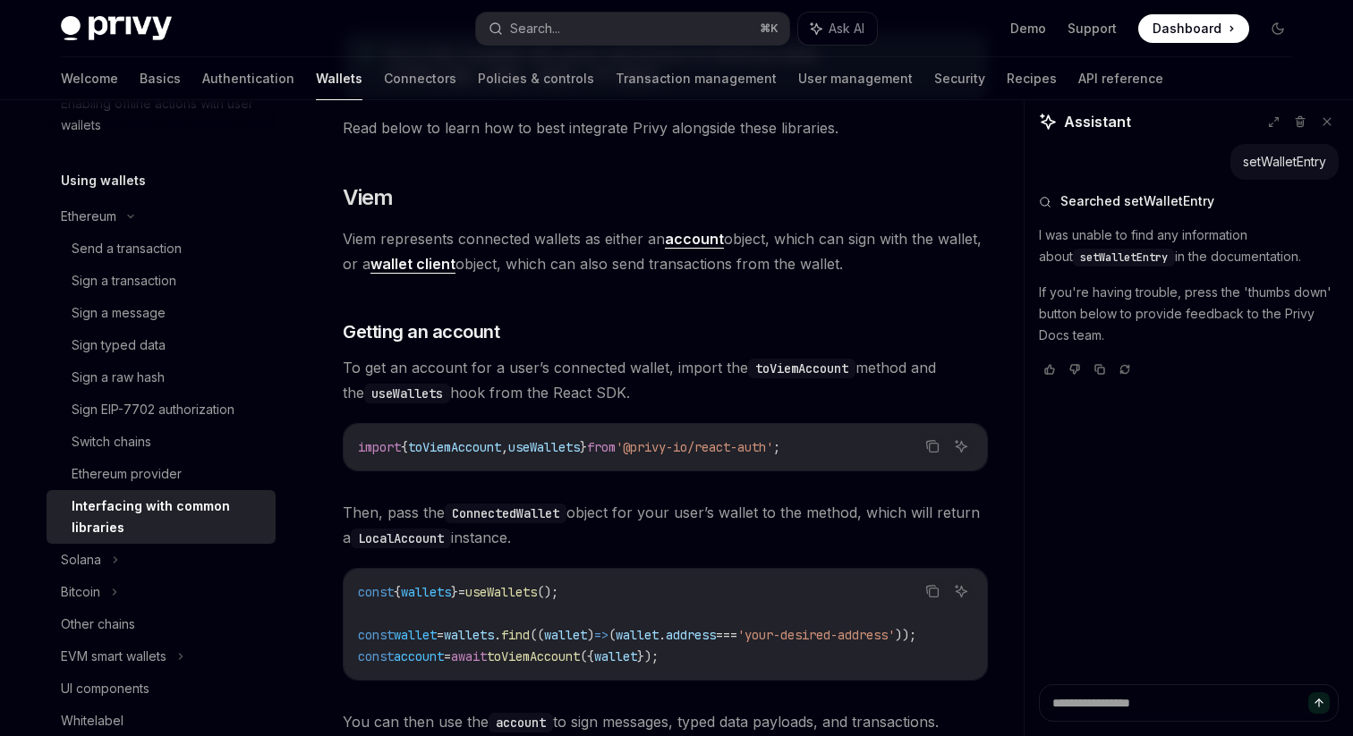
scroll to position [267, 0]
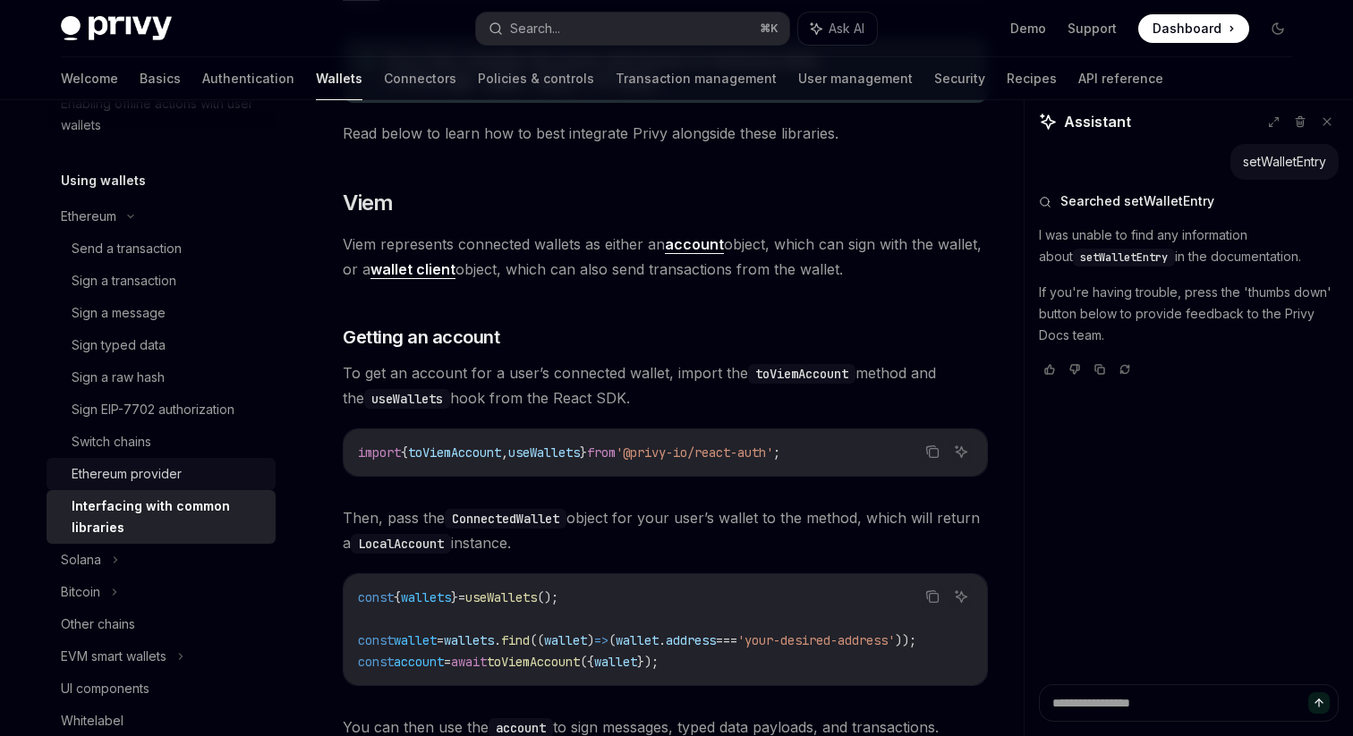
click at [112, 471] on div "Ethereum provider" at bounding box center [127, 473] width 110 height 21
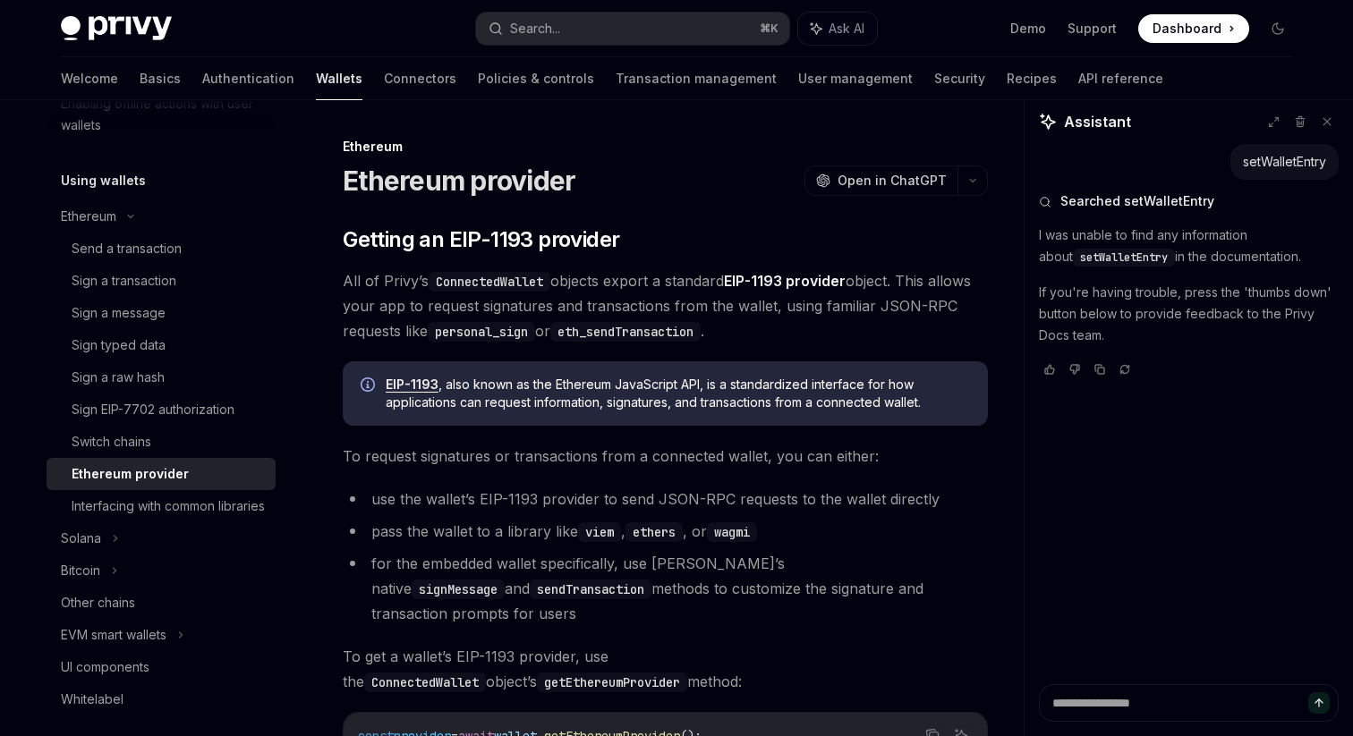
scroll to position [2, 0]
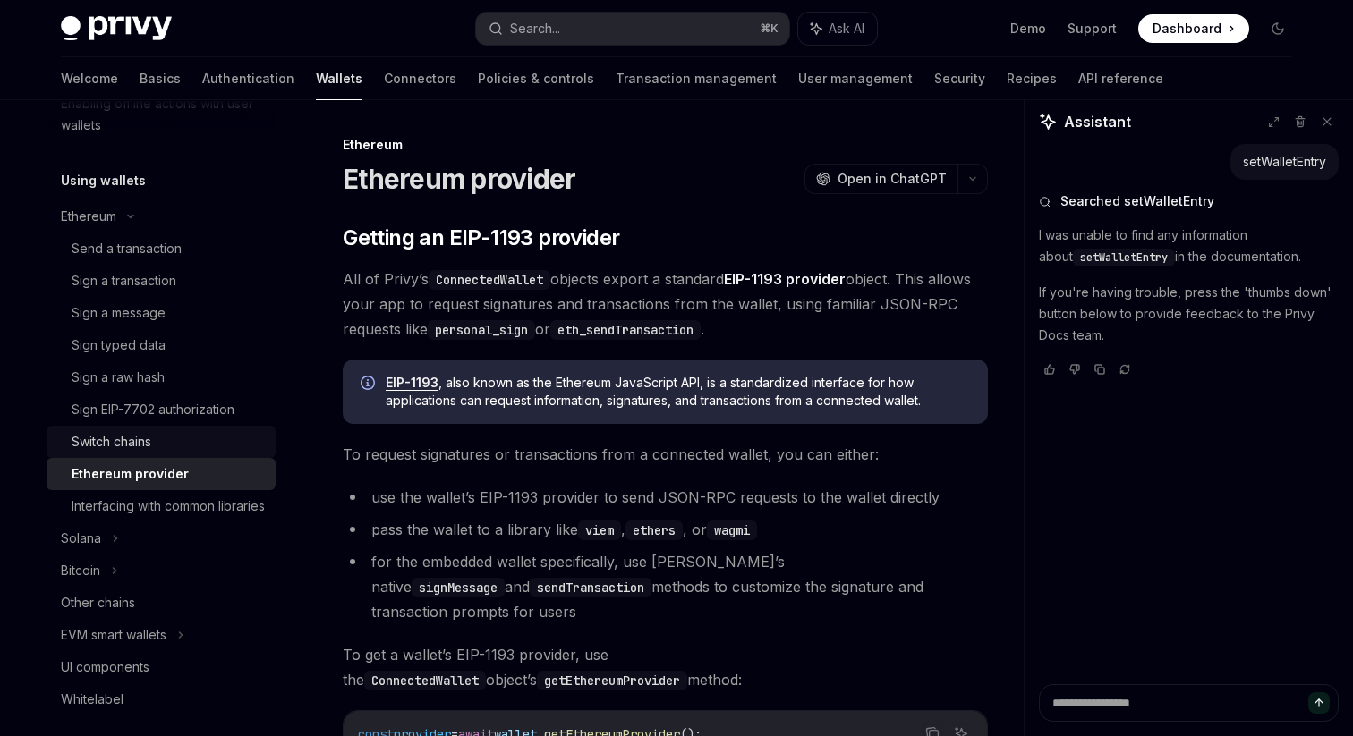
click at [128, 440] on div "Switch chains" at bounding box center [112, 441] width 80 height 21
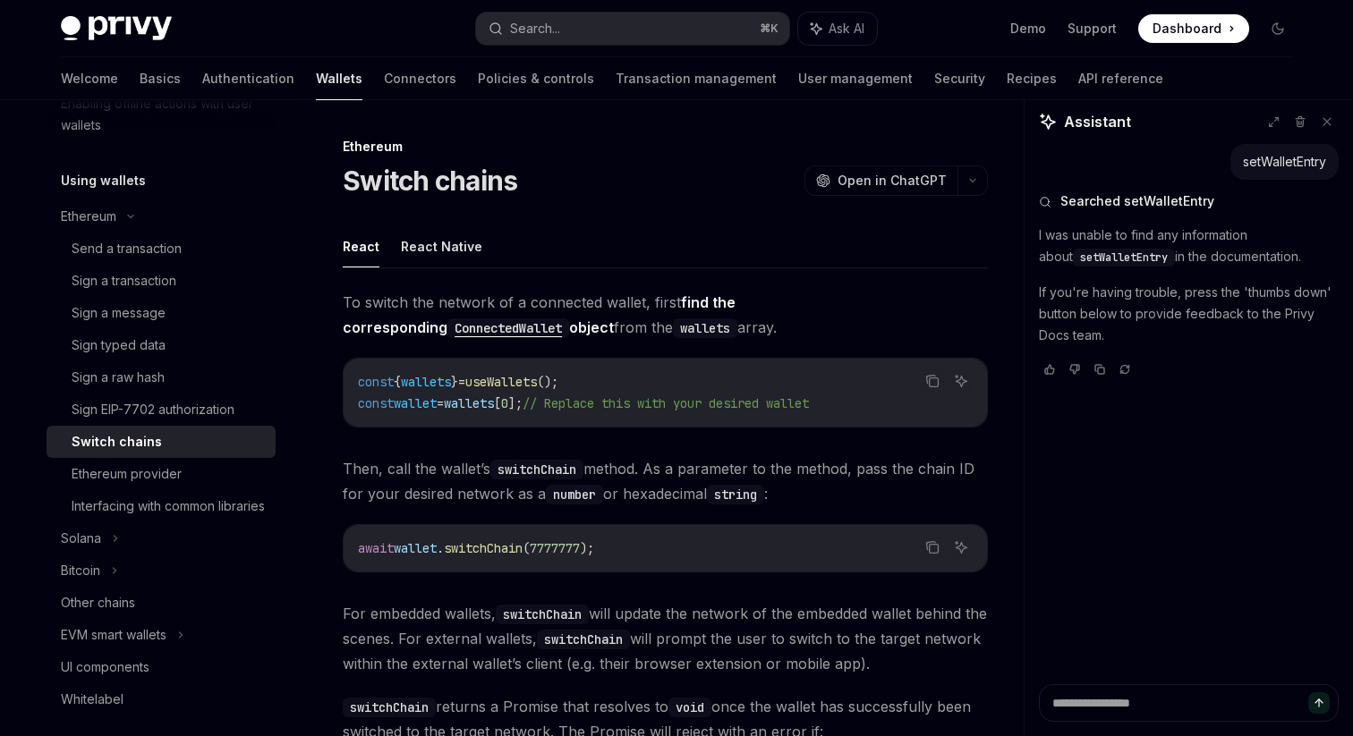
click at [563, 304] on span "To switch the network of a connected wallet, first find the corresponding Conne…" at bounding box center [665, 315] width 645 height 50
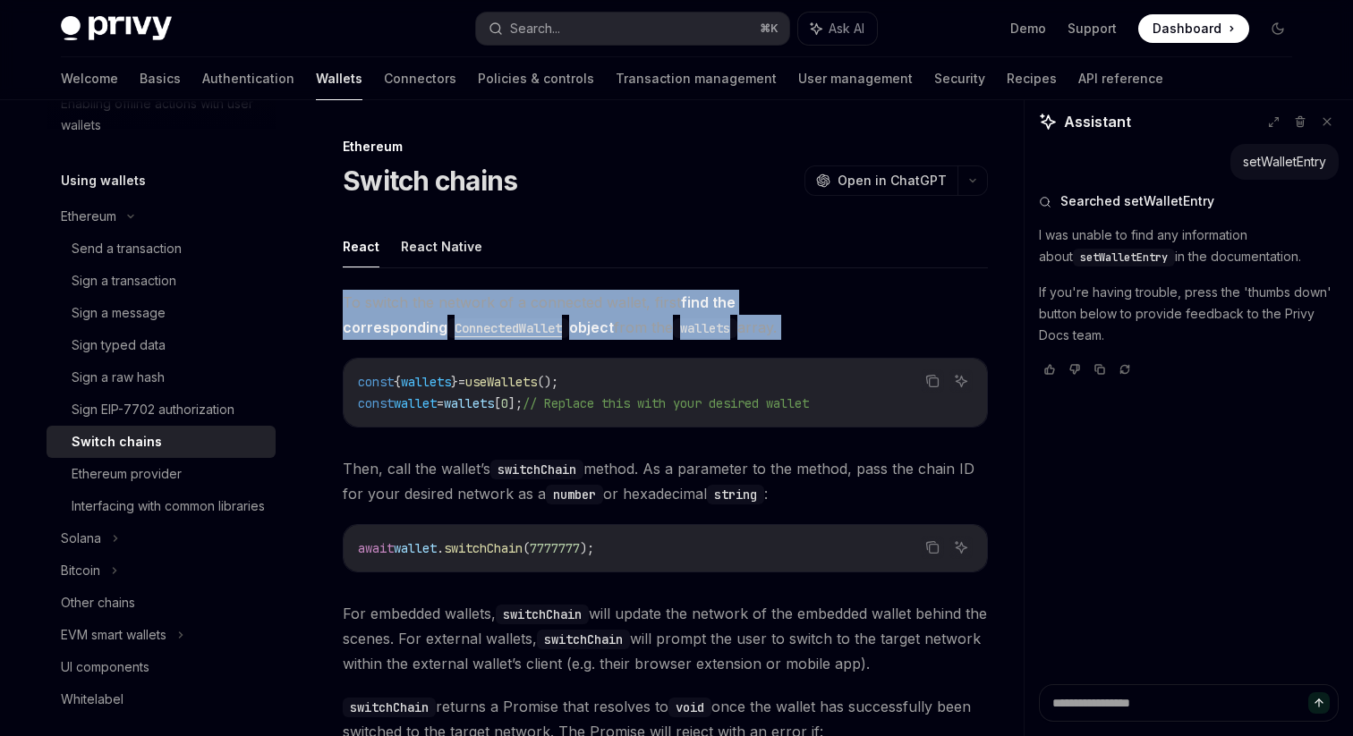
click at [581, 304] on span "To switch the network of a connected wallet, first find the corresponding Conne…" at bounding box center [665, 315] width 645 height 50
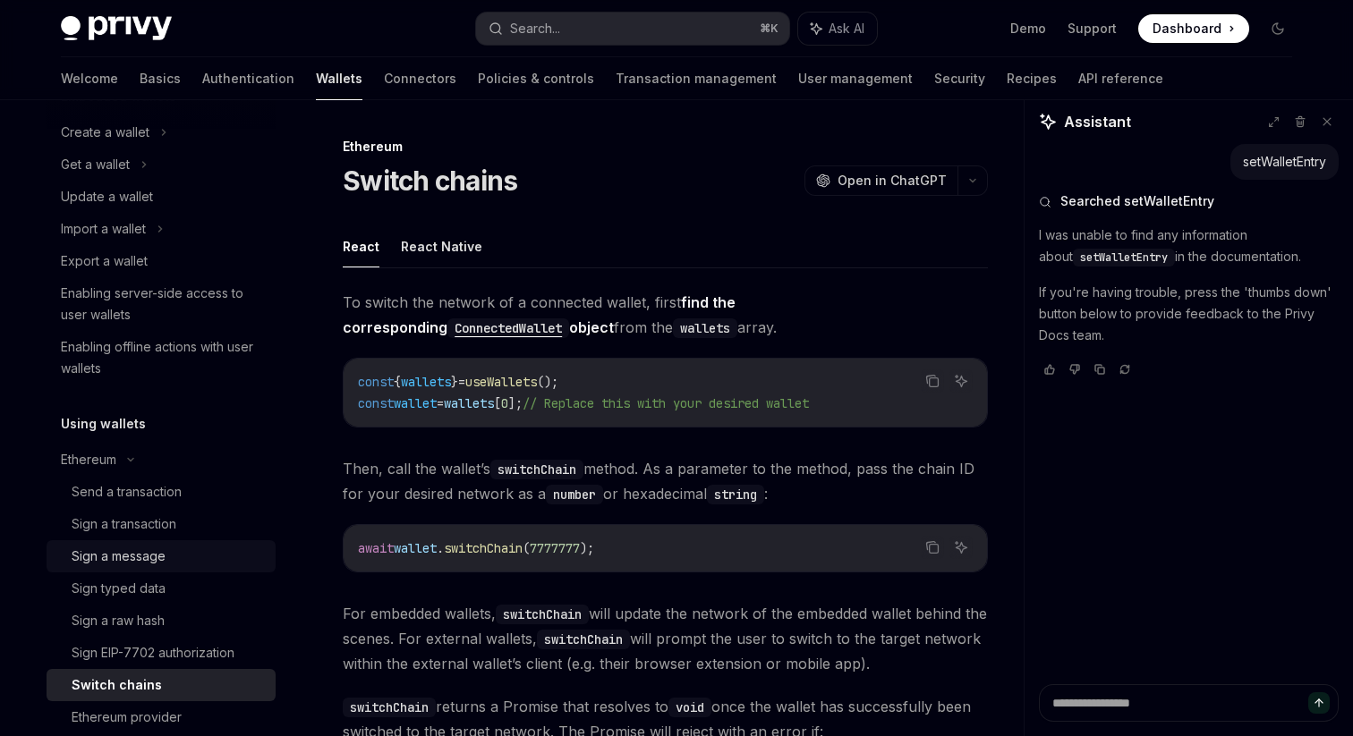
scroll to position [139, 0]
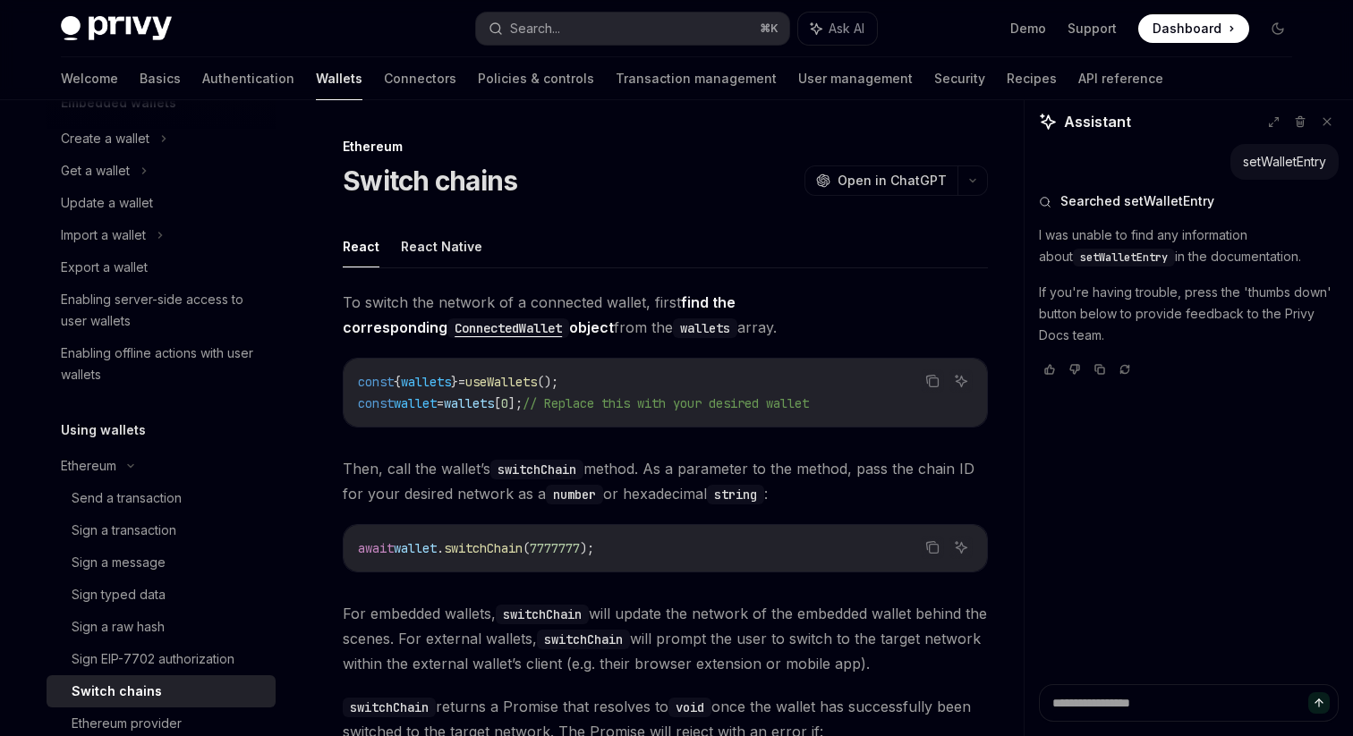
click at [124, 114] on h5 "Using wallets" at bounding box center [118, 102] width 115 height 21
click at [126, 114] on h5 "Using wallets" at bounding box center [118, 102] width 115 height 21
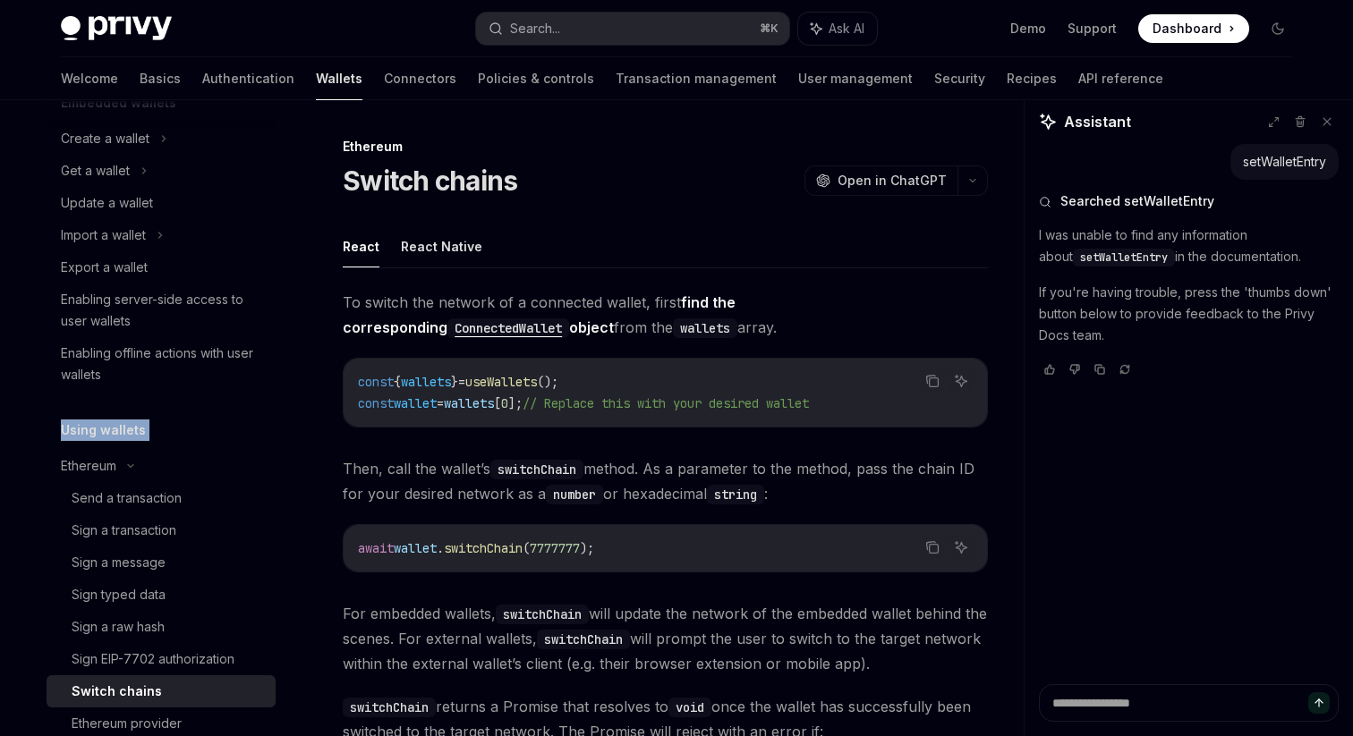
click at [147, 421] on div "Using wallets" at bounding box center [161, 430] width 229 height 21
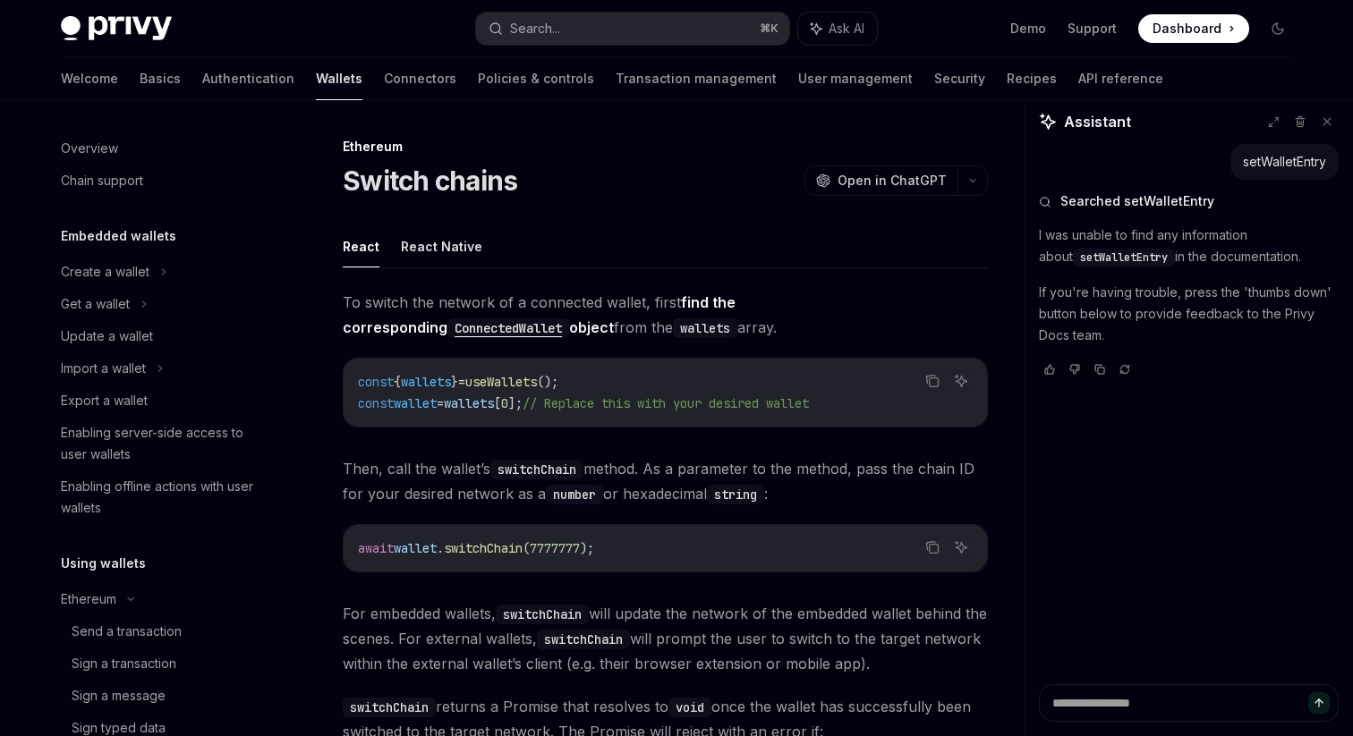
scroll to position [13, 0]
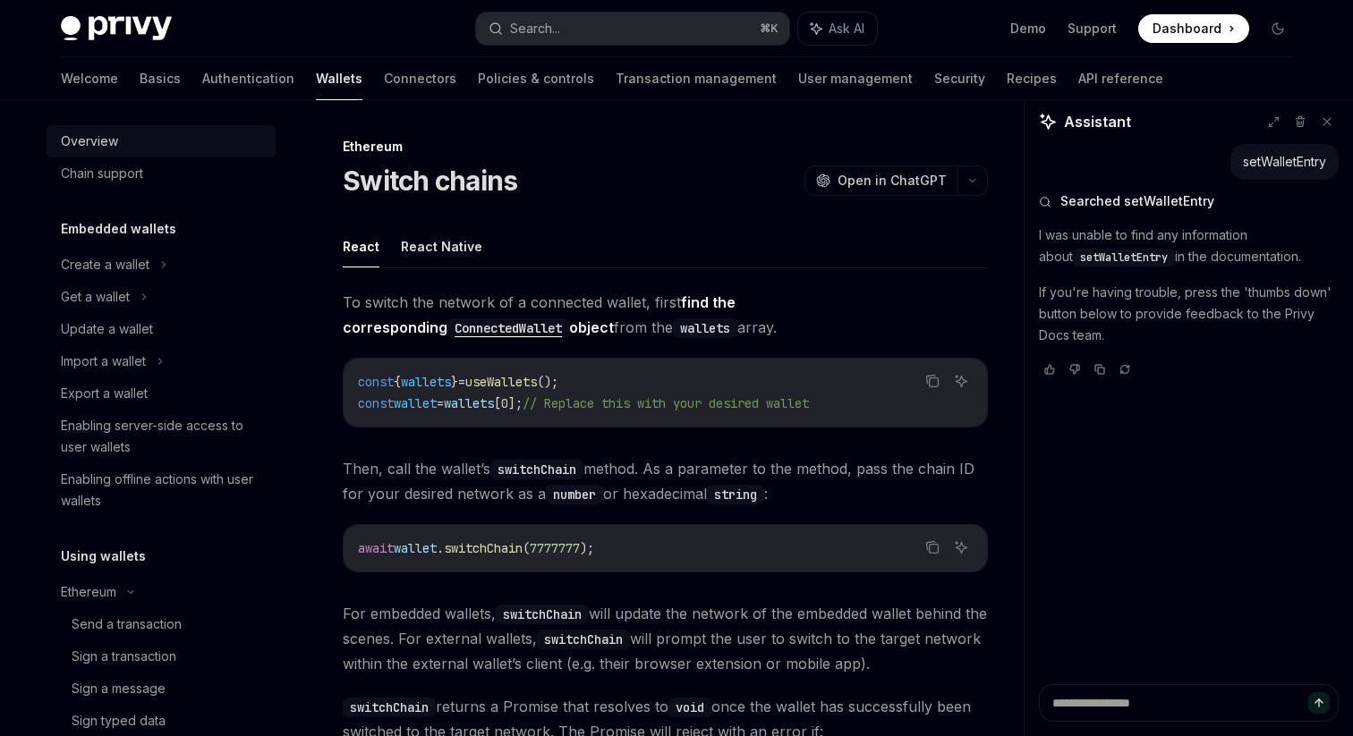
click at [97, 142] on div "Overview" at bounding box center [89, 141] width 57 height 21
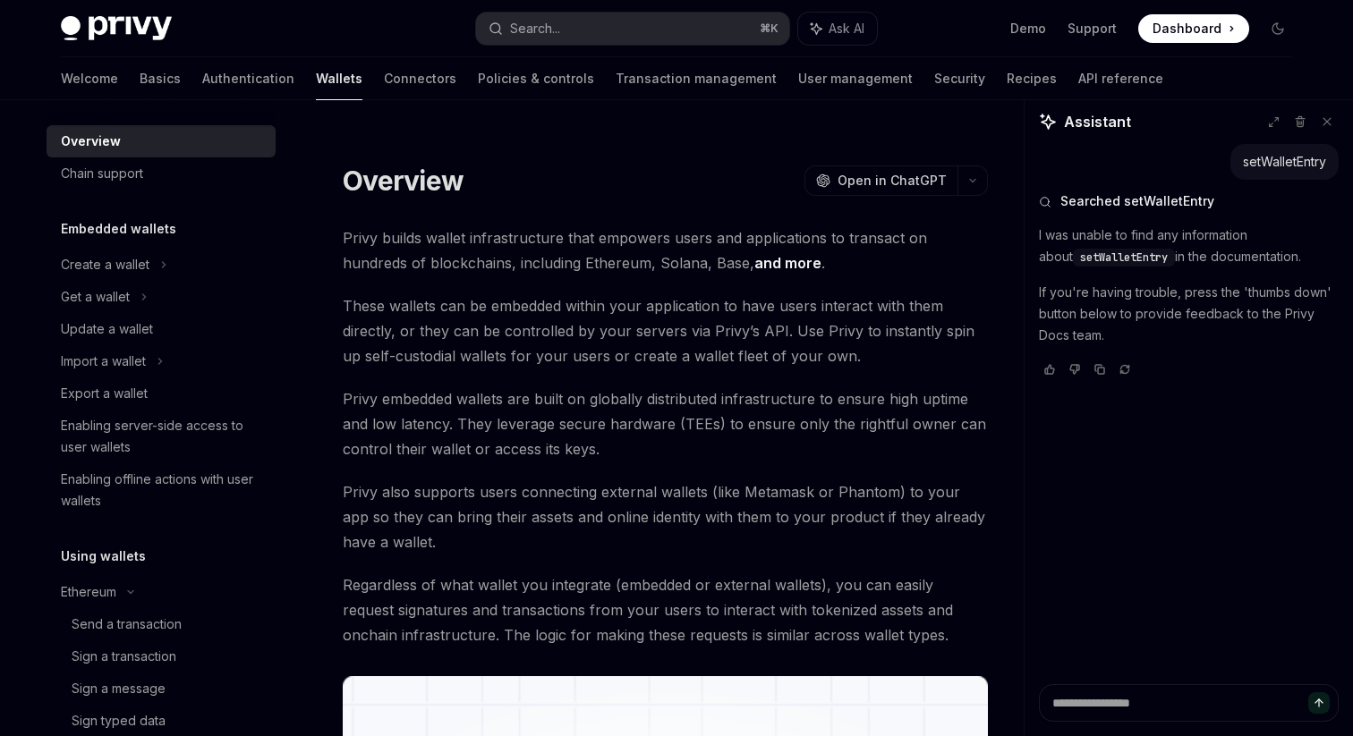
click at [513, 233] on span "Privy builds wallet infrastructure that empowers users and applications to tran…" at bounding box center [665, 250] width 645 height 50
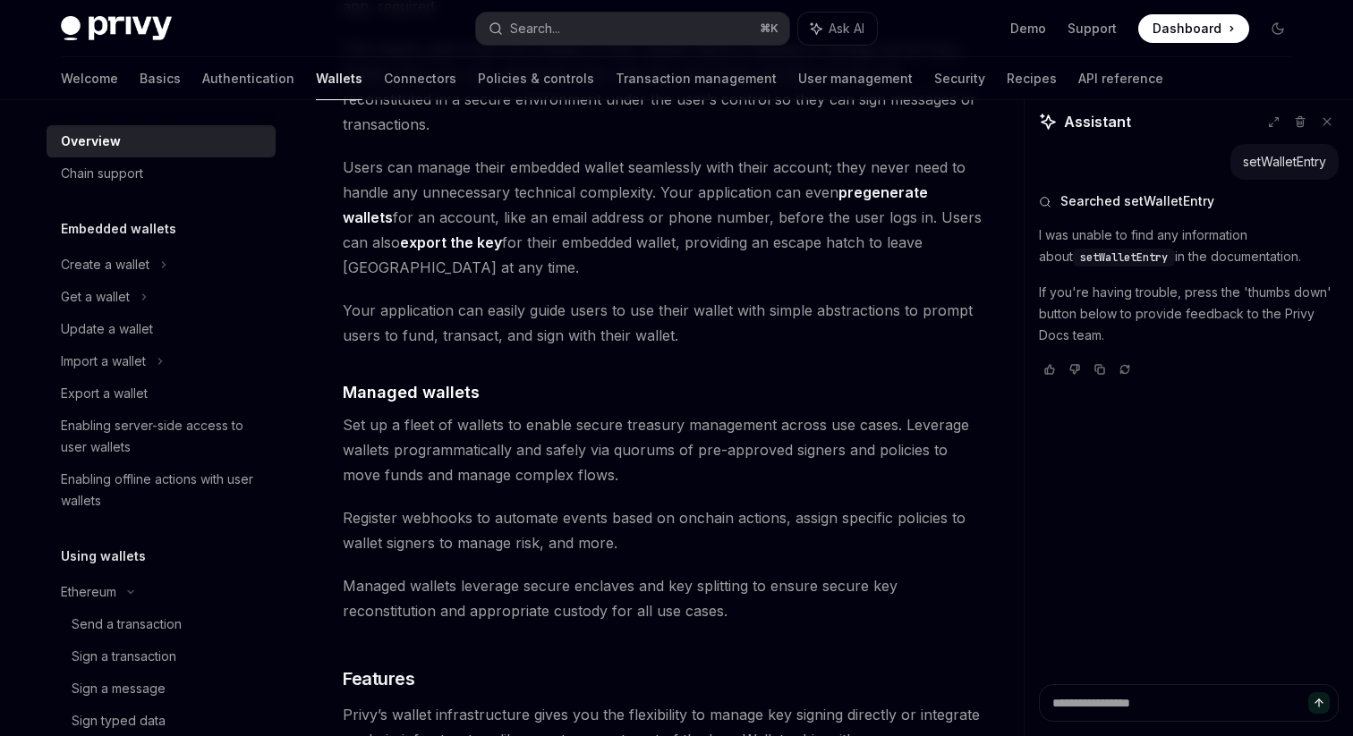
scroll to position [1576, 0]
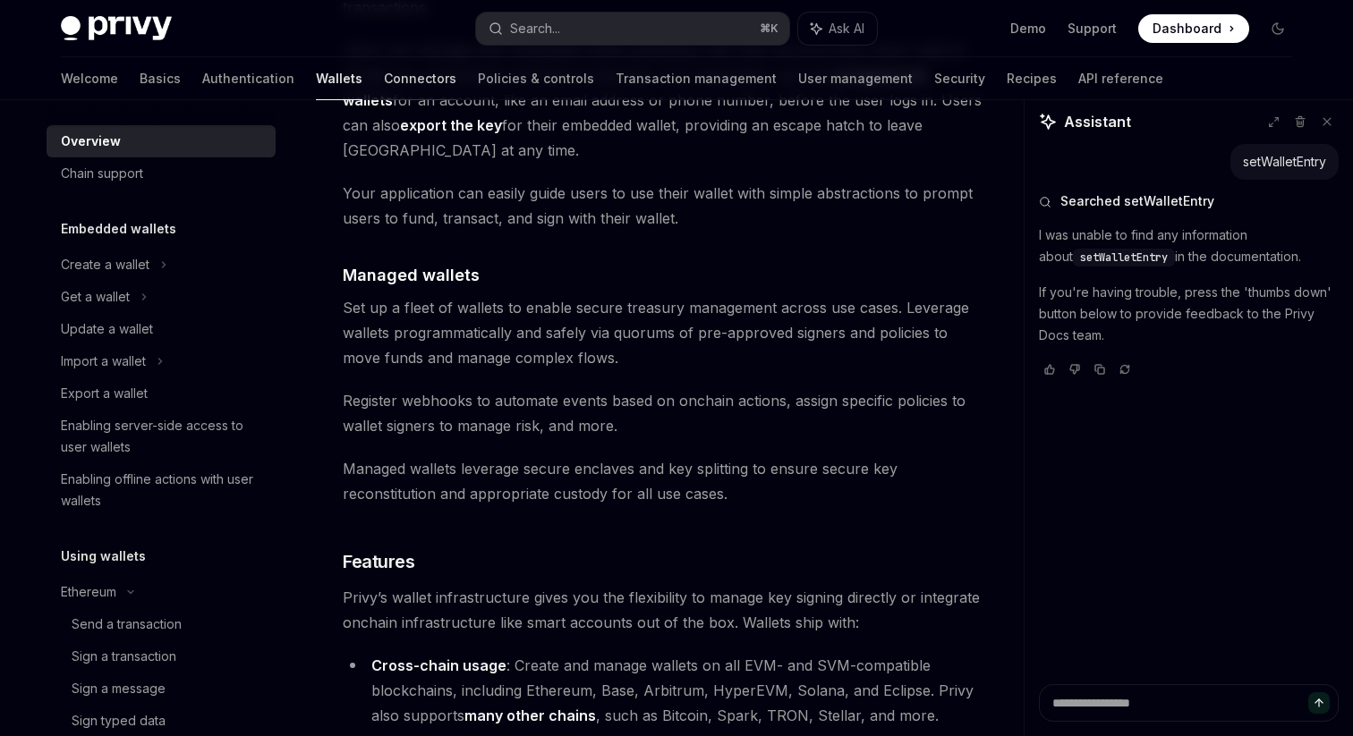
click at [384, 90] on link "Connectors" at bounding box center [420, 78] width 72 height 43
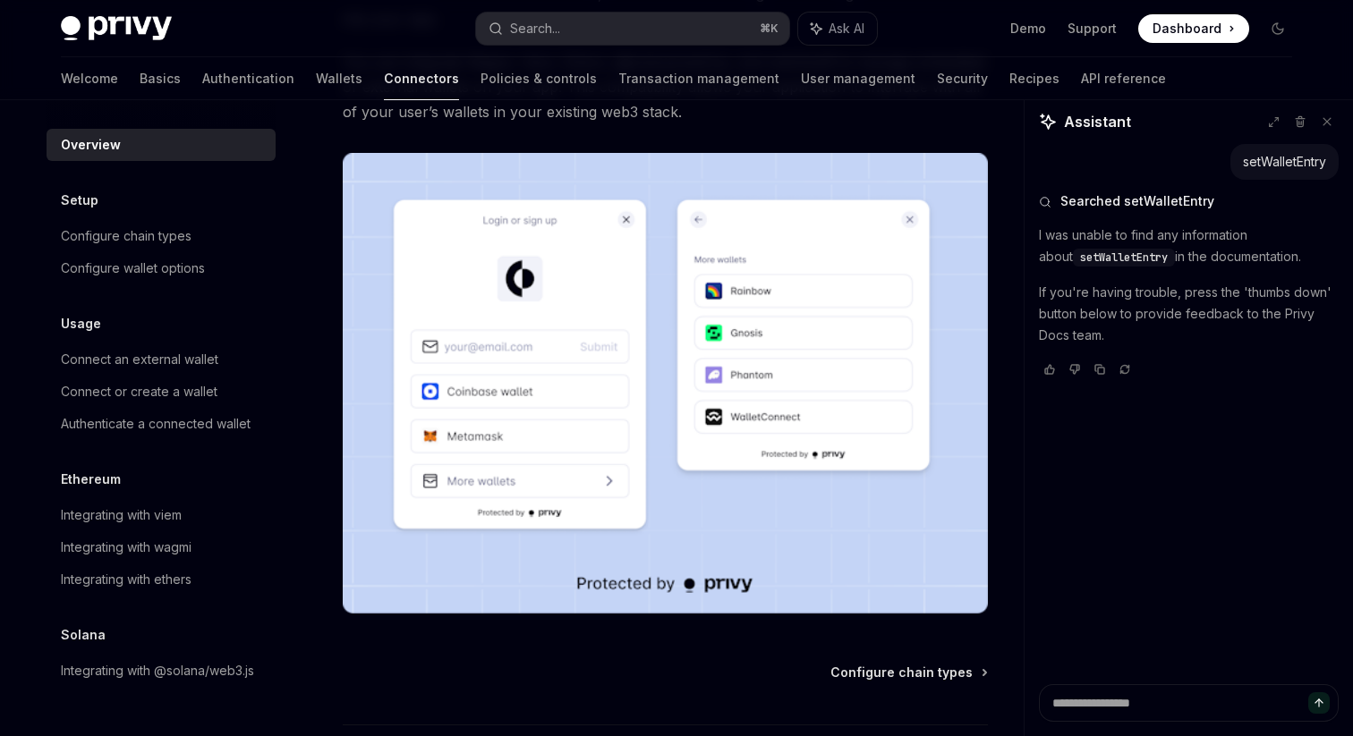
scroll to position [411, 0]
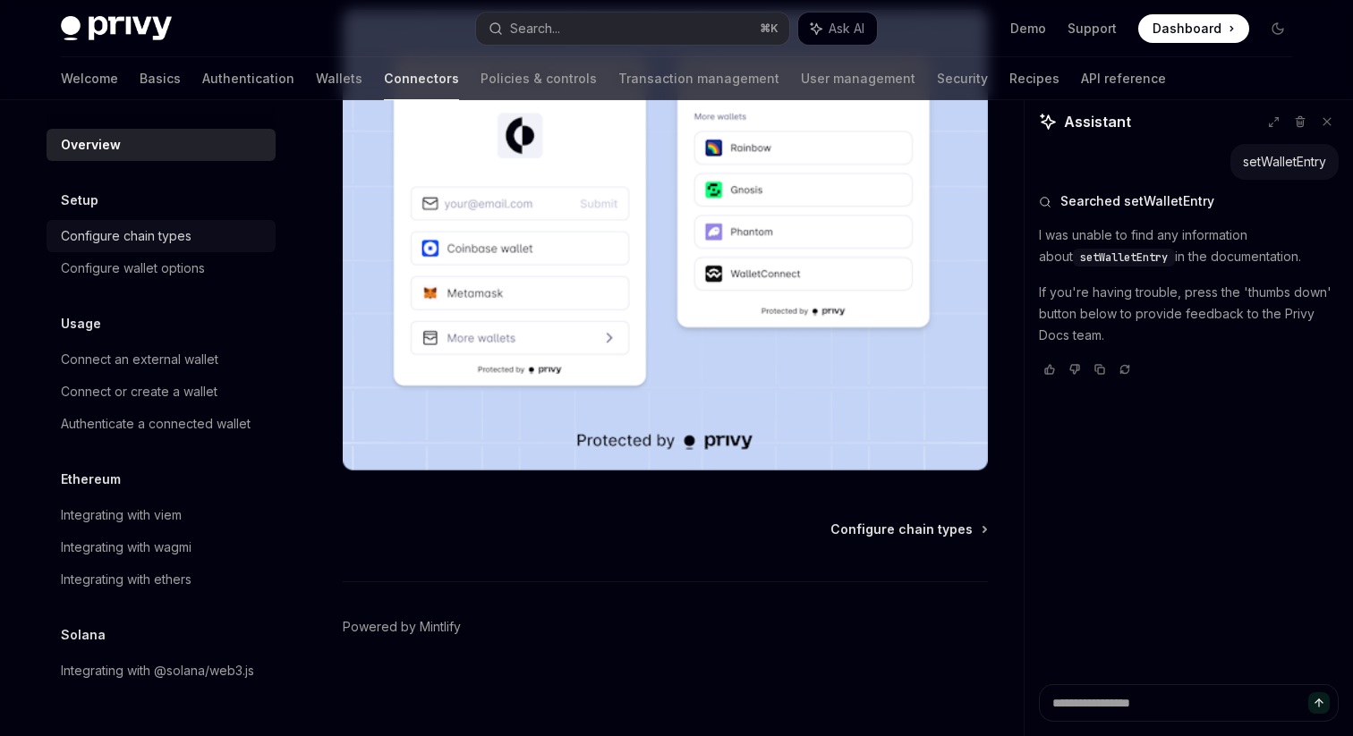
click at [132, 230] on div "Configure chain types" at bounding box center [126, 235] width 131 height 21
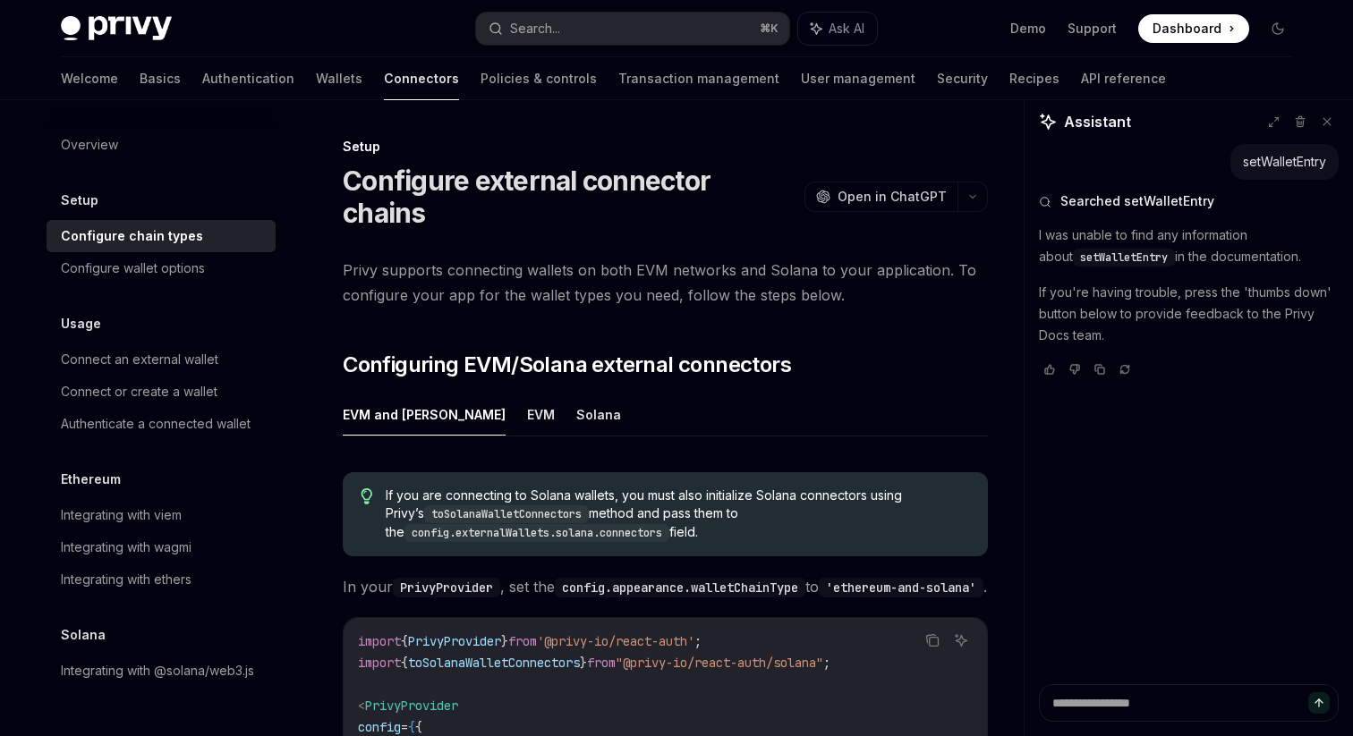
click at [651, 258] on span "Privy supports connecting wallets on both EVM networks and Solana to your appli…" at bounding box center [665, 283] width 645 height 50
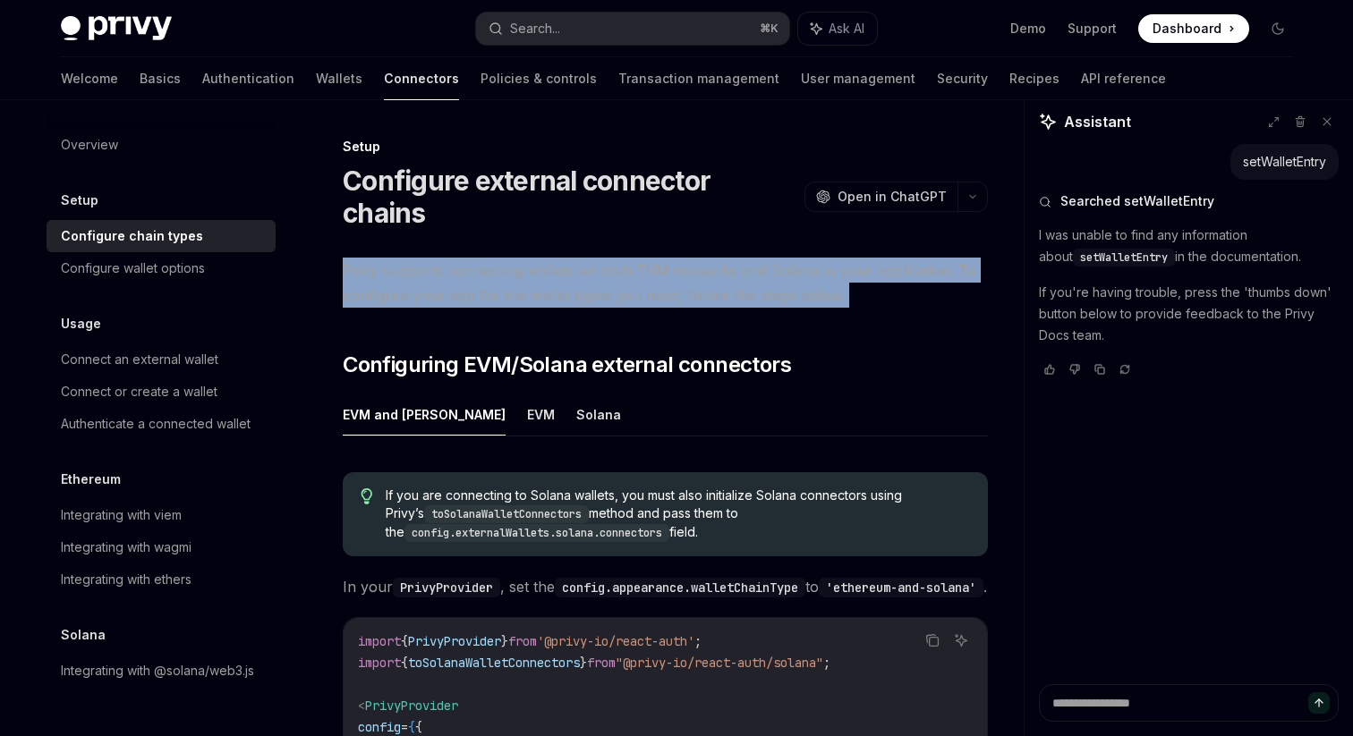
click at [653, 274] on span "Privy supports connecting wallets on both EVM networks and Solana to your appli…" at bounding box center [665, 283] width 645 height 50
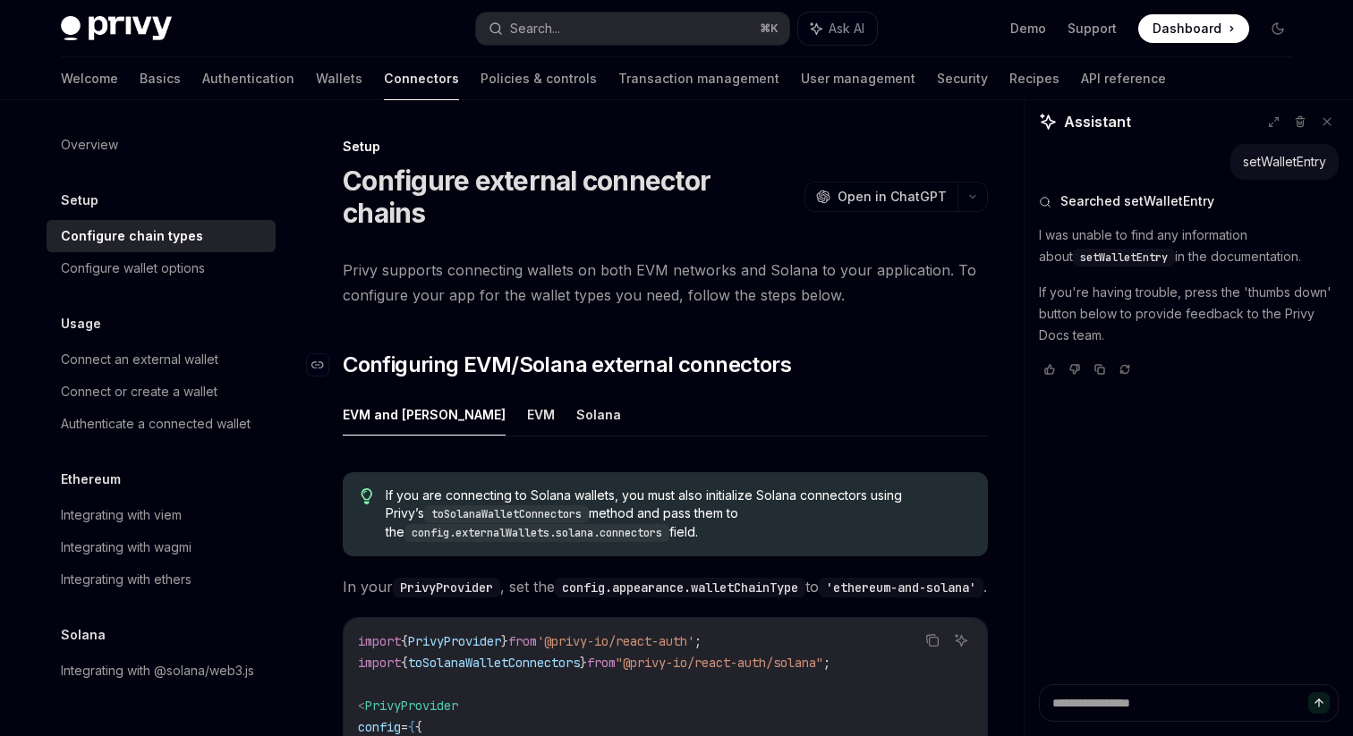
click at [641, 351] on span "Configuring EVM/Solana external connectors" at bounding box center [567, 365] width 448 height 29
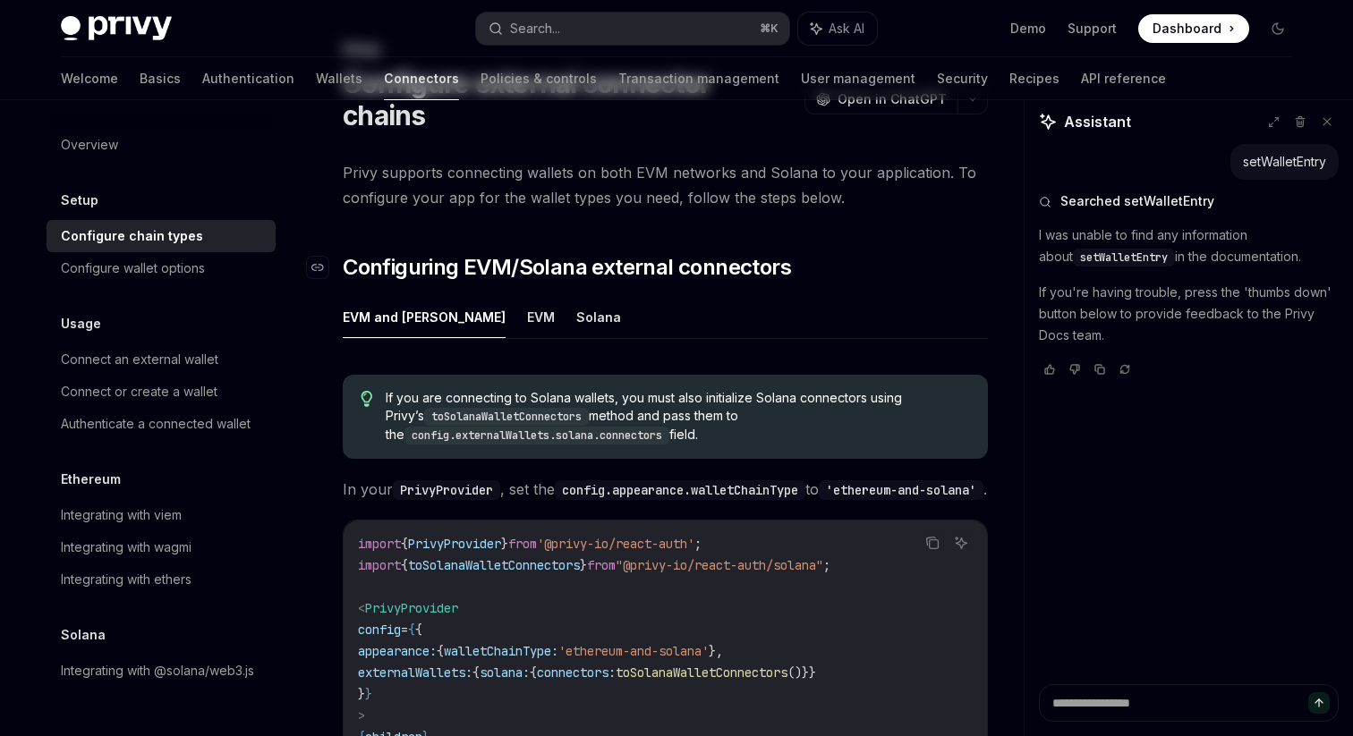
click at [641, 375] on div "If you are connecting to Solana wallets, you must also initialize Solana connec…" at bounding box center [665, 417] width 645 height 84
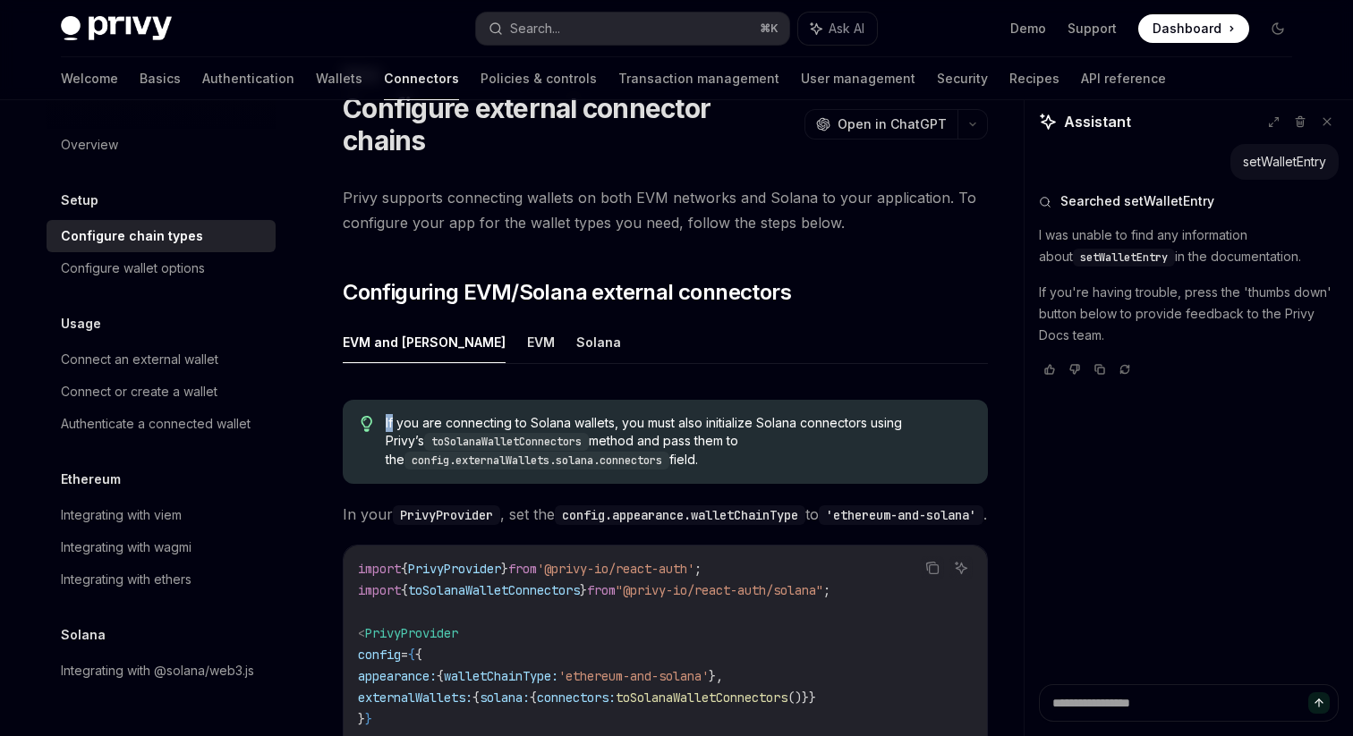
scroll to position [67, 0]
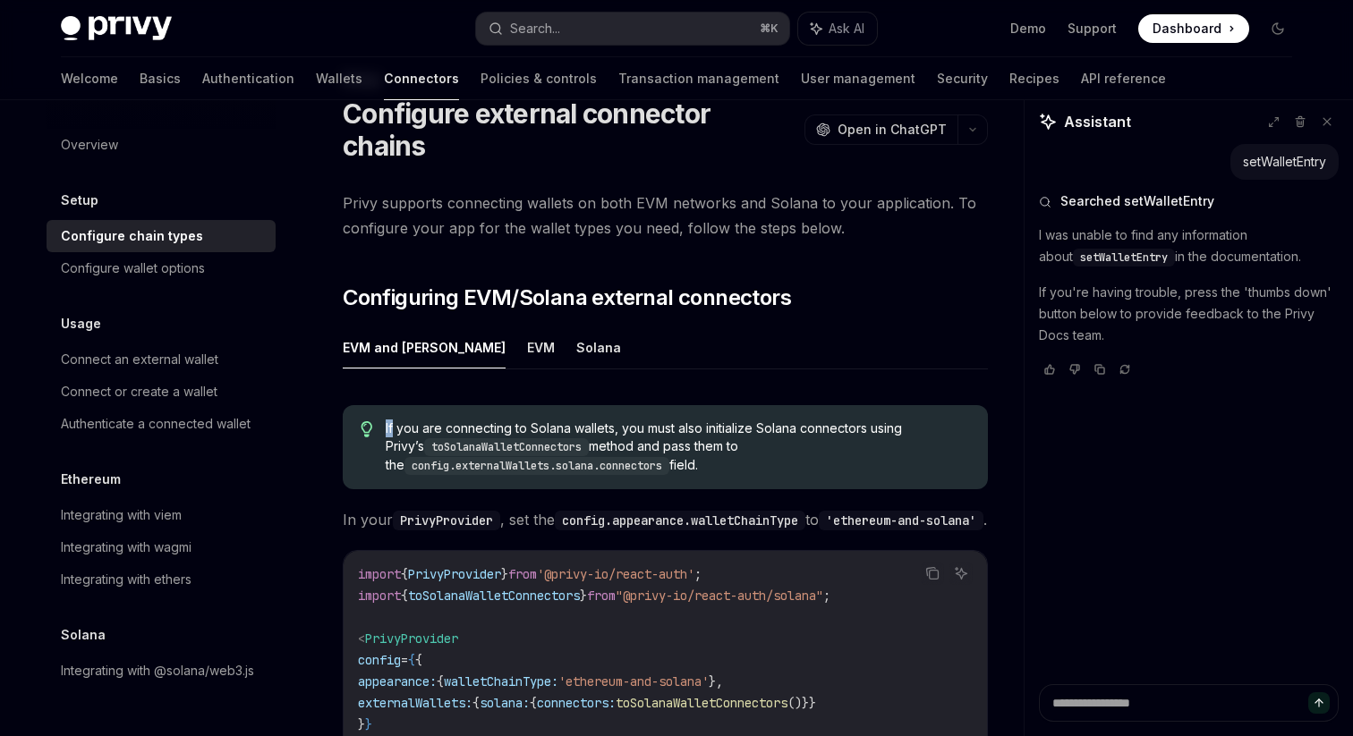
click at [665, 511] on code "config.appearance.walletChainType" at bounding box center [680, 521] width 250 height 20
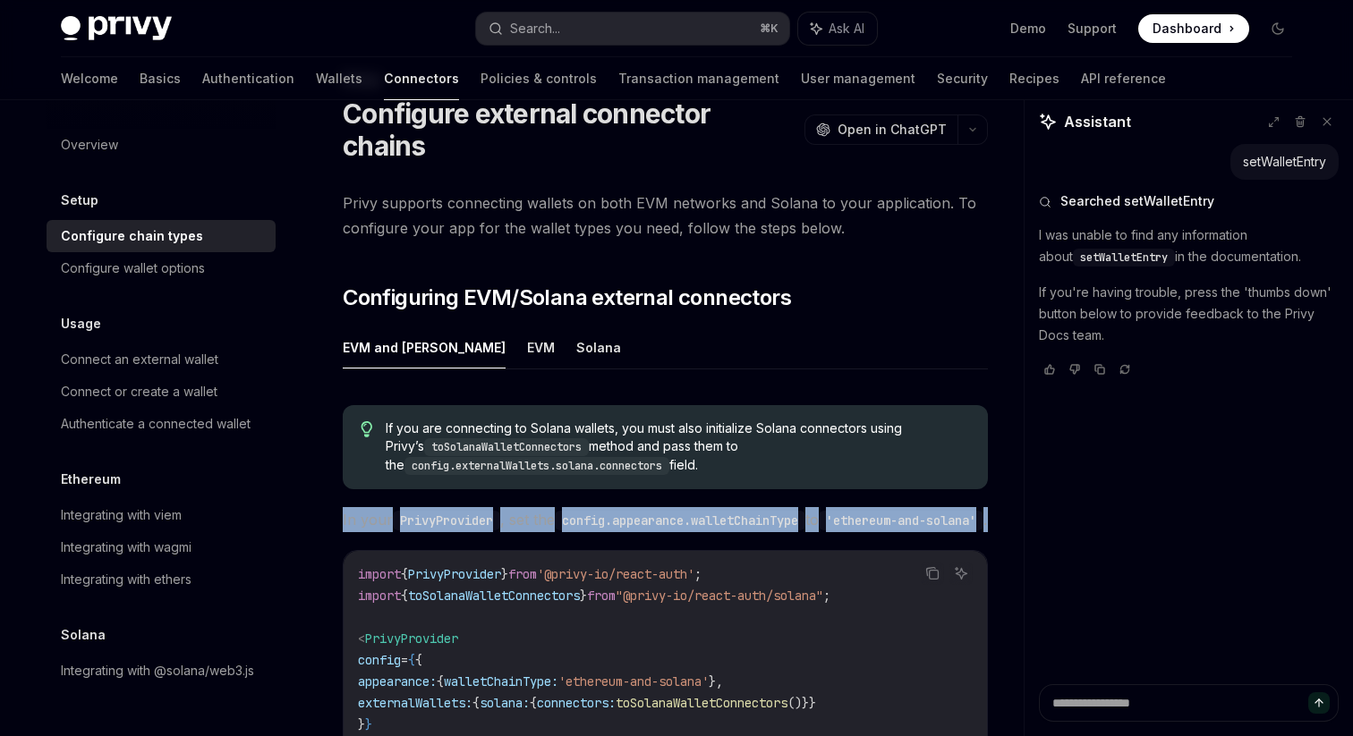
click at [633, 514] on span "In your PrivyProvider , set the config.appearance.walletChainType to 'ethereum-…" at bounding box center [665, 519] width 645 height 25
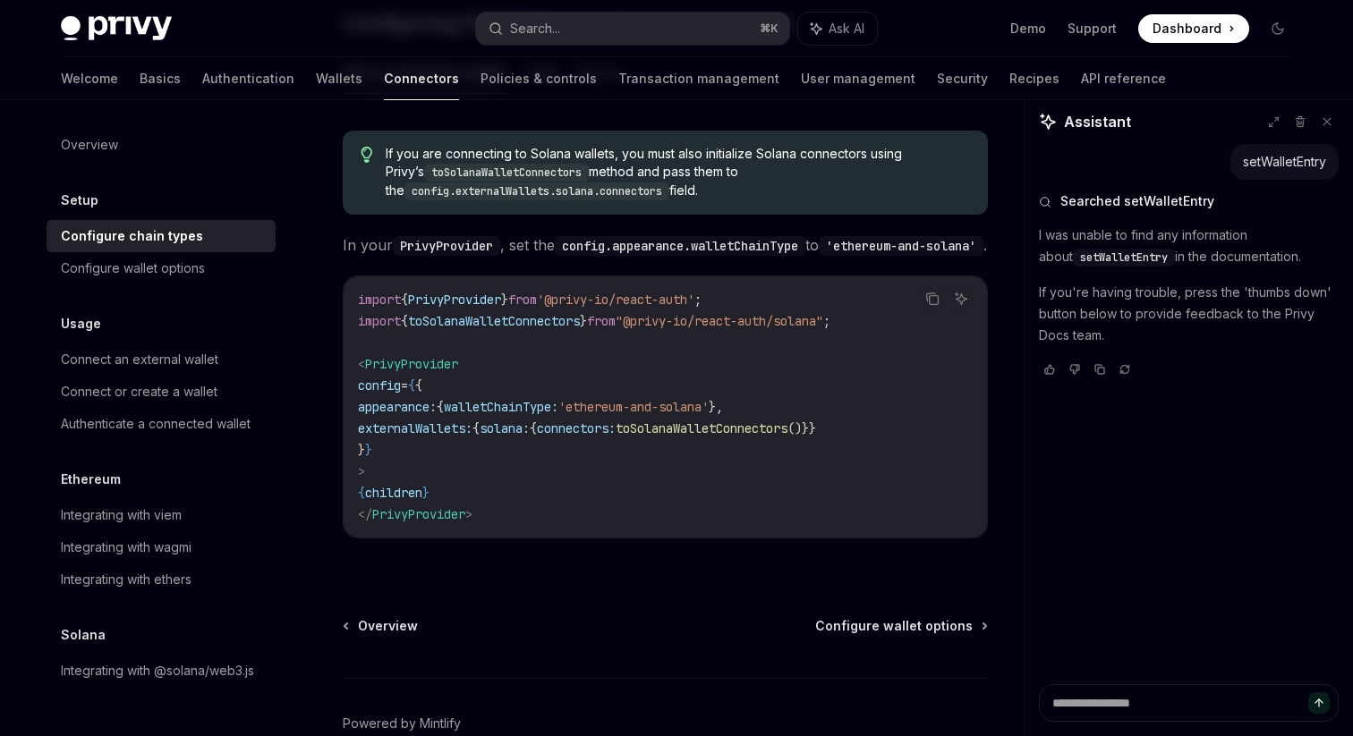
scroll to position [345, 0]
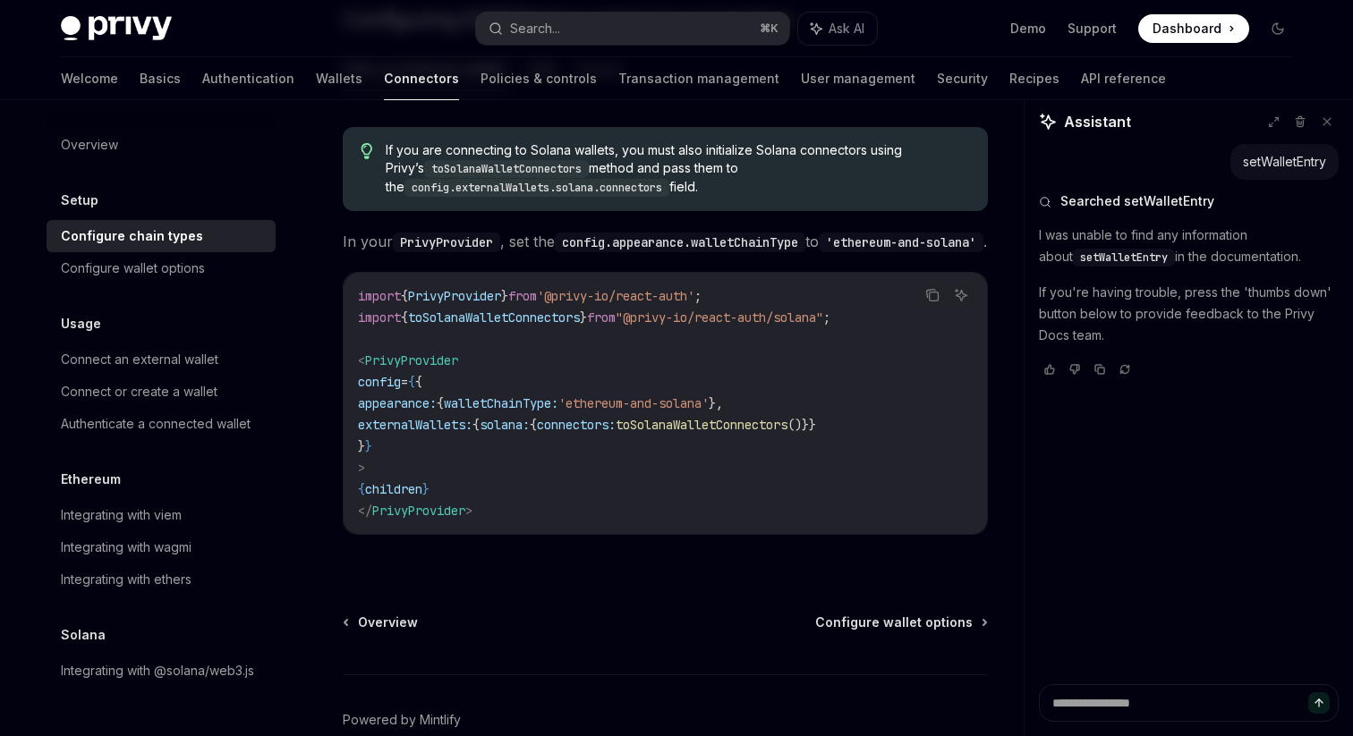
click at [420, 395] on span "appearance:" at bounding box center [397, 403] width 79 height 16
click at [449, 417] on span "externalWallets:" at bounding box center [415, 425] width 114 height 16
click at [492, 456] on code "import { PrivyProvider } from '@privy-io/react-auth' ; import { toSolanaWalletC…" at bounding box center [665, 403] width 615 height 236
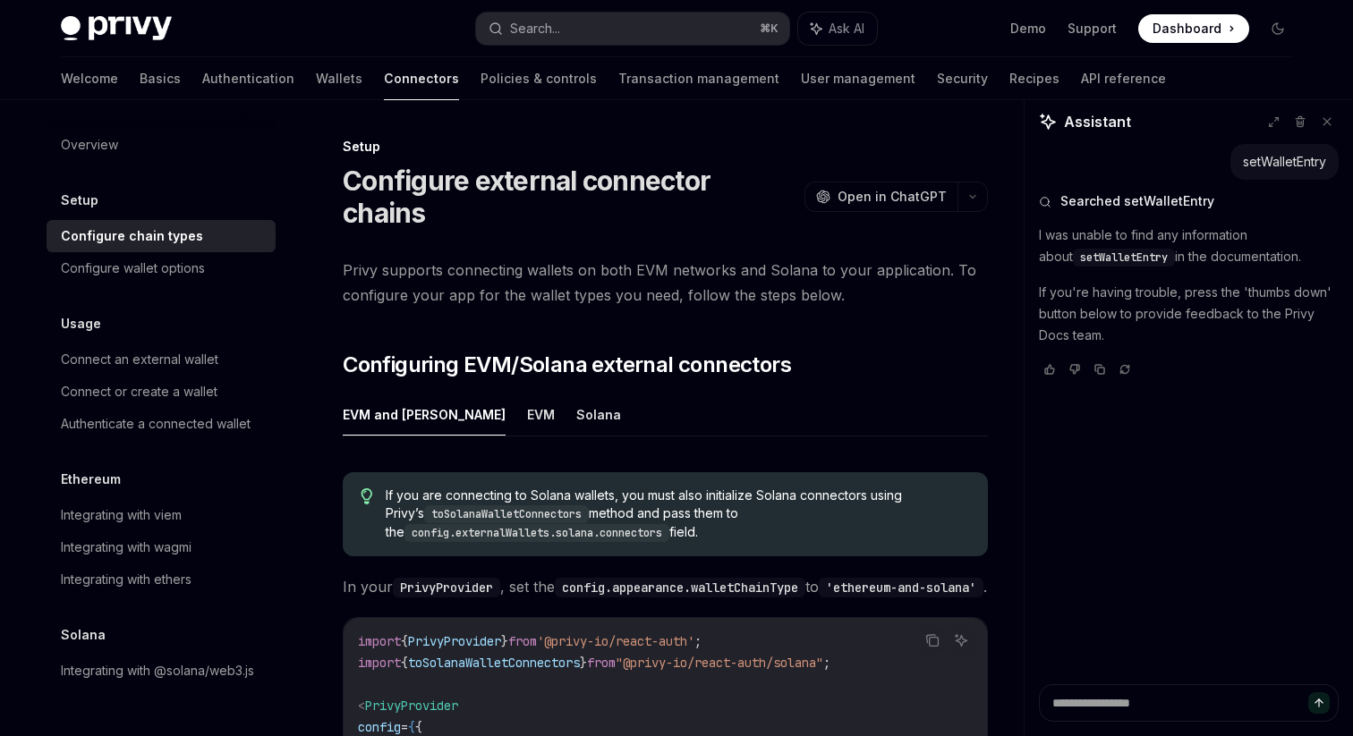
scroll to position [7, 0]
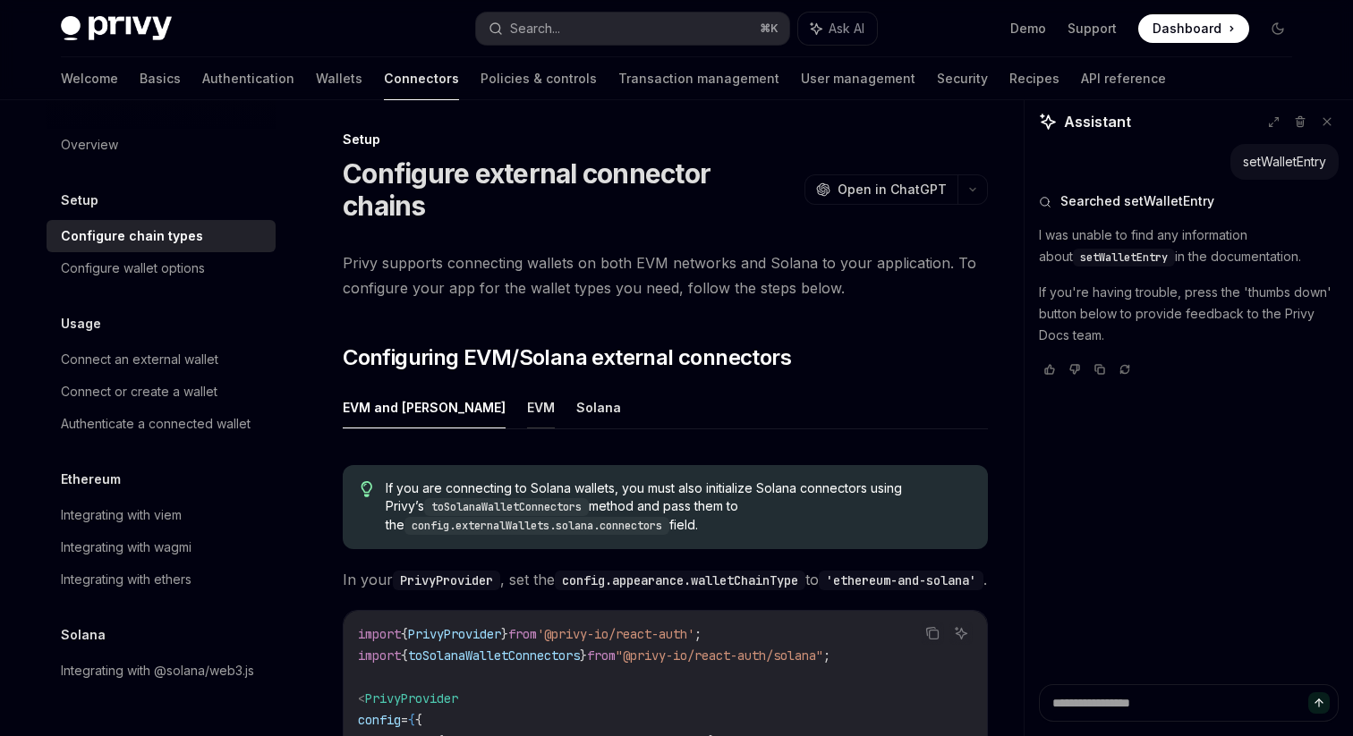
click at [527, 386] on button "EVM" at bounding box center [541, 407] width 28 height 42
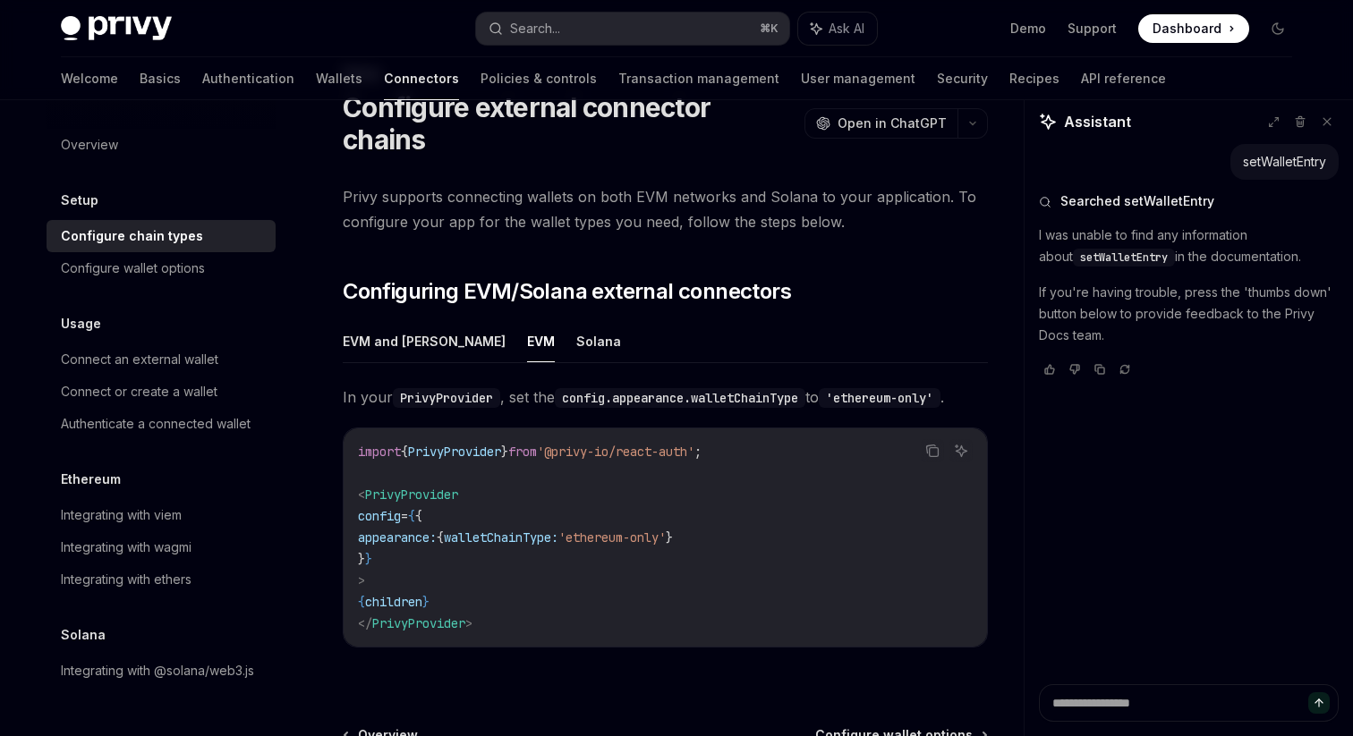
scroll to position [75, 0]
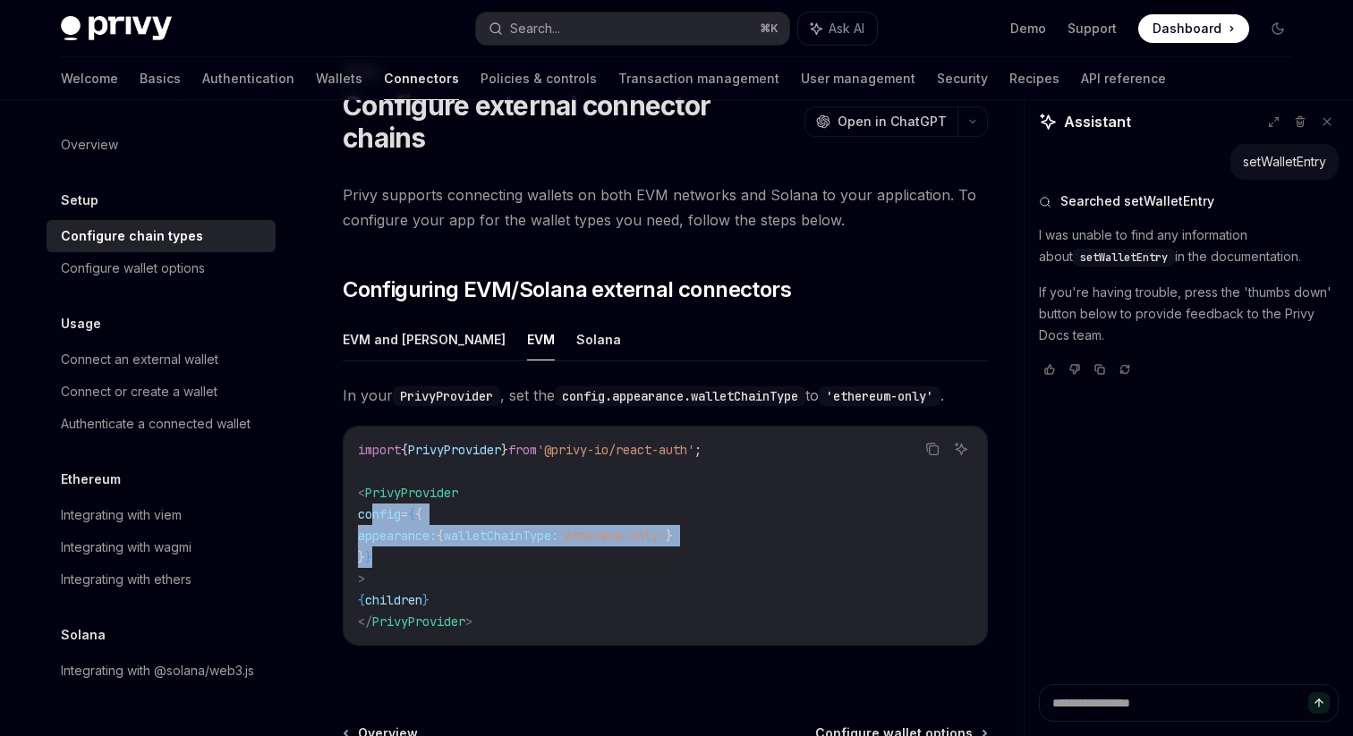
drag, startPoint x: 402, startPoint y: 525, endPoint x: 375, endPoint y: 486, distance: 47.6
click at [375, 486] on code "import { PrivyProvider } from '@privy-io/react-auth' ; < PrivyProvider config =…" at bounding box center [665, 535] width 615 height 193
copy code "config = { { appearance: { walletChainType: 'ethereum-only' } } }"
click at [522, 512] on code "import { PrivyProvider } from '@privy-io/react-auth' ; < PrivyProvider config =…" at bounding box center [665, 535] width 615 height 193
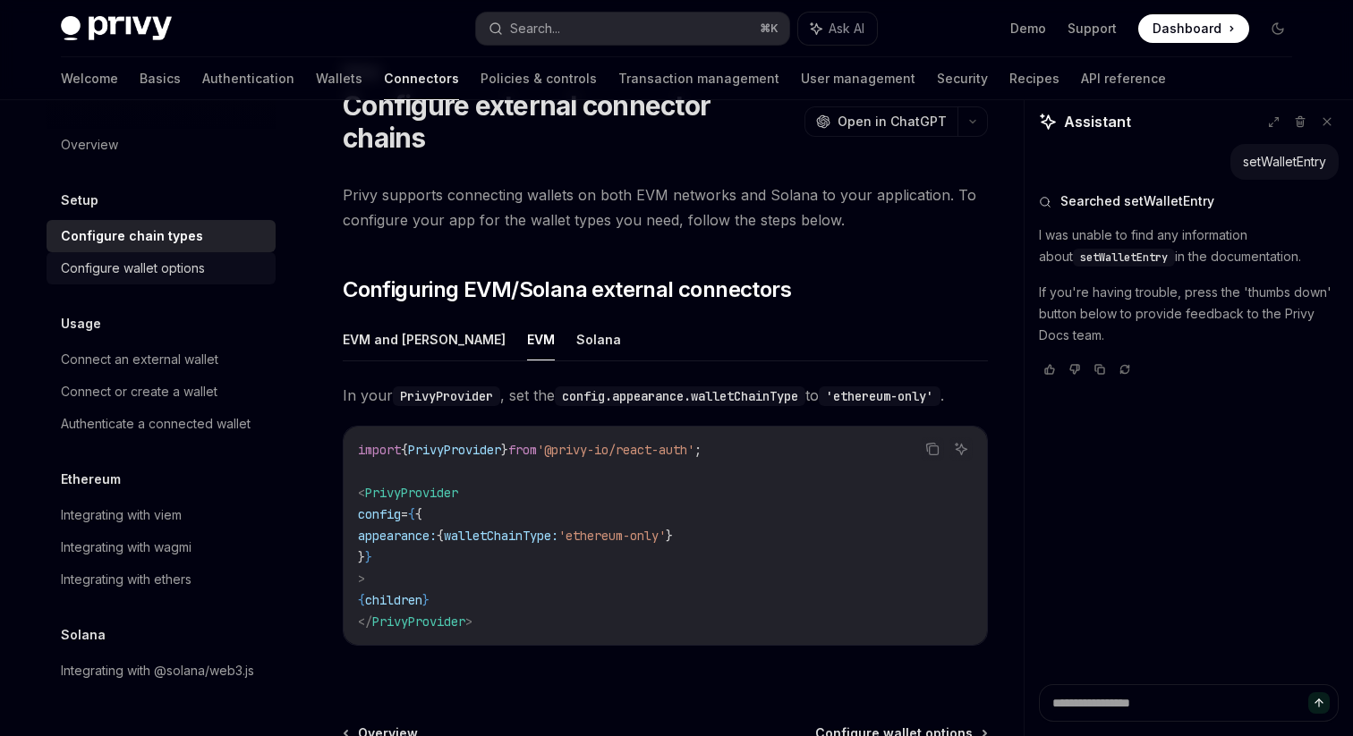
click at [142, 267] on div "Configure wallet options" at bounding box center [133, 268] width 144 height 21
type textarea "*"
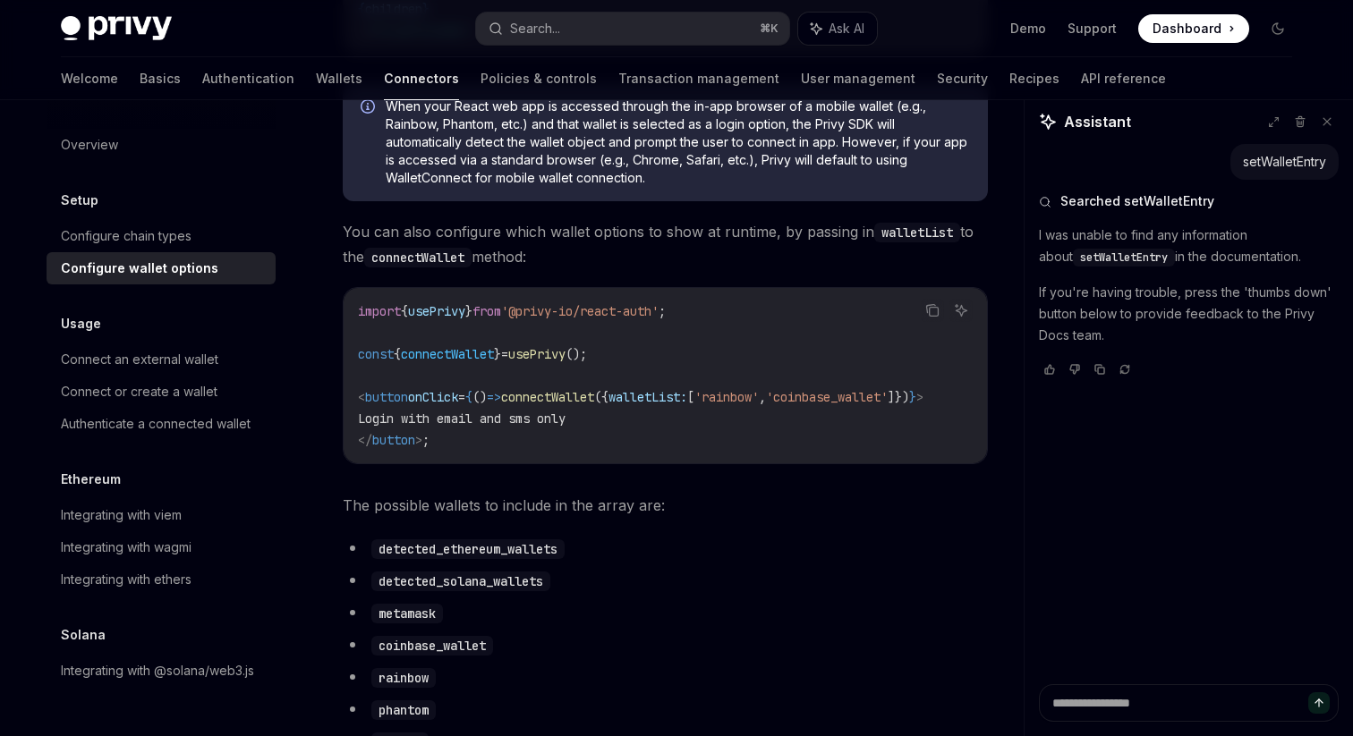
scroll to position [597, 0]
click at [635, 516] on span "The possible wallets to include in the array are:" at bounding box center [665, 503] width 645 height 25
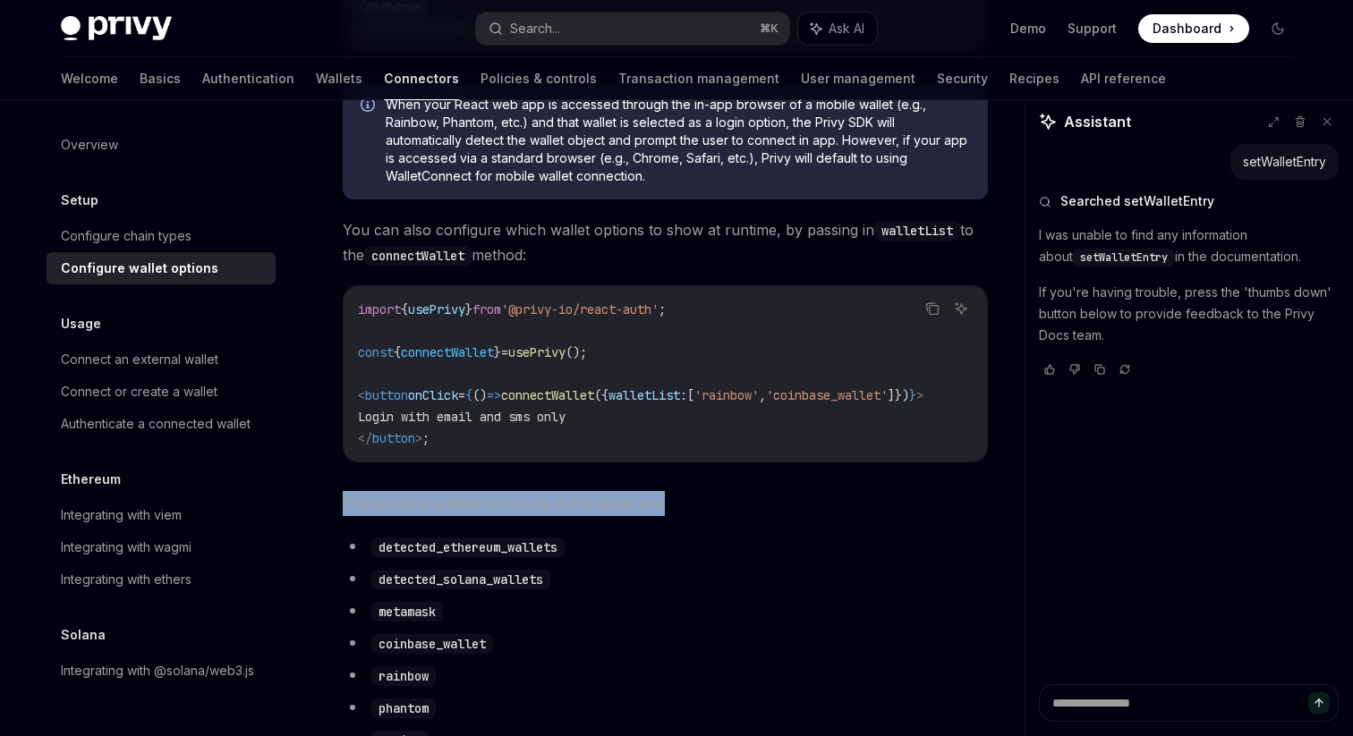
click at [626, 559] on li "detected_ethereum_wallets" at bounding box center [665, 546] width 645 height 25
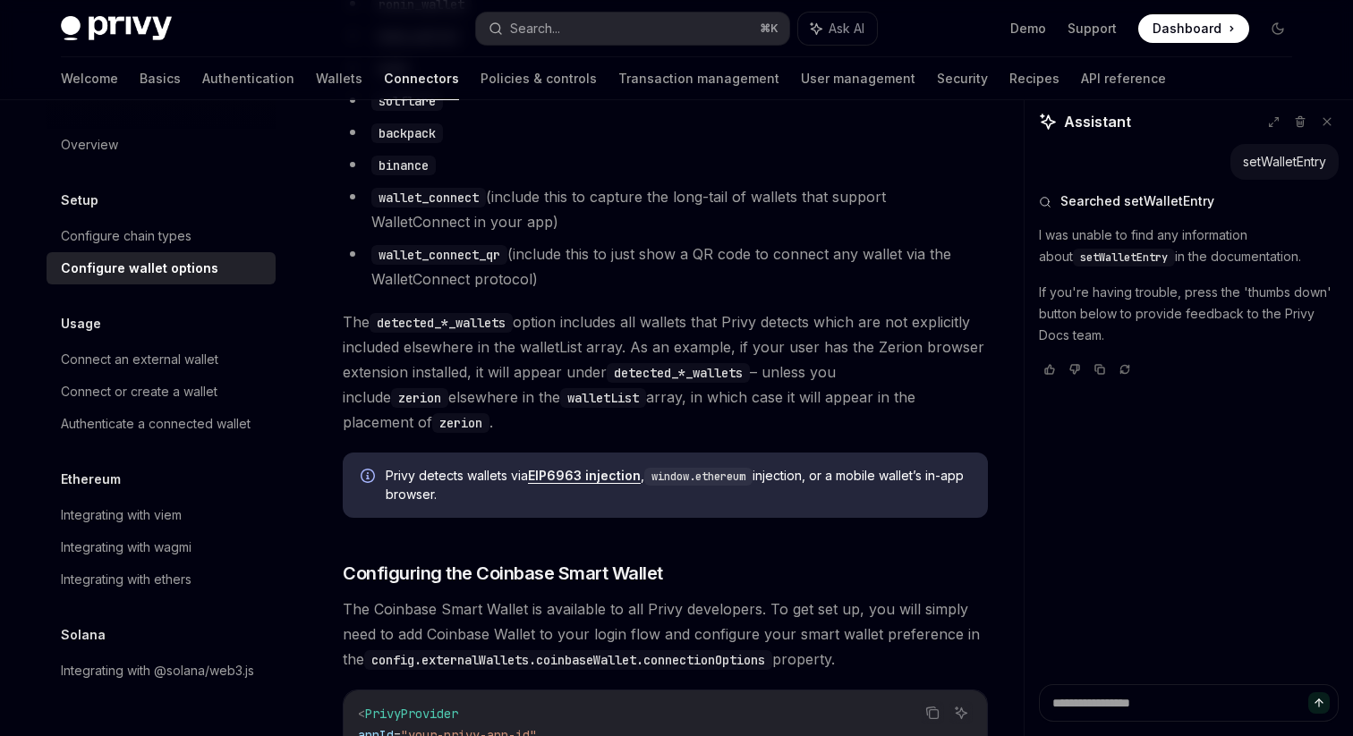
scroll to position [1556, 0]
click at [698, 518] on div "To customize the external wallet options for your app, pass in a WalletListEntr…" at bounding box center [665, 128] width 645 height 2916
click at [667, 522] on div "To customize the external wallet options for your app, pass in a WalletListEntr…" at bounding box center [665, 128] width 645 height 2916
click at [640, 417] on span "The detected_*_wallets option includes all wallets that Privy detects which are…" at bounding box center [665, 374] width 645 height 125
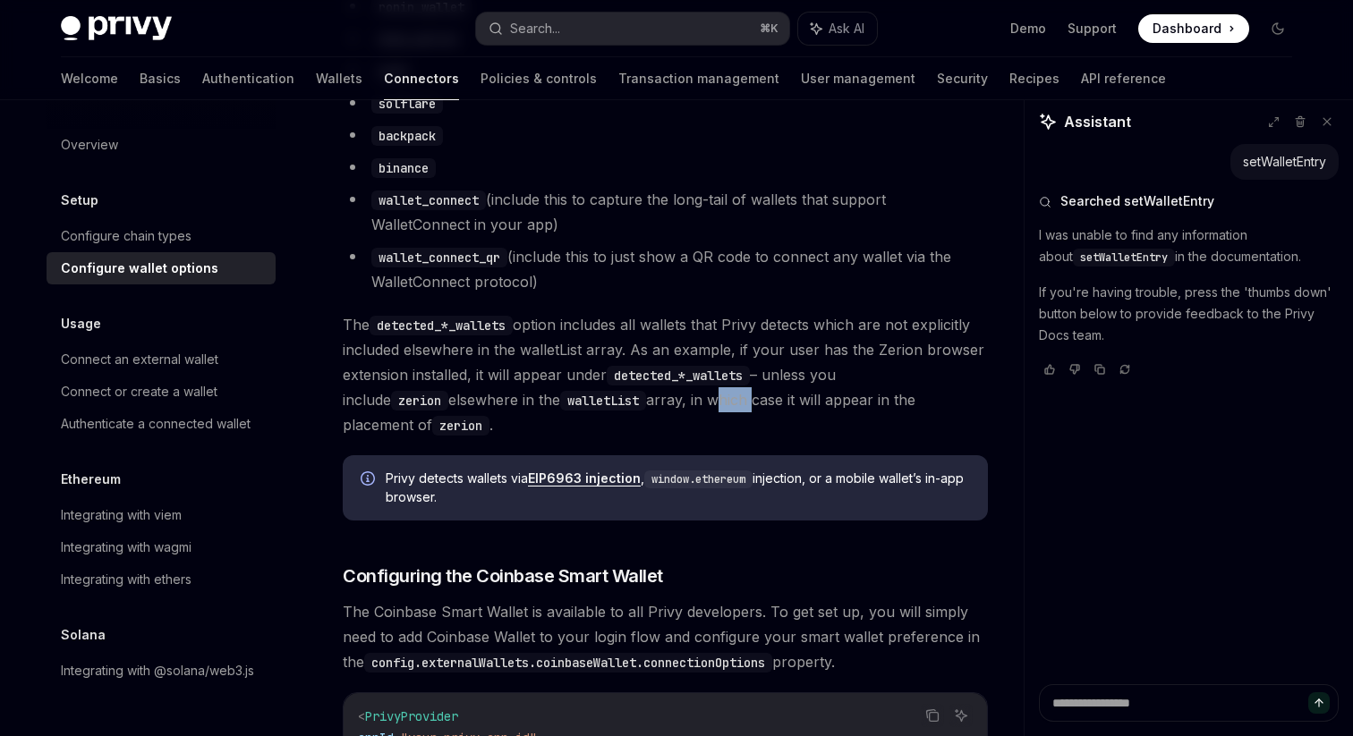
click at [640, 417] on span "The detected_*_wallets option includes all wallets that Privy detects which are…" at bounding box center [665, 374] width 645 height 125
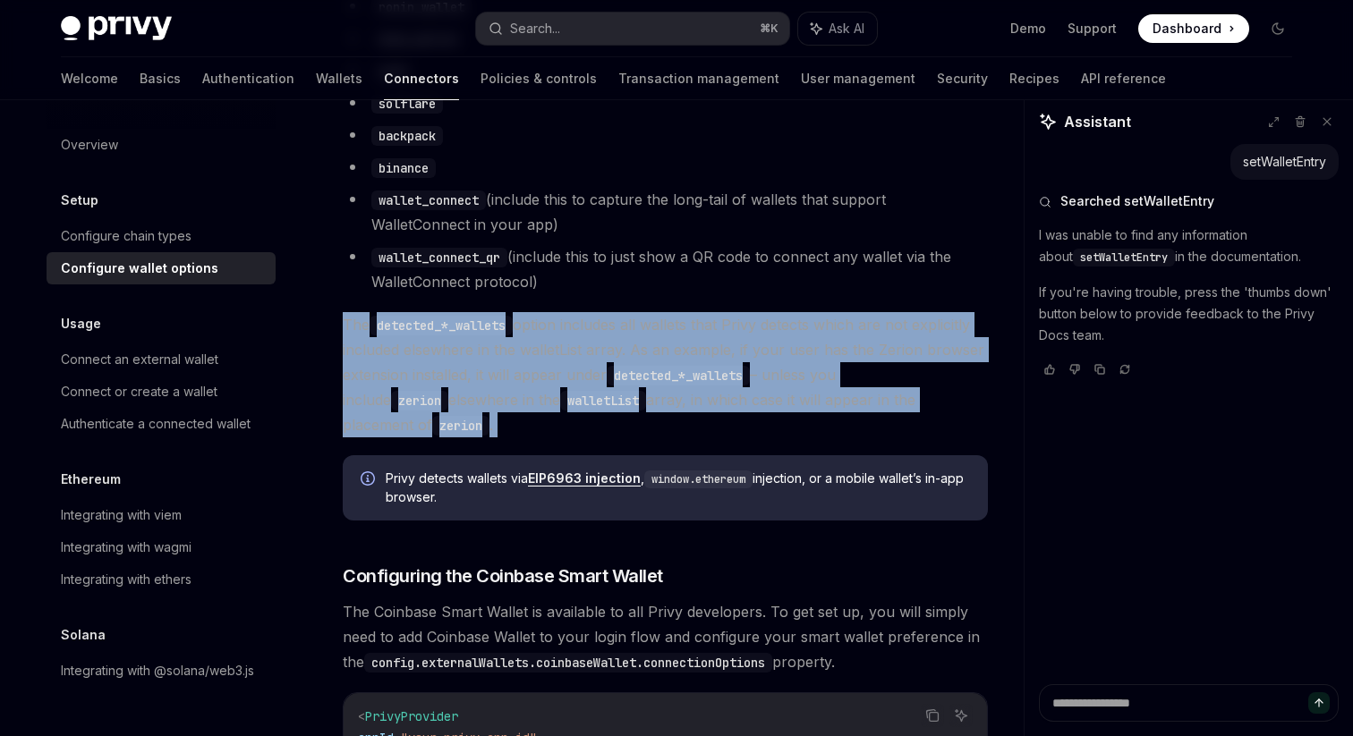
click at [621, 355] on span "The detected_*_wallets option includes all wallets that Privy detects which are…" at bounding box center [665, 374] width 645 height 125
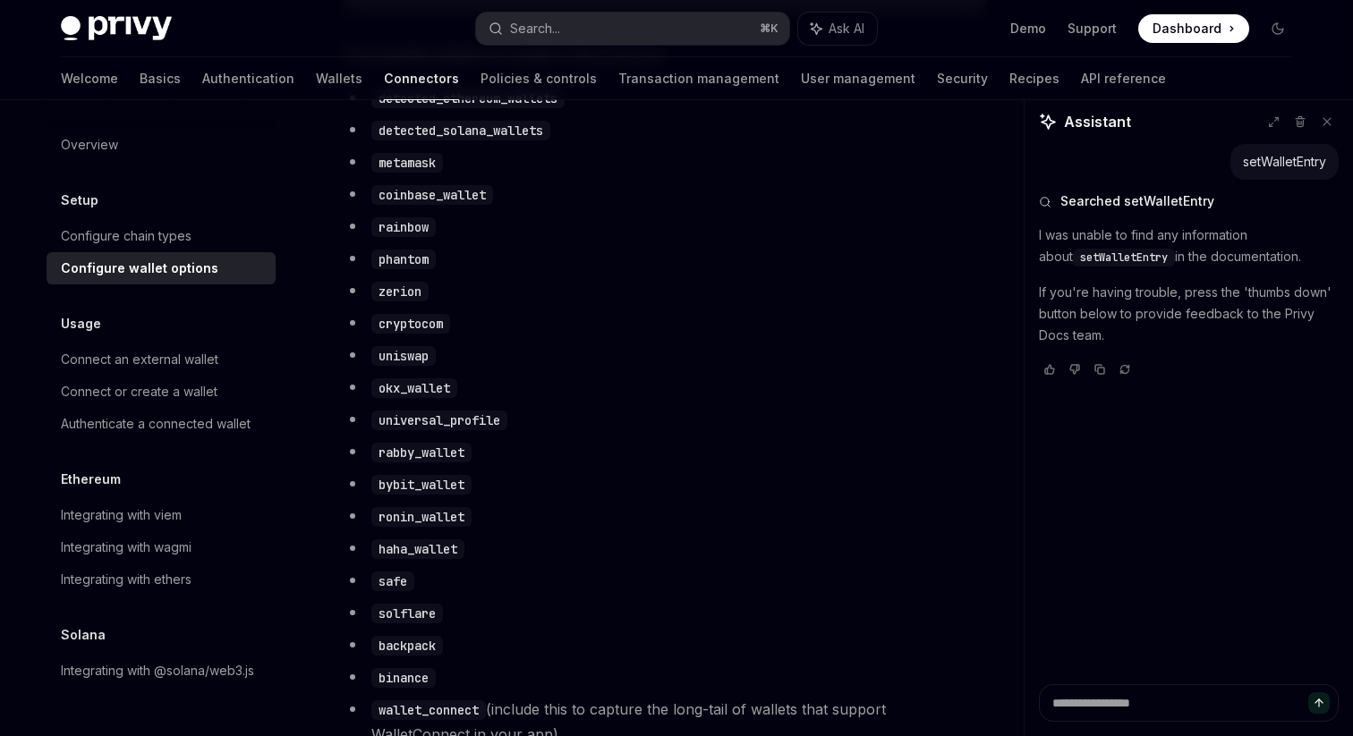
scroll to position [970, 0]
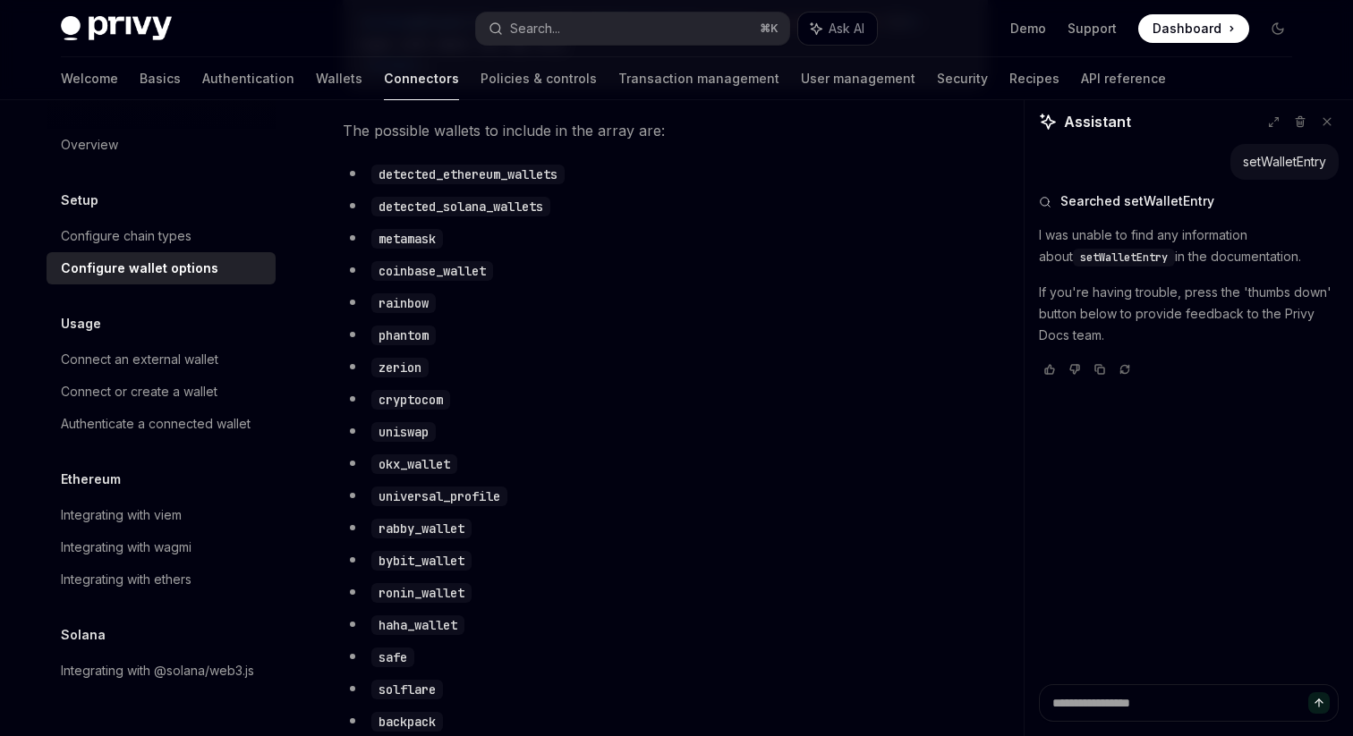
click at [470, 184] on code "detected_ethereum_wallets" at bounding box center [467, 175] width 193 height 20
copy ul "detected_ethereum_wallets"
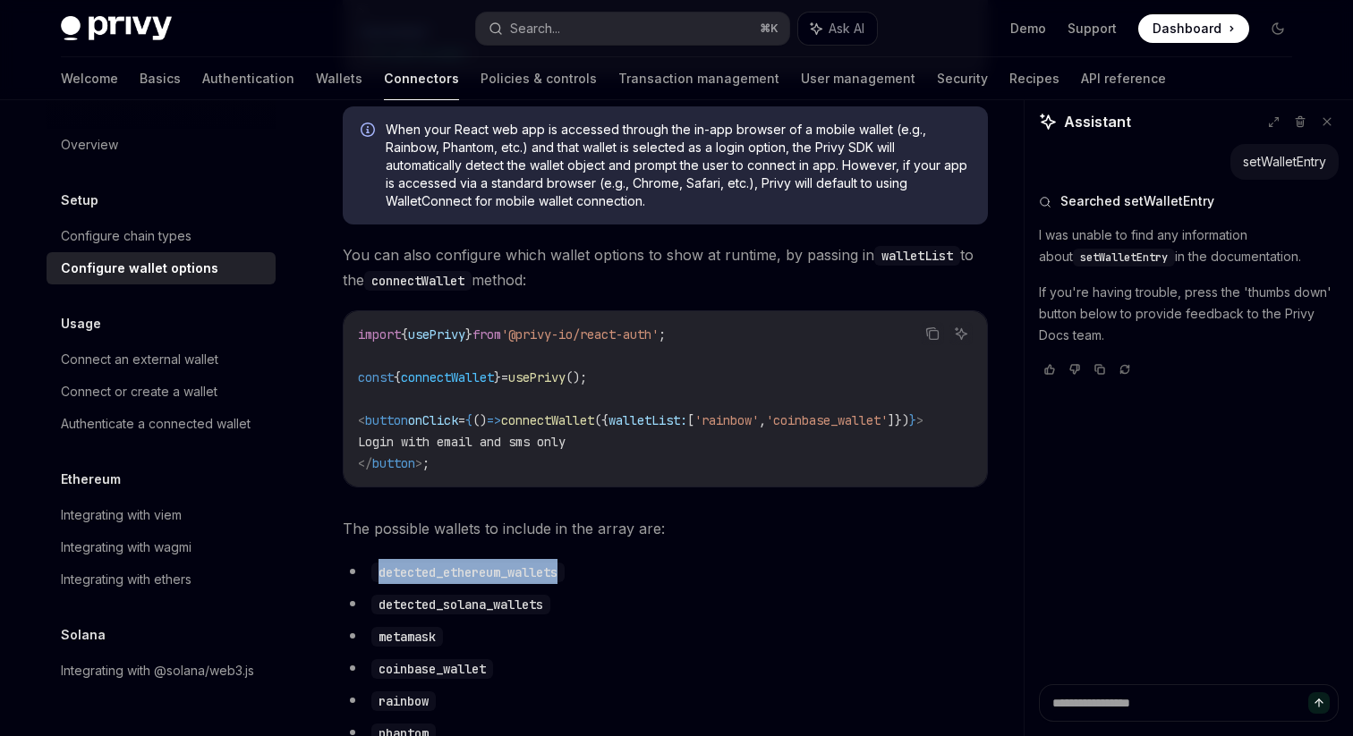
scroll to position [572, 0]
click at [653, 421] on span "walletList:" at bounding box center [647, 419] width 79 height 16
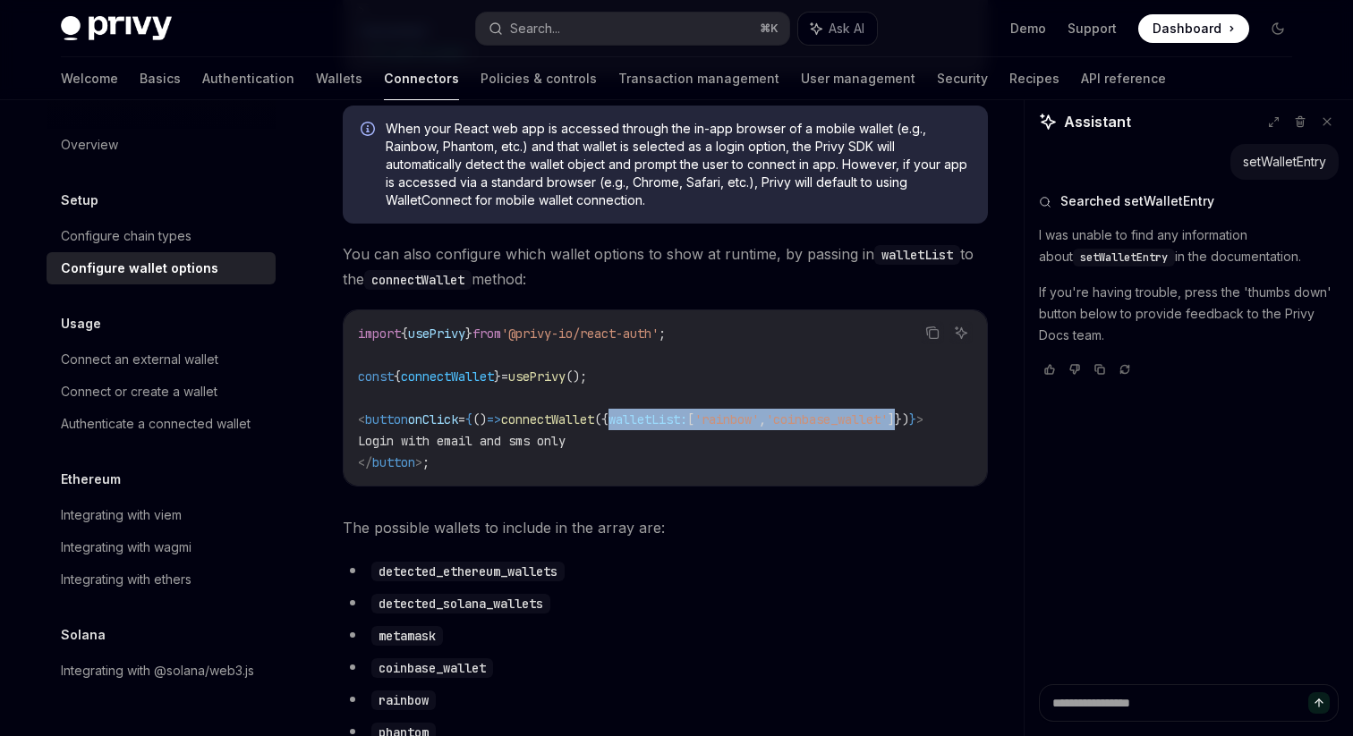
drag, startPoint x: 641, startPoint y: 428, endPoint x: 955, endPoint y: 422, distance: 314.0
click at [923, 422] on span "< button onClick = { () => connectWallet ({ walletList: [ 'rainbow' , 'coinbase…" at bounding box center [640, 419] width 565 height 16
copy span "walletList: [ 'rainbow' , 'coinbase_wallet' ]"
click at [650, 445] on code "import { usePrivy } from '@privy-io/react-auth' ; const { connectWallet } = use…" at bounding box center [665, 398] width 615 height 150
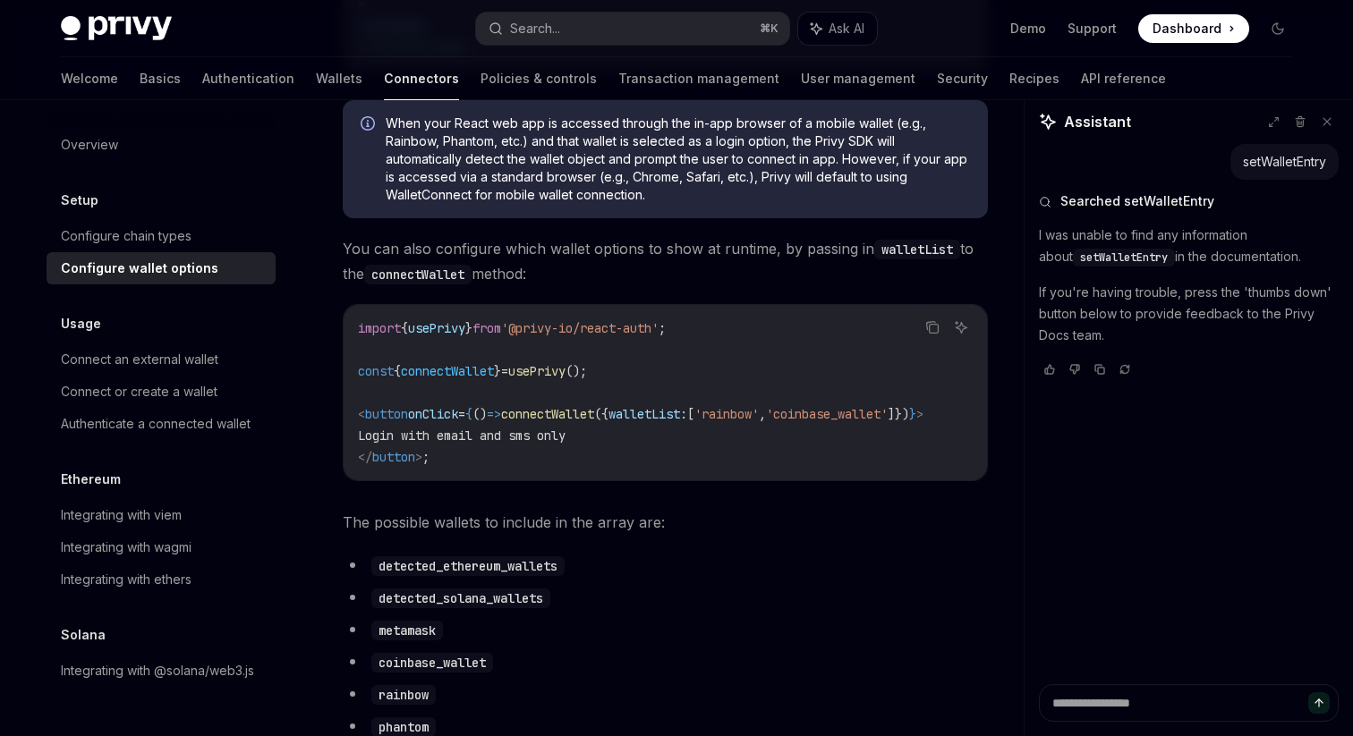
scroll to position [581, 0]
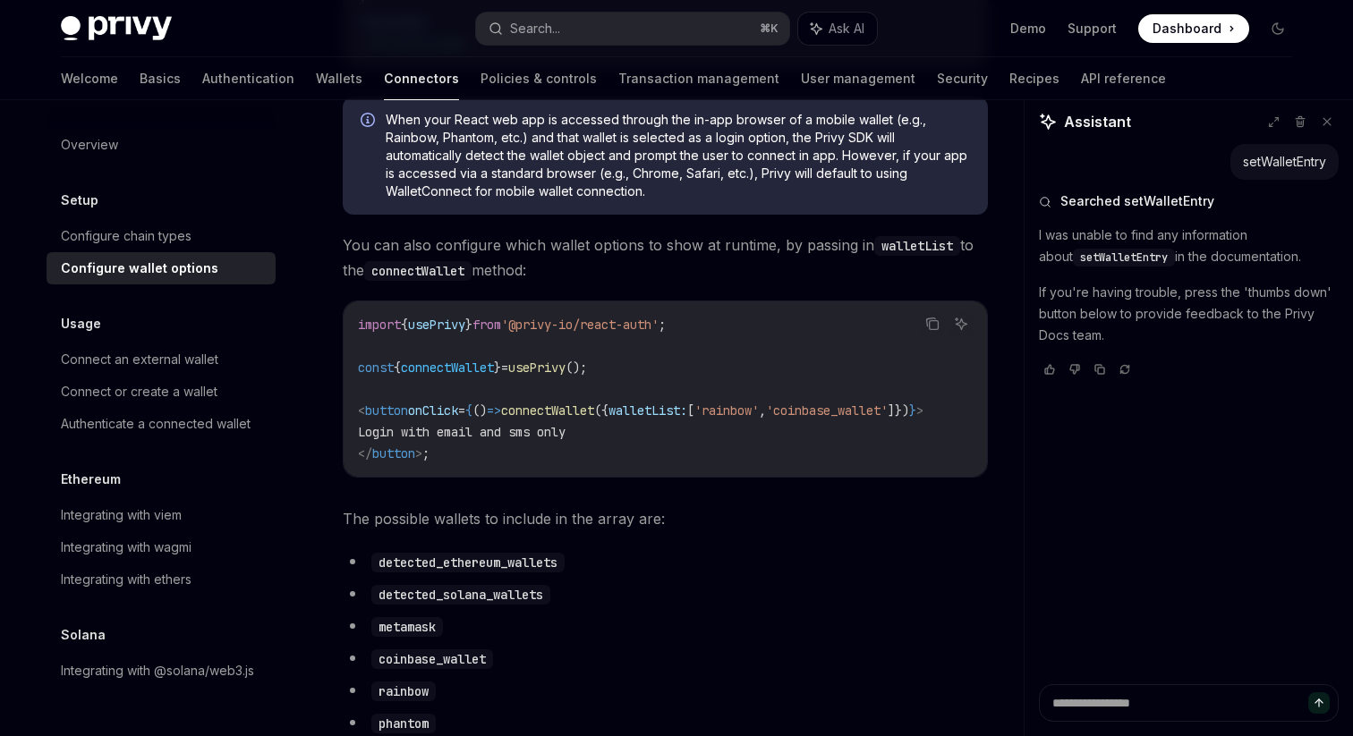
click at [594, 440] on code "import { usePrivy } from '@privy-io/react-auth' ; const { connectWallet } = use…" at bounding box center [665, 389] width 615 height 150
click at [565, 440] on span "Login with email and sms only" at bounding box center [462, 432] width 208 height 16
click at [593, 415] on span "connectWallet" at bounding box center [547, 411] width 93 height 16
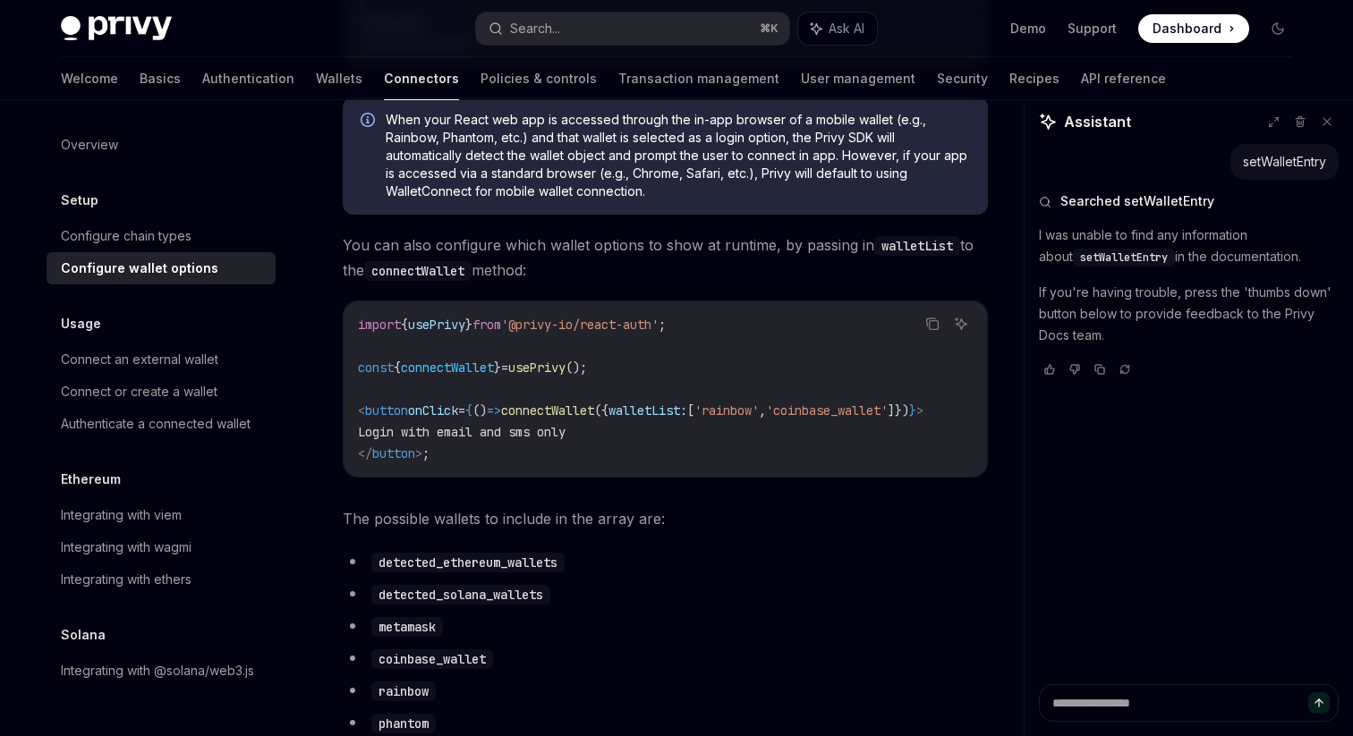
copy span "connectWallet"
click at [657, 447] on code "import { usePrivy } from '@privy-io/react-auth' ; const { connectWallet } = use…" at bounding box center [665, 389] width 615 height 150
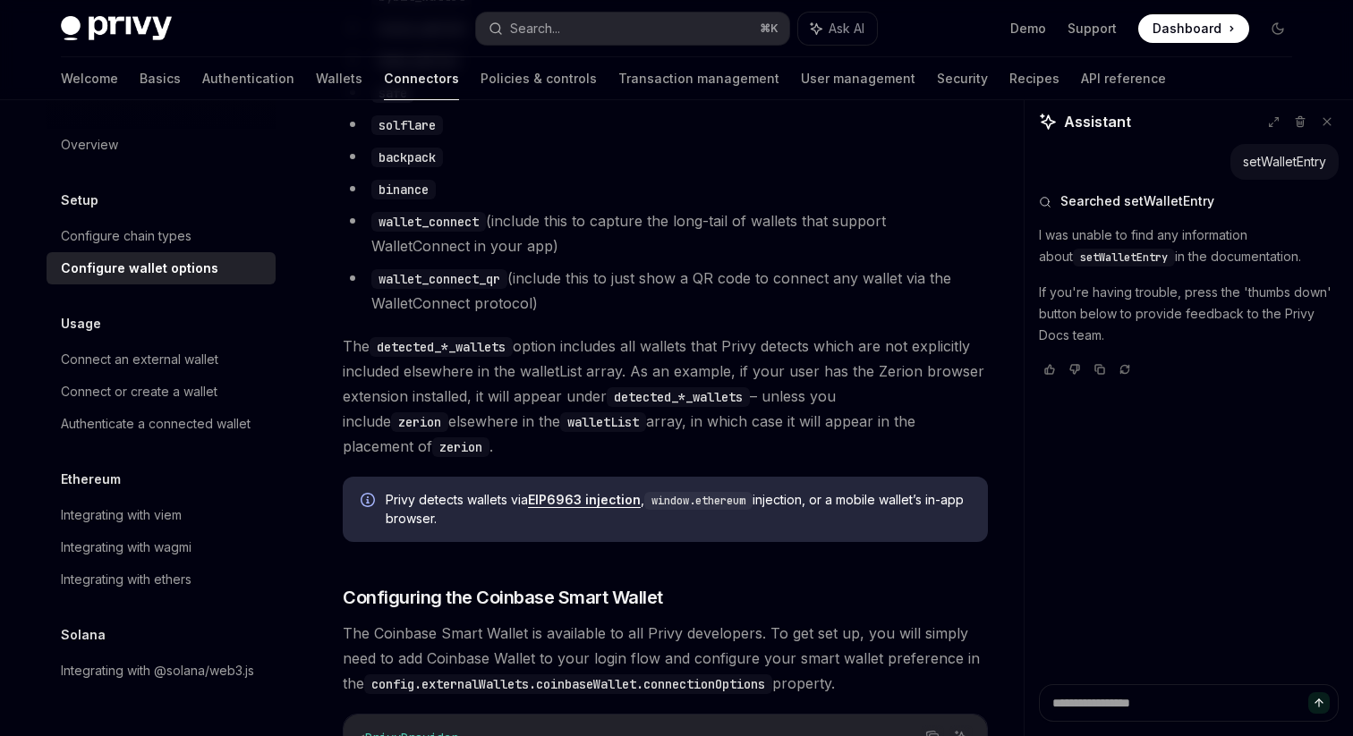
scroll to position [1539, 0]
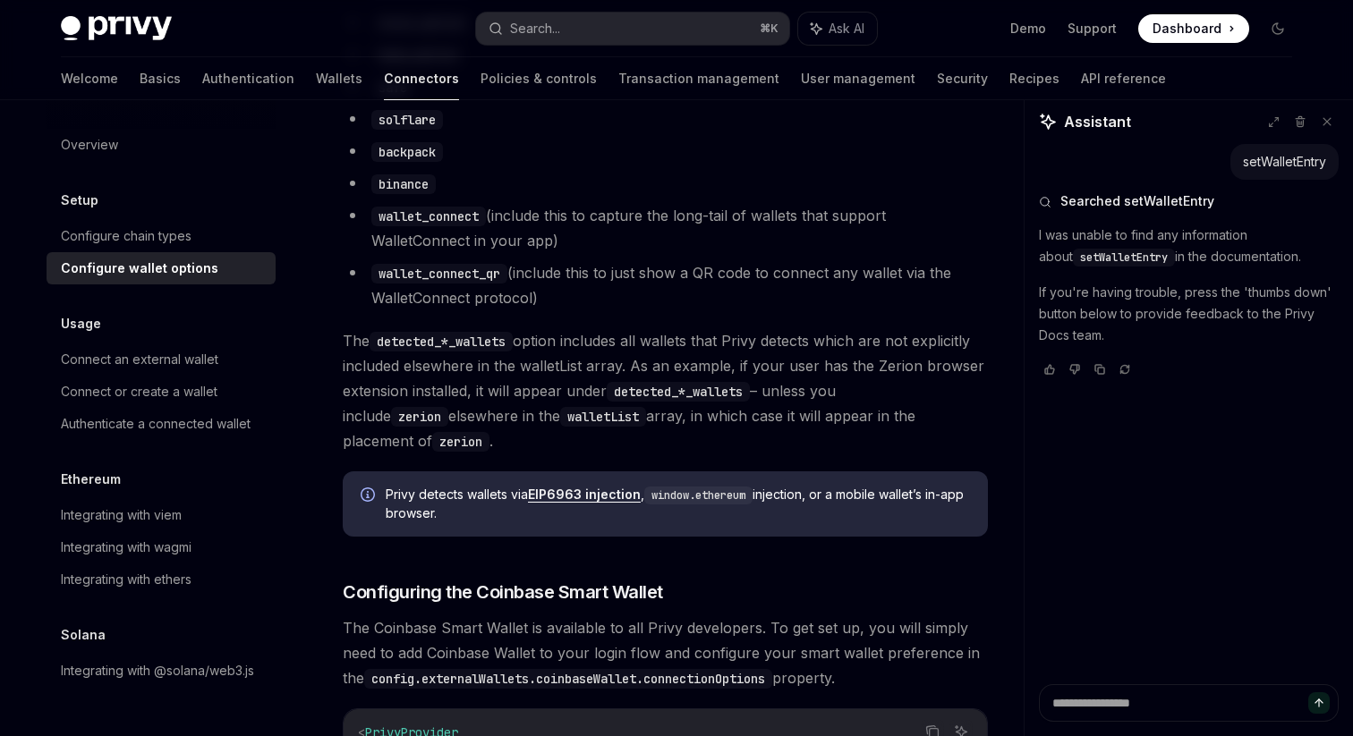
click at [640, 434] on span "The detected_*_wallets option includes all wallets that Privy detects which are…" at bounding box center [665, 390] width 645 height 125
click at [606, 354] on span "The detected_*_wallets option includes all wallets that Privy detects which are…" at bounding box center [665, 390] width 645 height 125
click at [776, 374] on span "The detected_*_wallets option includes all wallets that Privy detects which are…" at bounding box center [665, 390] width 645 height 125
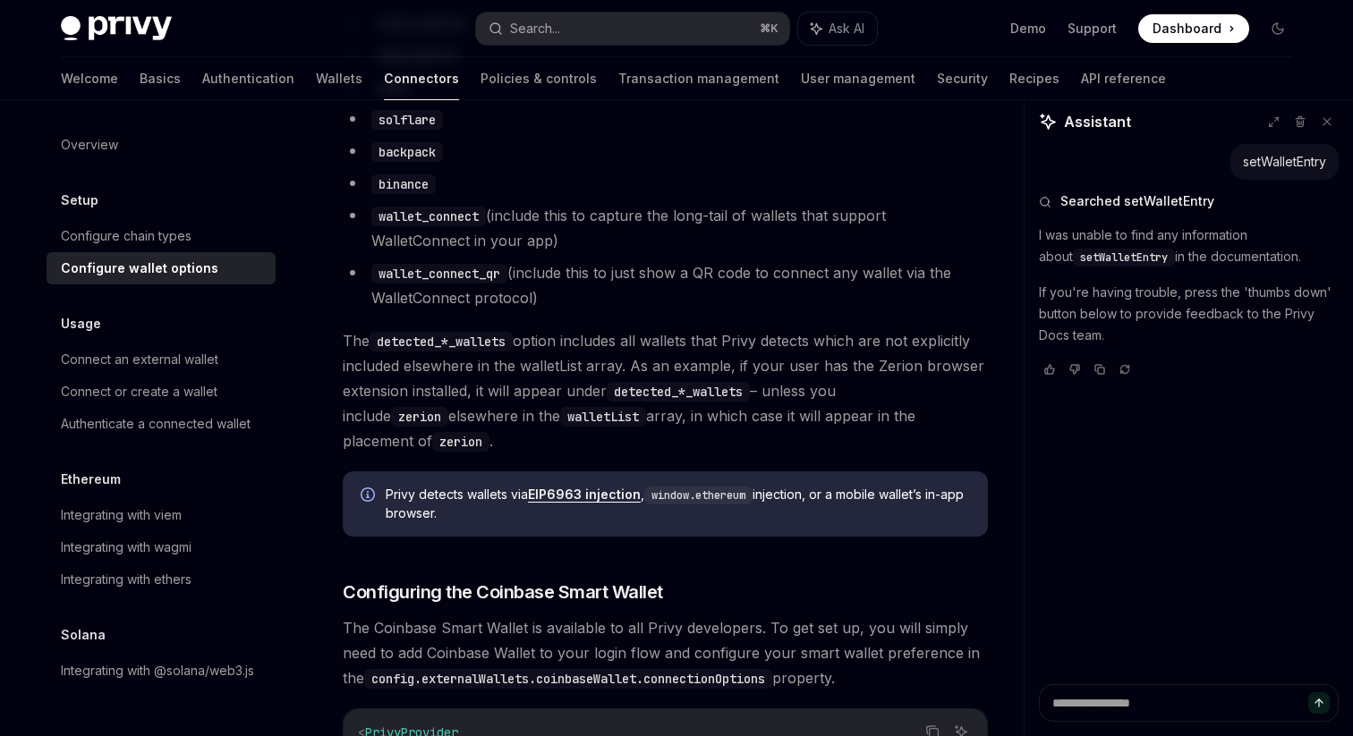
click at [652, 402] on code "detected_*_wallets" at bounding box center [677, 392] width 143 height 20
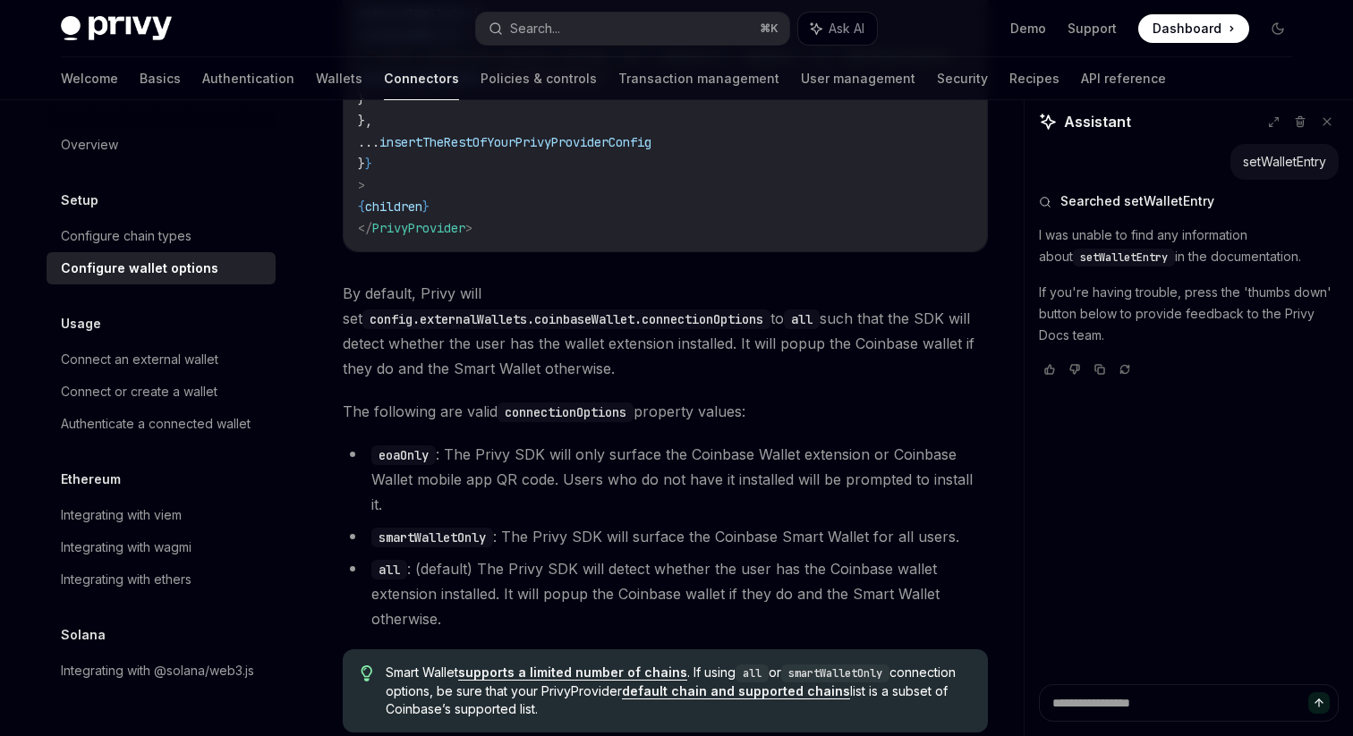
scroll to position [2616, 0]
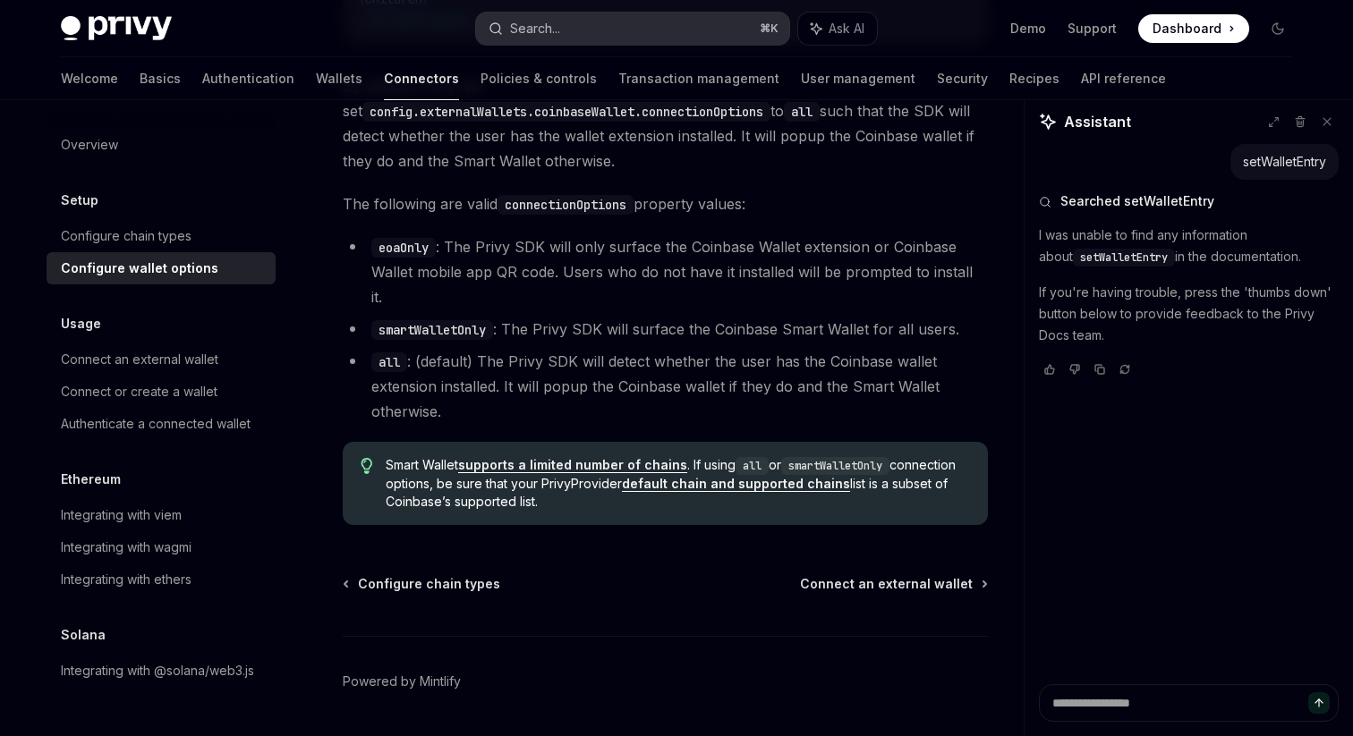
click at [570, 25] on button "Search... ⌘ K" at bounding box center [632, 29] width 313 height 32
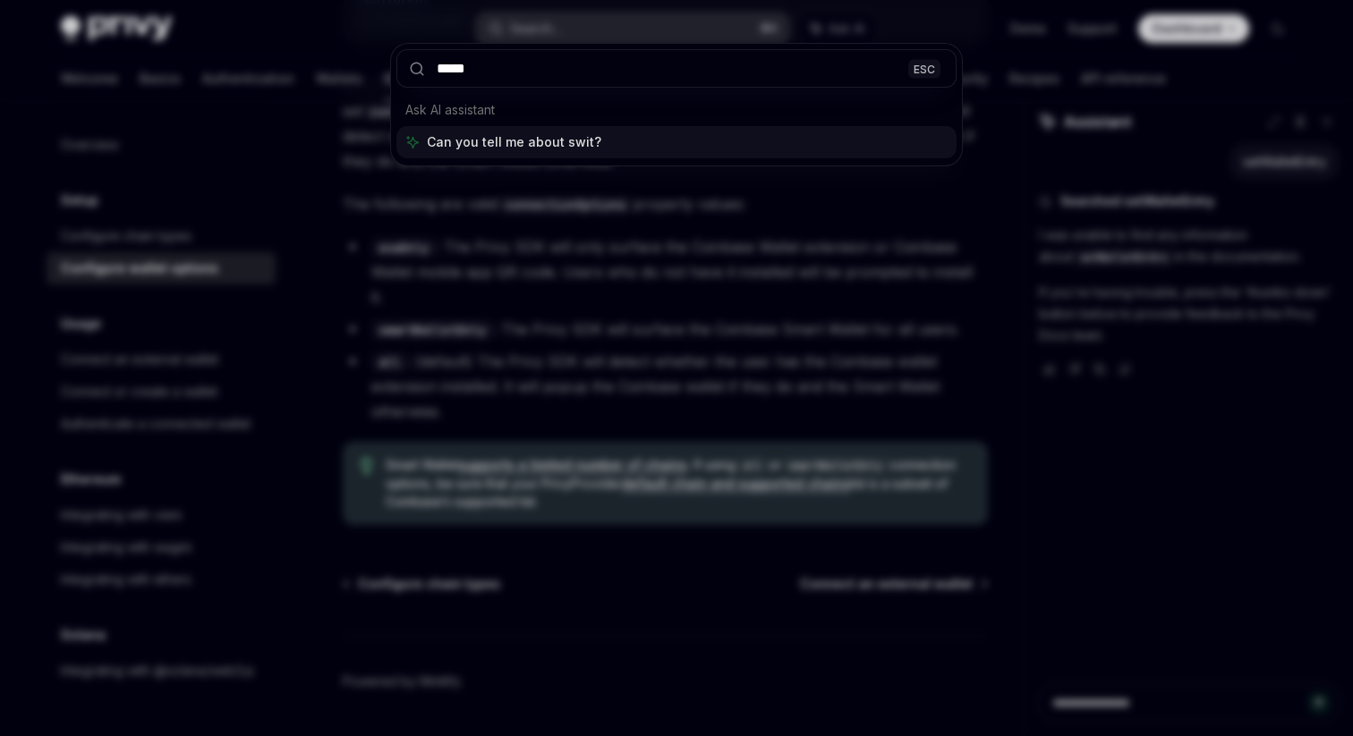
type input "******"
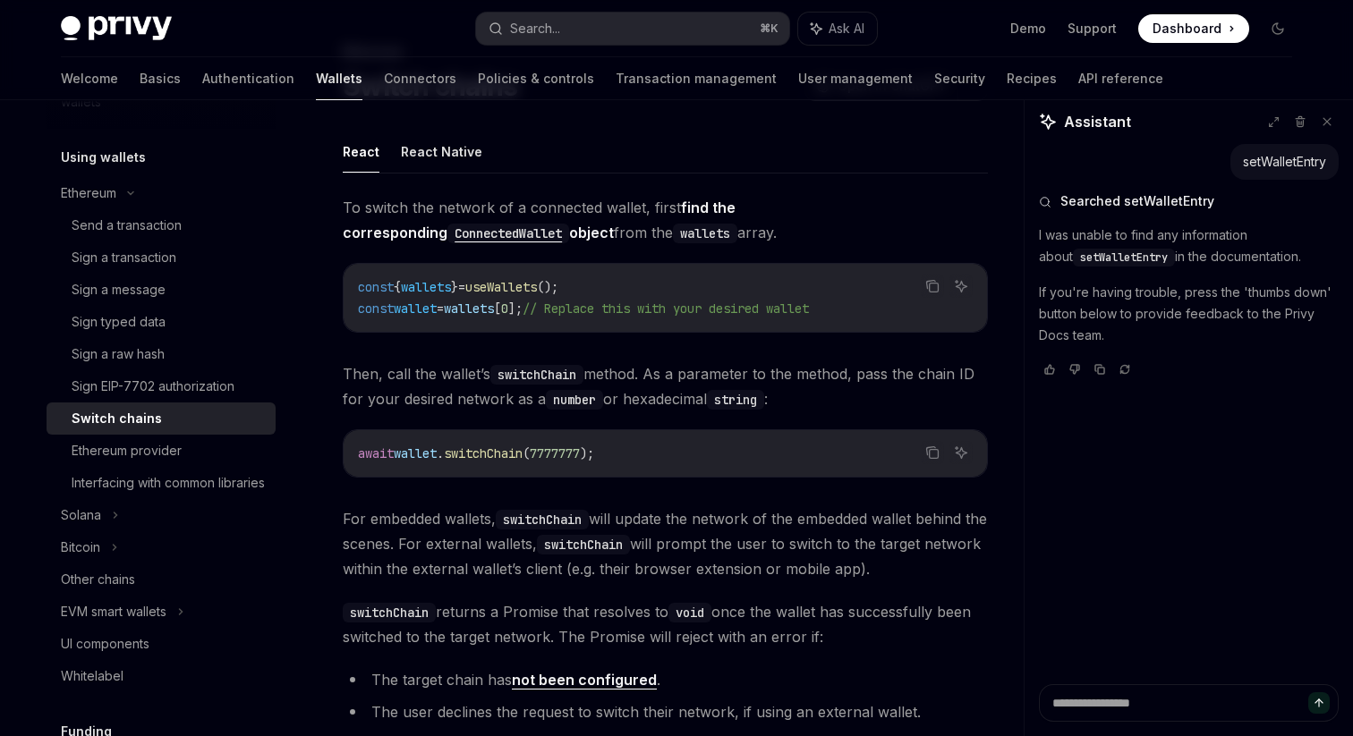
scroll to position [89, 0]
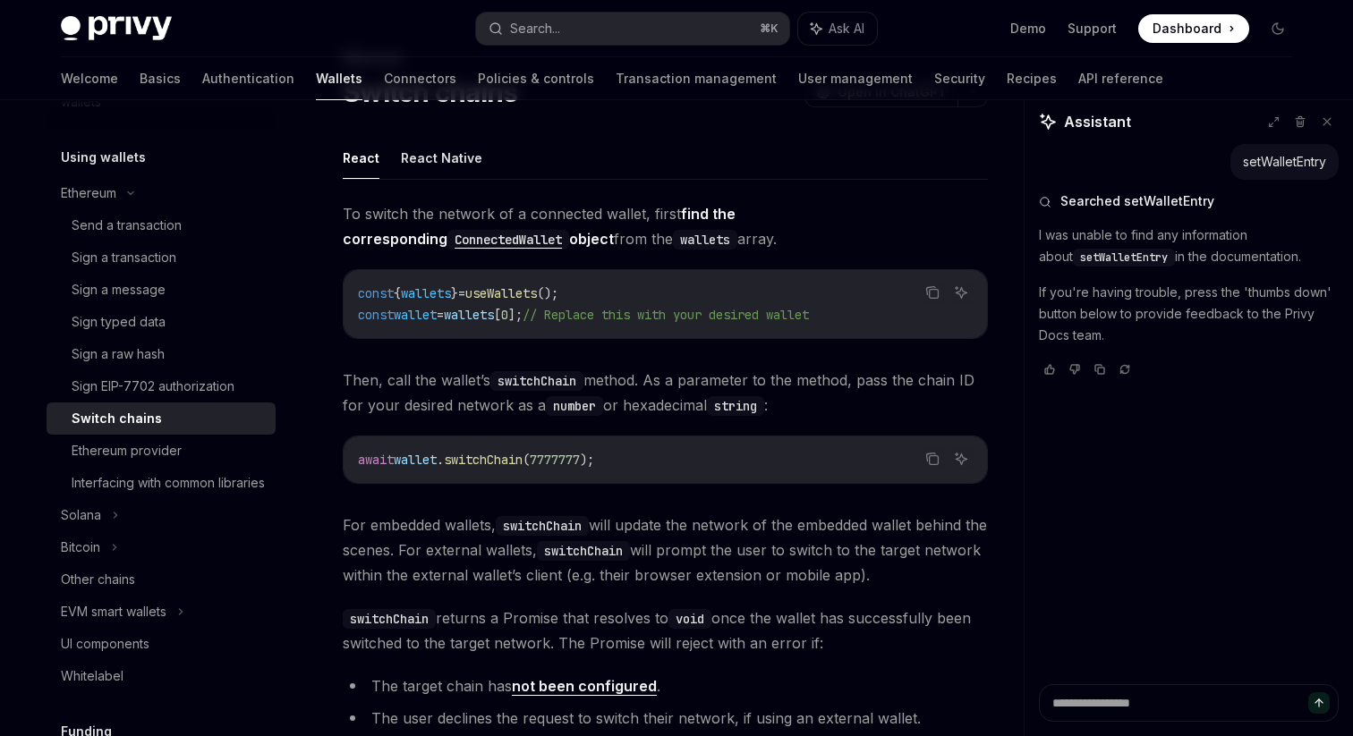
click at [654, 383] on span "Then, call the wallet’s switchChain method. As a parameter to the method, pass …" at bounding box center [665, 393] width 645 height 50
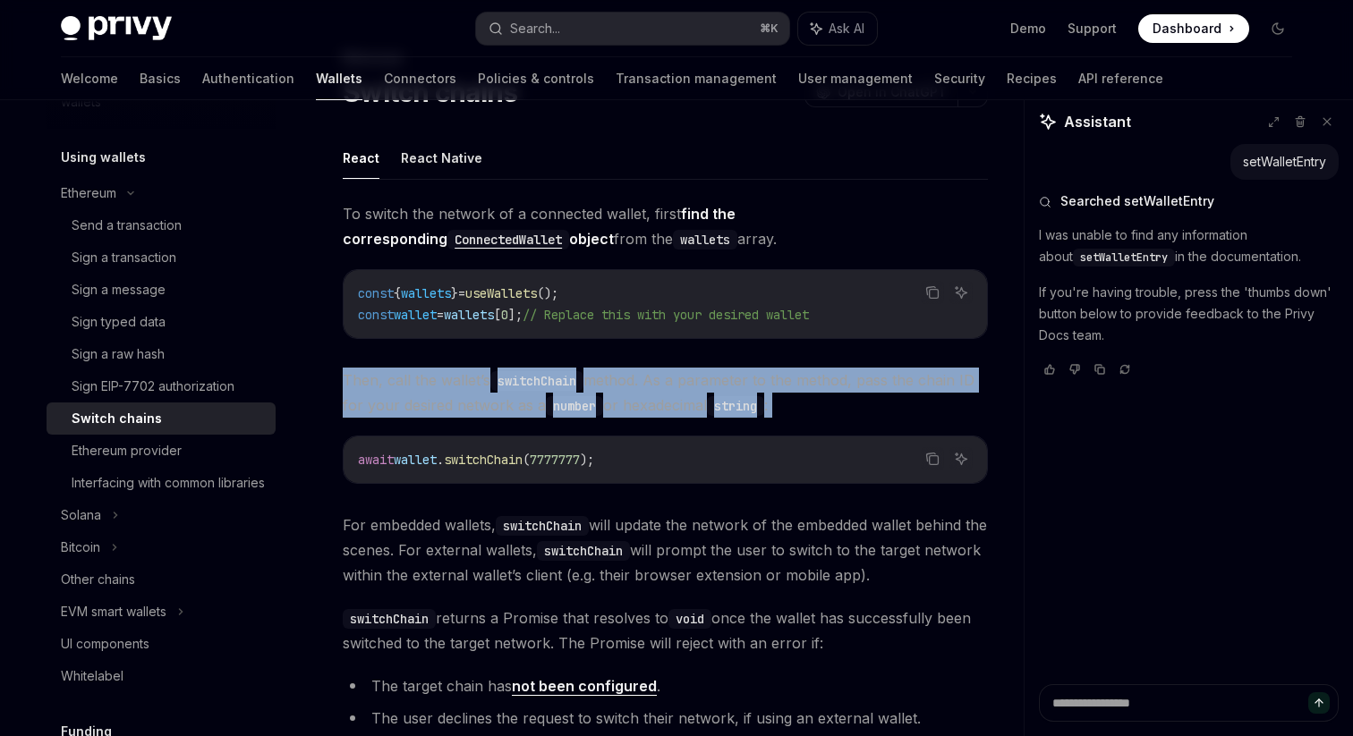
click at [636, 379] on span "Then, call the wallet’s switchChain method. As a parameter to the method, pass …" at bounding box center [665, 393] width 645 height 50
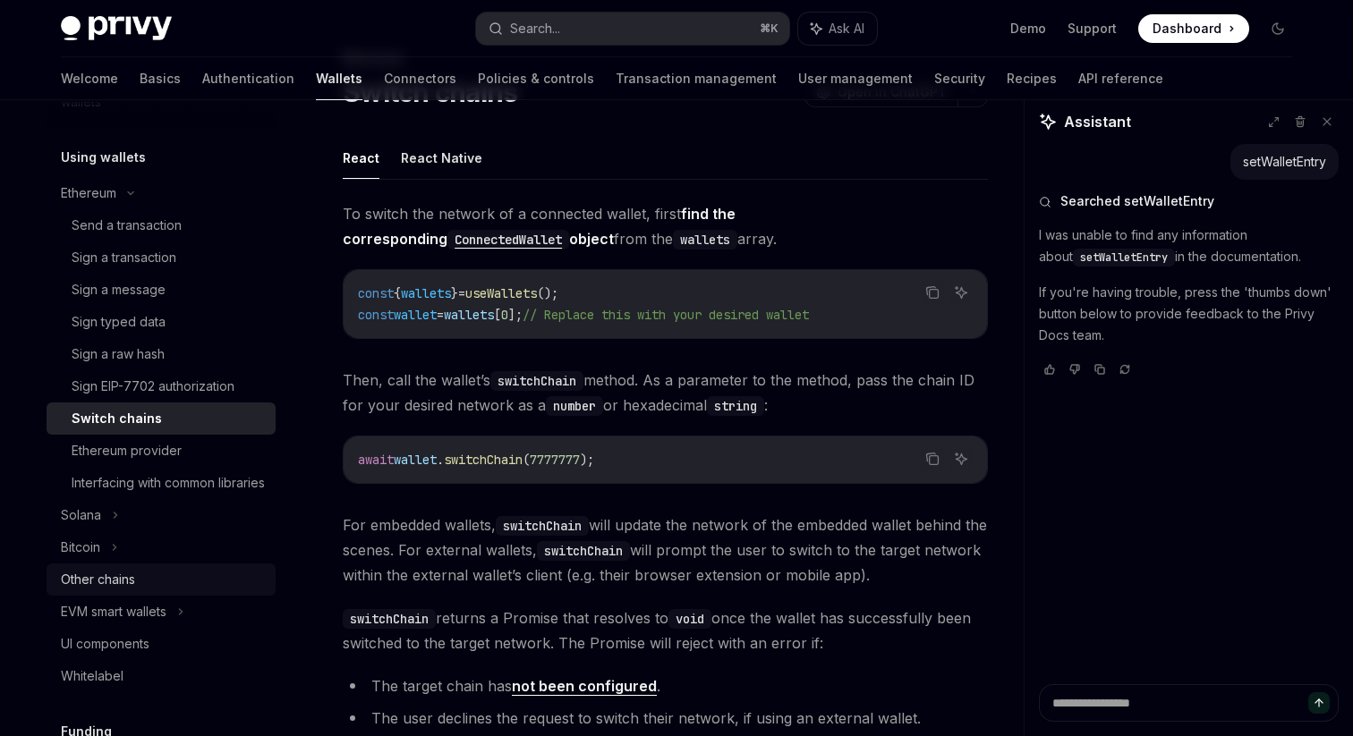
click at [112, 590] on div "Other chains" at bounding box center [98, 579] width 74 height 21
type textarea "*"
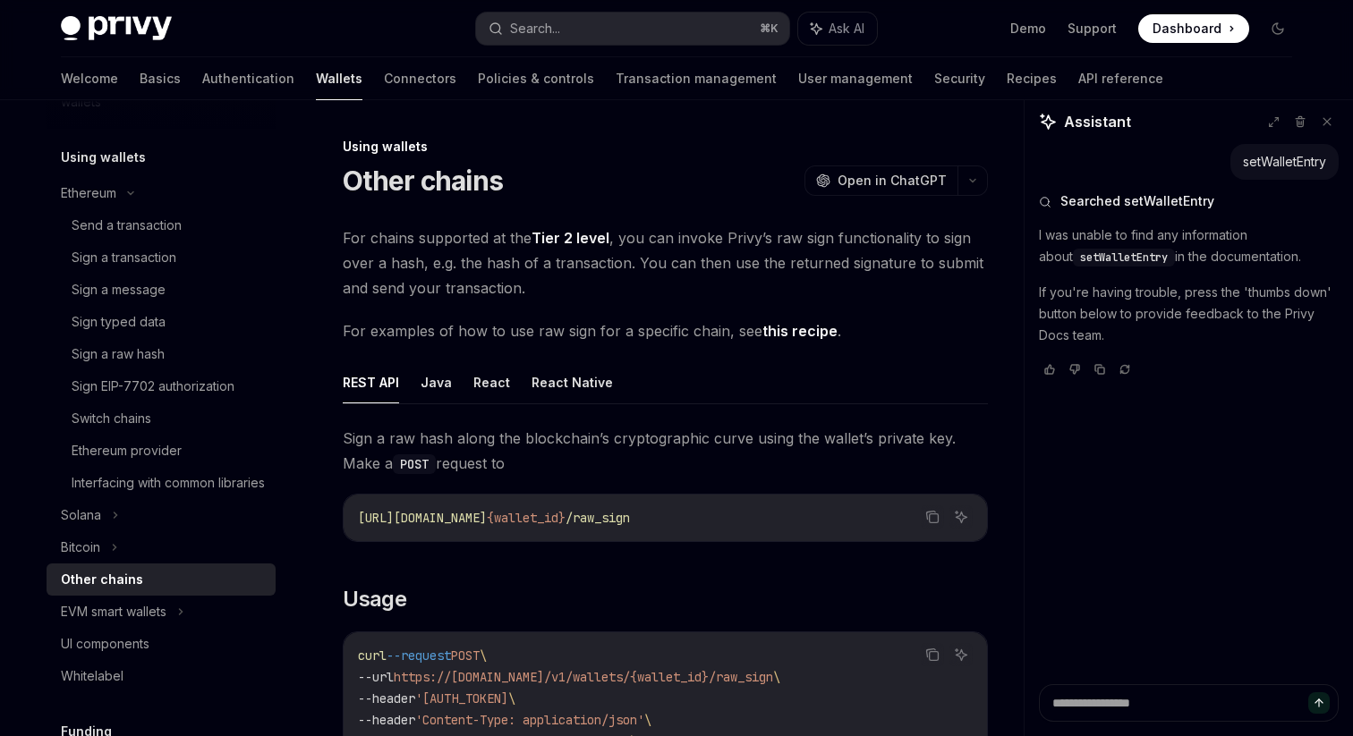
click at [662, 284] on span "For chains supported at the Tier 2 level , you can invoke Privy’s raw sign func…" at bounding box center [665, 262] width 645 height 75
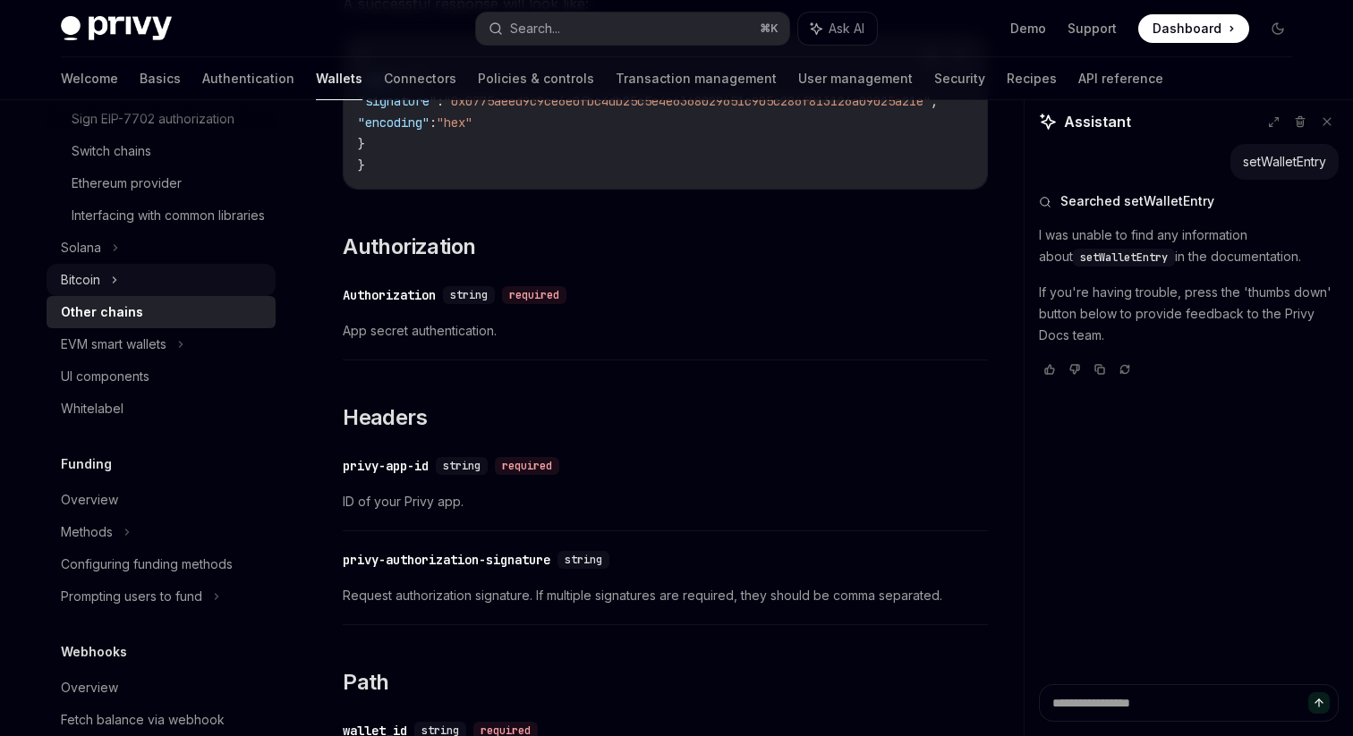
scroll to position [683, 0]
click at [587, 40] on button "Search... ⌘ K" at bounding box center [632, 29] width 313 height 32
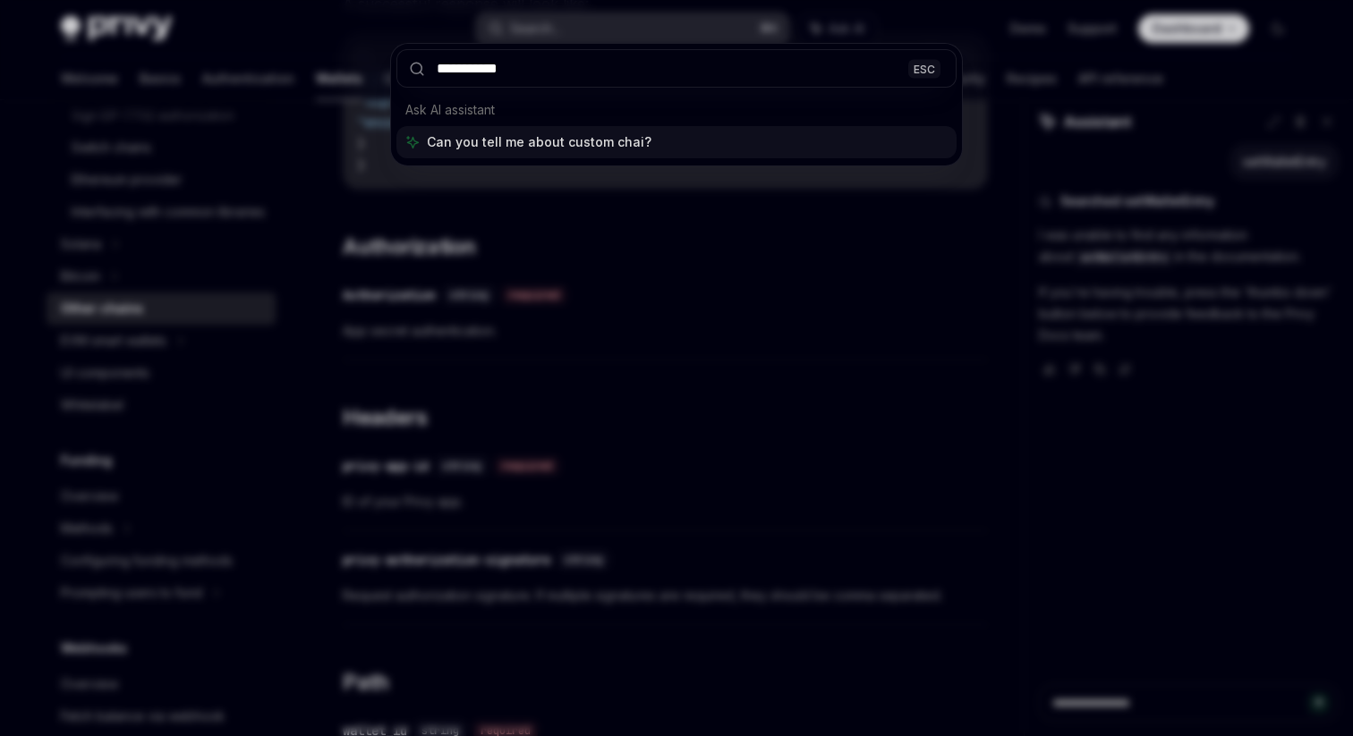
type input "**********"
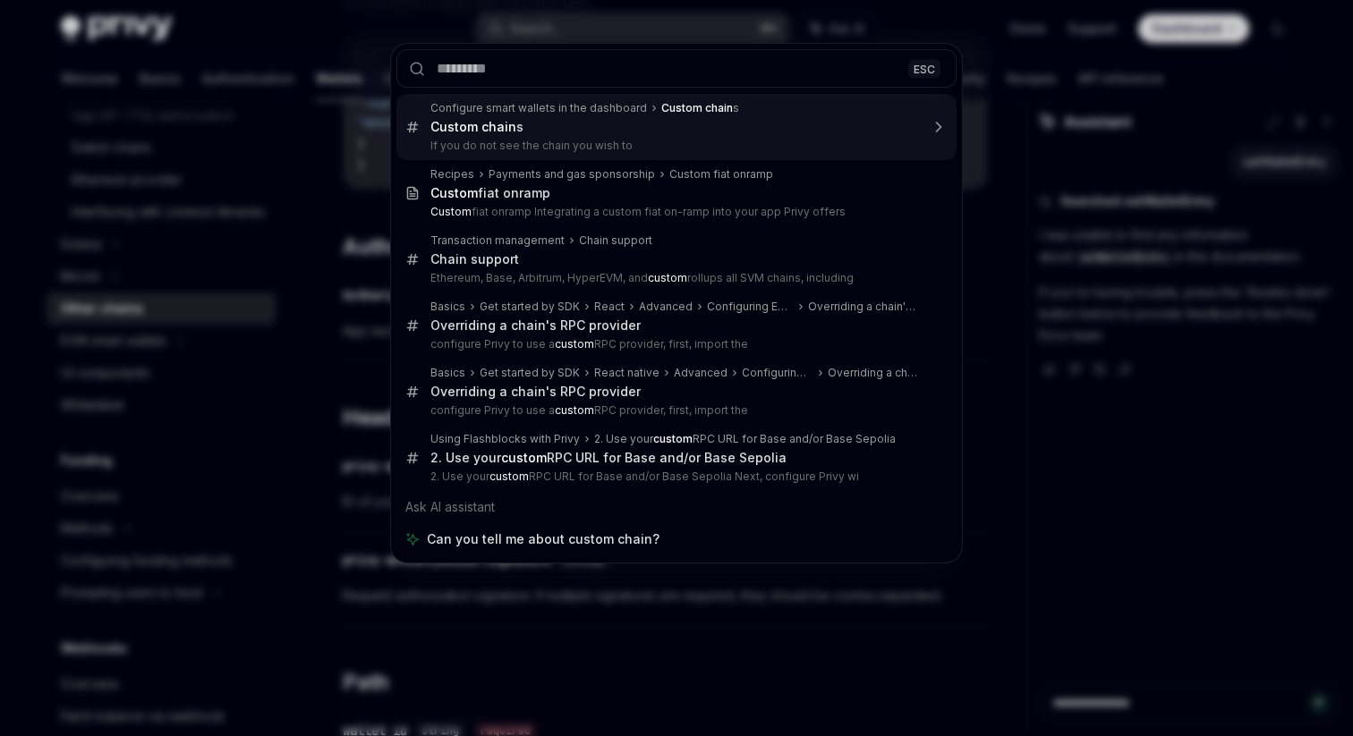
type textarea "*"
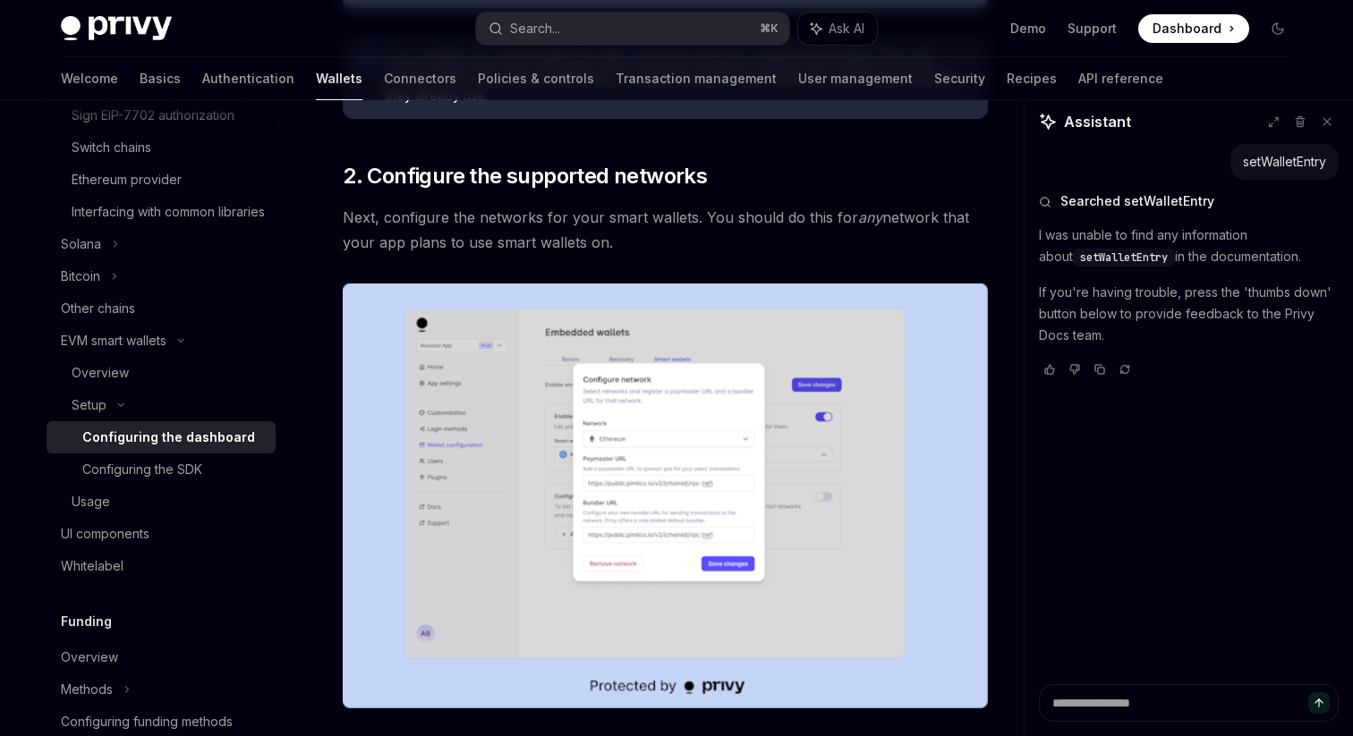
scroll to position [2447, 0]
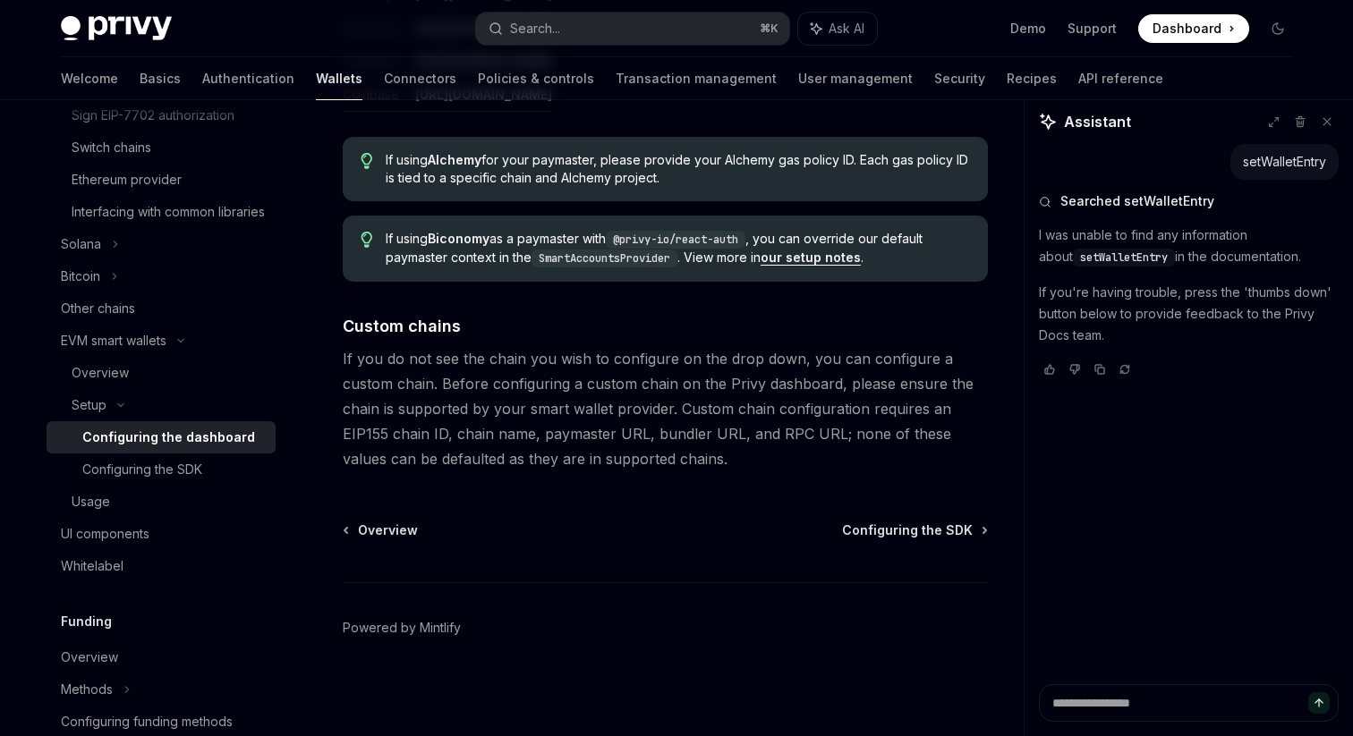
click at [671, 355] on span "If you do not see the chain you wish to configure on the drop down, you can con…" at bounding box center [665, 408] width 645 height 125
click at [781, 356] on span "If you do not see the chain you wish to configure on the drop down, you can con…" at bounding box center [665, 408] width 645 height 125
click at [839, 359] on span "If you do not see the chain you wish to configure on the drop down, you can con…" at bounding box center [665, 408] width 645 height 125
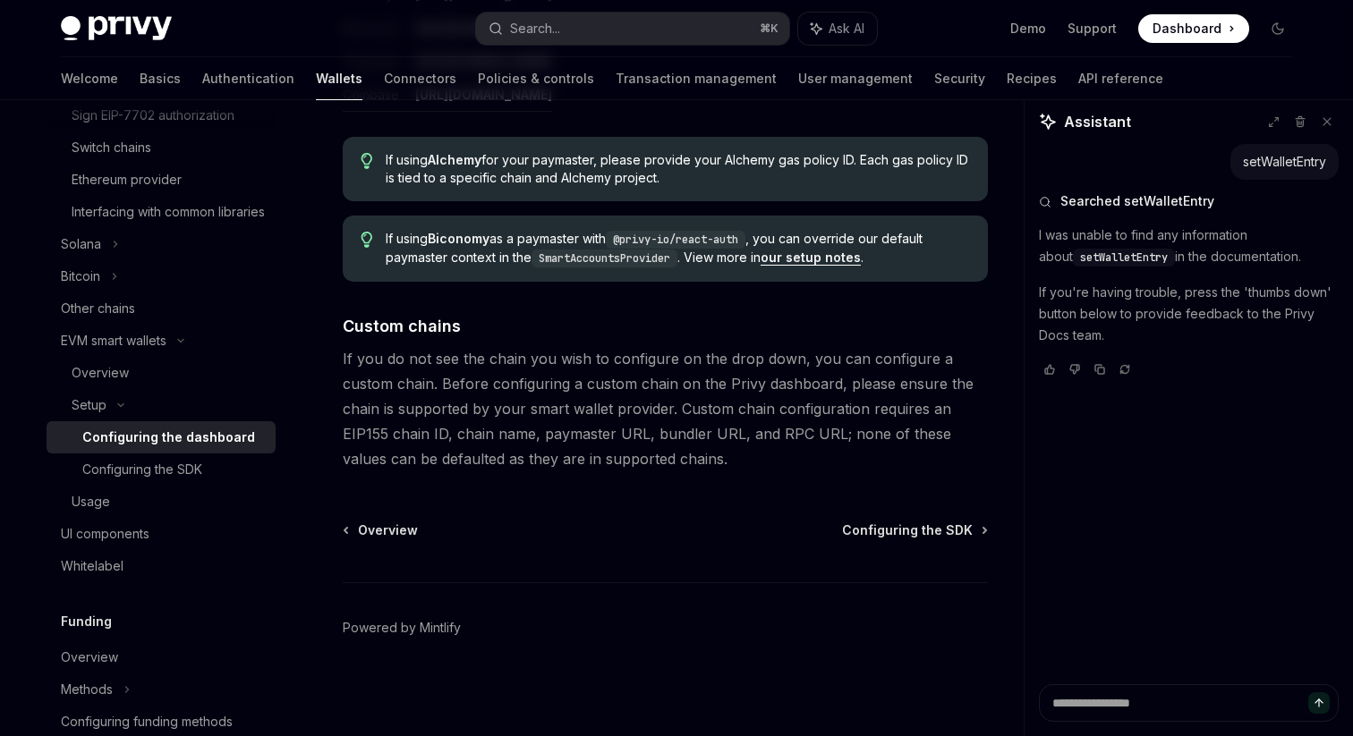
click at [458, 382] on span "If you do not see the chain you wish to configure on the drop down, you can con…" at bounding box center [665, 408] width 645 height 125
click at [564, 377] on span "If you do not see the chain you wish to configure on the drop down, you can con…" at bounding box center [665, 408] width 645 height 125
click at [706, 388] on span "If you do not see the chain you wish to configure on the drop down, you can con…" at bounding box center [665, 408] width 645 height 125
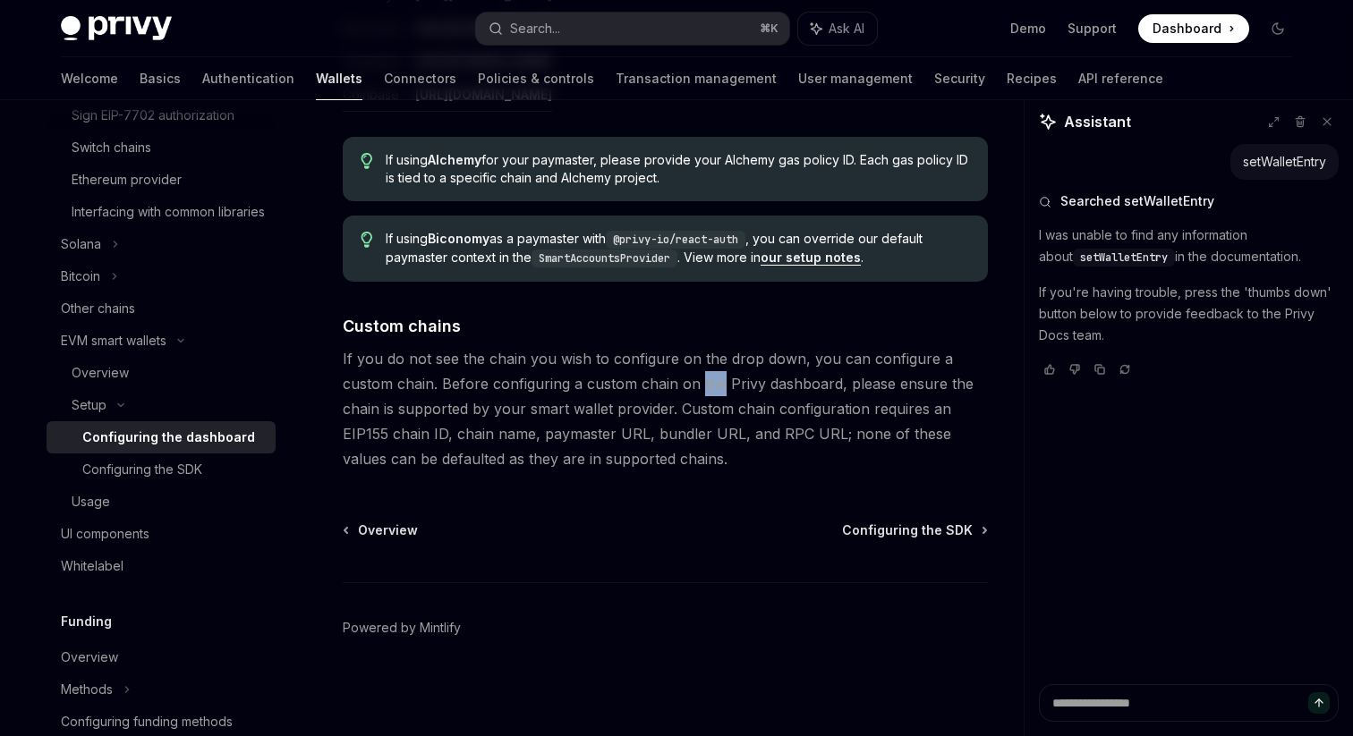
click at [784, 383] on span "If you do not see the chain you wish to configure on the drop down, you can con…" at bounding box center [665, 408] width 645 height 125
click at [894, 386] on span "If you do not see the chain you wish to configure on the drop down, you can con…" at bounding box center [665, 408] width 645 height 125
click at [435, 409] on span "If you do not see the chain you wish to configure on the drop down, you can con…" at bounding box center [665, 408] width 645 height 125
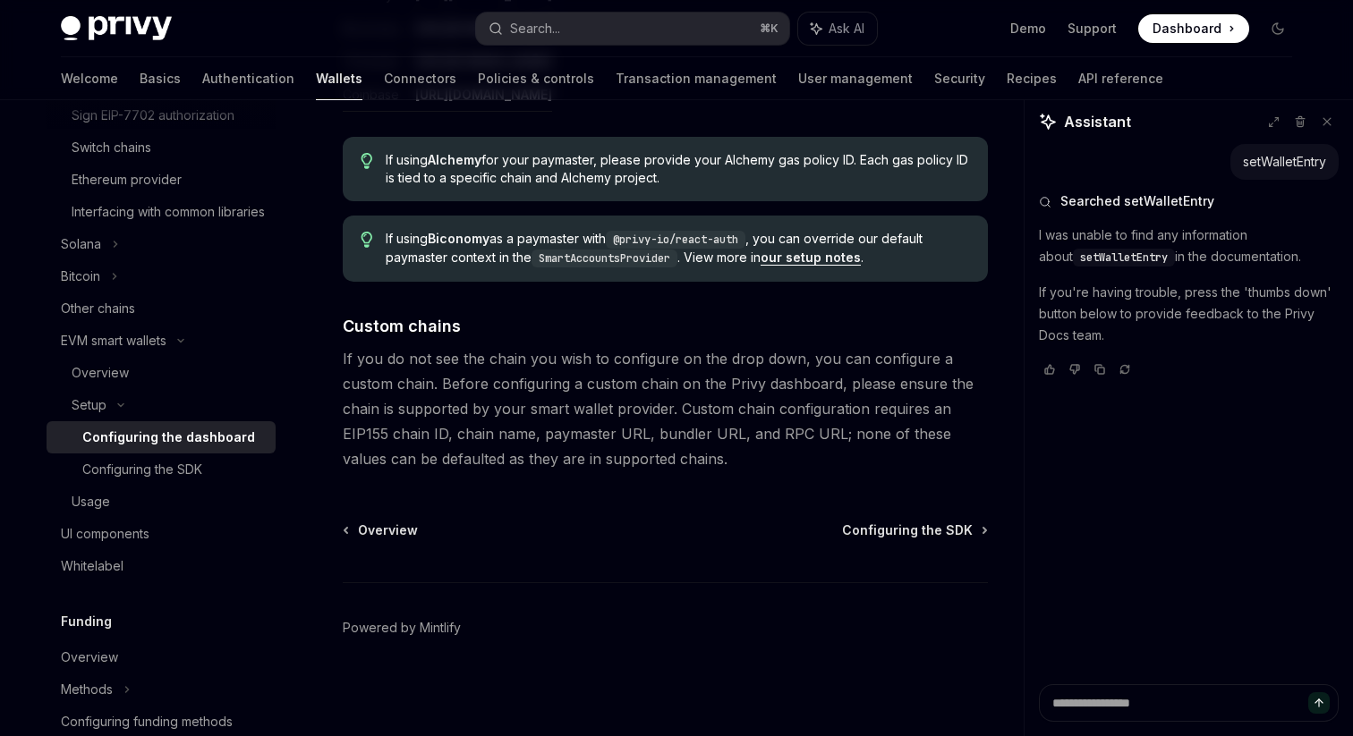
click at [596, 403] on span "If you do not see the chain you wish to configure on the drop down, you can con…" at bounding box center [665, 408] width 645 height 125
click at [653, 408] on span "If you do not see the chain you wish to configure on the drop down, you can con…" at bounding box center [665, 408] width 645 height 125
click at [693, 410] on span "If you do not see the chain you wish to configure on the drop down, you can con…" at bounding box center [665, 408] width 645 height 125
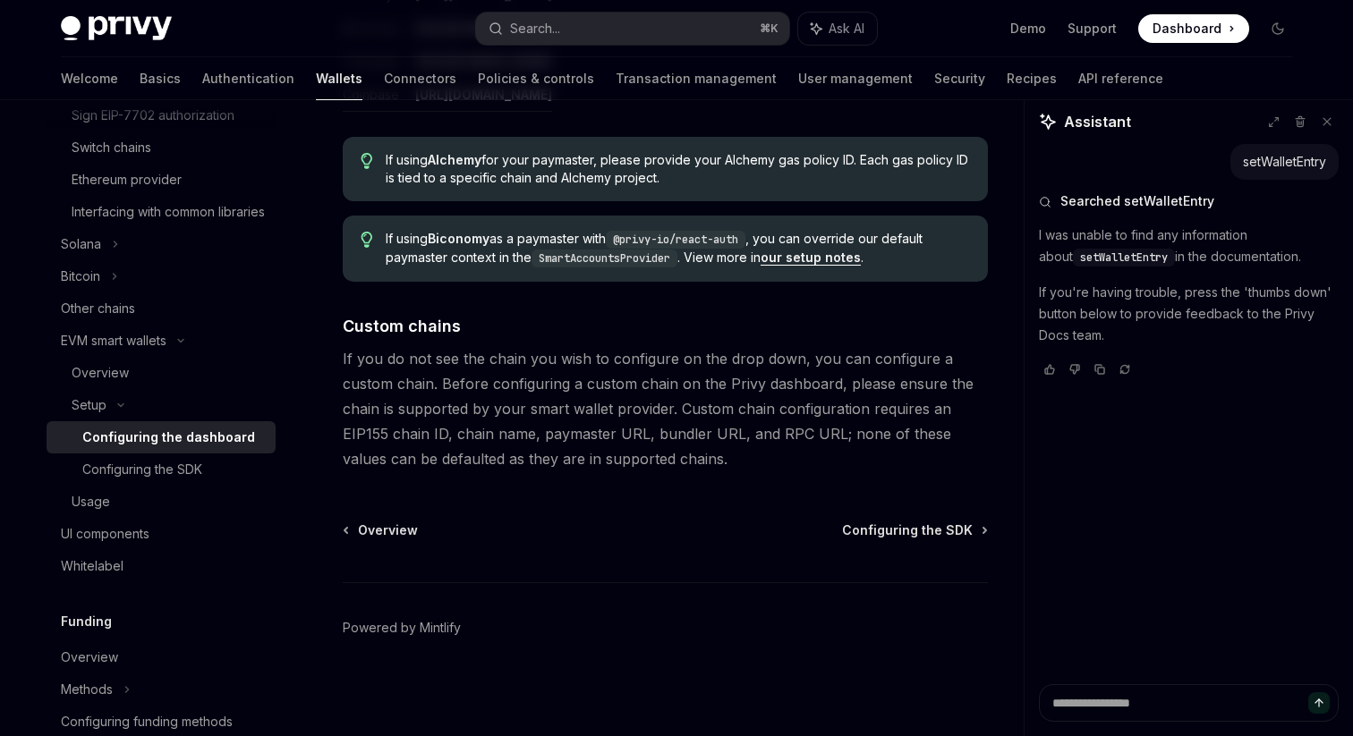
click at [693, 410] on span "If you do not see the chain you wish to configure on the drop down, you can con…" at bounding box center [665, 408] width 645 height 125
click at [809, 412] on span "If you do not see the chain you wish to configure on the drop down, you can con…" at bounding box center [665, 408] width 645 height 125
click at [555, 461] on span "If you do not see the chain you wish to configure on the drop down, you can con…" at bounding box center [665, 408] width 645 height 125
click at [368, 433] on span "If you do not see the chain you wish to configure on the drop down, you can con…" at bounding box center [665, 408] width 645 height 125
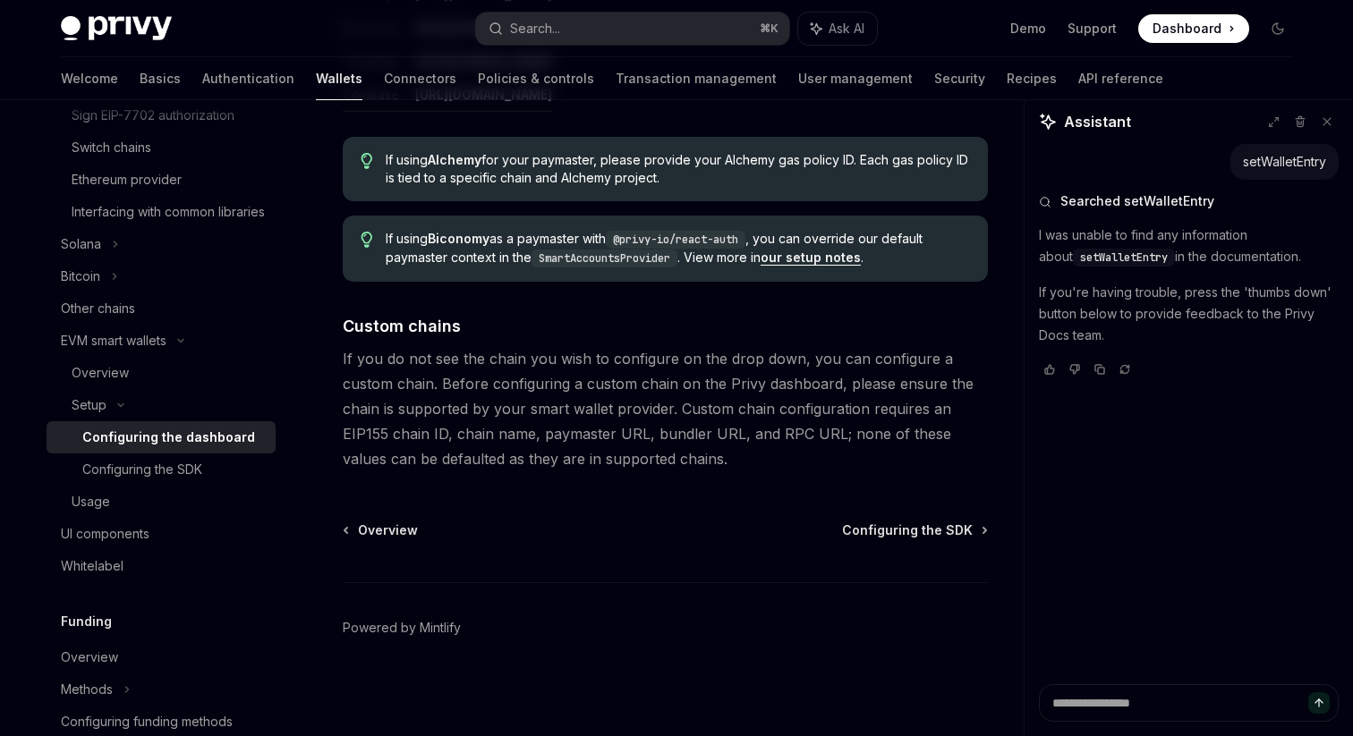
click at [416, 437] on span "If you do not see the chain you wish to configure on the drop down, you can con…" at bounding box center [665, 408] width 645 height 125
click at [510, 442] on span "If you do not see the chain you wish to configure on the drop down, you can con…" at bounding box center [665, 408] width 645 height 125
click at [588, 439] on span "If you do not see the chain you wish to configure on the drop down, you can con…" at bounding box center [665, 408] width 645 height 125
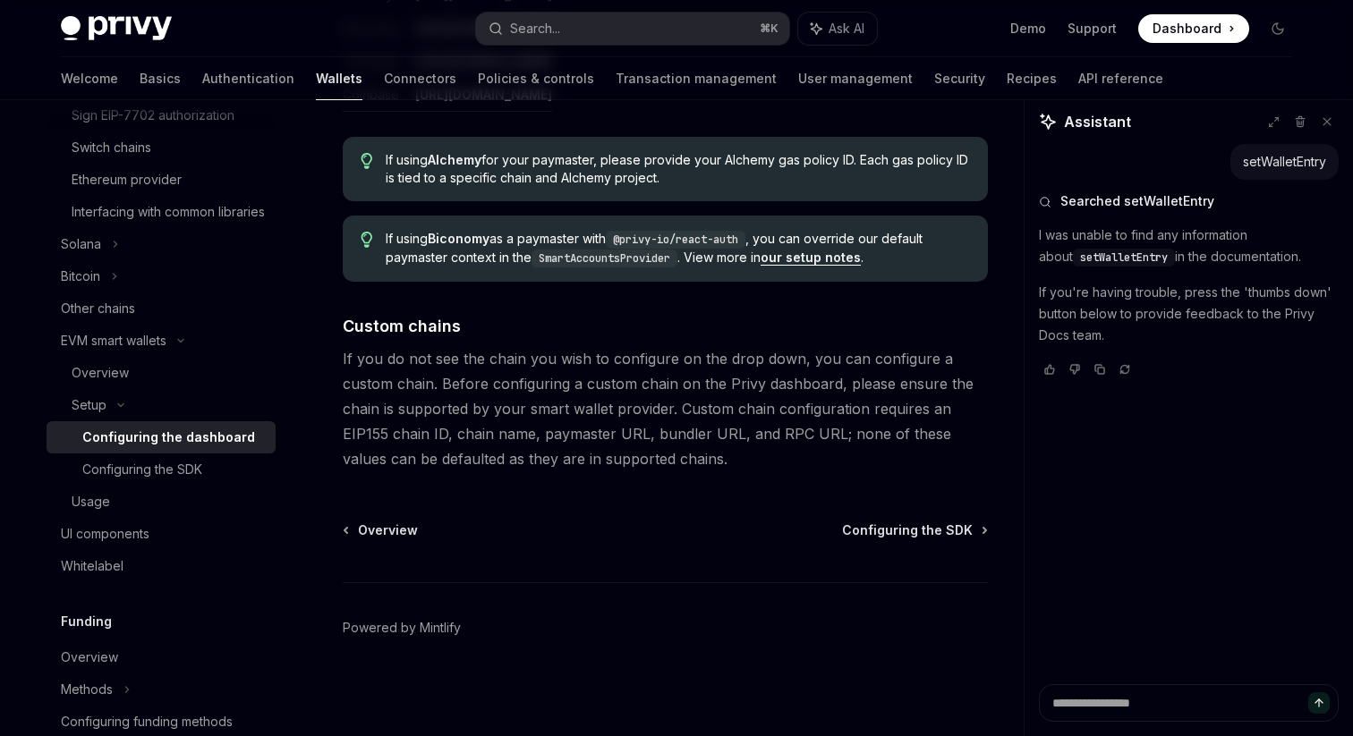
click at [693, 469] on span "If you do not see the chain you wish to configure on the drop down, you can con…" at bounding box center [665, 408] width 645 height 125
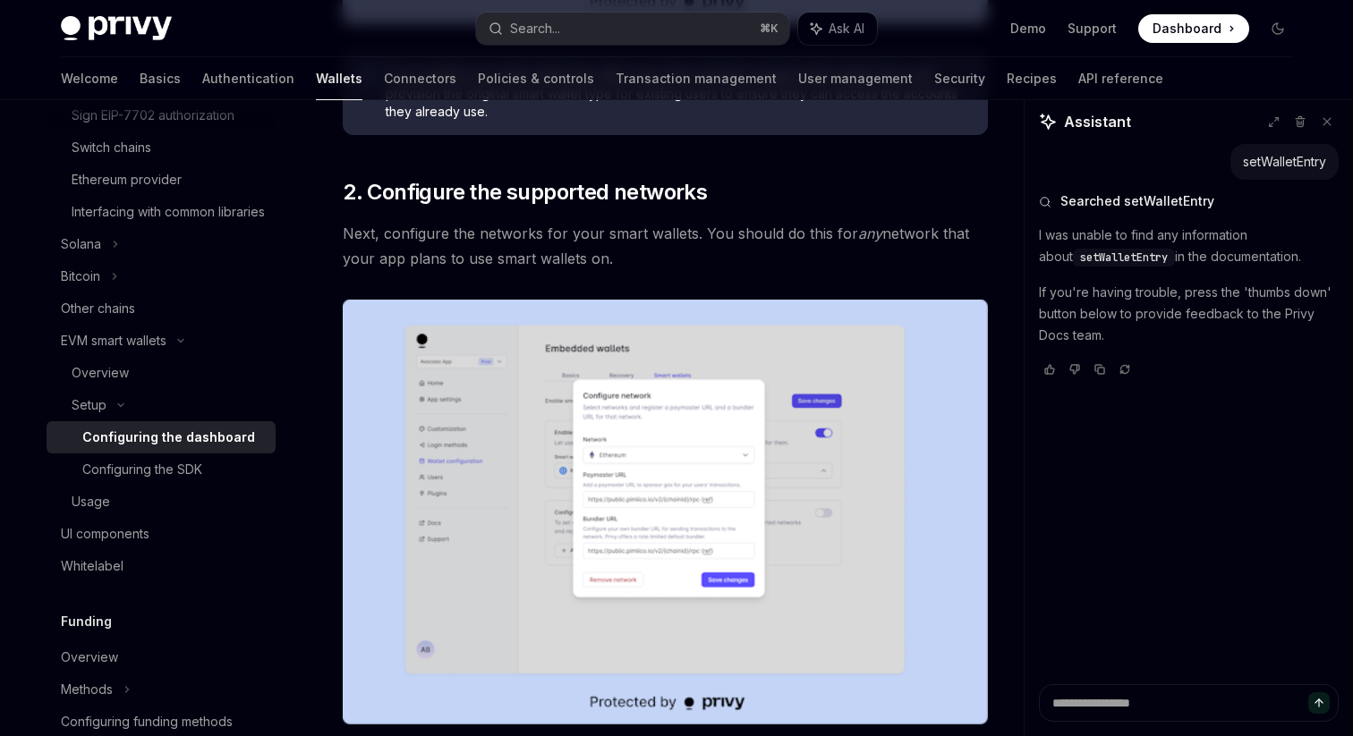
scroll to position [914, 0]
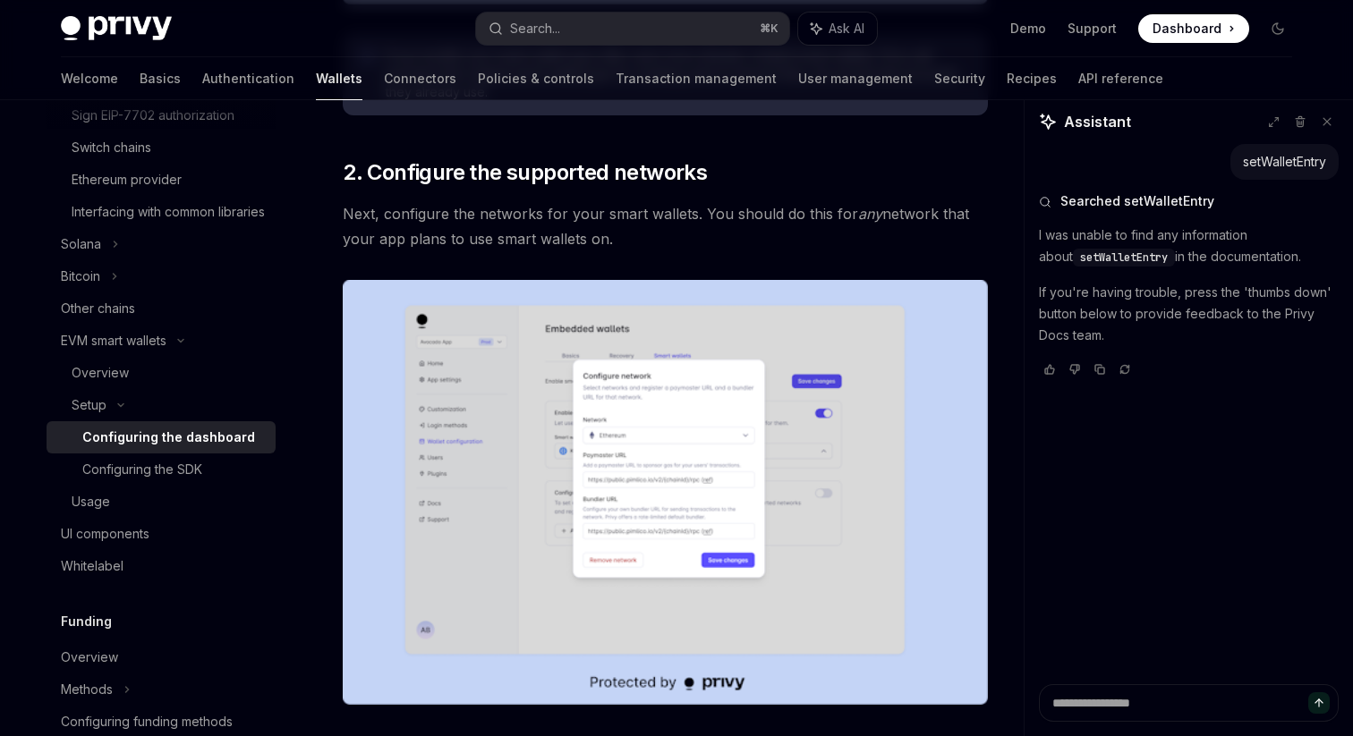
click at [673, 219] on span "Next, configure the networks for your smart wallets. You should do this for any…" at bounding box center [665, 226] width 645 height 50
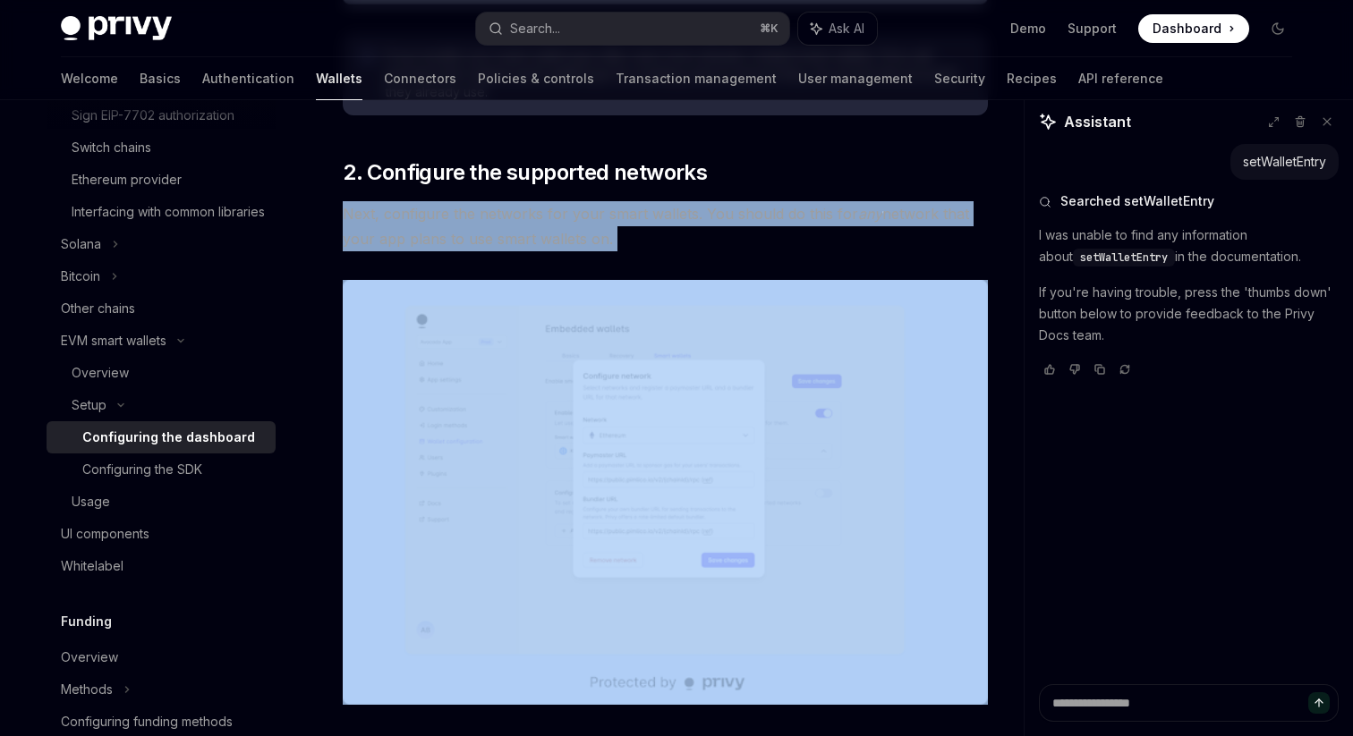
click at [664, 242] on span "Next, configure the networks for your smart wallets. You should do this for any…" at bounding box center [665, 226] width 645 height 50
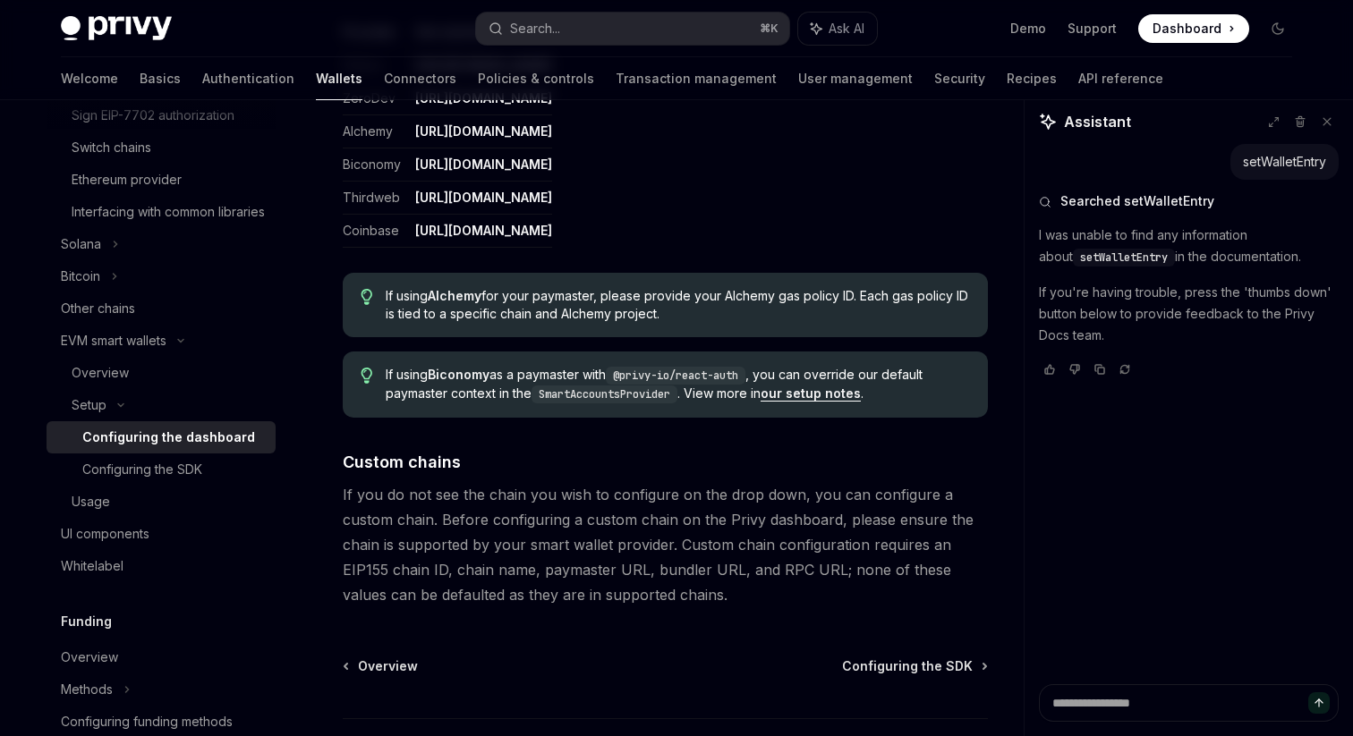
scroll to position [2447, 0]
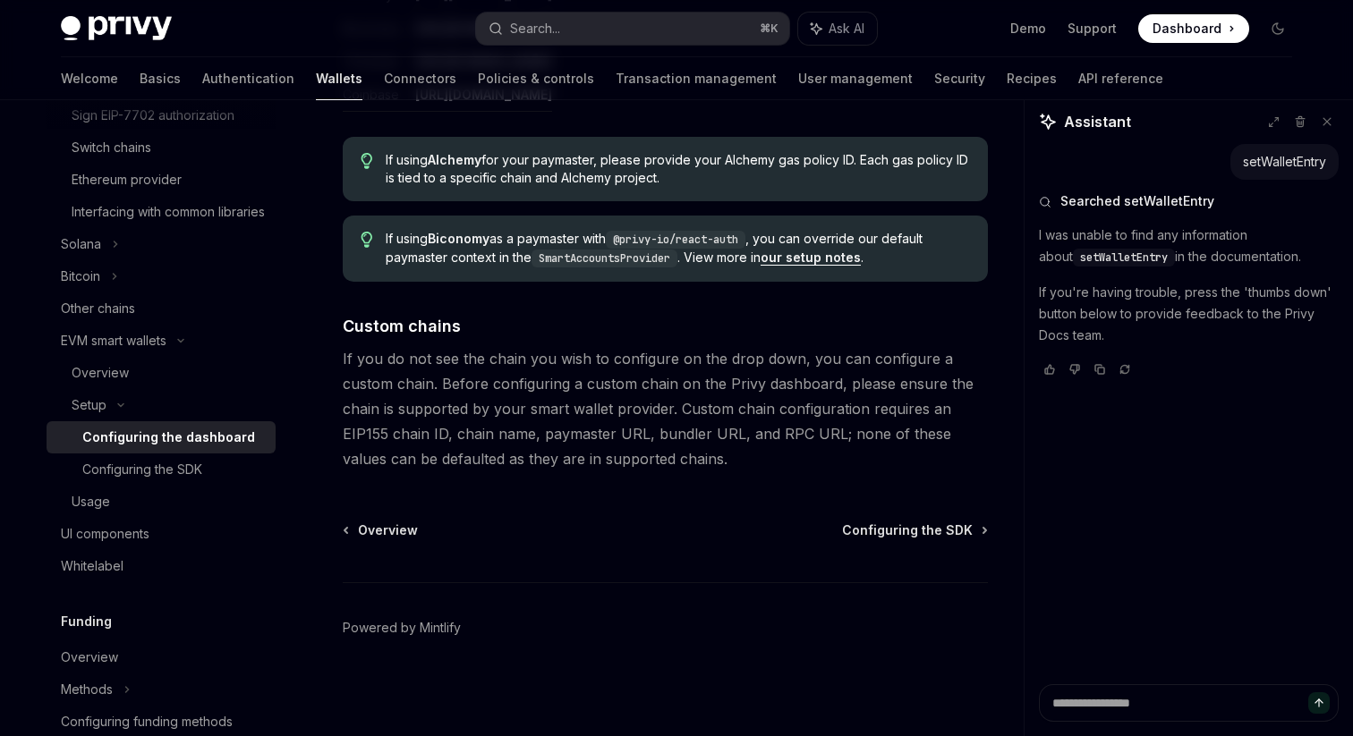
click at [873, 356] on span "If you do not see the chain you wish to configure on the drop down, you can con…" at bounding box center [665, 408] width 645 height 125
click at [474, 385] on span "If you do not see the chain you wish to configure on the drop down, you can con…" at bounding box center [665, 408] width 645 height 125
click at [492, 385] on span "If you do not see the chain you wish to configure on the drop down, you can con…" at bounding box center [665, 408] width 645 height 125
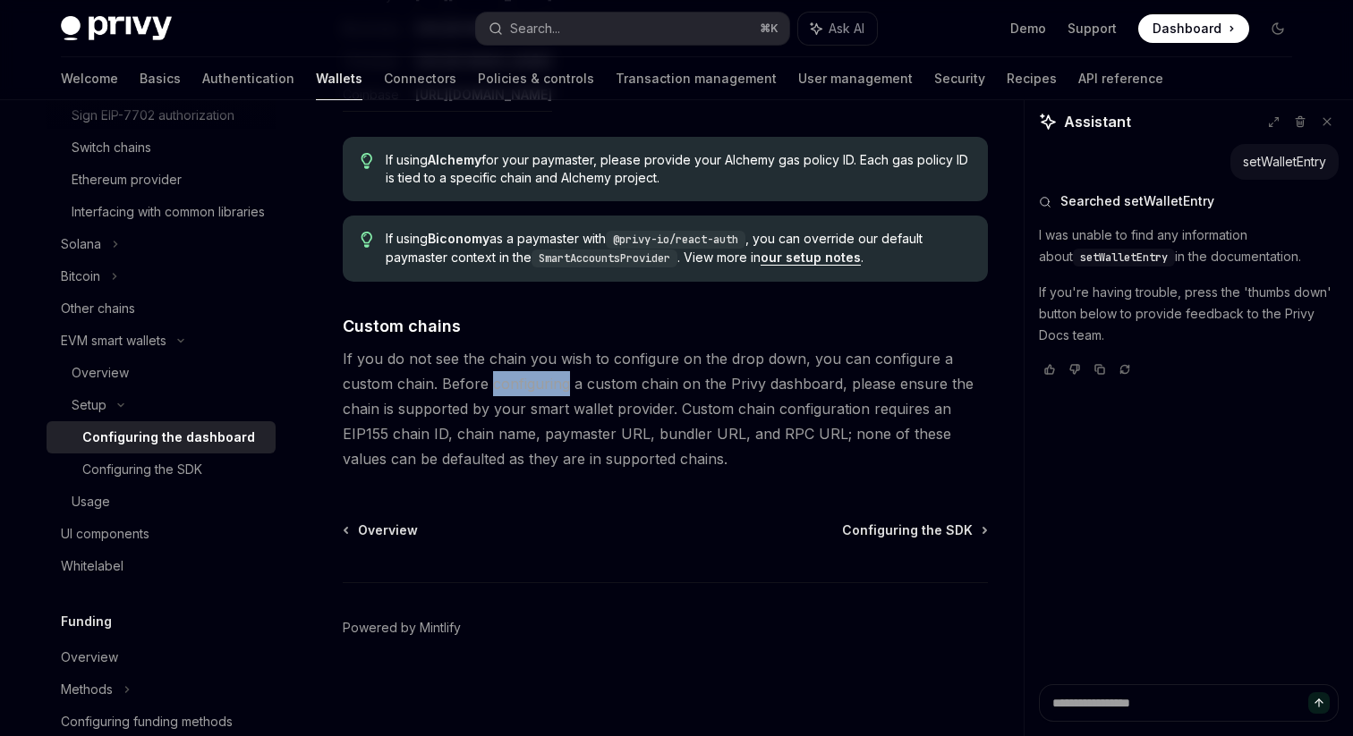
click at [600, 386] on span "If you do not see the chain you wish to configure on the drop down, you can con…" at bounding box center [665, 408] width 645 height 125
click at [656, 382] on span "If you do not see the chain you wish to configure on the drop down, you can con…" at bounding box center [665, 408] width 645 height 125
click at [790, 386] on span "If you do not see the chain you wish to configure on the drop down, you can con…" at bounding box center [665, 408] width 645 height 125
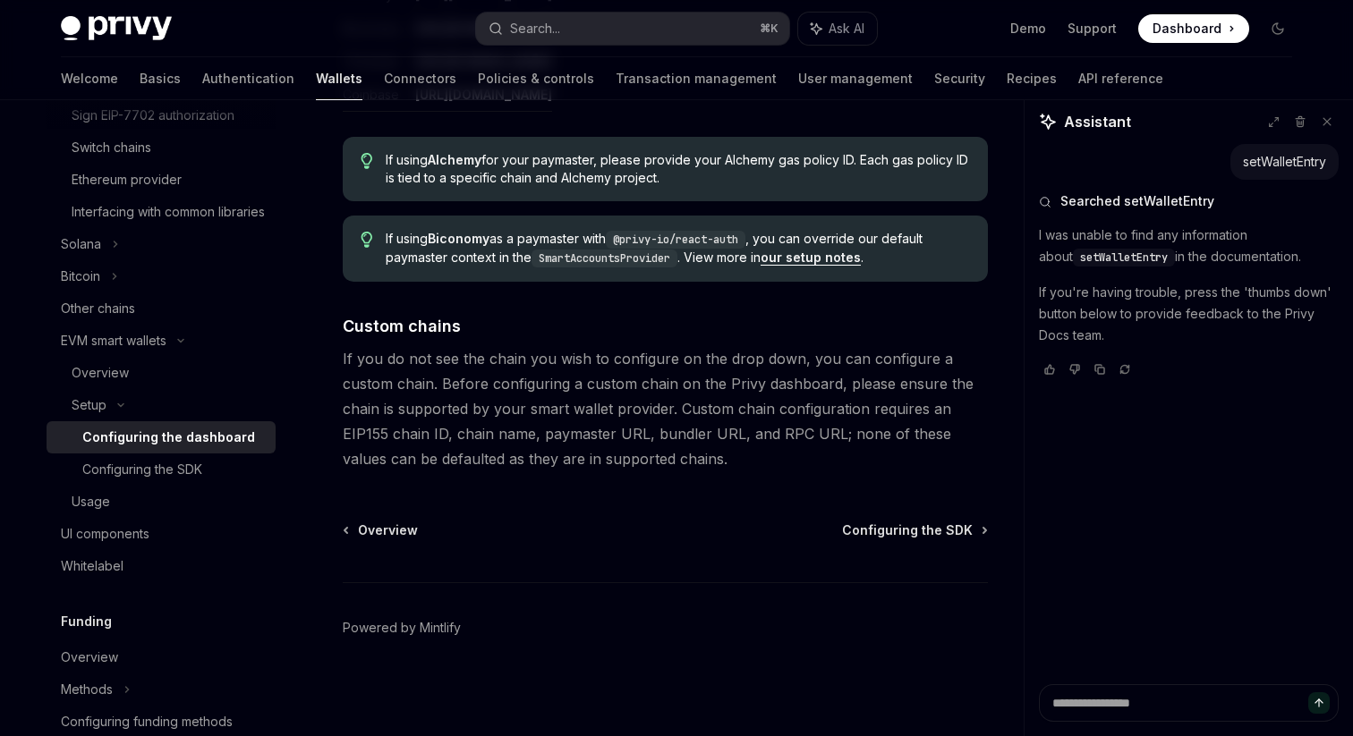
click at [790, 386] on span "If you do not see the chain you wish to configure on the drop down, you can con…" at bounding box center [665, 408] width 645 height 125
click at [867, 390] on span "If you do not see the chain you wish to configure on the drop down, you can con…" at bounding box center [665, 408] width 645 height 125
click at [636, 413] on span "If you do not see the chain you wish to configure on the drop down, you can con…" at bounding box center [665, 408] width 645 height 125
click at [731, 412] on span "If you do not see the chain you wish to configure on the drop down, you can con…" at bounding box center [665, 408] width 645 height 125
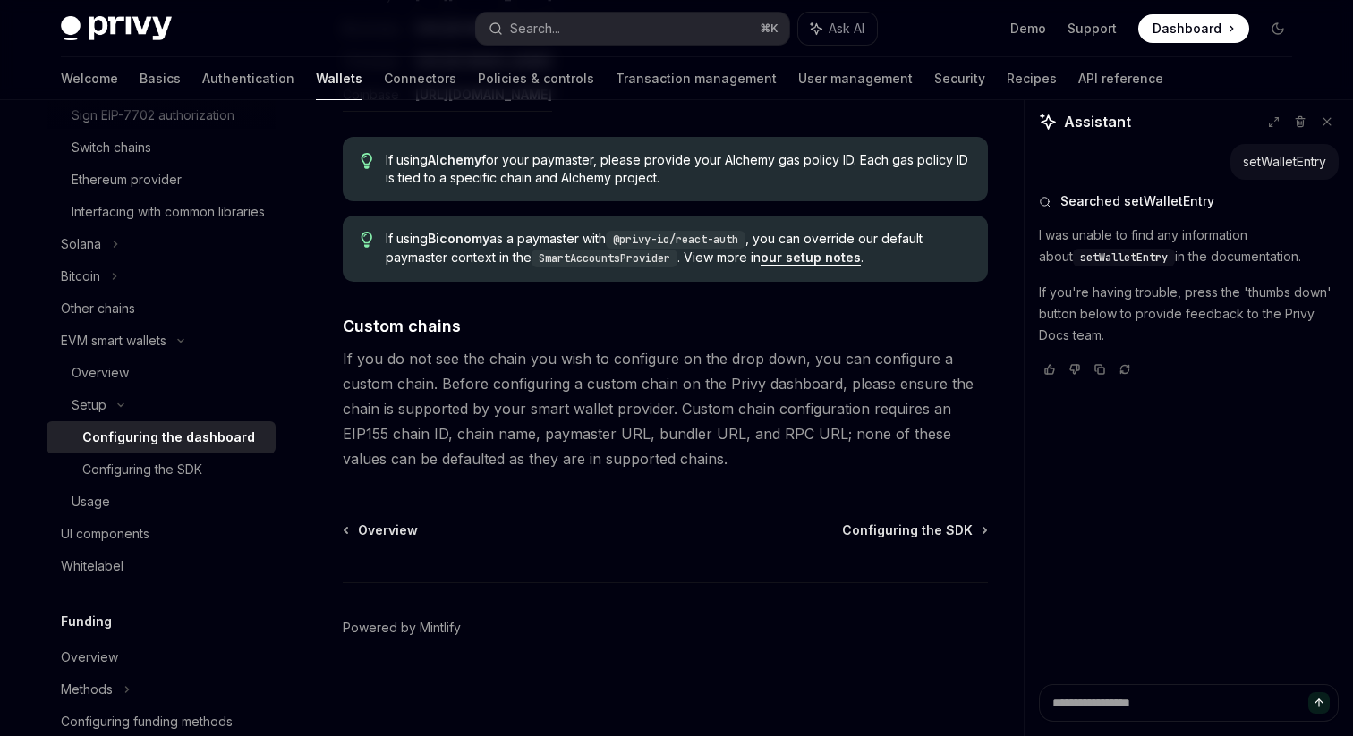
click at [731, 412] on span "If you do not see the chain you wish to configure on the drop down, you can con…" at bounding box center [665, 408] width 645 height 125
click at [827, 411] on span "If you do not see the chain you wish to configure on the drop down, you can con…" at bounding box center [665, 408] width 645 height 125
click at [899, 410] on span "If you do not see the chain you wish to configure on the drop down, you can con…" at bounding box center [665, 408] width 645 height 125
click at [587, 29] on button "Search... ⌘ K" at bounding box center [632, 29] width 313 height 32
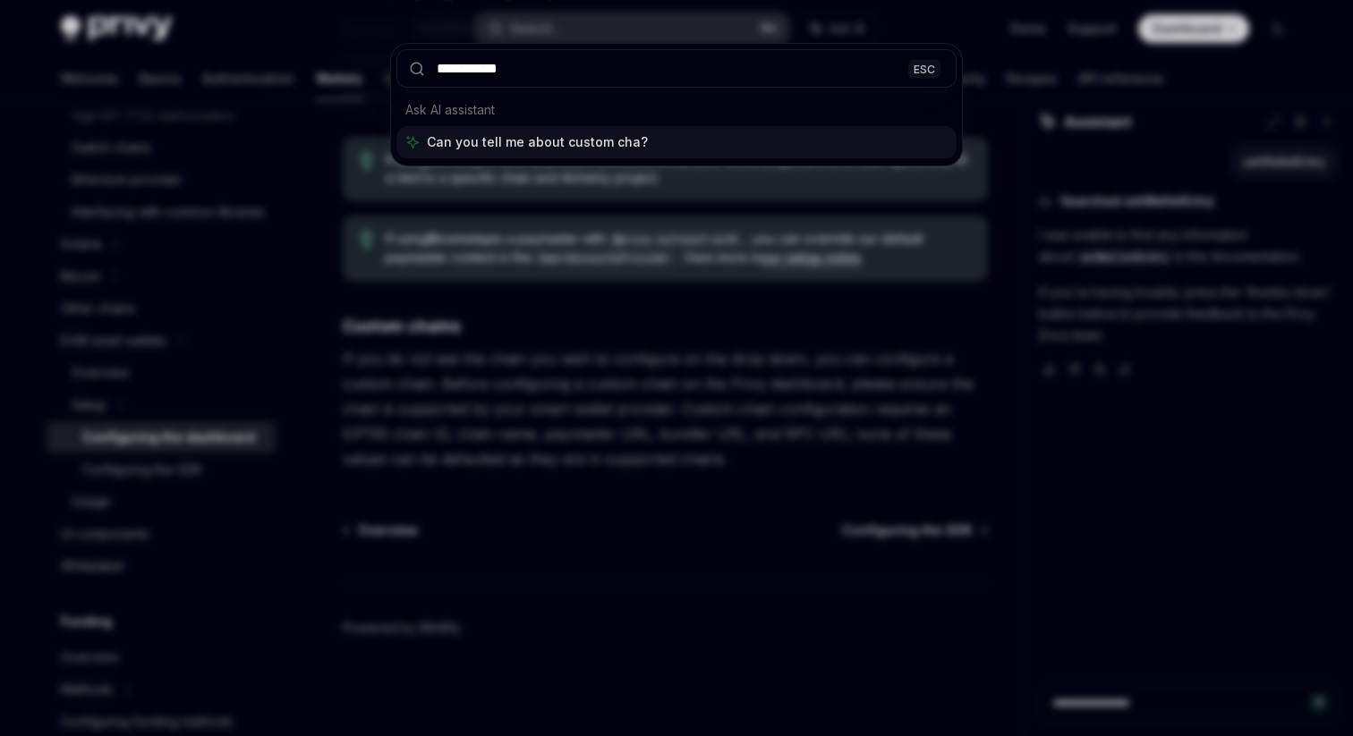
type input "**********"
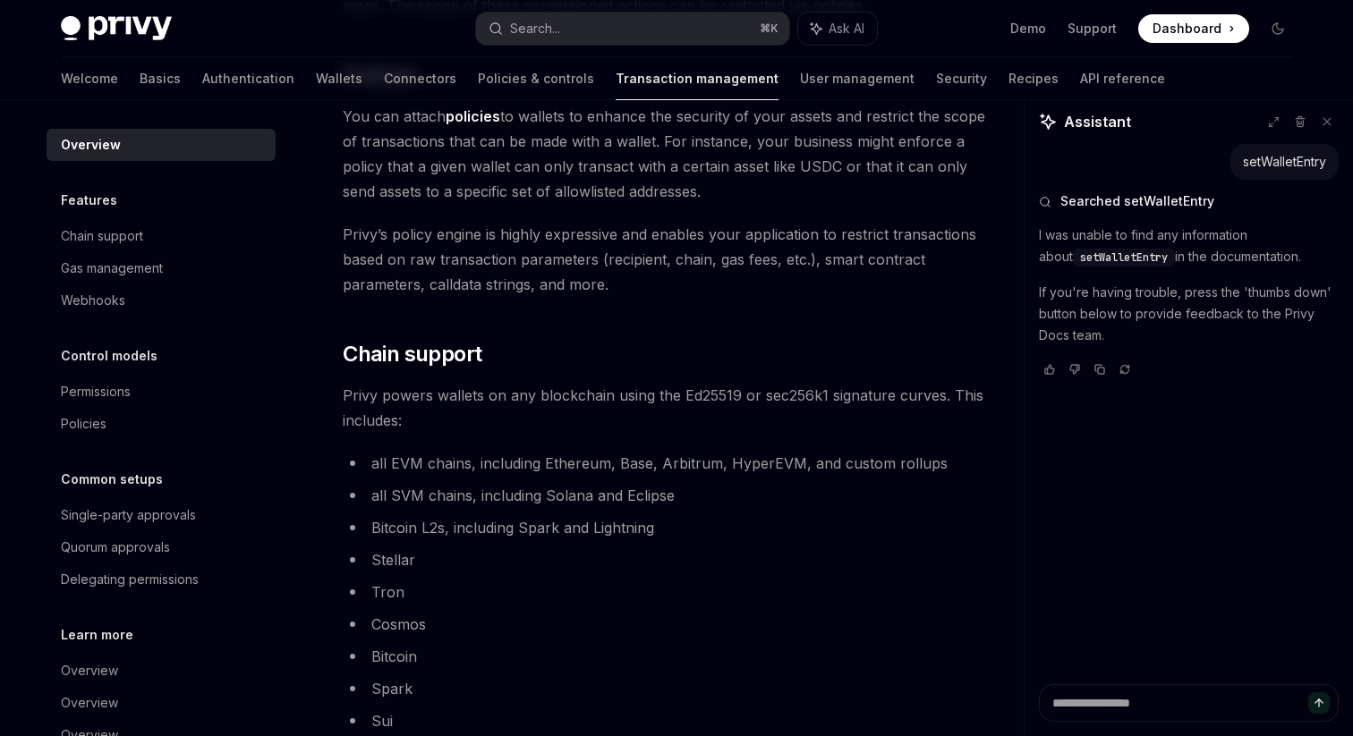
scroll to position [759, 0]
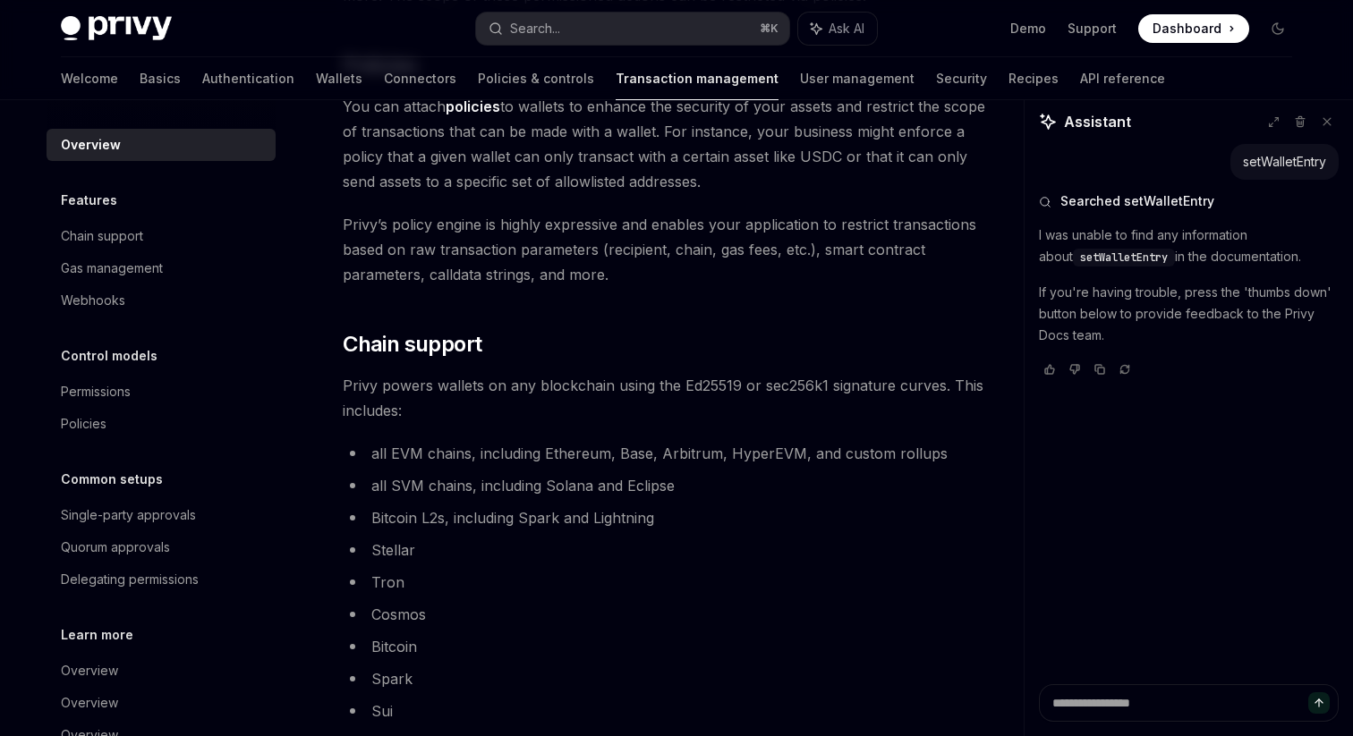
click at [471, 376] on span "Privy powers wallets on any blockchain using the Ed25519 or sec256k1 signature …" at bounding box center [665, 398] width 645 height 50
click at [523, 403] on span "Privy powers wallets on any blockchain using the Ed25519 or sec256k1 signature …" at bounding box center [665, 398] width 645 height 50
click at [576, 391] on span "Privy powers wallets on any blockchain using the Ed25519 or sec256k1 signature …" at bounding box center [665, 398] width 645 height 50
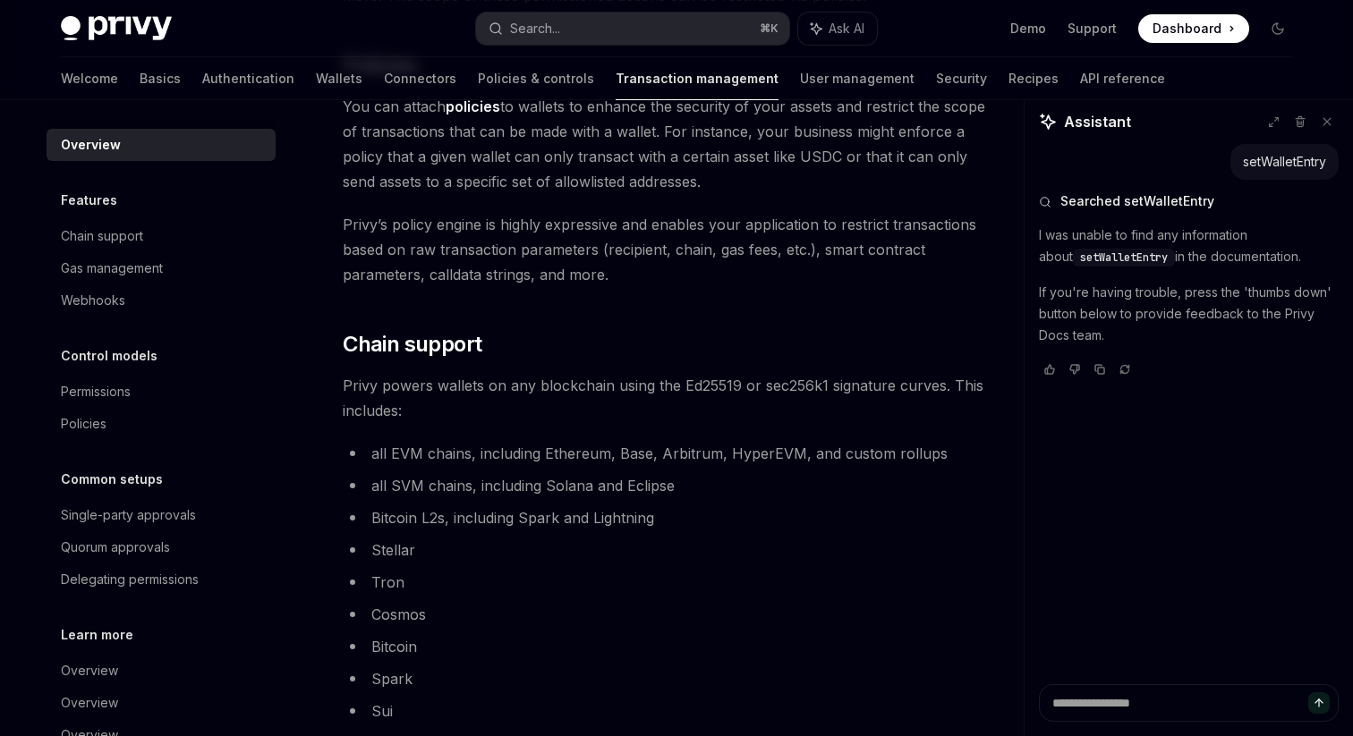
click at [576, 391] on span "Privy powers wallets on any blockchain using the Ed25519 or sec256k1 signature …" at bounding box center [665, 398] width 645 height 50
click at [705, 388] on span "Privy powers wallets on any blockchain using the Ed25519 or sec256k1 signature …" at bounding box center [665, 398] width 645 height 50
click at [727, 400] on span "Privy powers wallets on any blockchain using the Ed25519 or sec256k1 signature …" at bounding box center [665, 398] width 645 height 50
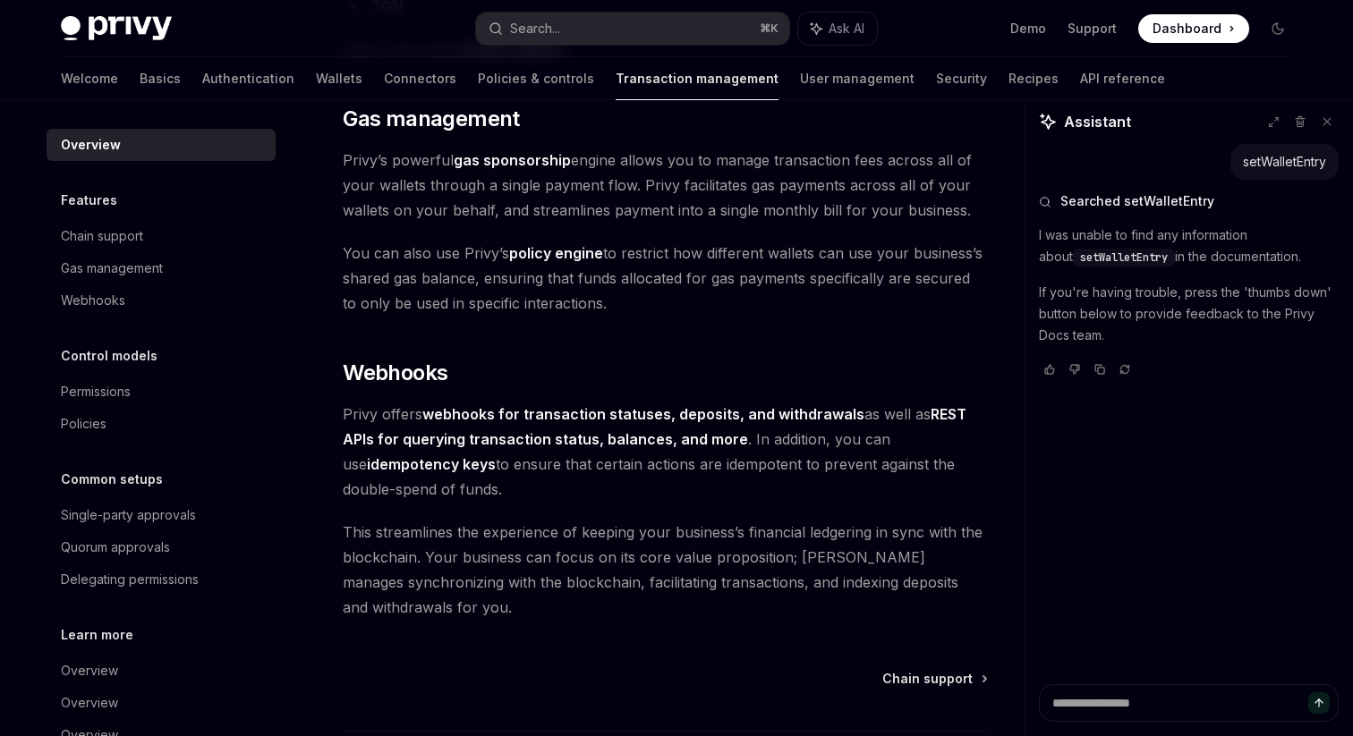
scroll to position [1678, 0]
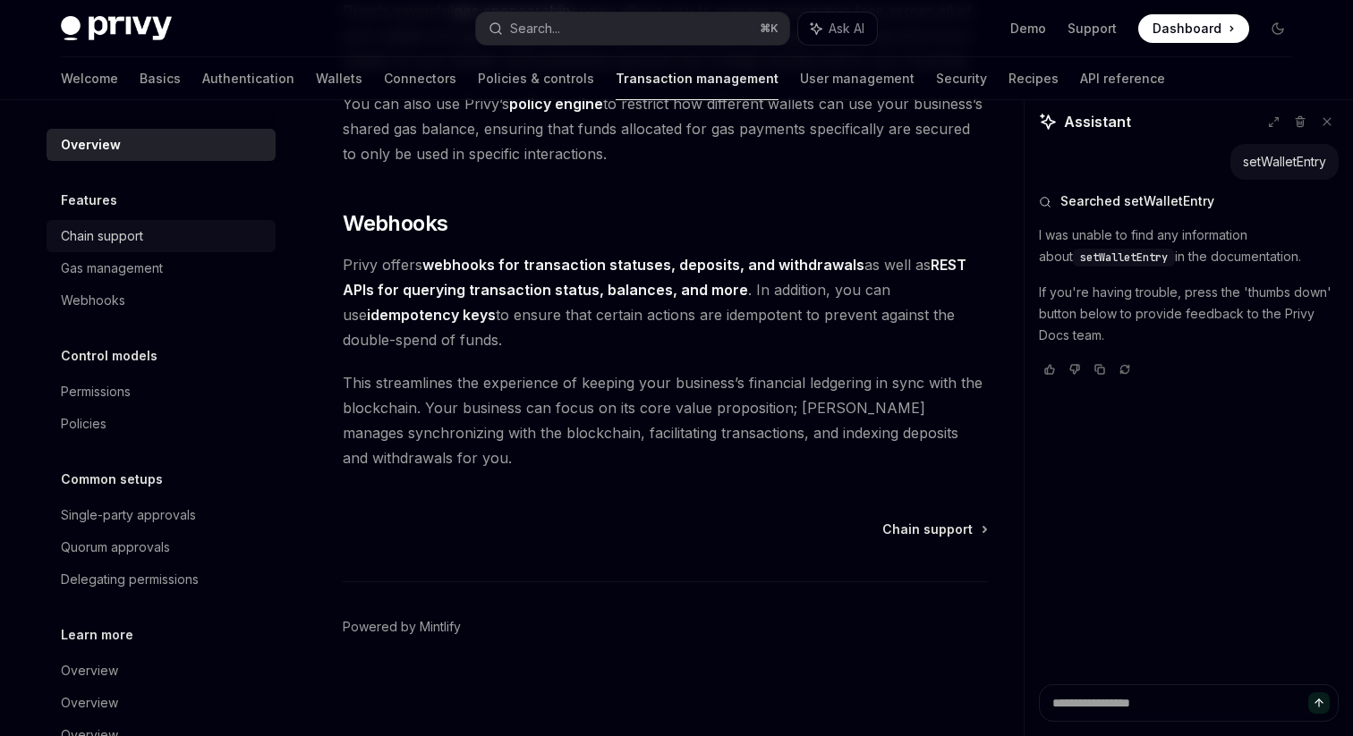
click at [119, 234] on div "Chain support" at bounding box center [102, 235] width 82 height 21
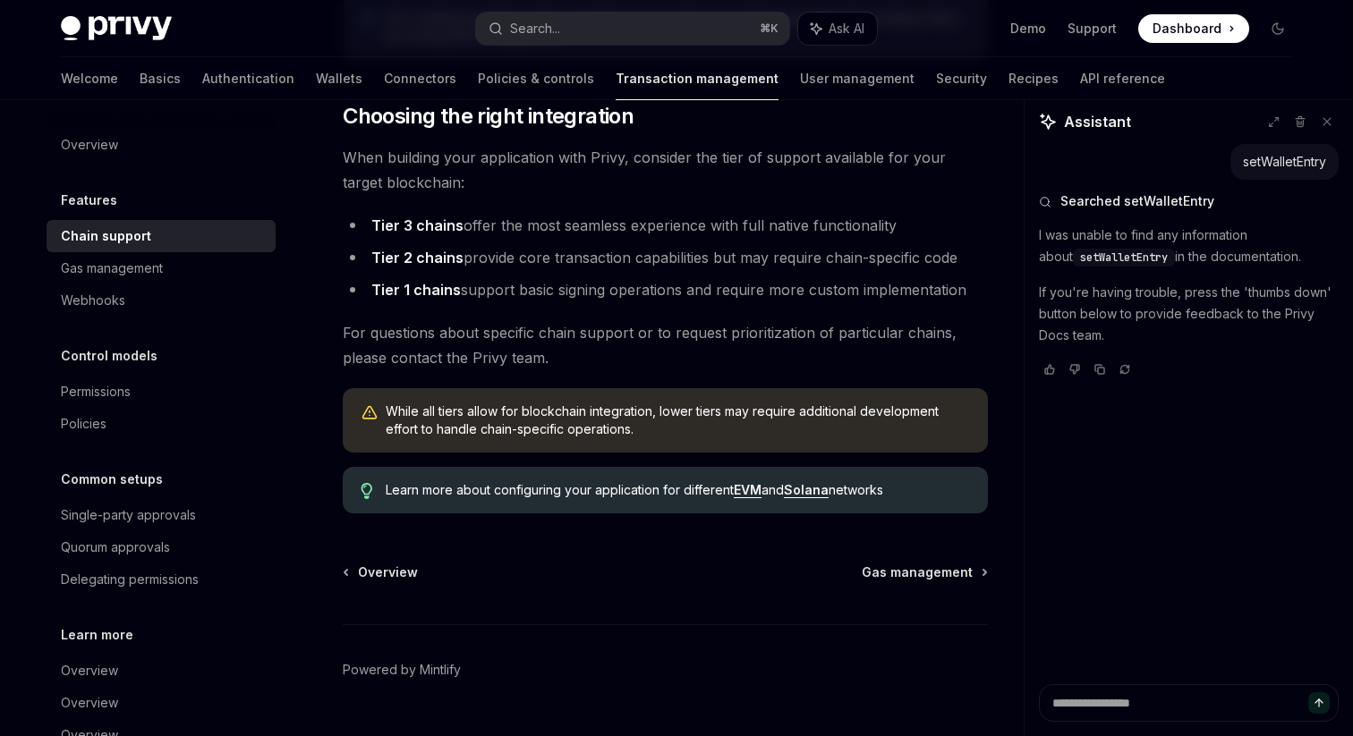
scroll to position [2220, 0]
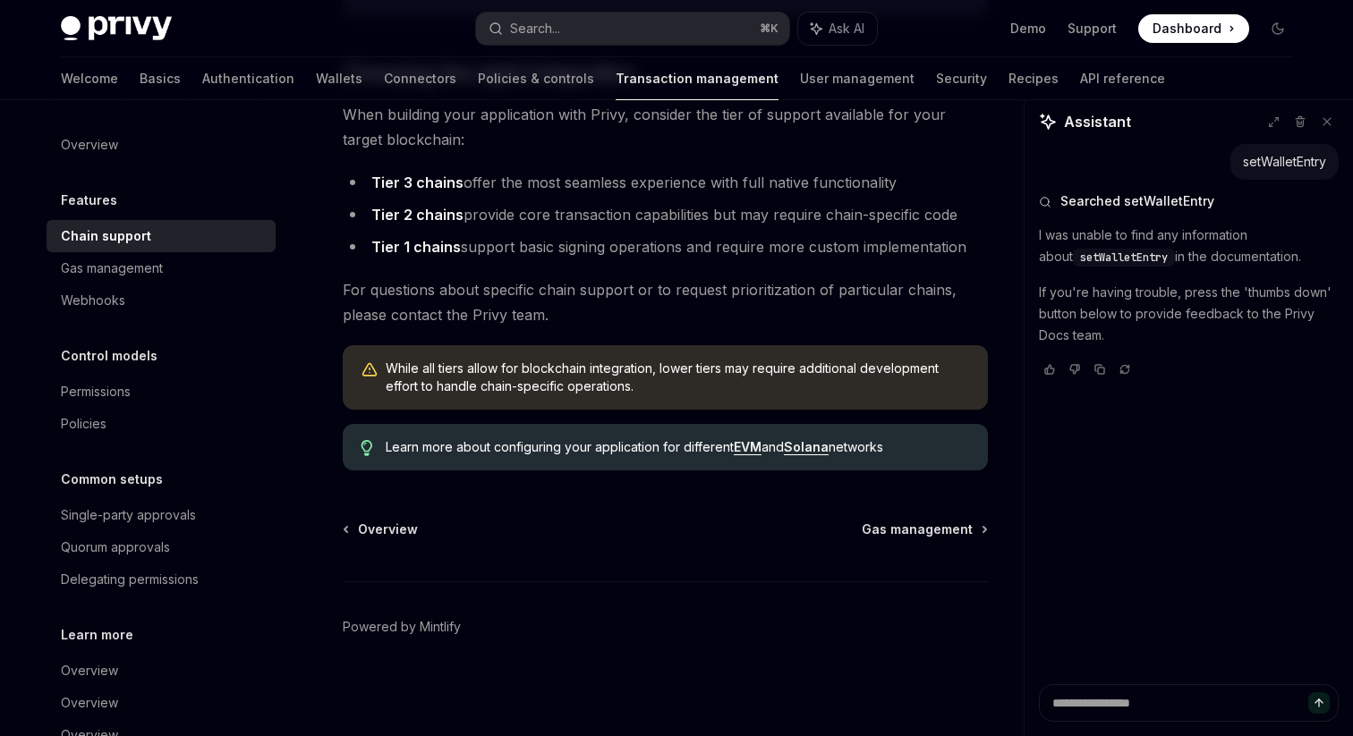
click at [752, 448] on link "EVM" at bounding box center [748, 447] width 28 height 16
type textarea "*"
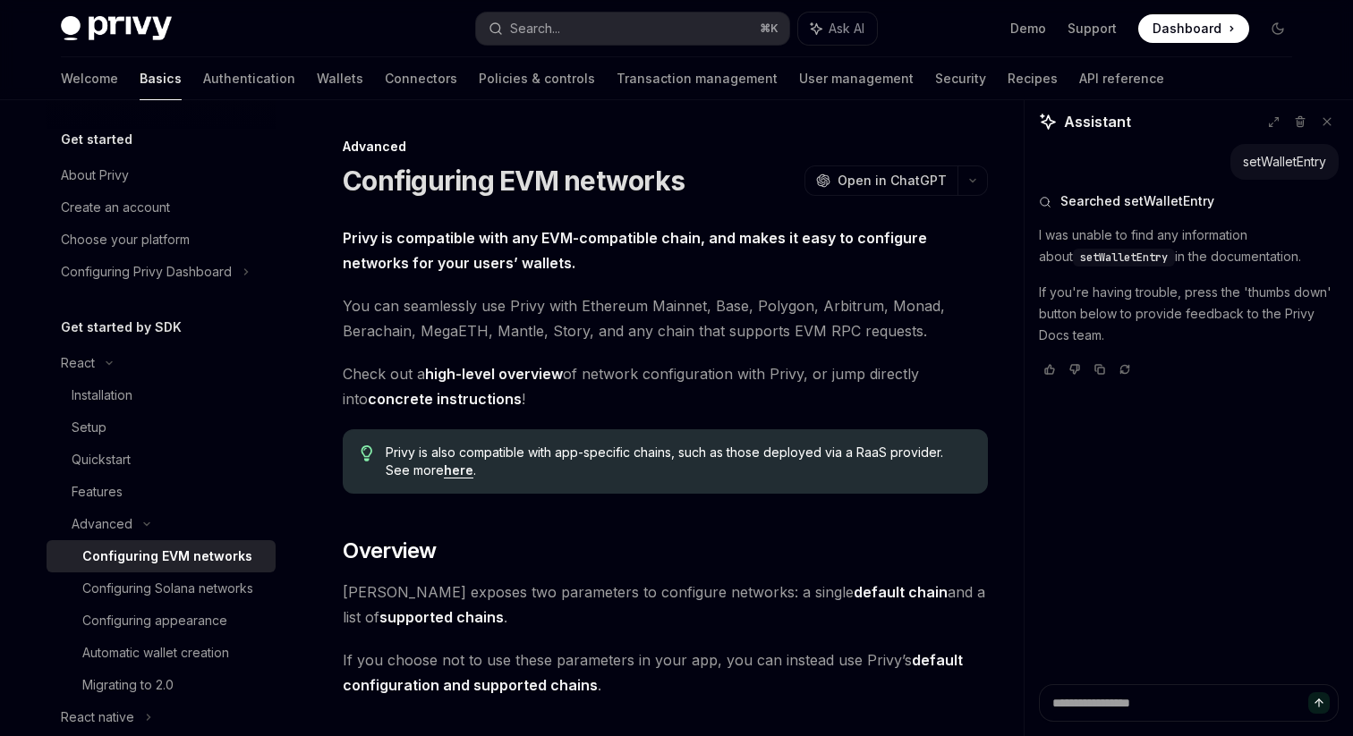
scroll to position [6, 0]
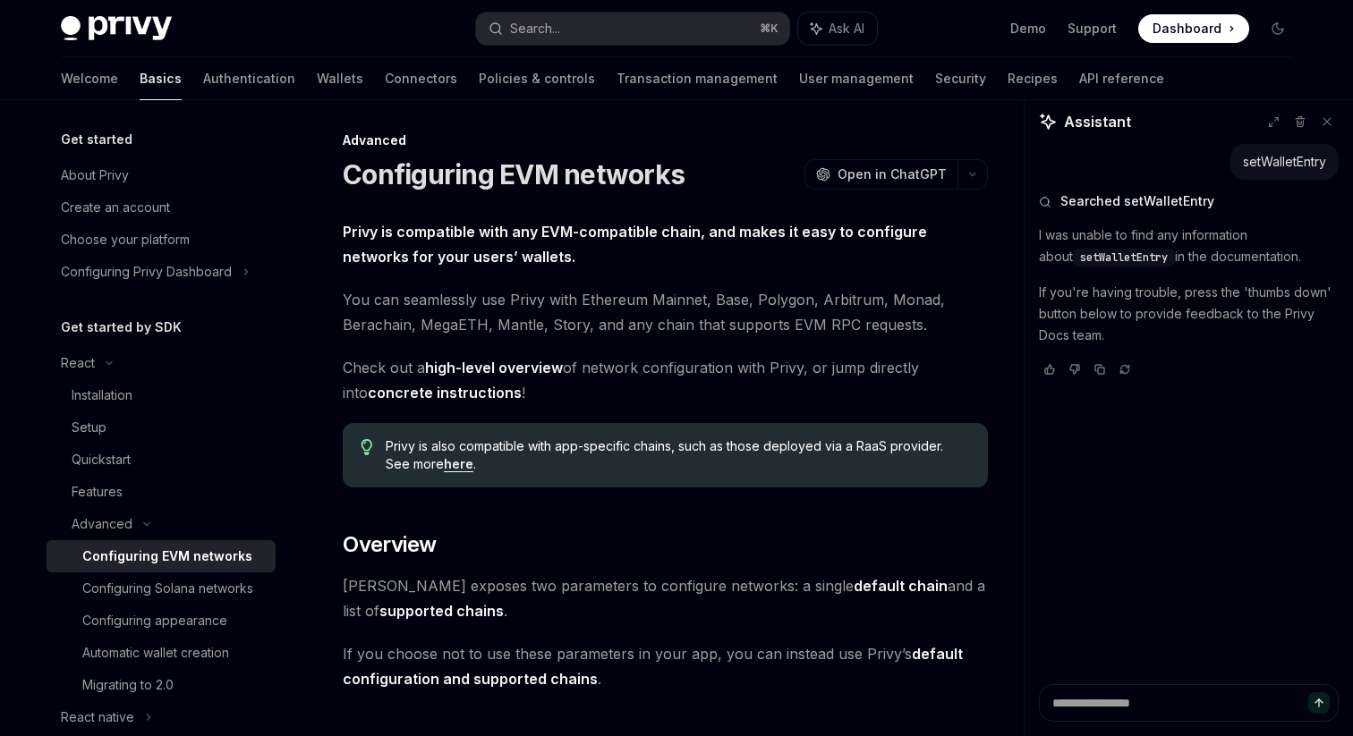
click at [520, 235] on strong "Privy is compatible with any EVM-compatible chain, and makes it easy to configu…" at bounding box center [635, 244] width 584 height 43
click at [667, 237] on strong "Privy is compatible with any EVM-compatible chain, and makes it easy to configu…" at bounding box center [635, 244] width 584 height 43
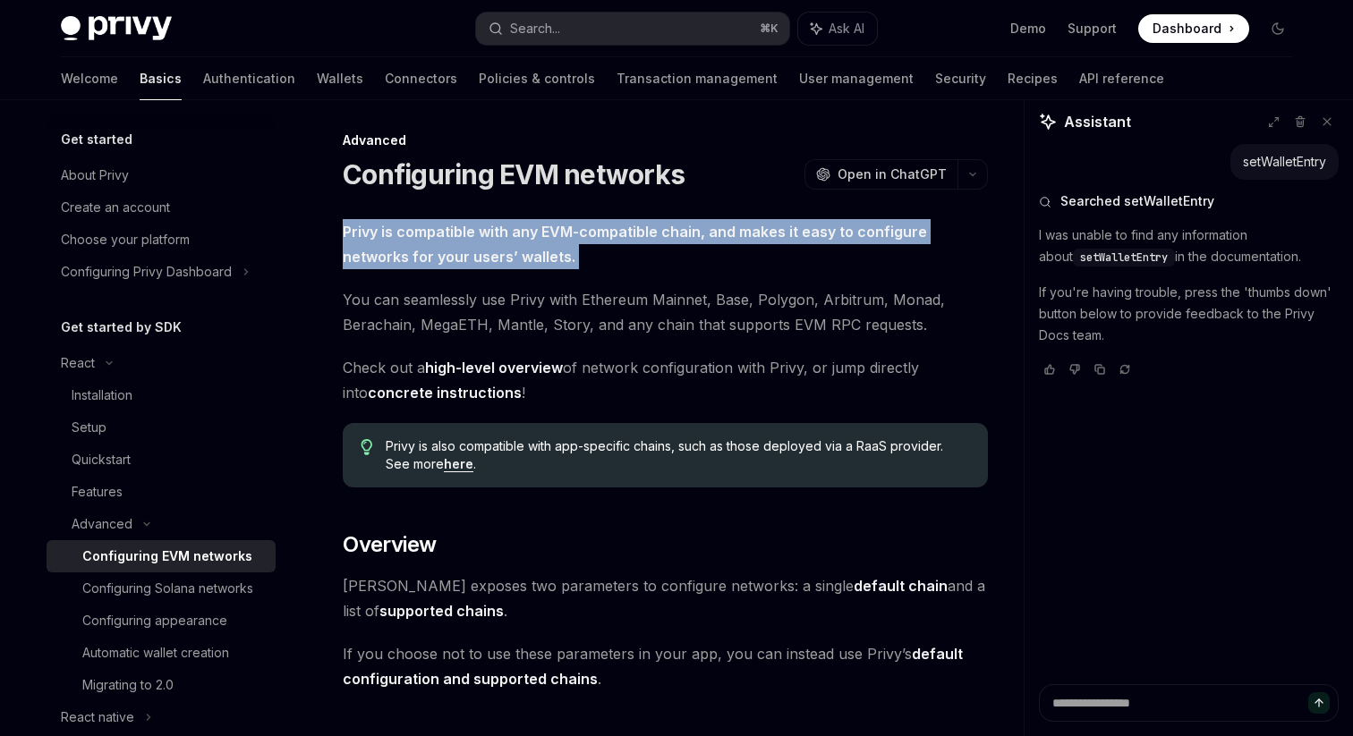
click at [665, 264] on span "Privy is compatible with any EVM-compatible chain, and makes it easy to configu…" at bounding box center [665, 244] width 645 height 50
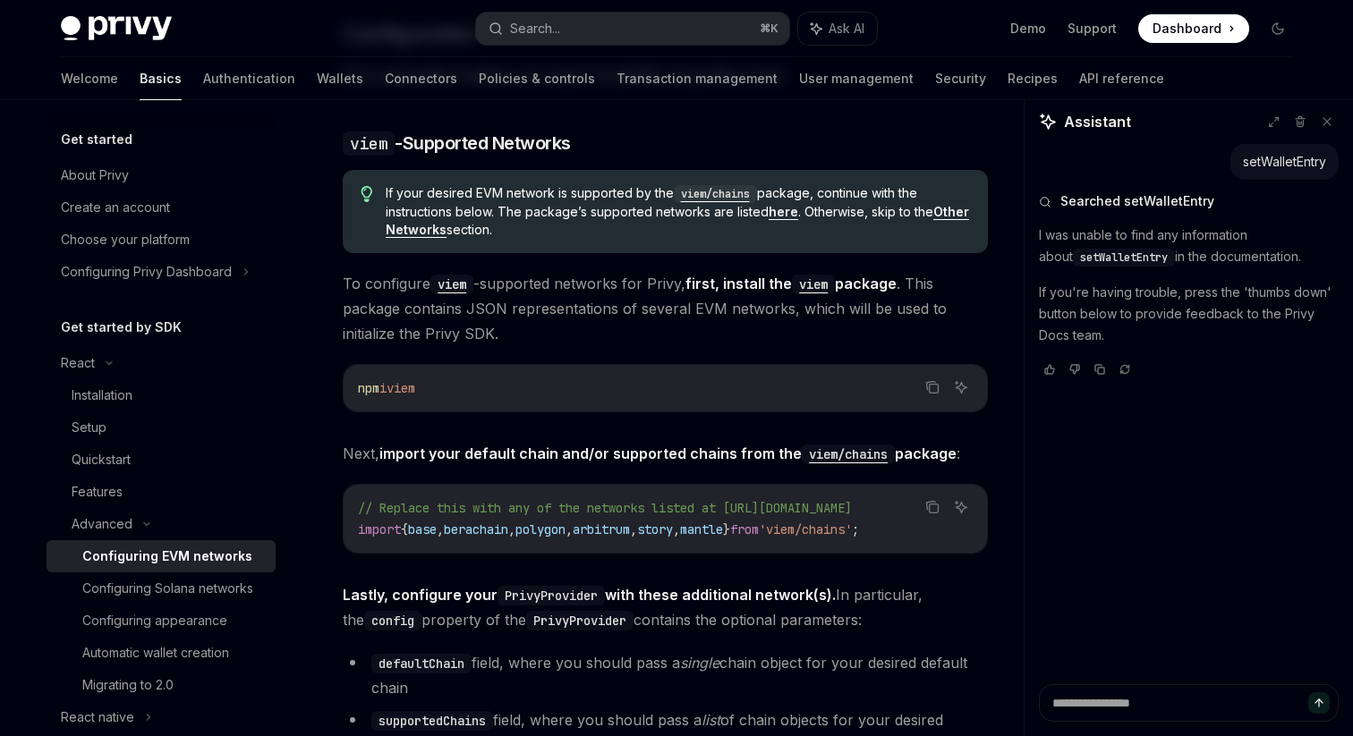
scroll to position [1799, 0]
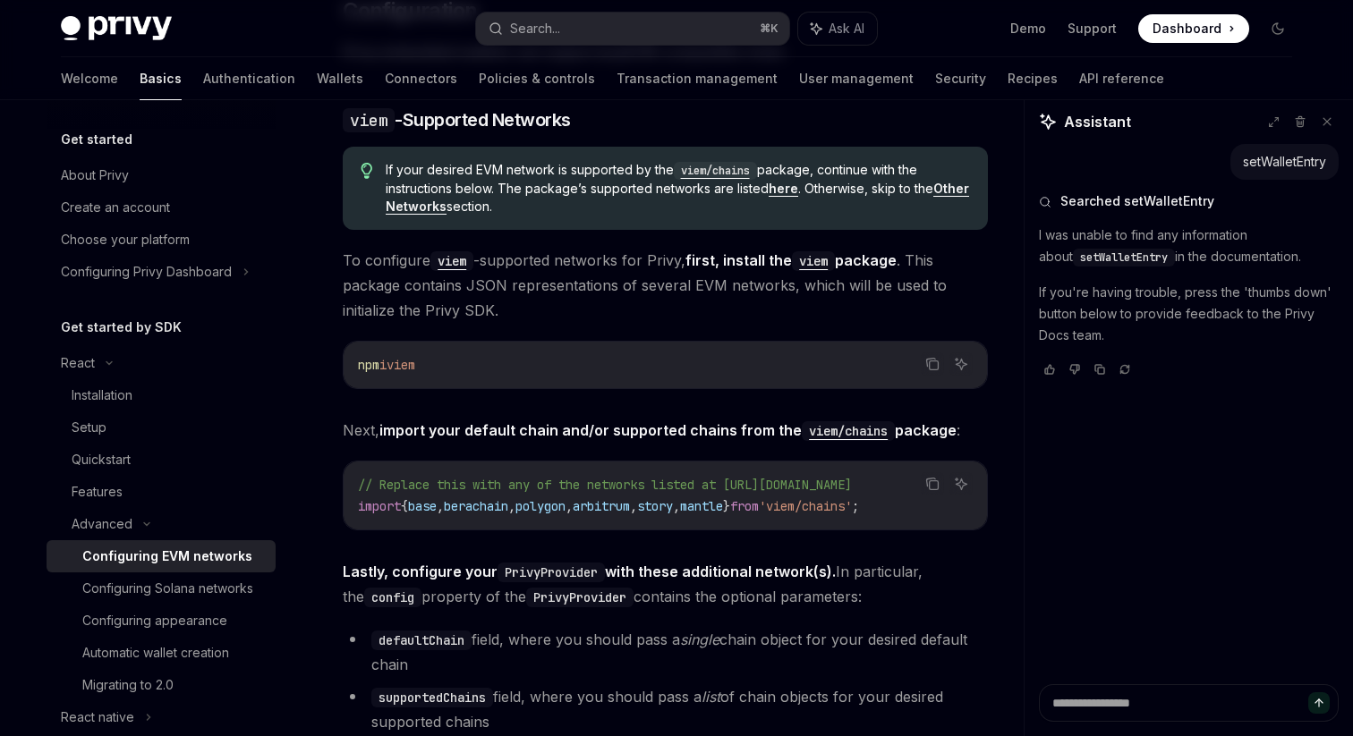
click at [920, 365] on code "npm i viem" at bounding box center [665, 364] width 615 height 21
click at [932, 364] on icon "Copy the contents from the code block" at bounding box center [932, 364] width 14 height 14
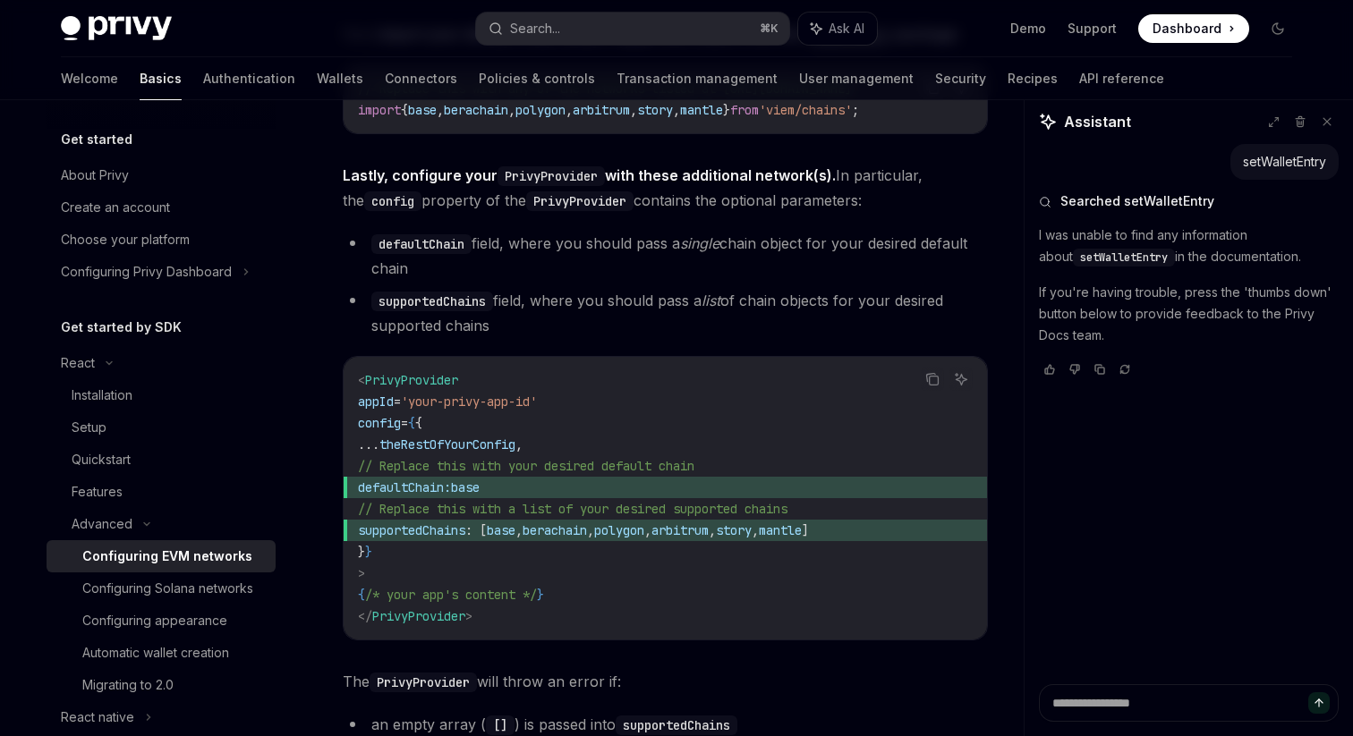
scroll to position [2150, 0]
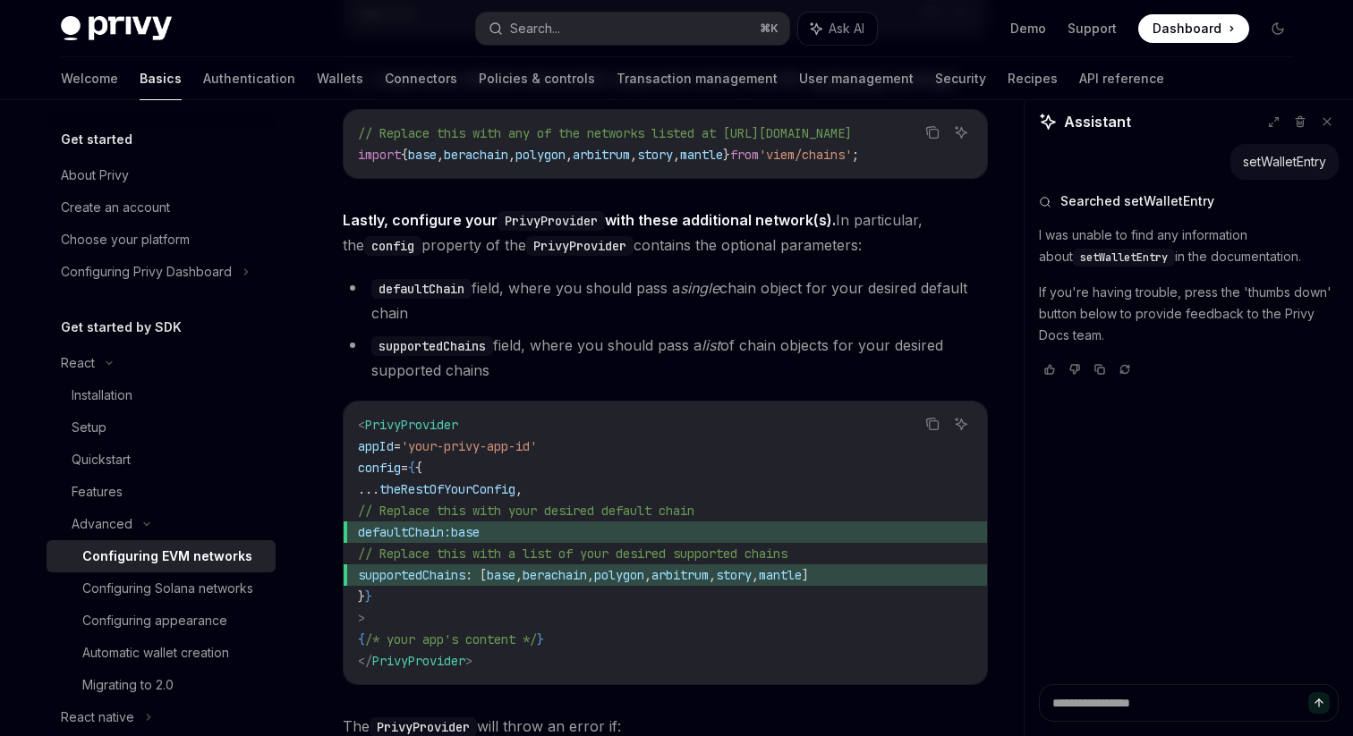
click at [465, 581] on span "supportedChains" at bounding box center [411, 575] width 107 height 16
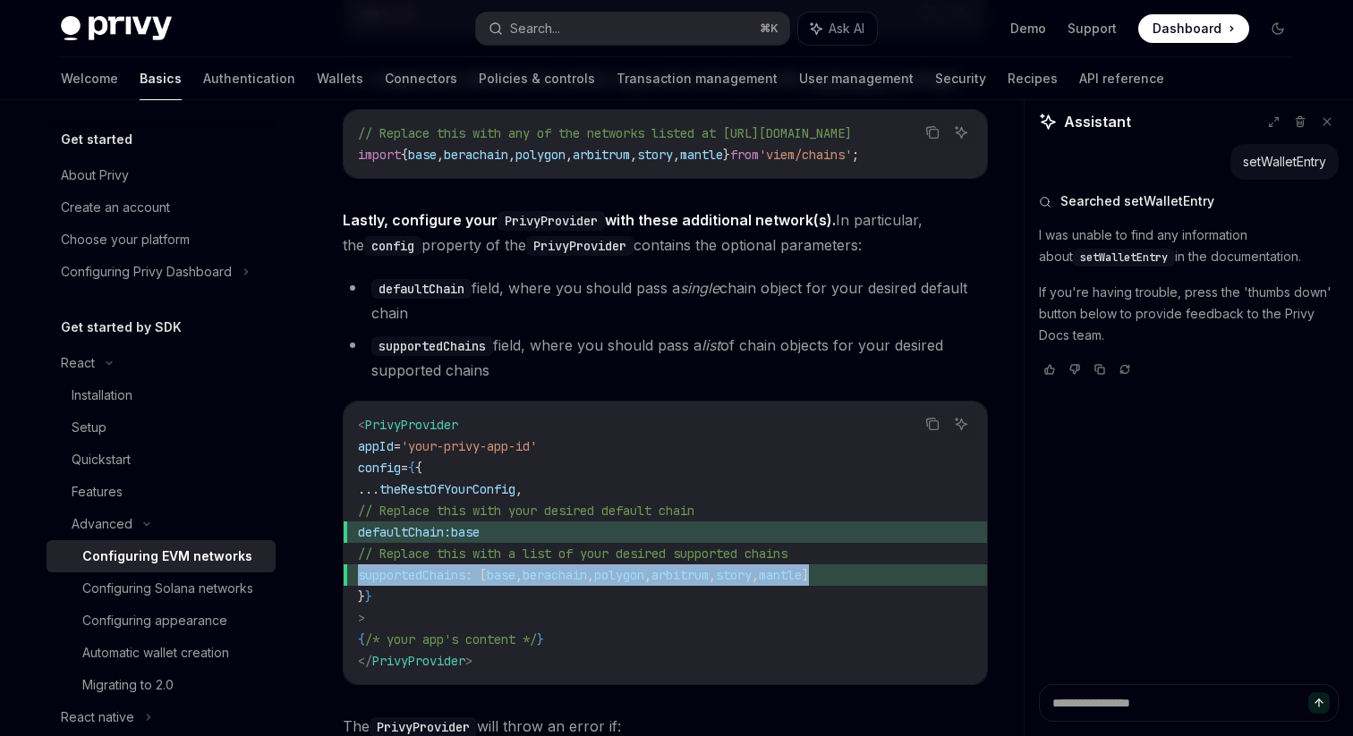
copy code "supportedChains : [ base , berachain , polygon , arbitrum , story , mantle ]"
click at [723, 150] on span "mantle" at bounding box center [701, 155] width 43 height 16
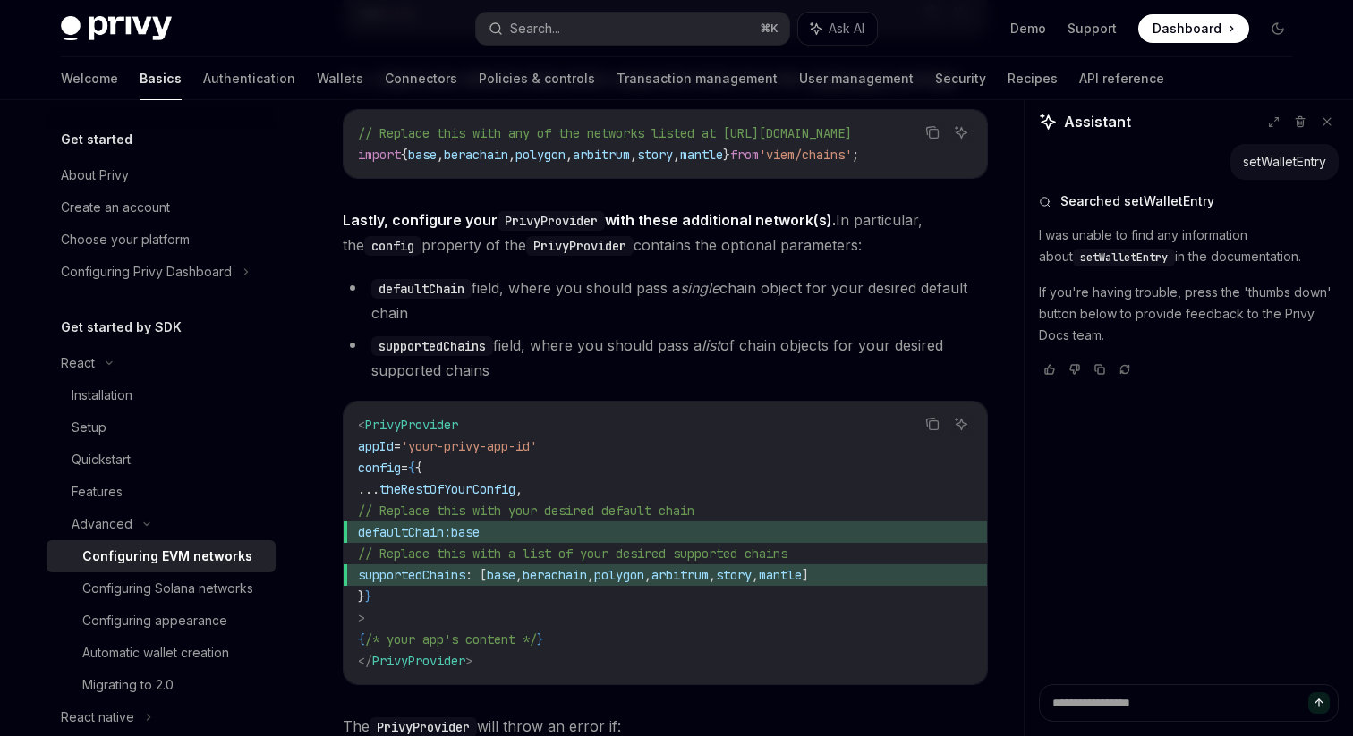
click at [723, 150] on span "mantle" at bounding box center [701, 155] width 43 height 16
copy div "import { base , berachain , polygon , arbitrum , story , mantle } from 'viem/ch…"
